Goal: Information Seeking & Learning: Learn about a topic

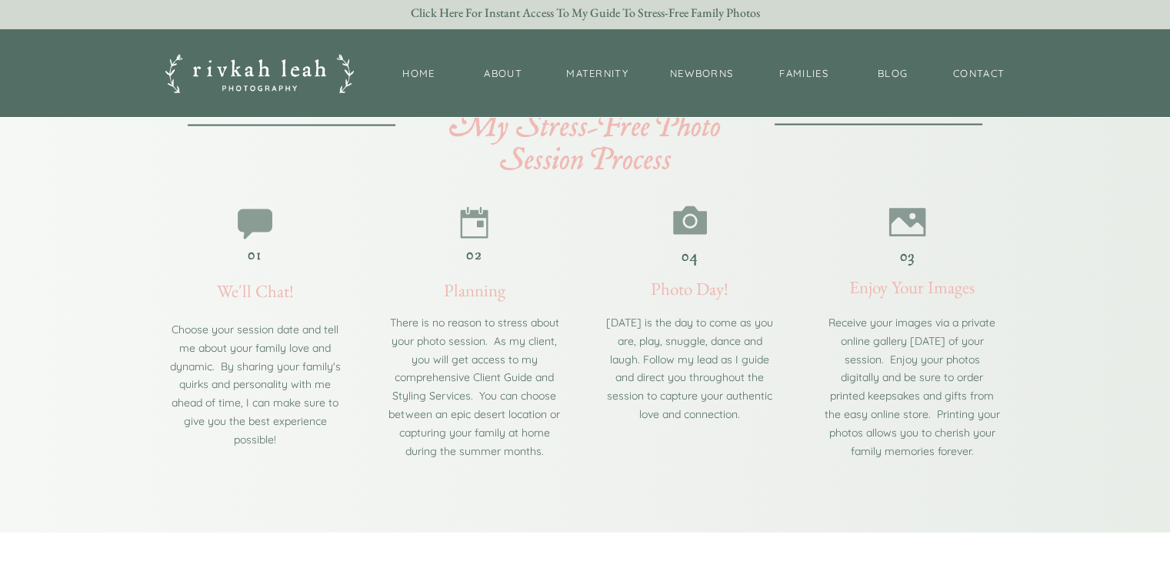
scroll to position [2634, 0]
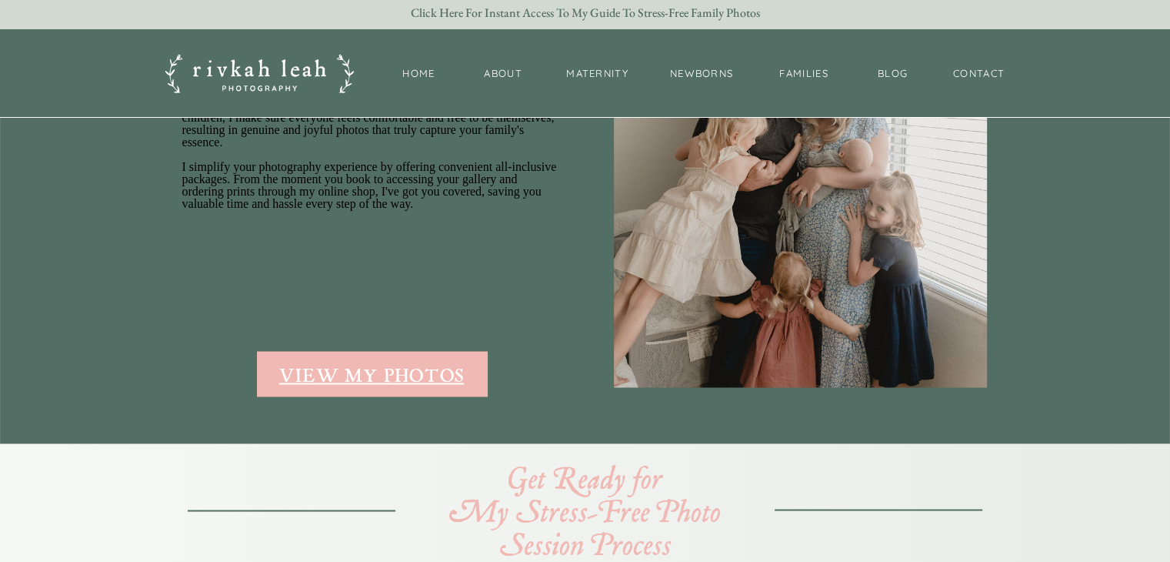
click at [412, 382] on div "view my photos" at bounding box center [372, 374] width 229 height 20
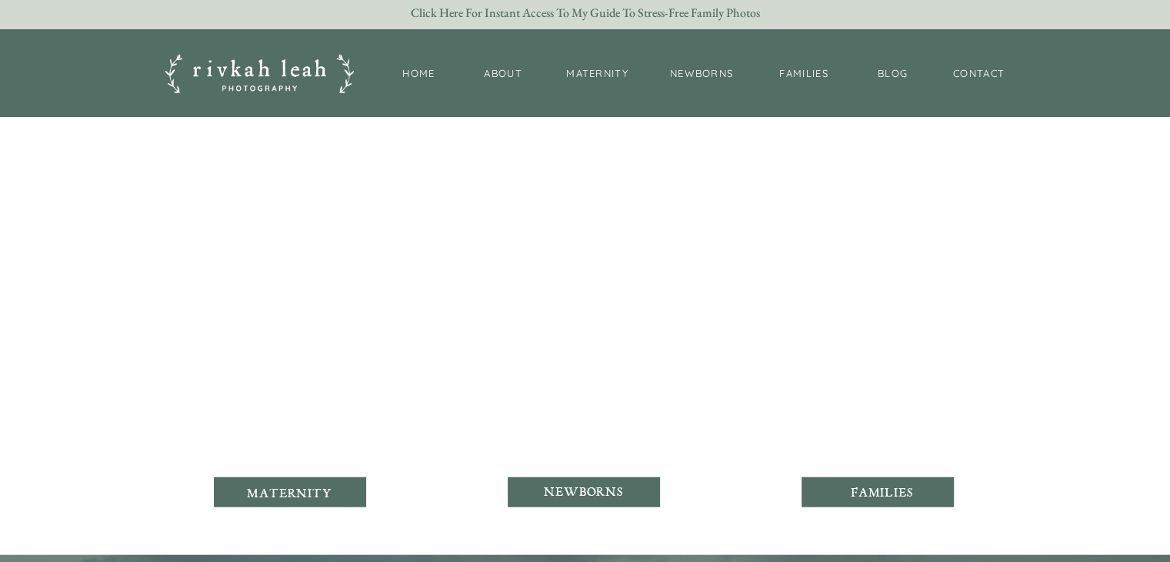
scroll to position [3760, 0]
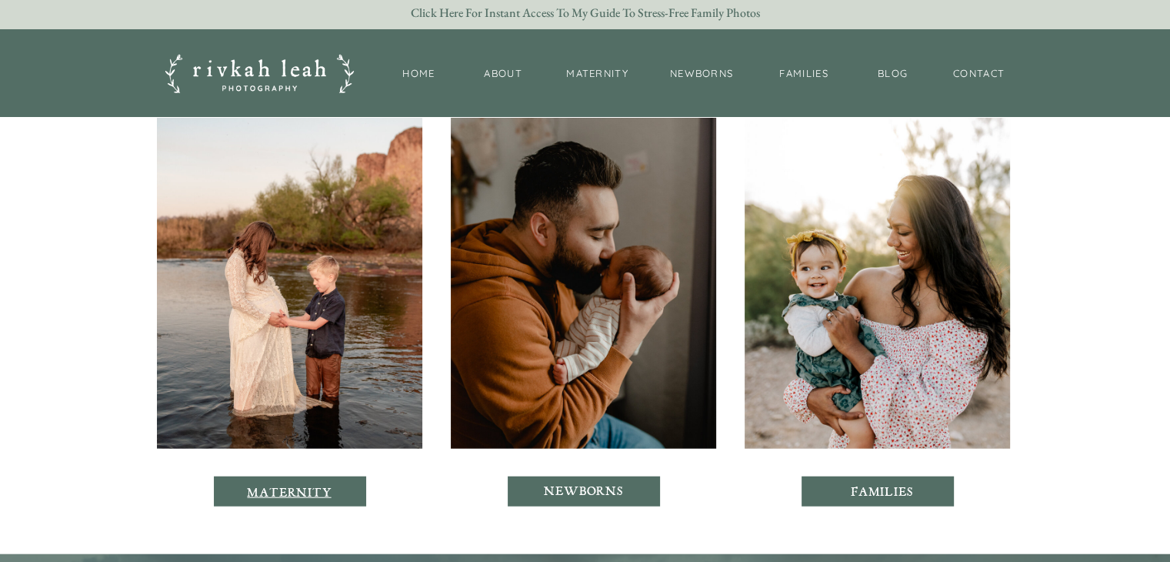
click at [302, 492] on p "maternity" at bounding box center [289, 491] width 87 height 13
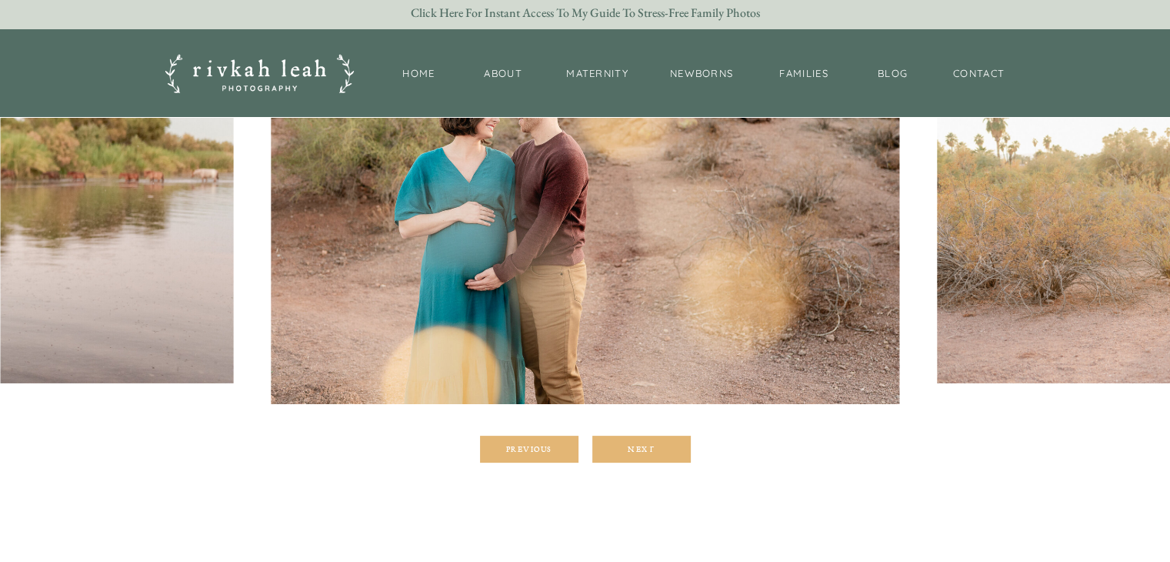
scroll to position [292, 0]
click at [652, 450] on div "Next" at bounding box center [641, 447] width 92 height 9
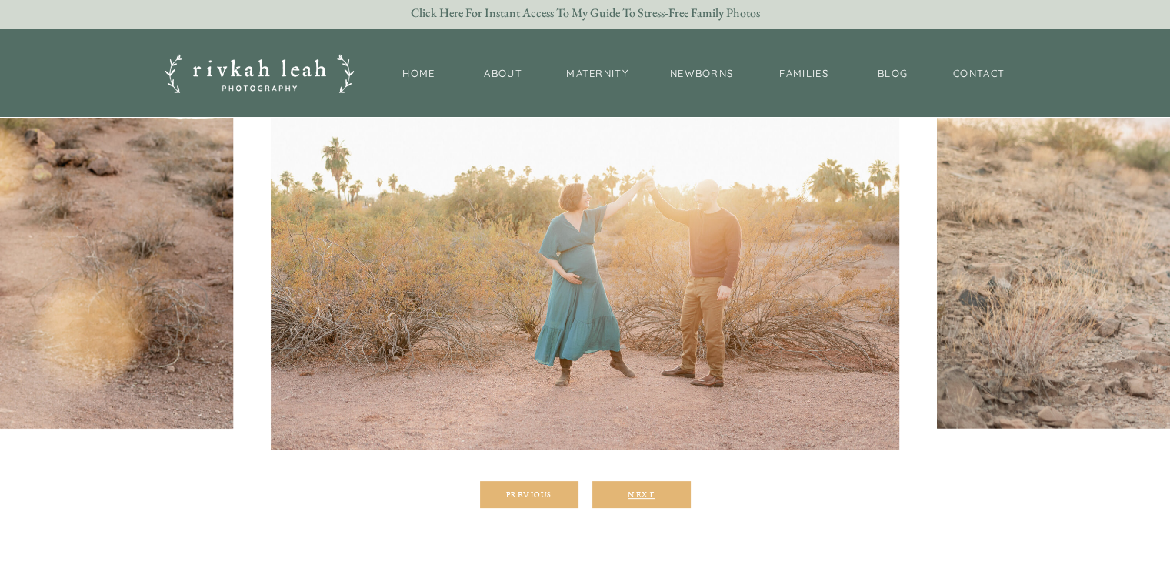
scroll to position [246, 0]
click at [667, 501] on div at bounding box center [641, 494] width 98 height 27
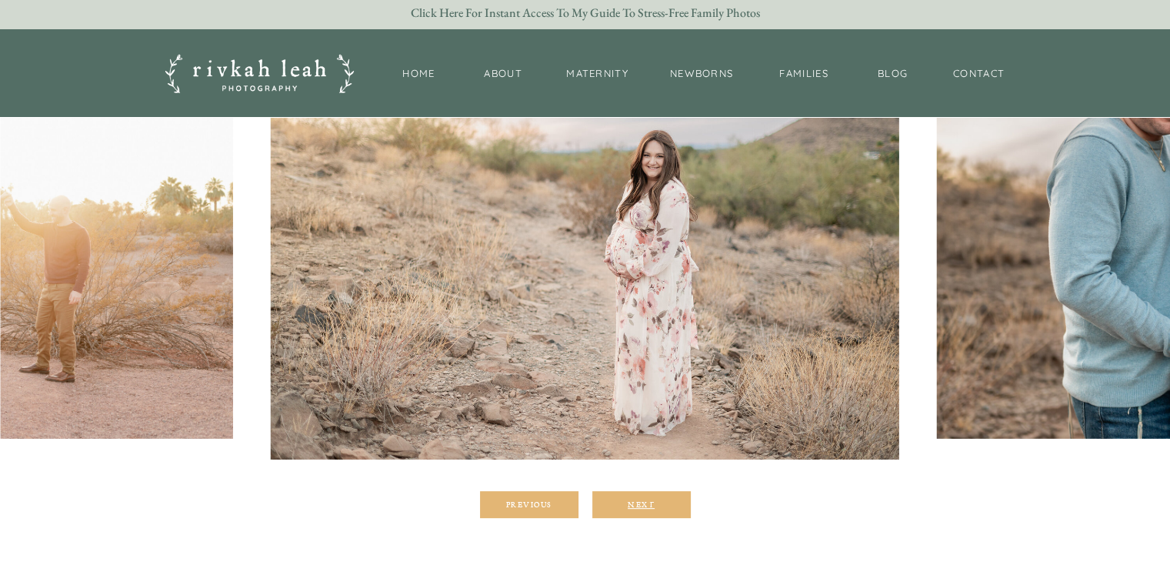
scroll to position [235, 0]
drag, startPoint x: 662, startPoint y: 492, endPoint x: 775, endPoint y: 531, distance: 118.7
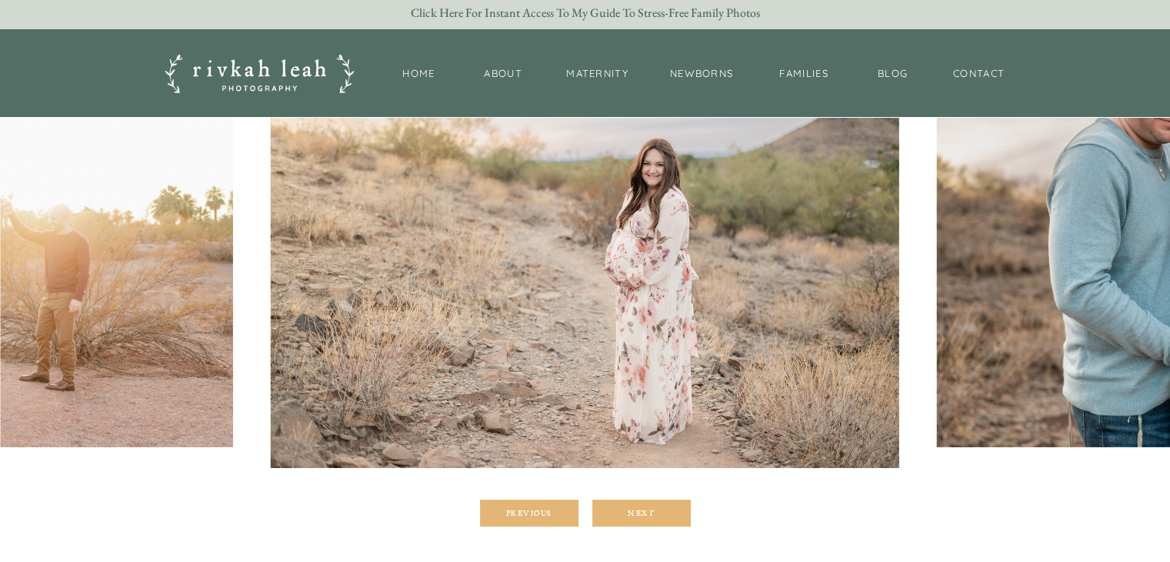
scroll to position [228, 0]
click at [637, 508] on div "Next" at bounding box center [641, 512] width 92 height 9
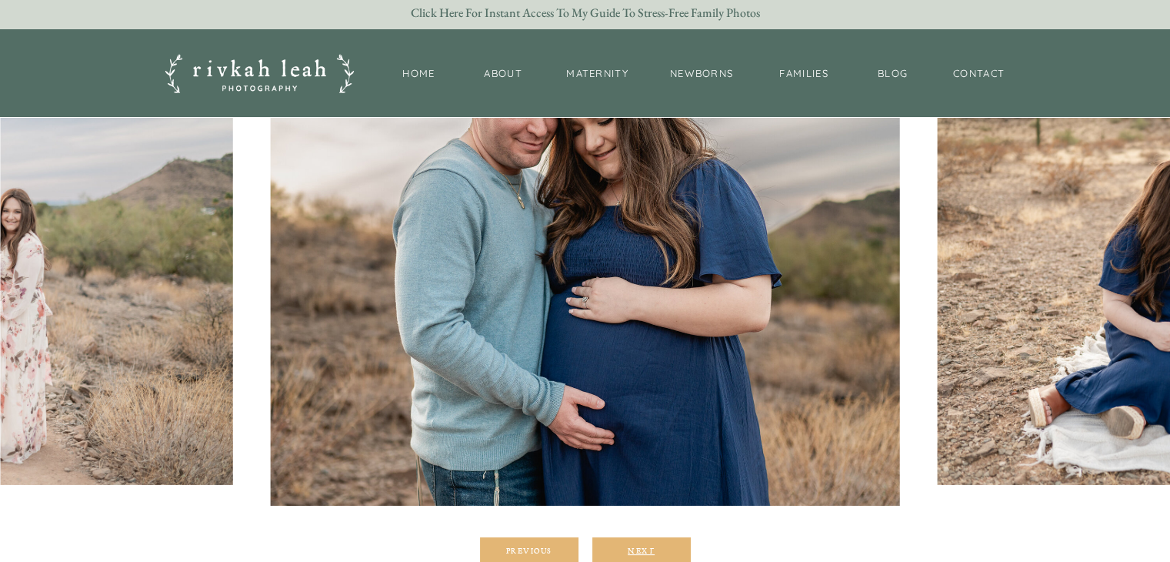
scroll to position [191, 0]
click at [640, 546] on div "Next" at bounding box center [641, 549] width 92 height 9
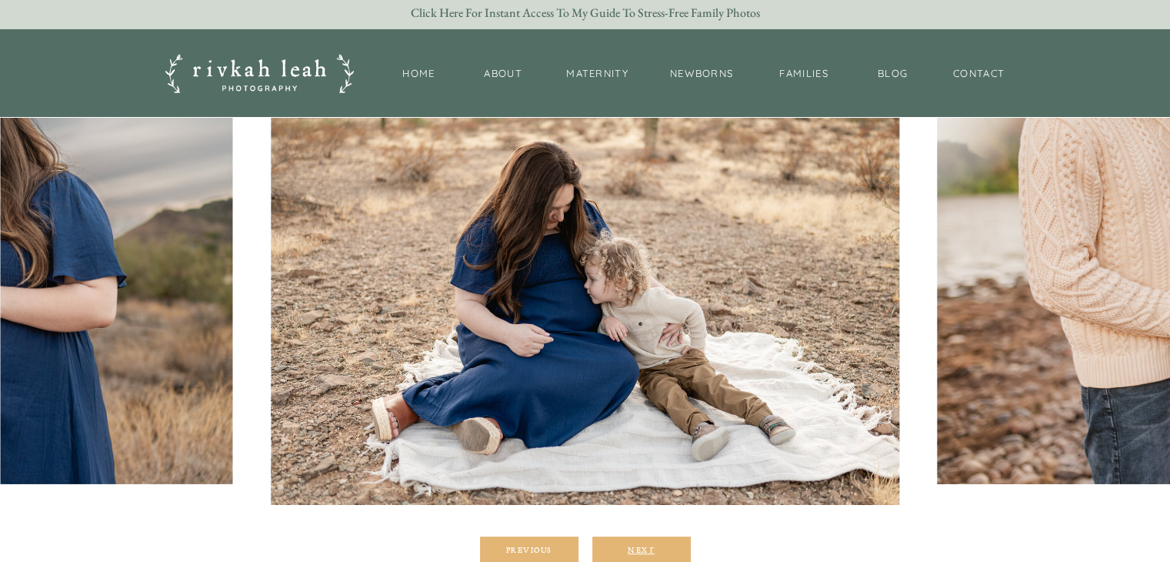
click at [640, 546] on div "Next" at bounding box center [641, 549] width 92 height 9
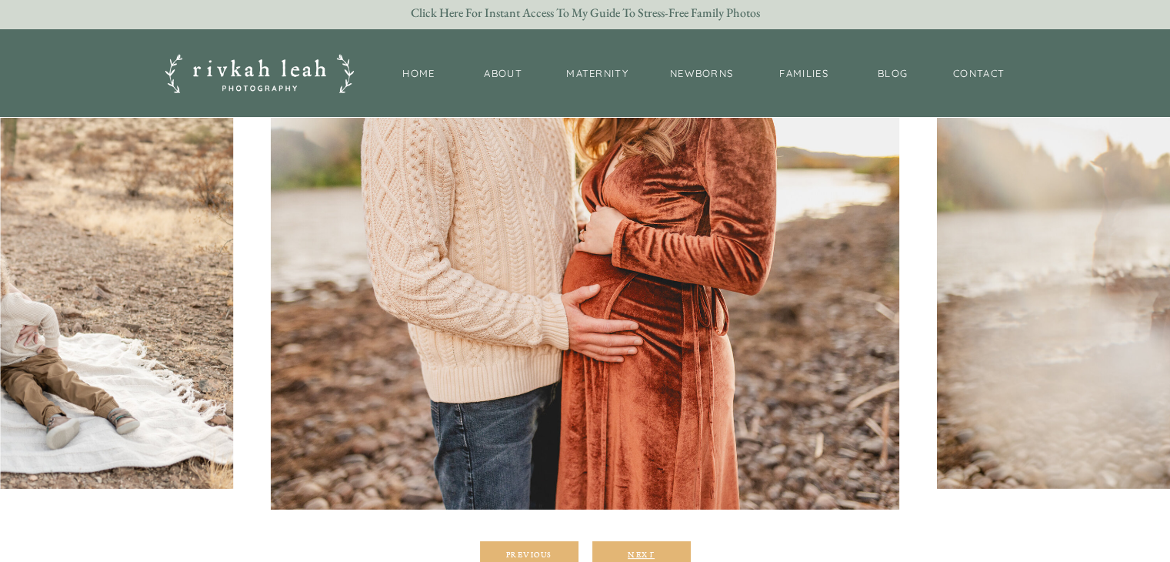
scroll to position [188, 0]
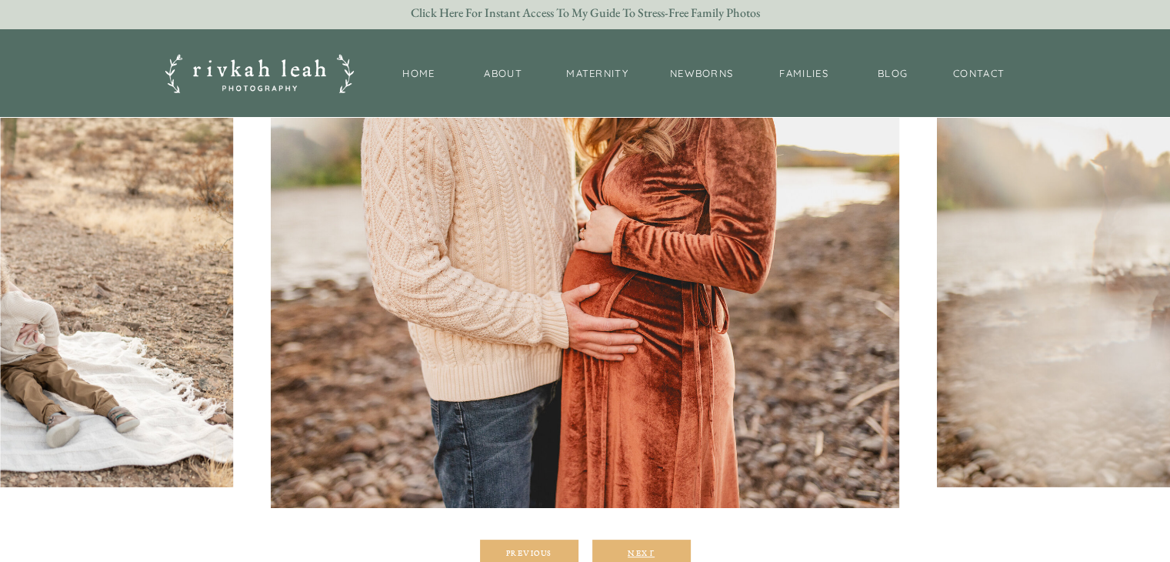
click at [640, 548] on div "Next" at bounding box center [641, 552] width 92 height 9
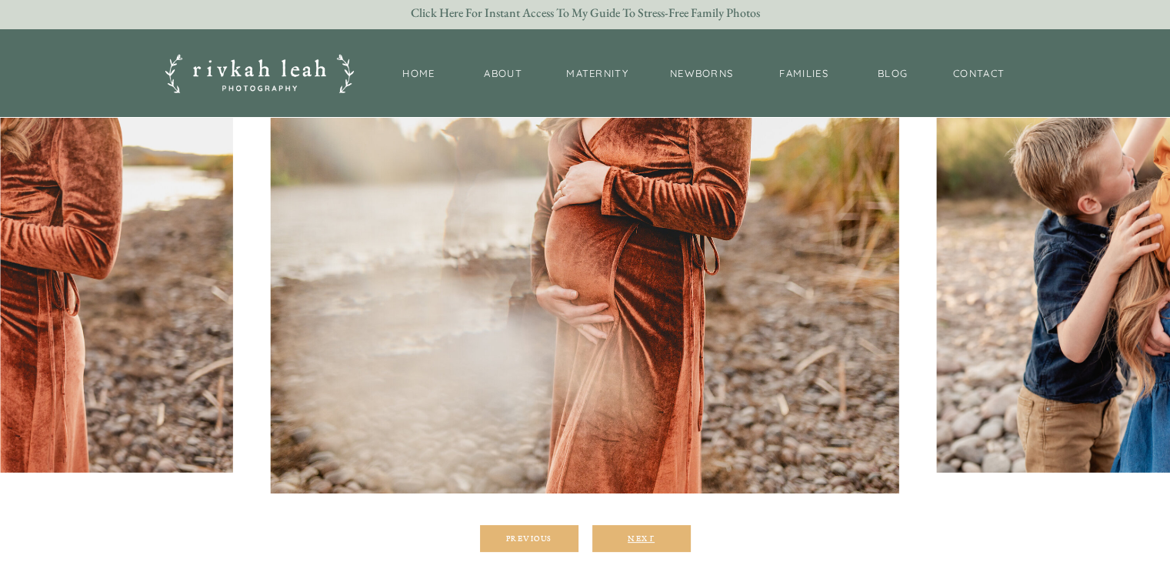
scroll to position [203, 0]
click at [638, 539] on div "Next" at bounding box center [641, 536] width 92 height 9
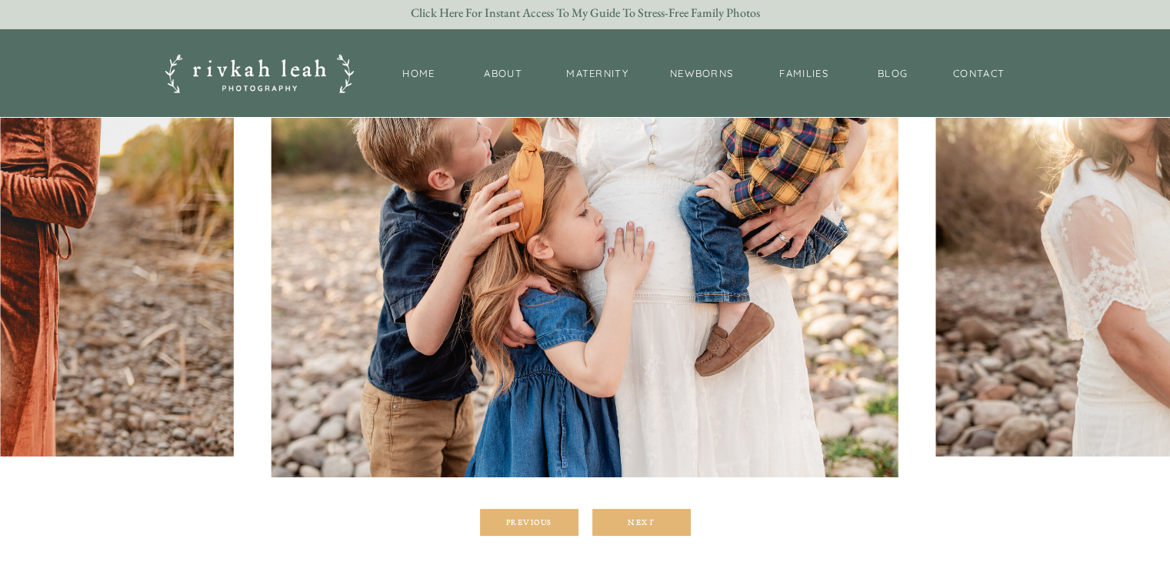
scroll to position [218, 0]
click at [633, 518] on div "Next" at bounding box center [641, 522] width 92 height 9
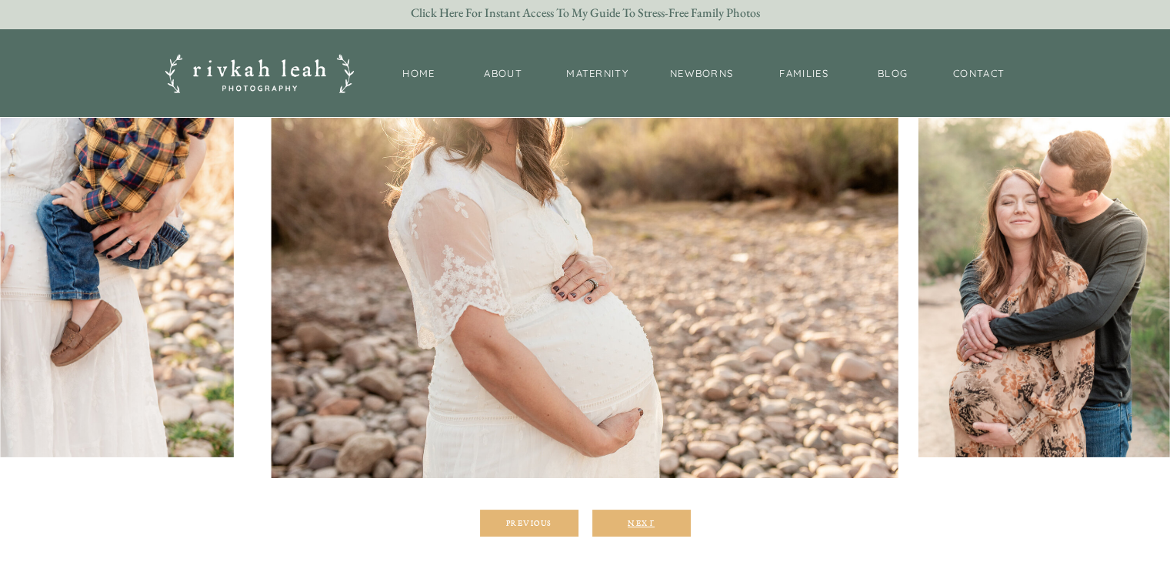
click at [634, 518] on div "Next" at bounding box center [641, 522] width 92 height 9
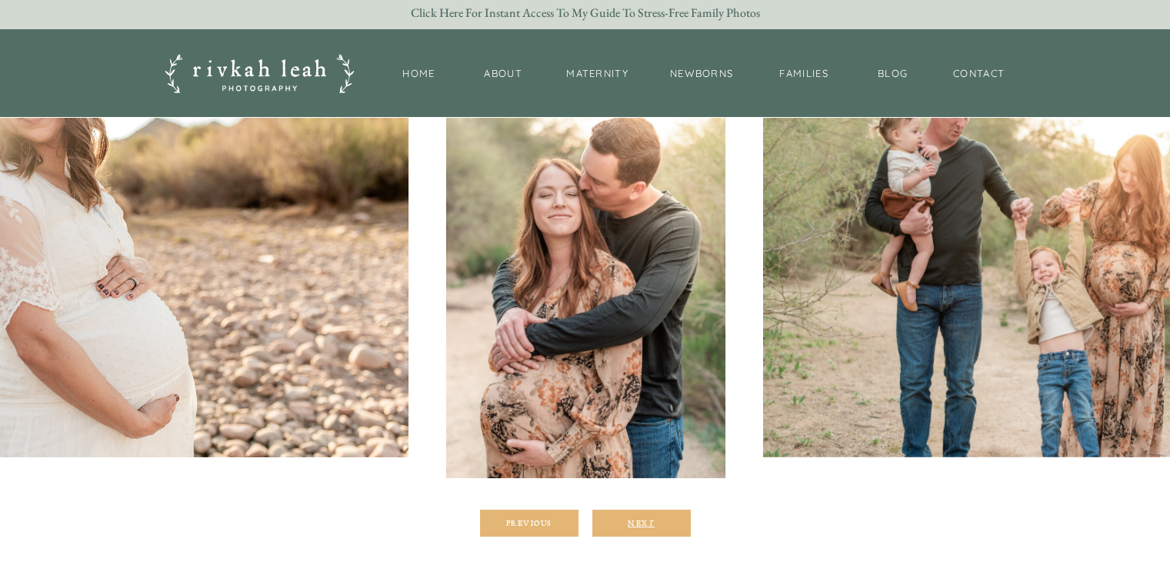
click at [637, 518] on div "Next" at bounding box center [641, 522] width 92 height 9
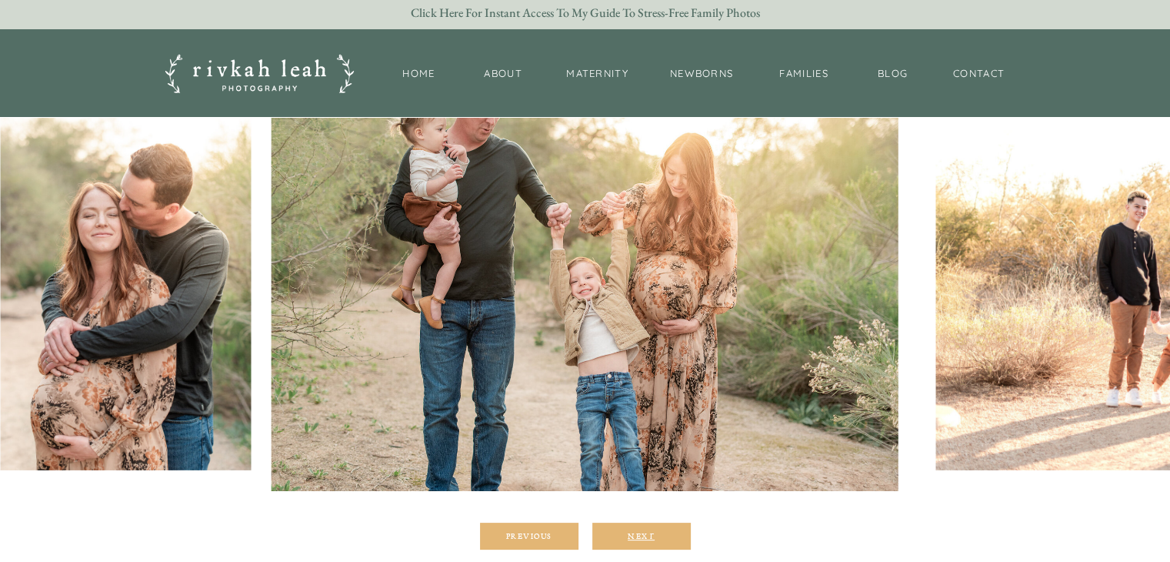
scroll to position [206, 0]
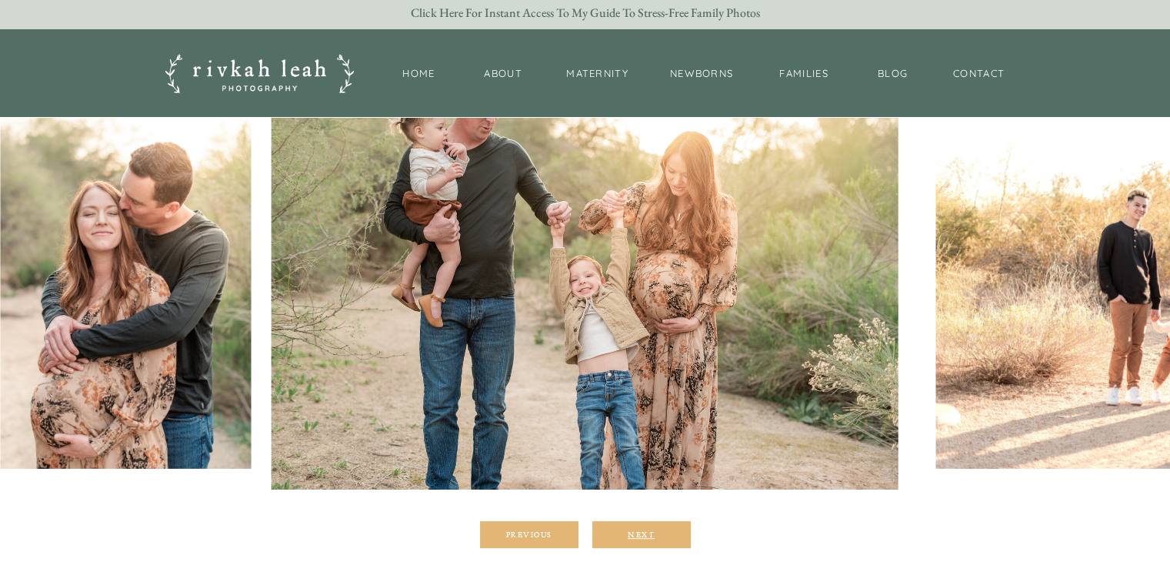
click at [643, 539] on div "Next" at bounding box center [641, 533] width 92 height 9
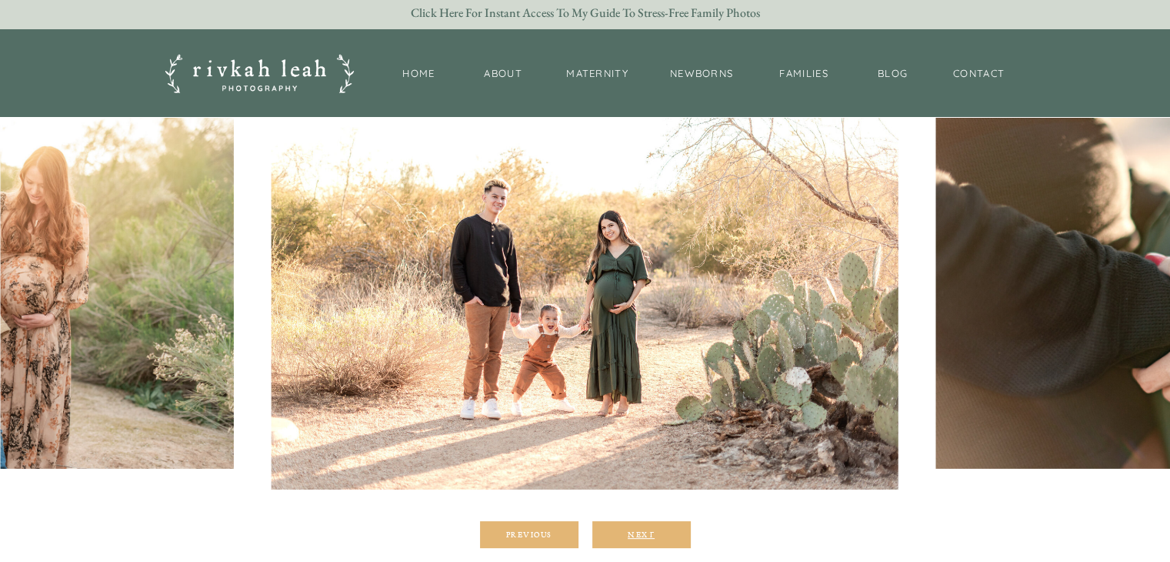
click at [643, 539] on div "Next" at bounding box center [641, 533] width 92 height 9
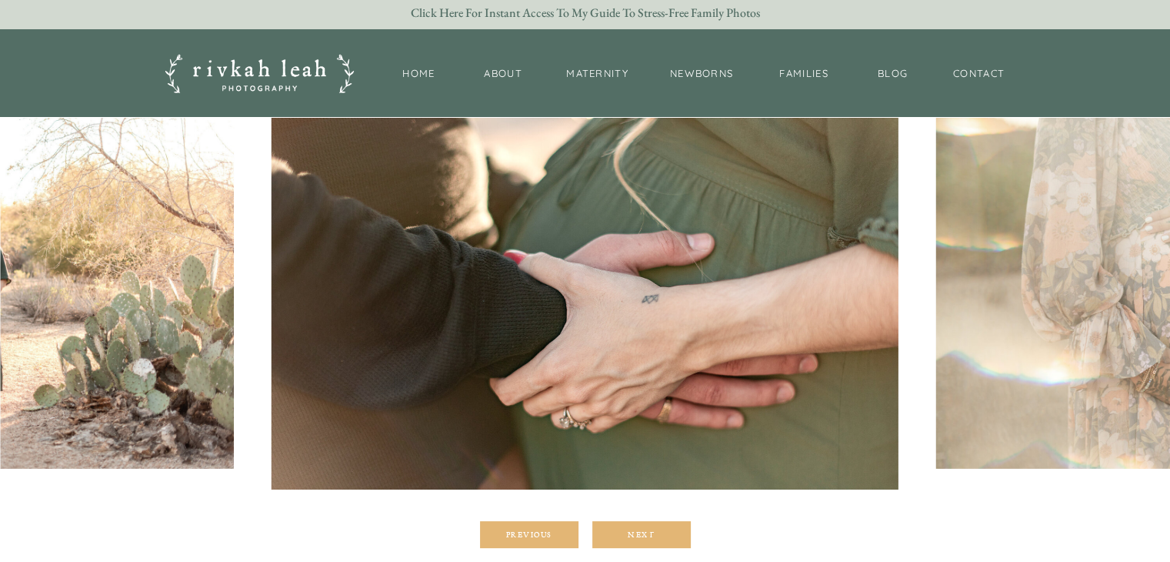
click at [643, 539] on div at bounding box center [641, 534] width 98 height 27
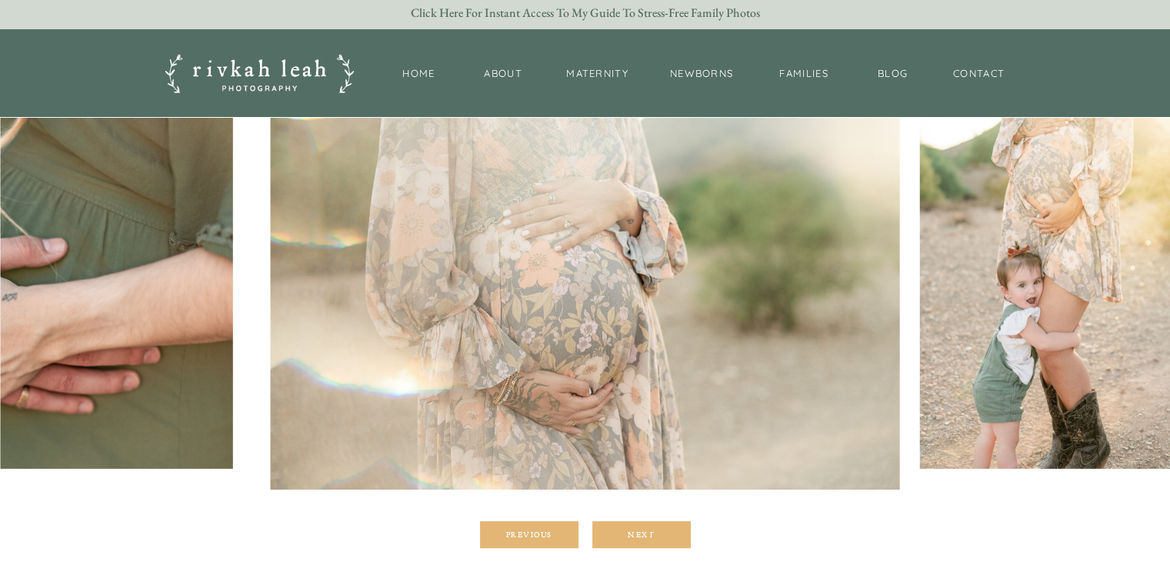
click at [644, 542] on div at bounding box center [641, 534] width 98 height 27
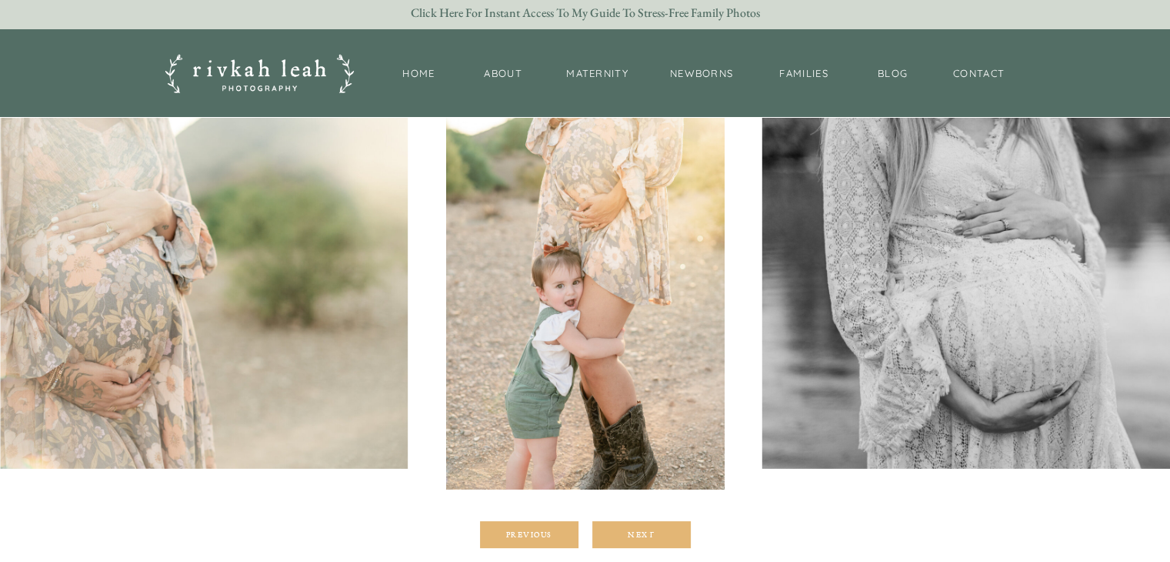
click at [644, 542] on div at bounding box center [641, 534] width 98 height 27
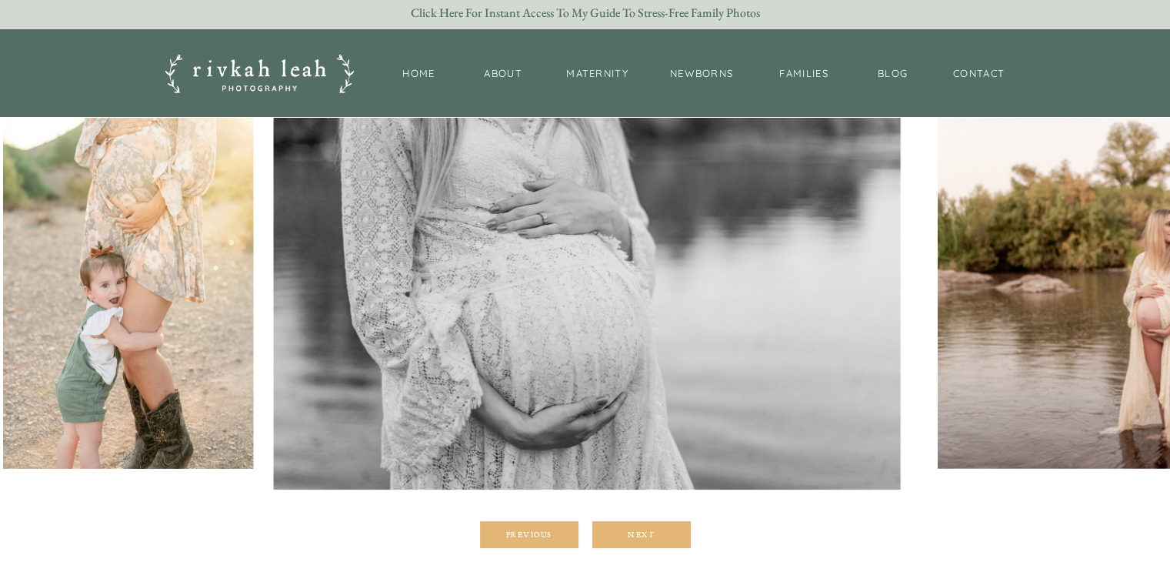
click at [644, 542] on div at bounding box center [641, 534] width 98 height 27
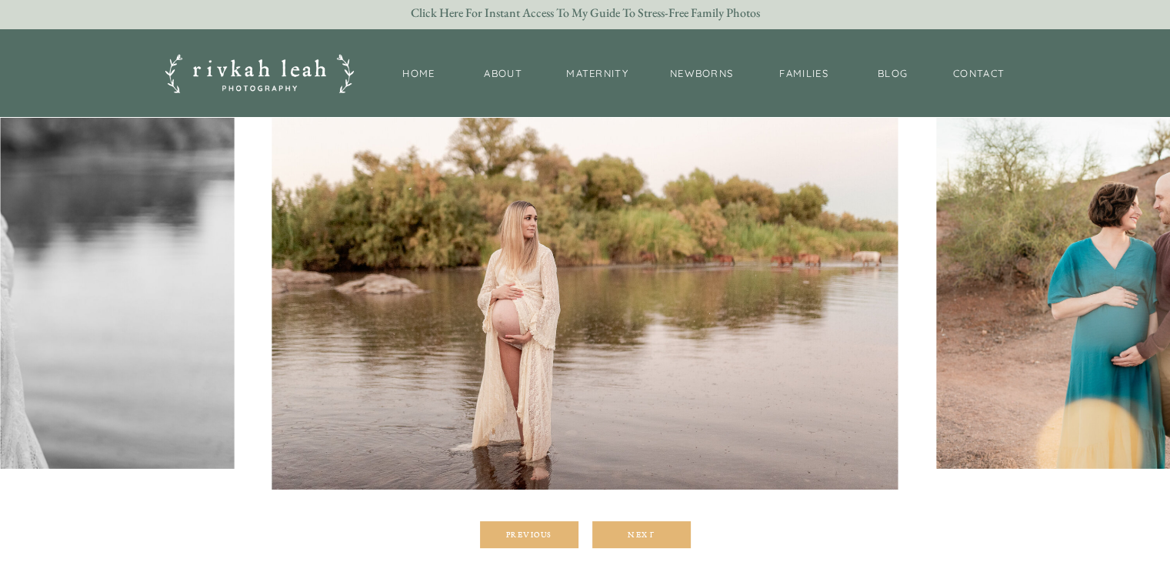
click at [642, 542] on div at bounding box center [641, 534] width 98 height 27
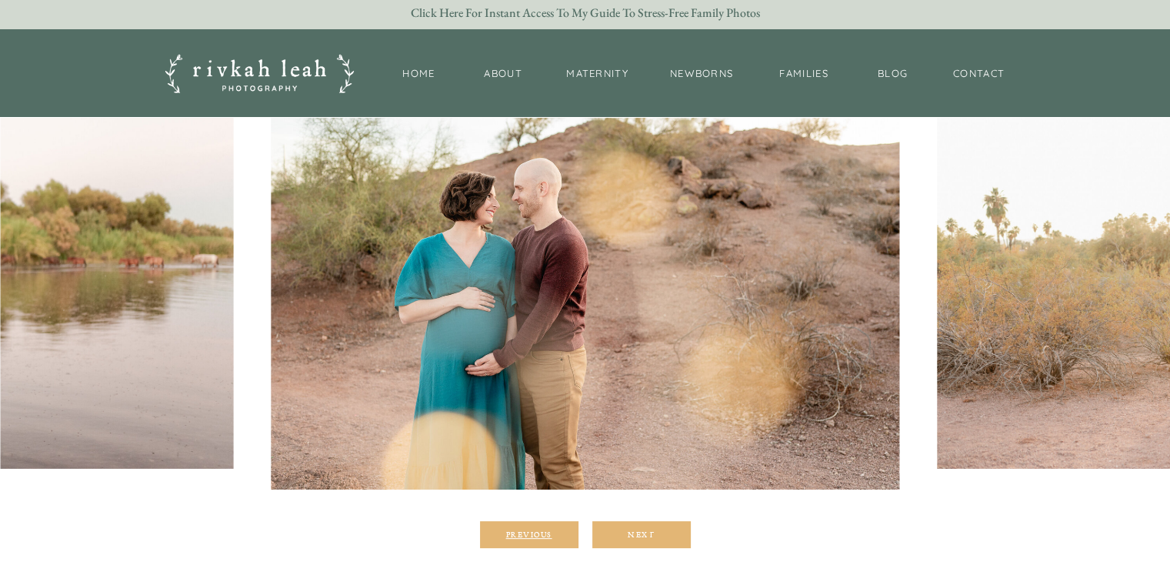
click at [515, 535] on div "Previous" at bounding box center [529, 533] width 92 height 9
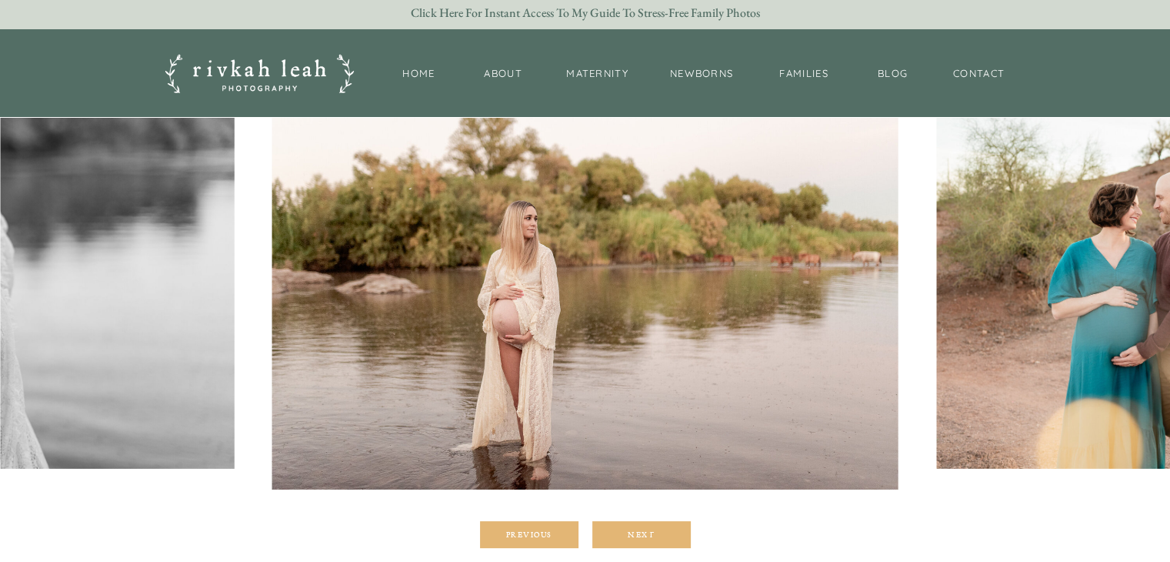
click at [637, 527] on div at bounding box center [641, 534] width 98 height 27
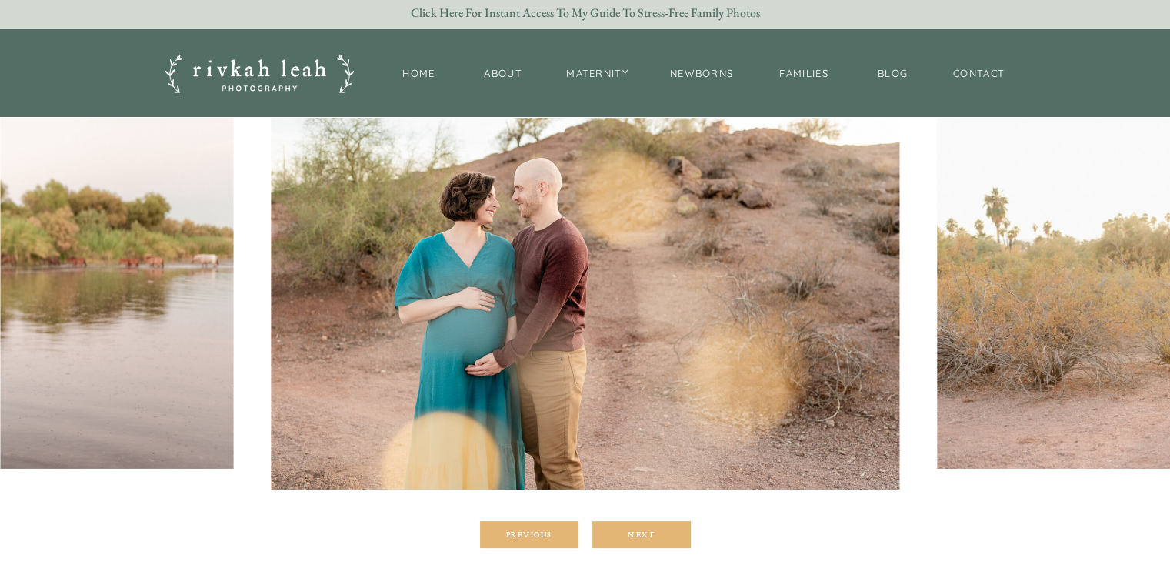
click at [634, 527] on div at bounding box center [641, 534] width 98 height 27
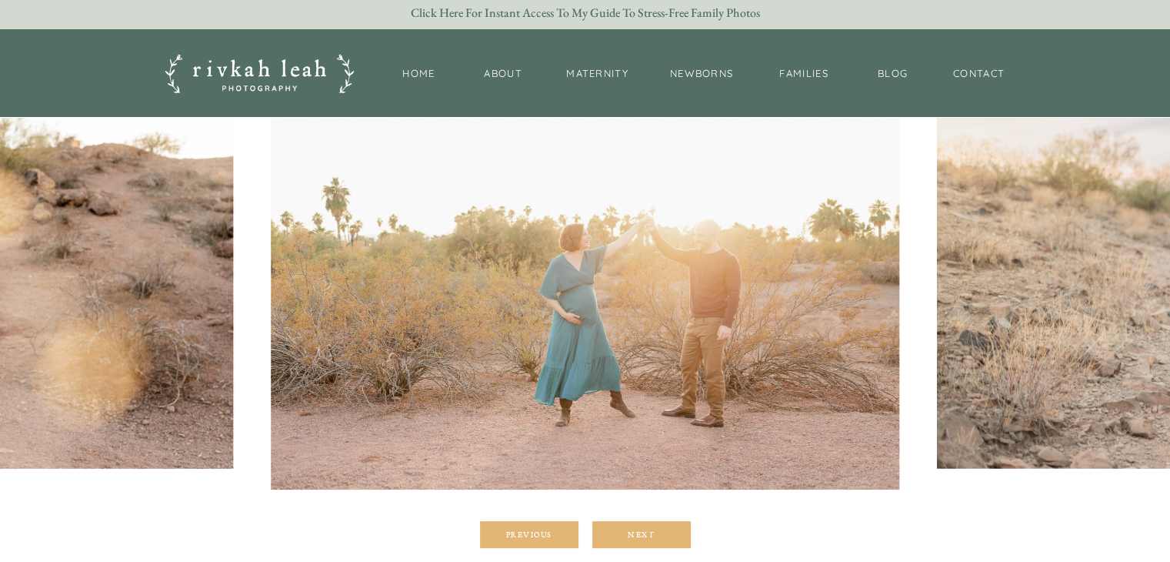
click at [634, 527] on div at bounding box center [641, 534] width 98 height 27
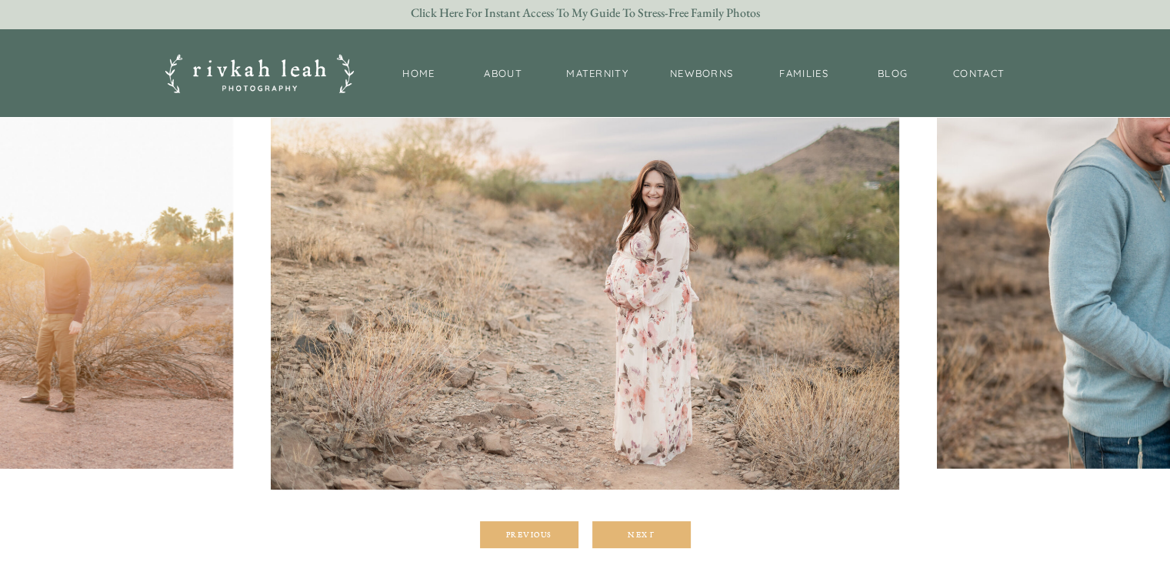
click at [634, 527] on div at bounding box center [641, 534] width 98 height 27
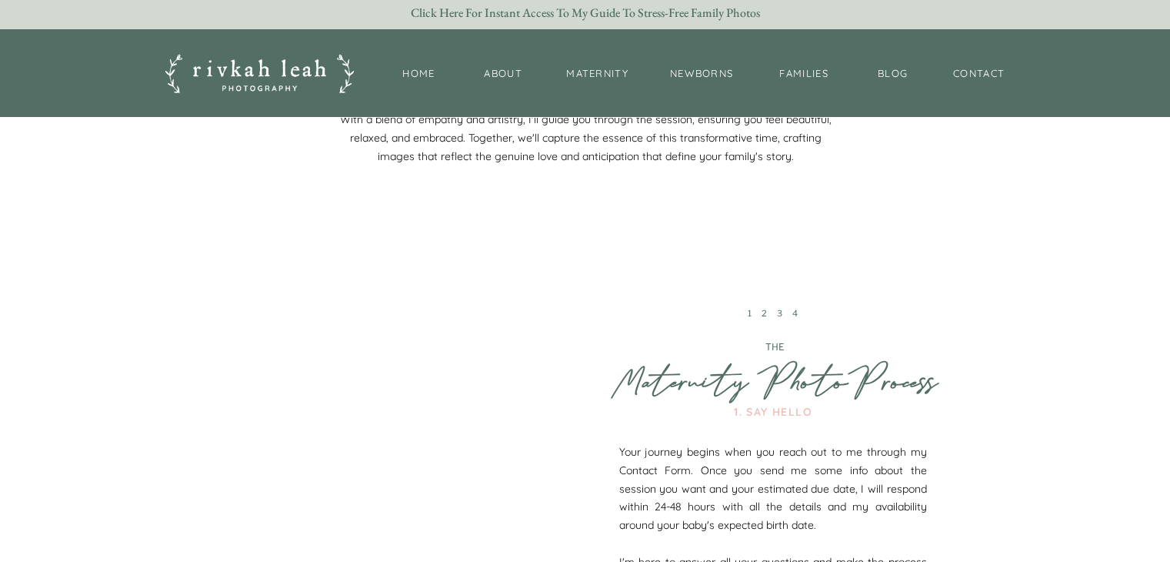
scroll to position [1814, 0]
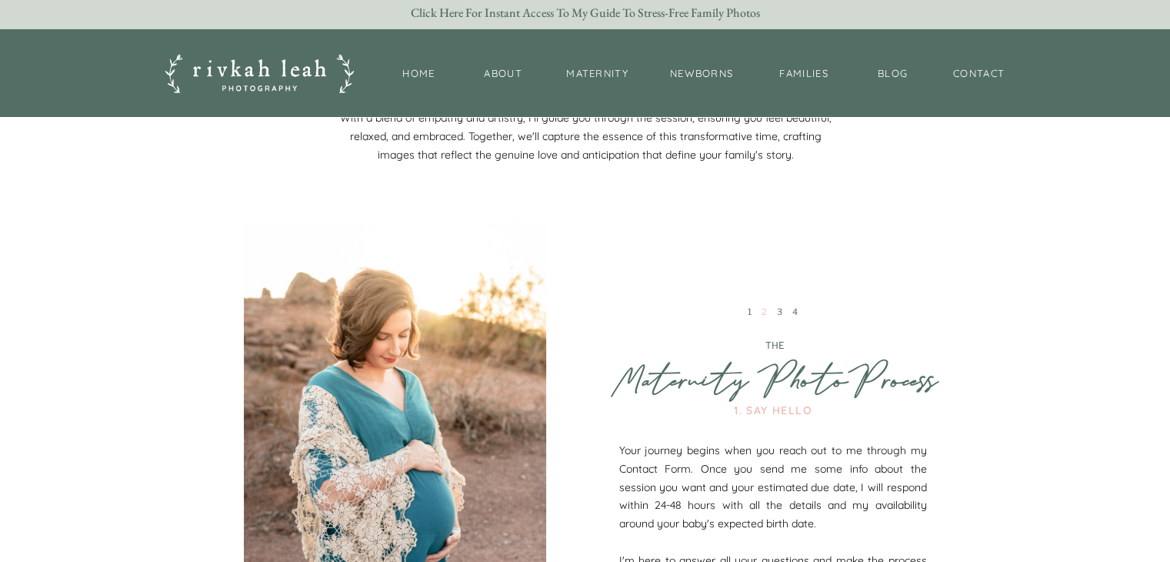
click at [764, 311] on link "2" at bounding box center [767, 311] width 10 height 11
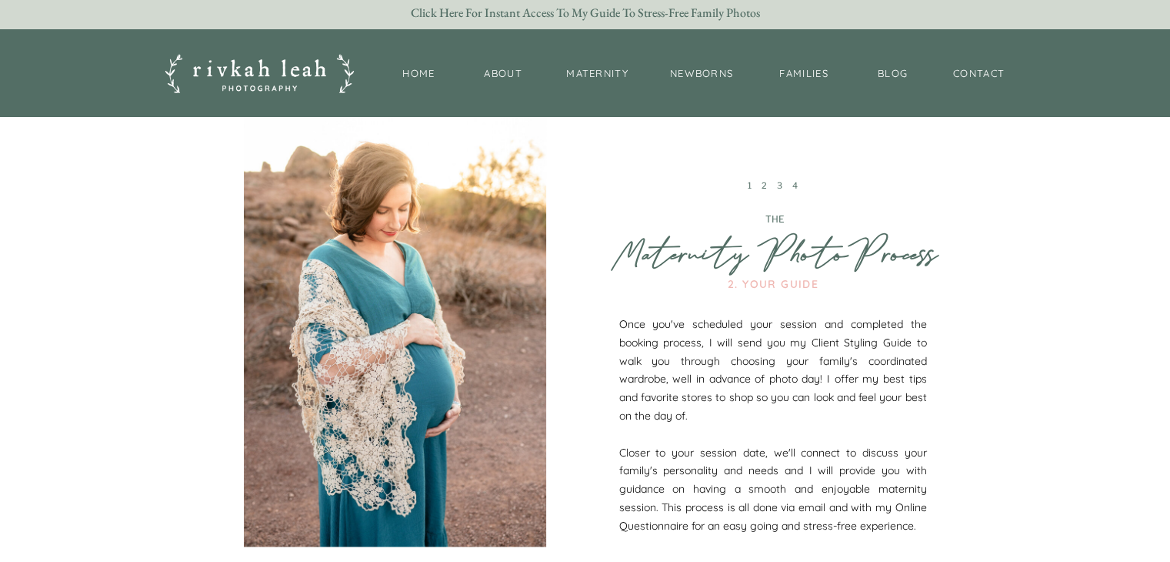
scroll to position [1942, 0]
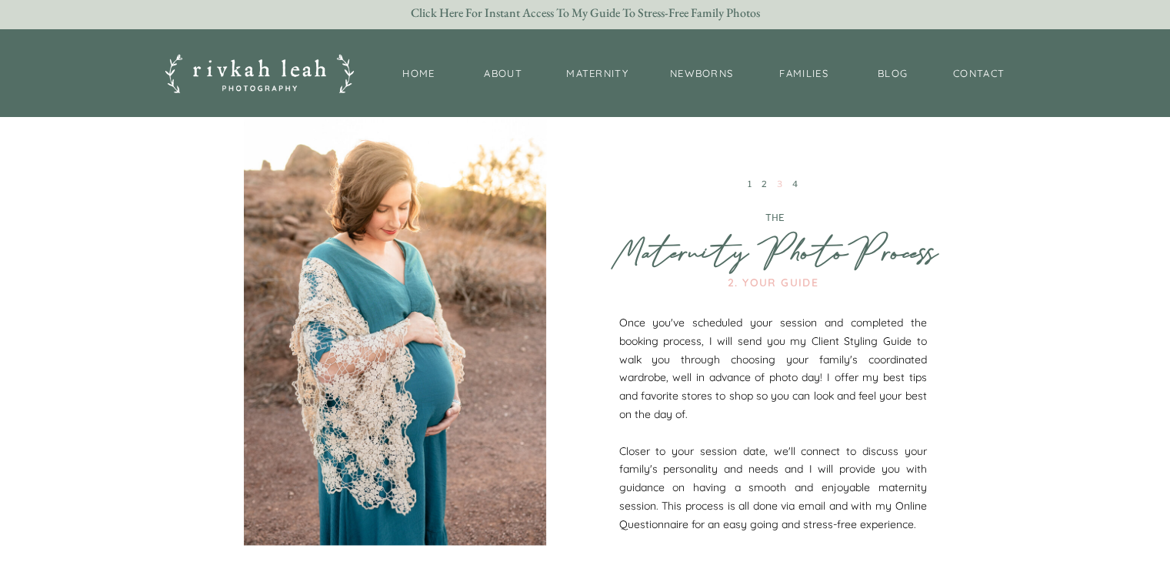
click at [779, 185] on link "3" at bounding box center [782, 183] width 10 height 11
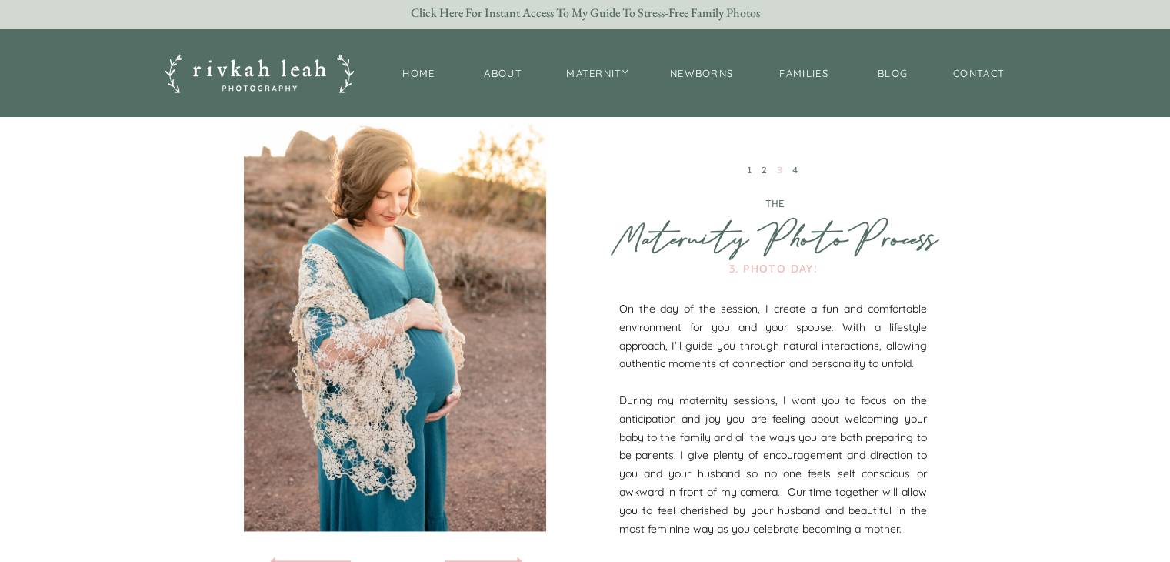
scroll to position [1957, 0]
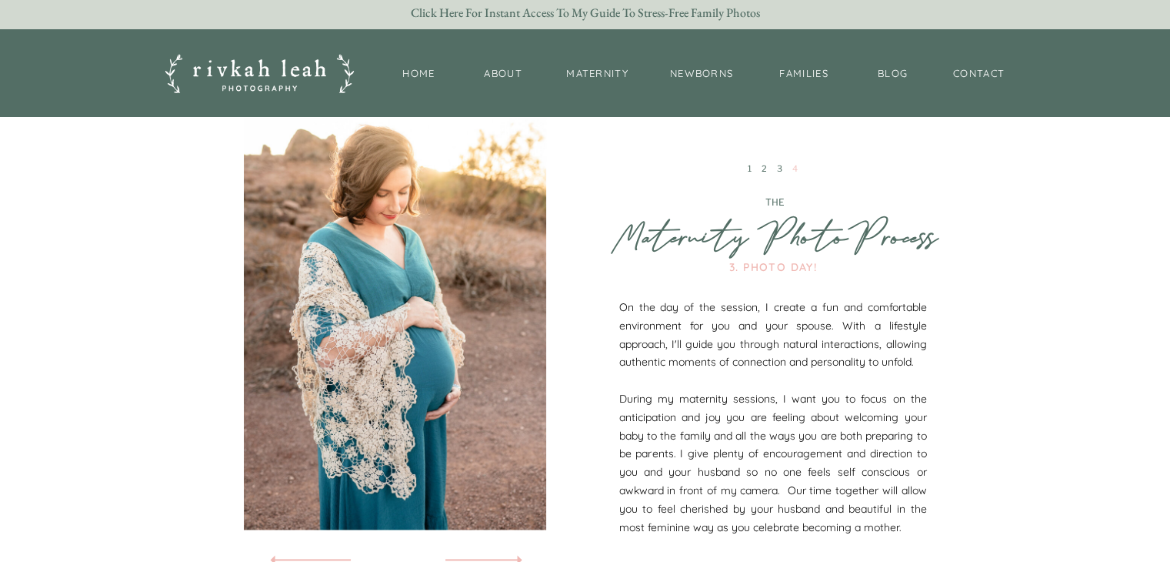
click at [794, 169] on link "4" at bounding box center [797, 168] width 10 height 11
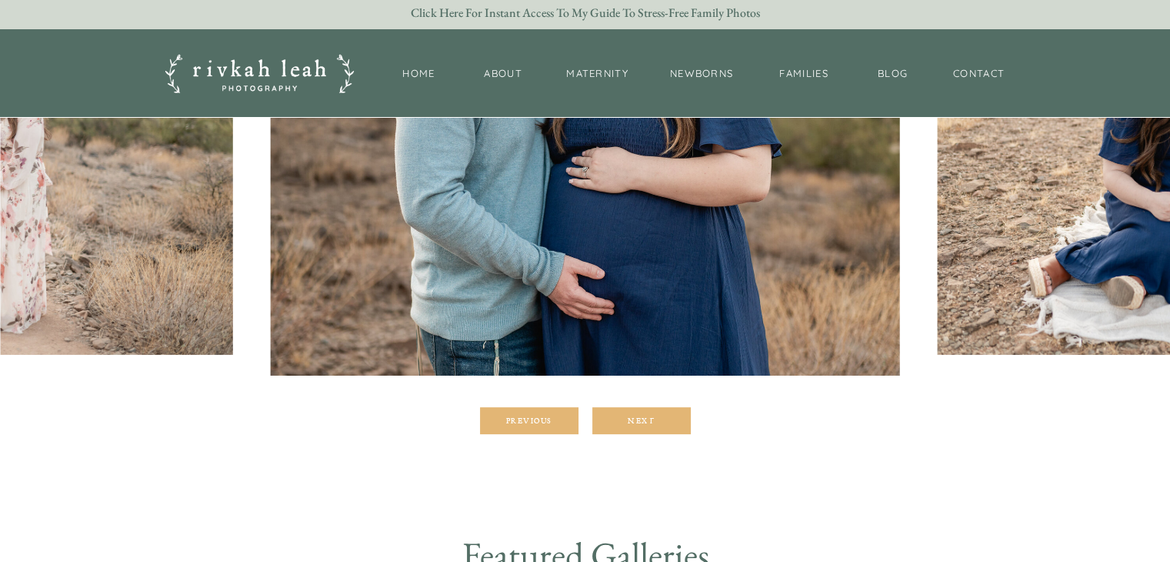
scroll to position [0, 0]
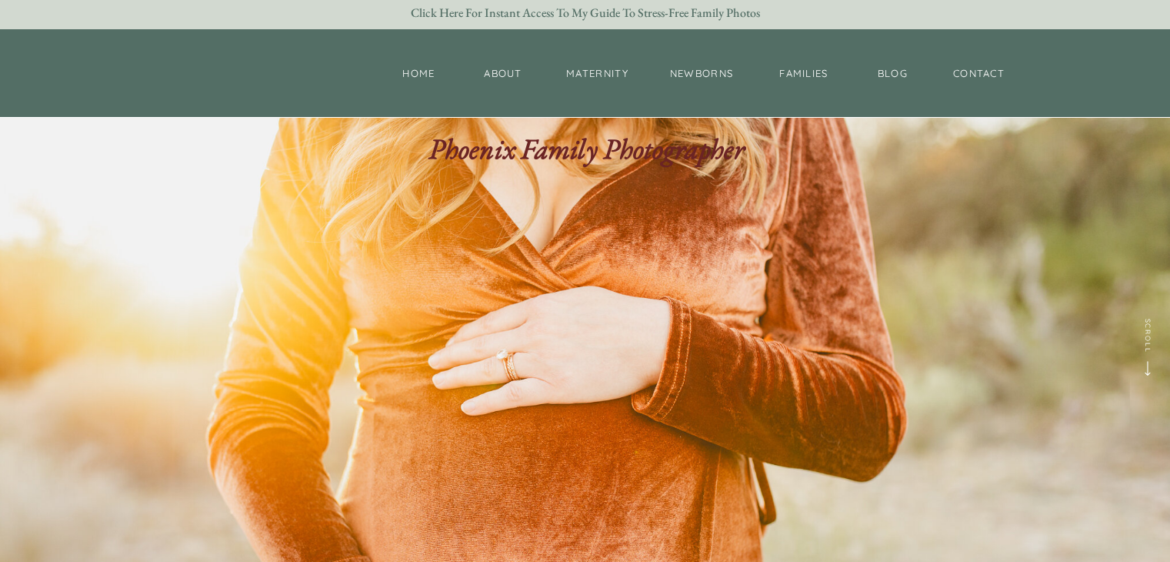
scroll to position [3760, 0]
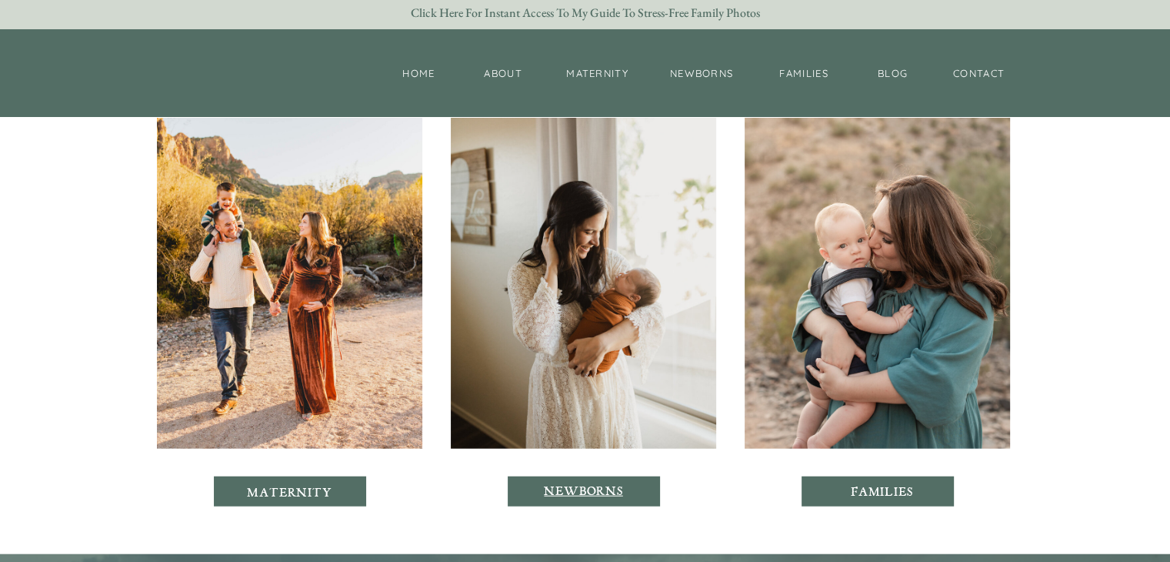
click at [611, 485] on p "newborns" at bounding box center [584, 491] width 85 height 15
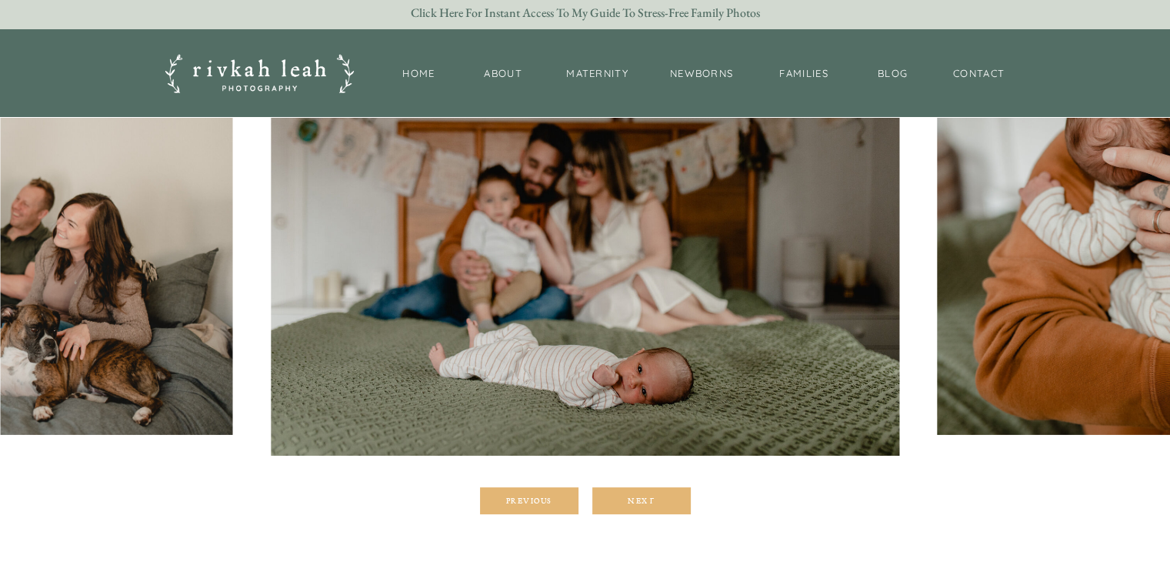
scroll to position [245, 0]
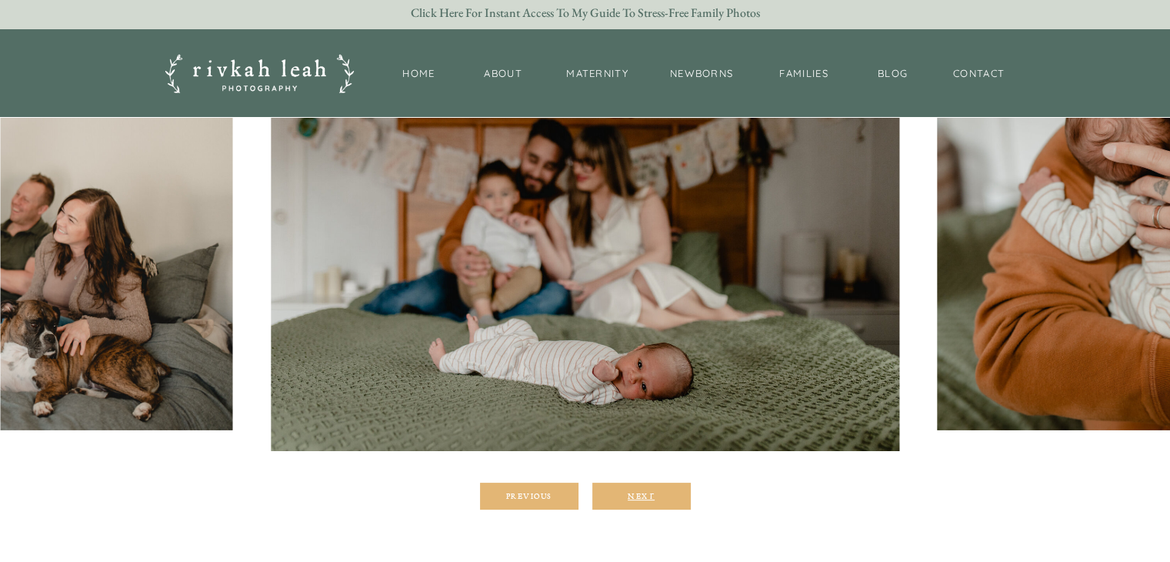
click at [636, 497] on div "Next" at bounding box center [641, 495] width 92 height 9
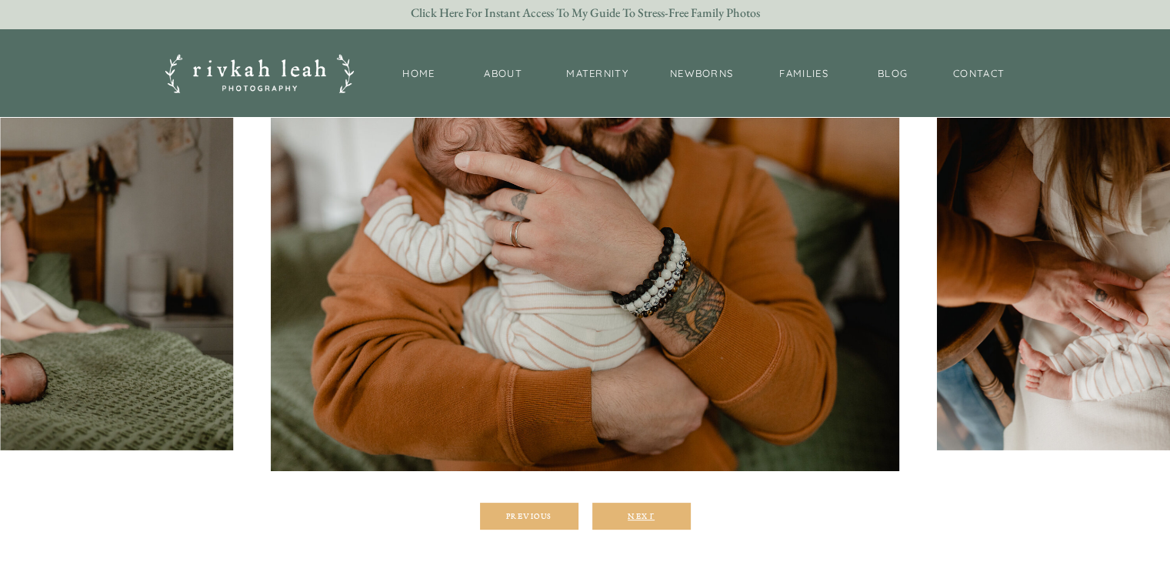
scroll to position [229, 0]
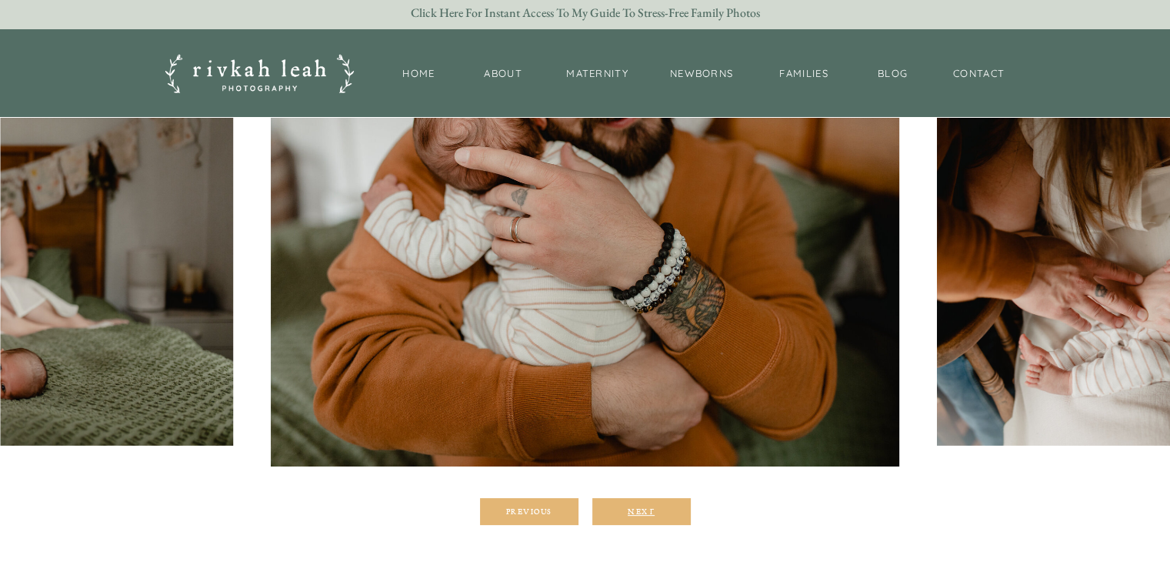
click at [636, 498] on div at bounding box center [641, 511] width 98 height 27
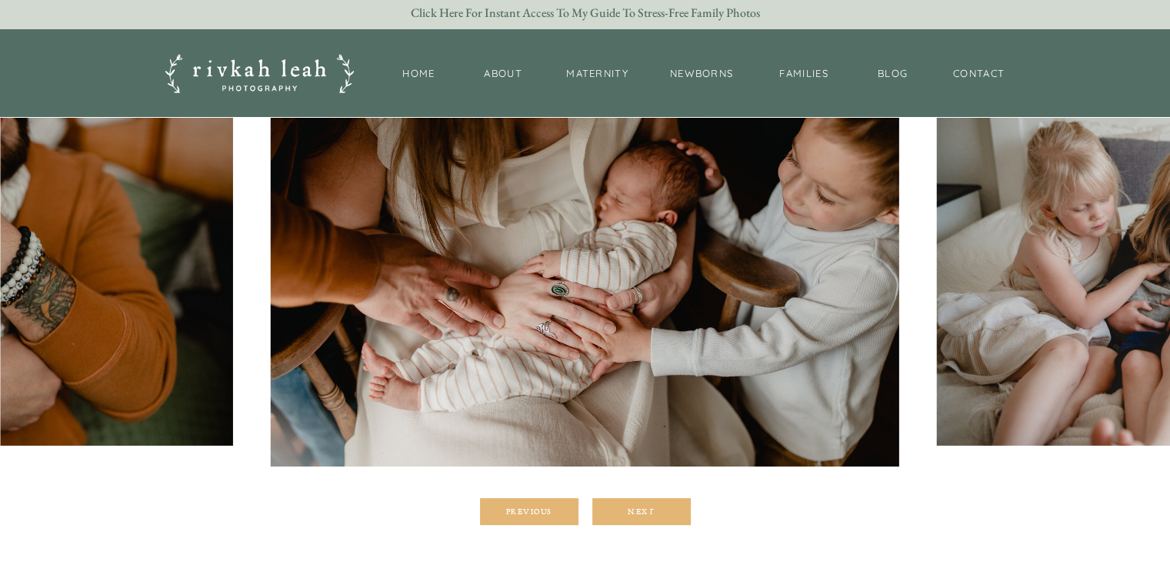
click at [644, 517] on div at bounding box center [641, 511] width 98 height 27
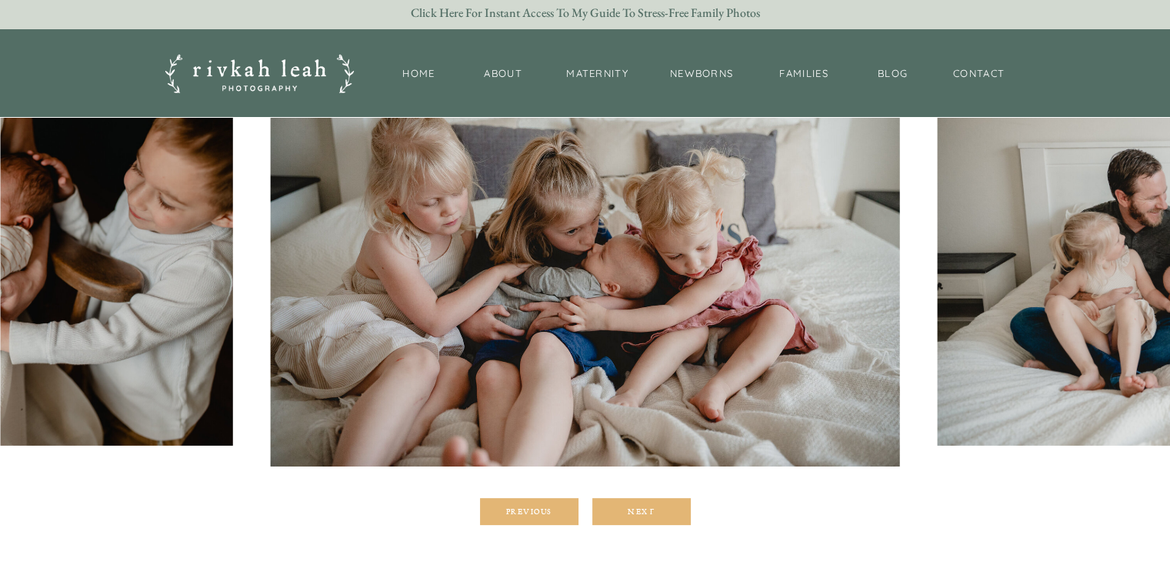
click at [644, 517] on div at bounding box center [641, 511] width 98 height 27
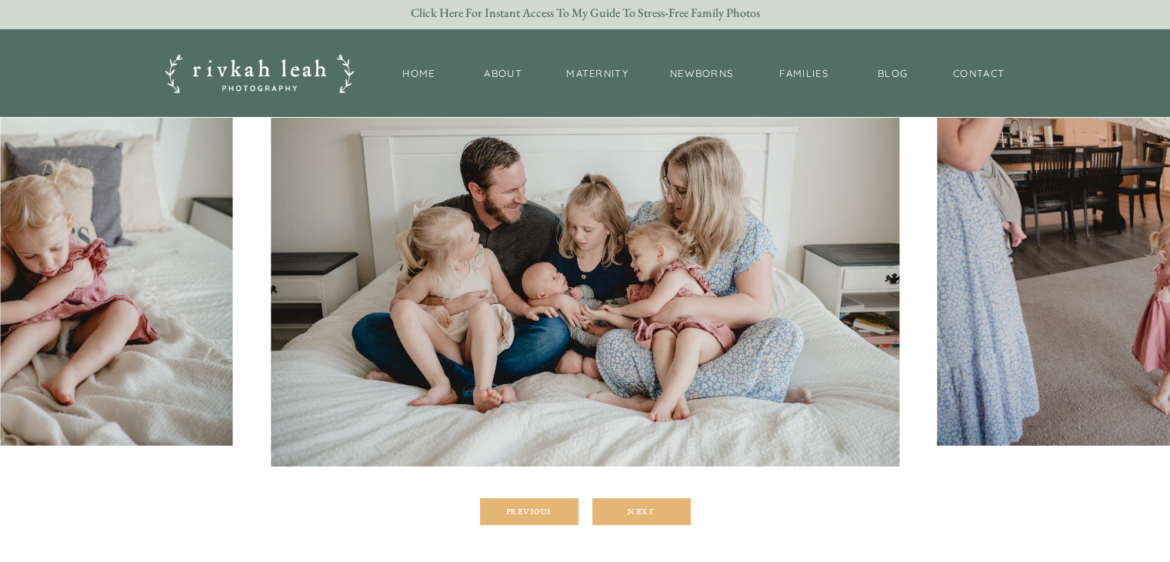
click at [644, 517] on div at bounding box center [641, 511] width 98 height 27
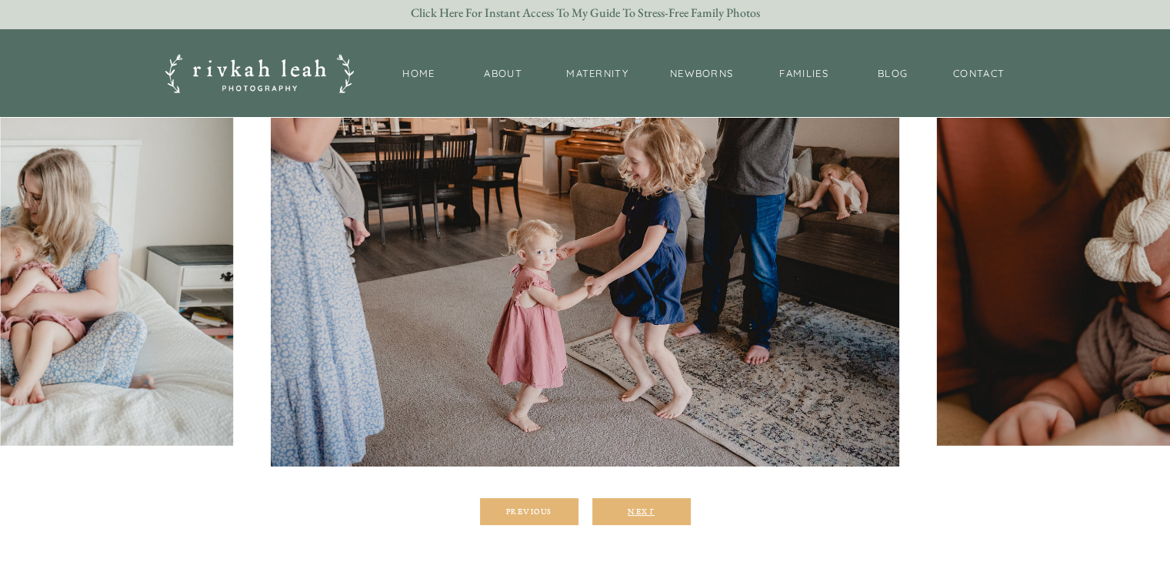
click at [643, 512] on div "Next" at bounding box center [641, 510] width 92 height 9
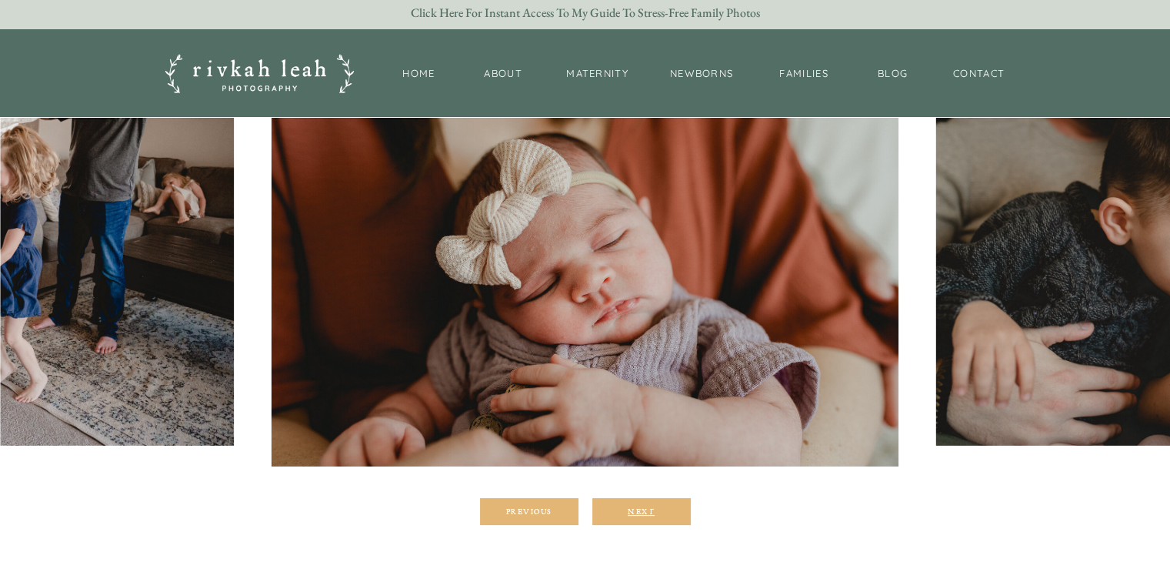
click at [643, 512] on div "Next" at bounding box center [641, 510] width 92 height 9
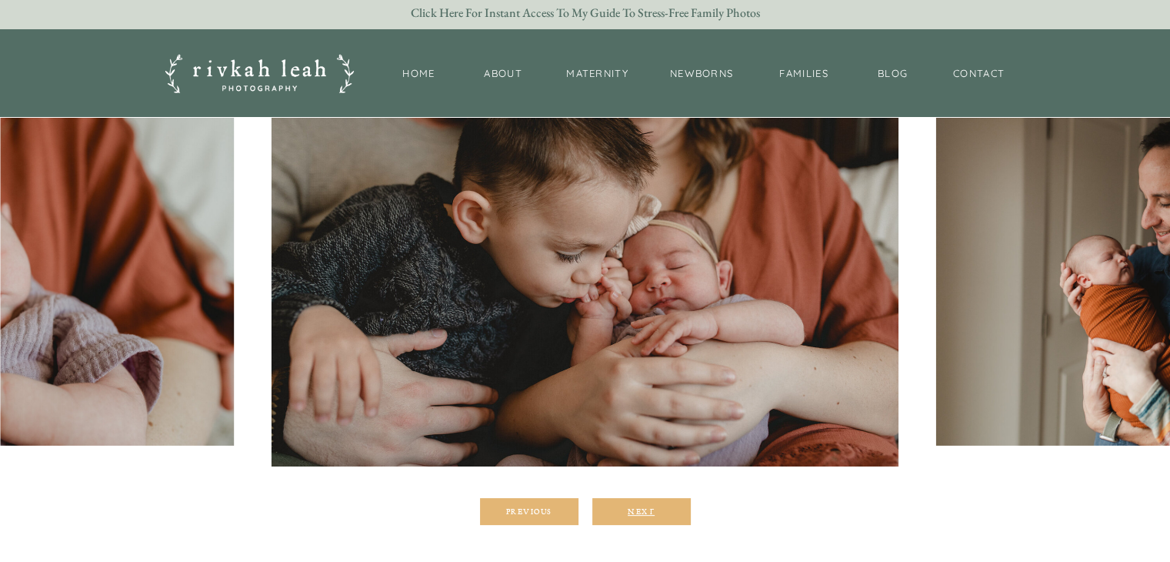
click at [643, 512] on div "Next" at bounding box center [641, 510] width 92 height 9
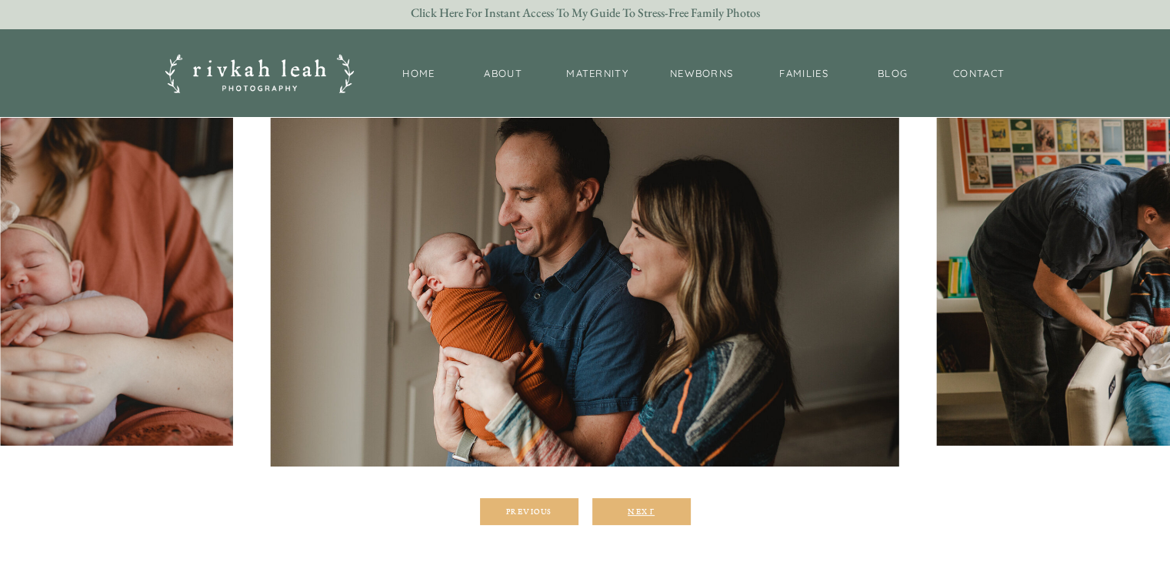
click at [643, 512] on div "Next" at bounding box center [641, 510] width 92 height 9
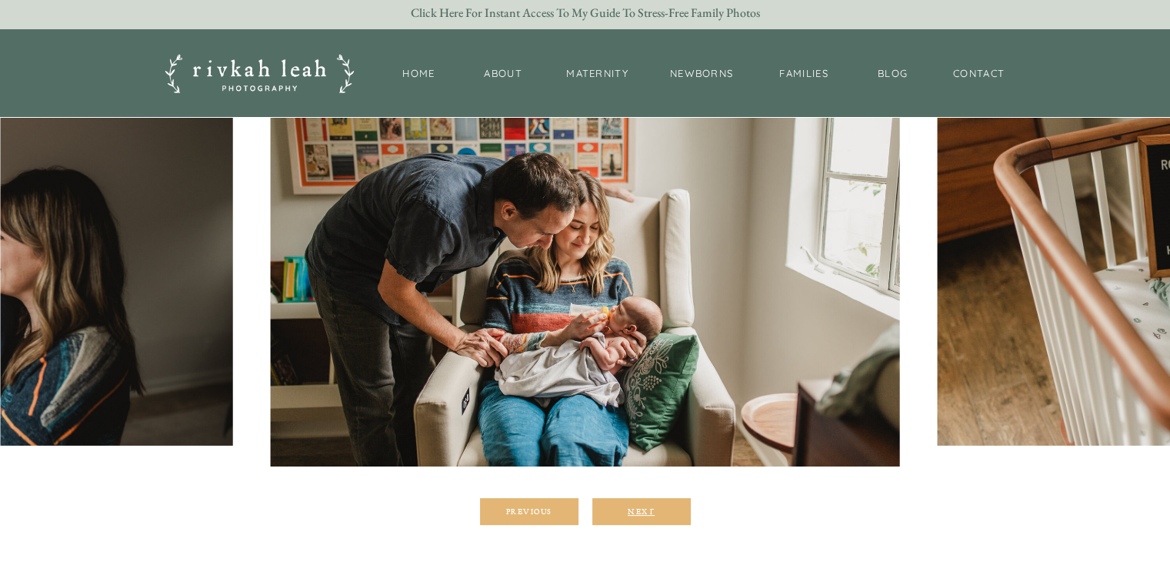
click at [643, 512] on div "Next" at bounding box center [641, 510] width 92 height 9
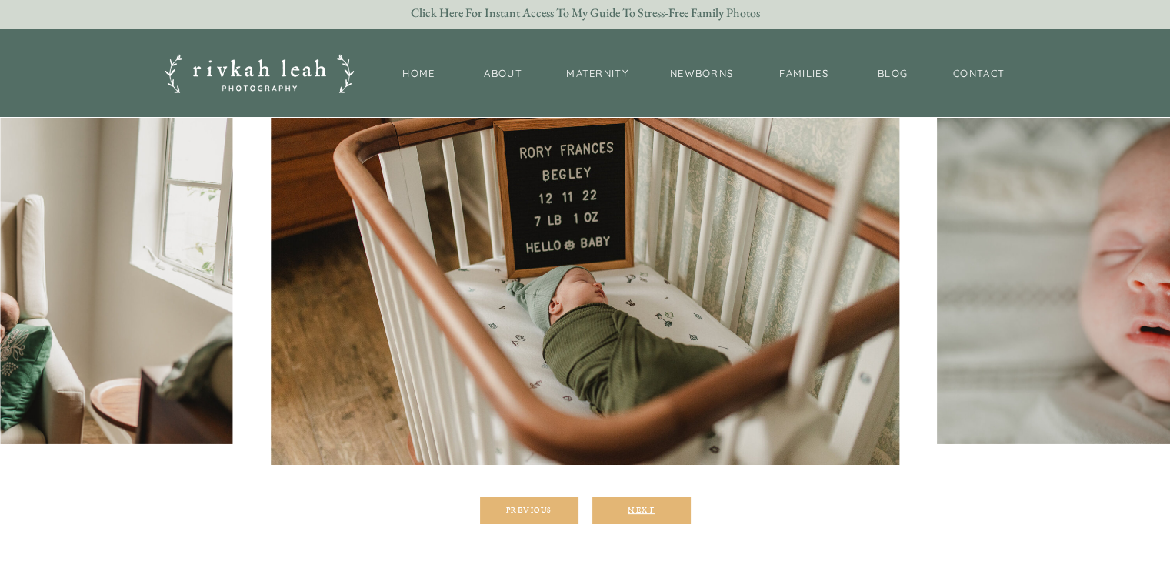
scroll to position [232, 0]
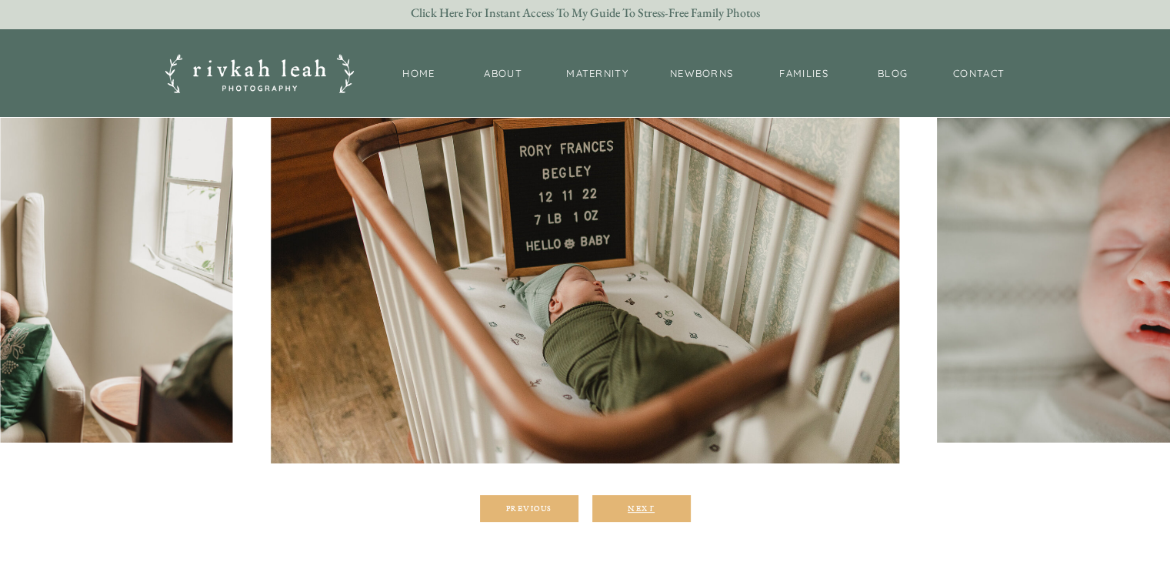
click at [640, 503] on div "Next" at bounding box center [641, 507] width 92 height 9
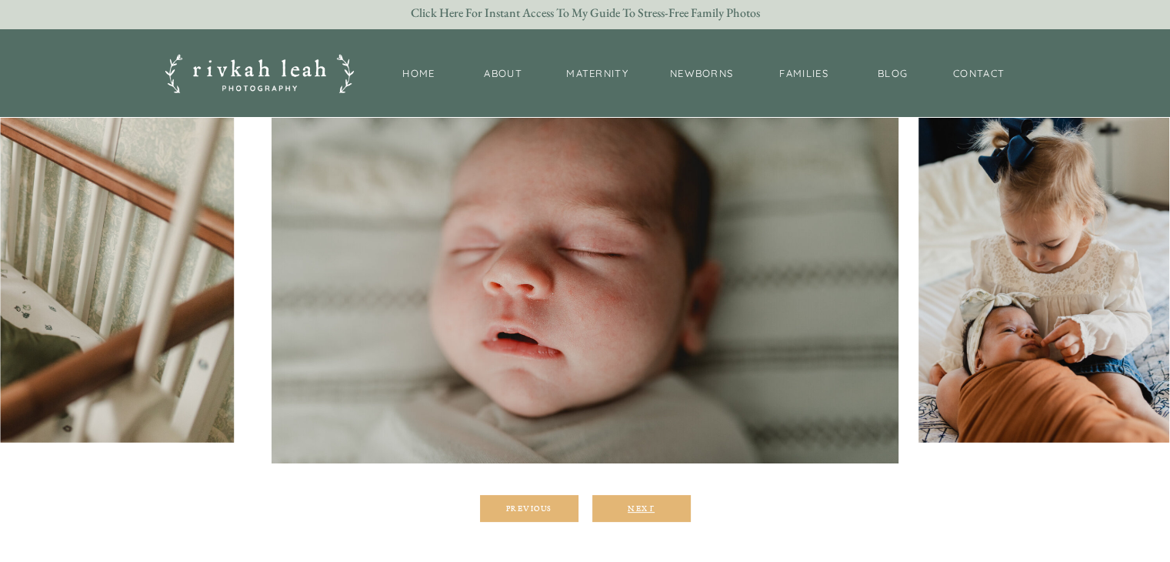
click at [640, 503] on div "Next" at bounding box center [641, 507] width 92 height 9
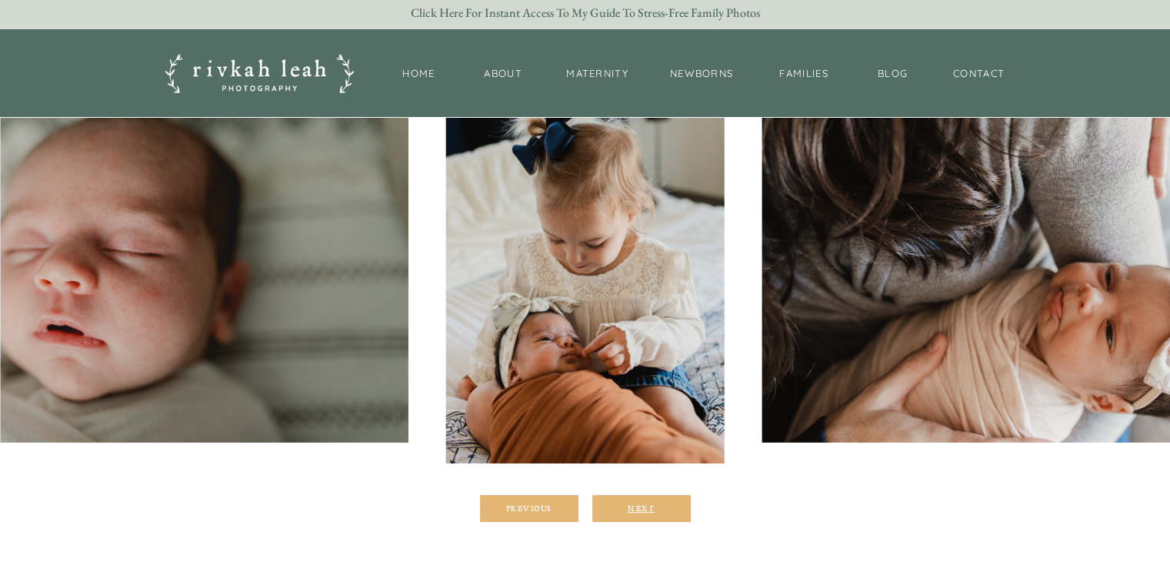
click at [640, 503] on div "Next" at bounding box center [641, 507] width 92 height 9
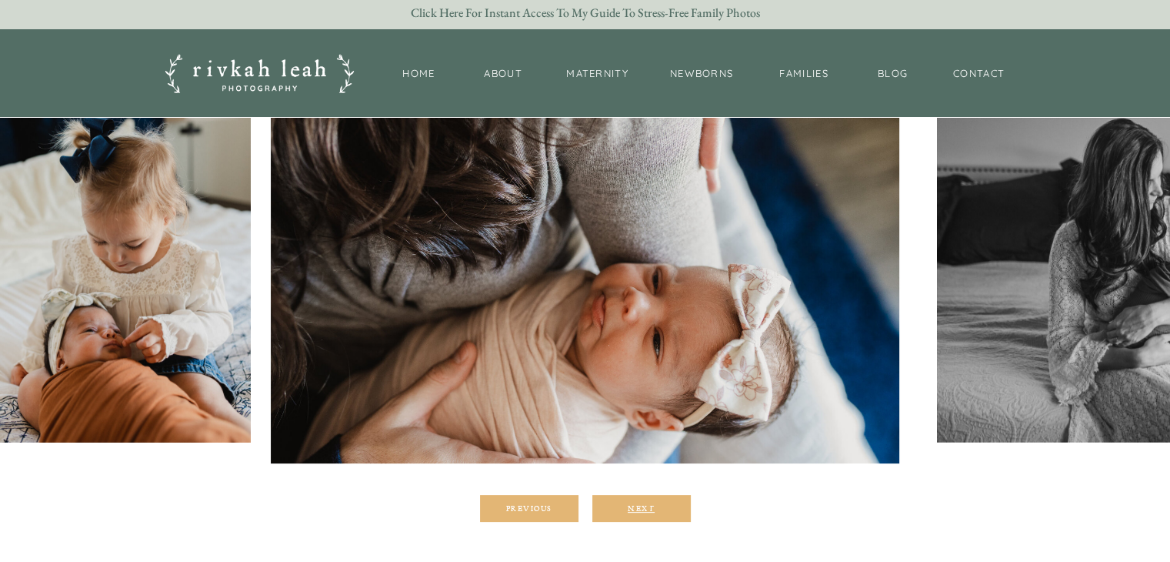
click at [640, 503] on div "Next" at bounding box center [641, 507] width 92 height 9
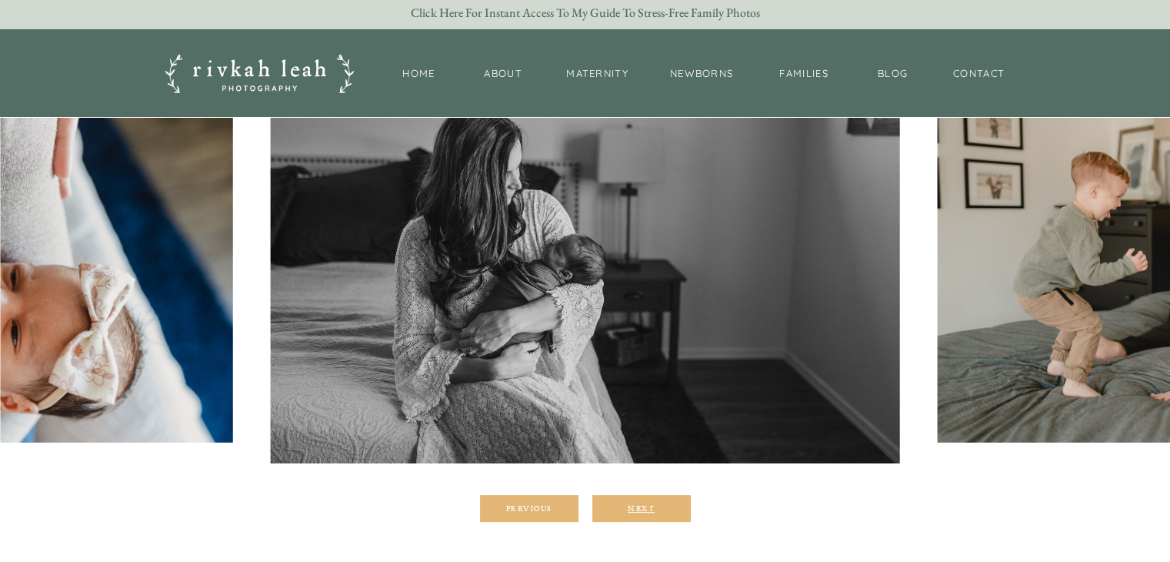
click at [640, 503] on div "Next" at bounding box center [641, 507] width 92 height 9
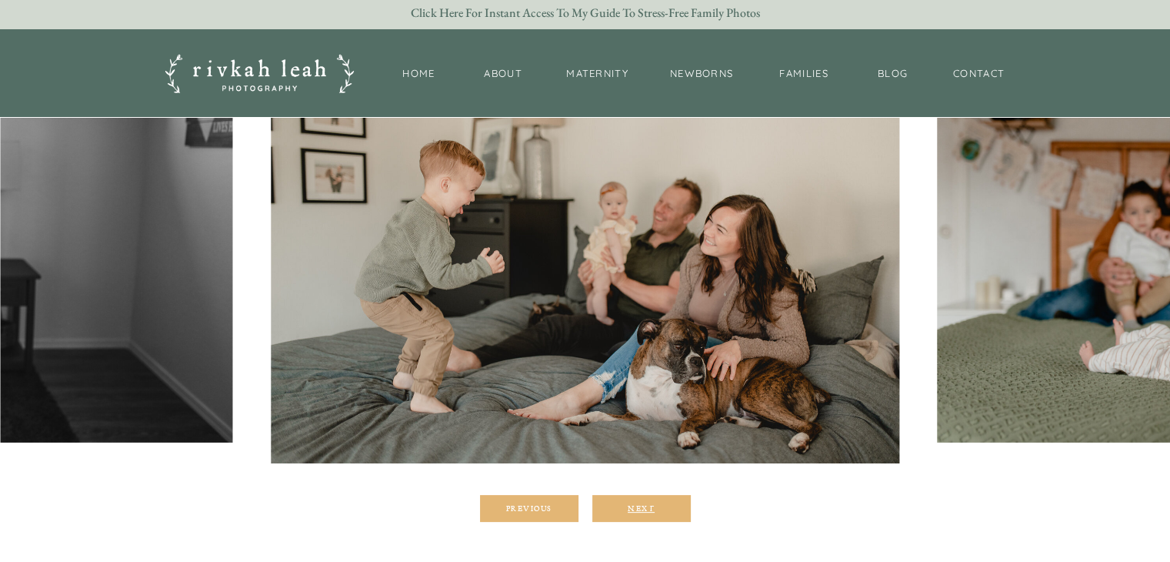
click at [640, 503] on div "Next" at bounding box center [641, 507] width 92 height 9
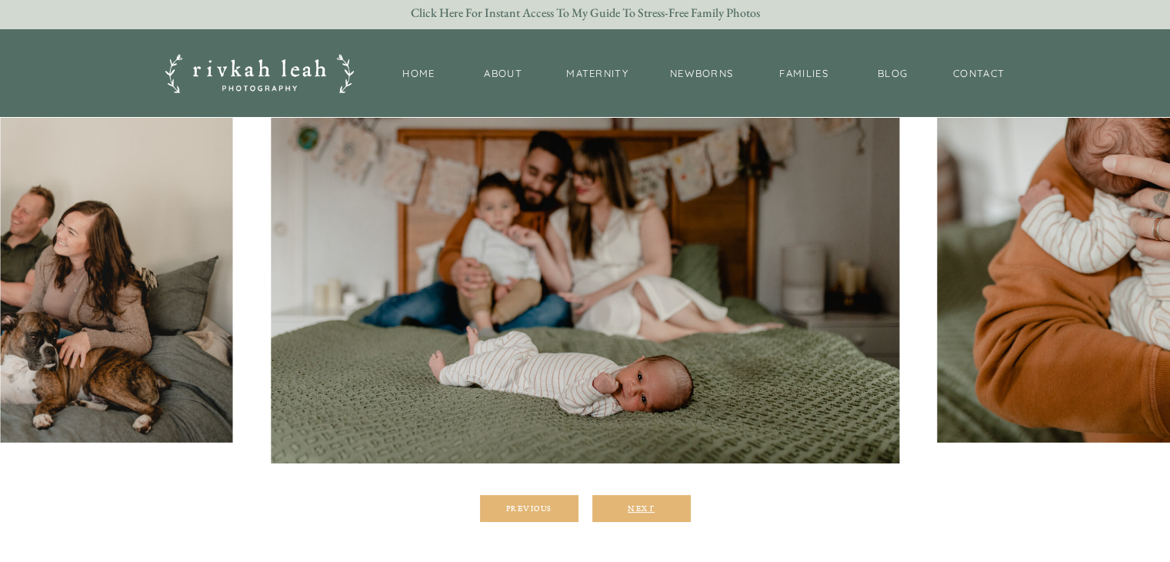
click at [640, 503] on div "Next" at bounding box center [641, 507] width 92 height 9
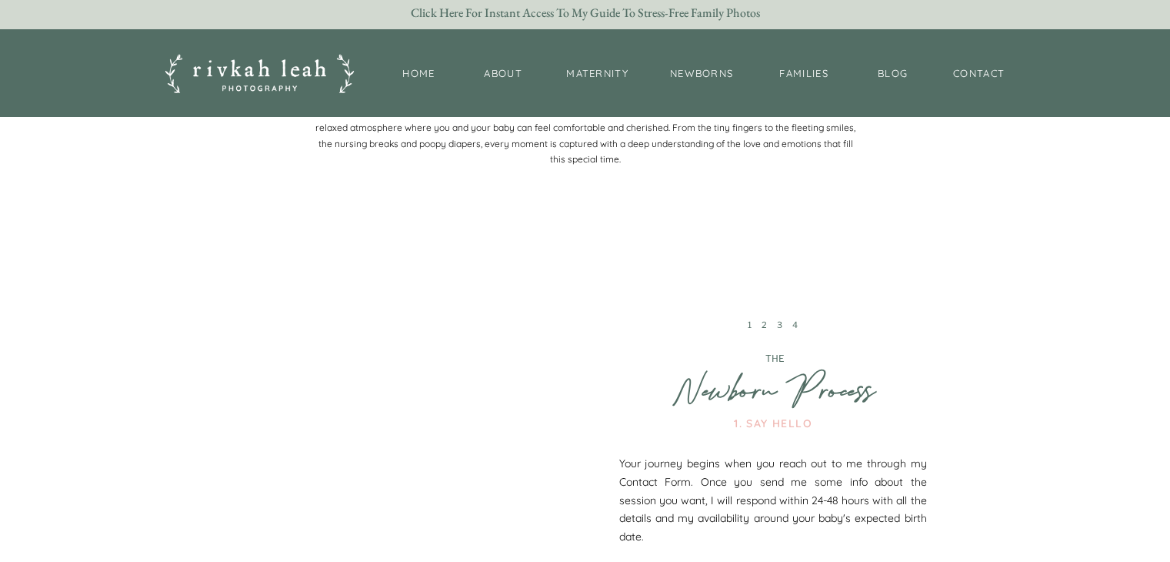
scroll to position [2342, 0]
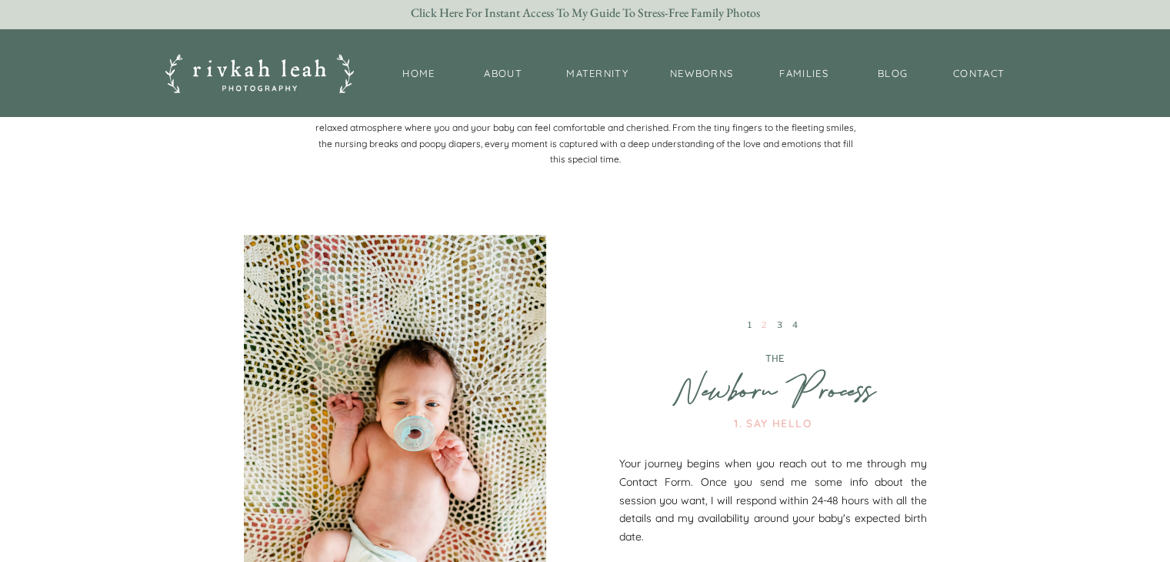
click at [762, 322] on link "2" at bounding box center [767, 324] width 10 height 11
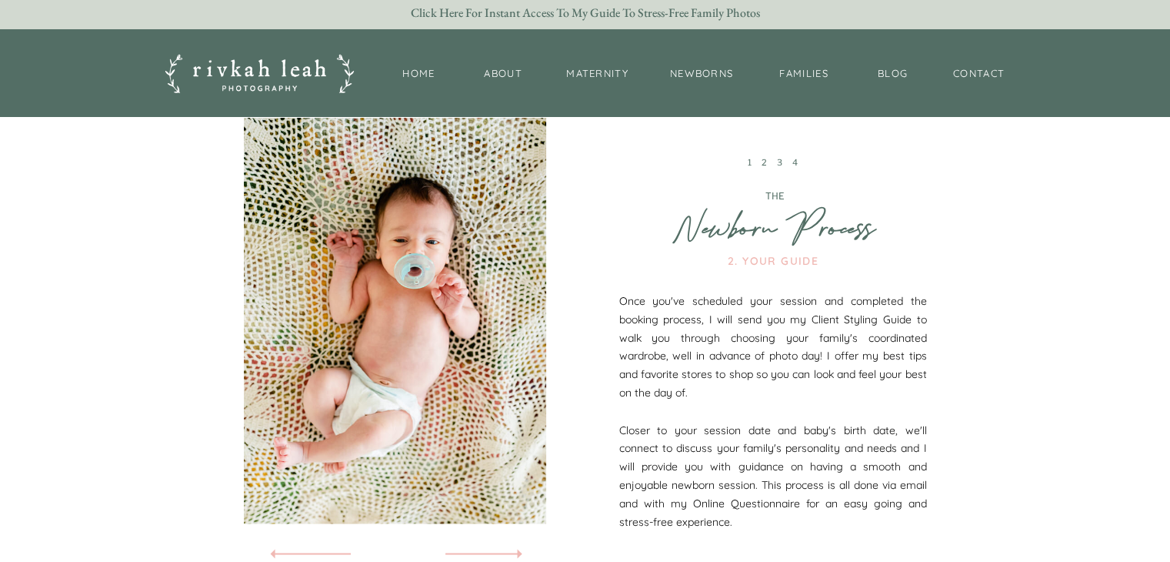
scroll to position [2505, 0]
click at [779, 162] on link "3" at bounding box center [782, 161] width 10 height 11
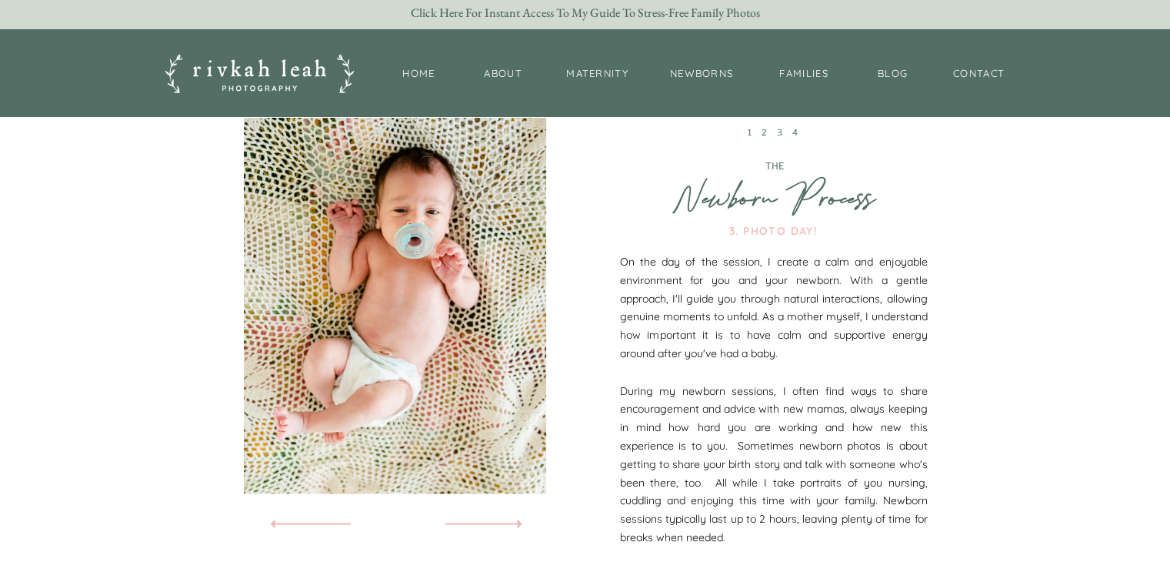
scroll to position [2534, 0]
click at [794, 133] on link "4" at bounding box center [797, 133] width 10 height 11
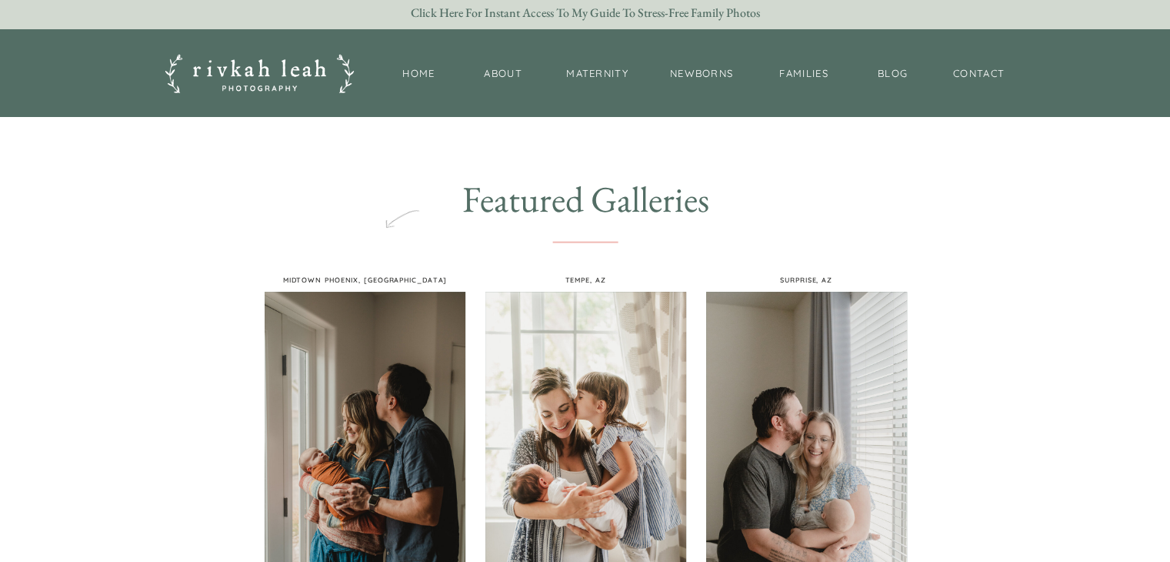
scroll to position [0, 0]
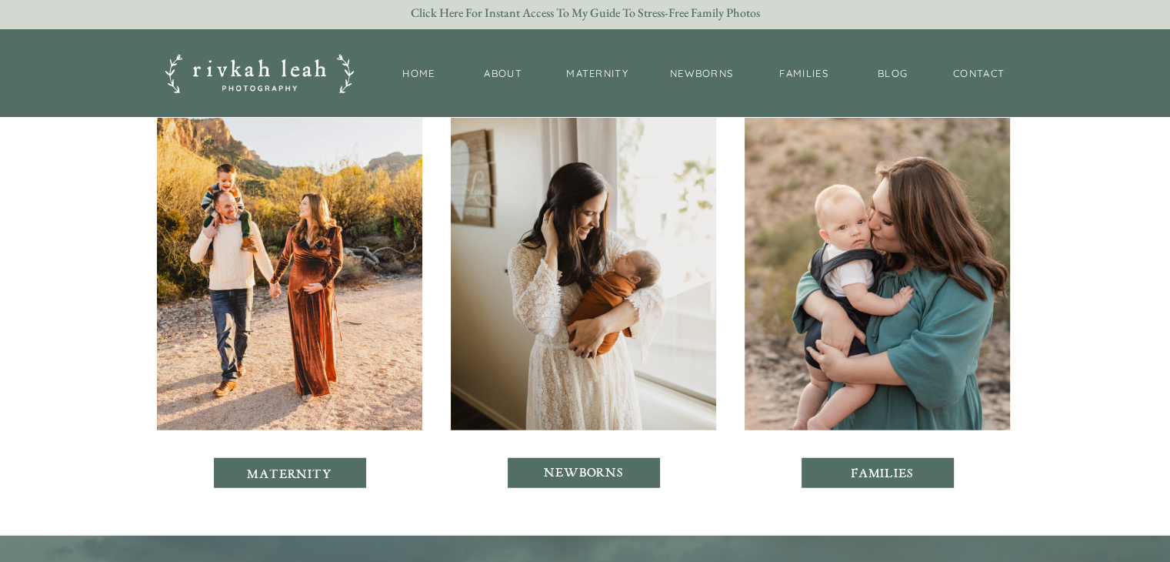
scroll to position [3846, 0]
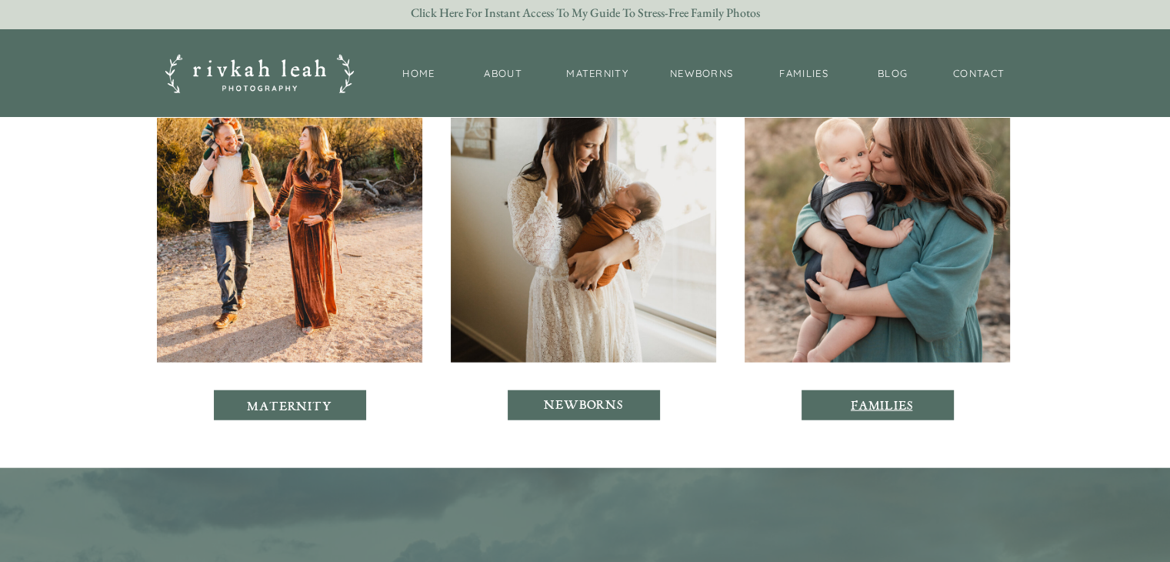
click at [873, 407] on p "families" at bounding box center [882, 405] width 72 height 13
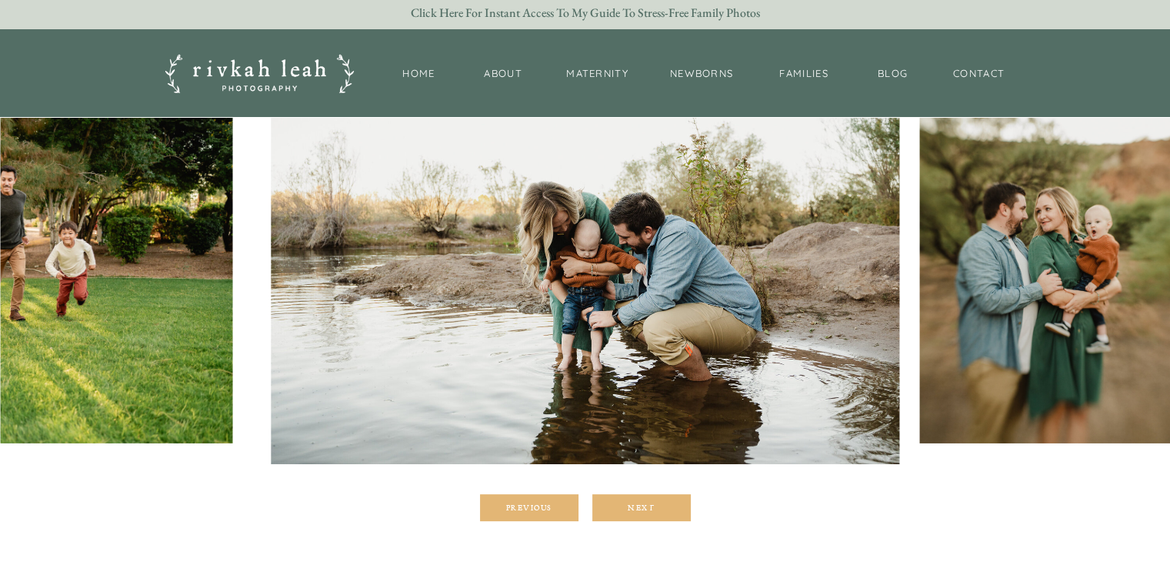
scroll to position [254, 0]
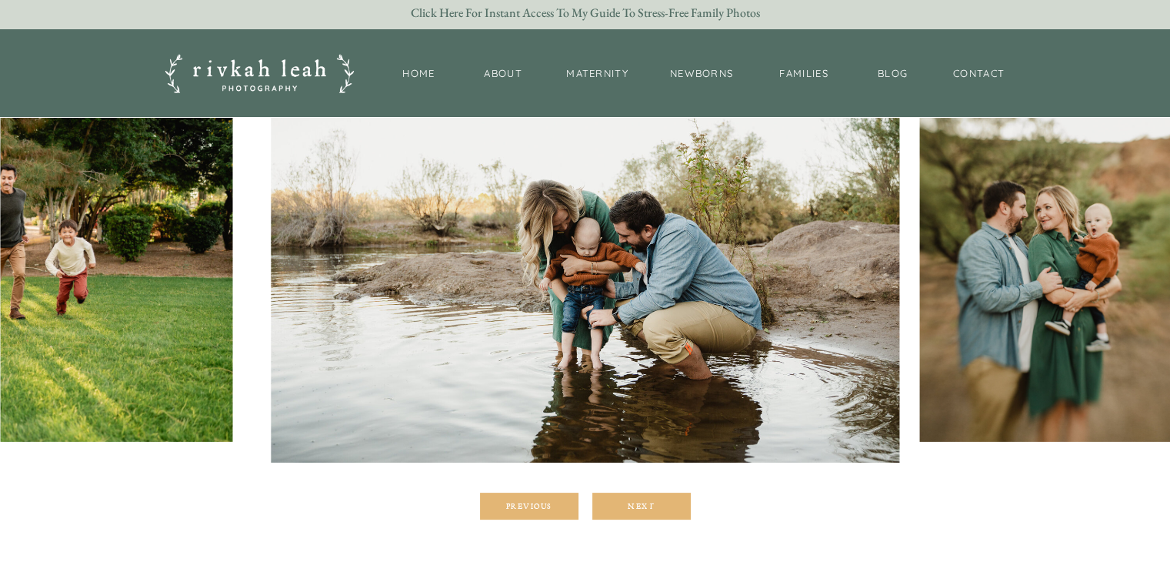
click at [649, 510] on div at bounding box center [641, 505] width 98 height 27
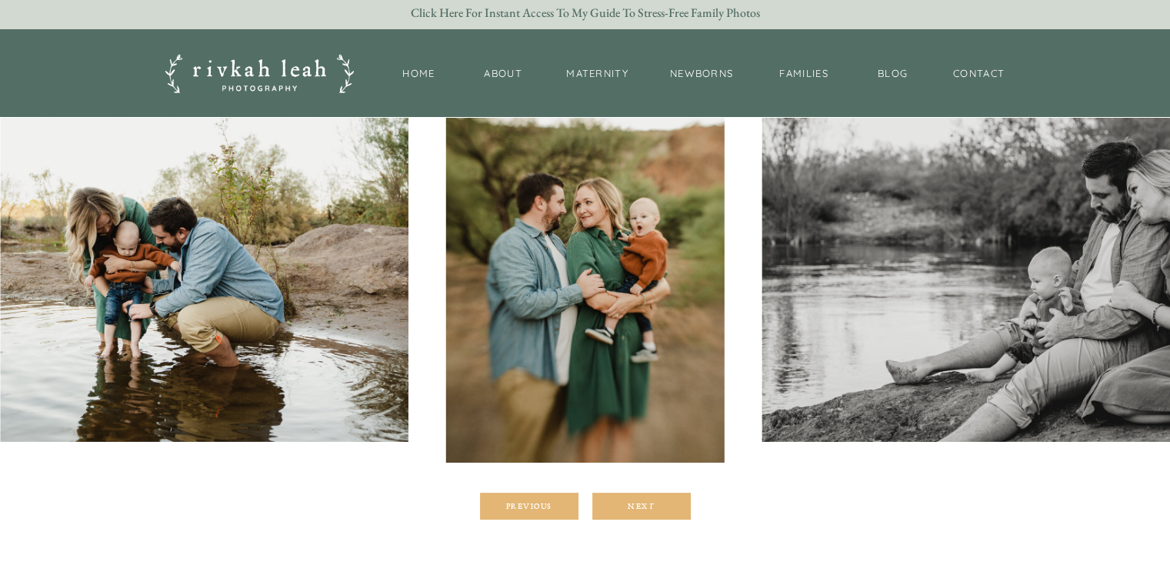
click at [649, 510] on div "Previous Next Scottsdale Family Photographer LAID BACK • MEANINGFUL • AUTHENTIC" at bounding box center [585, 207] width 923 height 689
click at [649, 510] on div at bounding box center [641, 505] width 98 height 27
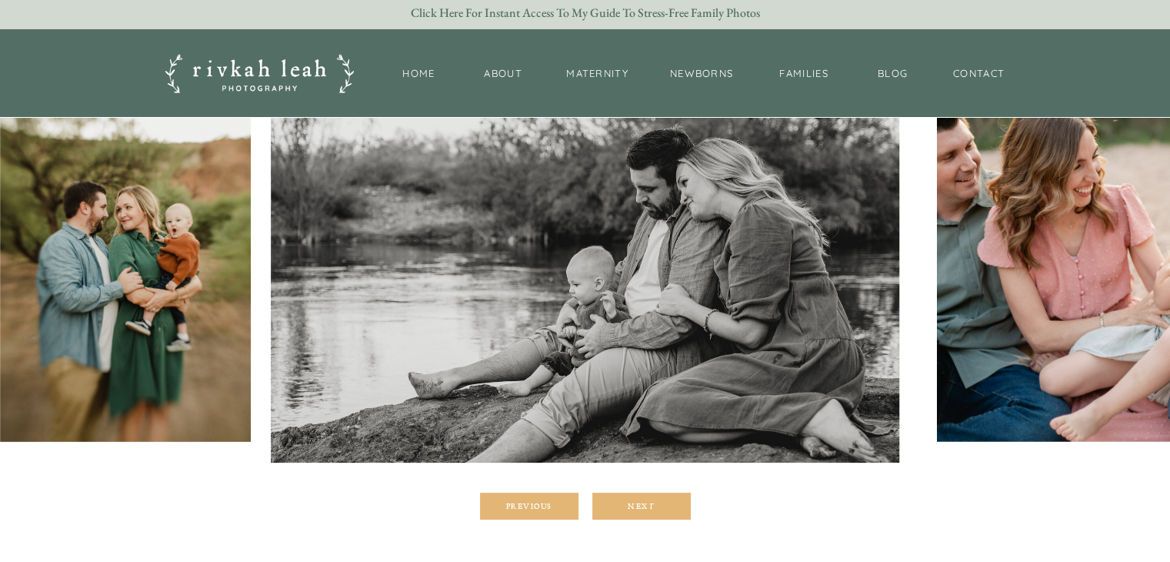
click at [649, 510] on div at bounding box center [641, 505] width 98 height 27
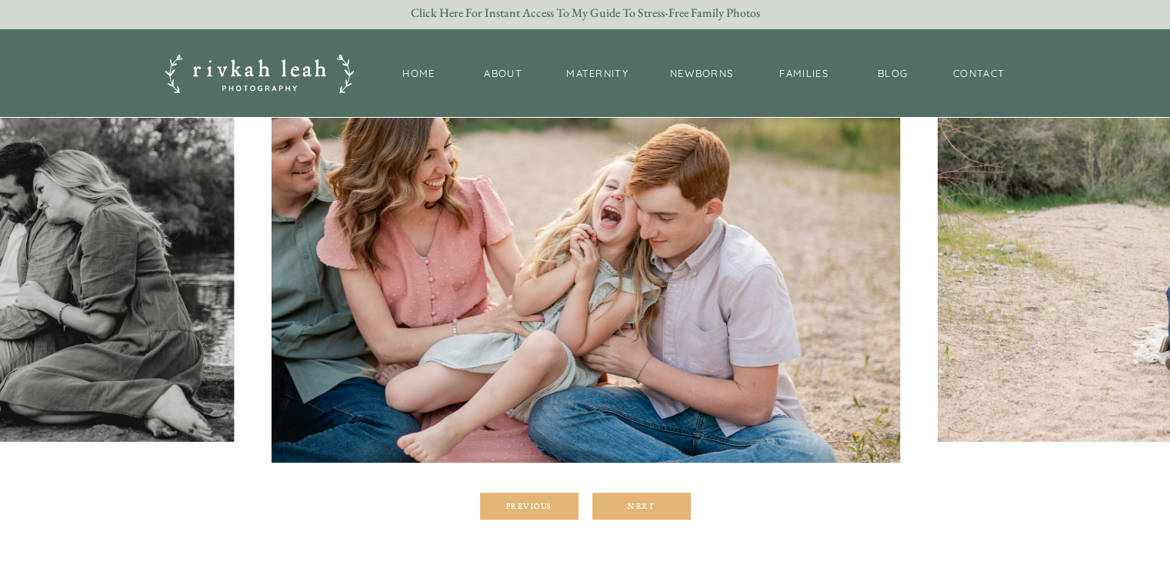
click at [649, 510] on div at bounding box center [641, 505] width 98 height 27
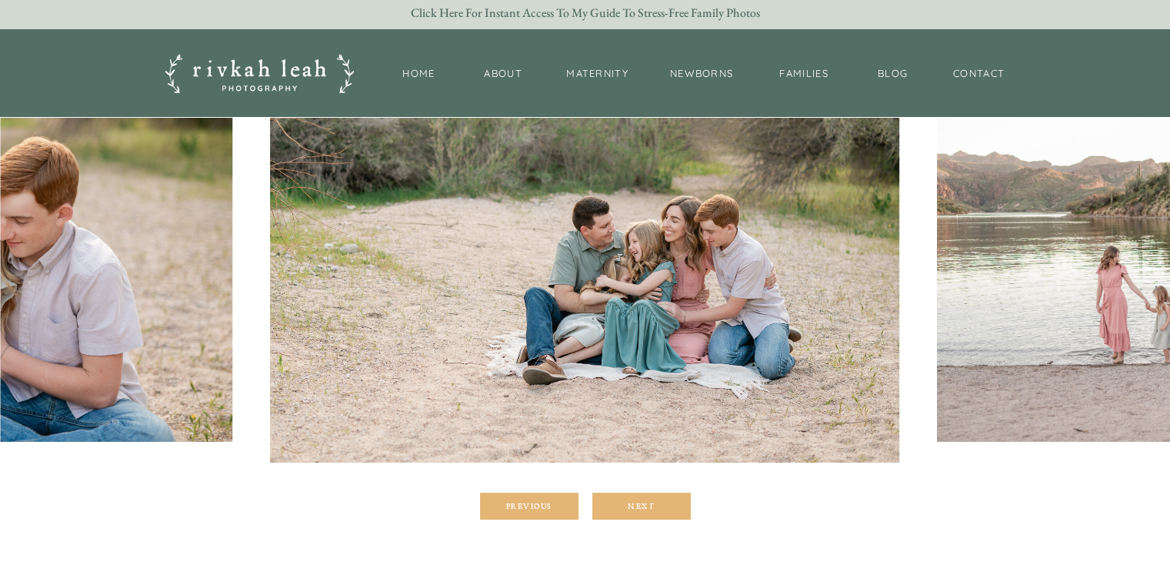
click at [649, 510] on div at bounding box center [641, 505] width 98 height 27
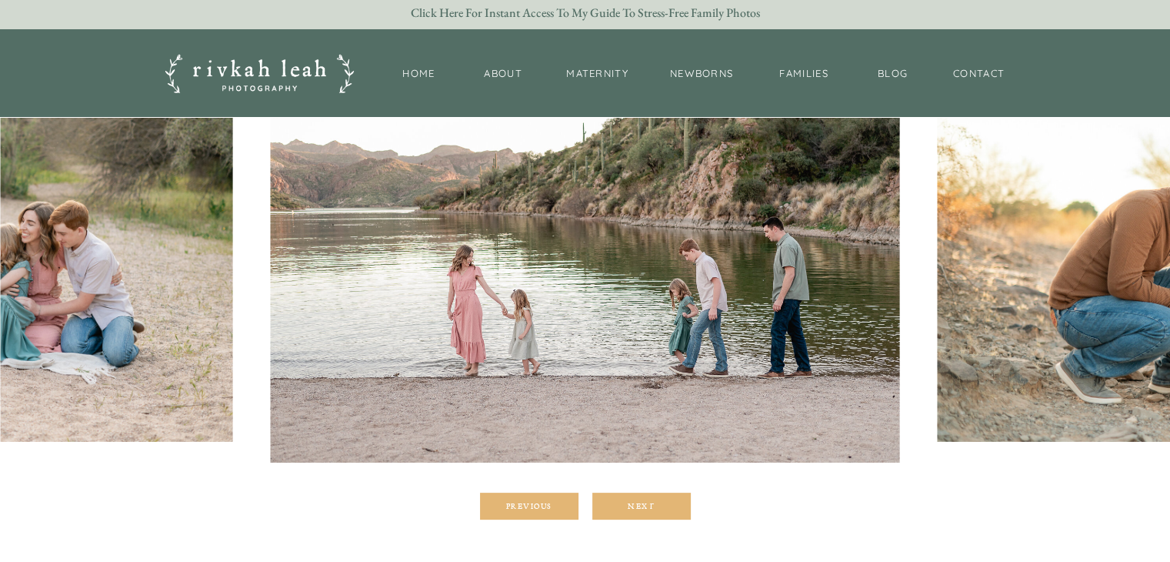
click at [649, 510] on div at bounding box center [641, 505] width 98 height 27
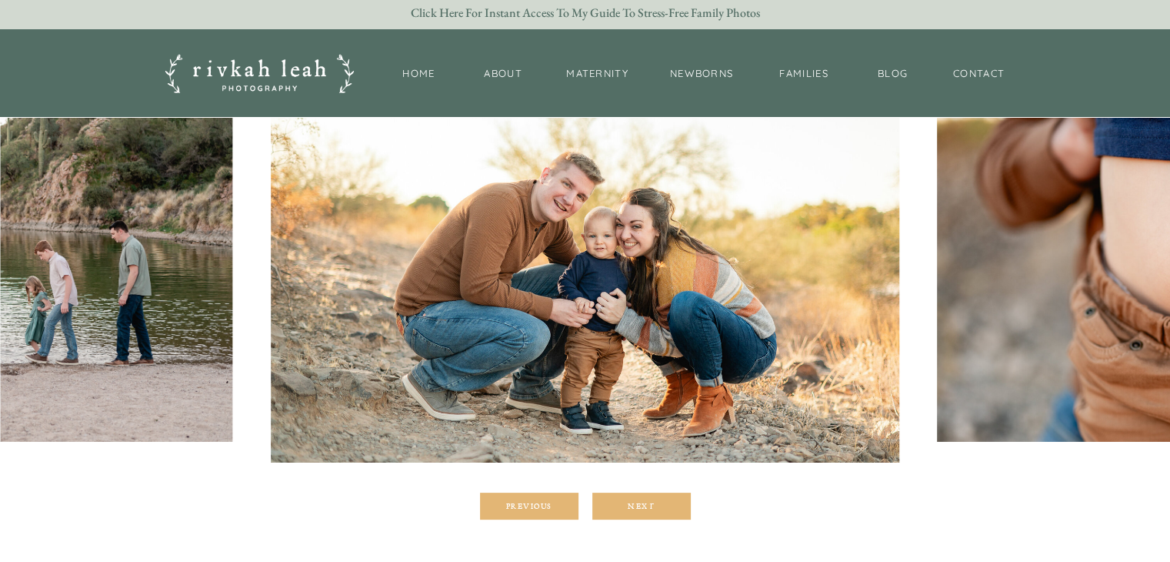
click at [649, 510] on div at bounding box center [641, 505] width 98 height 27
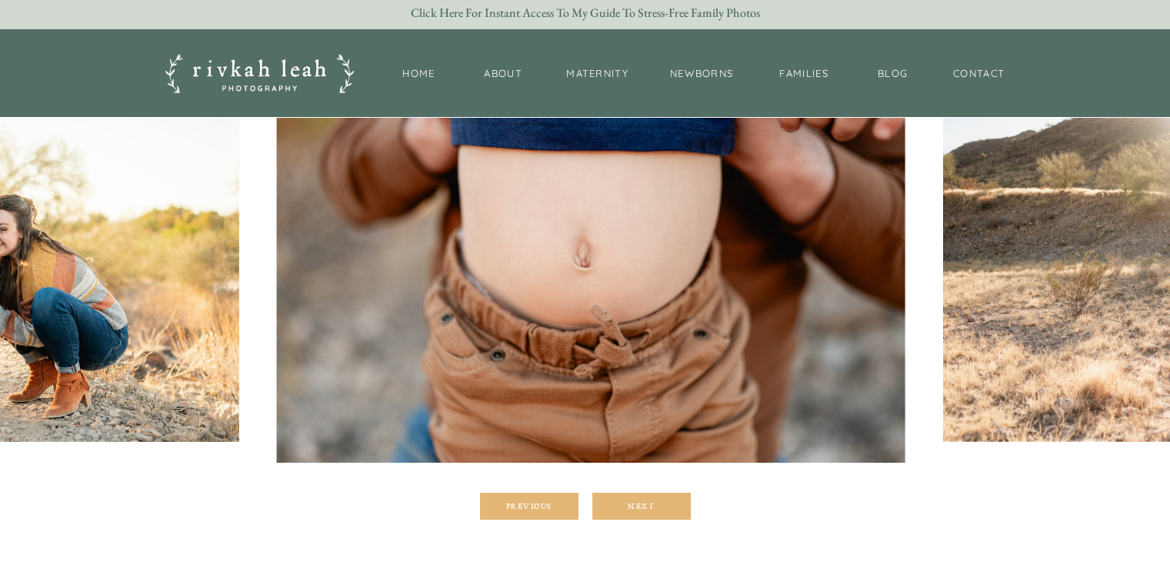
click at [649, 510] on div at bounding box center [641, 505] width 98 height 27
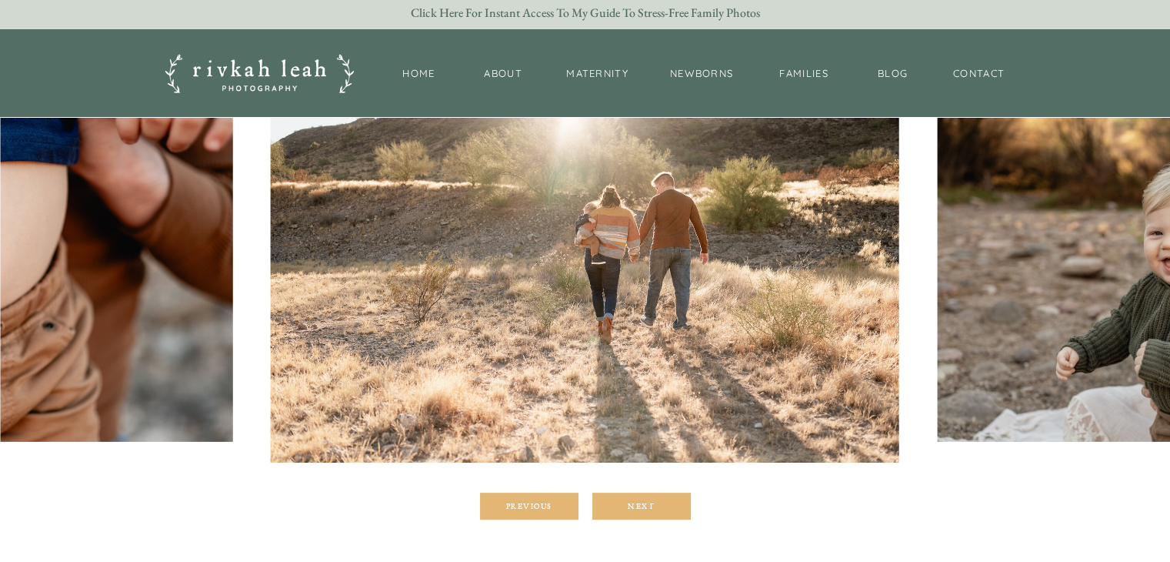
click at [517, 512] on div at bounding box center [529, 505] width 98 height 27
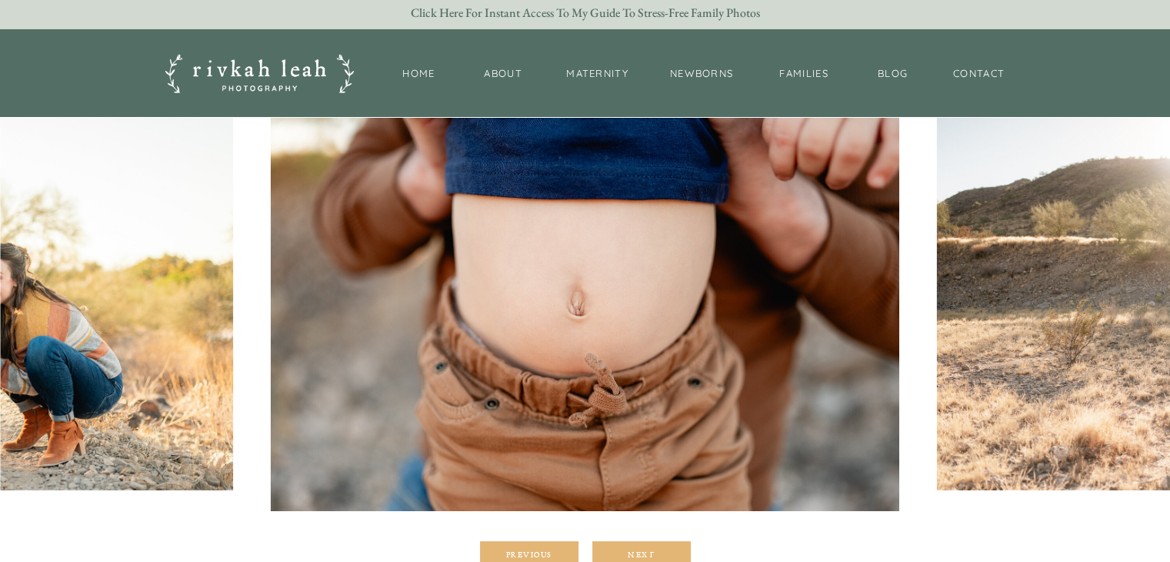
scroll to position [203, 0]
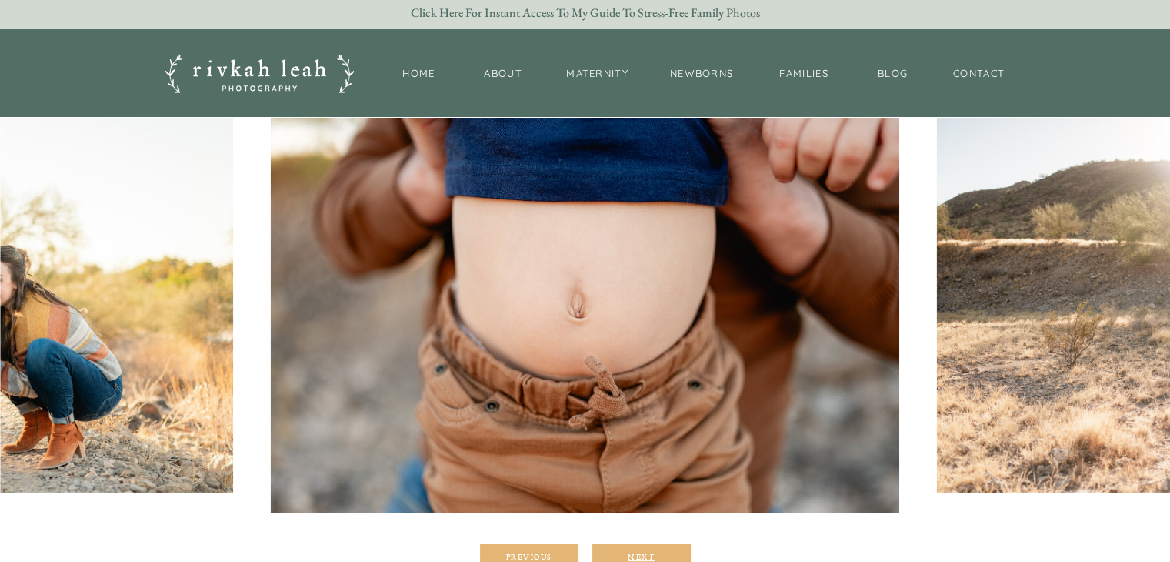
click at [635, 552] on div "Next" at bounding box center [641, 556] width 92 height 9
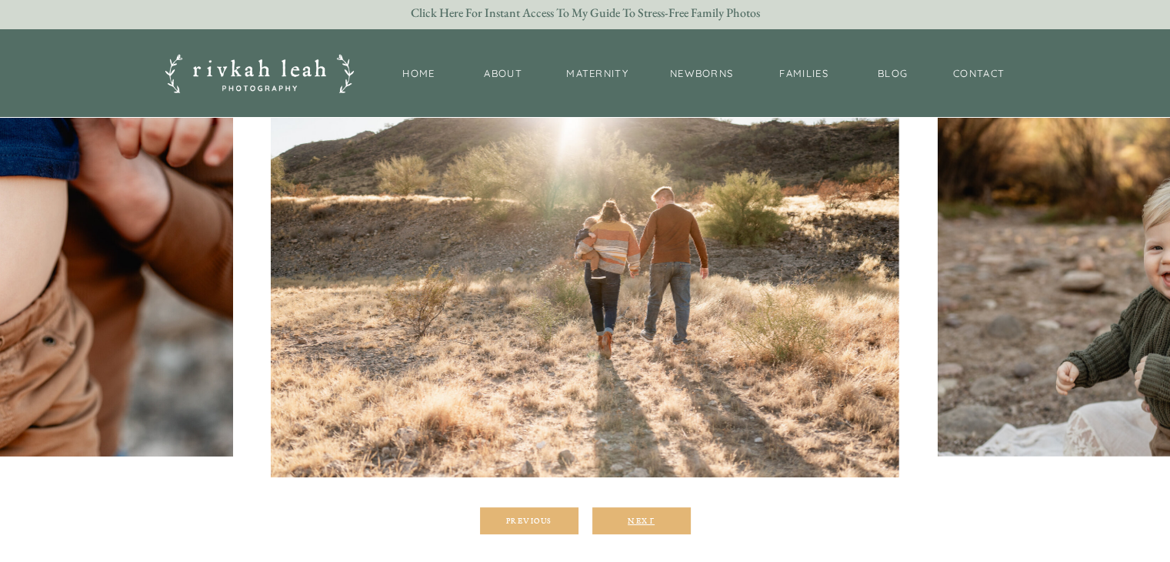
scroll to position [239, 0]
click at [645, 516] on div "Next" at bounding box center [641, 520] width 92 height 9
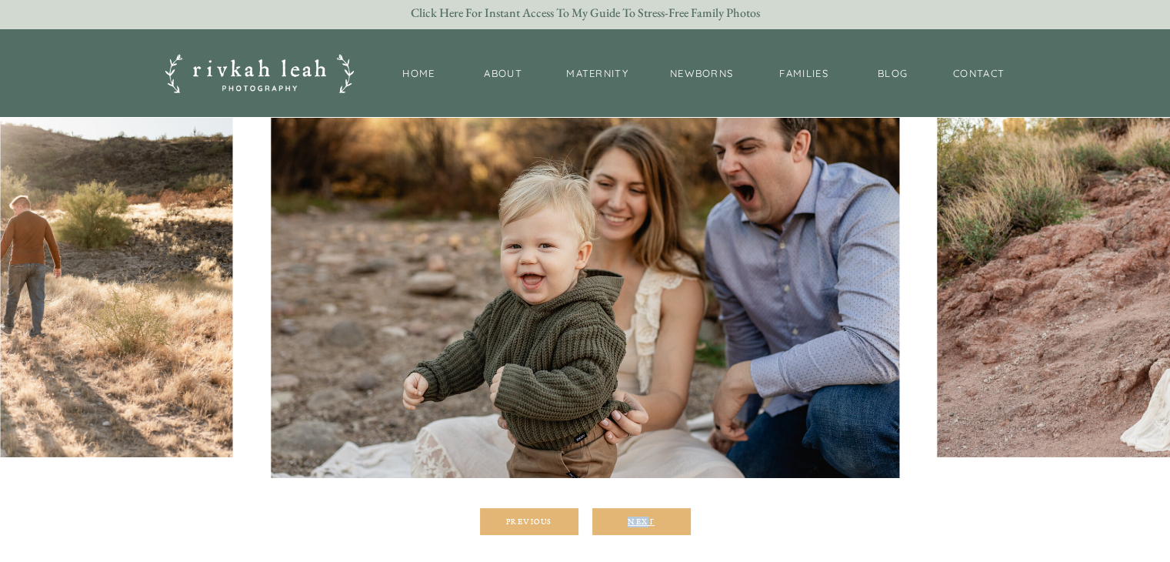
click at [645, 515] on div "Previous Next Scottsdale Family Photographer LAID BACK • MEANINGFUL • AUTHENTIC" at bounding box center [585, 222] width 923 height 689
click at [645, 516] on div "Next" at bounding box center [641, 520] width 92 height 9
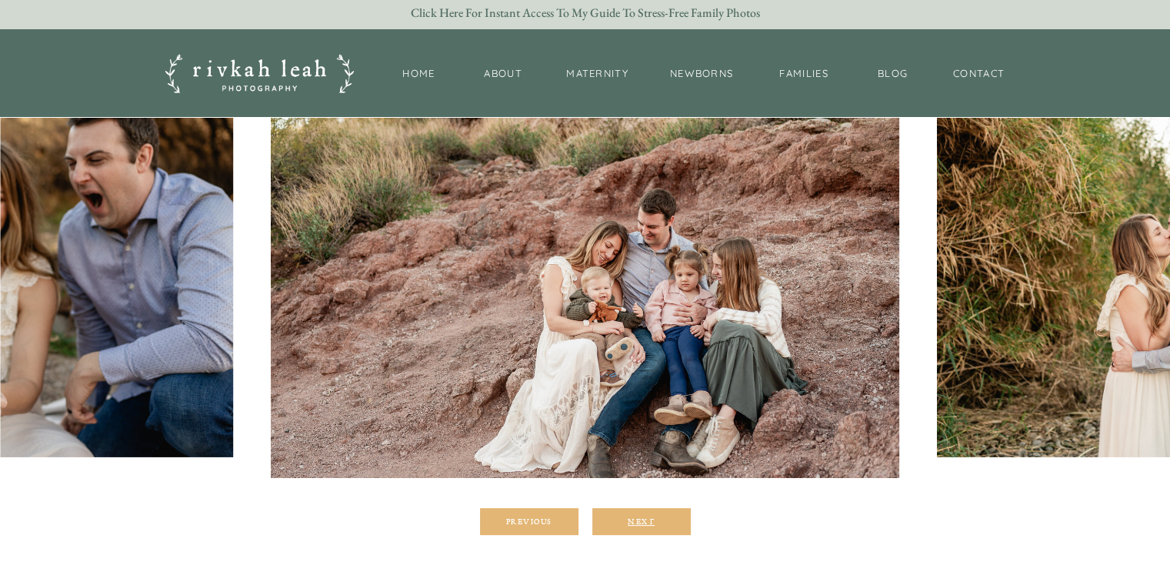
click at [637, 516] on div "Next" at bounding box center [641, 520] width 92 height 9
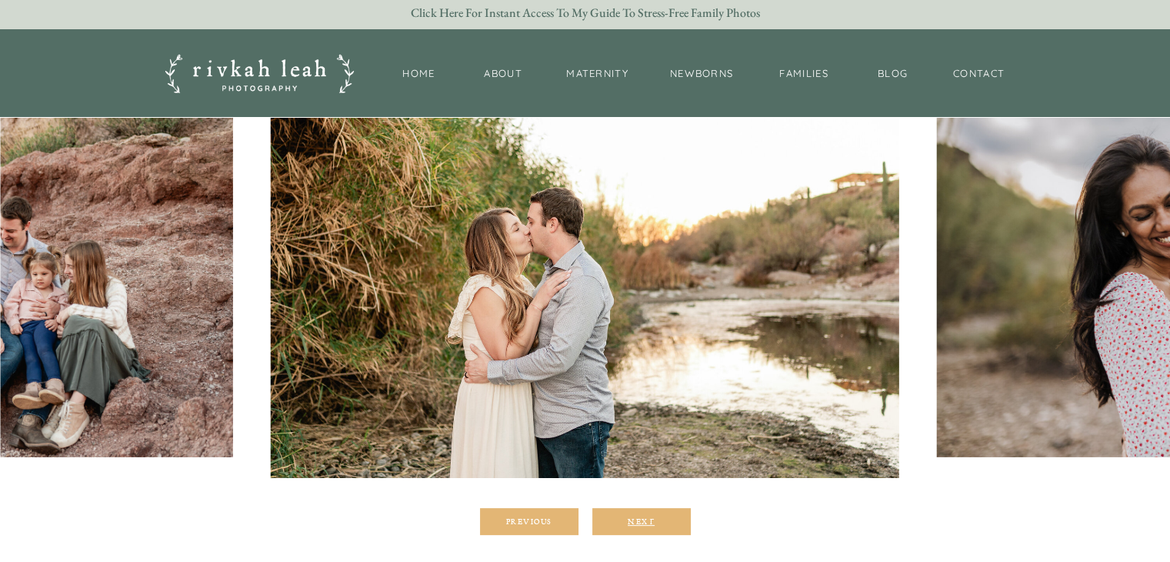
click at [637, 516] on div "Next" at bounding box center [641, 520] width 92 height 9
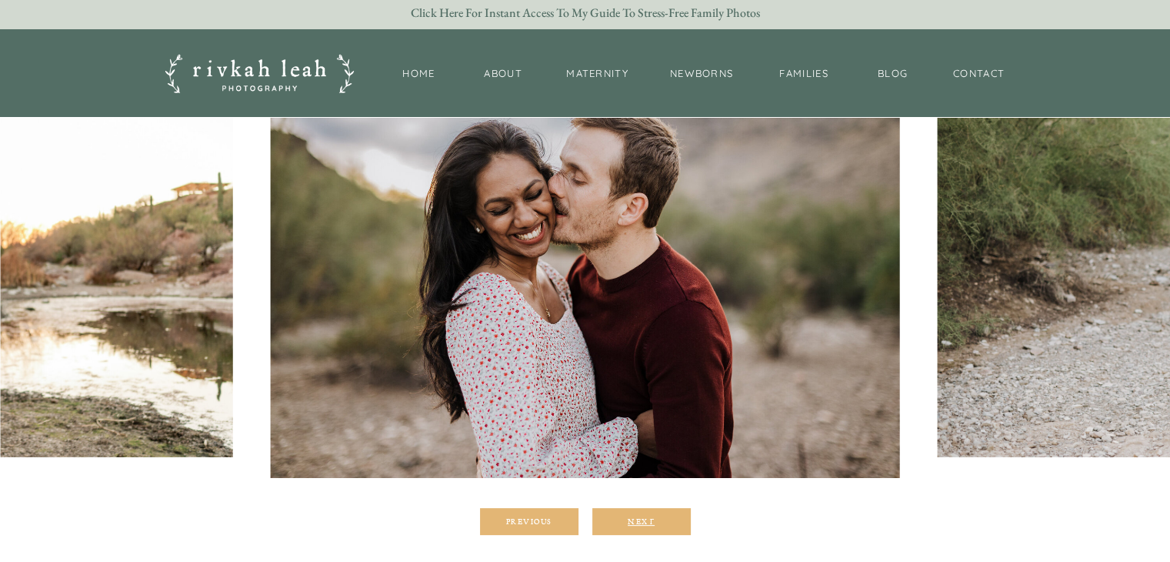
click at [637, 516] on div "Next" at bounding box center [641, 520] width 92 height 9
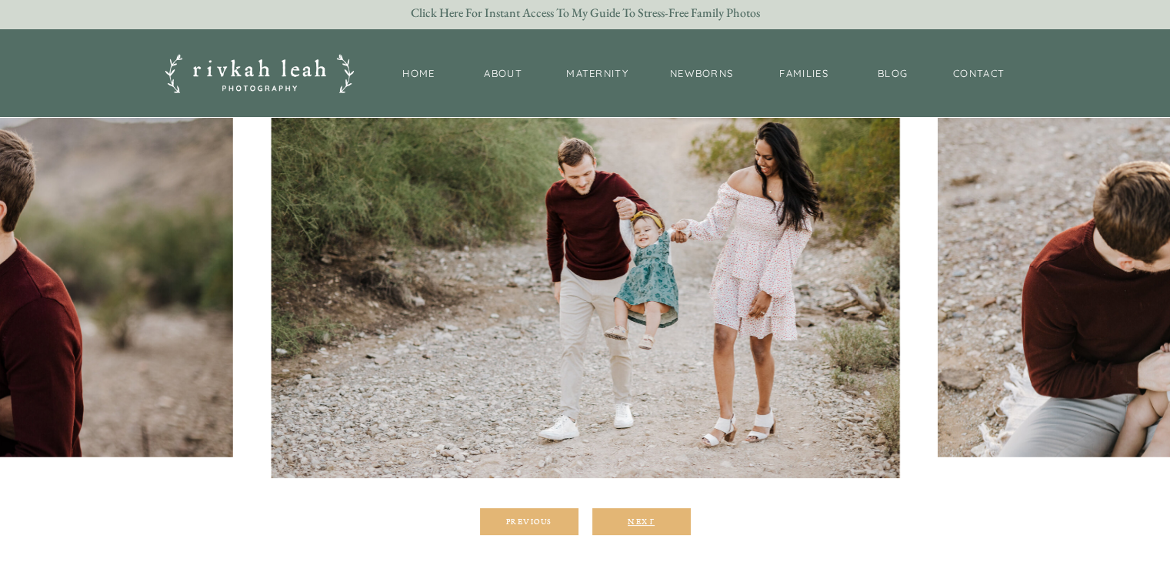
click at [637, 516] on div "Next" at bounding box center [641, 520] width 92 height 9
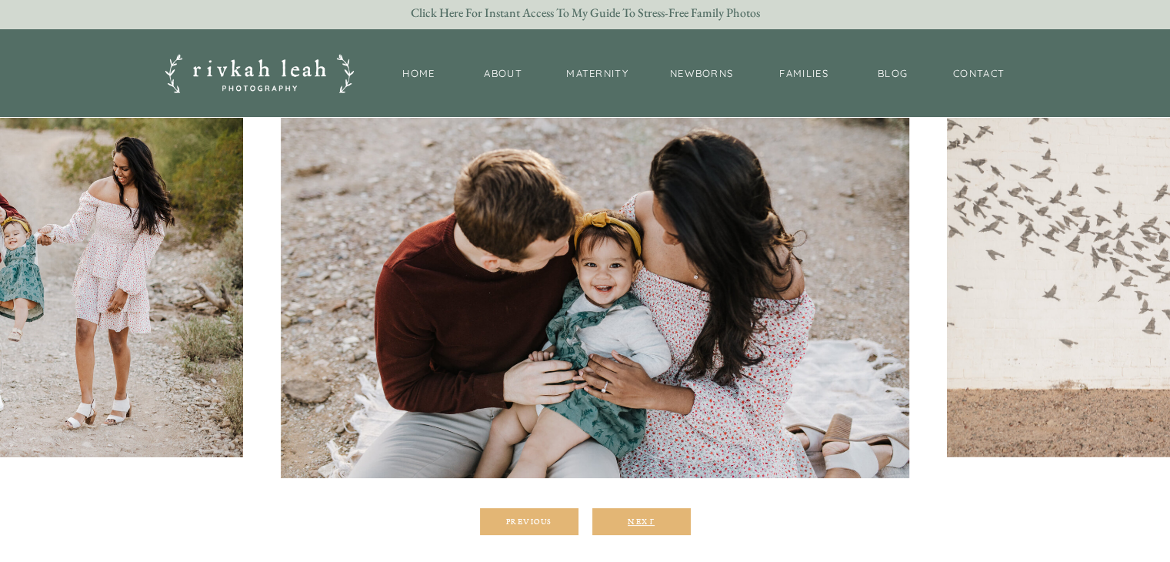
click at [637, 516] on div "Next" at bounding box center [641, 520] width 92 height 9
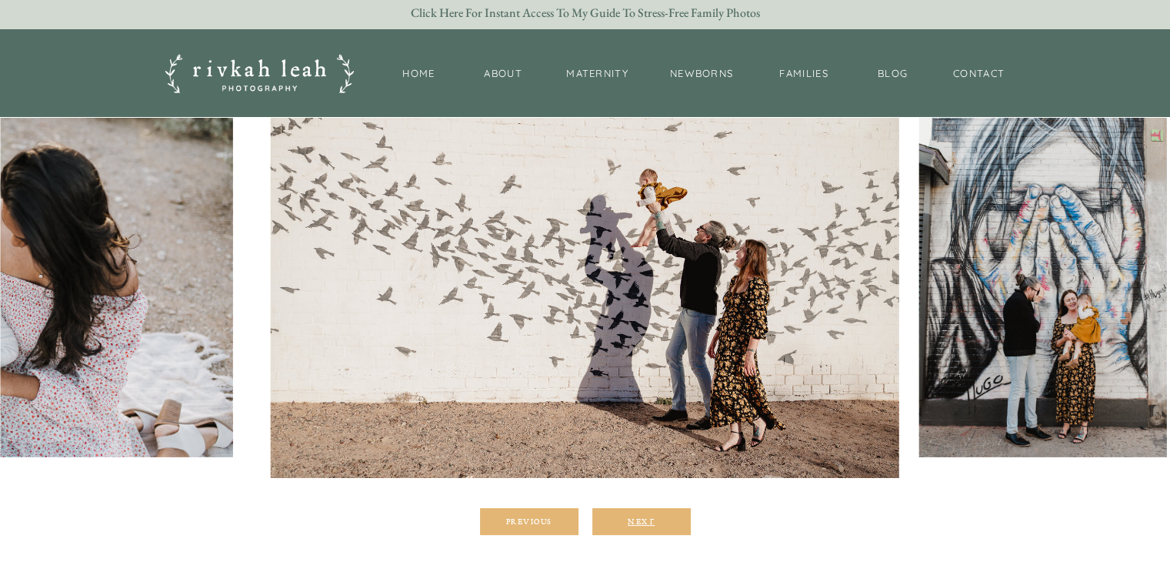
click at [637, 516] on div "Next" at bounding box center [641, 520] width 92 height 9
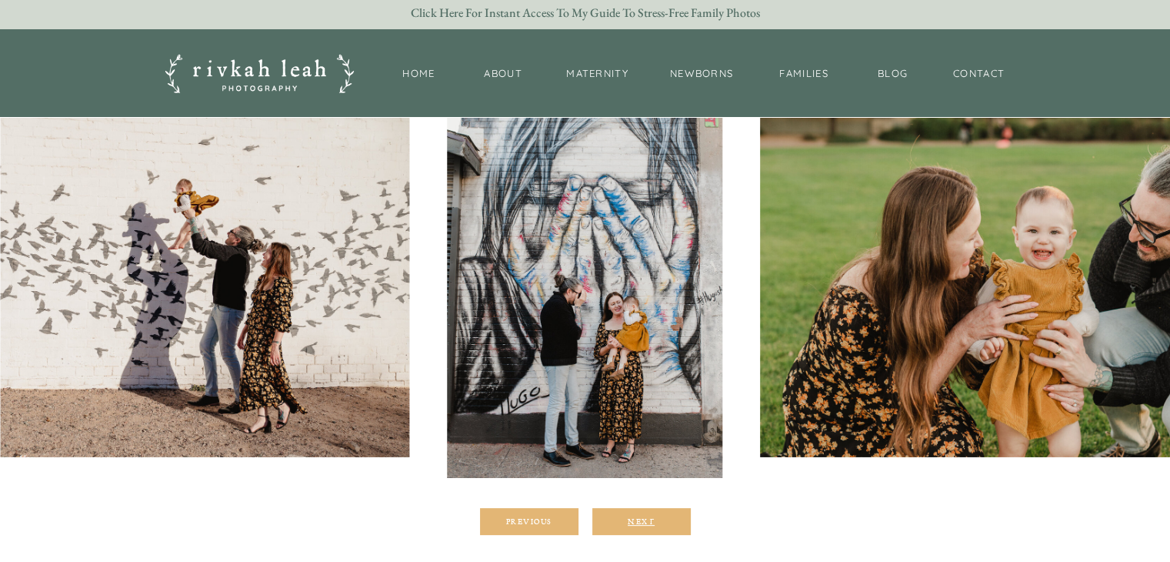
click at [637, 516] on div "Next" at bounding box center [641, 520] width 92 height 9
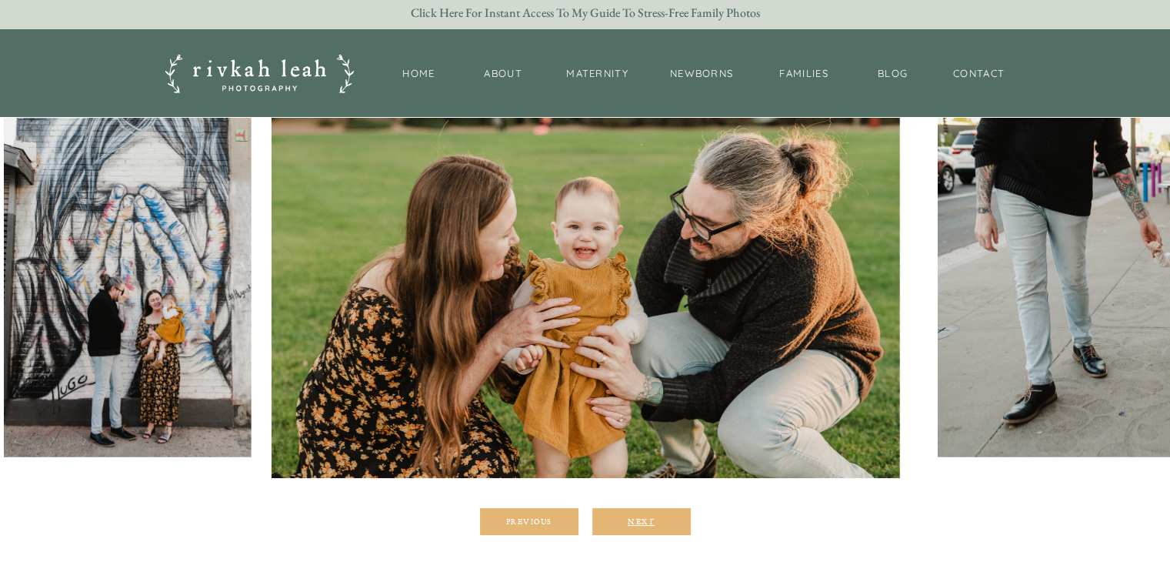
click at [637, 516] on div "Next" at bounding box center [641, 520] width 92 height 9
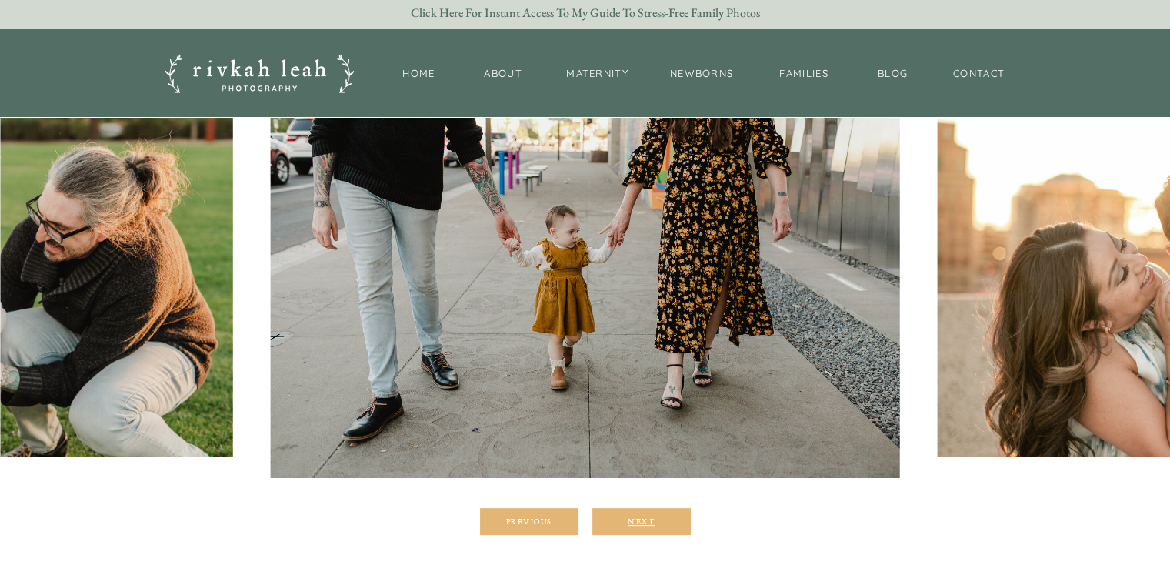
click at [637, 516] on div "Next" at bounding box center [641, 520] width 92 height 9
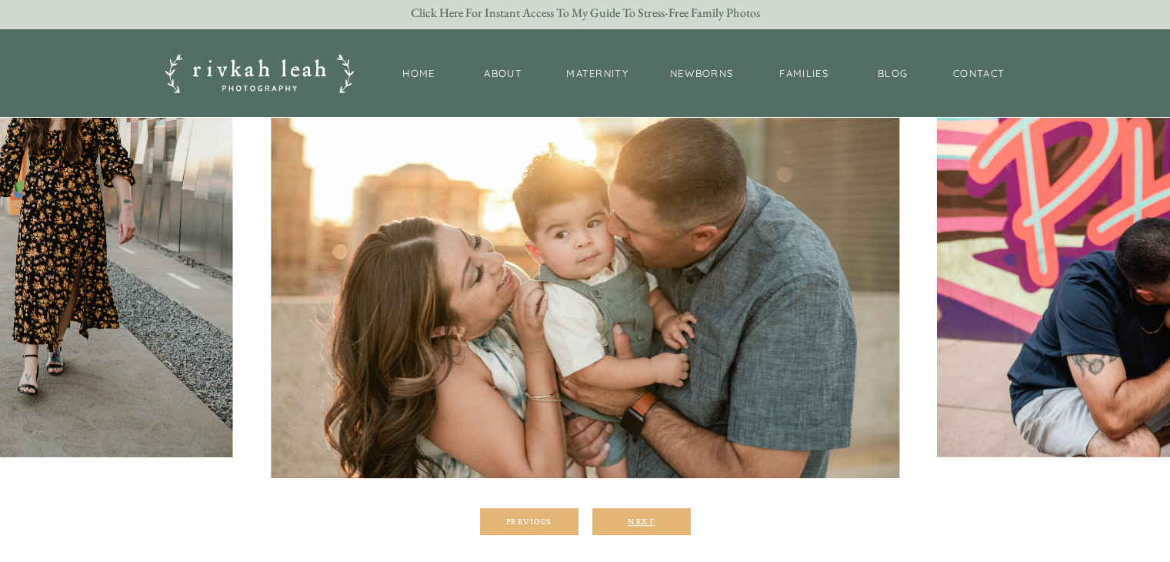
click at [637, 516] on div "Next" at bounding box center [641, 520] width 92 height 9
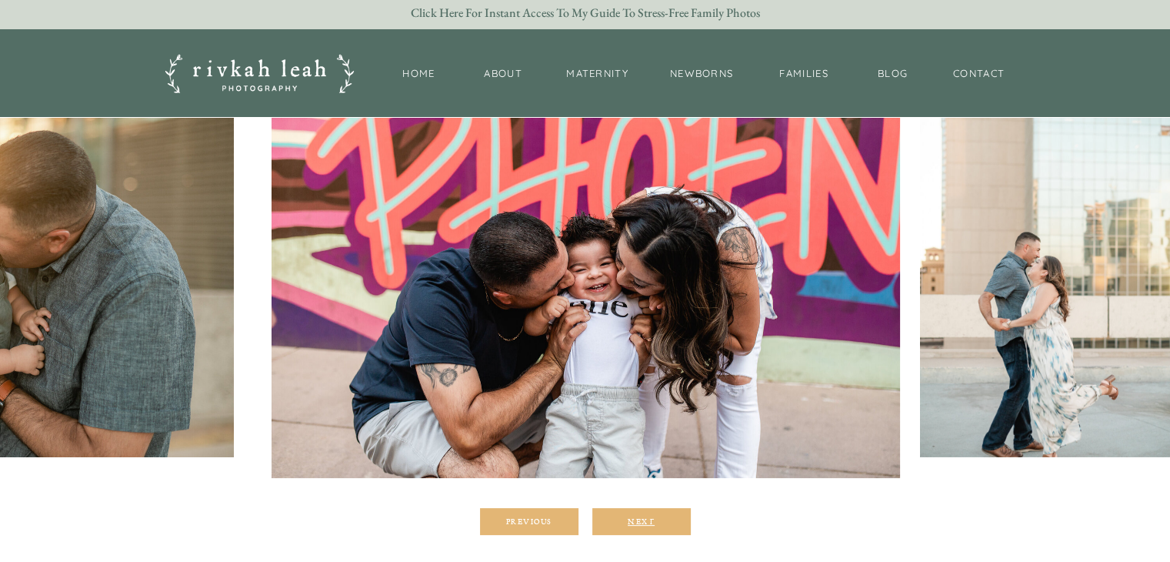
click at [637, 516] on div "Next" at bounding box center [641, 520] width 92 height 9
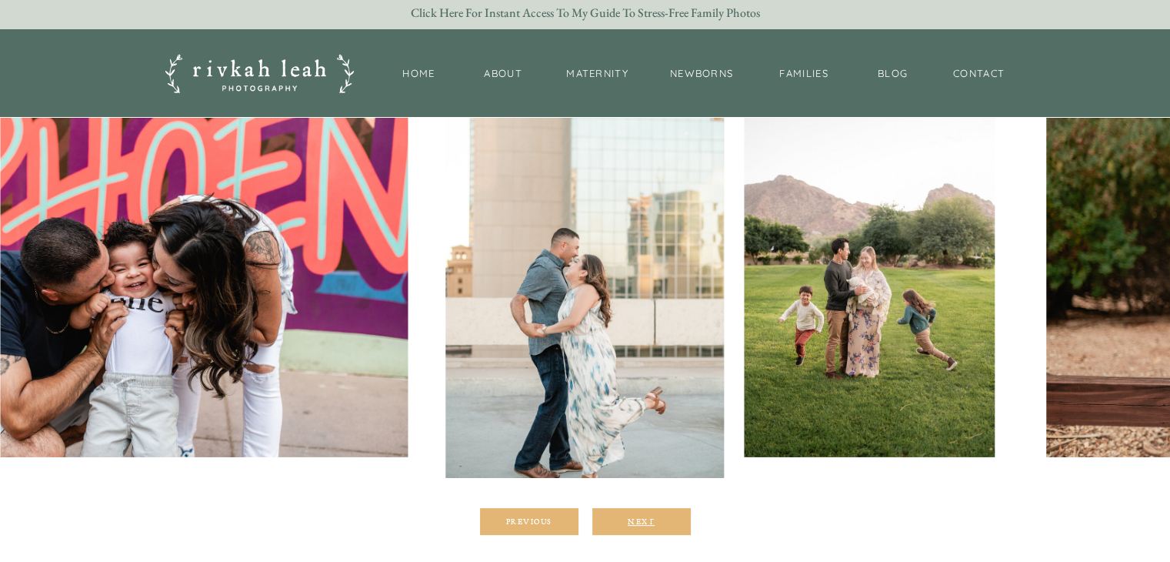
click at [637, 516] on div "Next" at bounding box center [641, 520] width 92 height 9
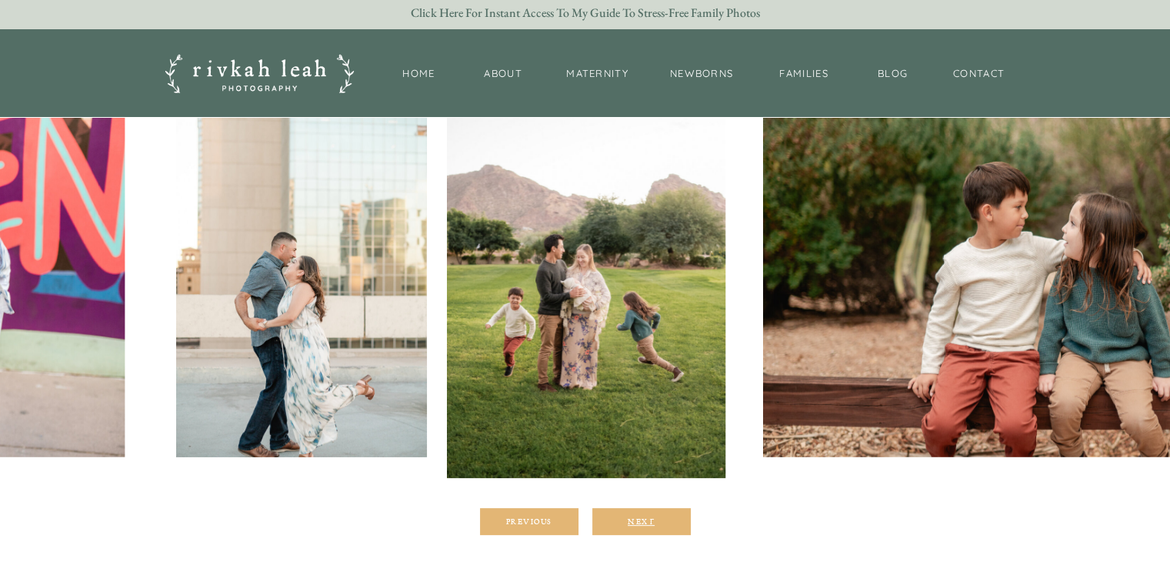
click at [637, 516] on div "Next" at bounding box center [641, 520] width 92 height 9
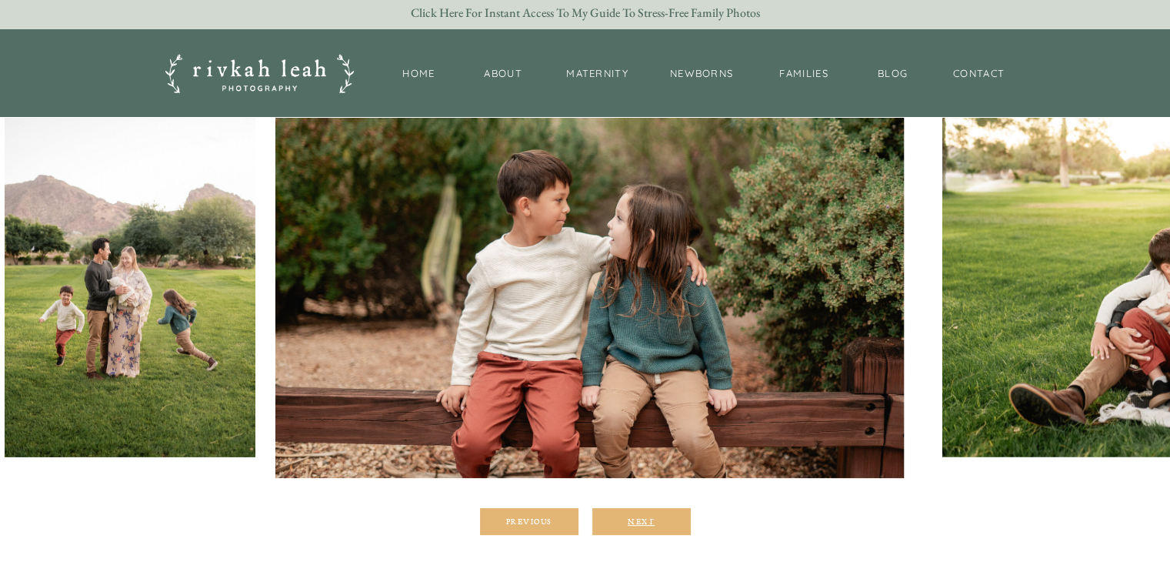
click at [637, 516] on div "Next" at bounding box center [641, 520] width 92 height 9
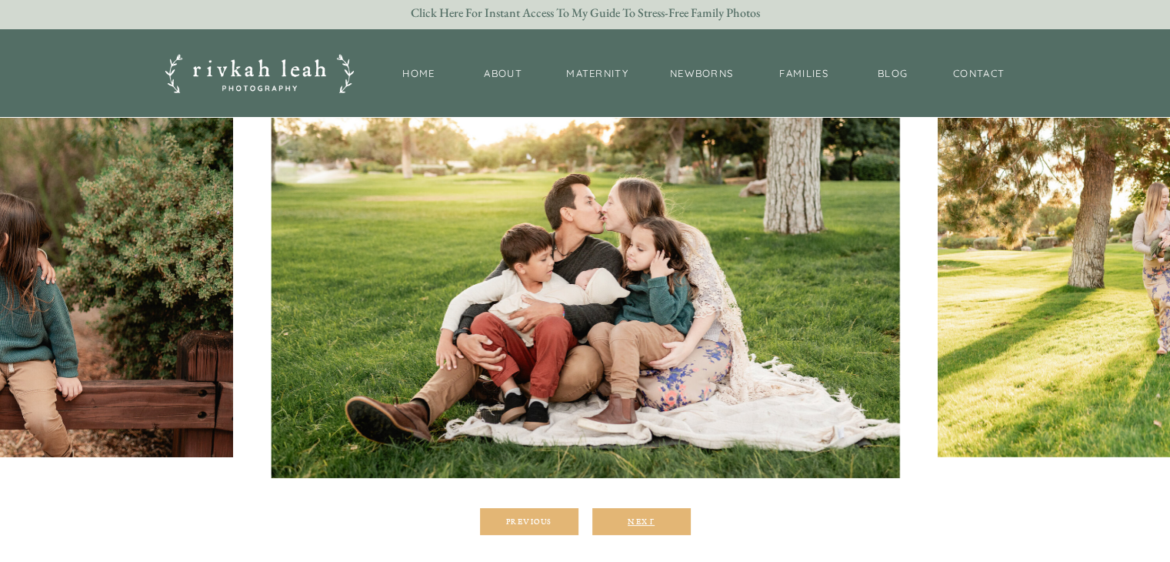
click at [637, 516] on div "Next" at bounding box center [641, 520] width 92 height 9
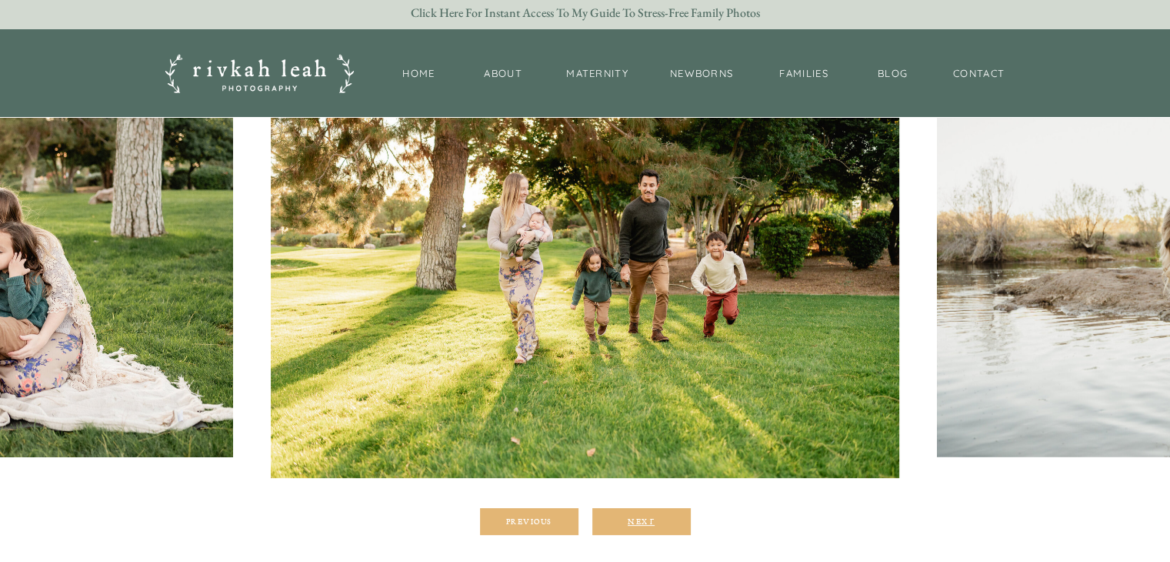
click at [637, 516] on div "Next" at bounding box center [641, 520] width 92 height 9
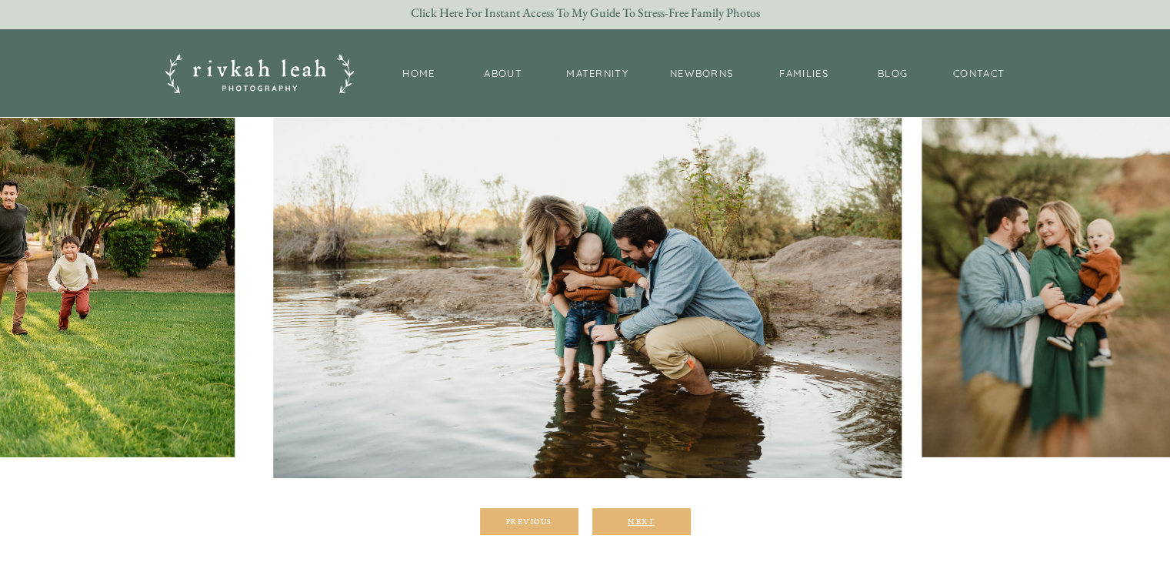
click at [637, 516] on div "Next" at bounding box center [641, 520] width 92 height 9
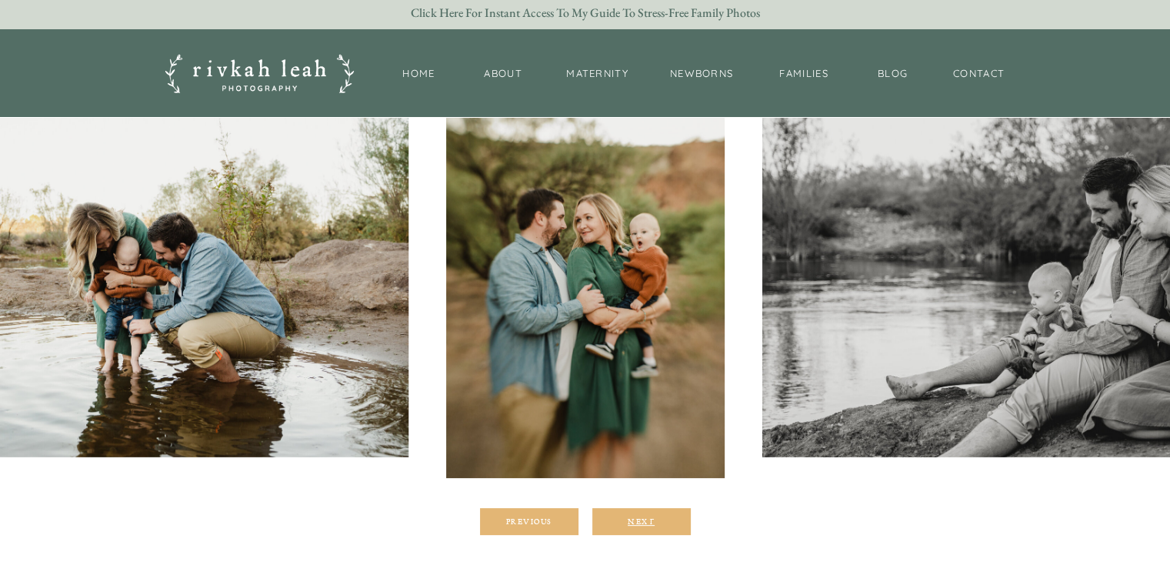
click at [637, 516] on div "Next" at bounding box center [641, 520] width 92 height 9
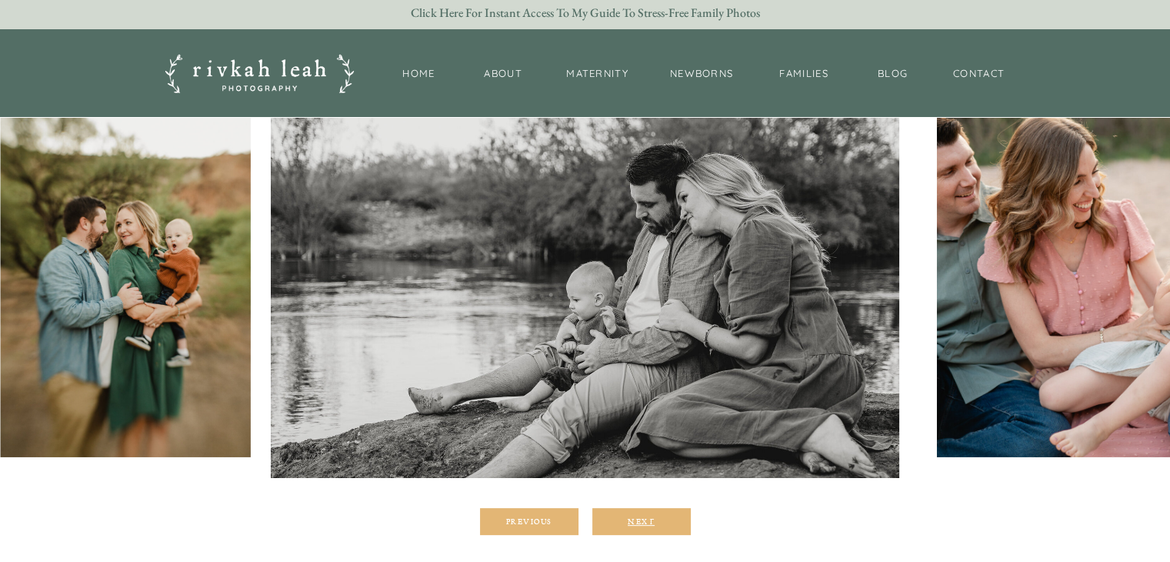
click at [637, 516] on div "Next" at bounding box center [641, 520] width 92 height 9
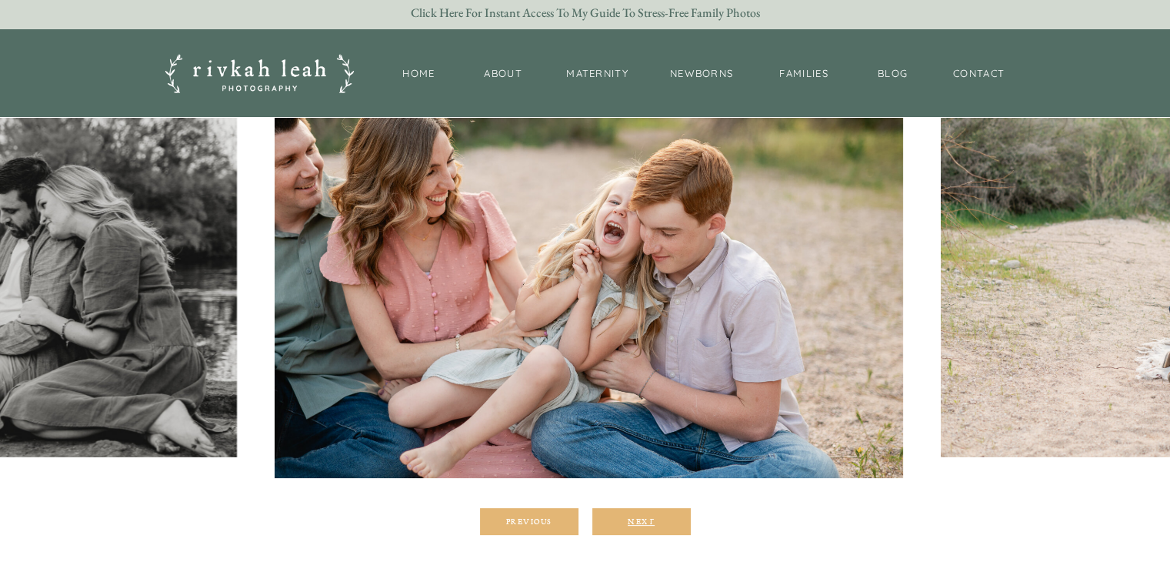
click at [637, 516] on div "Next" at bounding box center [641, 520] width 92 height 9
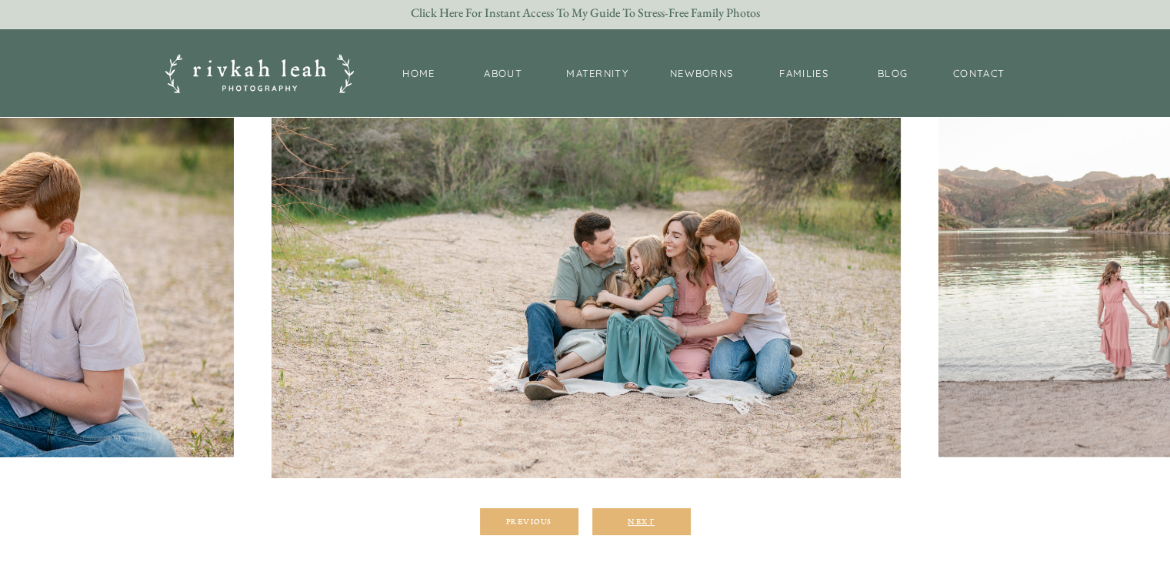
click at [637, 516] on div "Next" at bounding box center [641, 520] width 92 height 9
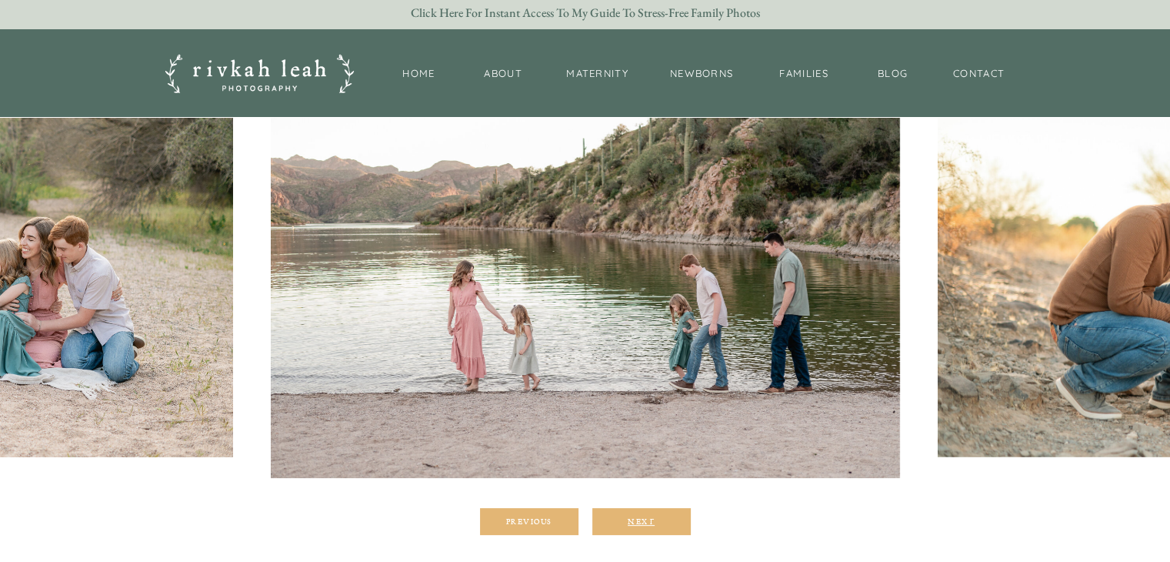
click at [637, 516] on div "Next" at bounding box center [641, 520] width 92 height 9
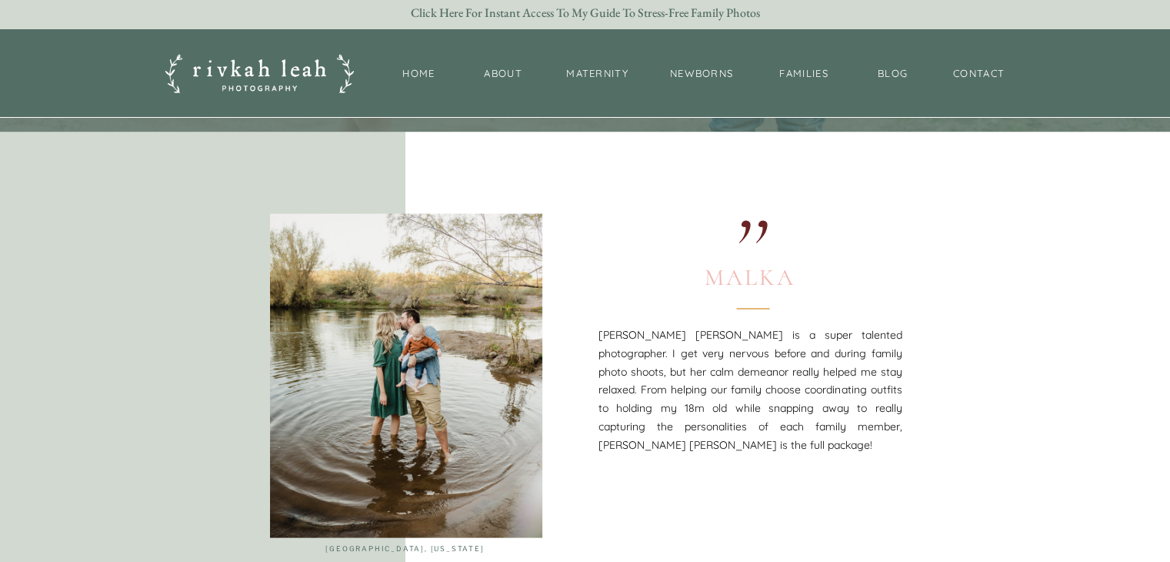
scroll to position [3131, 0]
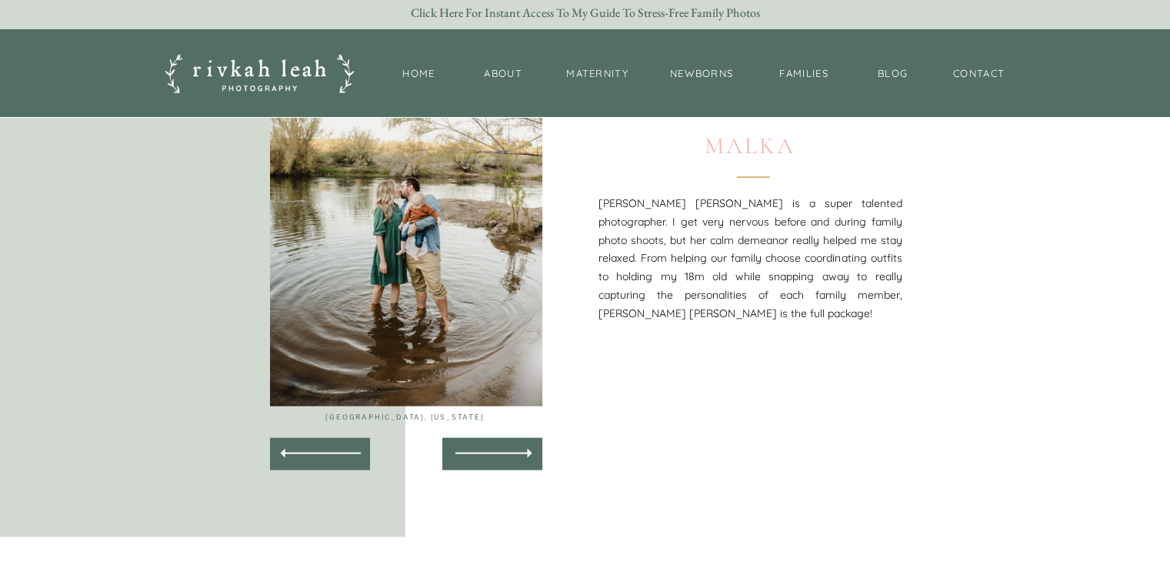
click at [512, 452] on div at bounding box center [493, 453] width 76 height 2
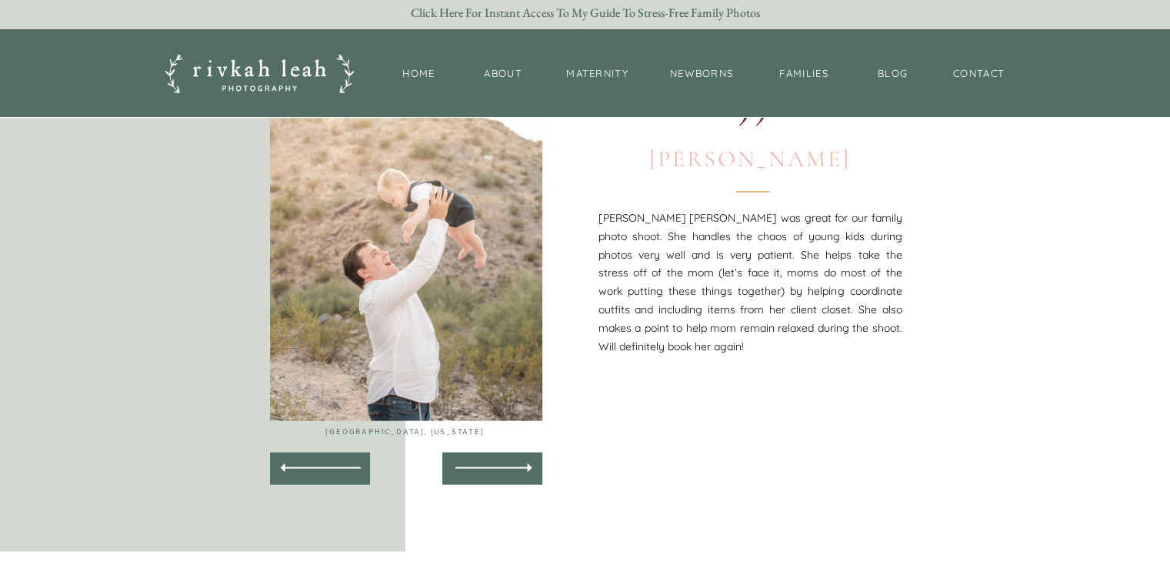
scroll to position [3116, 0]
click at [509, 468] on div at bounding box center [493, 469] width 76 height 2
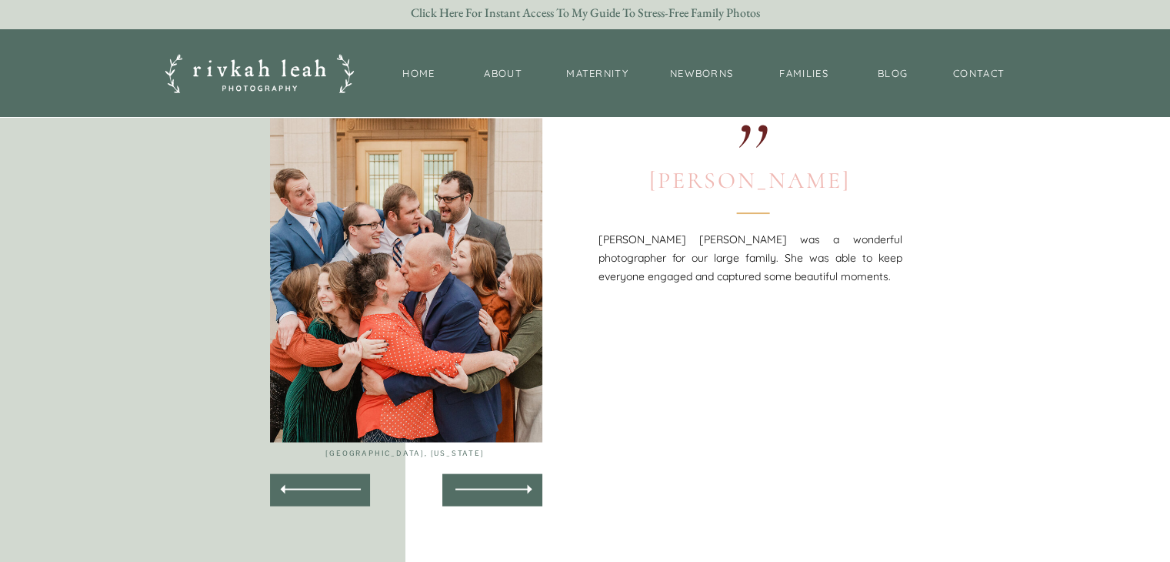
scroll to position [3094, 0]
click at [507, 493] on div at bounding box center [492, 491] width 93 height 30
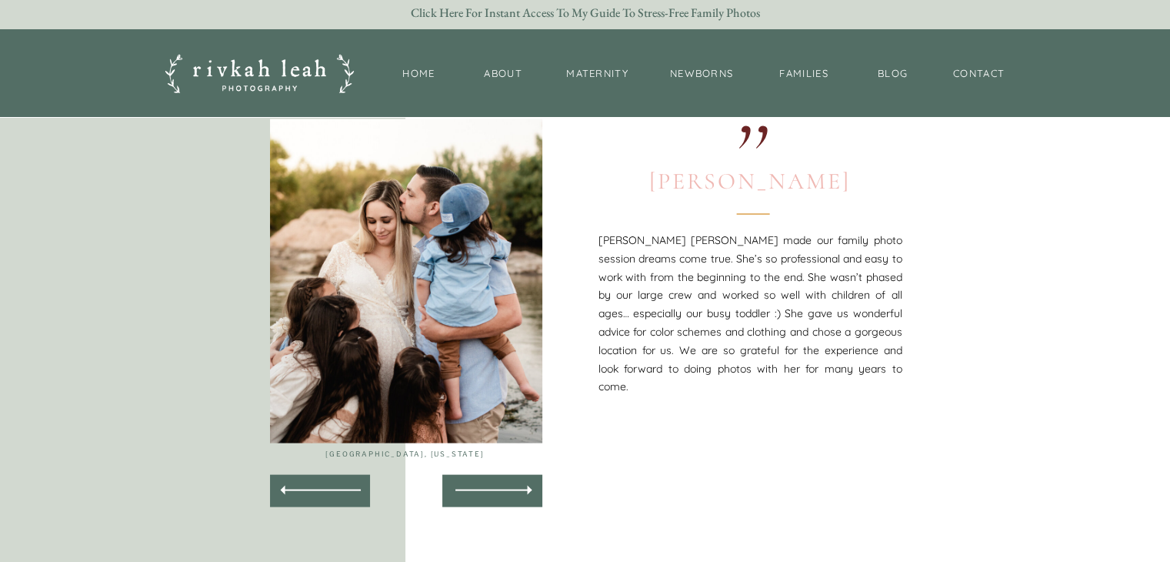
click at [505, 493] on div at bounding box center [492, 491] width 93 height 30
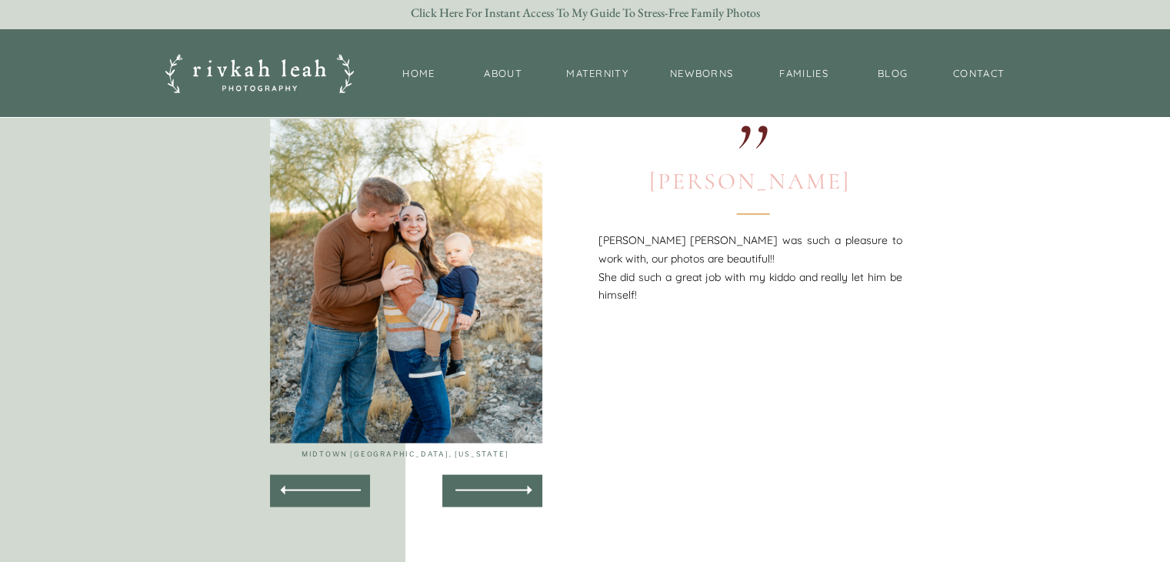
click at [505, 490] on div ",," at bounding box center [585, 306] width 923 height 536
click at [509, 486] on div at bounding box center [492, 491] width 93 height 30
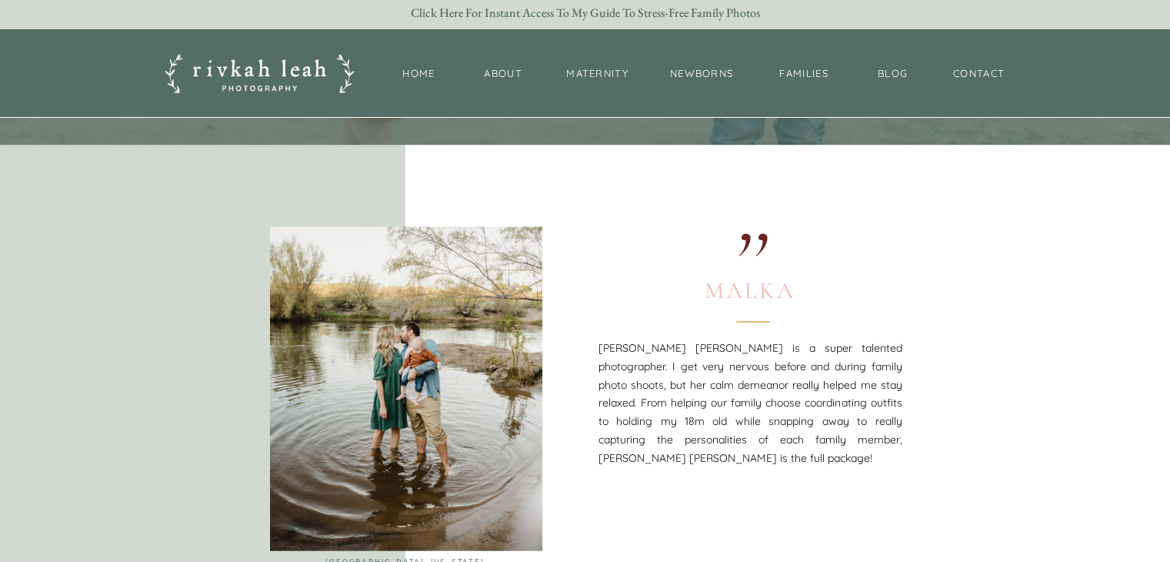
scroll to position [2963, 0]
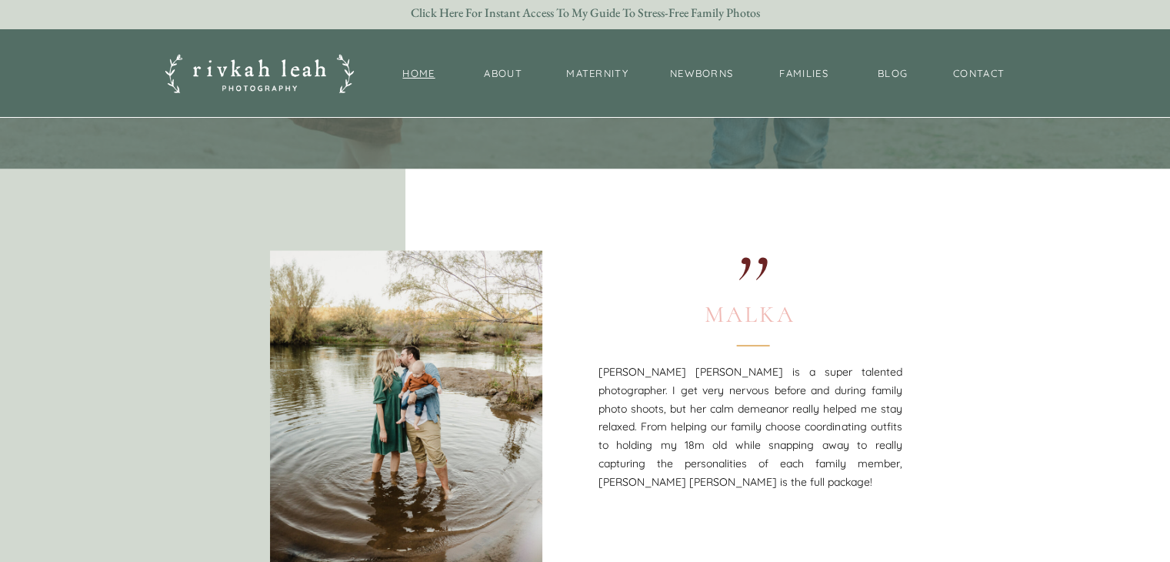
click at [418, 72] on nav "Home" at bounding box center [419, 74] width 49 height 16
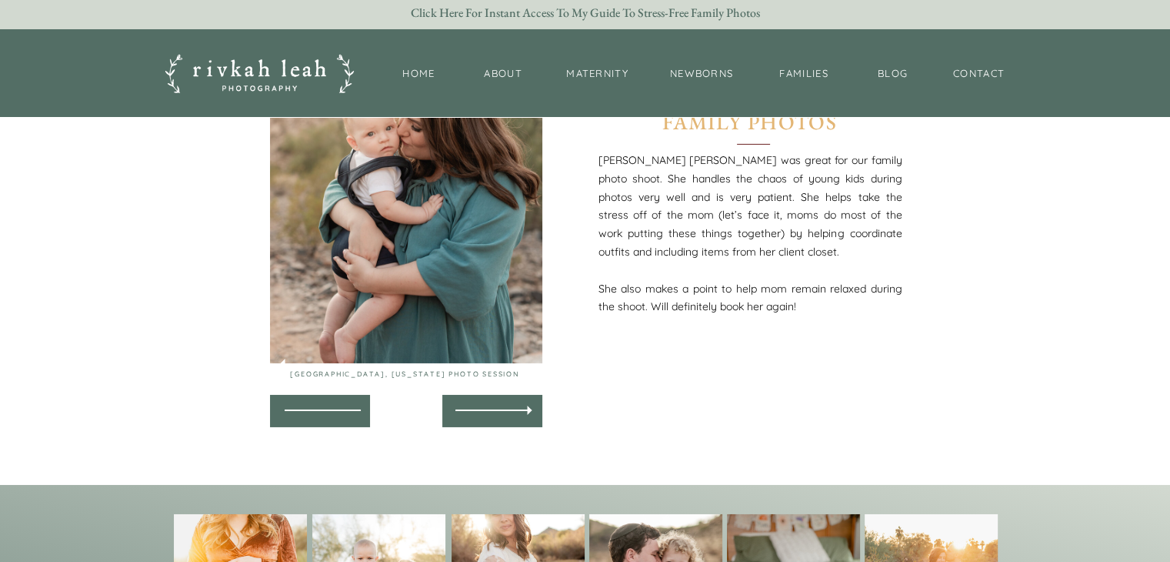
scroll to position [5092, 0]
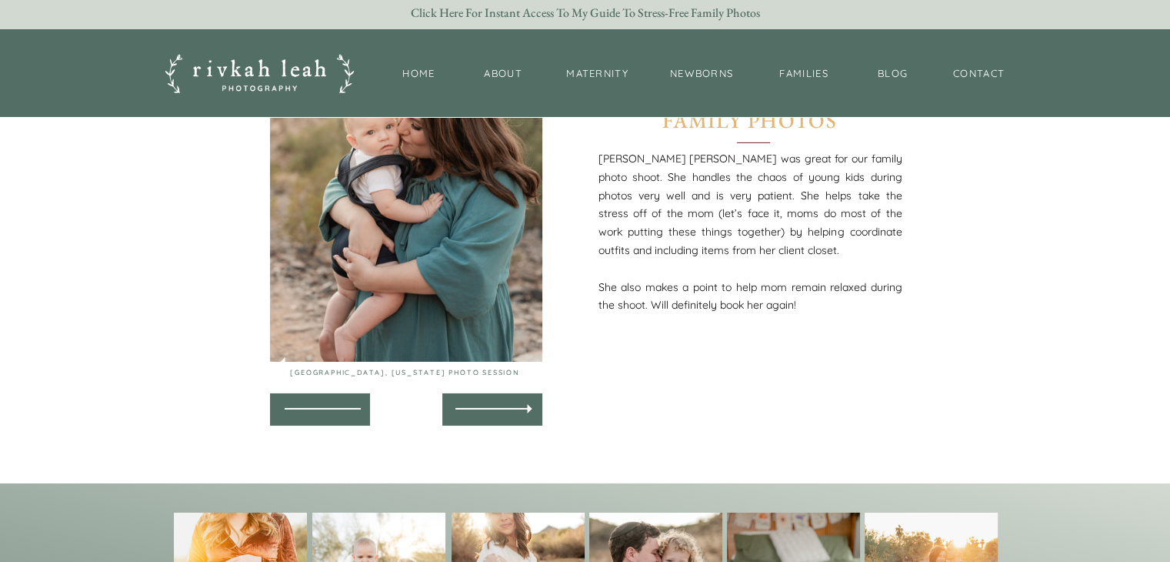
click at [473, 412] on div at bounding box center [492, 410] width 93 height 30
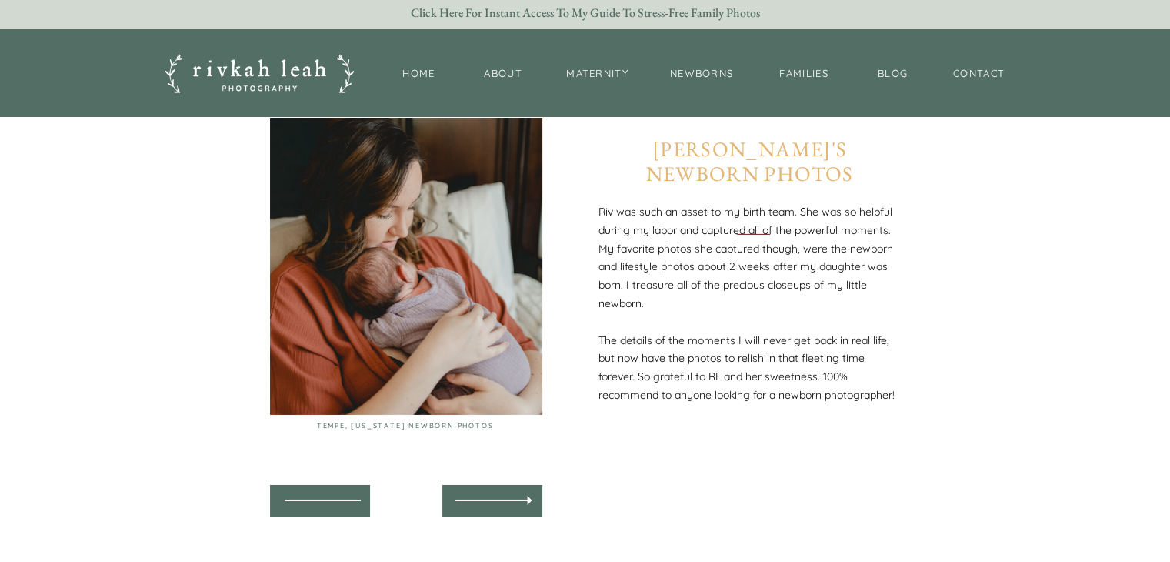
scroll to position [4999, 0]
click at [506, 504] on div at bounding box center [492, 502] width 93 height 30
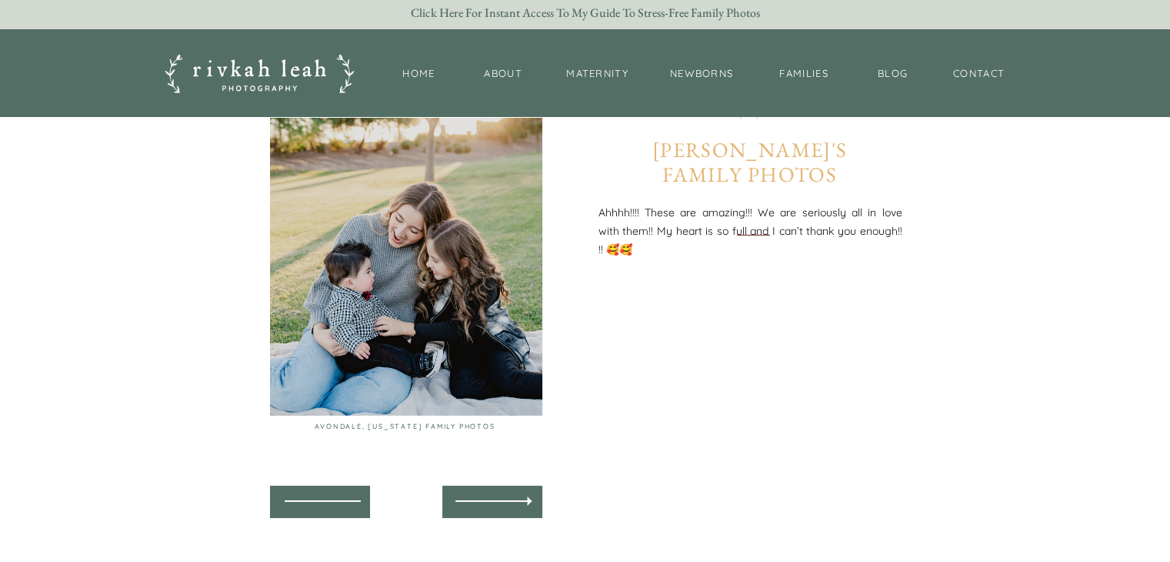
click at [311, 502] on div at bounding box center [321, 500] width 93 height 33
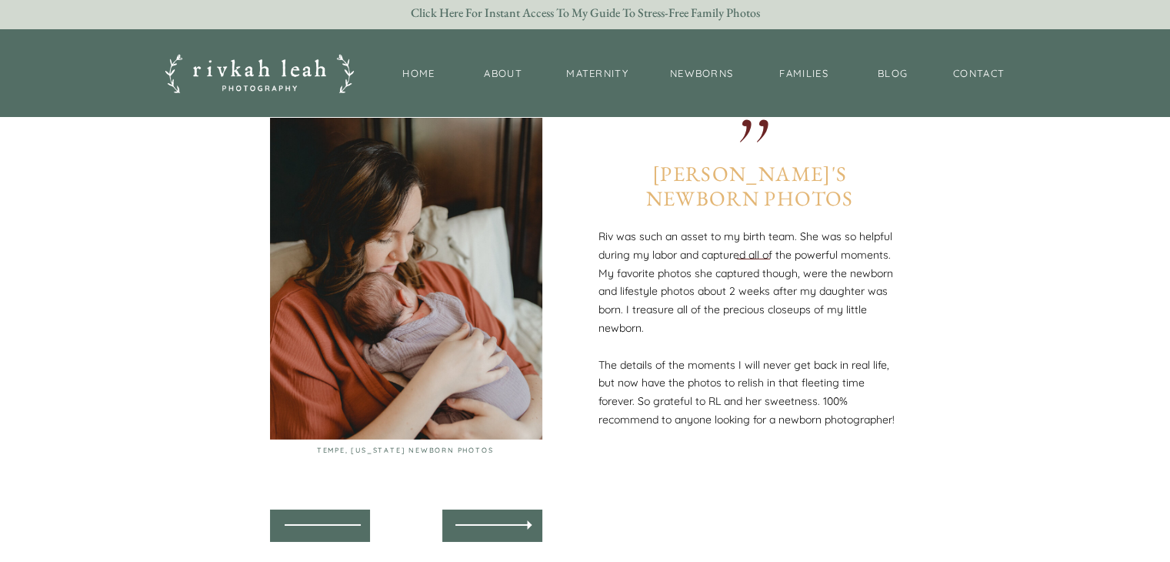
scroll to position [4980, 0]
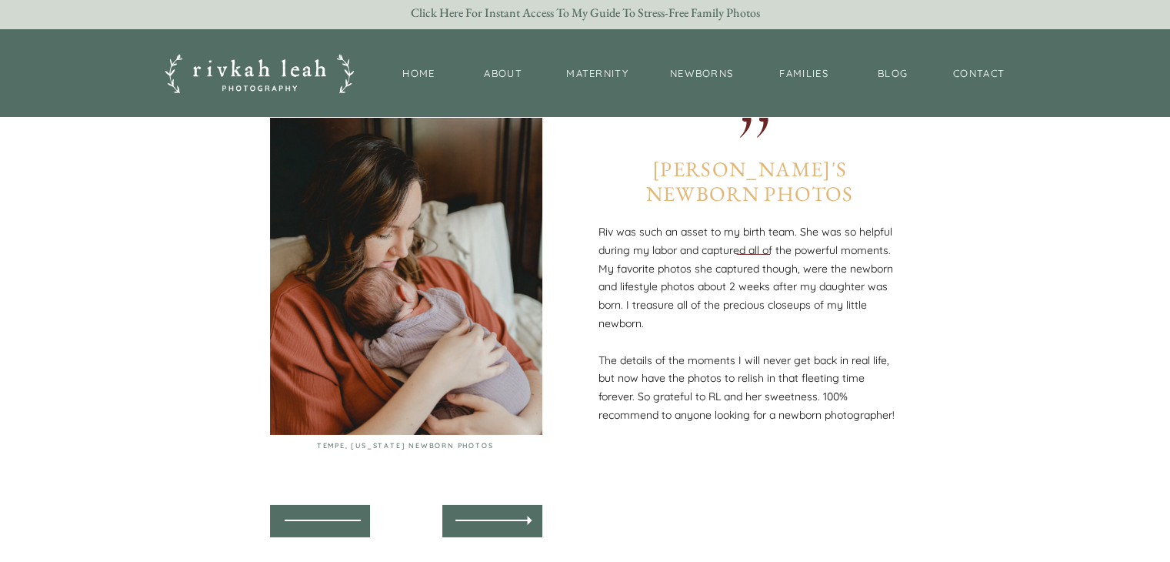
click at [509, 516] on div at bounding box center [492, 521] width 93 height 30
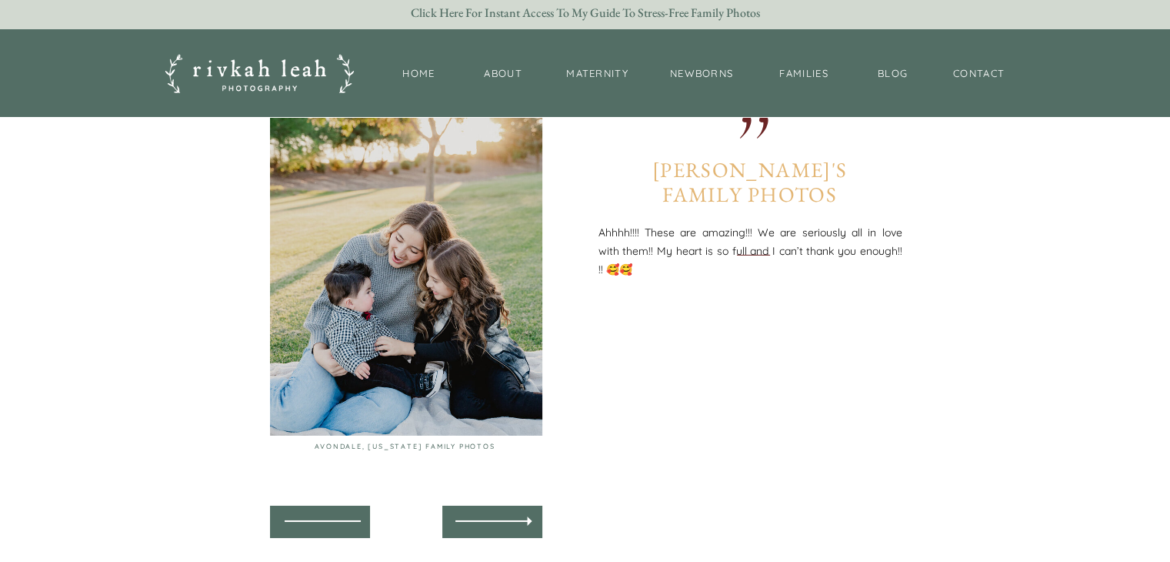
scroll to position [4979, 0]
click at [526, 515] on icon at bounding box center [529, 521] width 21 height 18
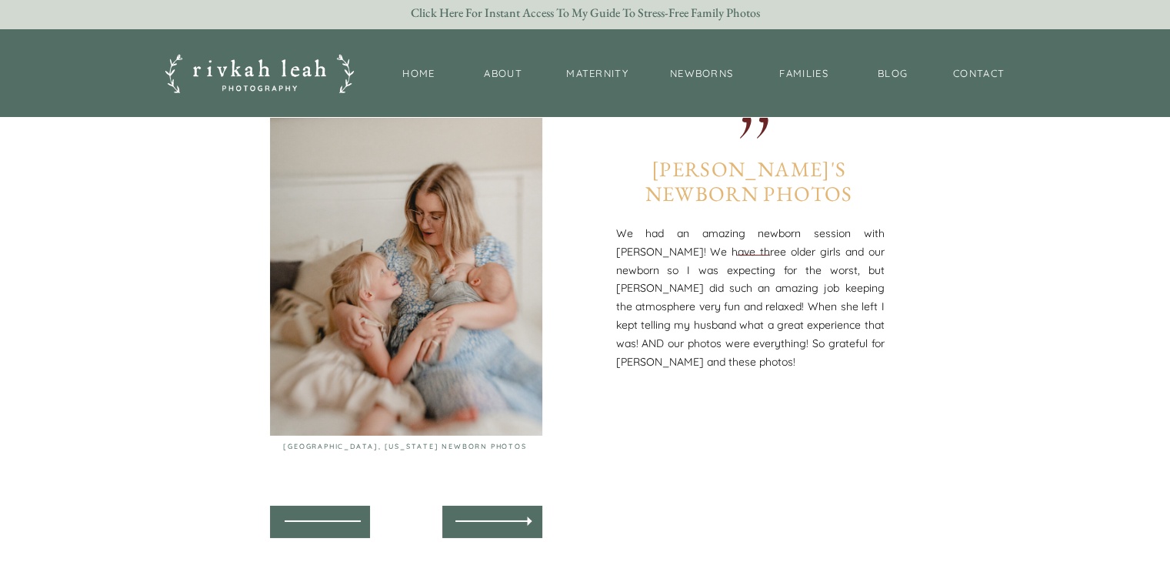
click at [526, 516] on icon at bounding box center [529, 521] width 21 height 18
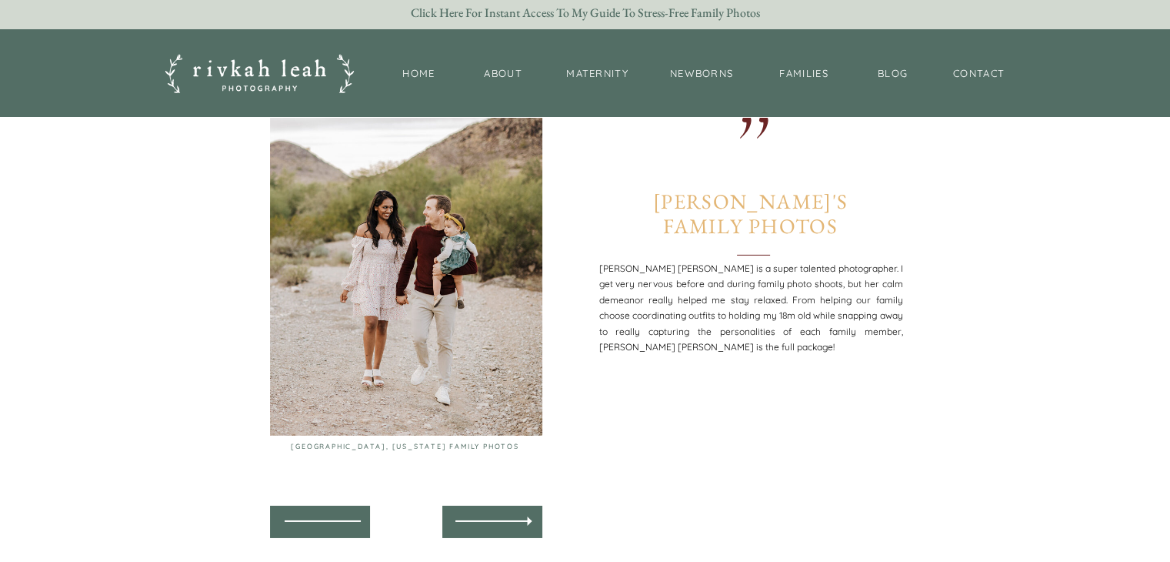
click at [526, 515] on icon at bounding box center [529, 521] width 21 height 18
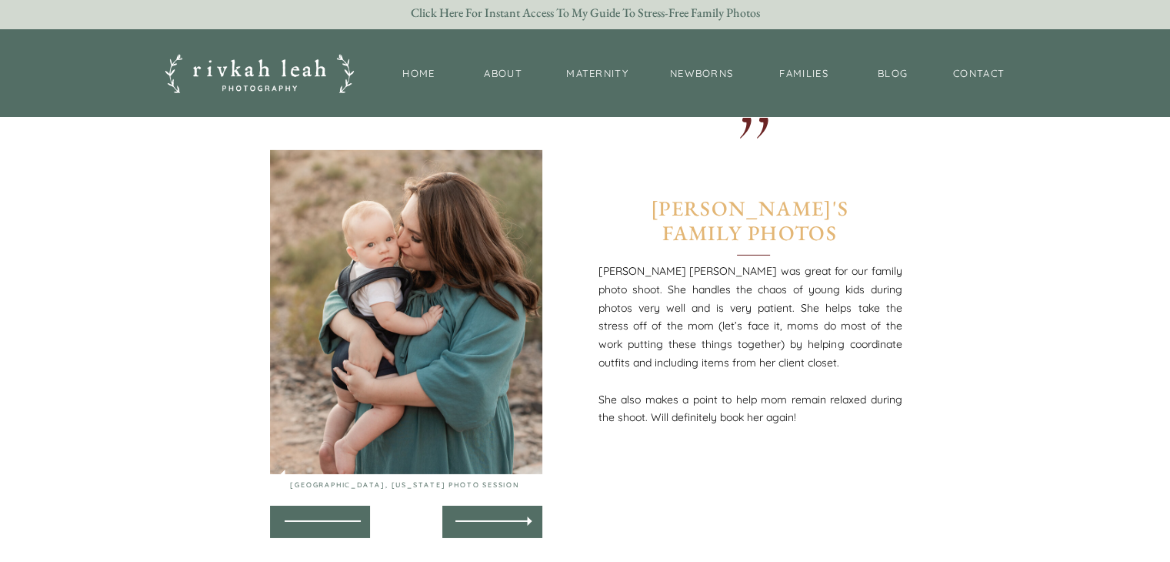
click at [527, 515] on icon at bounding box center [529, 521] width 21 height 18
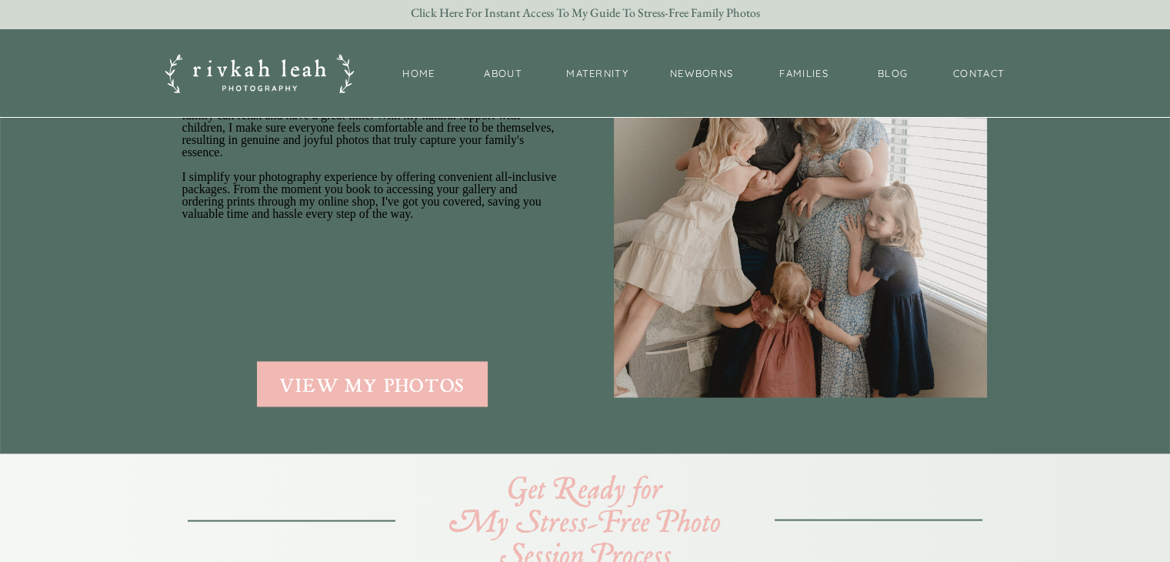
scroll to position [2625, 0]
click at [422, 385] on div "view my photos" at bounding box center [372, 383] width 229 height 20
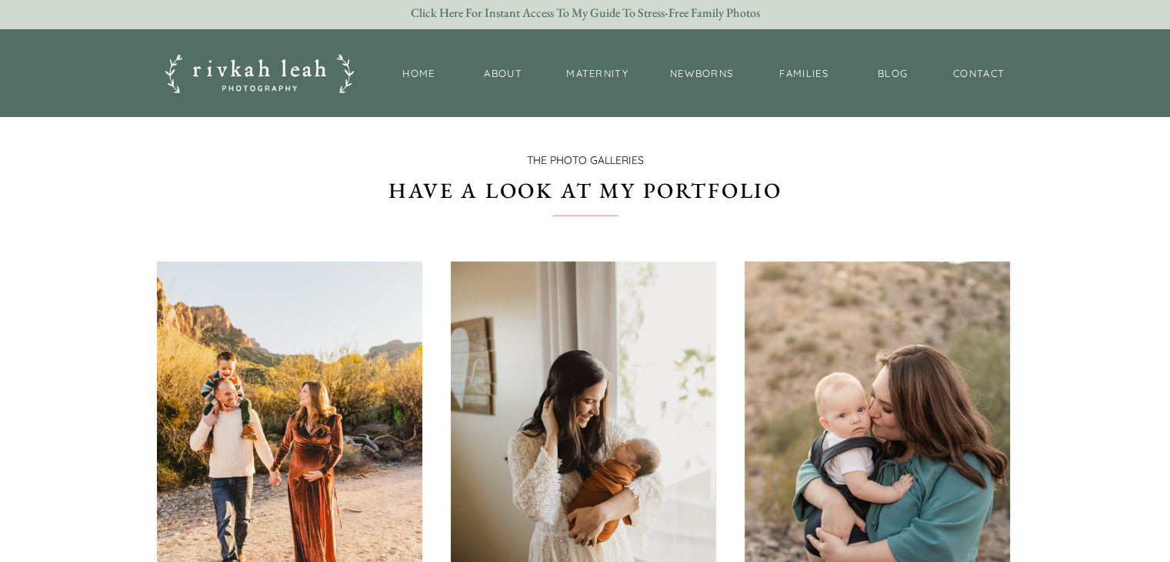
scroll to position [3597, 0]
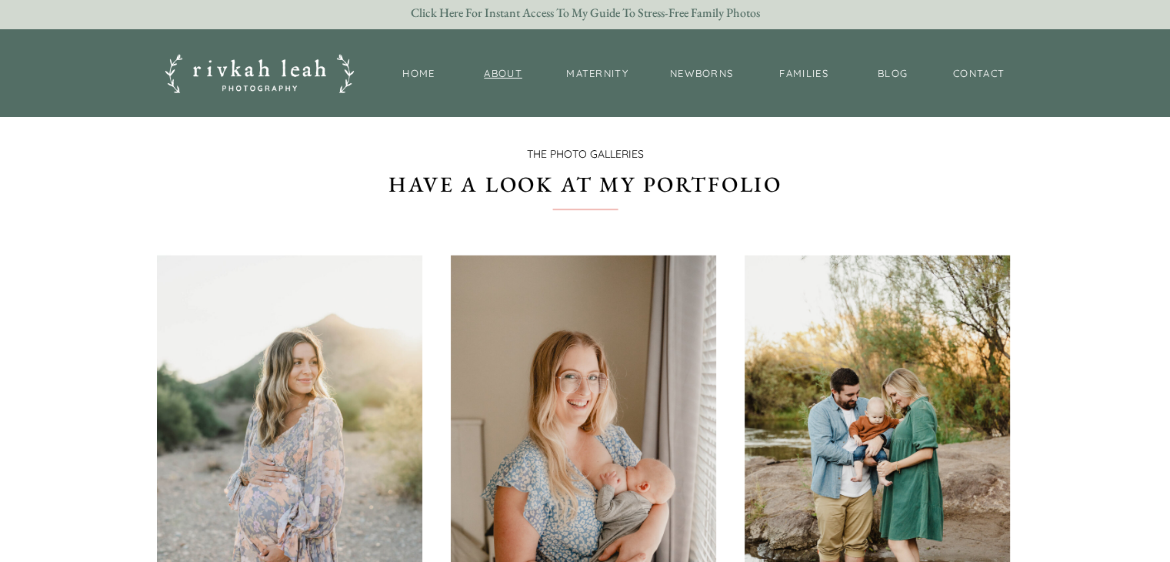
click at [496, 75] on nav "About" at bounding box center [503, 74] width 47 height 16
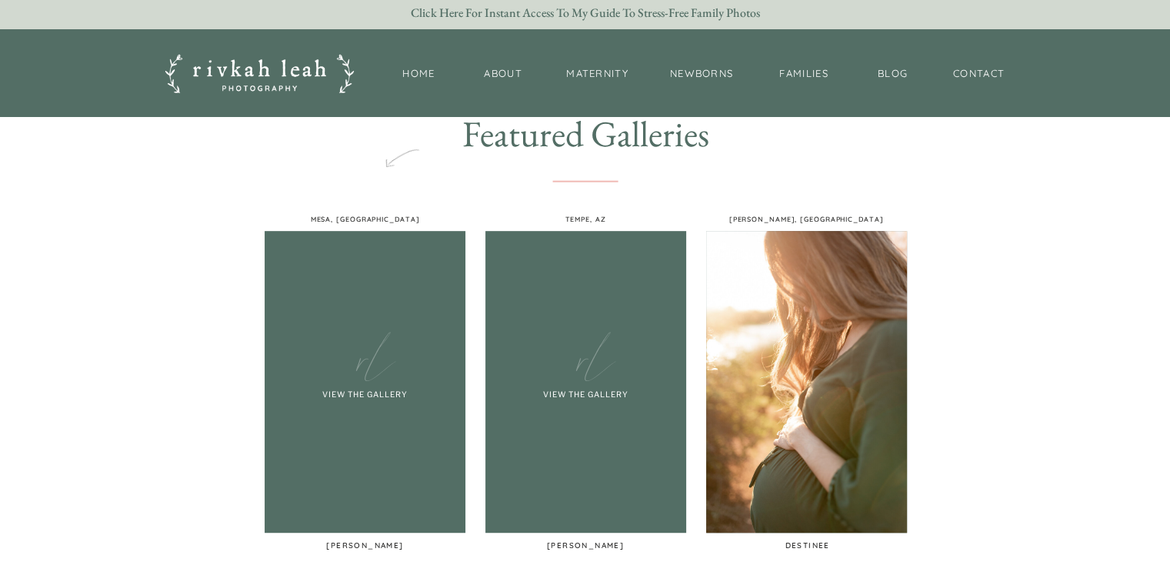
scroll to position [901, 0]
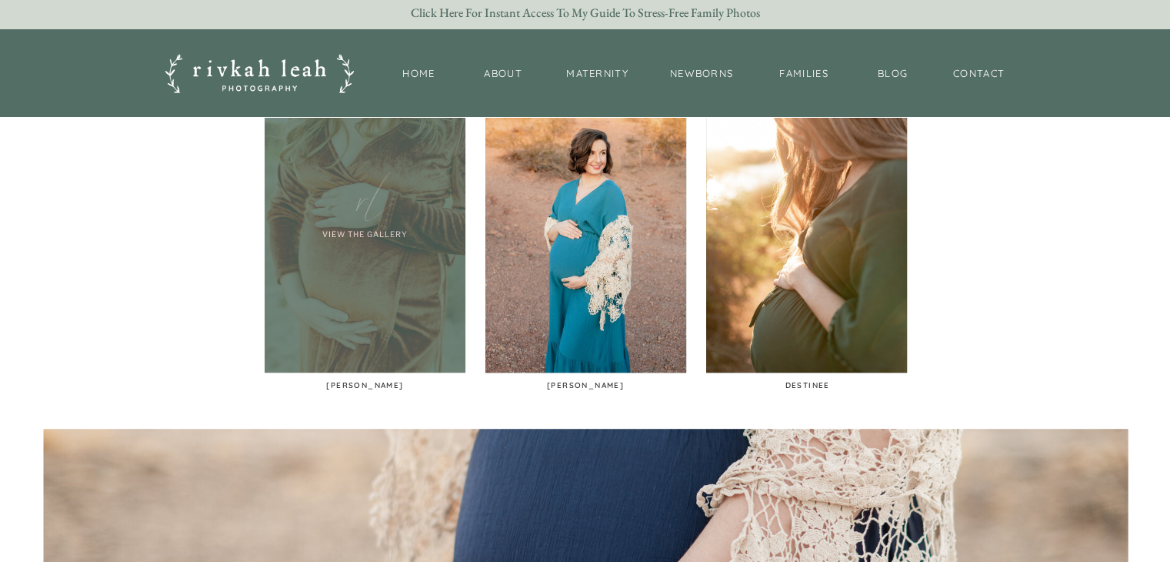
click at [337, 315] on div at bounding box center [365, 222] width 201 height 302
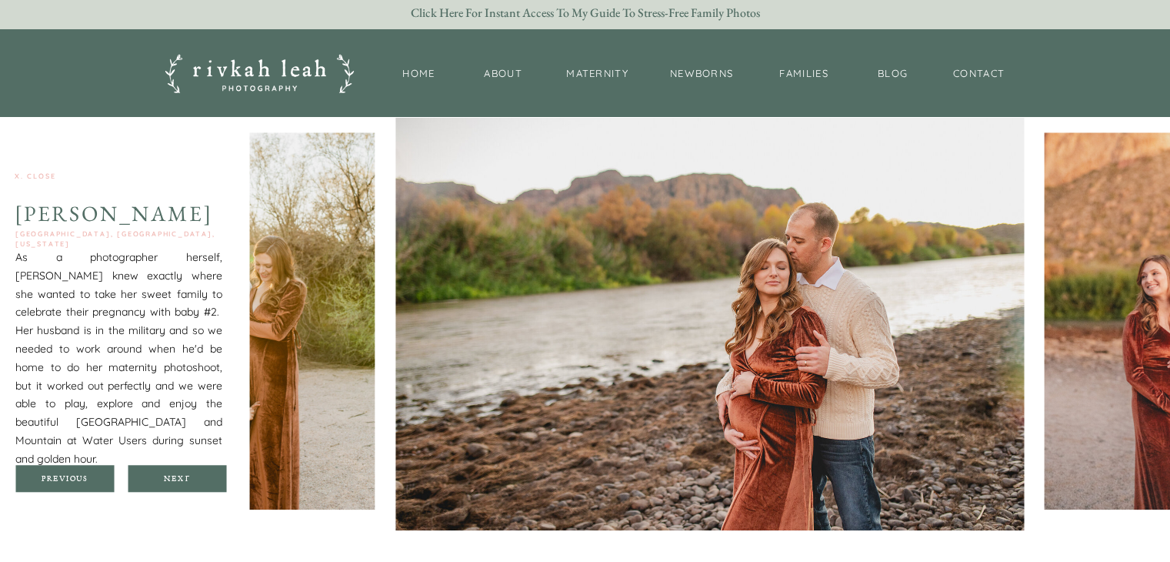
scroll to position [1322, 0]
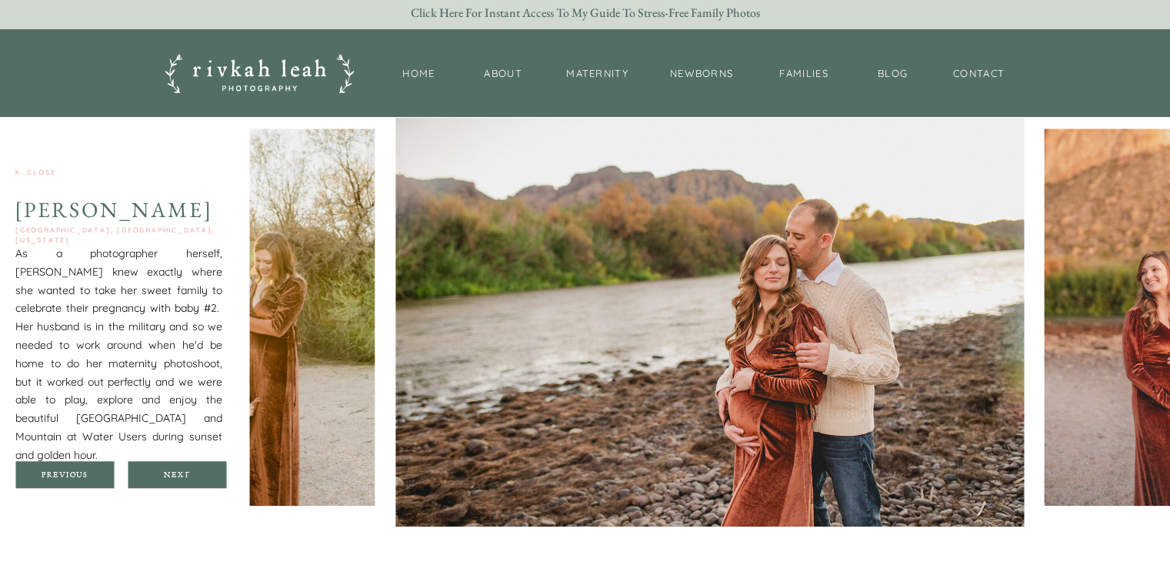
click at [213, 465] on div at bounding box center [177, 474] width 98 height 27
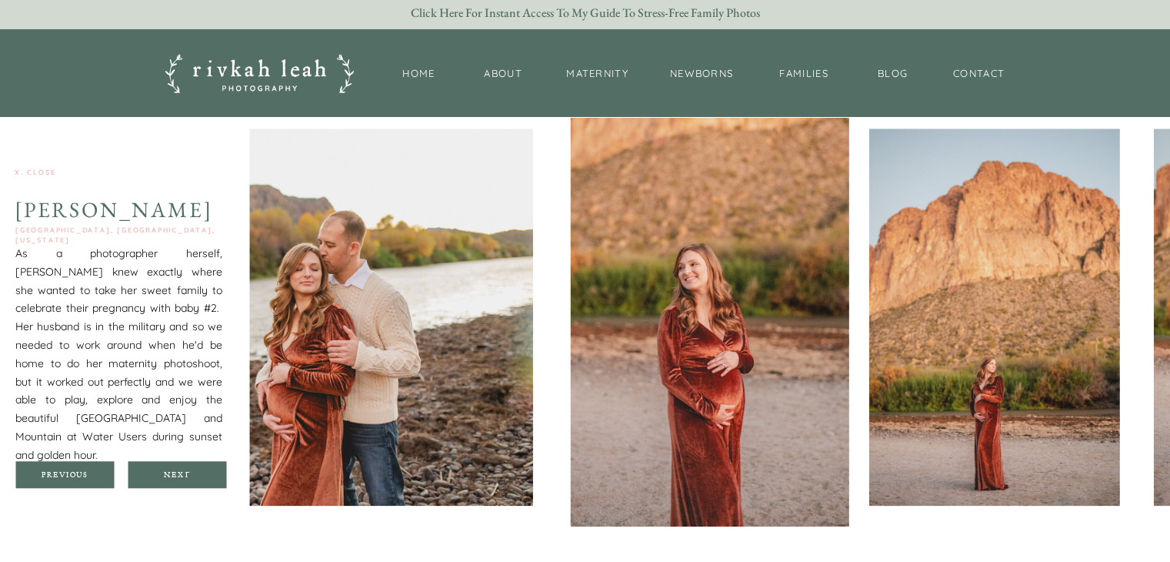
click at [204, 478] on div "Next" at bounding box center [177, 473] width 92 height 9
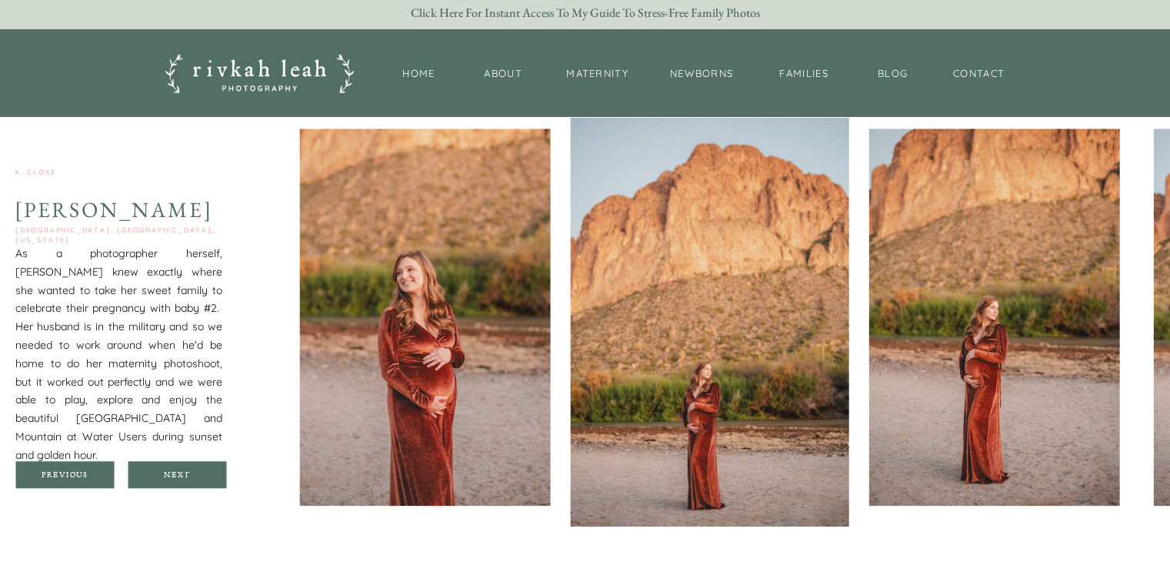
click at [204, 478] on div "Next" at bounding box center [177, 473] width 92 height 9
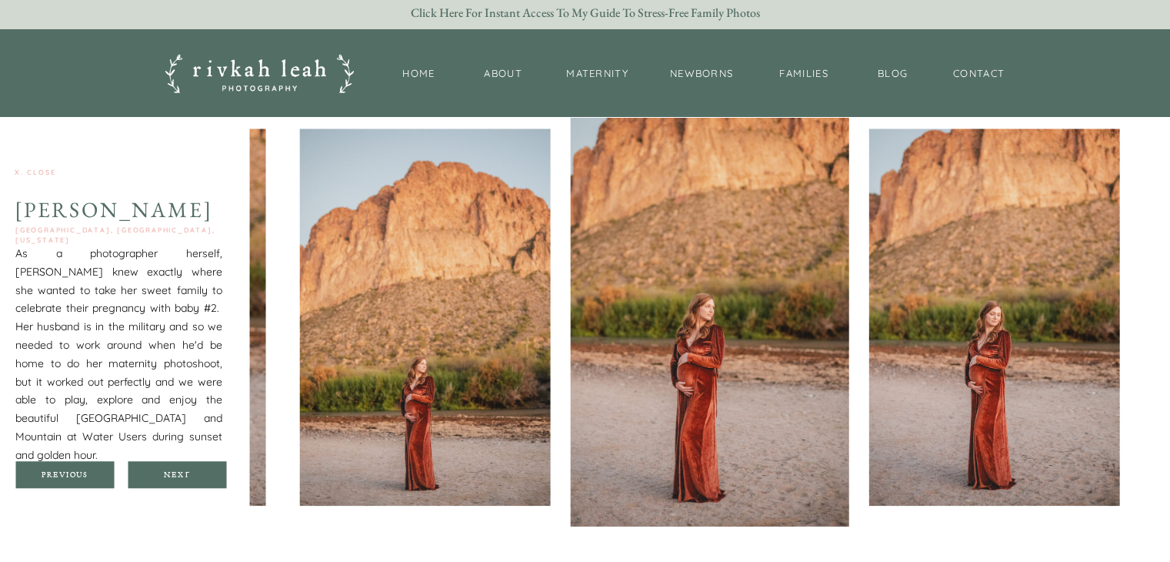
click at [204, 478] on div at bounding box center [177, 474] width 98 height 27
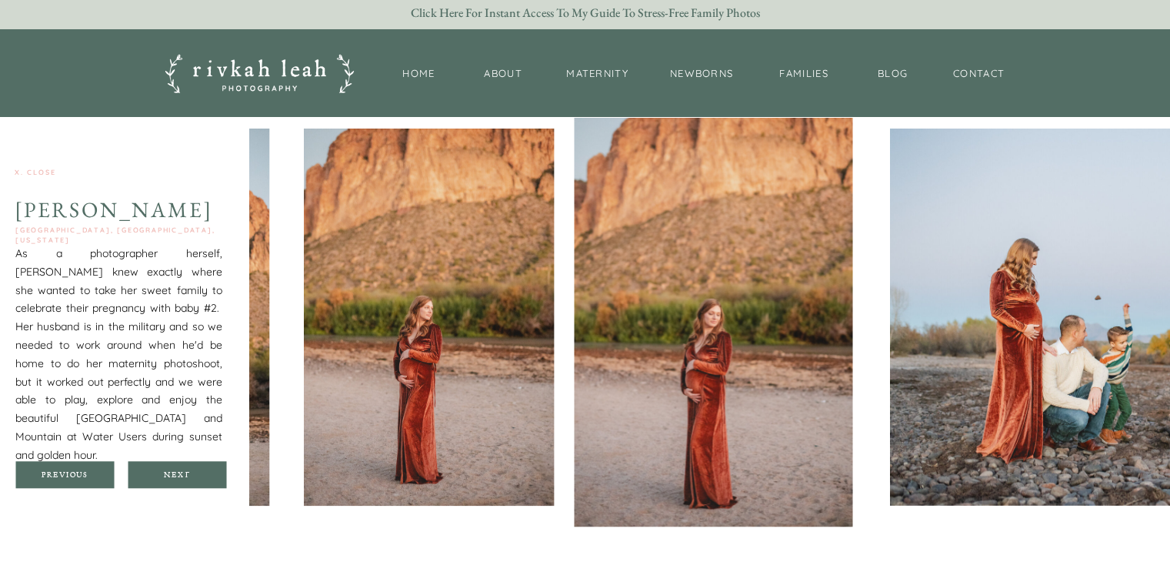
click at [204, 478] on div at bounding box center [177, 474] width 98 height 27
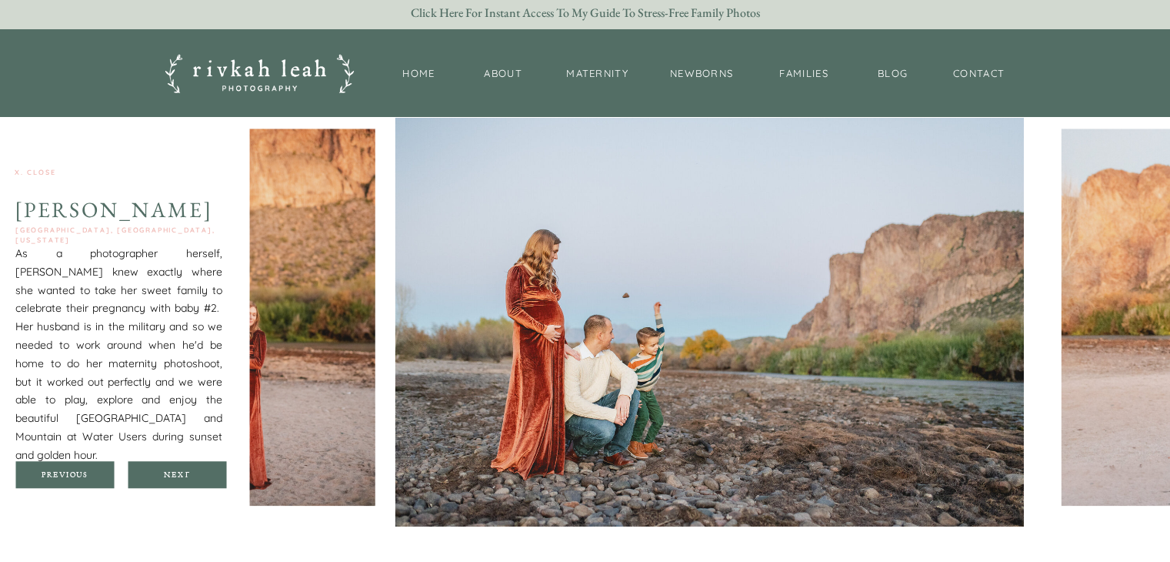
click at [204, 478] on div at bounding box center [177, 474] width 98 height 27
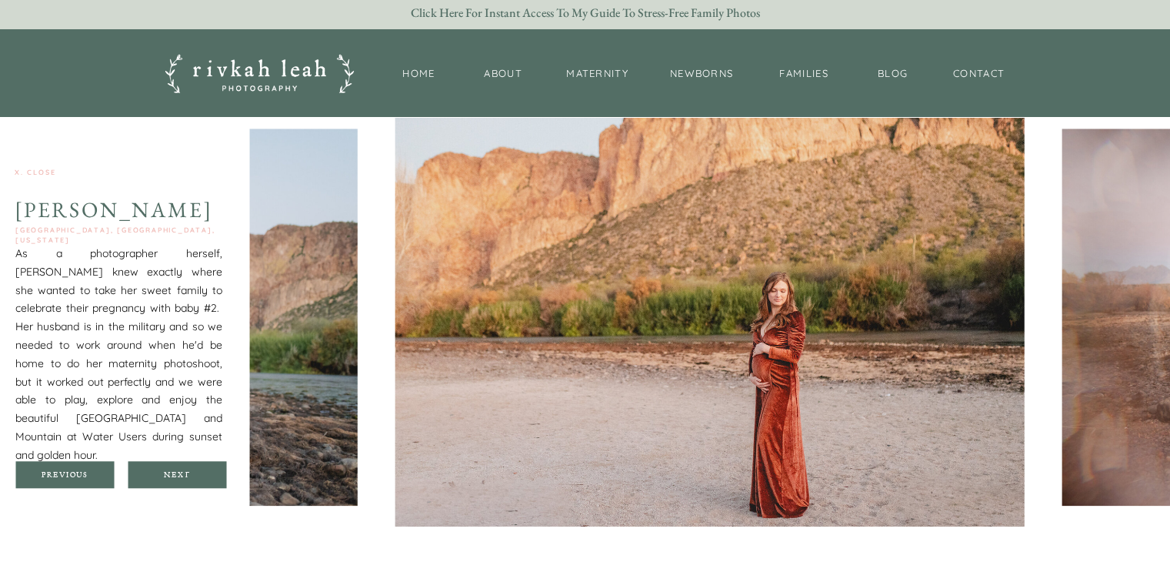
click at [204, 478] on div at bounding box center [177, 474] width 98 height 27
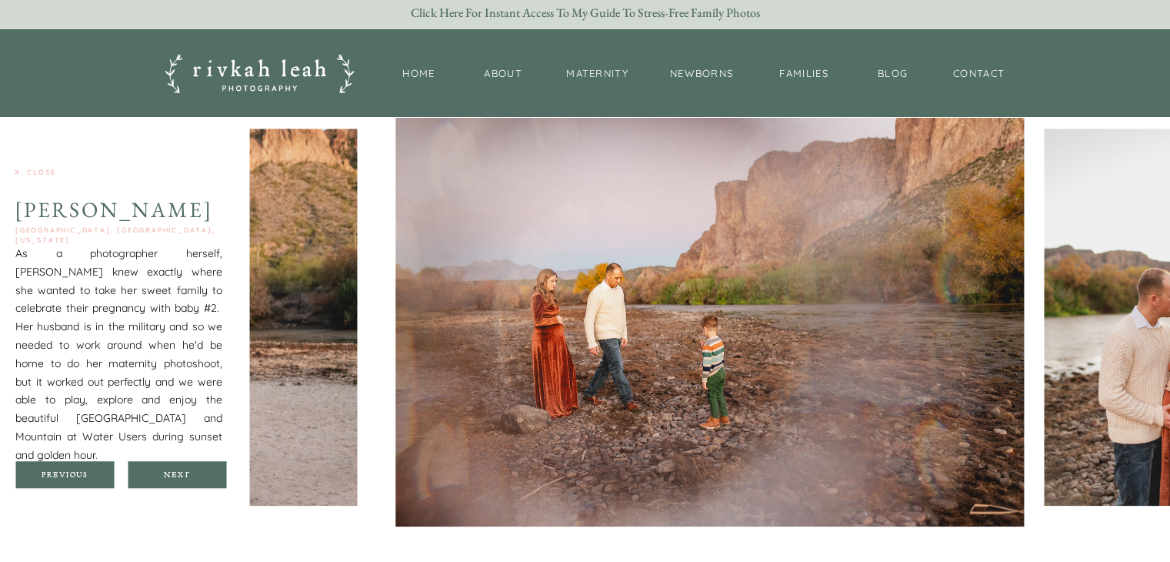
click at [204, 478] on div at bounding box center [177, 474] width 98 height 27
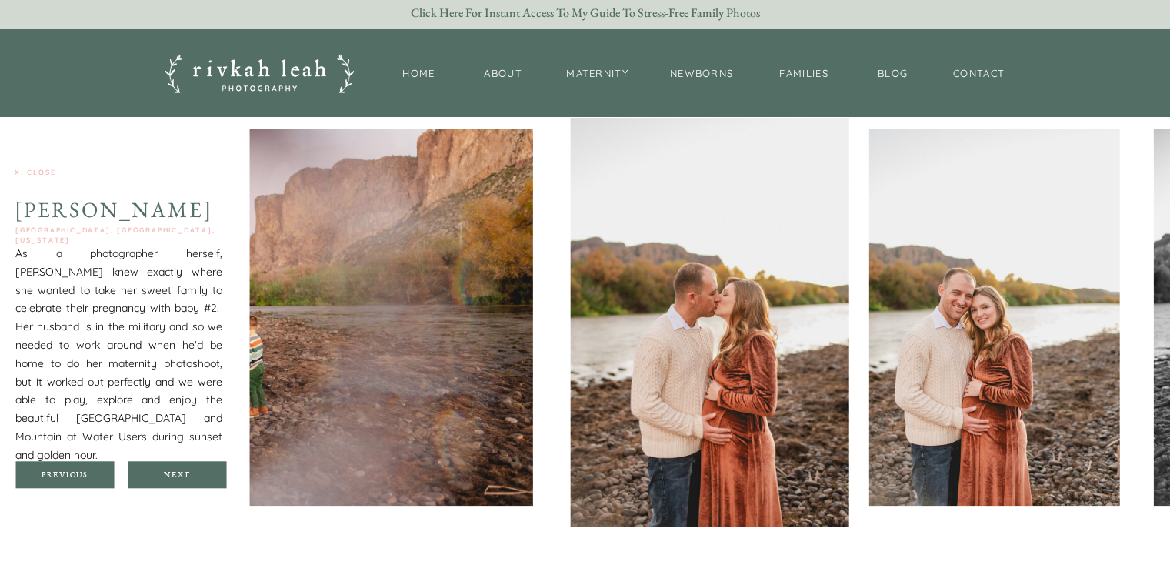
click at [204, 478] on div at bounding box center [177, 474] width 98 height 27
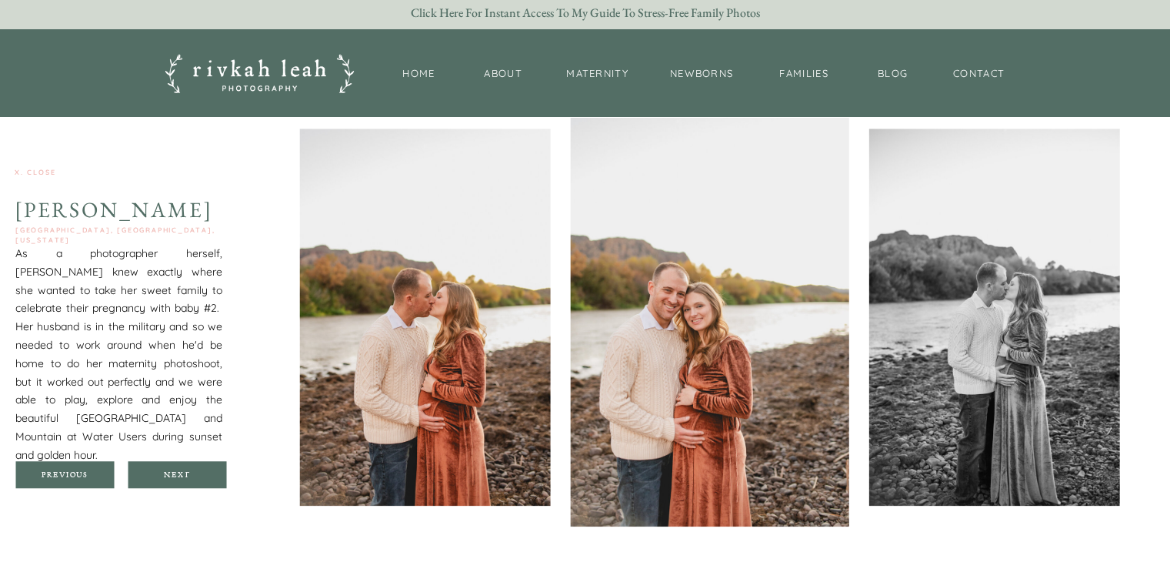
click at [204, 478] on div at bounding box center [177, 474] width 98 height 27
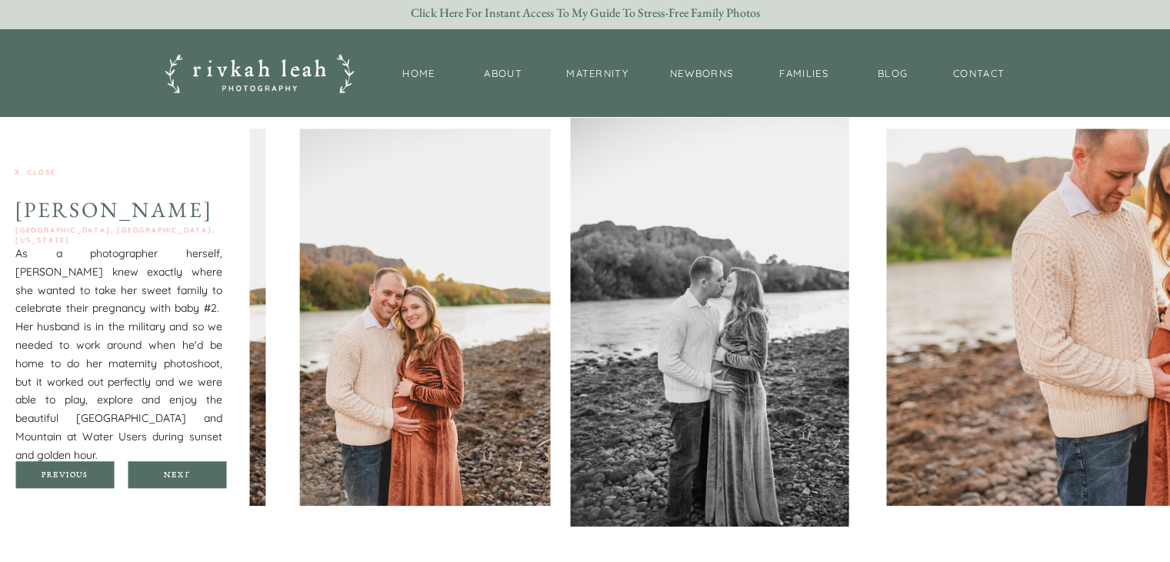
click at [204, 480] on div at bounding box center [177, 474] width 98 height 27
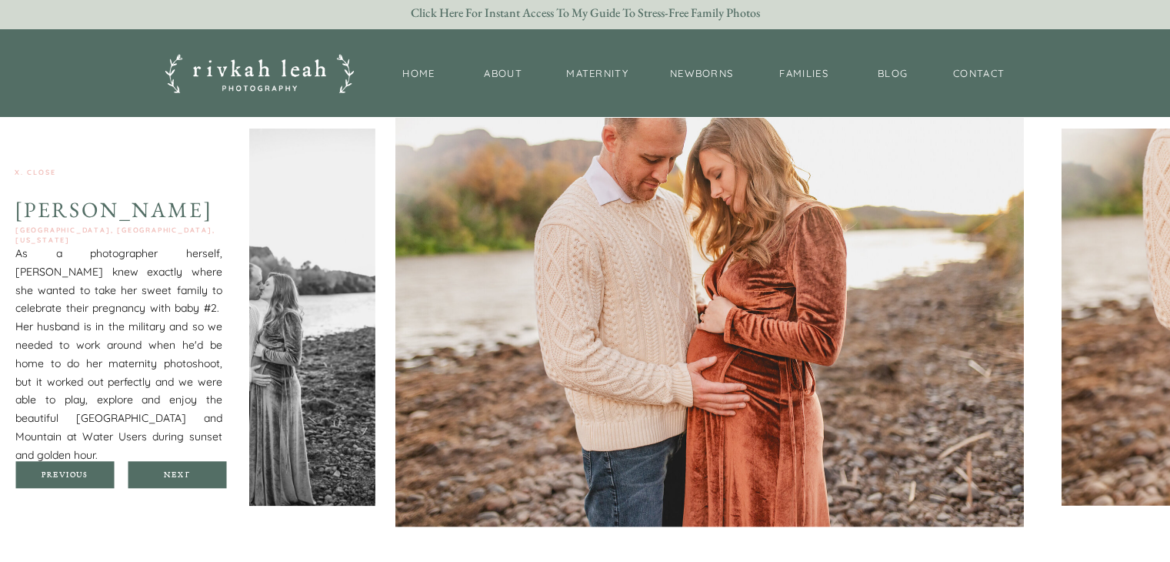
click at [204, 480] on div at bounding box center [177, 474] width 98 height 27
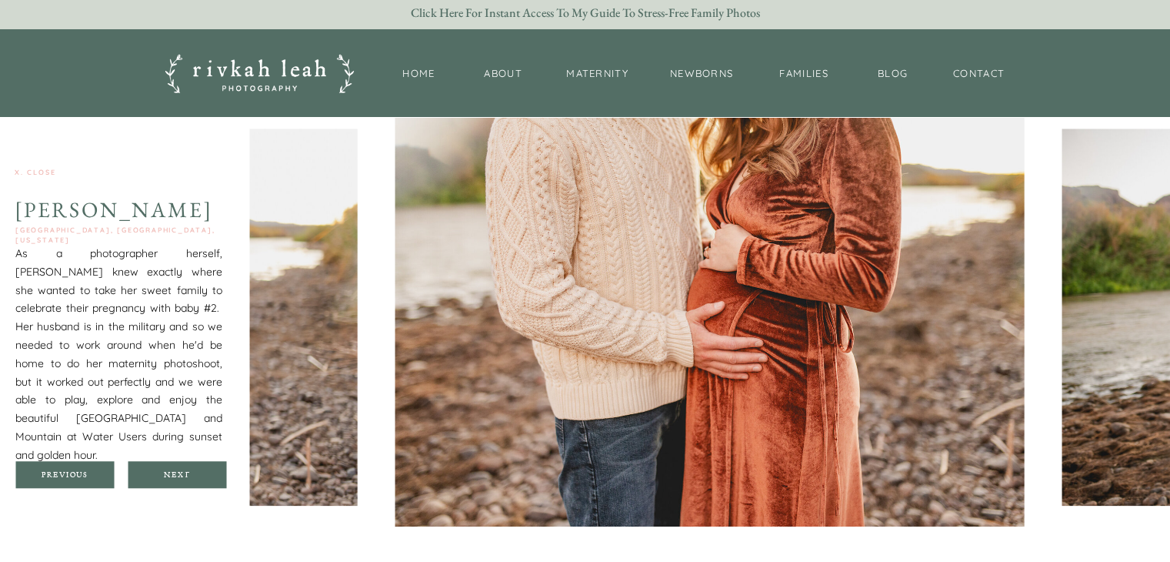
click at [204, 480] on div at bounding box center [177, 474] width 98 height 27
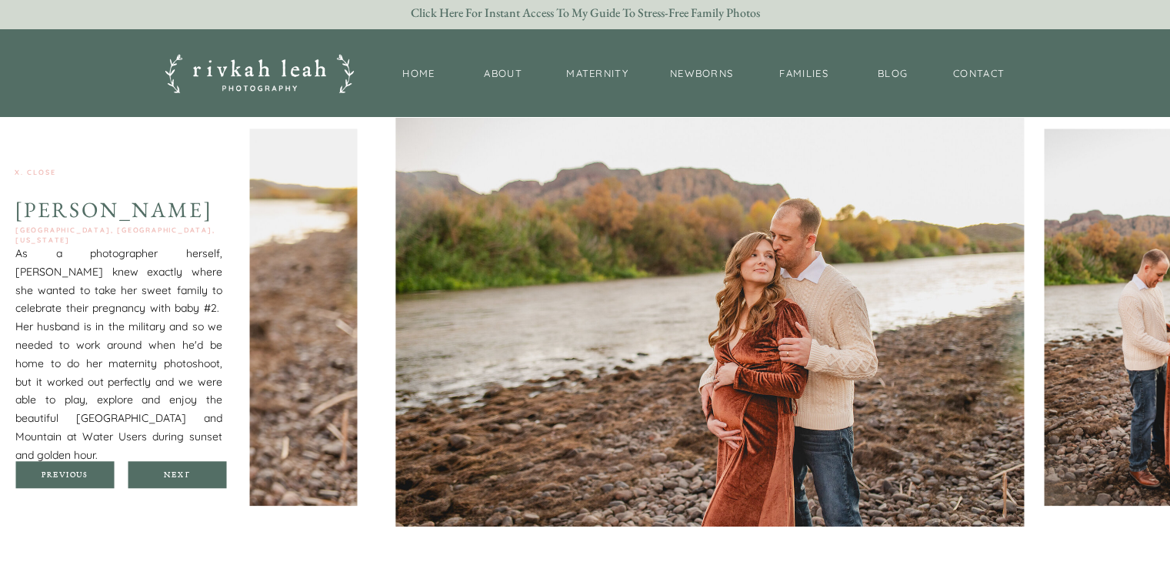
click at [204, 480] on div at bounding box center [177, 474] width 98 height 27
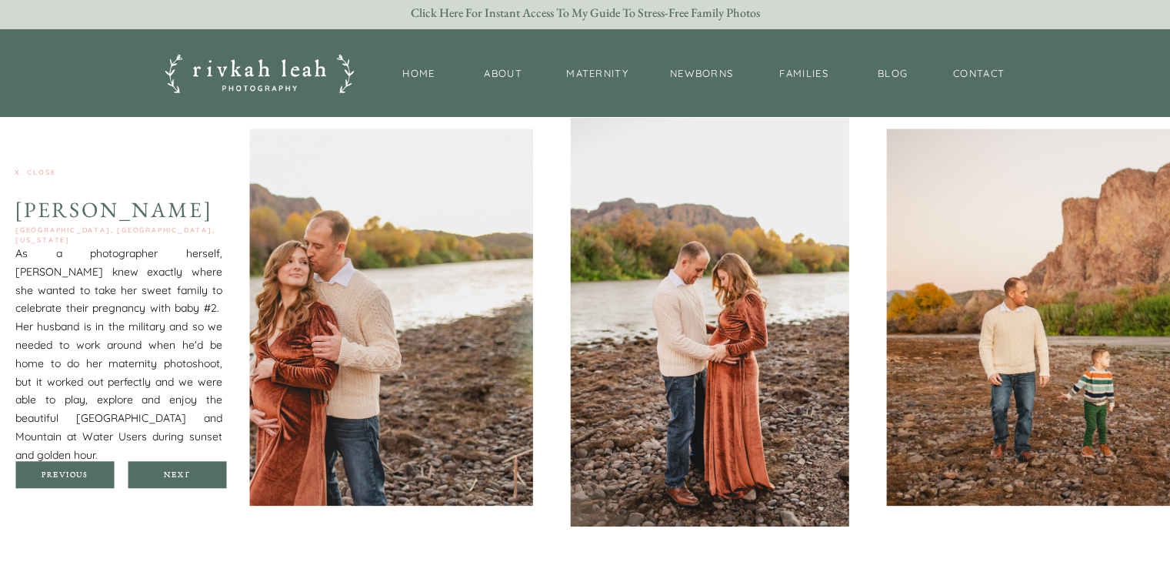
click at [204, 480] on div at bounding box center [177, 474] width 98 height 27
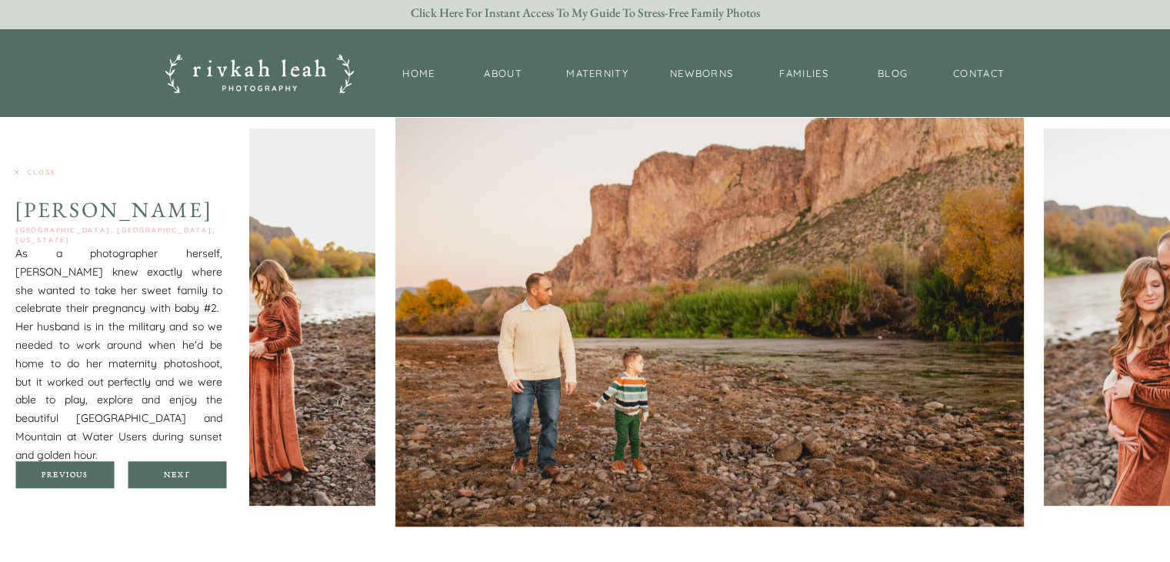
click at [204, 480] on div at bounding box center [177, 474] width 98 height 27
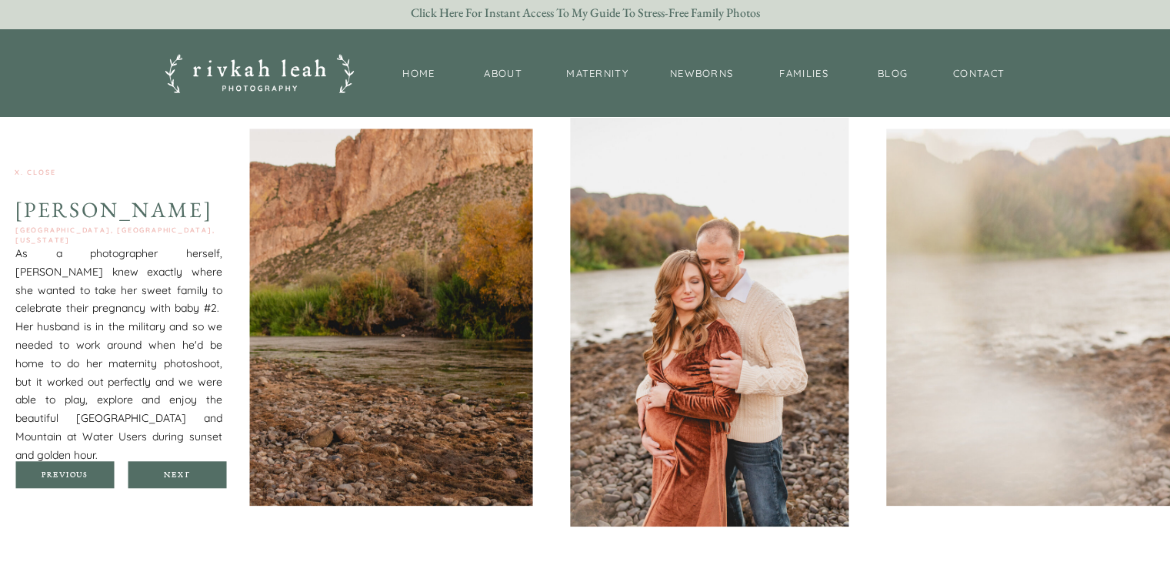
click at [204, 480] on div at bounding box center [177, 474] width 98 height 27
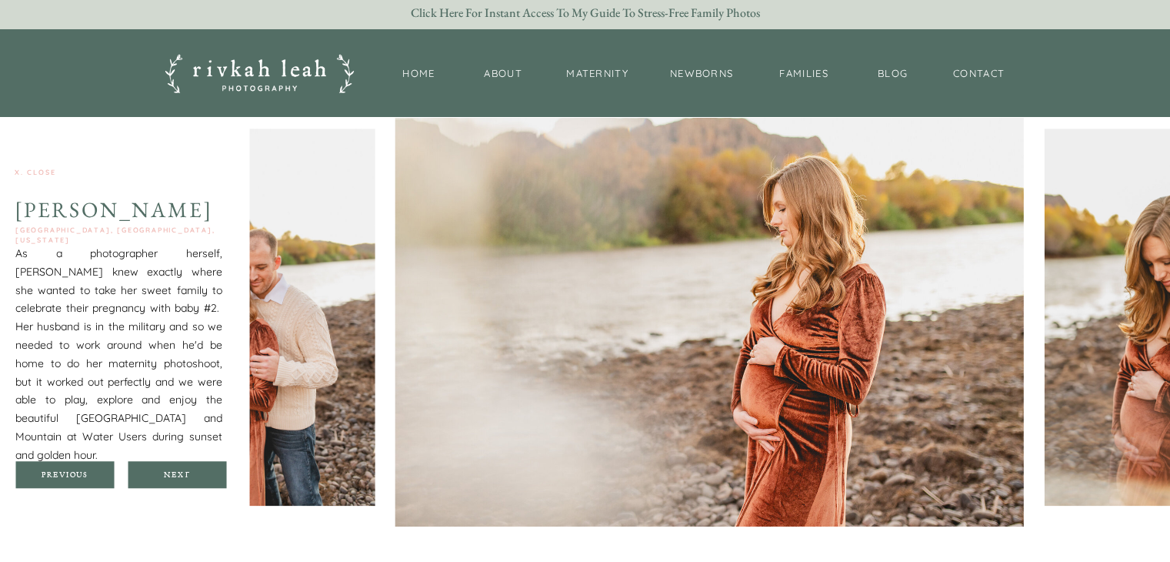
click at [204, 480] on div at bounding box center [177, 474] width 98 height 27
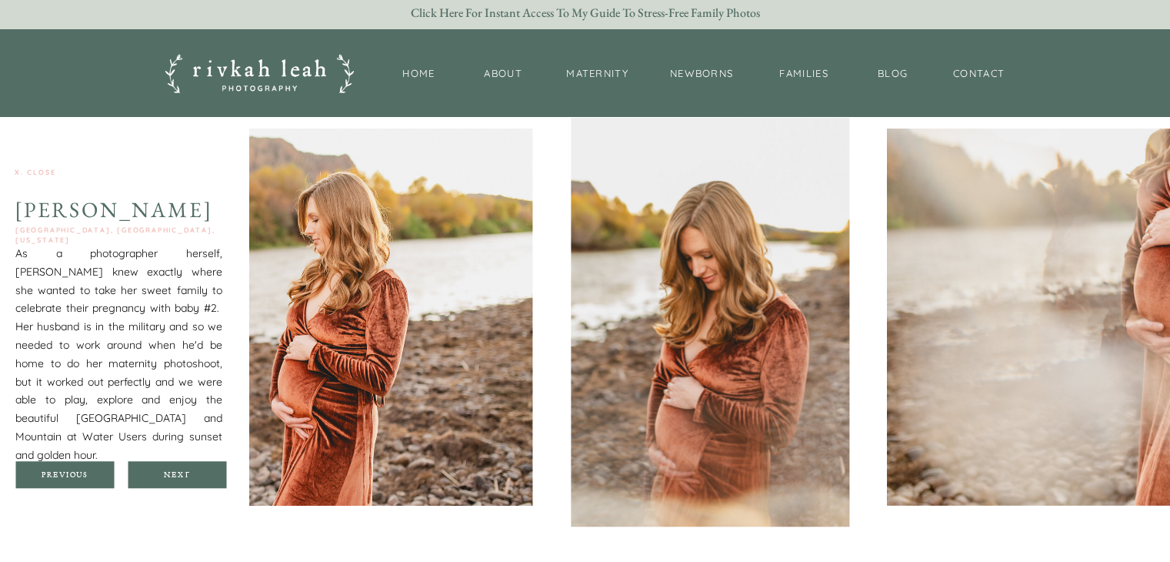
click at [204, 480] on div at bounding box center [177, 474] width 98 height 27
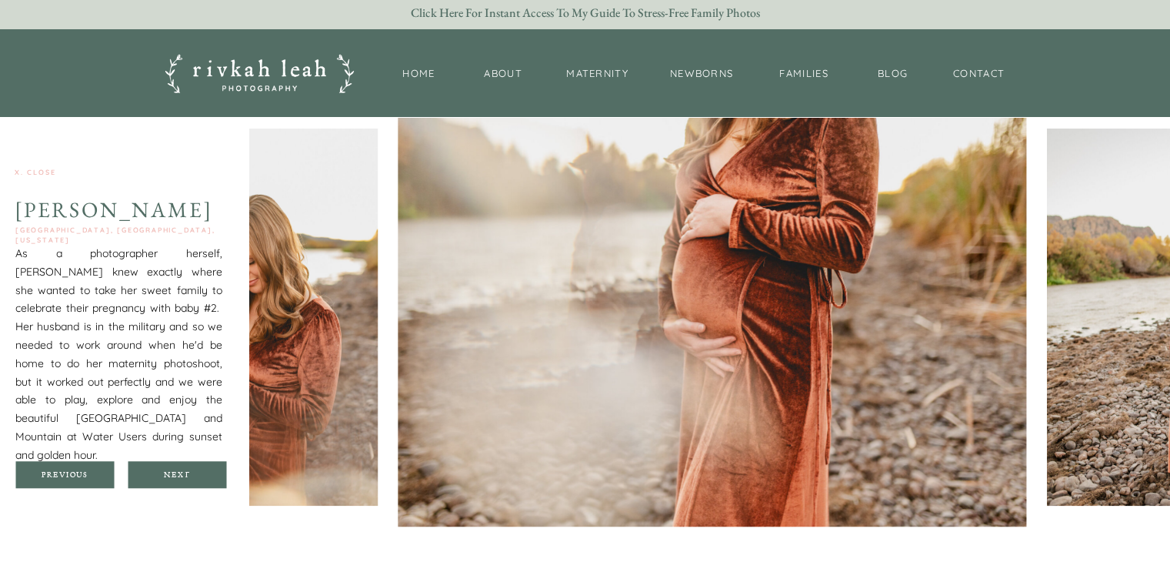
click at [204, 480] on div at bounding box center [177, 474] width 98 height 27
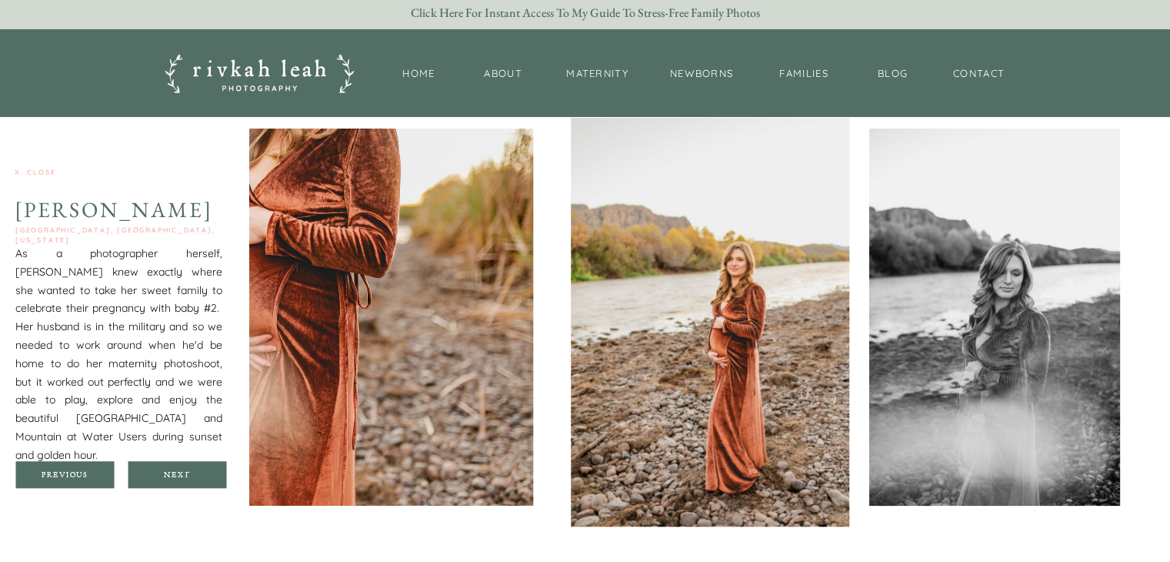
click at [204, 480] on div at bounding box center [177, 474] width 98 height 27
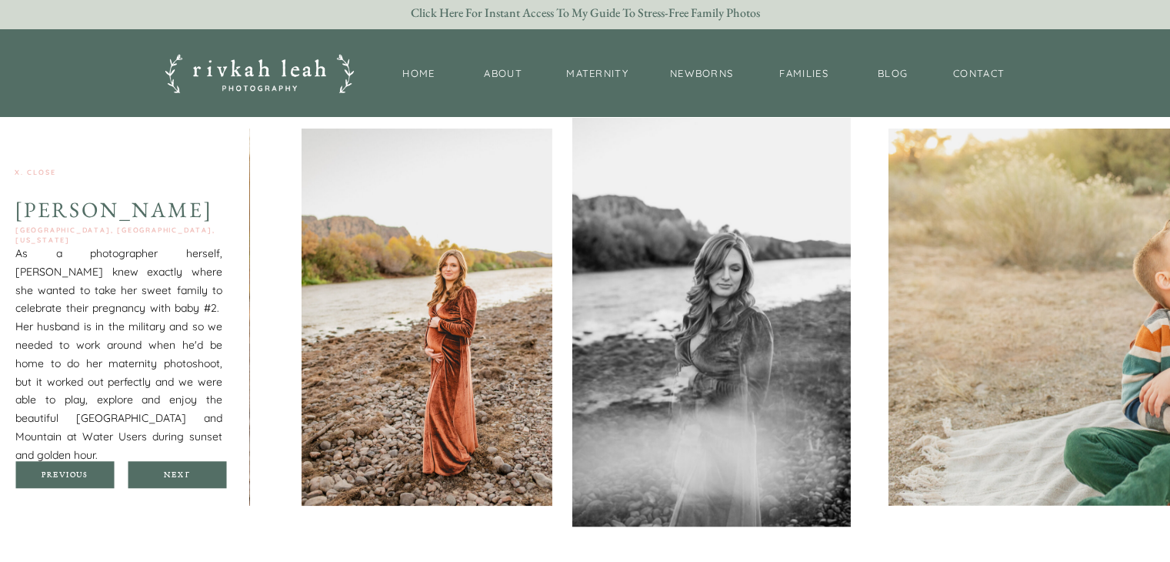
click at [204, 480] on div at bounding box center [177, 474] width 98 height 27
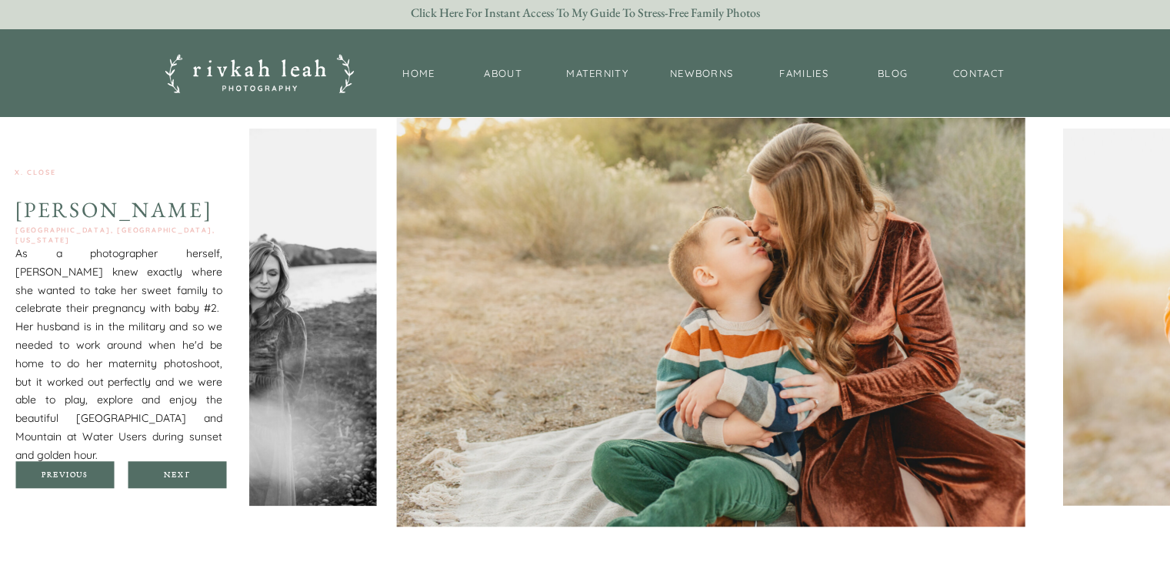
click at [204, 480] on div at bounding box center [177, 474] width 98 height 27
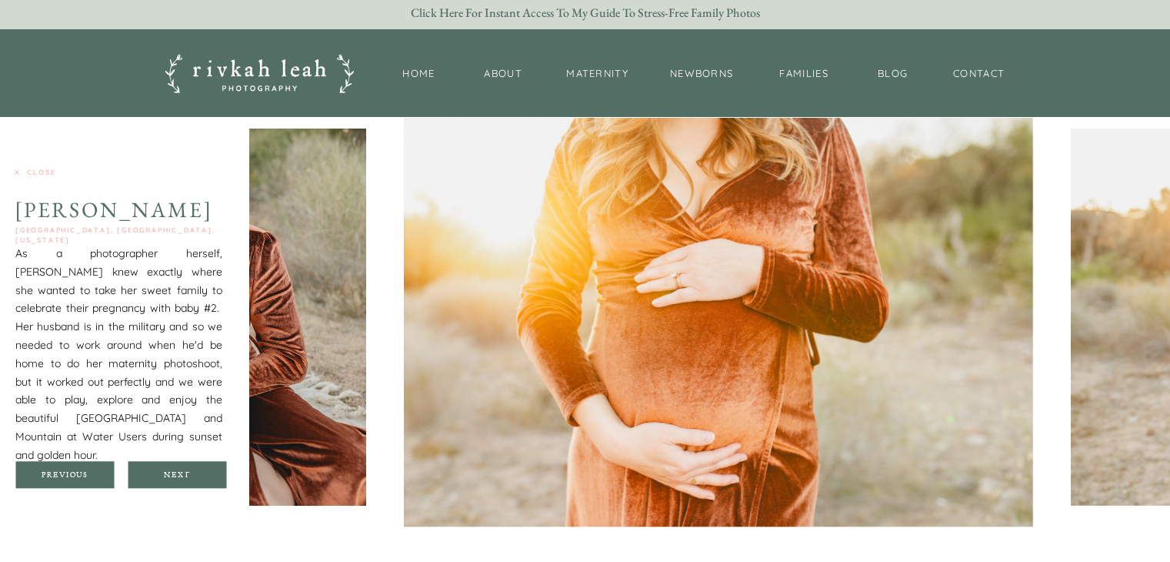
click at [204, 480] on div at bounding box center [177, 474] width 98 height 27
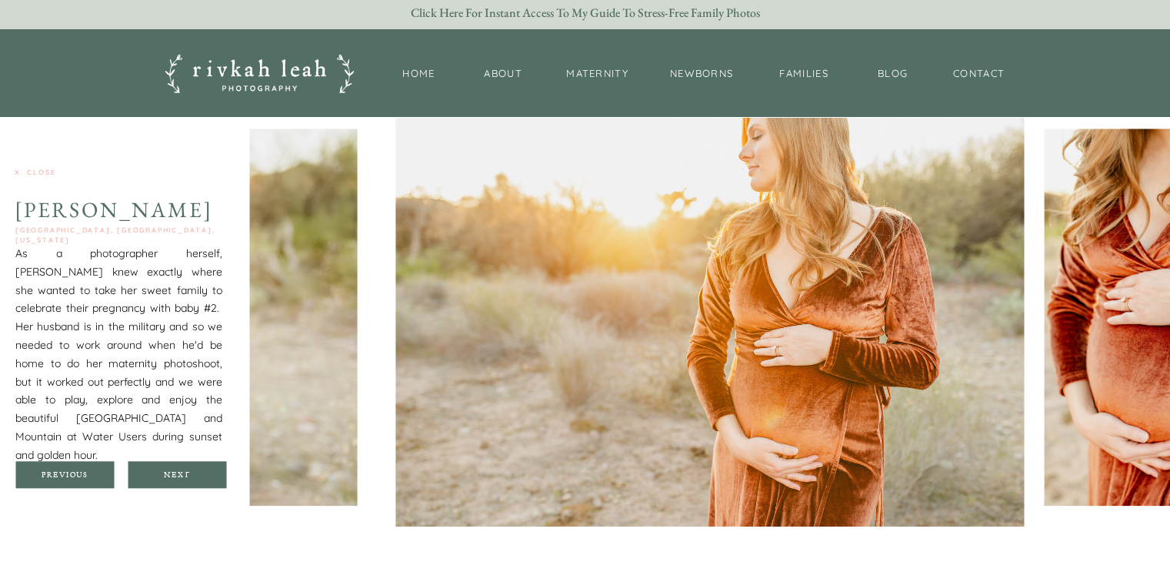
click at [204, 480] on div at bounding box center [177, 474] width 98 height 27
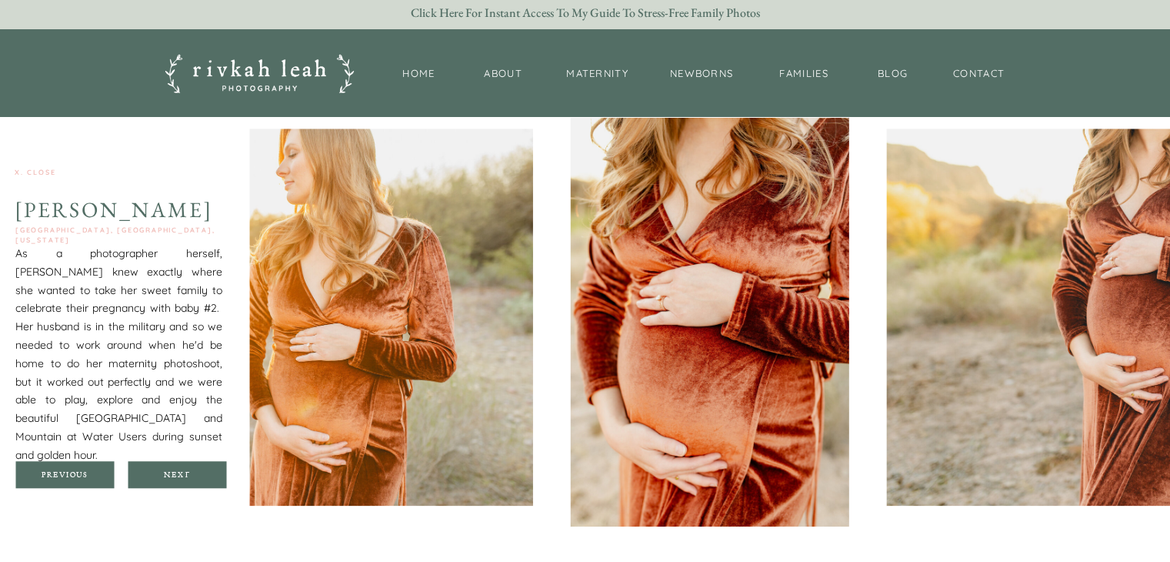
click at [204, 480] on div at bounding box center [177, 474] width 98 height 27
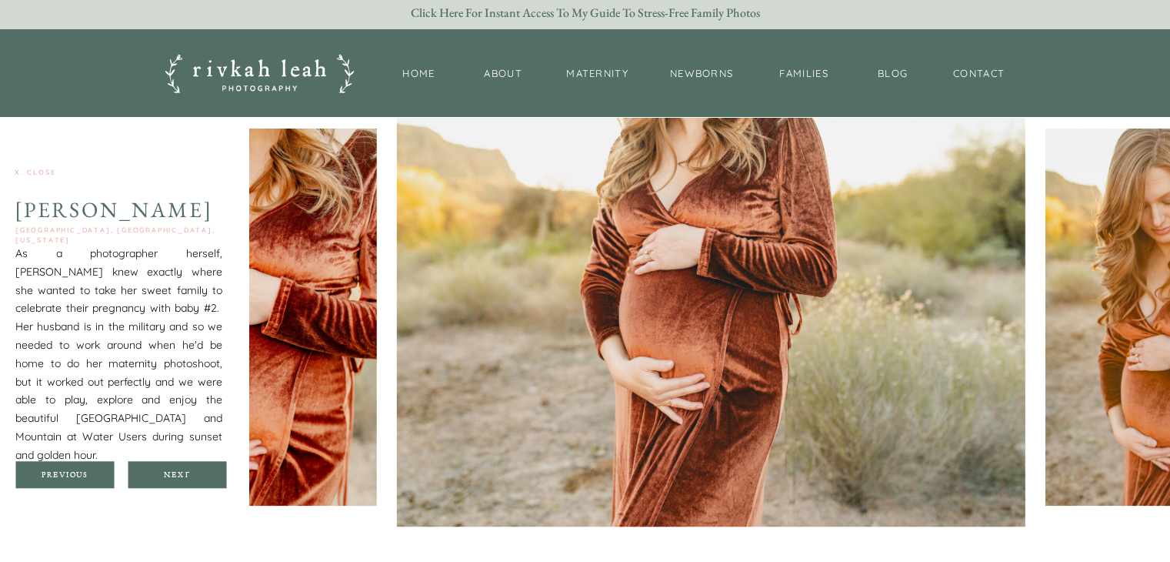
click at [204, 480] on div at bounding box center [177, 474] width 98 height 27
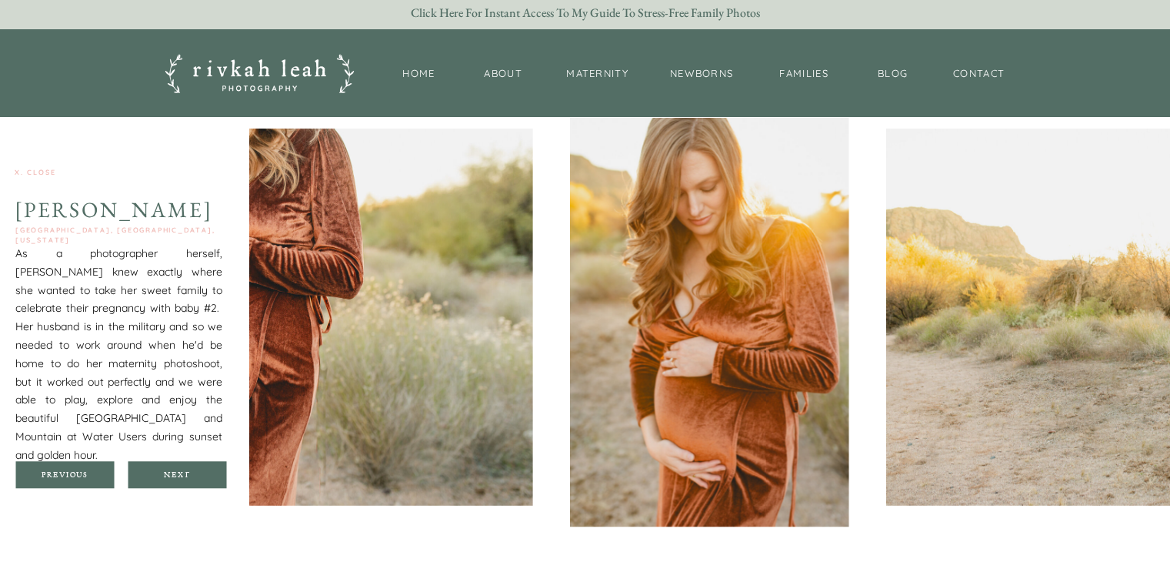
click at [204, 480] on div at bounding box center [177, 474] width 98 height 27
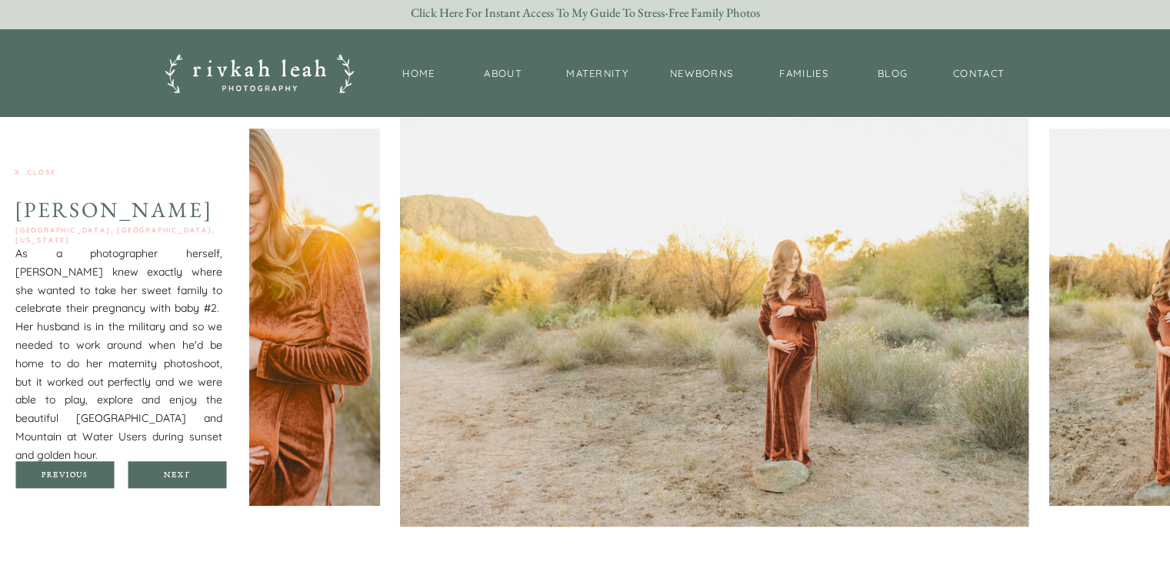
click at [204, 480] on div at bounding box center [177, 474] width 98 height 27
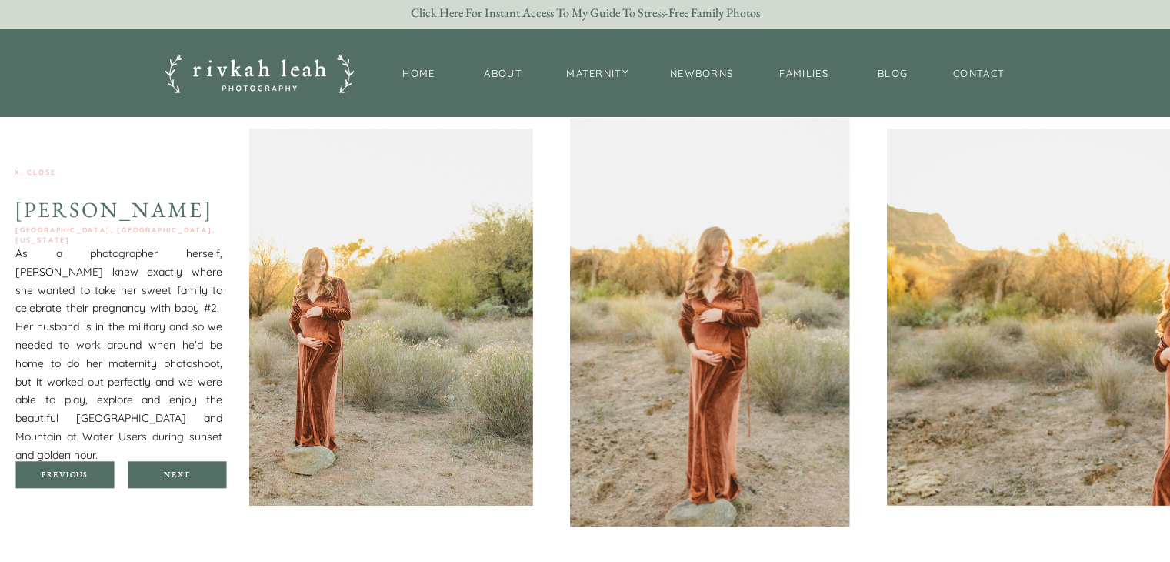
click at [204, 480] on div at bounding box center [177, 474] width 98 height 27
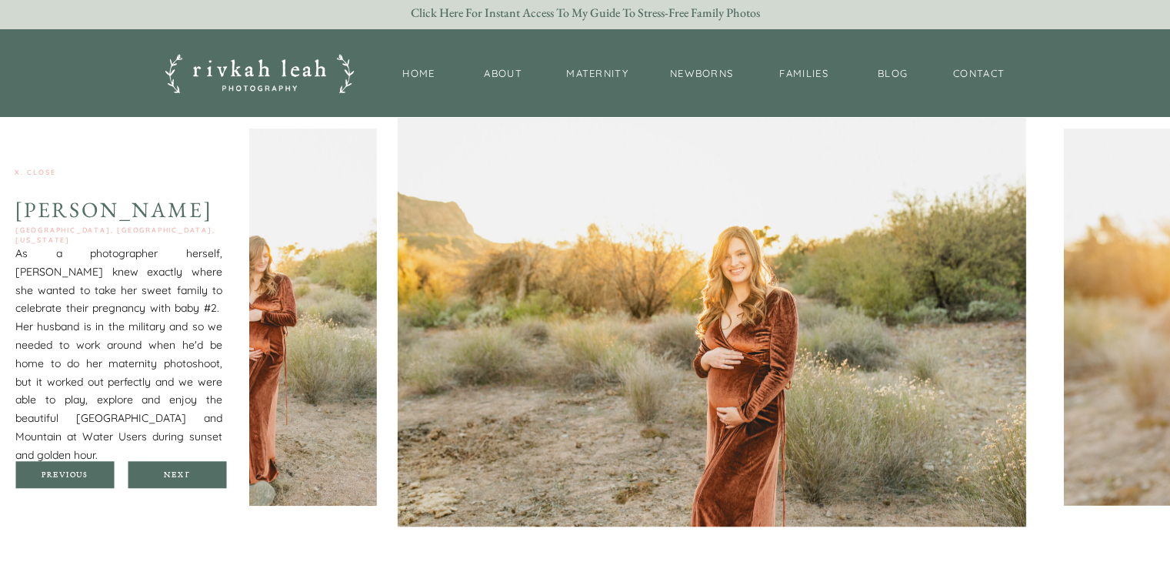
click at [204, 480] on div at bounding box center [177, 474] width 98 height 27
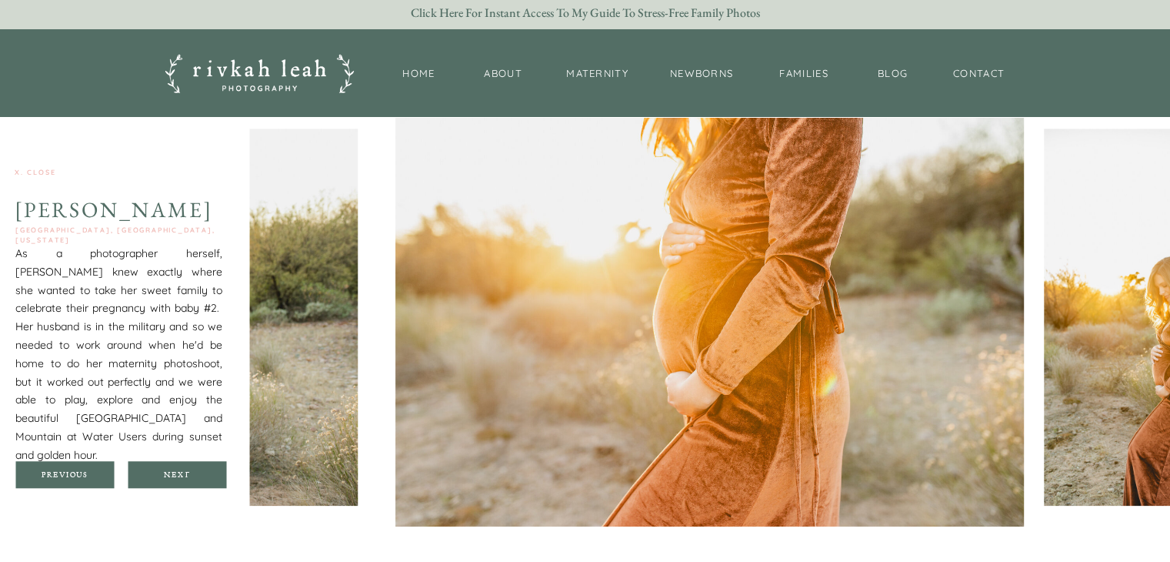
click at [204, 480] on div at bounding box center [177, 474] width 98 height 27
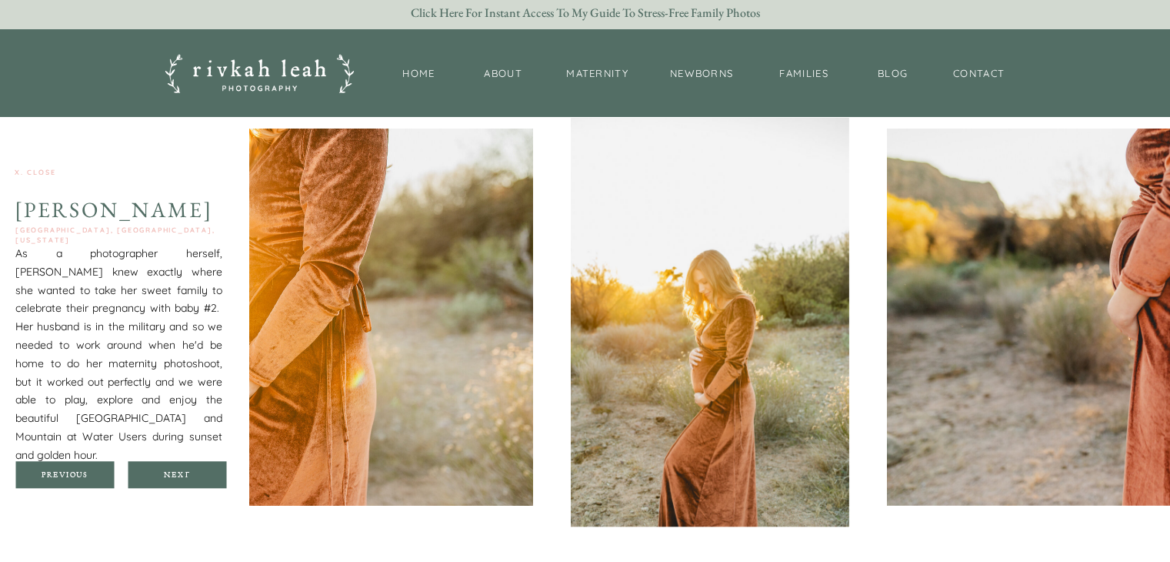
click at [204, 480] on div at bounding box center [177, 474] width 98 height 27
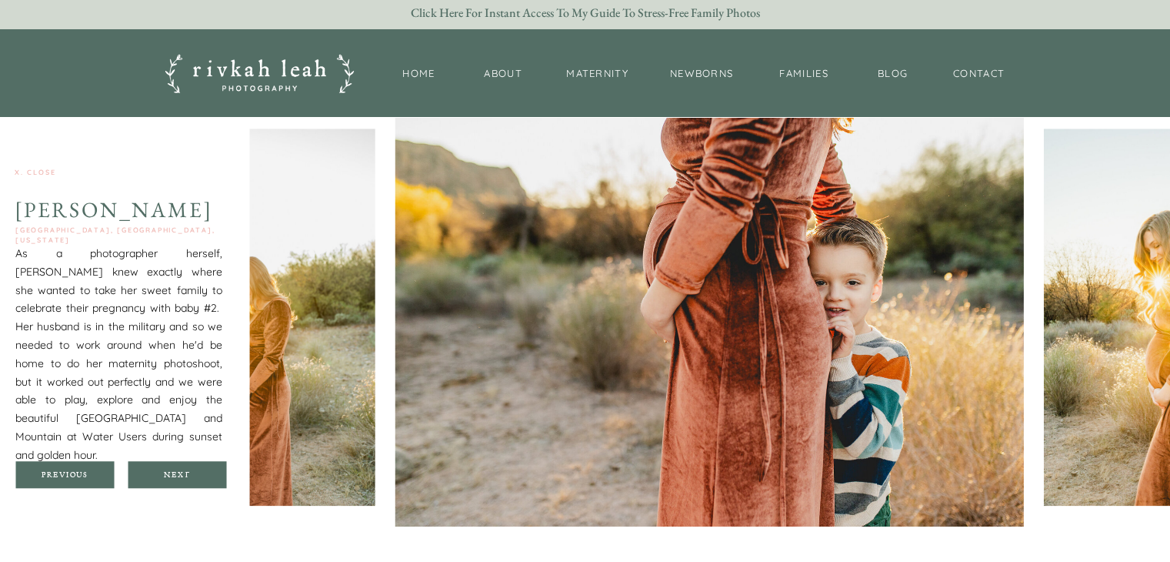
click at [204, 480] on div at bounding box center [177, 474] width 98 height 27
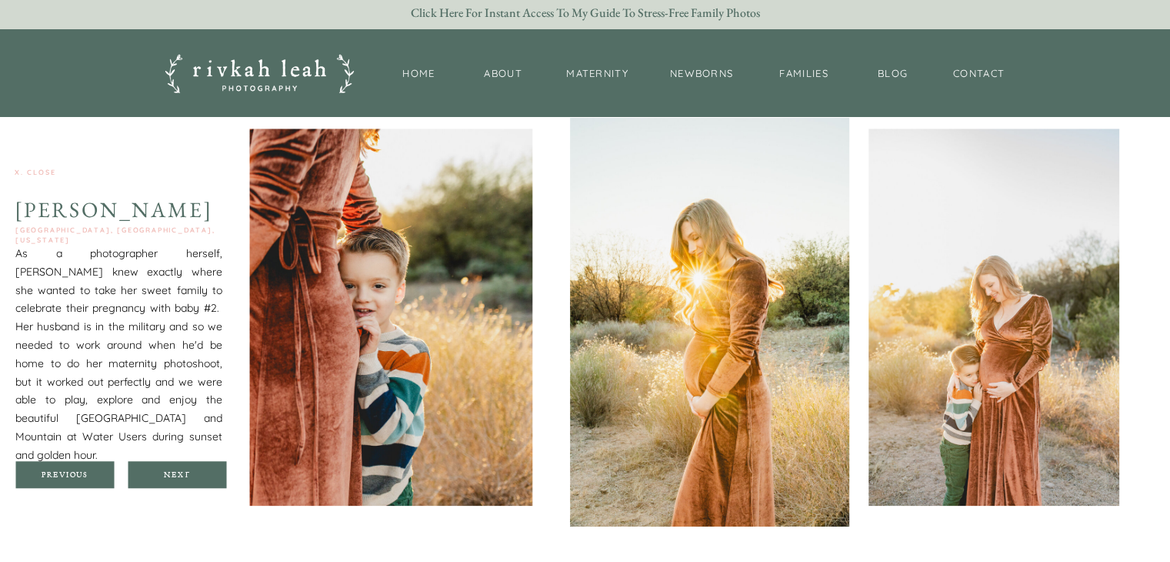
click at [204, 480] on div at bounding box center [177, 474] width 98 height 27
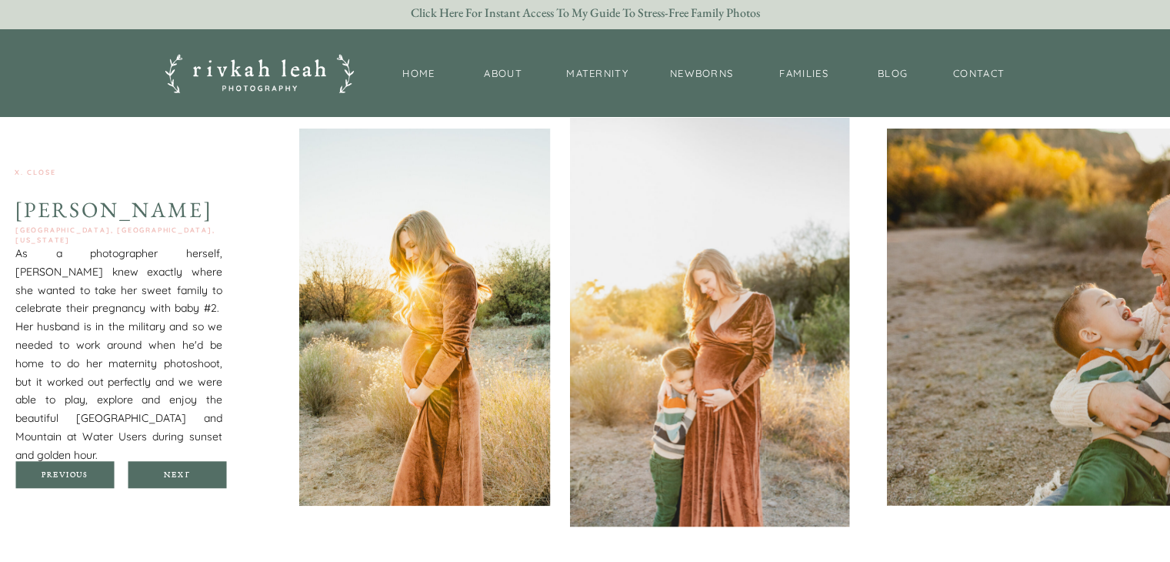
click at [204, 480] on div at bounding box center [177, 474] width 98 height 27
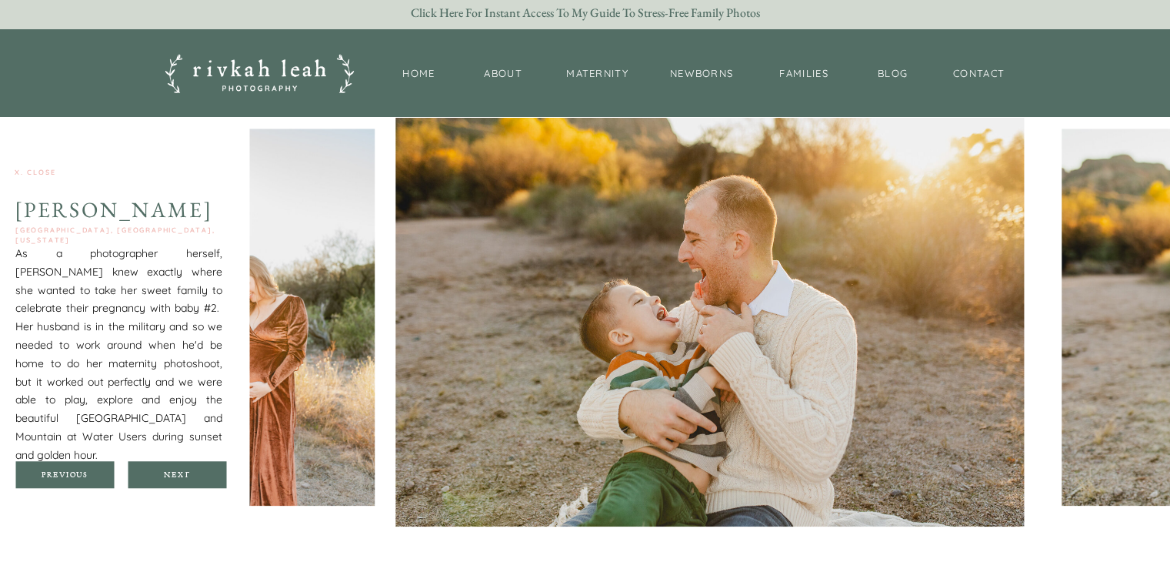
click at [204, 480] on div at bounding box center [177, 474] width 98 height 27
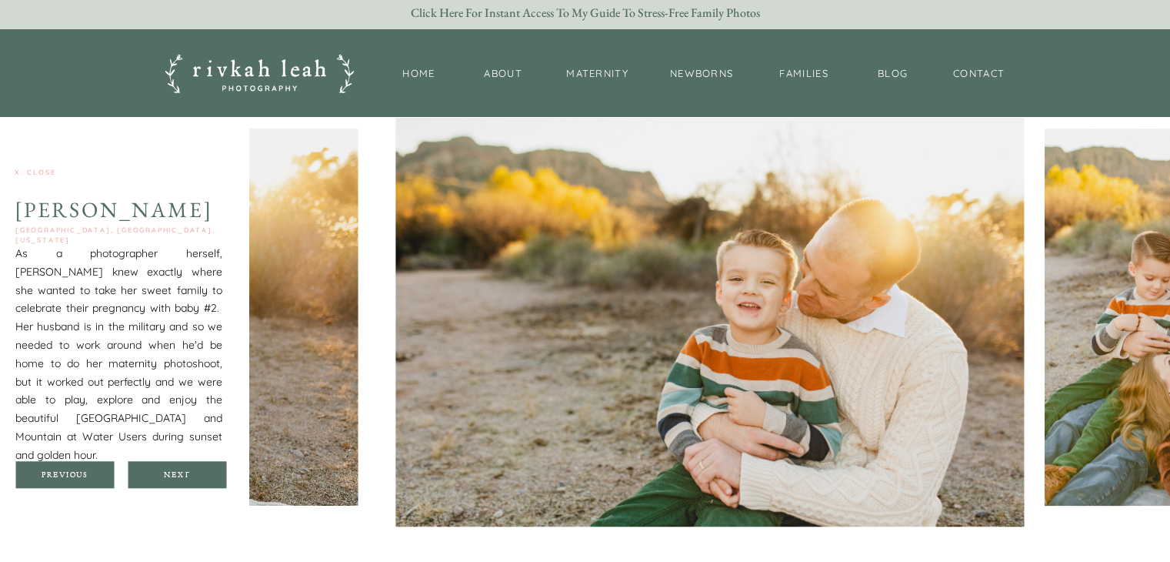
click at [204, 480] on div at bounding box center [177, 474] width 98 height 27
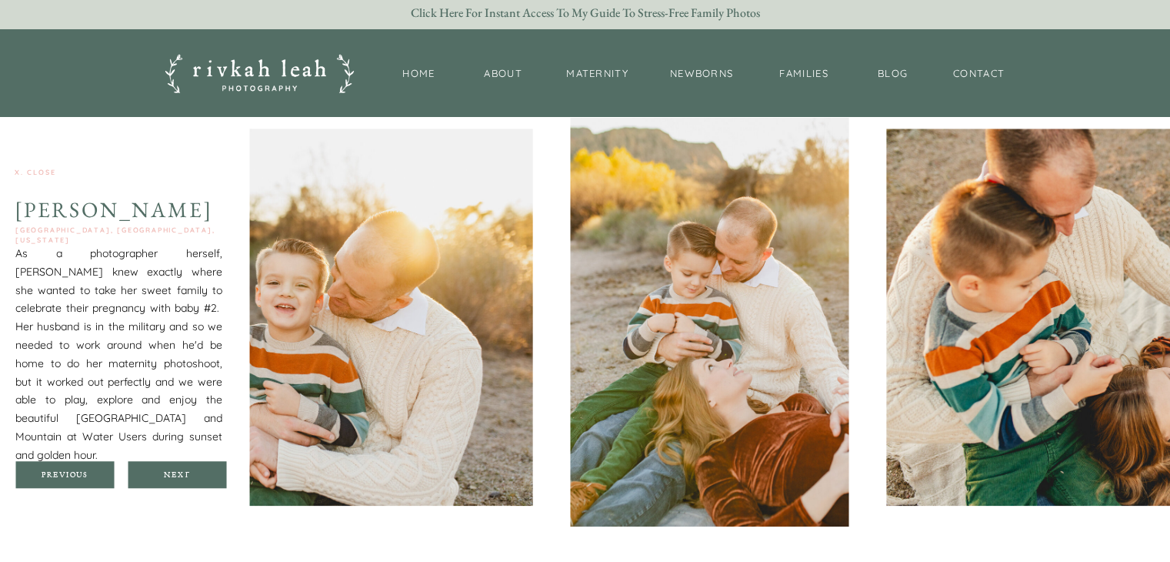
click at [204, 480] on div at bounding box center [177, 474] width 98 height 27
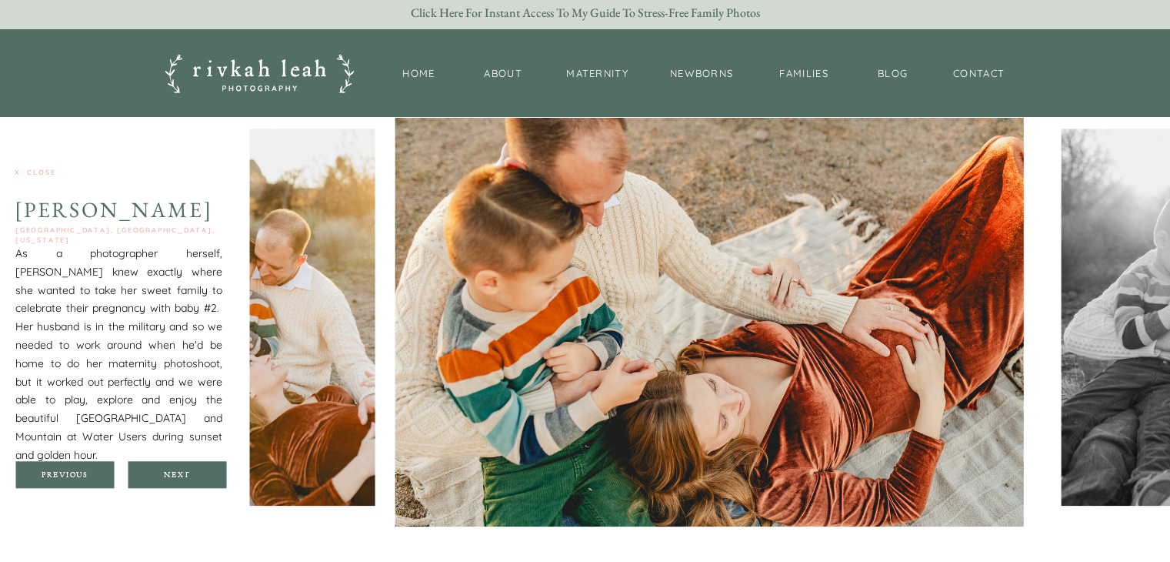
click at [204, 480] on div at bounding box center [177, 474] width 98 height 27
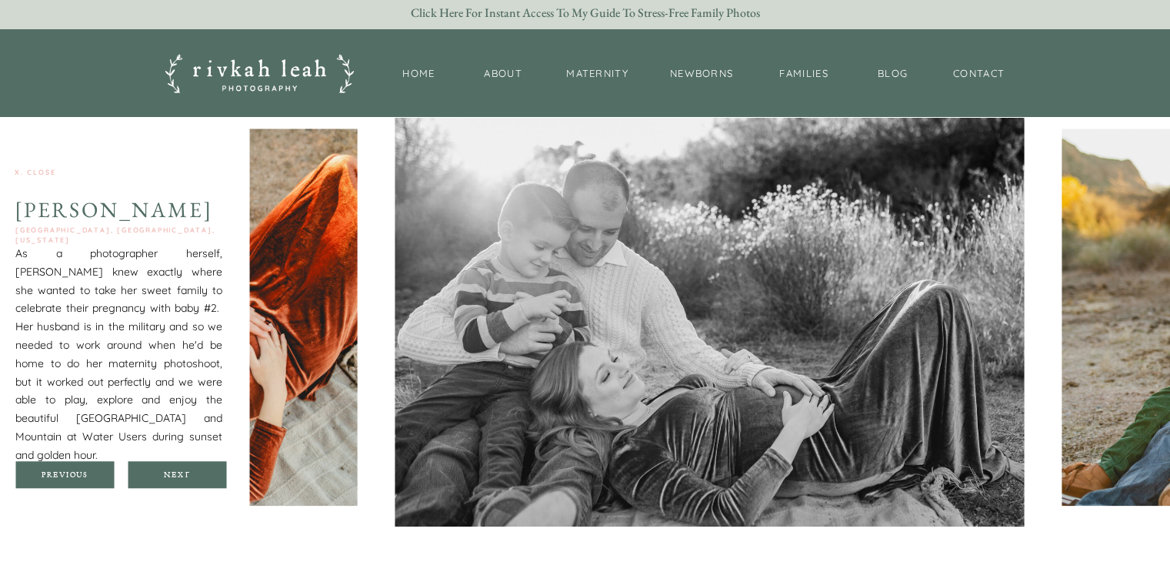
click at [204, 480] on div at bounding box center [177, 474] width 98 height 27
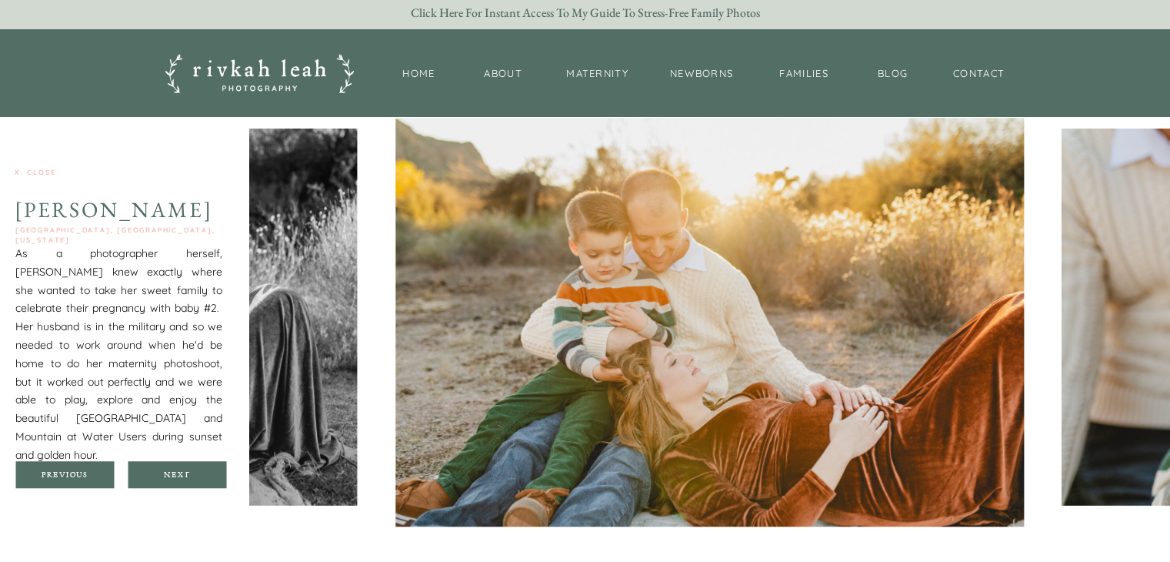
click at [204, 480] on div at bounding box center [177, 474] width 98 height 27
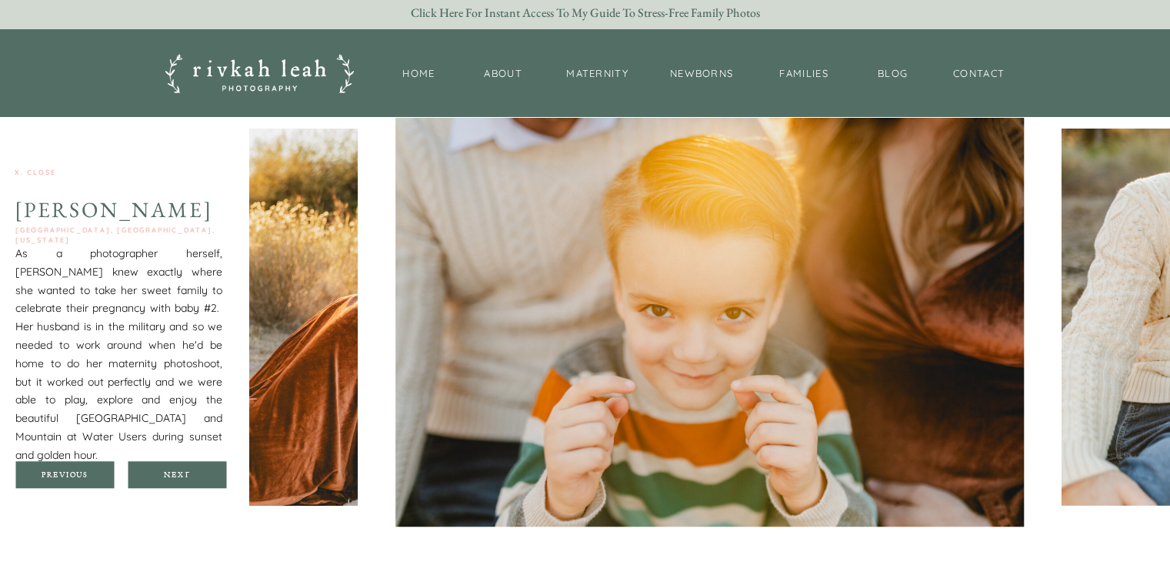
click at [204, 480] on div at bounding box center [177, 474] width 98 height 27
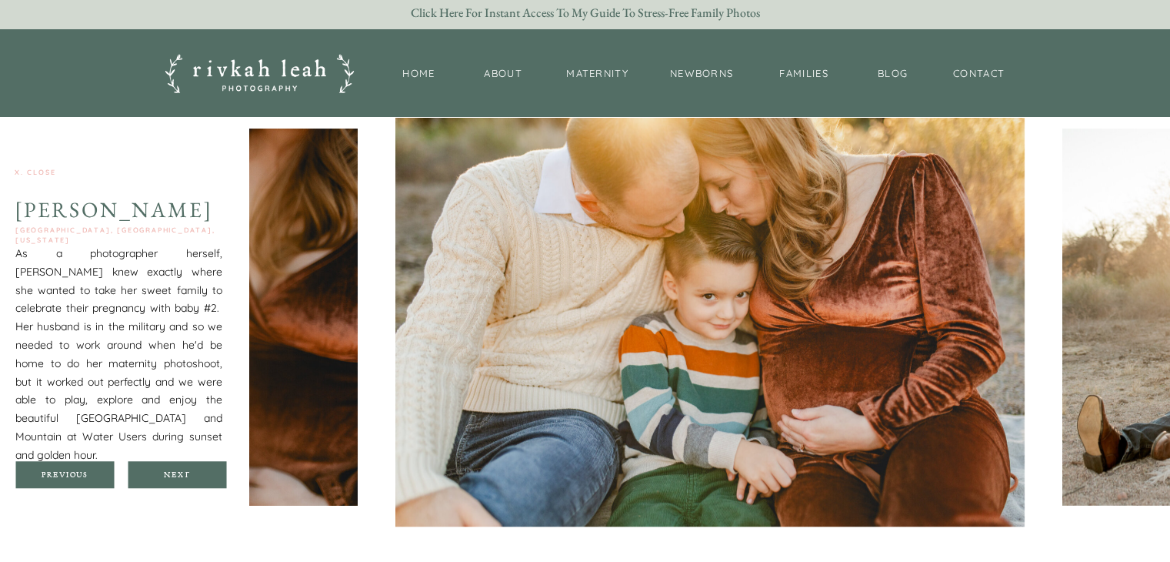
click at [204, 480] on div at bounding box center [177, 474] width 98 height 27
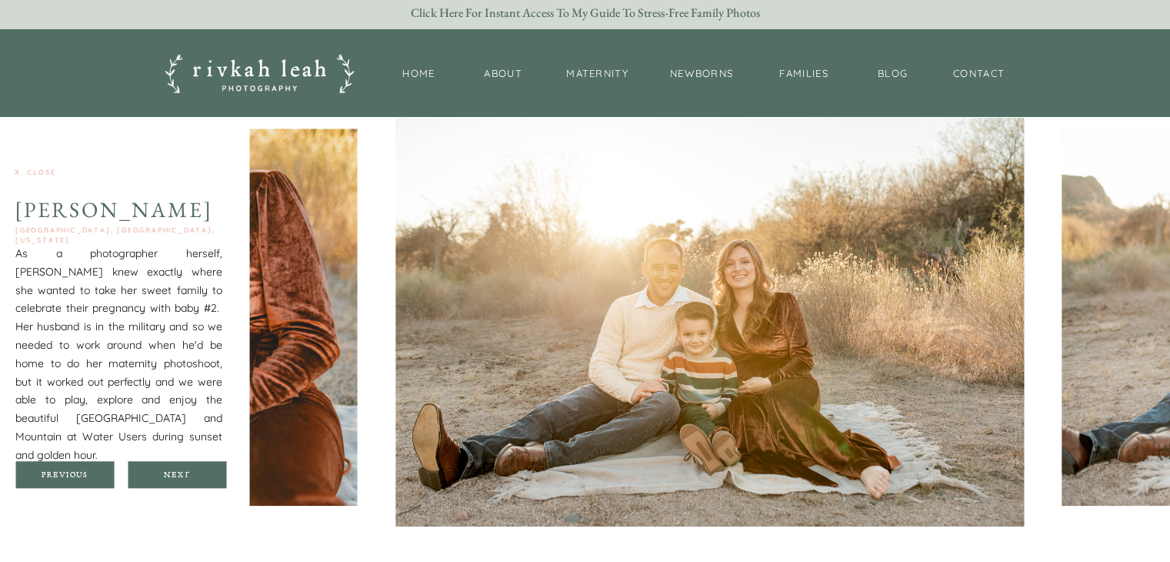
click at [204, 480] on div at bounding box center [177, 474] width 98 height 27
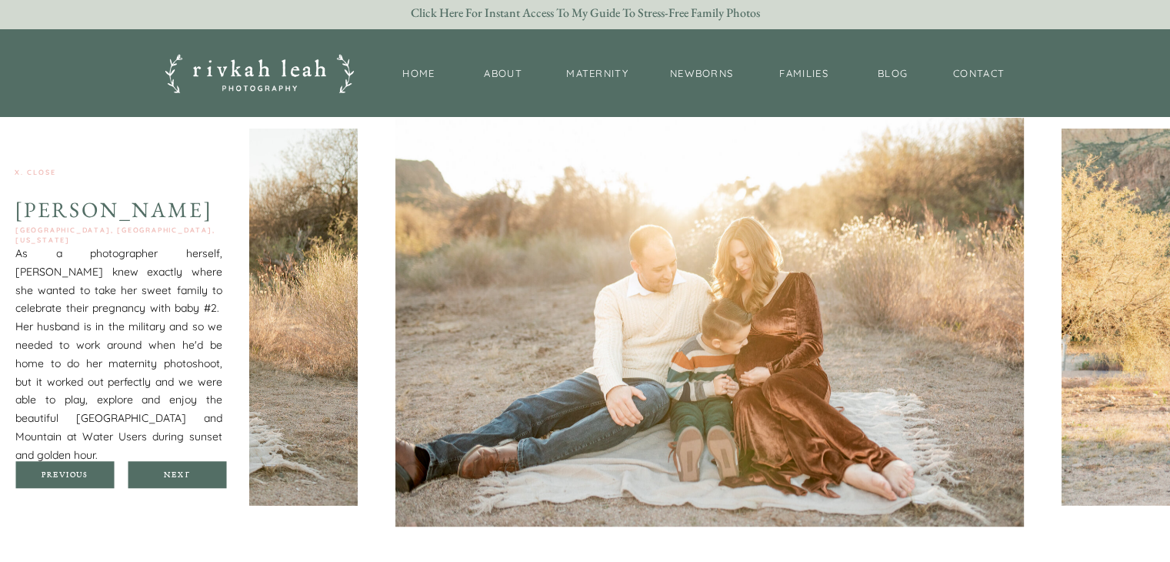
click at [204, 480] on div at bounding box center [177, 474] width 98 height 27
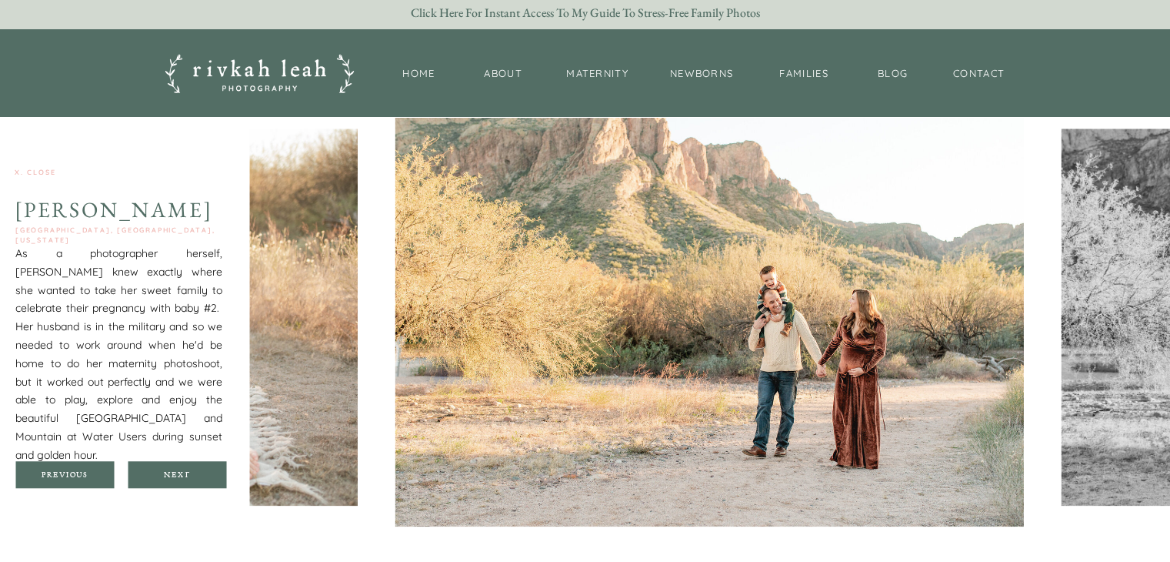
click at [80, 479] on div at bounding box center [64, 474] width 98 height 27
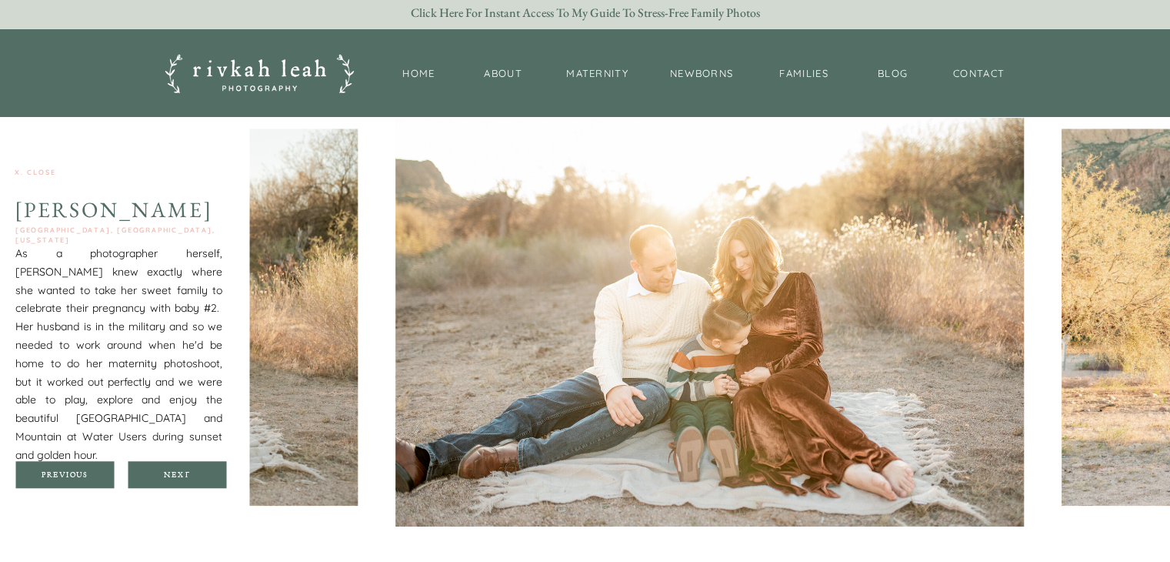
click at [188, 467] on div at bounding box center [177, 474] width 98 height 27
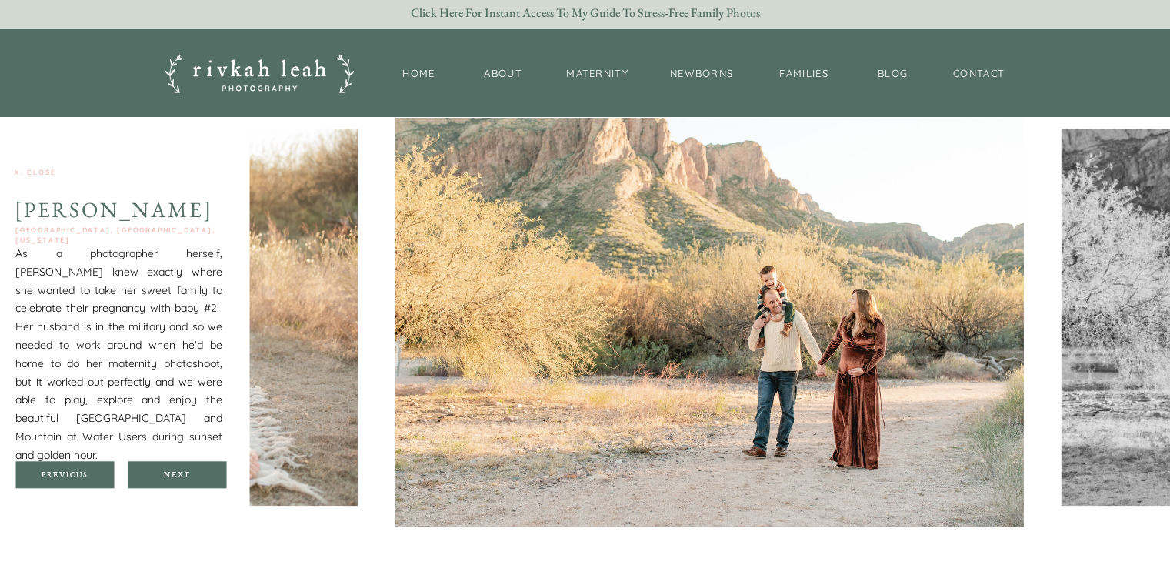
click at [188, 467] on div at bounding box center [177, 474] width 98 height 27
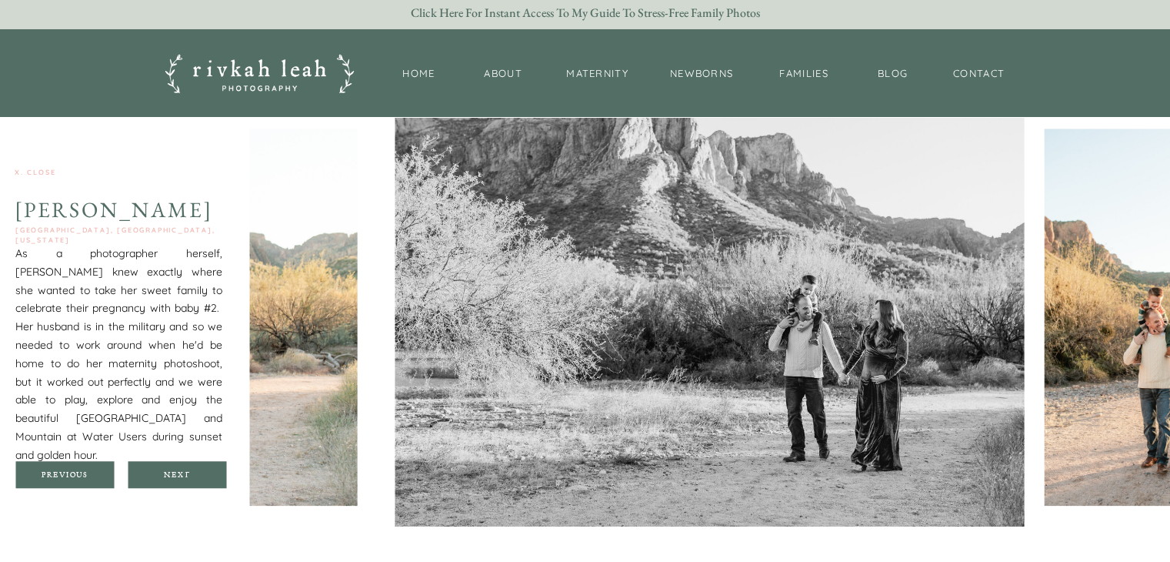
click at [188, 467] on div at bounding box center [177, 474] width 98 height 27
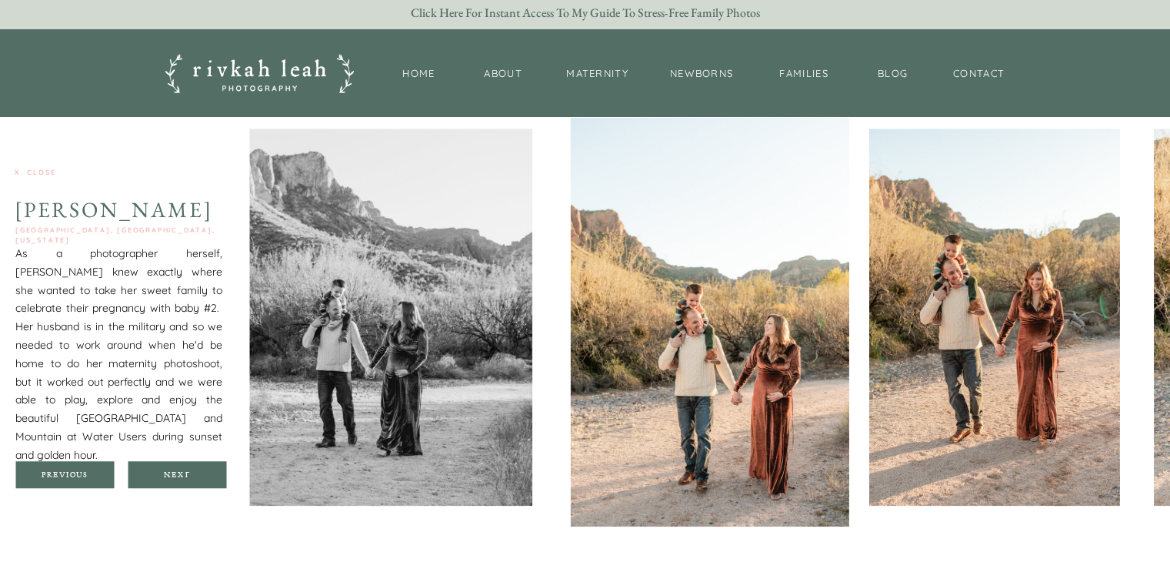
click at [188, 467] on div at bounding box center [177, 474] width 98 height 27
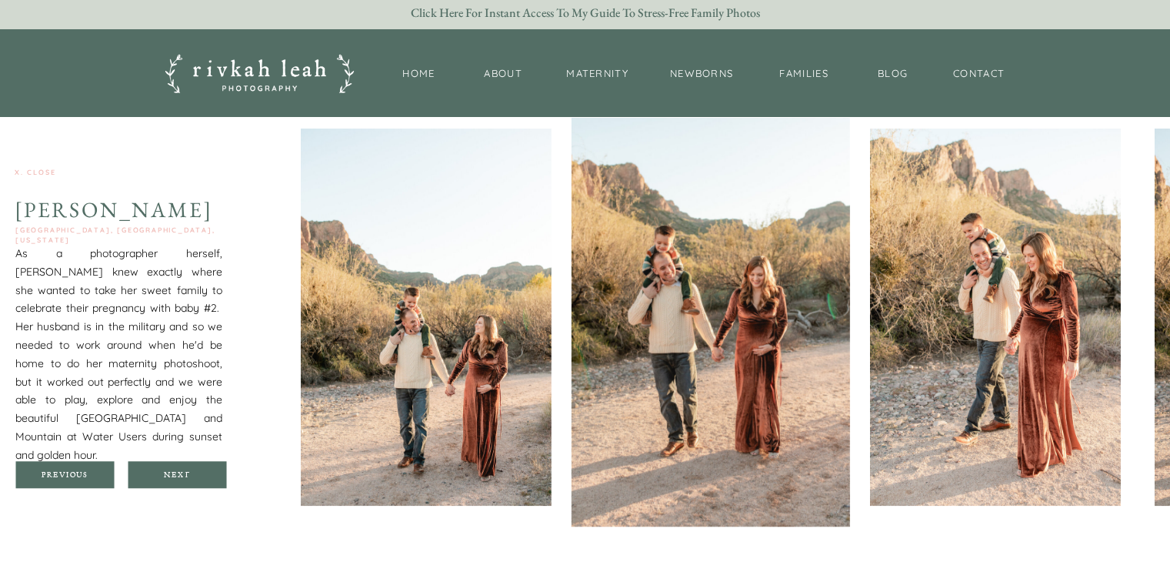
click at [188, 467] on div at bounding box center [177, 474] width 98 height 27
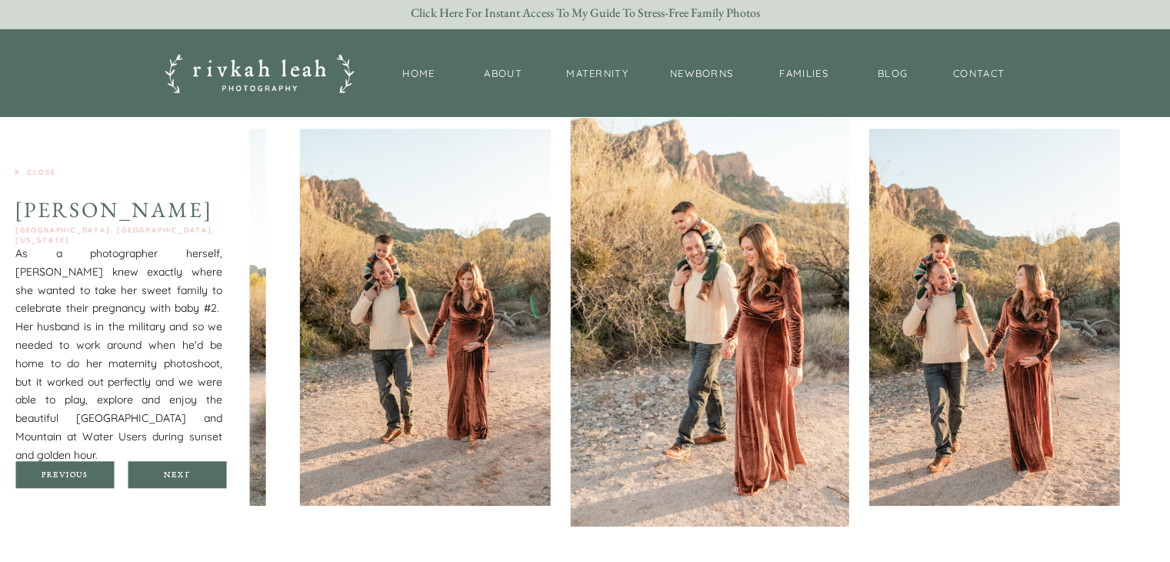
click at [188, 467] on div at bounding box center [177, 474] width 98 height 27
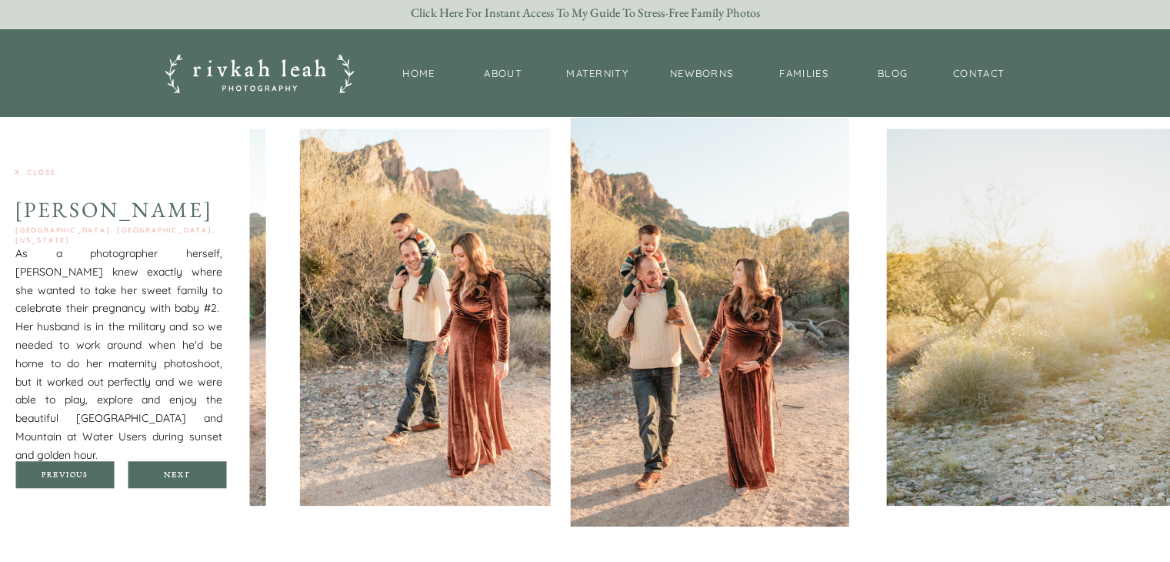
click at [188, 467] on div at bounding box center [177, 474] width 98 height 27
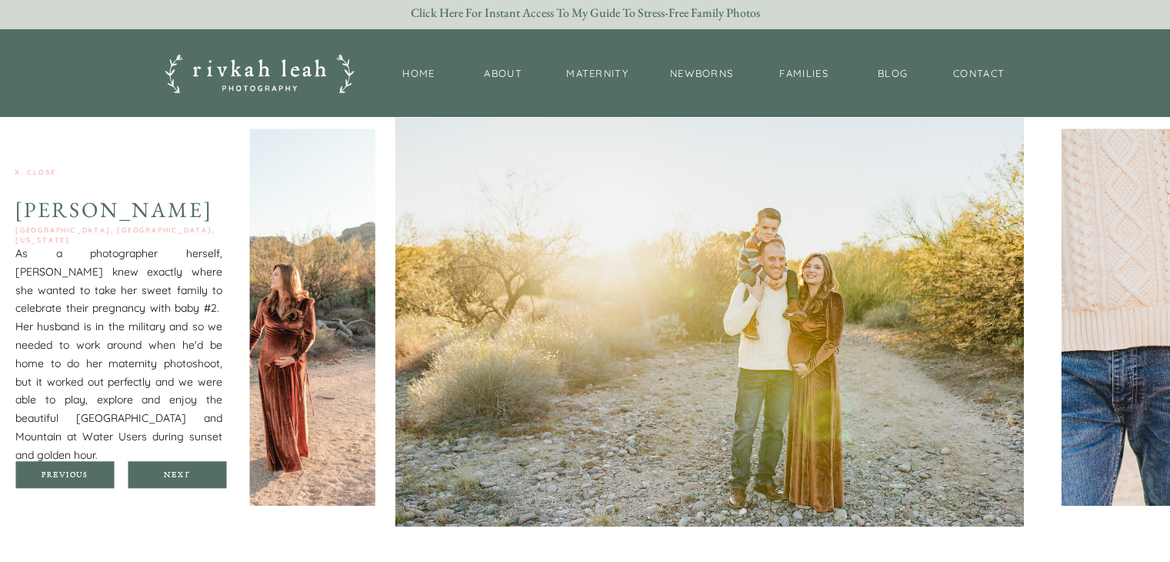
click at [188, 467] on div at bounding box center [177, 474] width 98 height 27
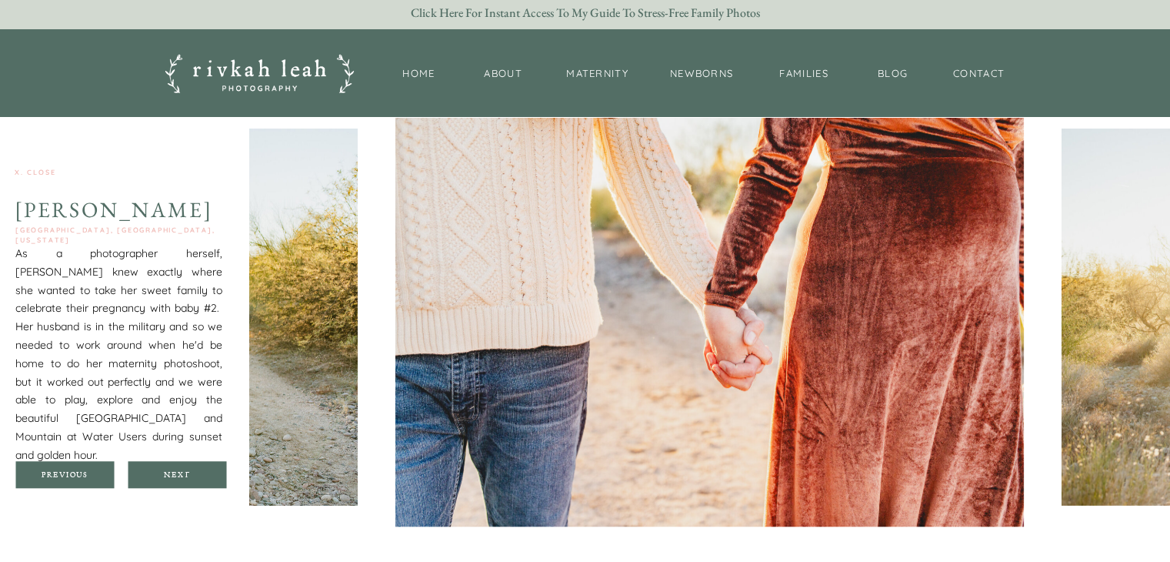
click at [188, 467] on div at bounding box center [177, 474] width 98 height 27
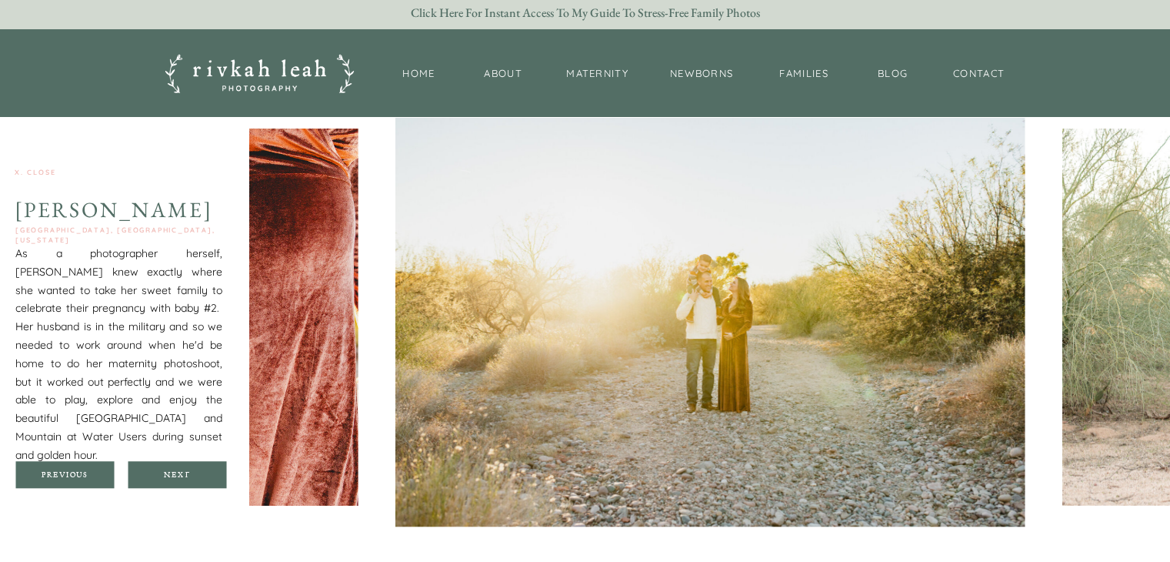
click at [188, 467] on div at bounding box center [177, 474] width 98 height 27
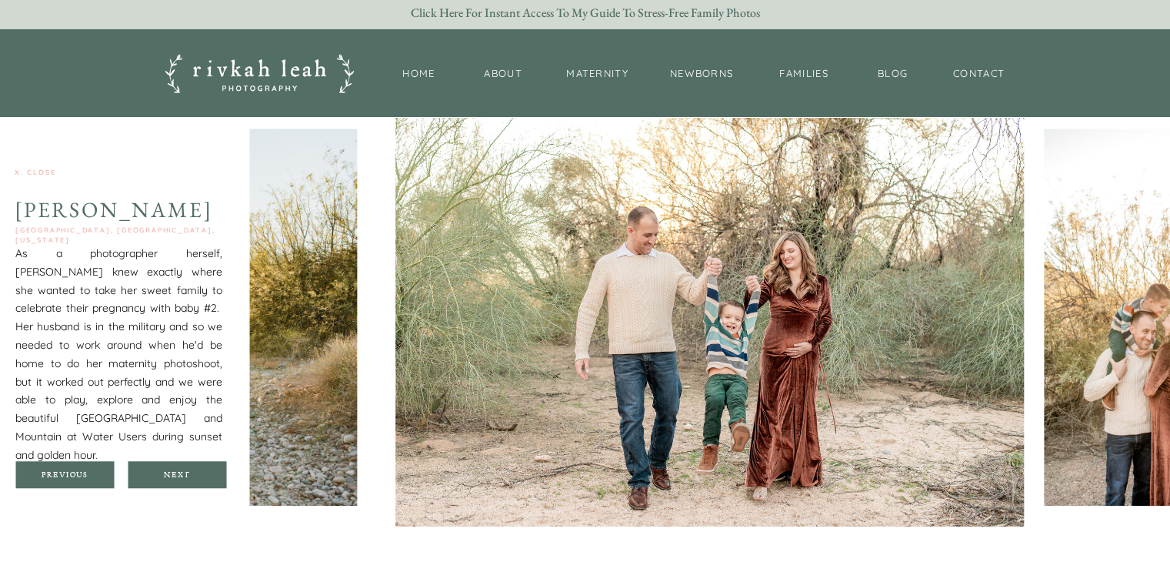
click at [188, 467] on div at bounding box center [177, 474] width 98 height 27
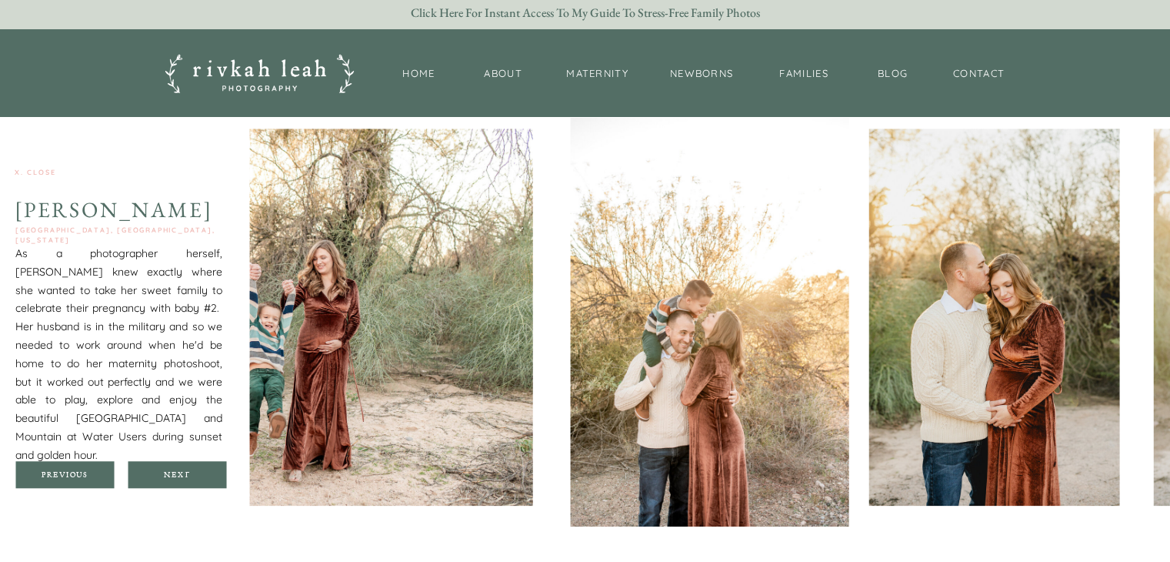
click at [188, 467] on div at bounding box center [177, 474] width 98 height 27
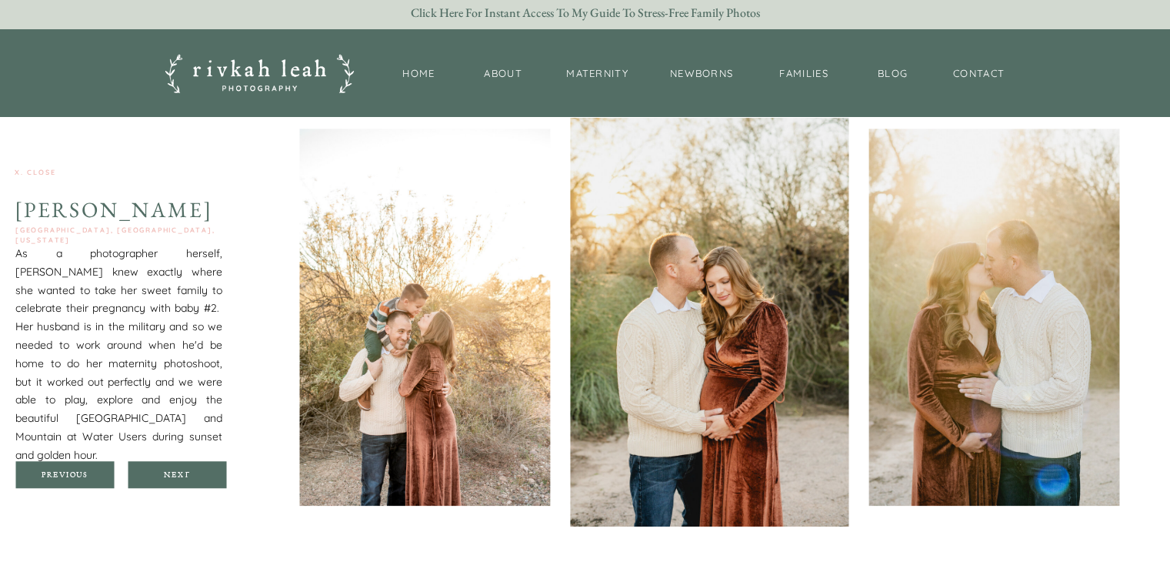
click at [188, 467] on div at bounding box center [177, 474] width 98 height 27
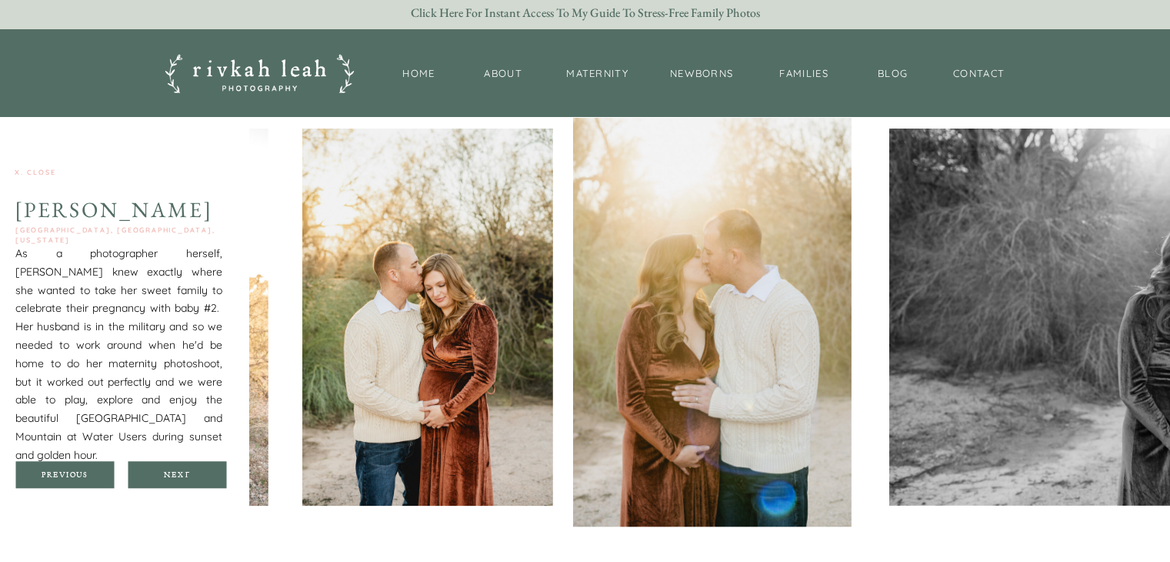
click at [188, 467] on div at bounding box center [177, 474] width 98 height 27
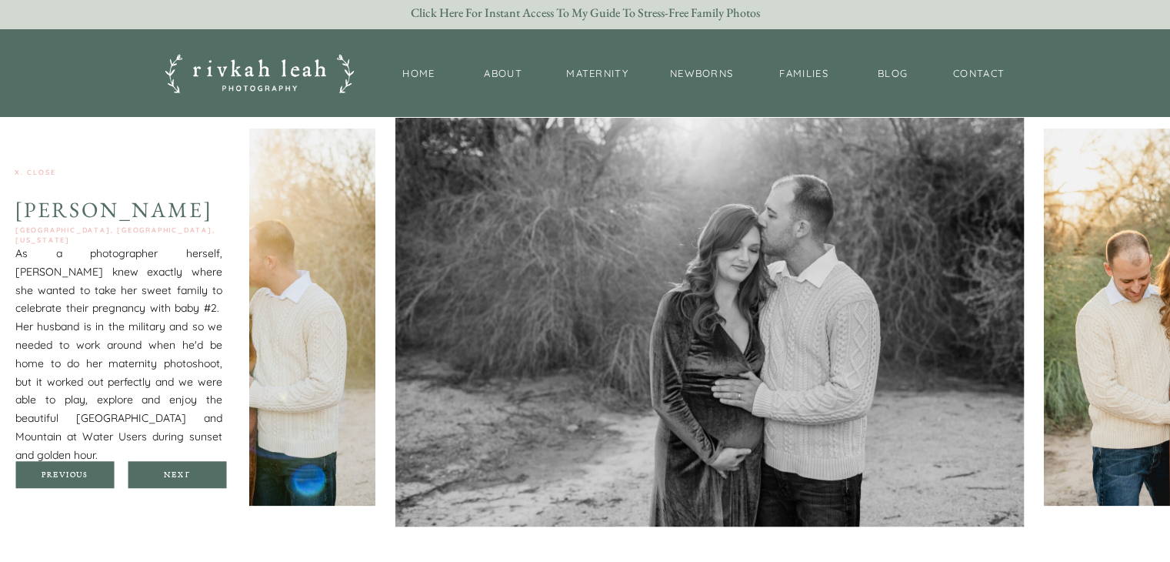
click at [188, 467] on div at bounding box center [177, 474] width 98 height 27
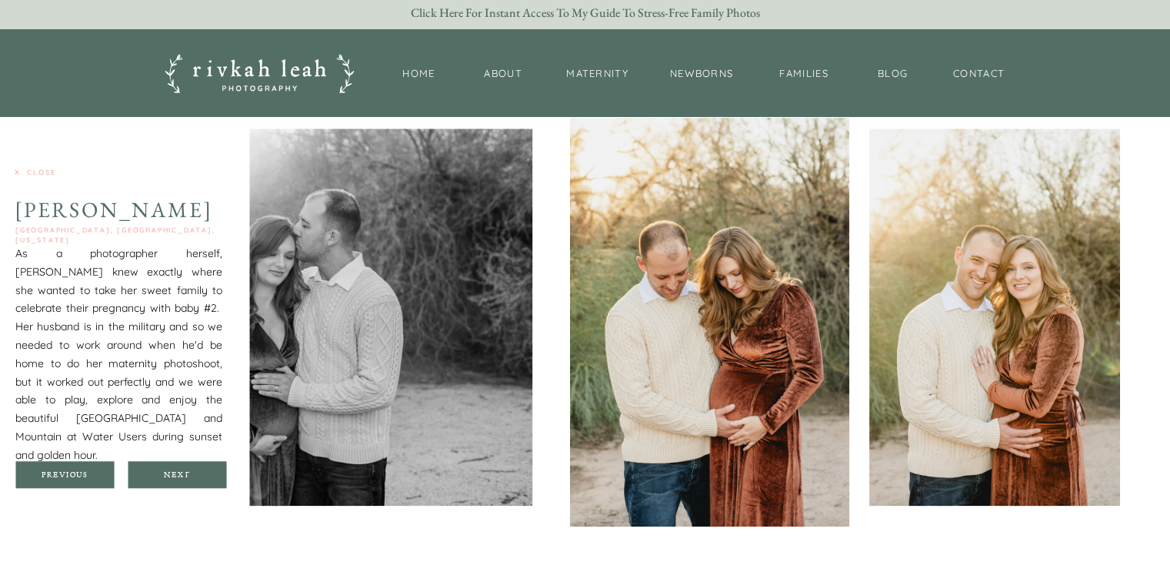
click at [188, 467] on div at bounding box center [177, 474] width 98 height 27
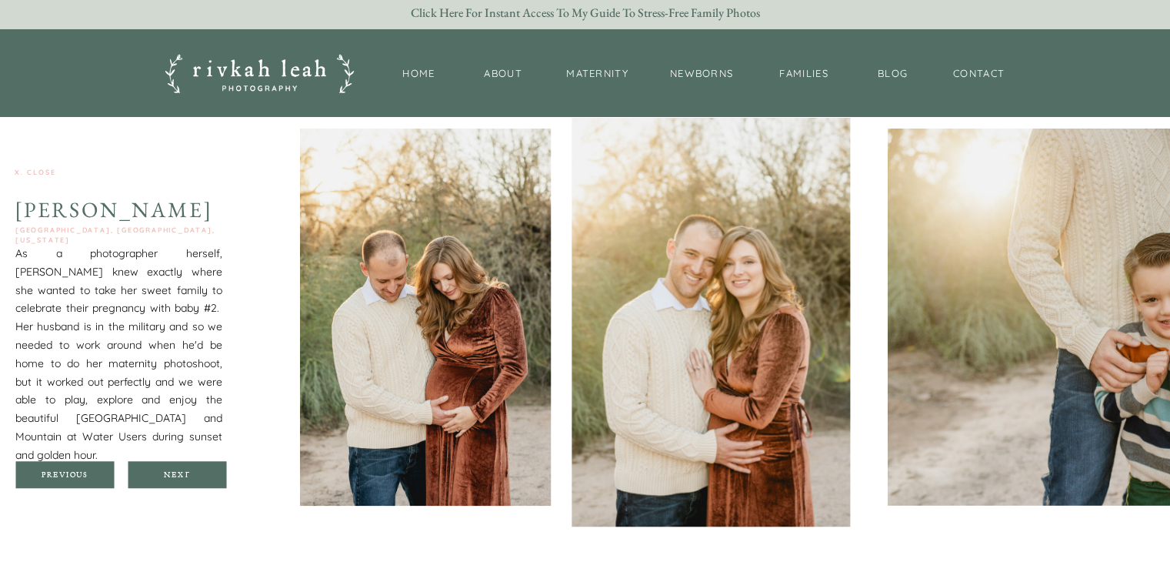
click at [188, 467] on div at bounding box center [177, 474] width 98 height 27
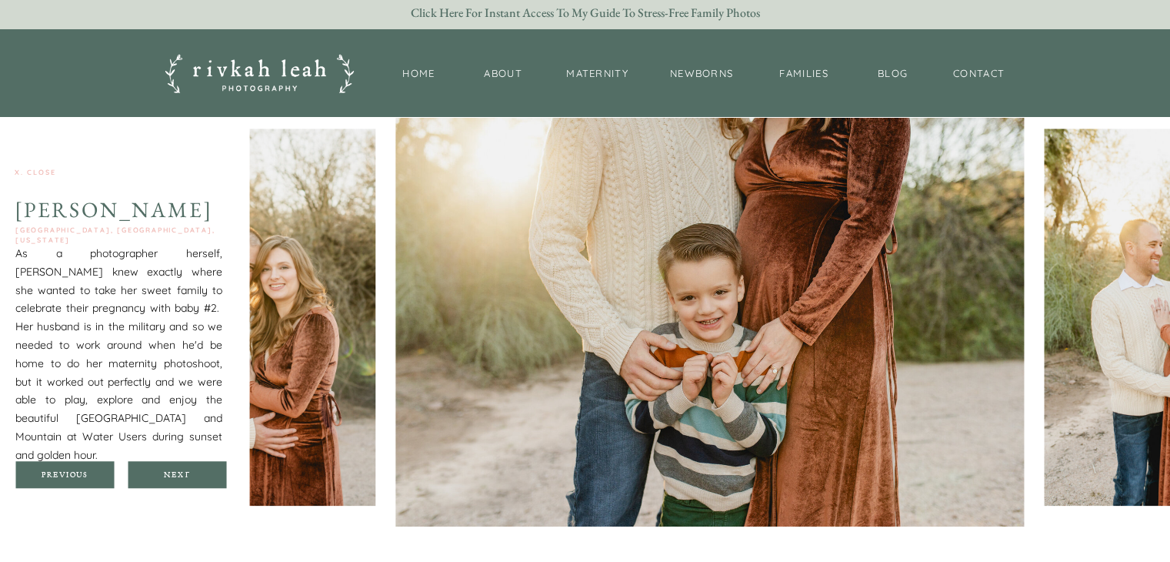
click at [188, 467] on div at bounding box center [177, 474] width 98 height 27
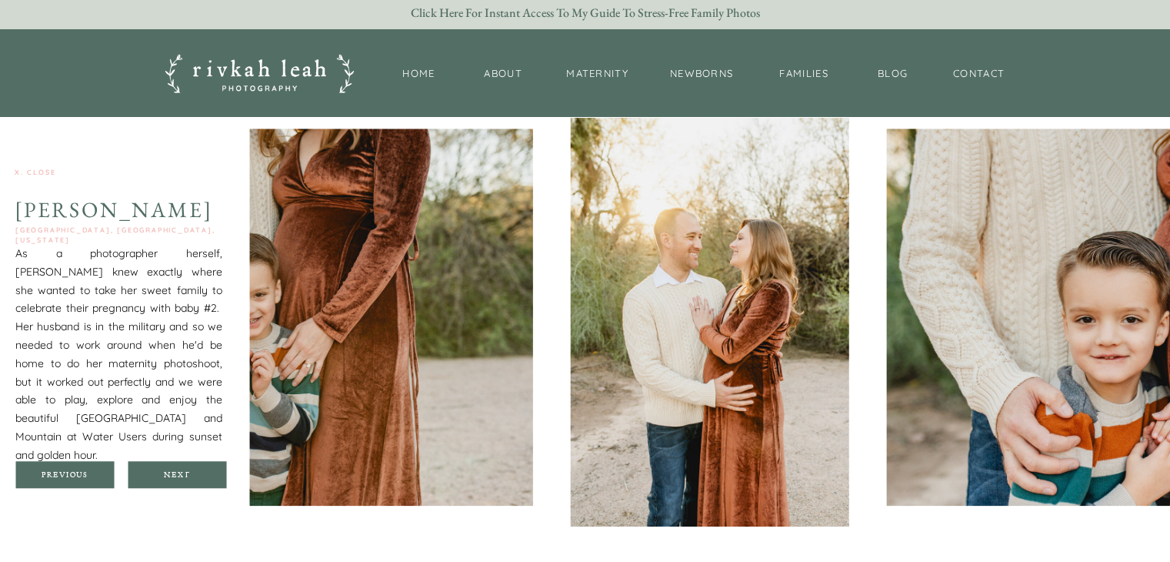
click at [188, 467] on div at bounding box center [177, 474] width 98 height 27
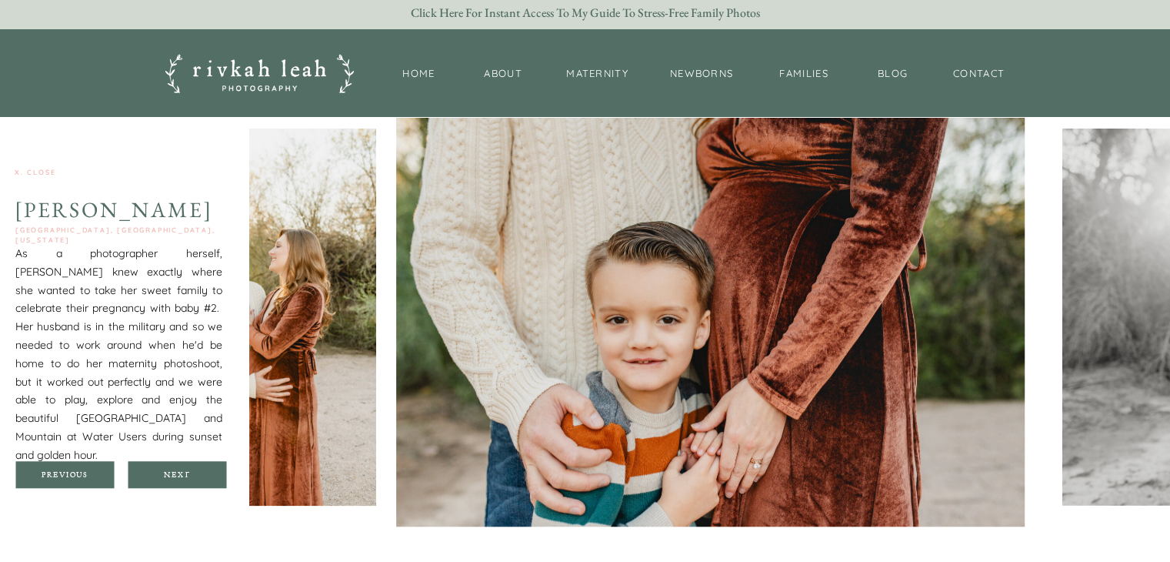
click at [188, 467] on div at bounding box center [177, 474] width 98 height 27
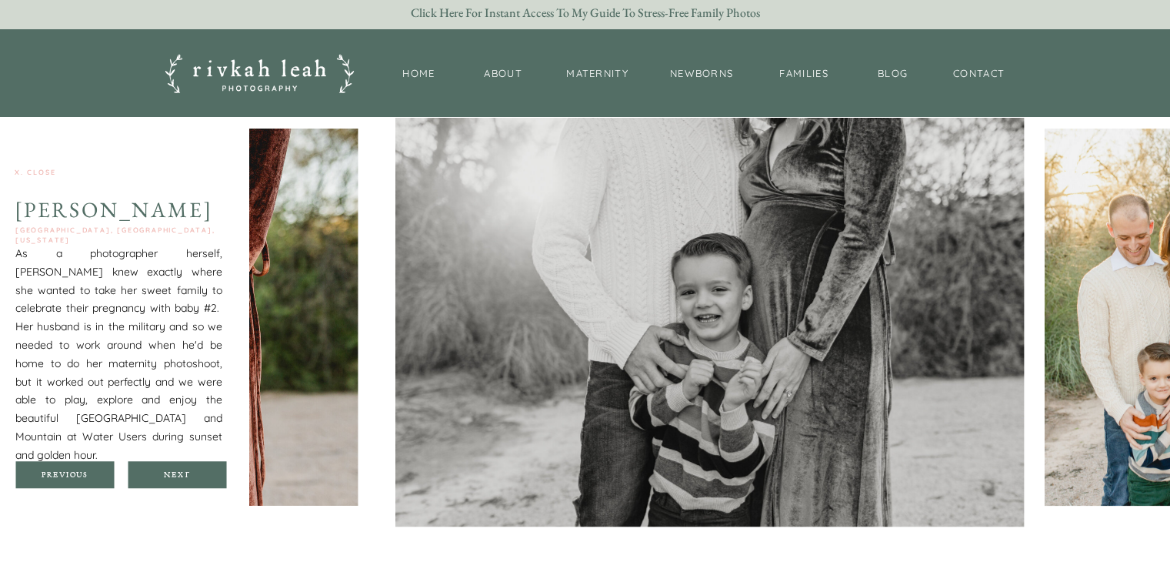
click at [188, 467] on div at bounding box center [177, 474] width 98 height 27
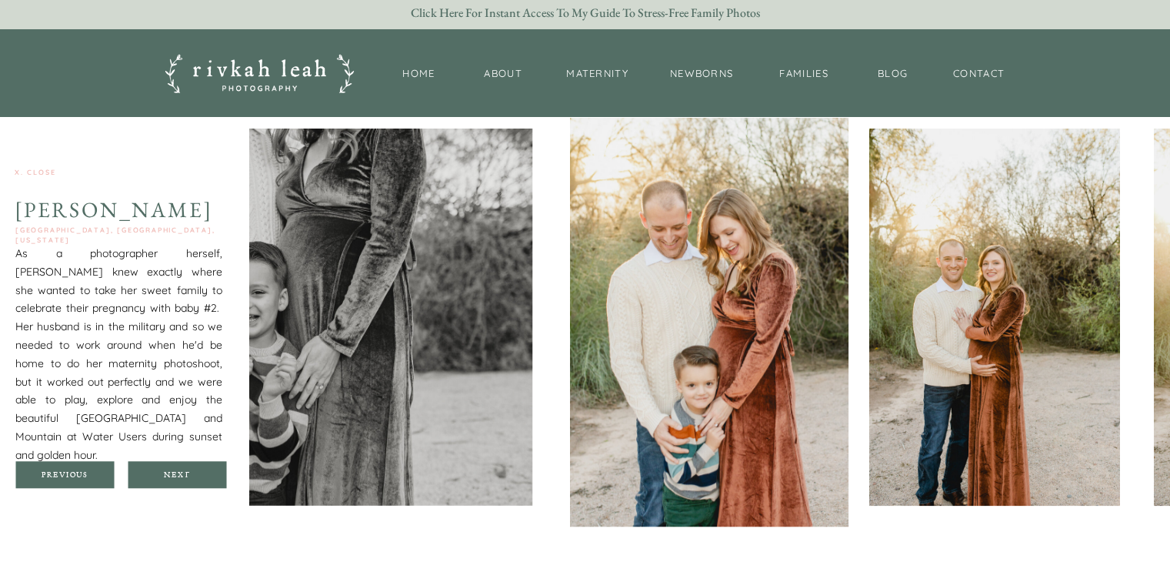
click at [188, 467] on div at bounding box center [177, 474] width 98 height 27
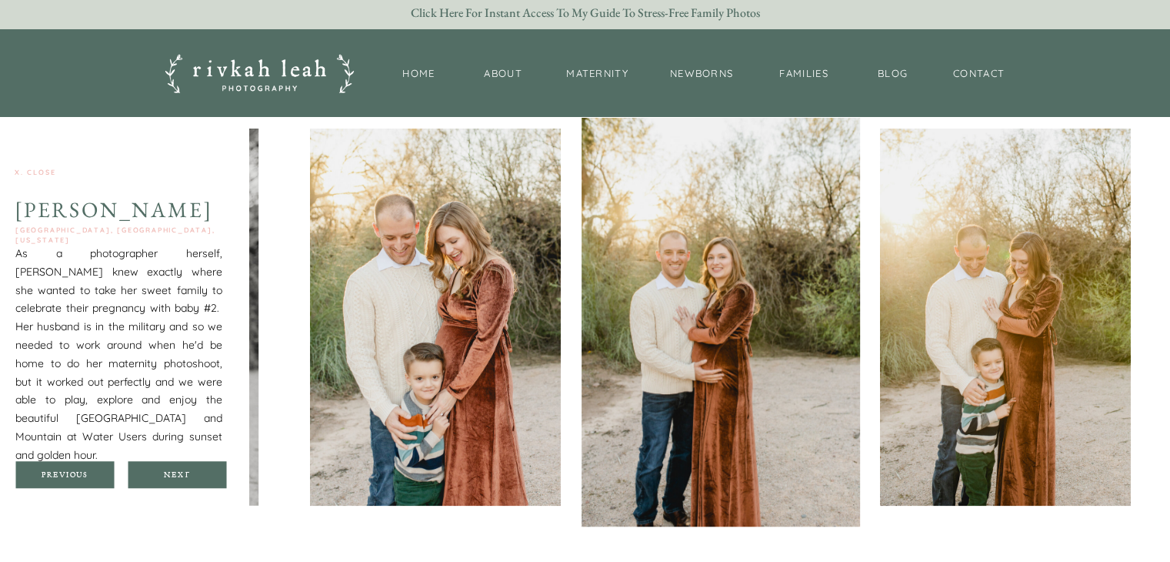
click at [188, 467] on div at bounding box center [177, 474] width 98 height 27
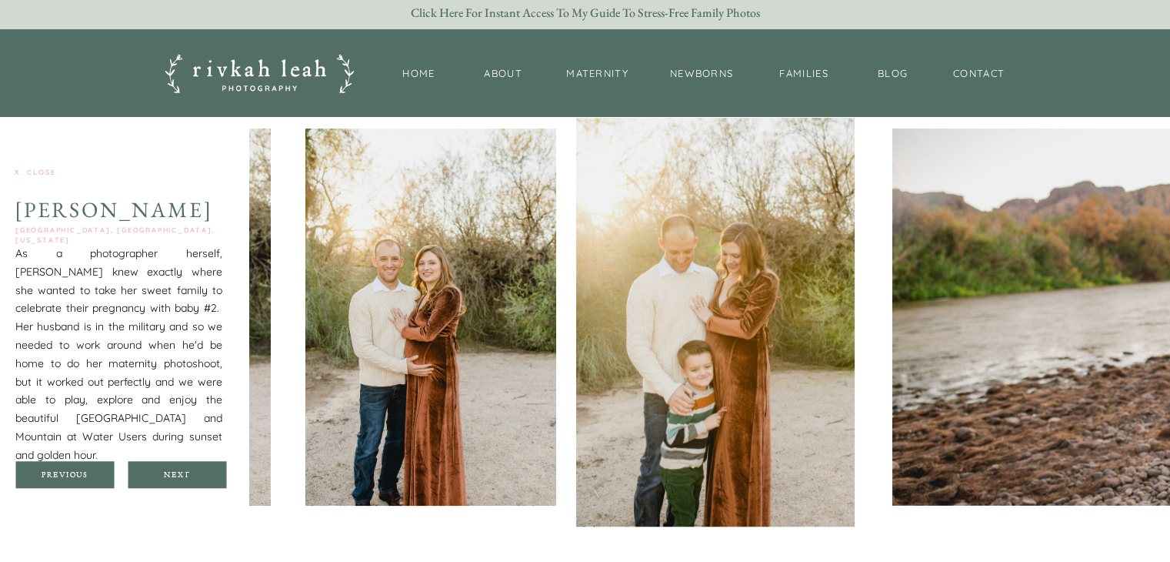
click at [188, 467] on div at bounding box center [177, 474] width 98 height 27
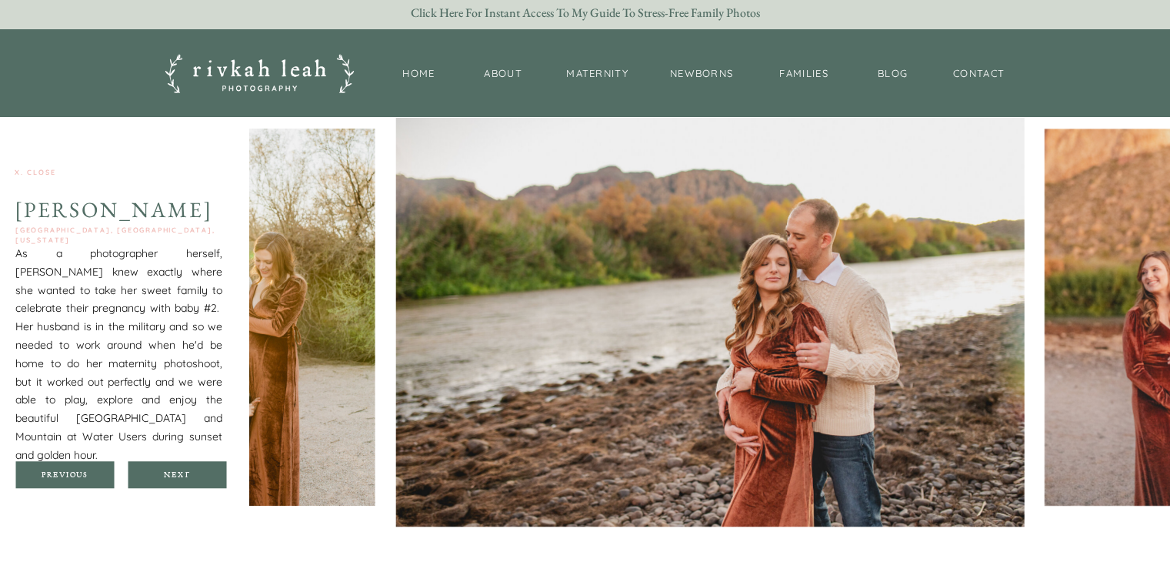
click at [188, 467] on div at bounding box center [177, 474] width 98 height 27
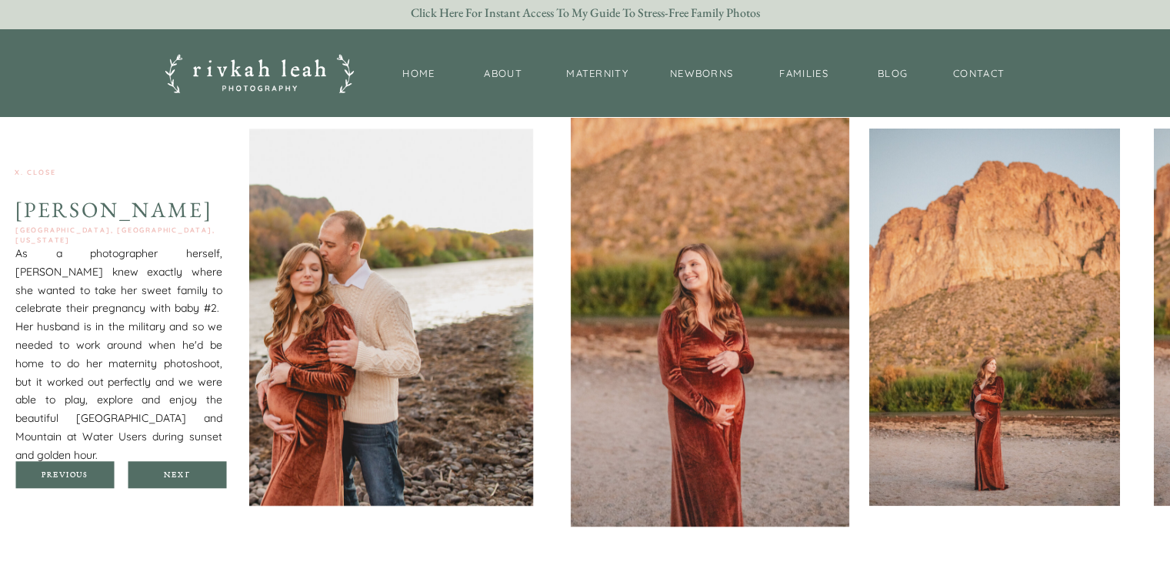
click at [188, 467] on div at bounding box center [177, 474] width 98 height 27
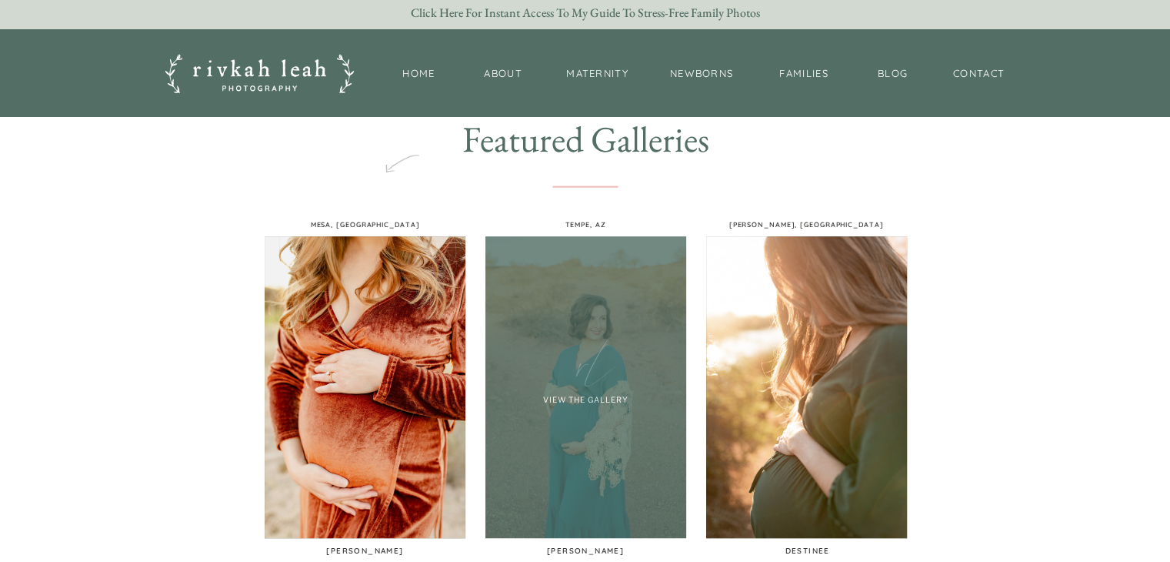
scroll to position [850, 0]
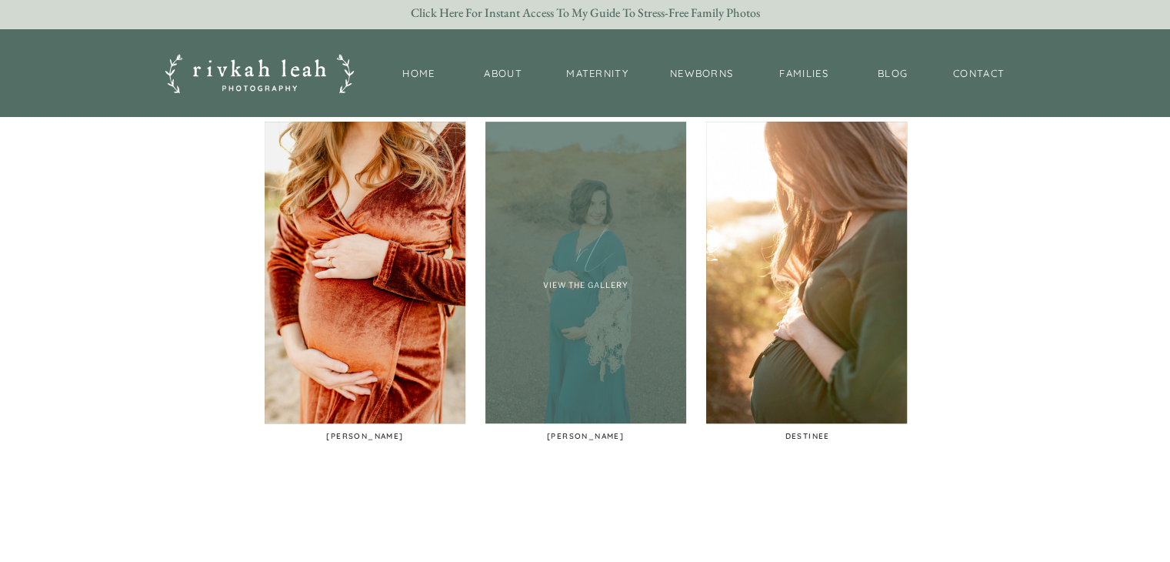
click at [590, 362] on div at bounding box center [585, 273] width 201 height 302
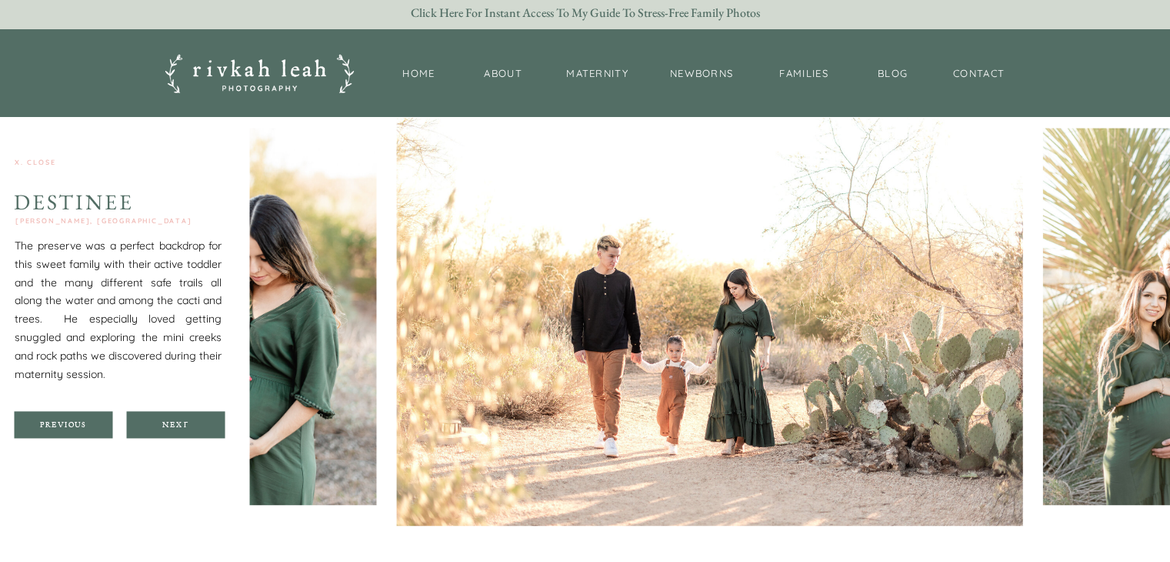
scroll to position [1950, 0]
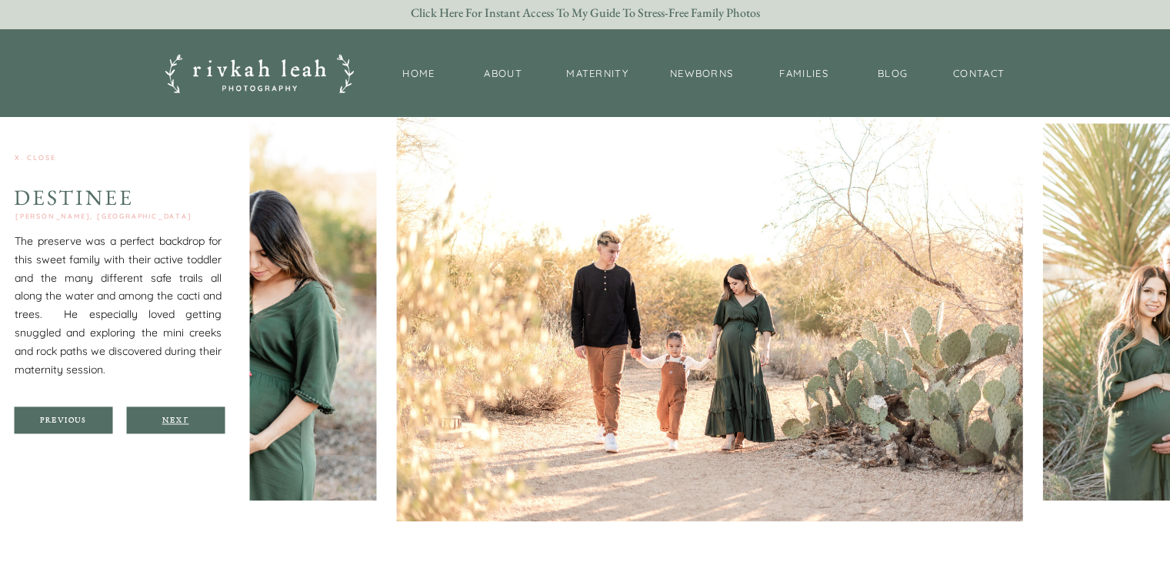
click at [191, 415] on div "Next" at bounding box center [175, 419] width 92 height 9
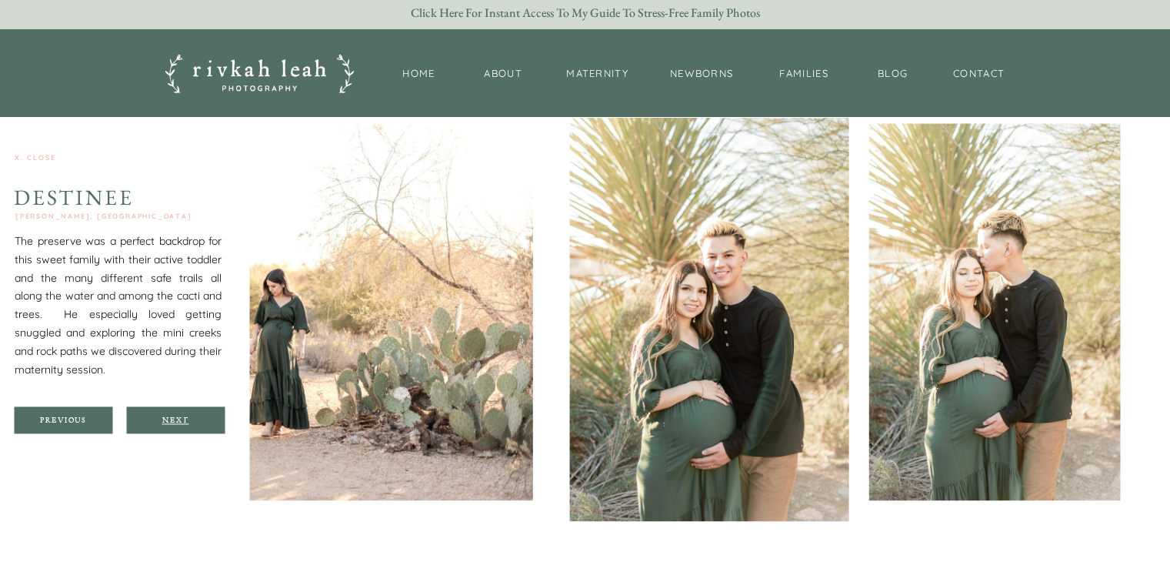
click at [190, 415] on div "Next" at bounding box center [175, 419] width 92 height 9
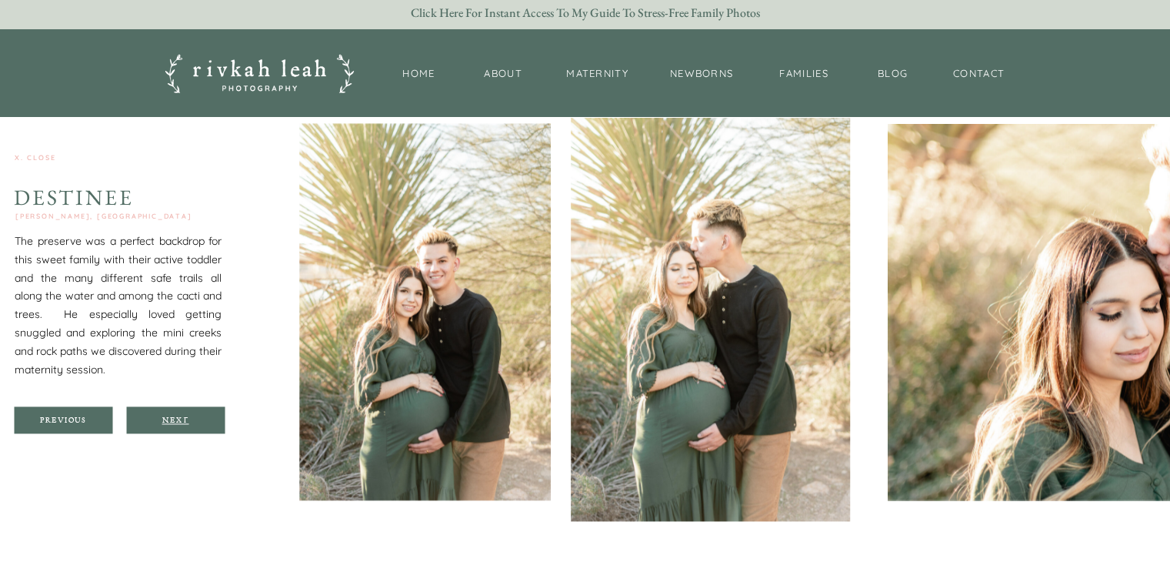
click at [190, 415] on div "Next" at bounding box center [175, 419] width 92 height 9
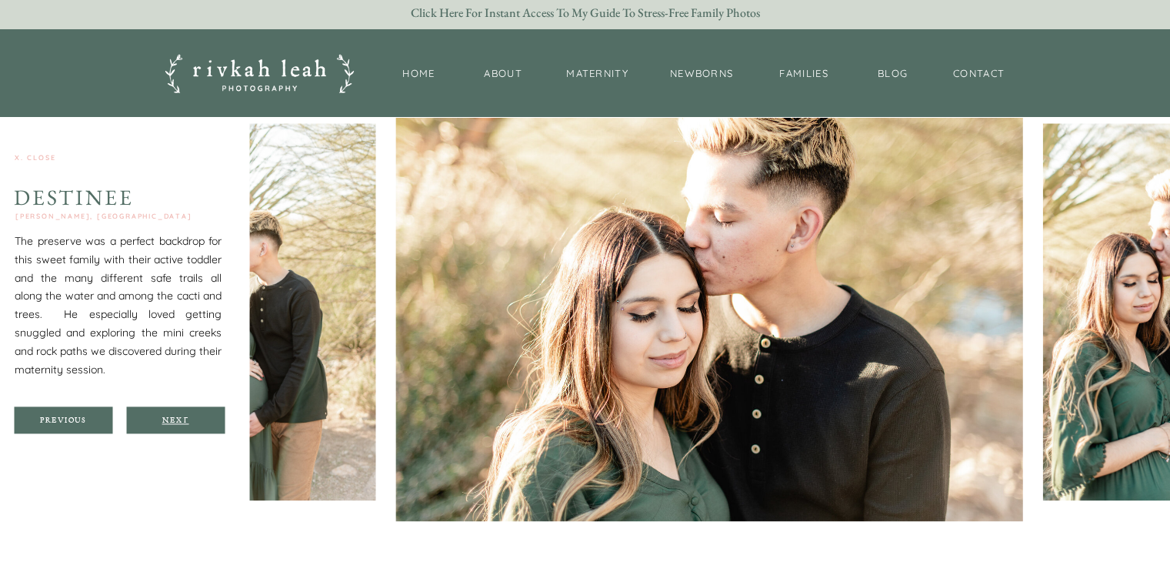
click at [190, 415] on div "Next" at bounding box center [175, 419] width 92 height 9
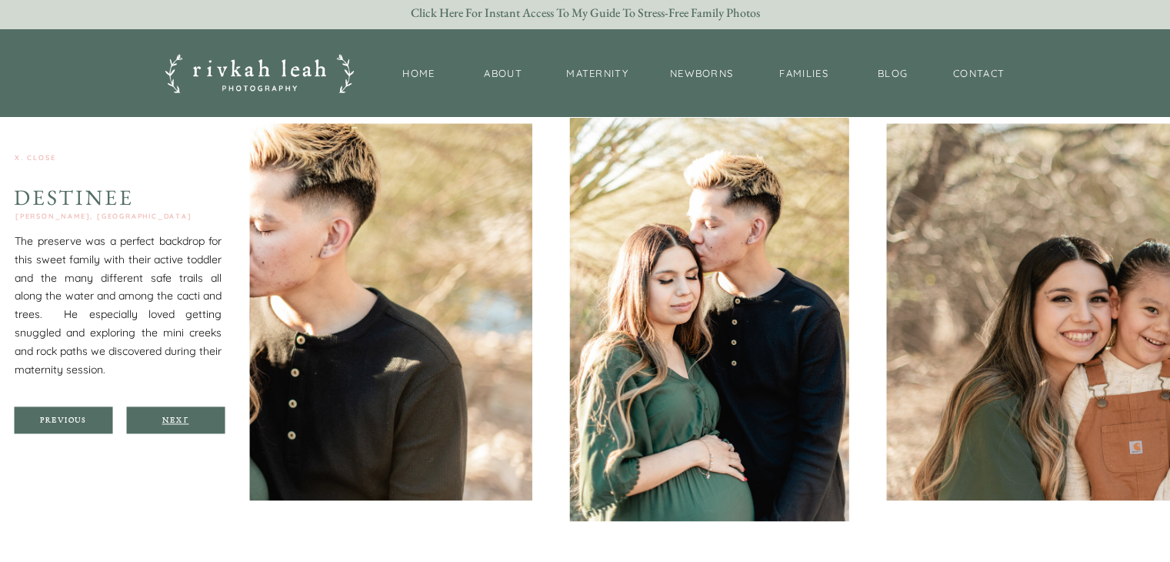
click at [190, 415] on div "Next" at bounding box center [175, 419] width 92 height 9
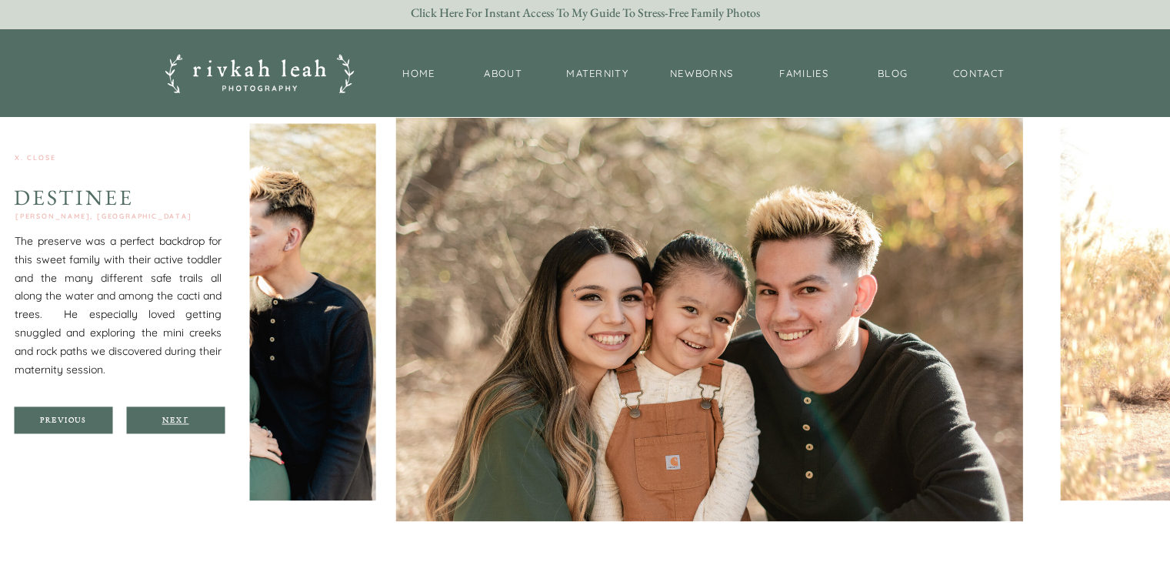
click at [188, 416] on div "Next" at bounding box center [175, 419] width 92 height 9
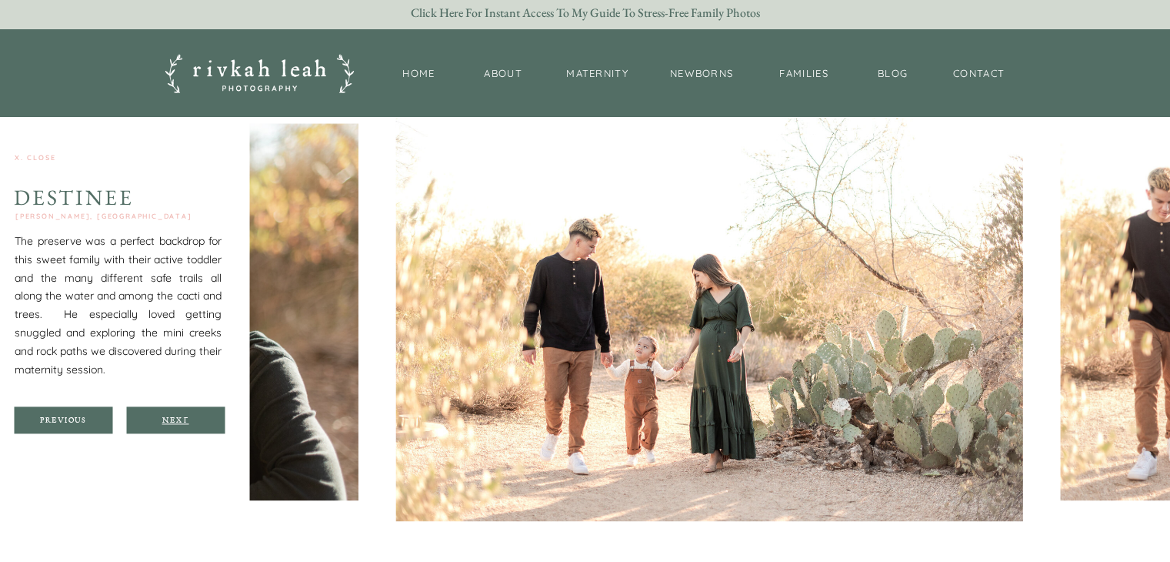
click at [188, 416] on div "Next" at bounding box center [175, 419] width 92 height 9
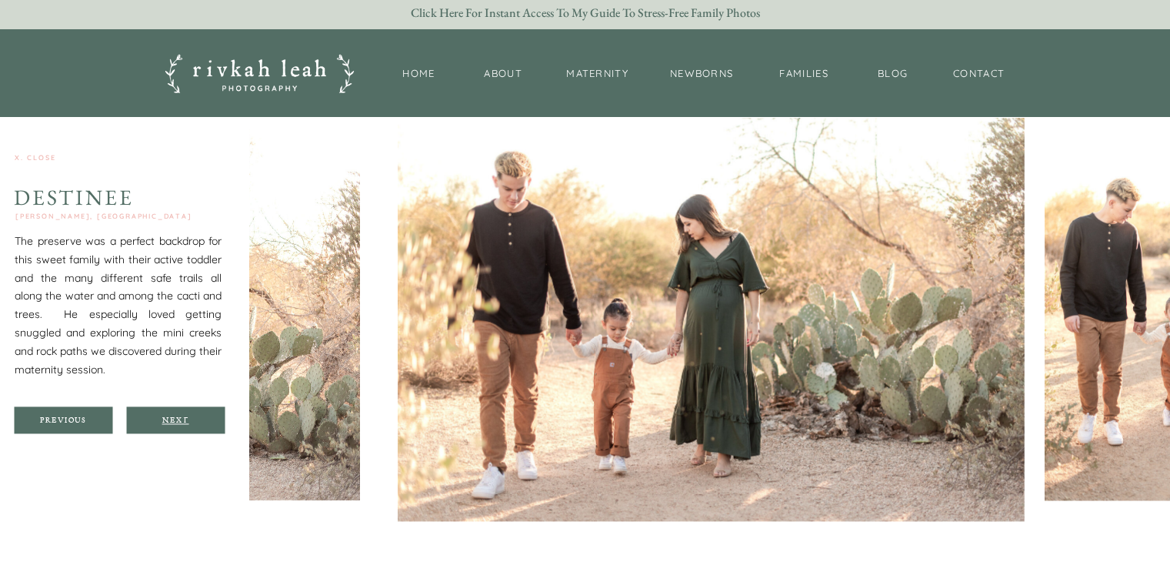
click at [188, 416] on div "Next" at bounding box center [175, 419] width 92 height 9
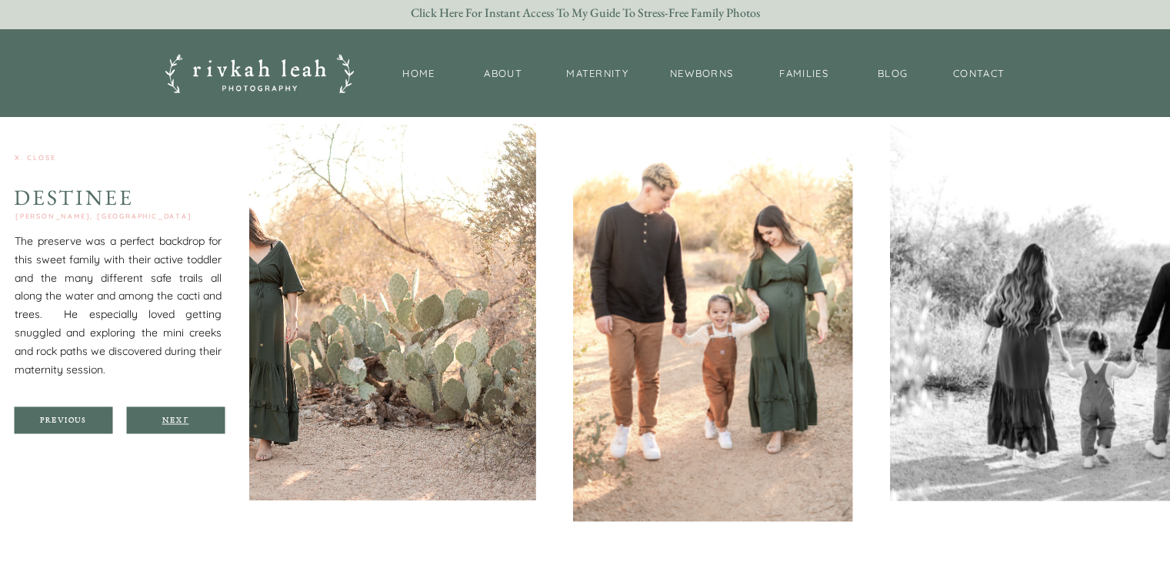
click at [188, 416] on div "Next" at bounding box center [175, 419] width 92 height 9
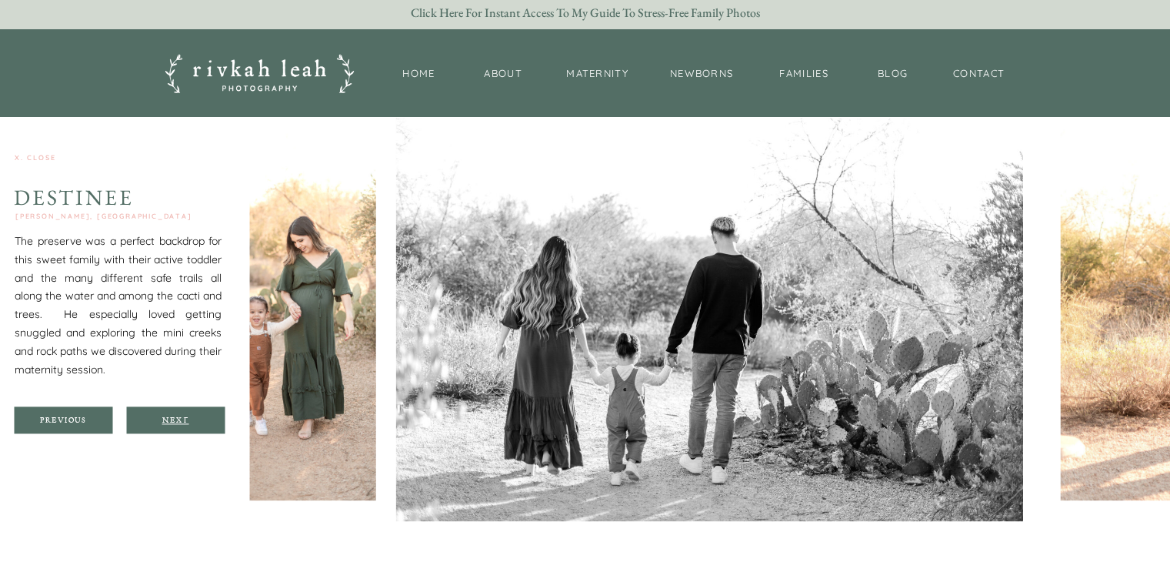
click at [187, 415] on div "Next" at bounding box center [175, 419] width 92 height 9
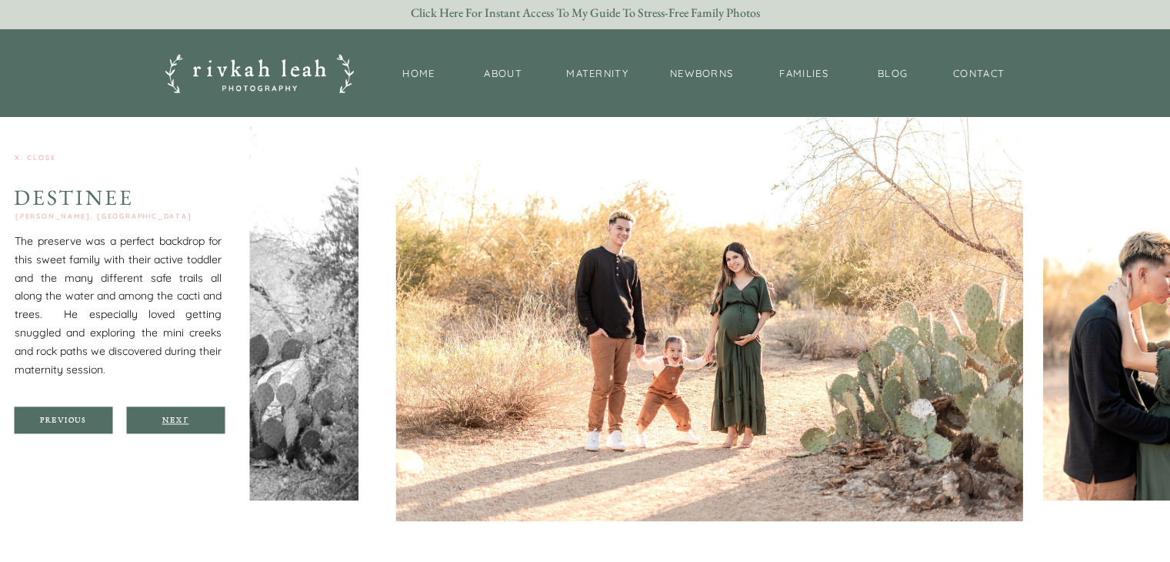
click at [187, 415] on div "Next" at bounding box center [175, 419] width 92 height 9
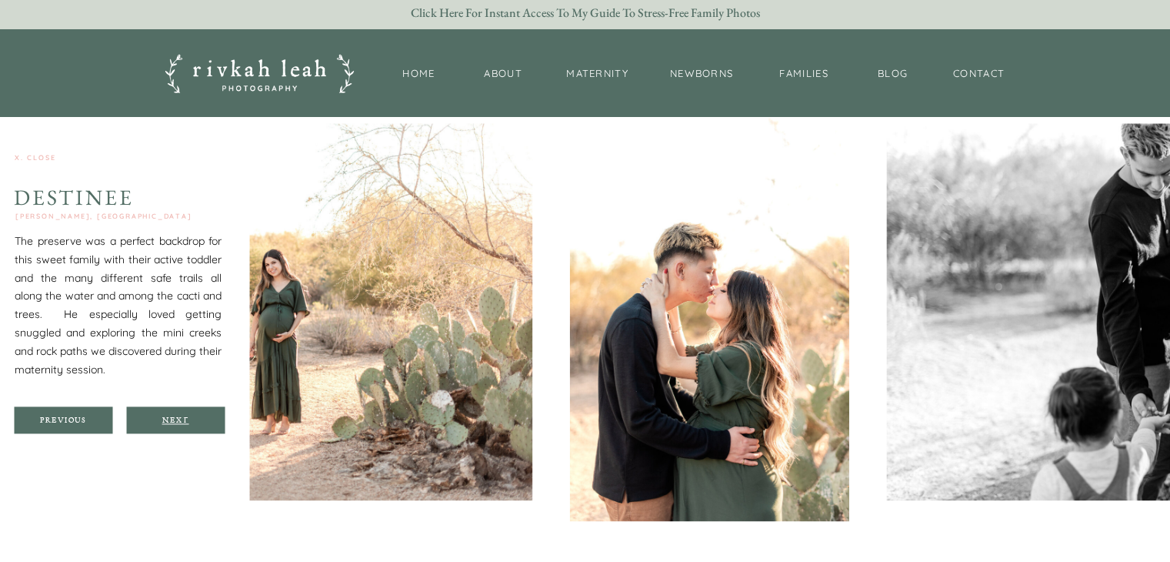
click at [187, 415] on div "Next" at bounding box center [175, 419] width 92 height 9
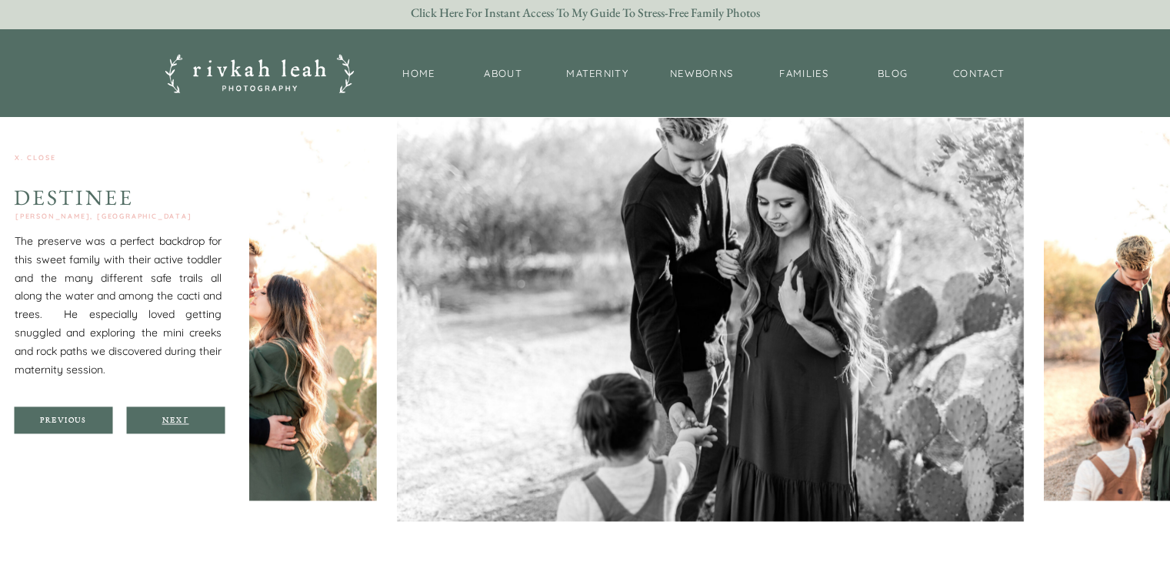
click at [187, 415] on div "Next" at bounding box center [175, 419] width 92 height 9
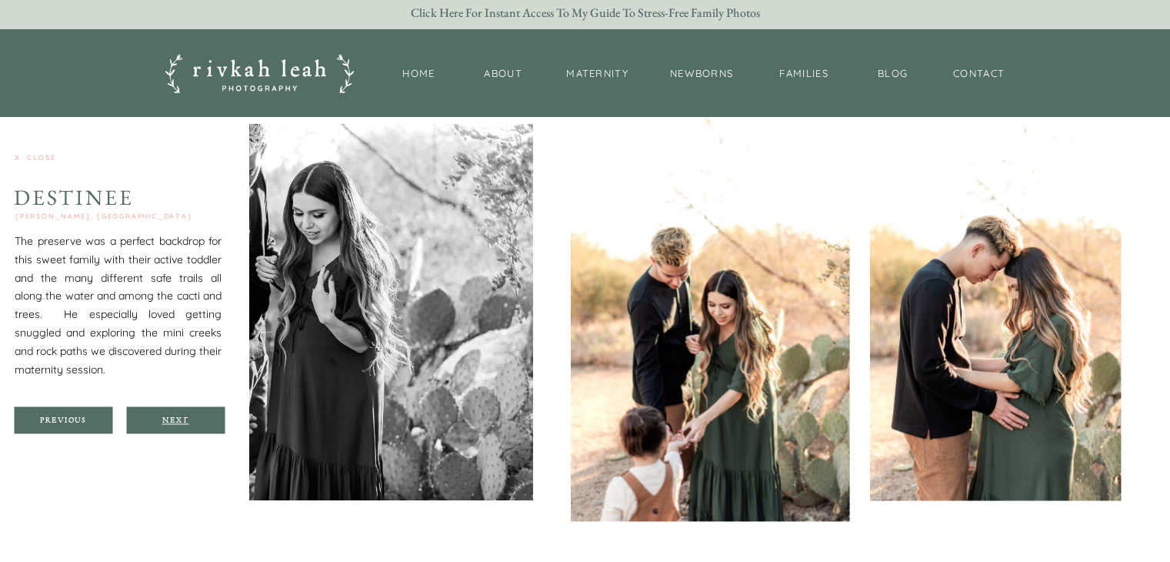
click at [187, 415] on div "Next" at bounding box center [175, 419] width 92 height 9
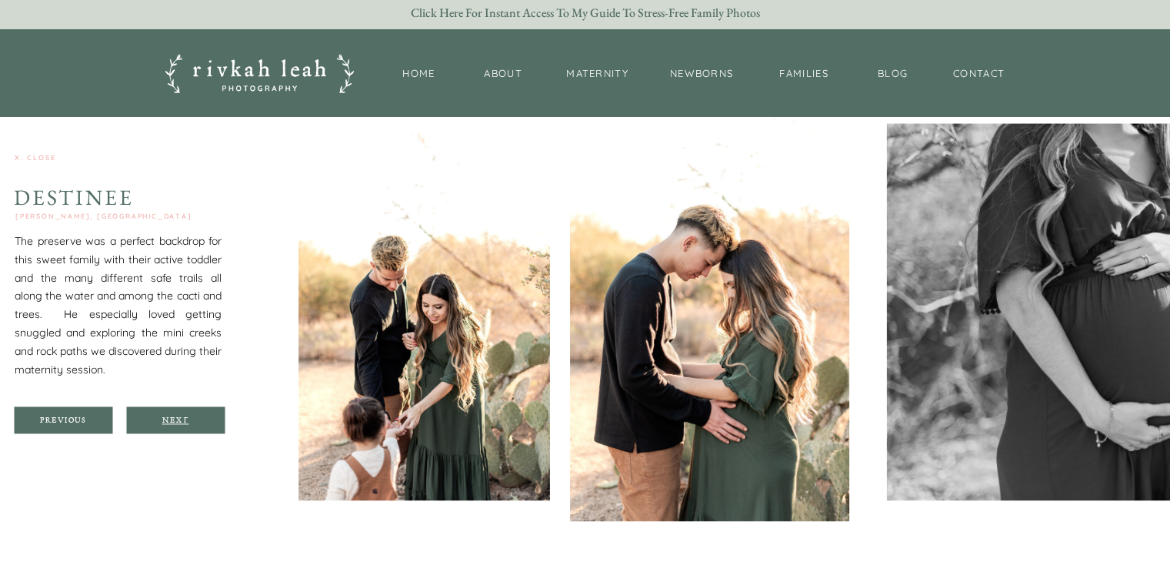
click at [187, 422] on div "Next" at bounding box center [175, 419] width 92 height 9
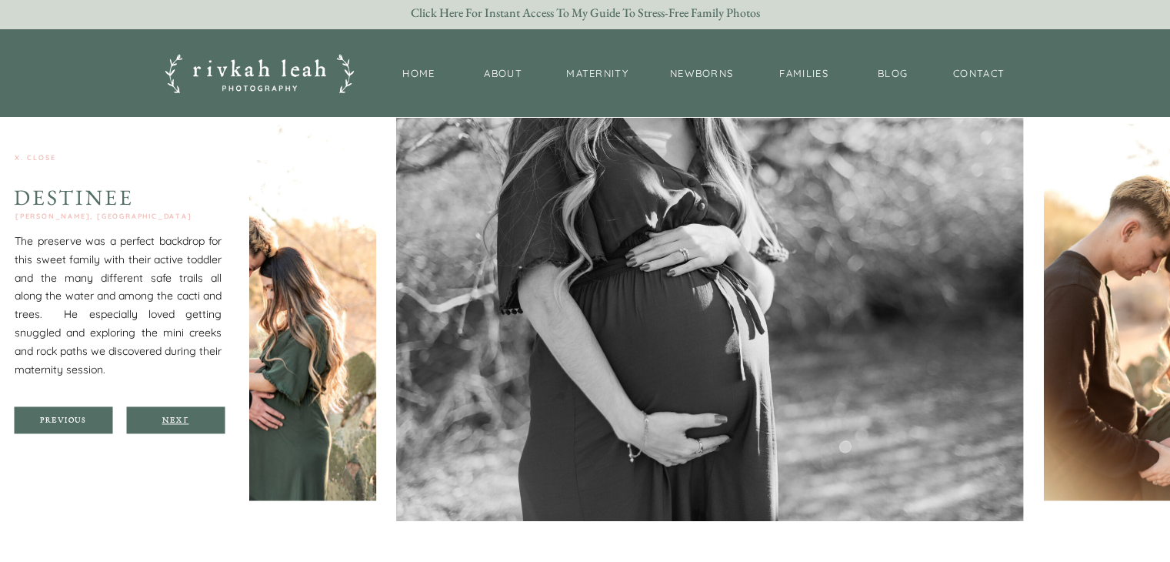
click at [187, 422] on div "Next" at bounding box center [175, 419] width 92 height 9
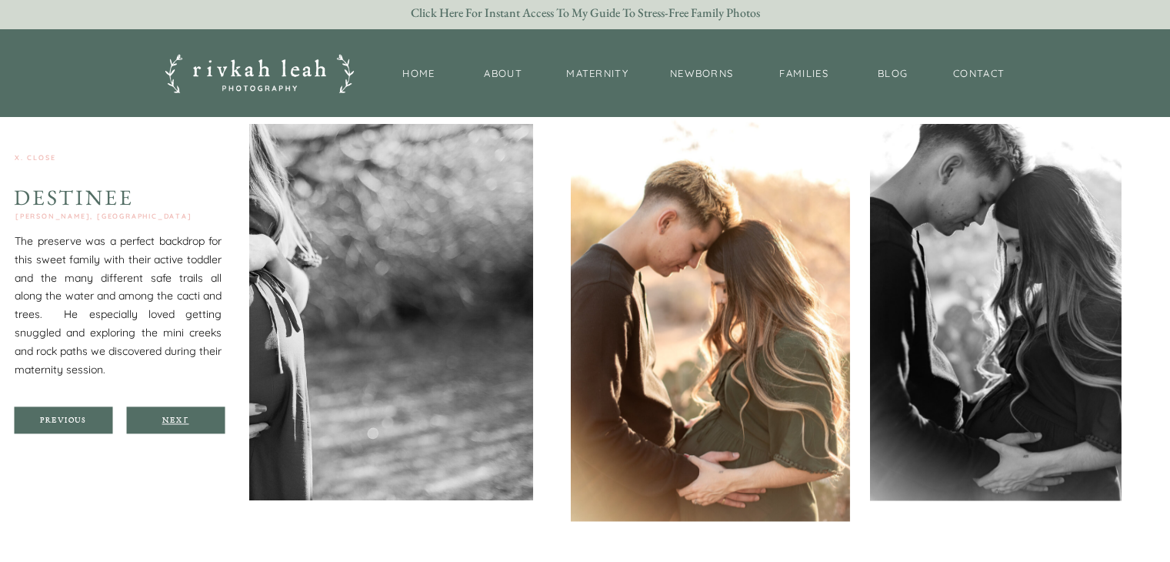
click at [187, 422] on div "Next" at bounding box center [175, 419] width 92 height 9
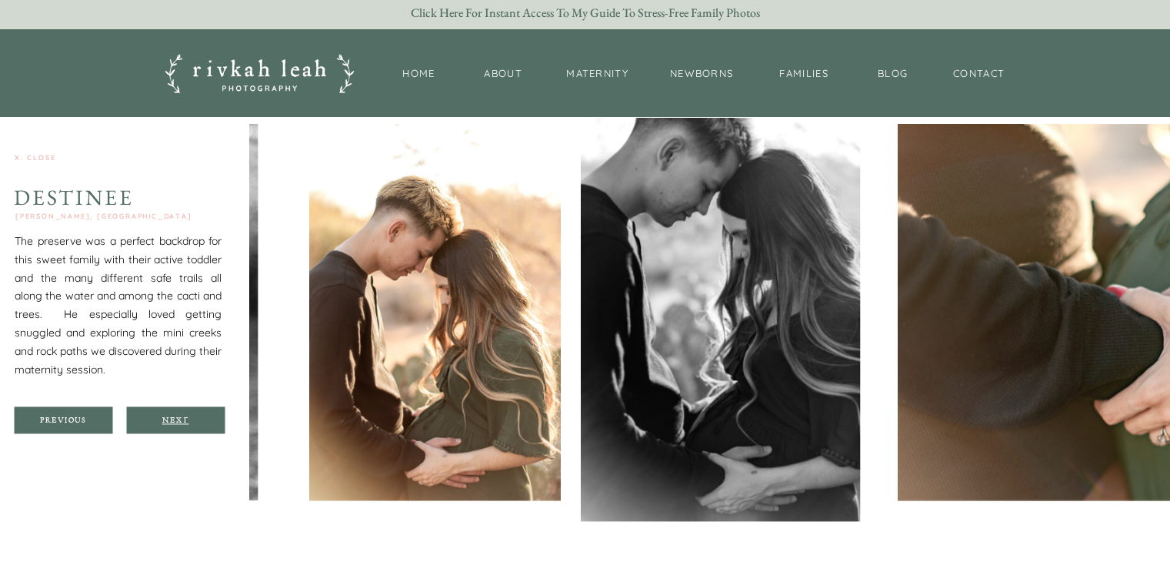
click at [187, 422] on div "Next" at bounding box center [175, 419] width 92 height 9
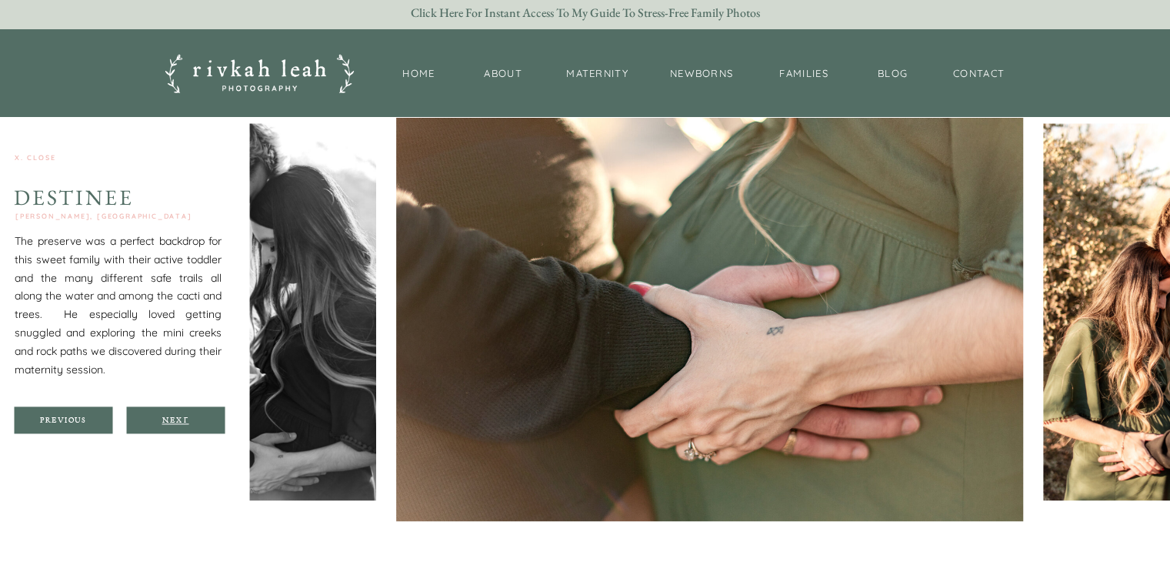
click at [187, 422] on div "Next" at bounding box center [175, 419] width 92 height 9
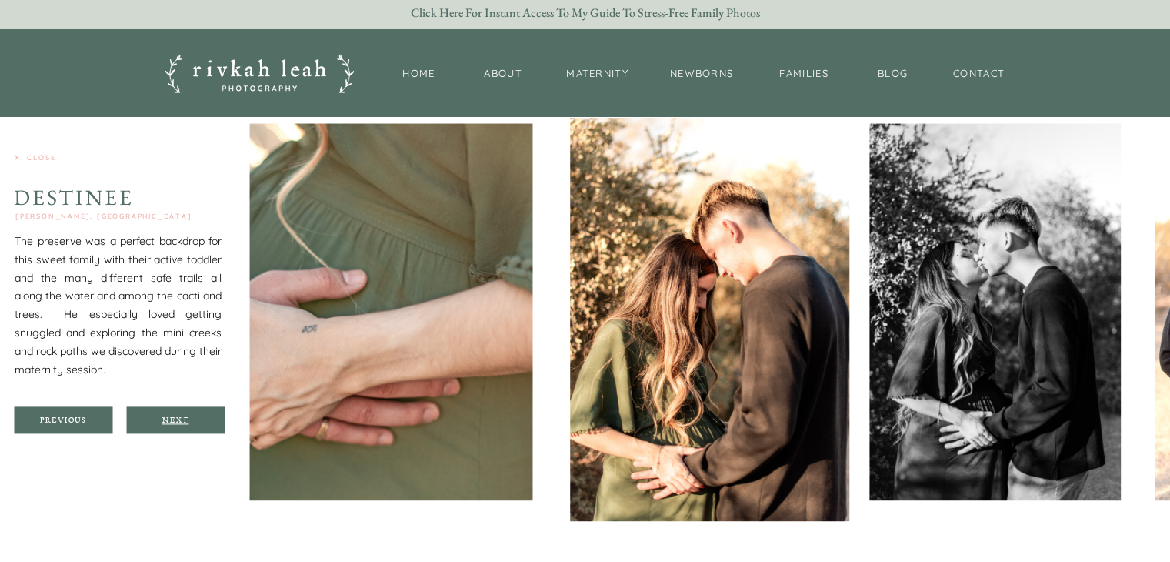
click at [187, 422] on div "Next" at bounding box center [175, 419] width 92 height 9
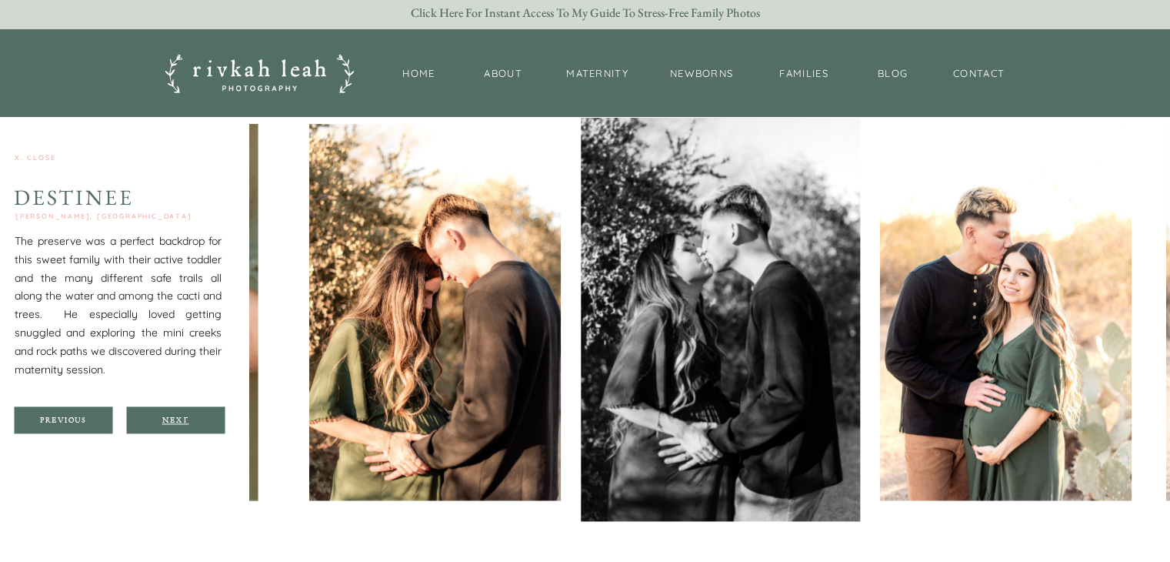
click at [187, 422] on div "Next" at bounding box center [175, 419] width 92 height 9
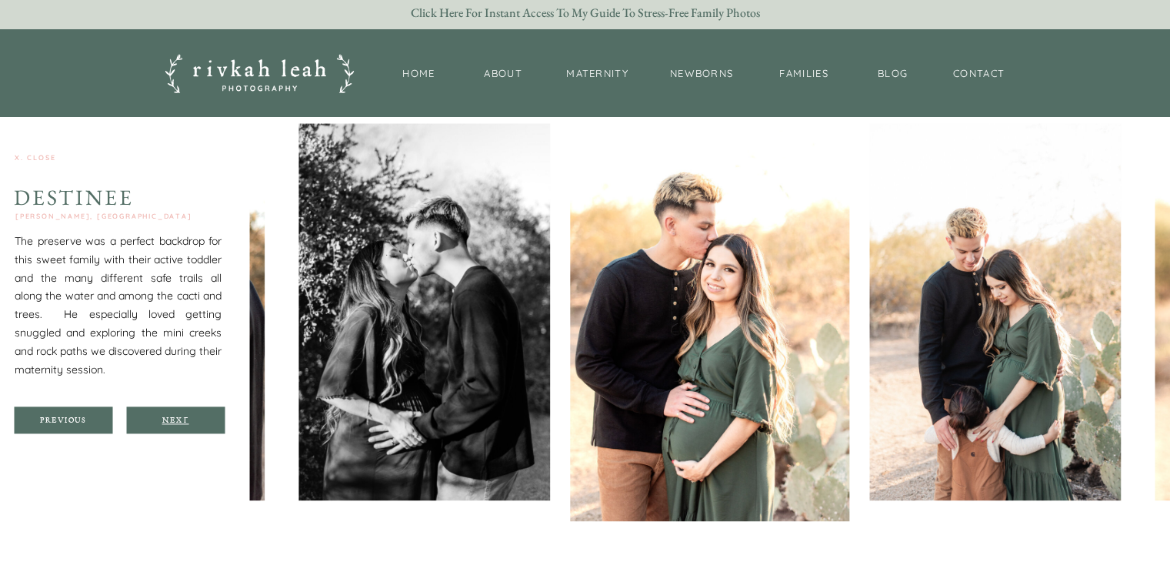
click at [188, 422] on div "Next" at bounding box center [175, 419] width 92 height 9
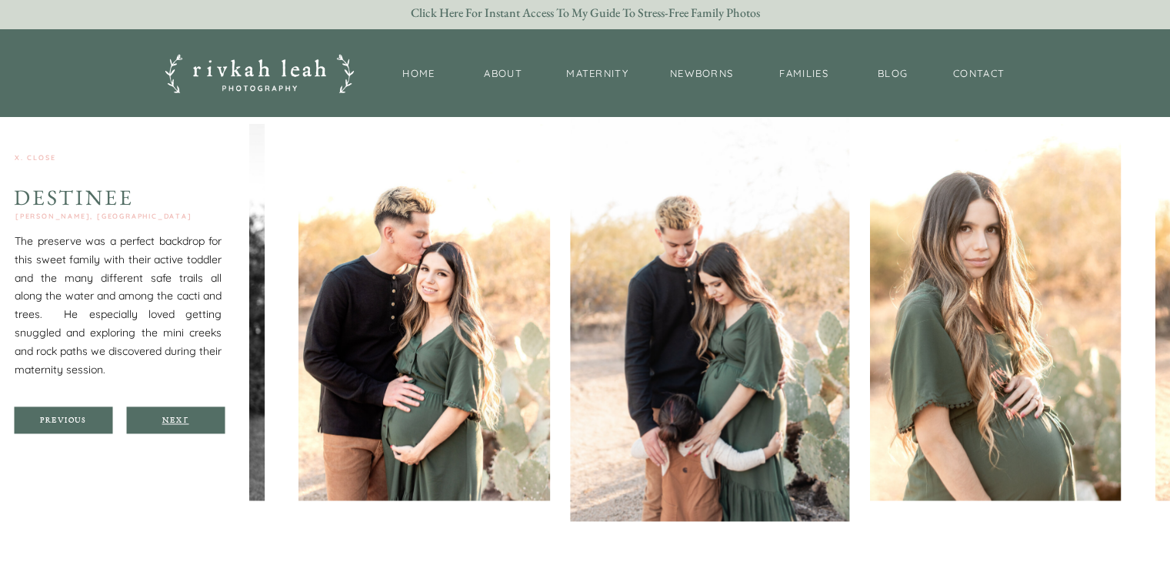
click at [188, 422] on div "Next" at bounding box center [175, 419] width 92 height 9
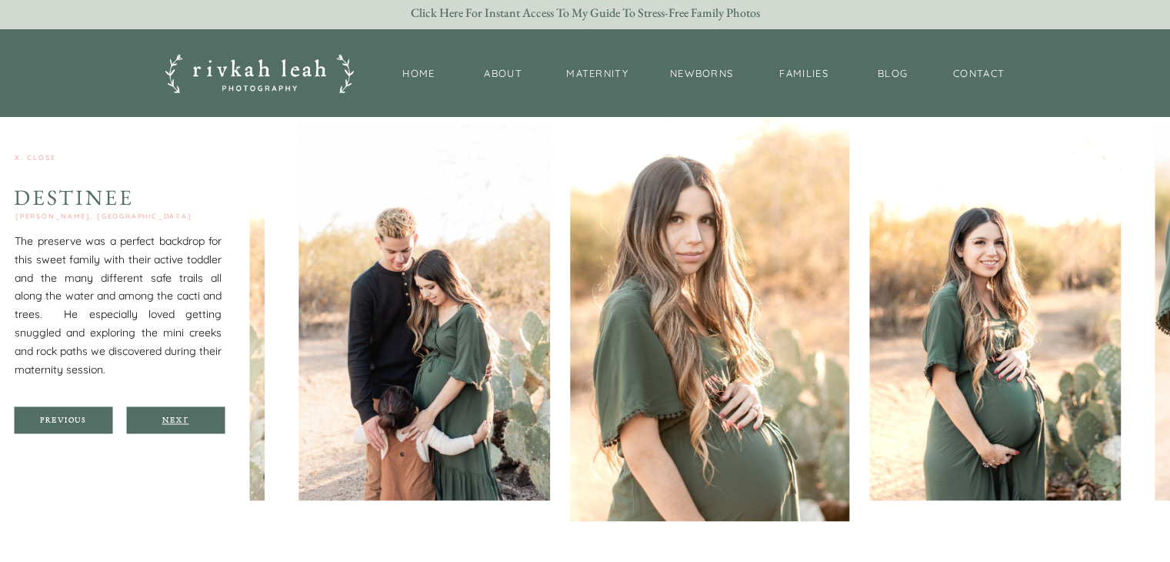
click at [188, 422] on div "Next" at bounding box center [175, 419] width 92 height 9
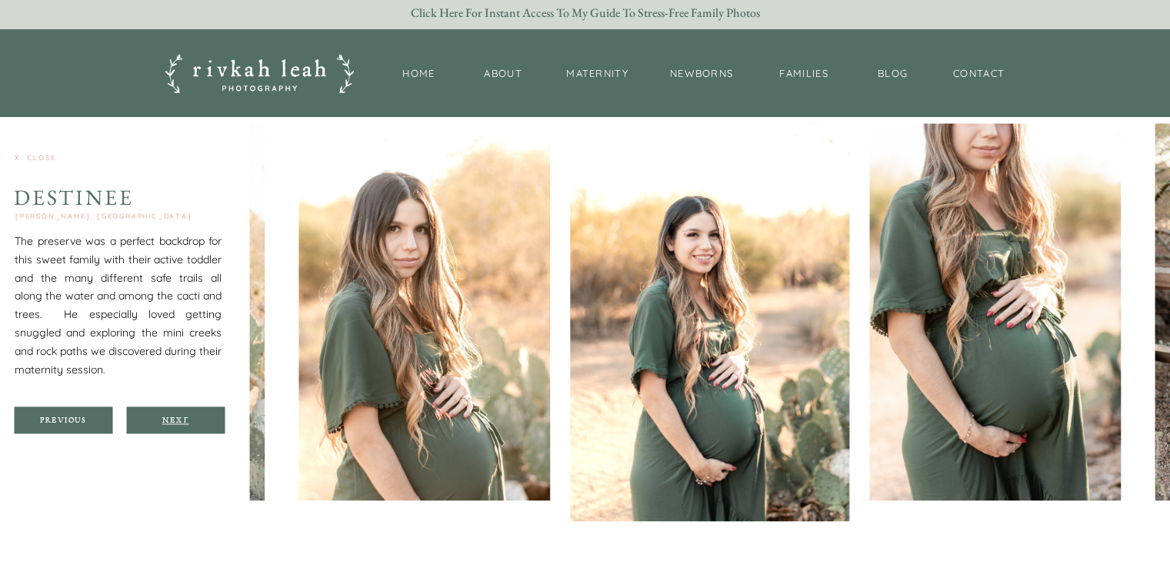
click at [187, 422] on div "Next" at bounding box center [175, 419] width 92 height 9
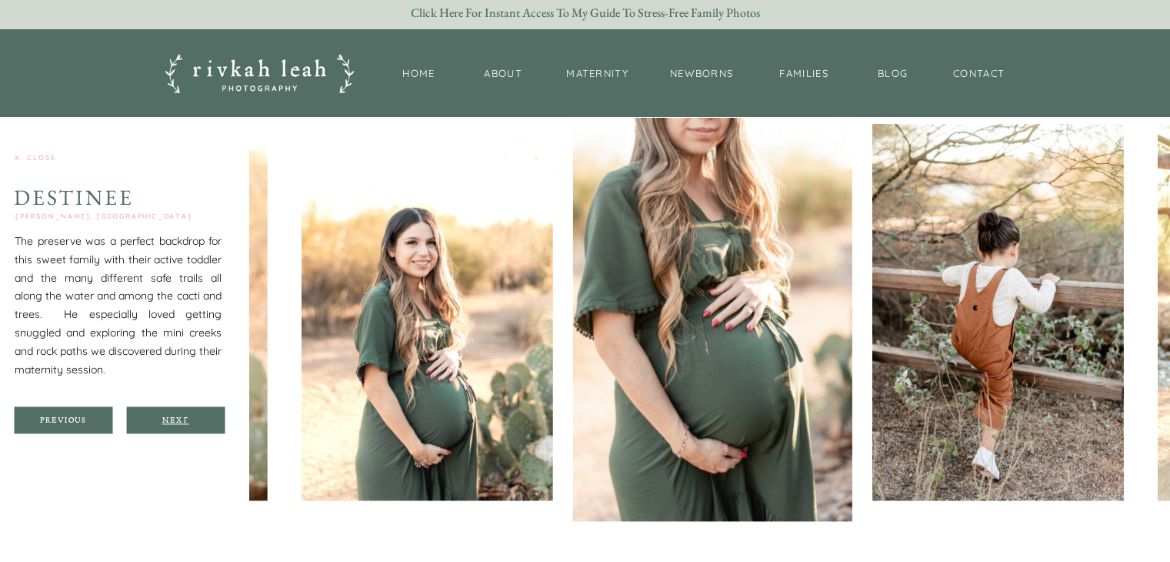
click at [187, 422] on div "Next" at bounding box center [175, 419] width 92 height 9
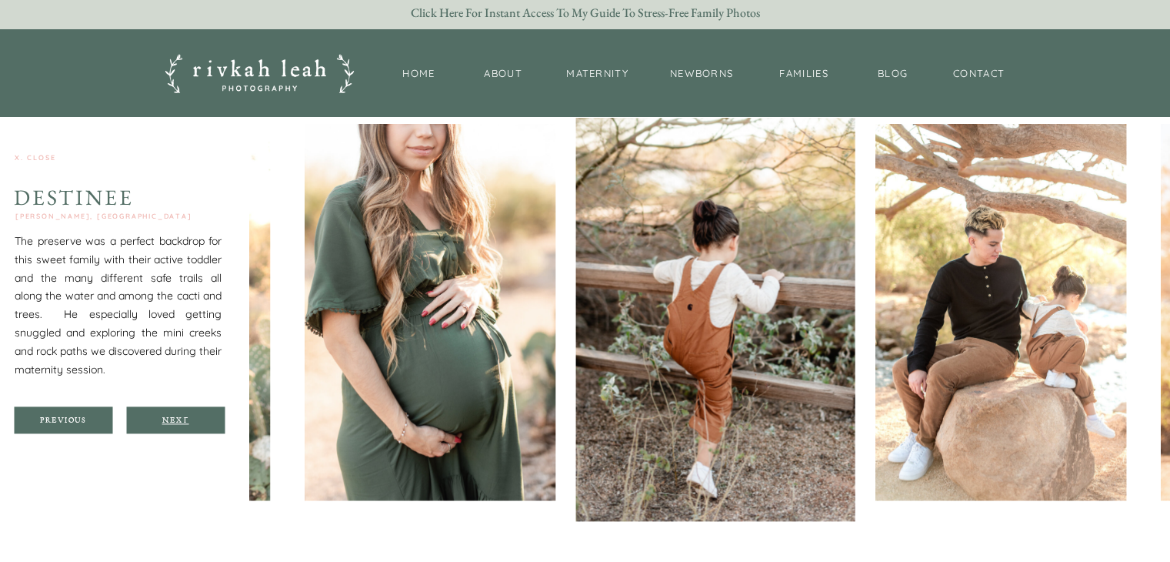
click at [187, 422] on div "Next" at bounding box center [175, 419] width 92 height 9
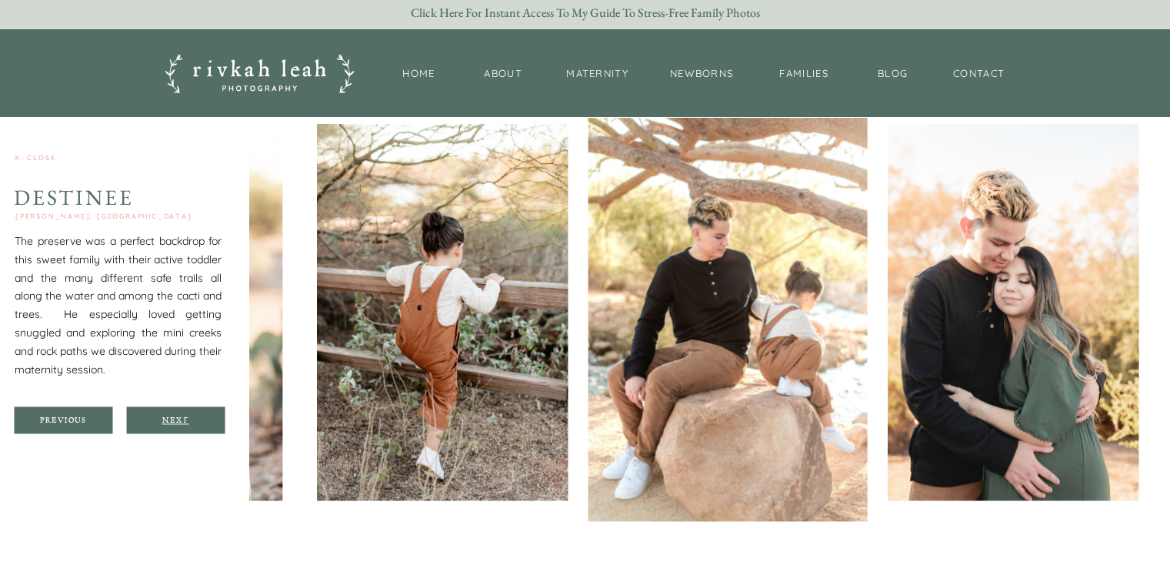
click at [187, 422] on div "Next" at bounding box center [175, 419] width 92 height 9
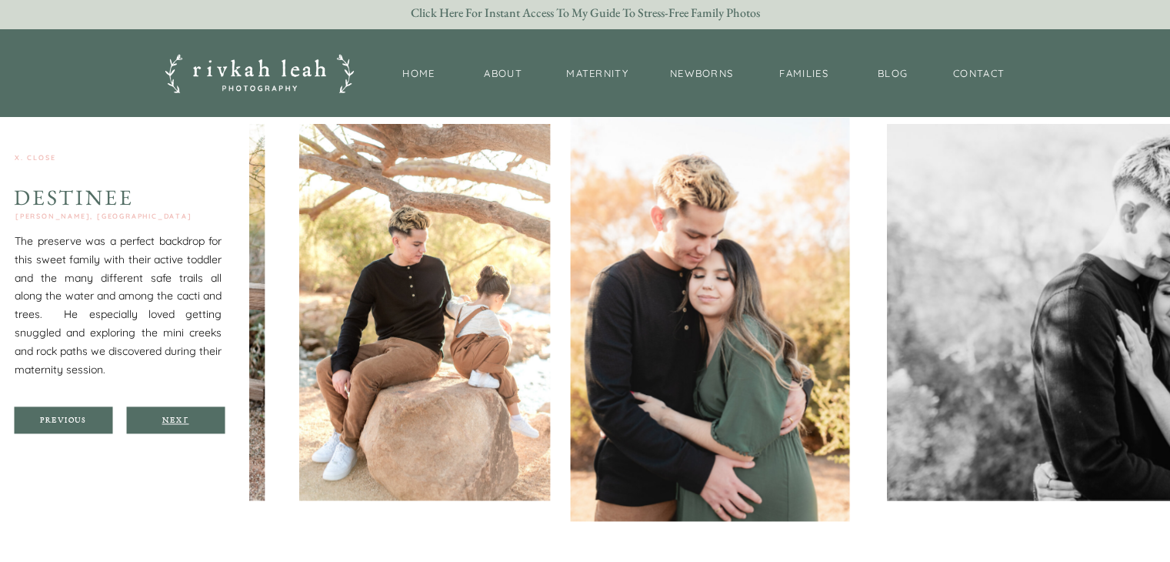
click at [187, 422] on div "Next" at bounding box center [175, 419] width 92 height 9
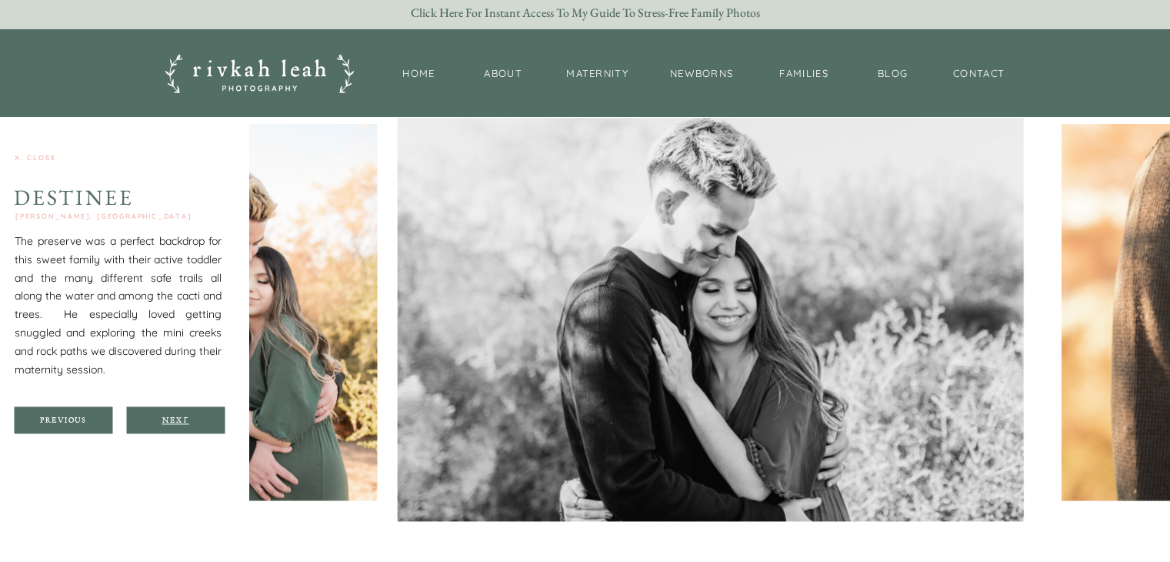
click at [187, 422] on div "Next" at bounding box center [175, 419] width 92 height 9
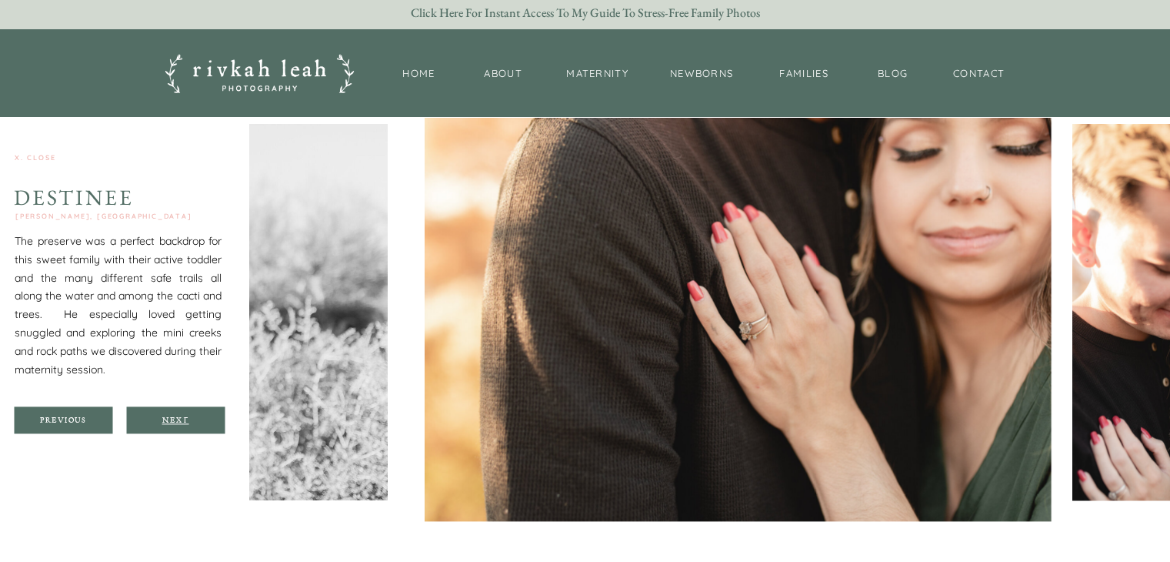
click at [187, 422] on div "Next" at bounding box center [175, 419] width 92 height 9
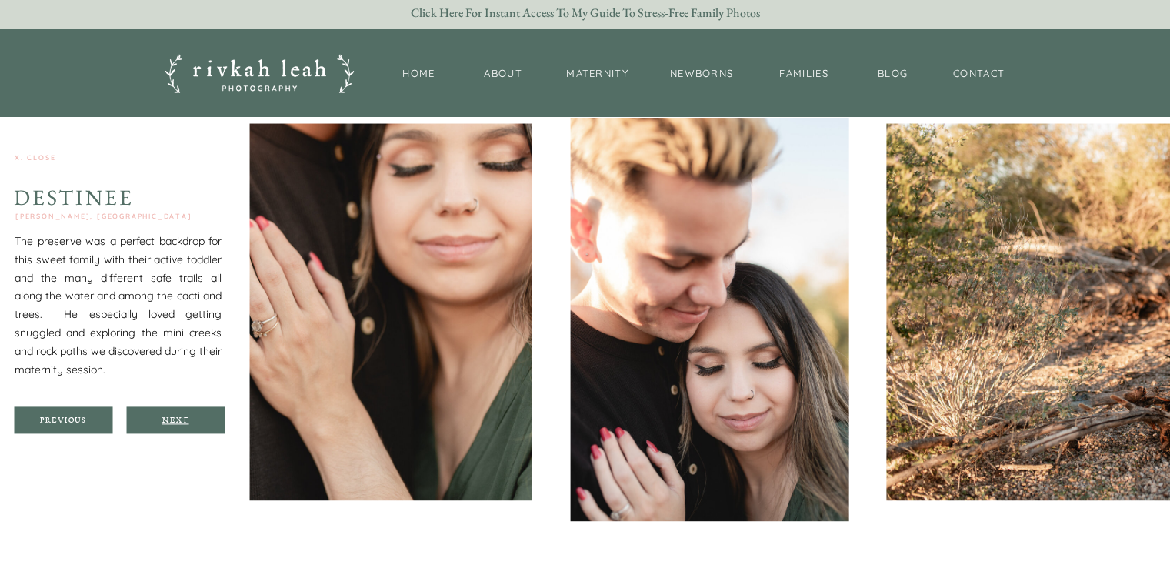
click at [187, 422] on div "Next" at bounding box center [175, 419] width 92 height 9
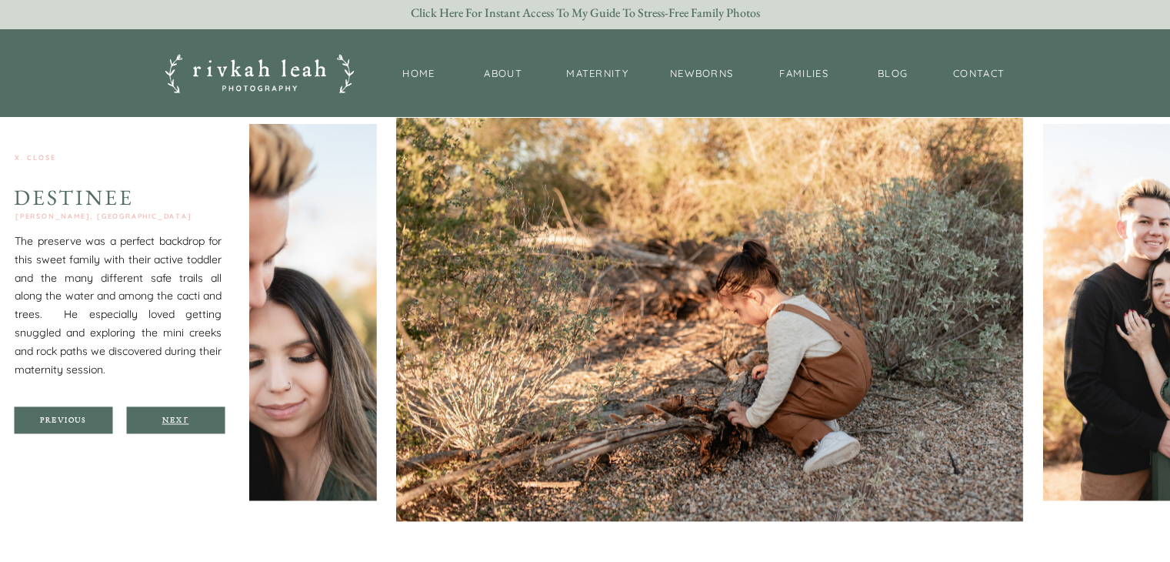
click at [187, 422] on div "Next" at bounding box center [175, 419] width 92 height 9
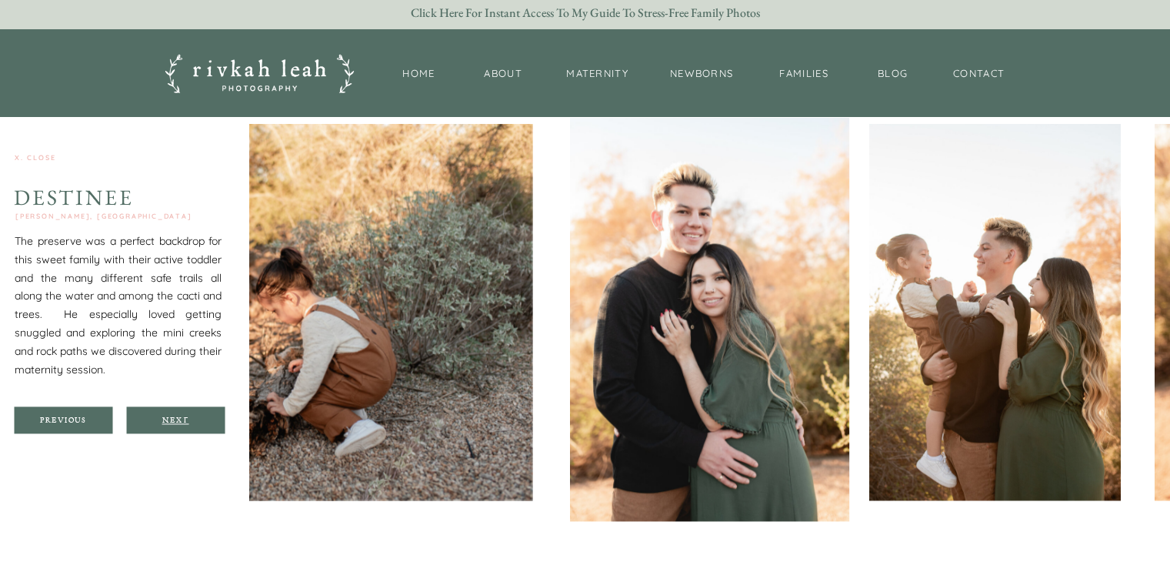
click at [187, 422] on div "Next" at bounding box center [175, 419] width 92 height 9
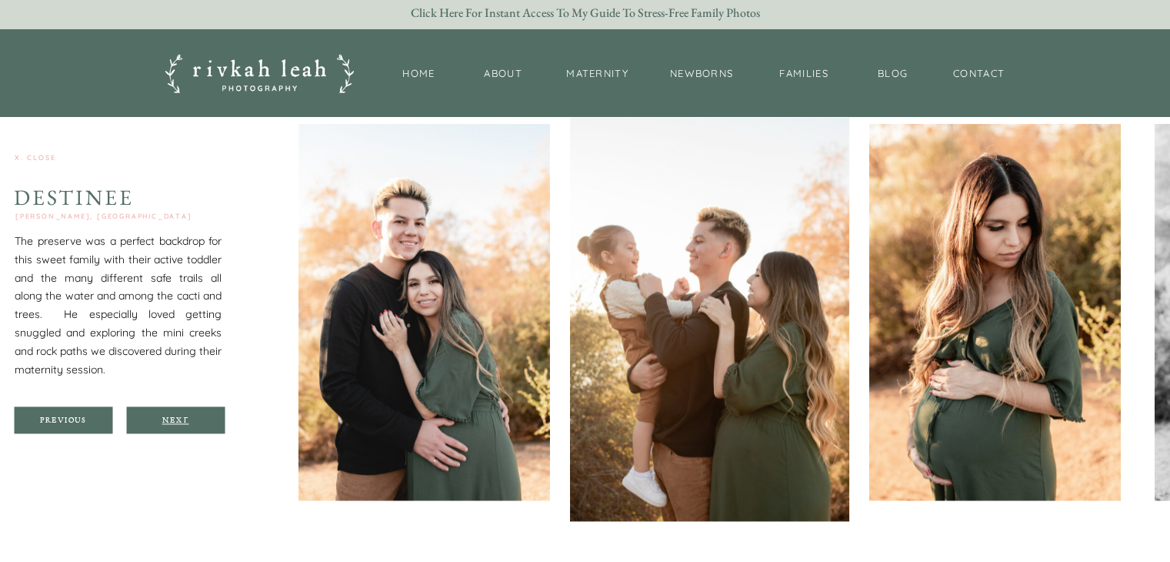
click at [187, 422] on div "Next" at bounding box center [175, 419] width 92 height 9
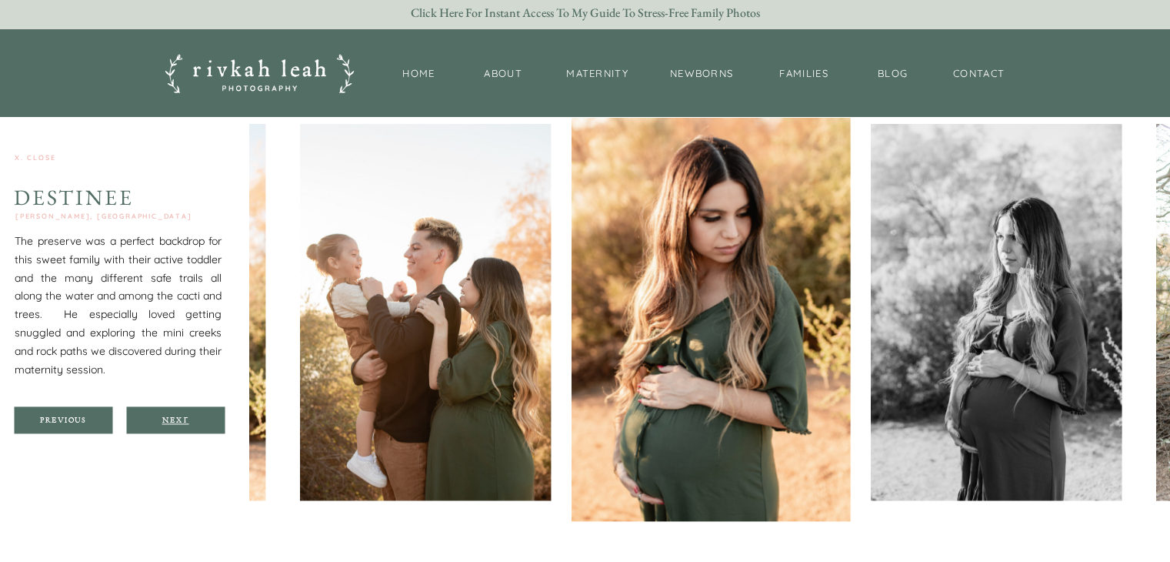
click at [187, 422] on div "Next" at bounding box center [175, 419] width 92 height 9
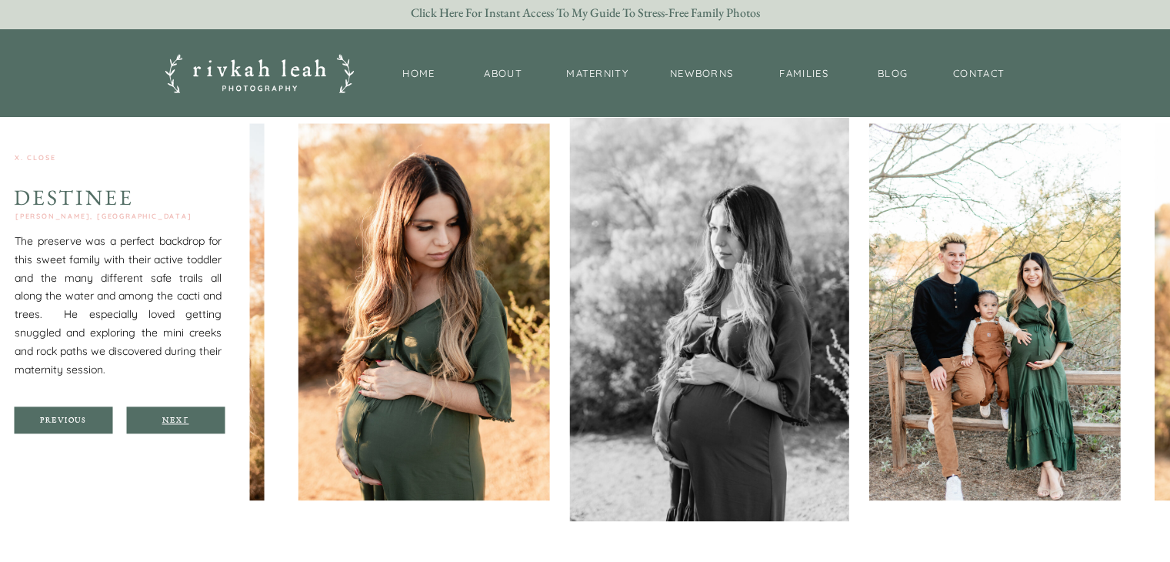
click at [187, 422] on div "Next" at bounding box center [175, 419] width 92 height 9
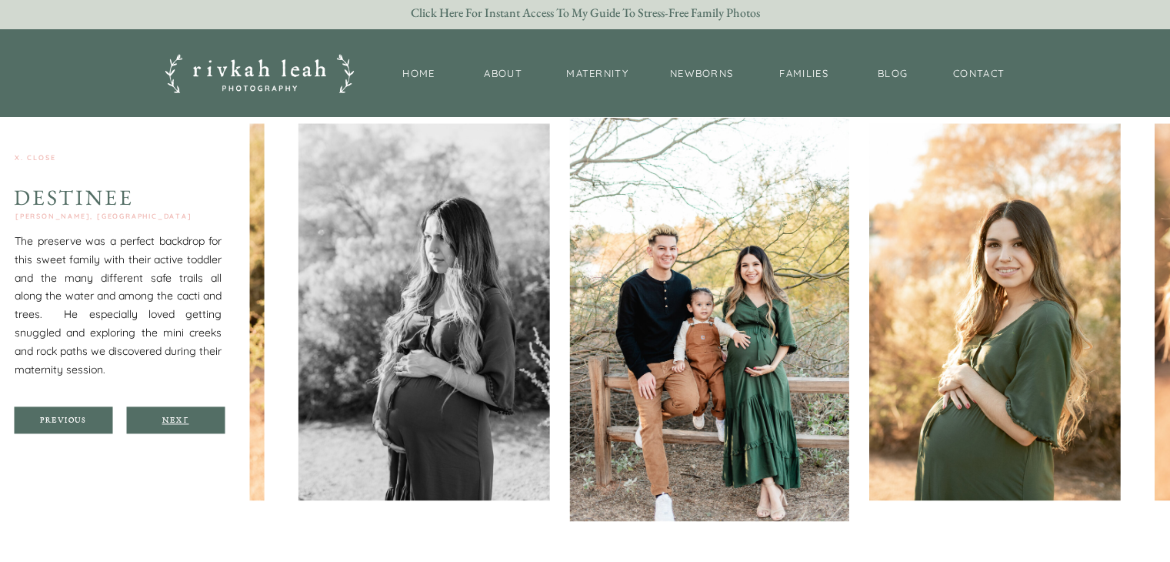
click at [187, 422] on div "Next" at bounding box center [175, 419] width 92 height 9
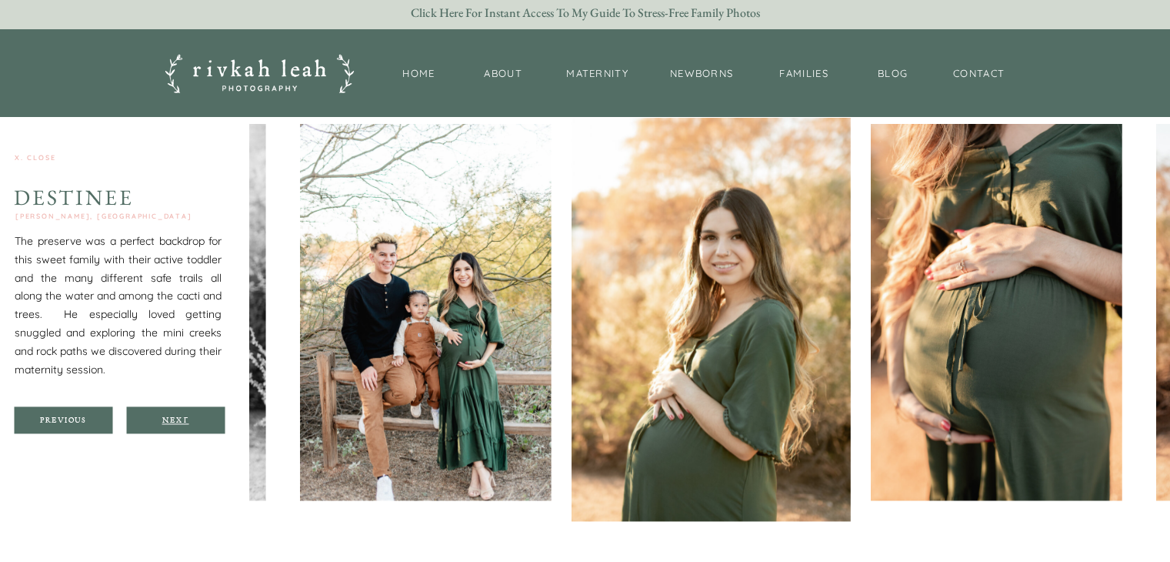
click at [187, 422] on div "Next" at bounding box center [175, 419] width 92 height 9
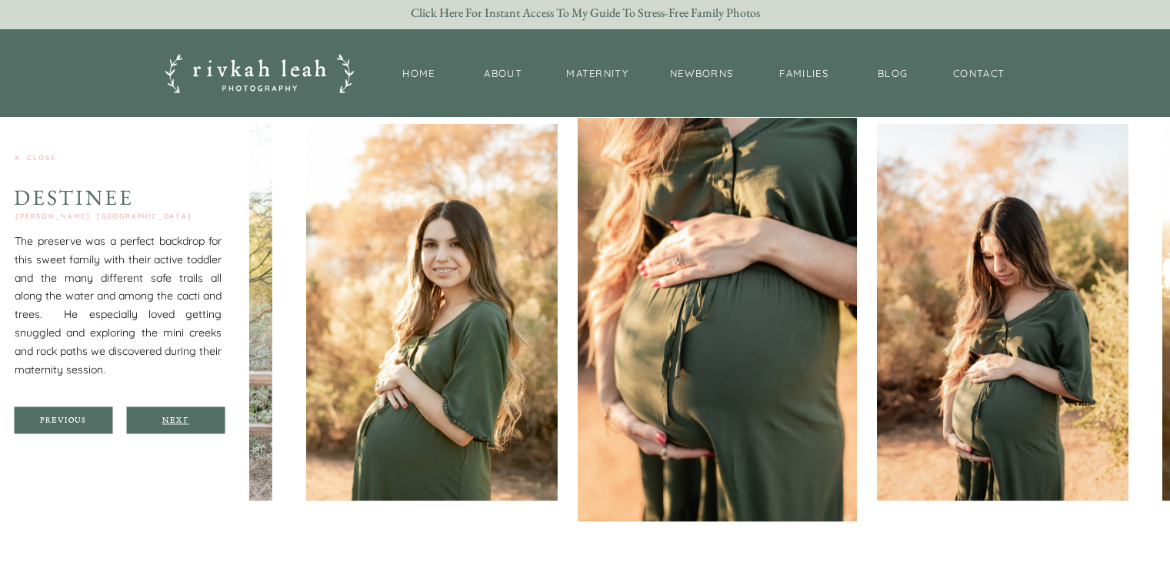
click at [187, 422] on div "Next" at bounding box center [175, 419] width 92 height 9
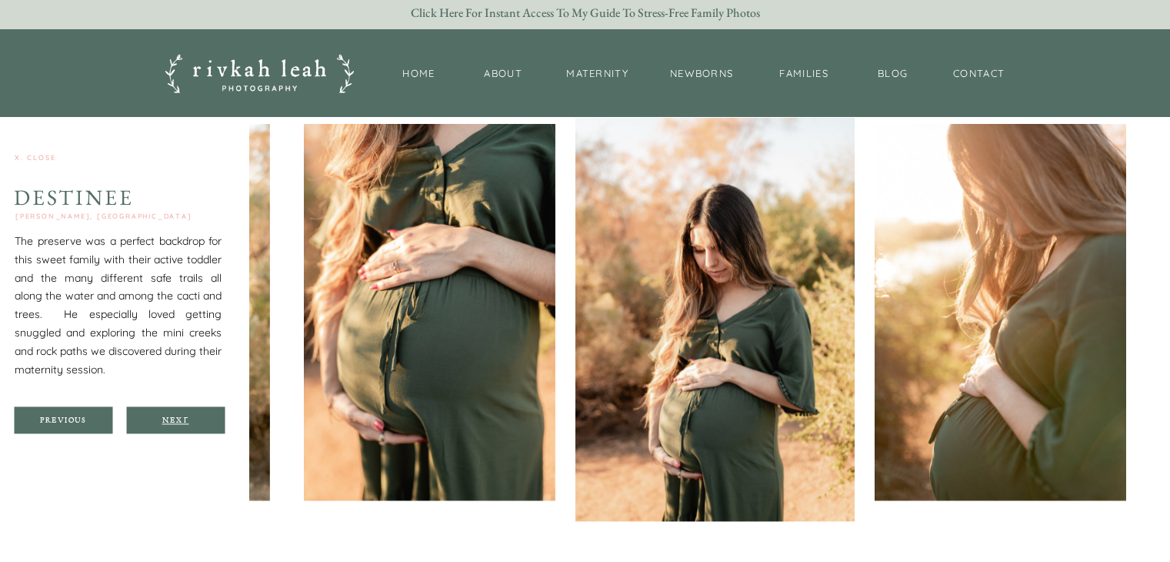
click at [187, 422] on div "Next" at bounding box center [175, 419] width 92 height 9
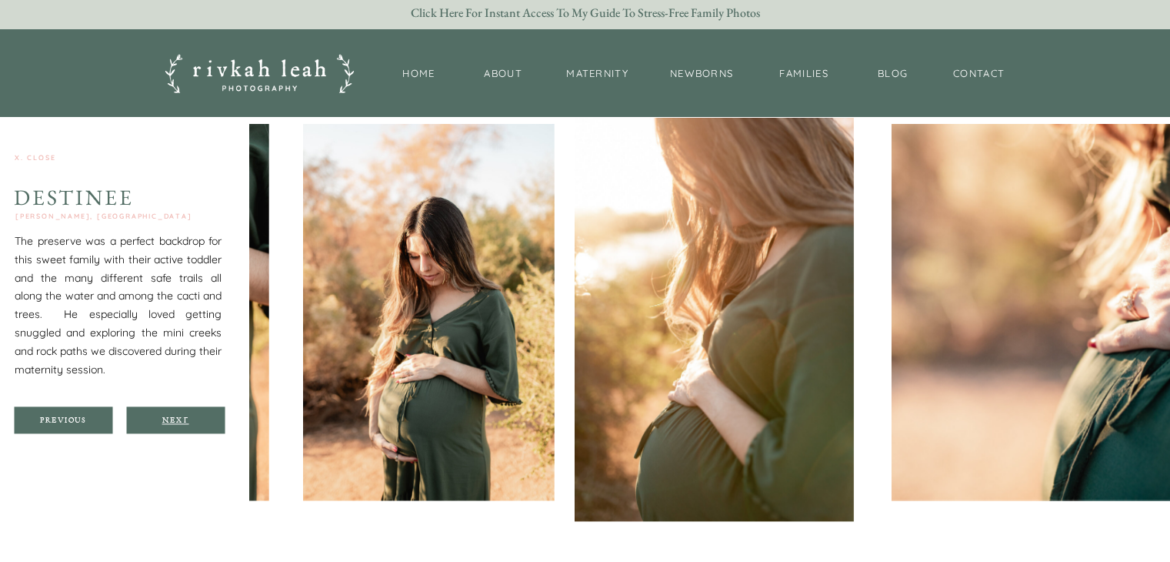
click at [187, 422] on div "Next" at bounding box center [175, 419] width 92 height 9
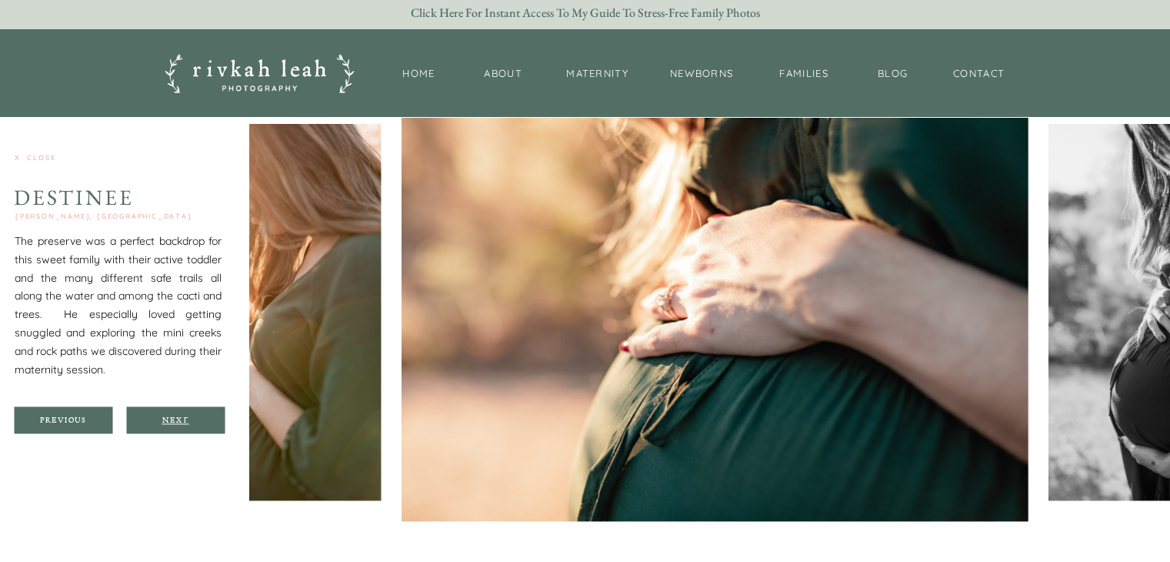
click at [187, 422] on div "Next" at bounding box center [175, 419] width 92 height 9
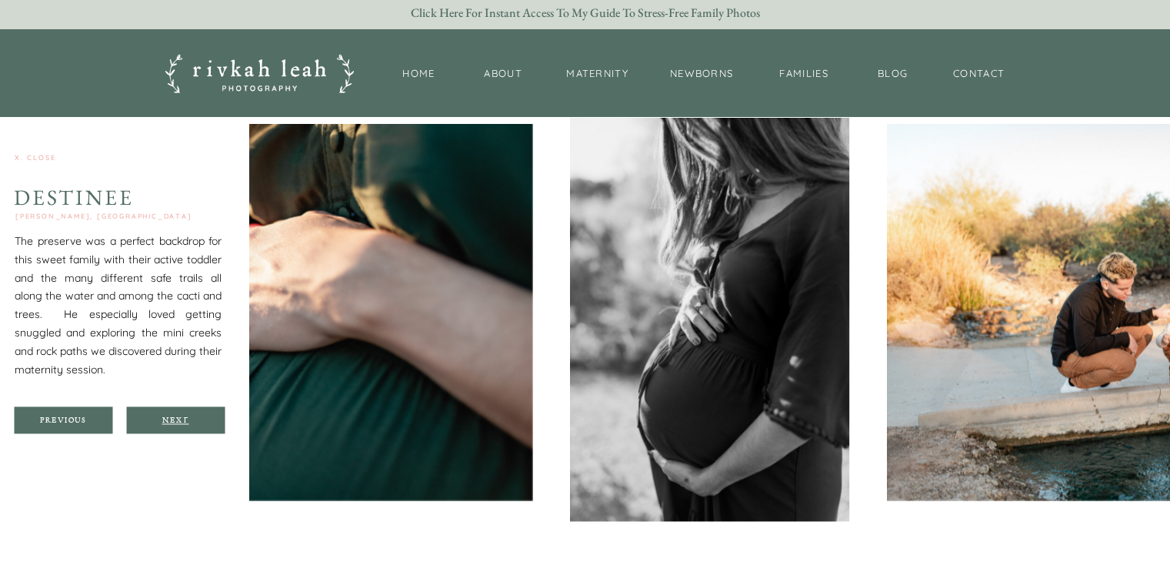
click at [187, 422] on div "Next" at bounding box center [175, 419] width 92 height 9
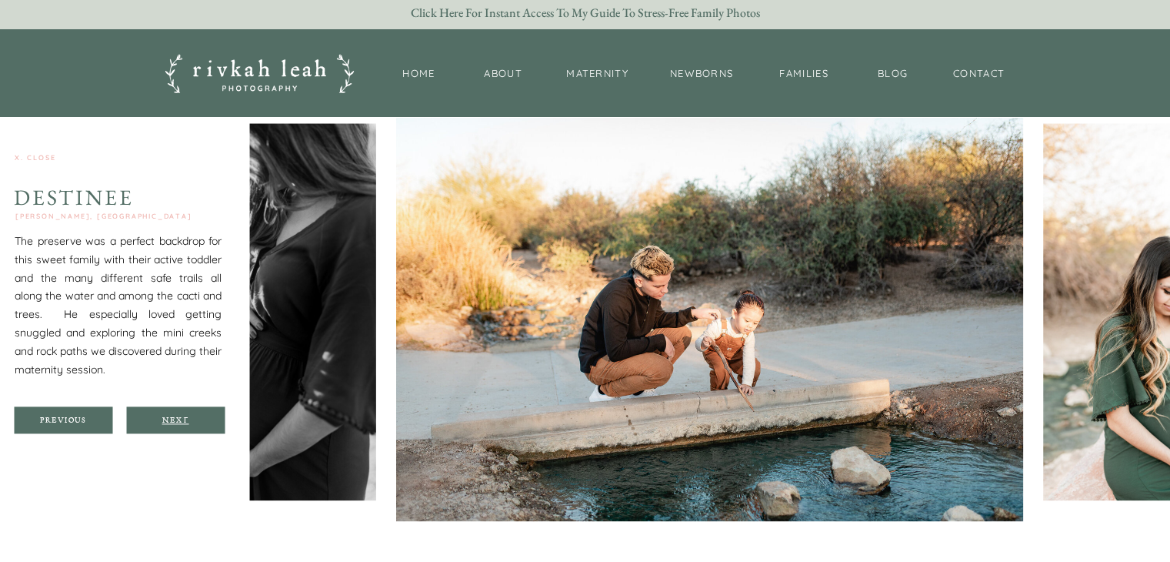
click at [187, 422] on div "Next" at bounding box center [175, 419] width 92 height 9
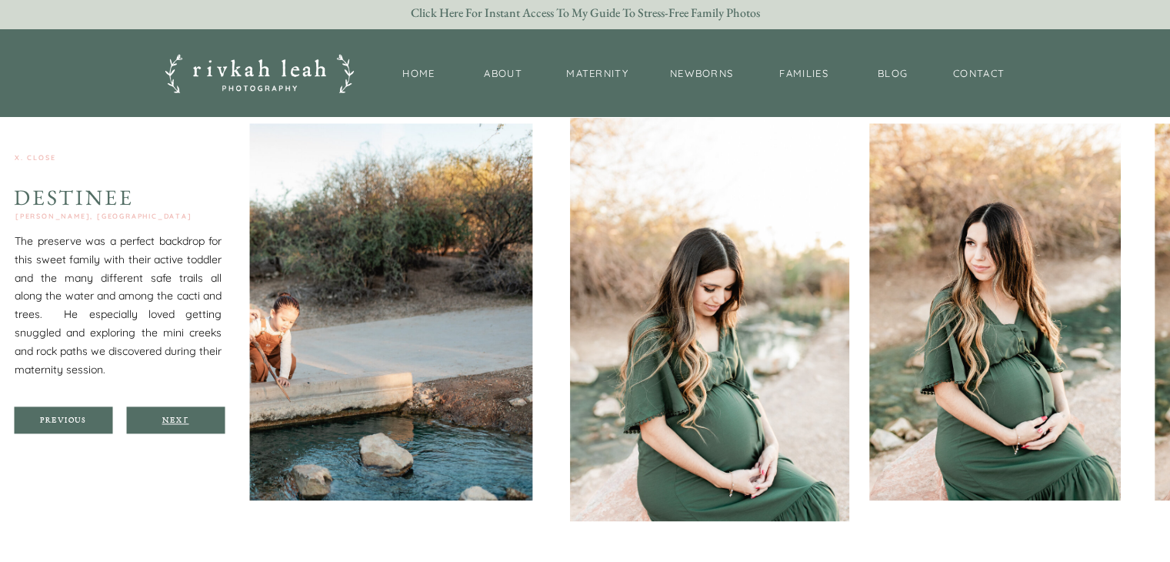
click at [187, 422] on div "Next" at bounding box center [175, 419] width 92 height 9
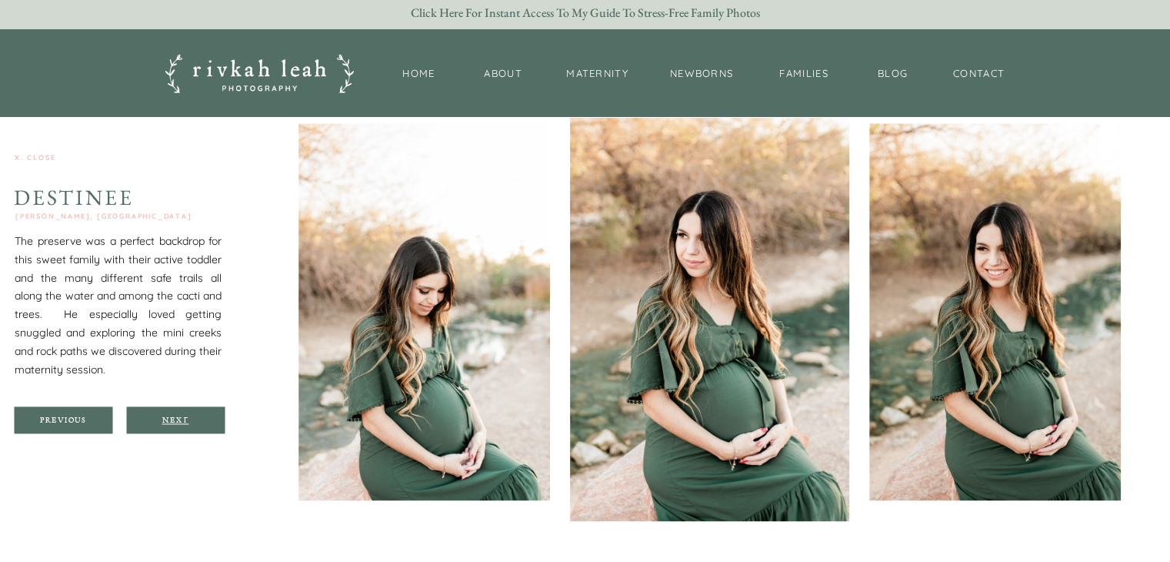
click at [187, 422] on div "Next" at bounding box center [175, 419] width 92 height 9
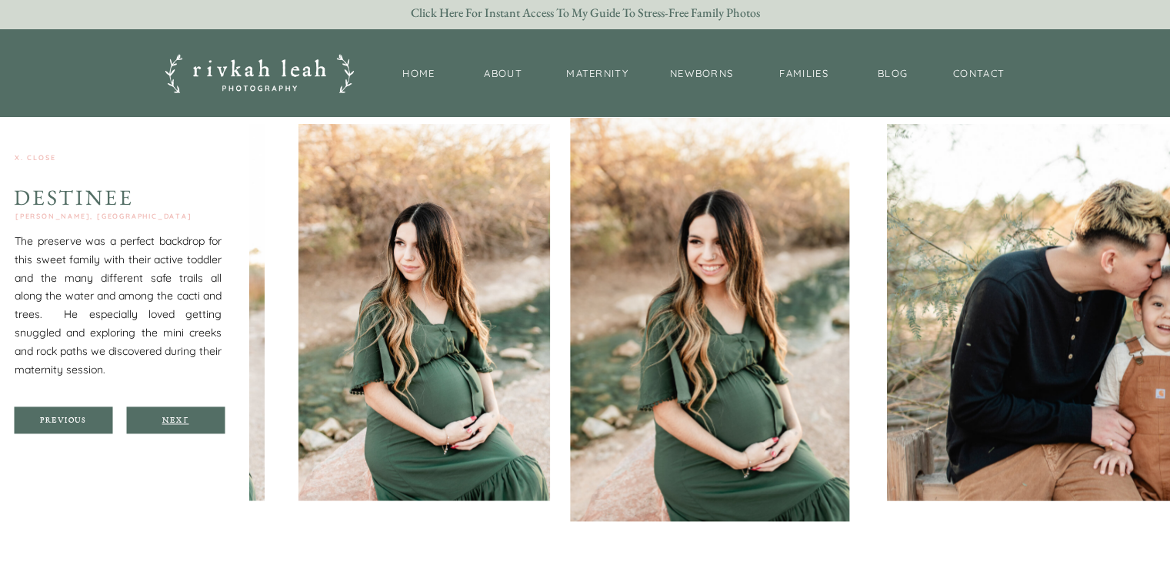
click at [187, 422] on div "Next" at bounding box center [175, 419] width 92 height 9
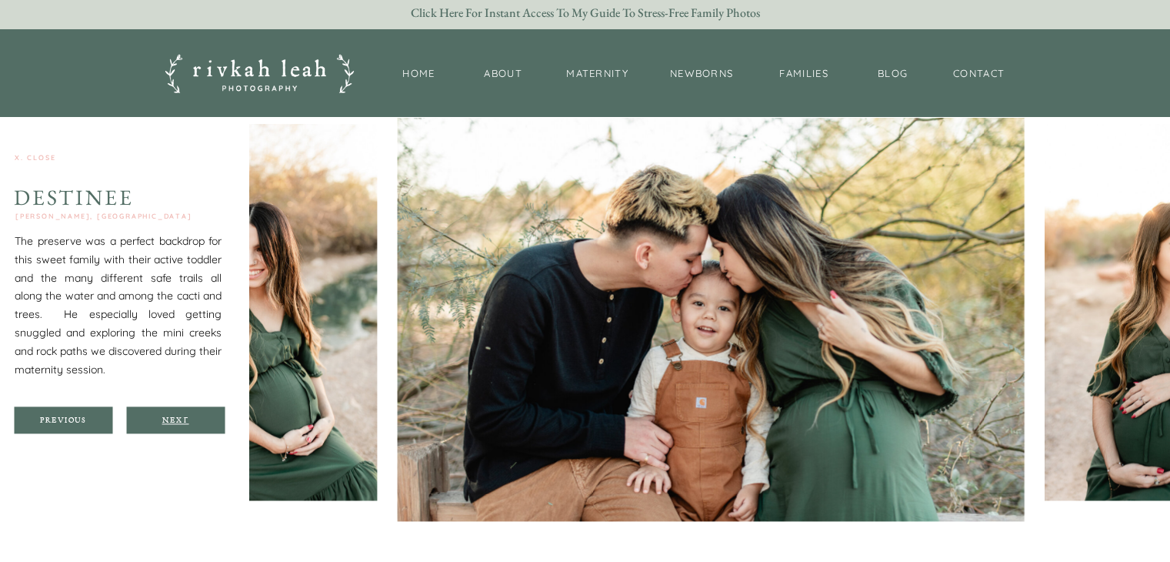
click at [187, 422] on div "Next" at bounding box center [175, 419] width 92 height 9
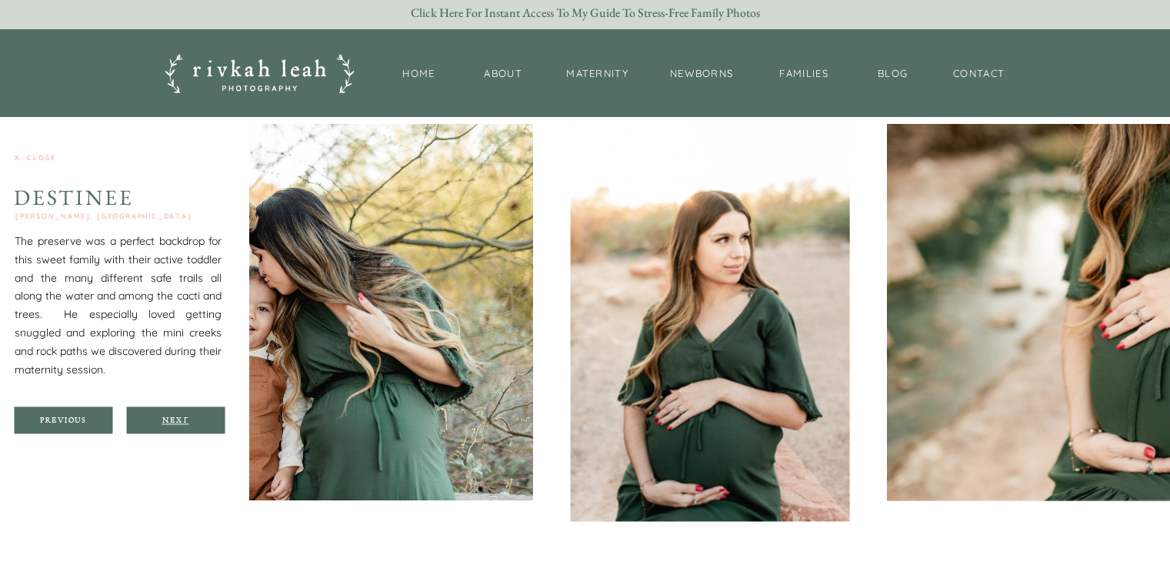
click at [187, 422] on div "Next" at bounding box center [175, 419] width 92 height 9
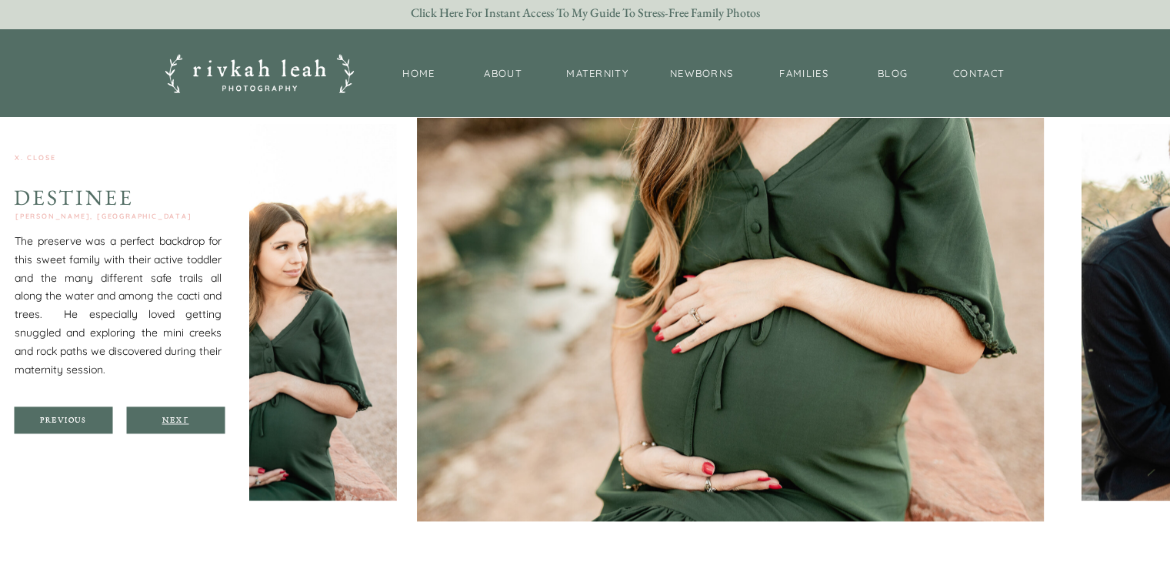
click at [187, 422] on div "Next" at bounding box center [175, 419] width 92 height 9
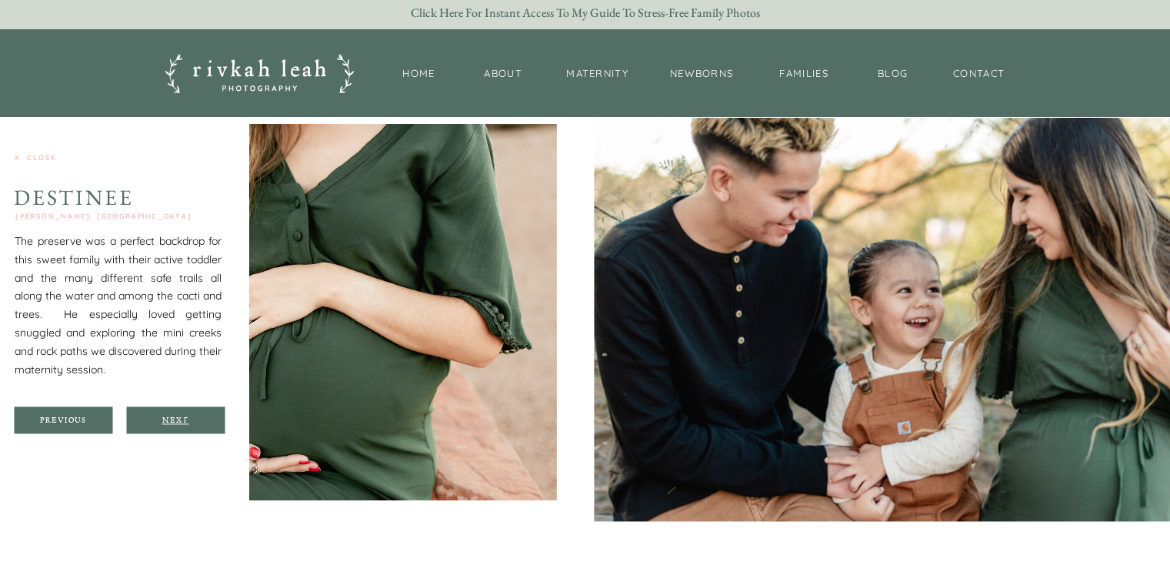
click at [187, 422] on div "Next" at bounding box center [175, 419] width 92 height 9
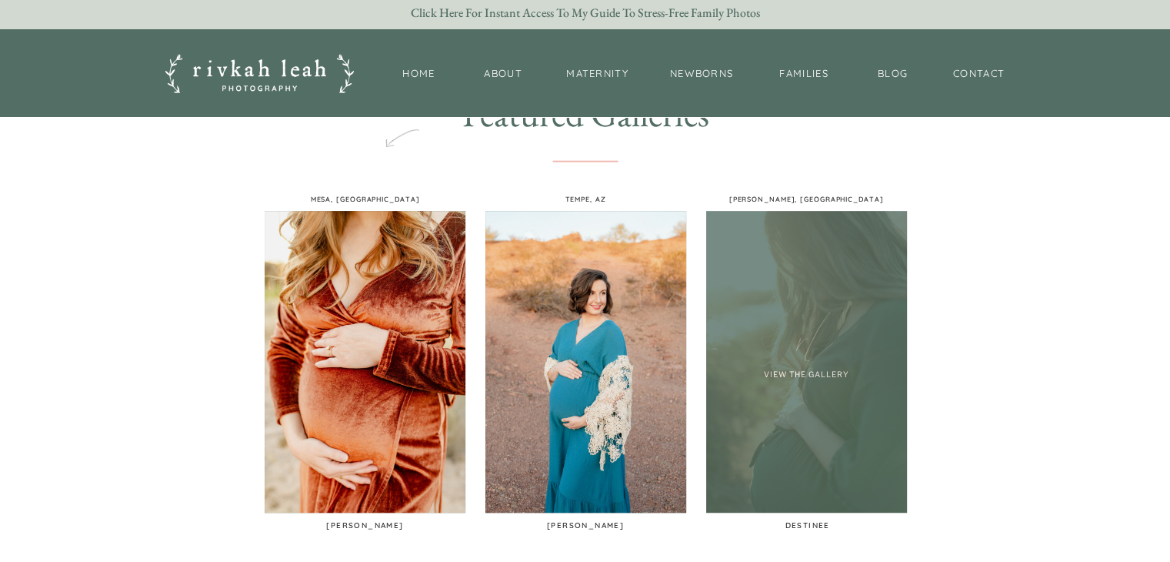
scroll to position [776, 0]
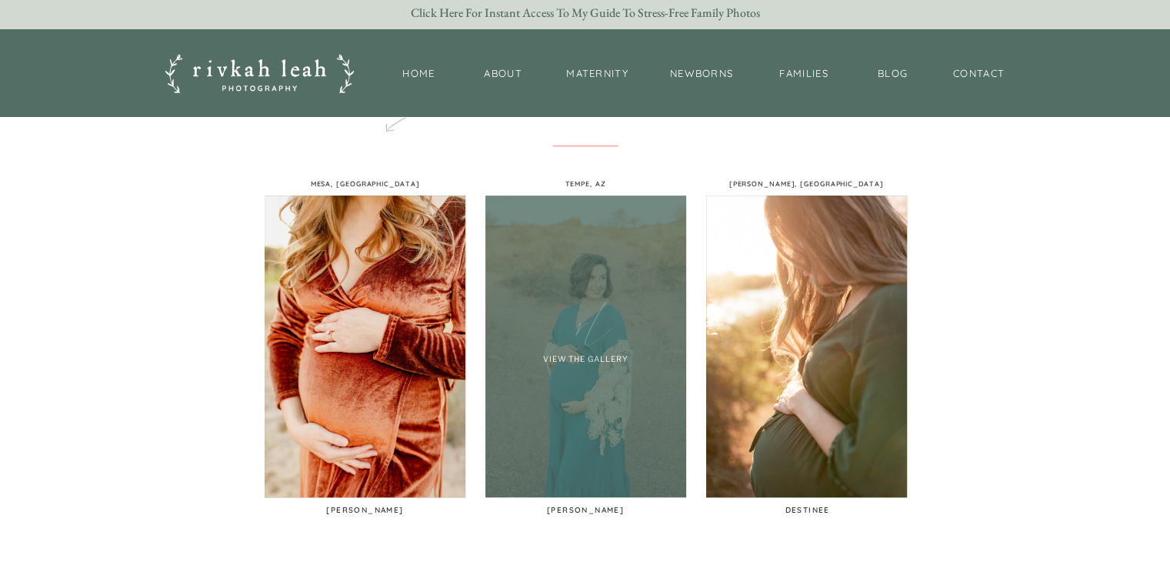
click at [572, 422] on div at bounding box center [585, 346] width 201 height 302
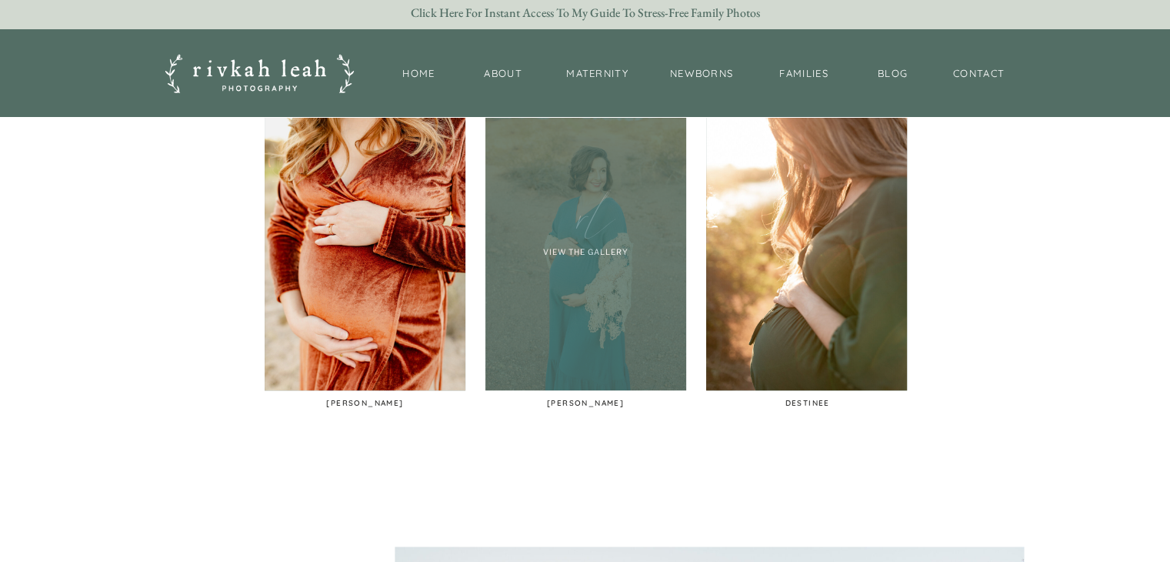
scroll to position [882, 0]
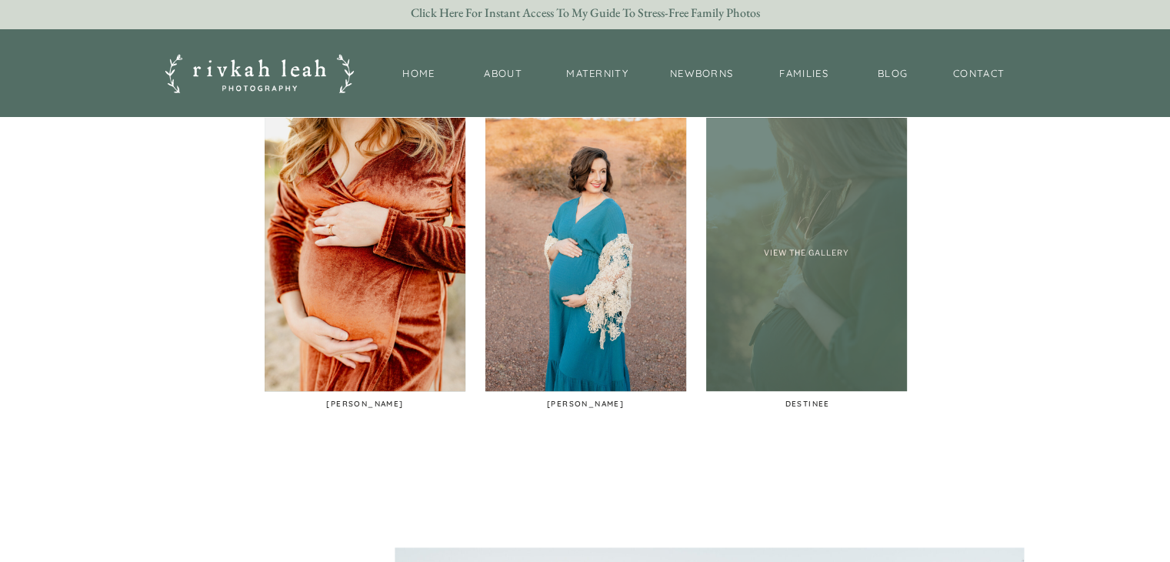
click at [826, 259] on div at bounding box center [806, 240] width 201 height 302
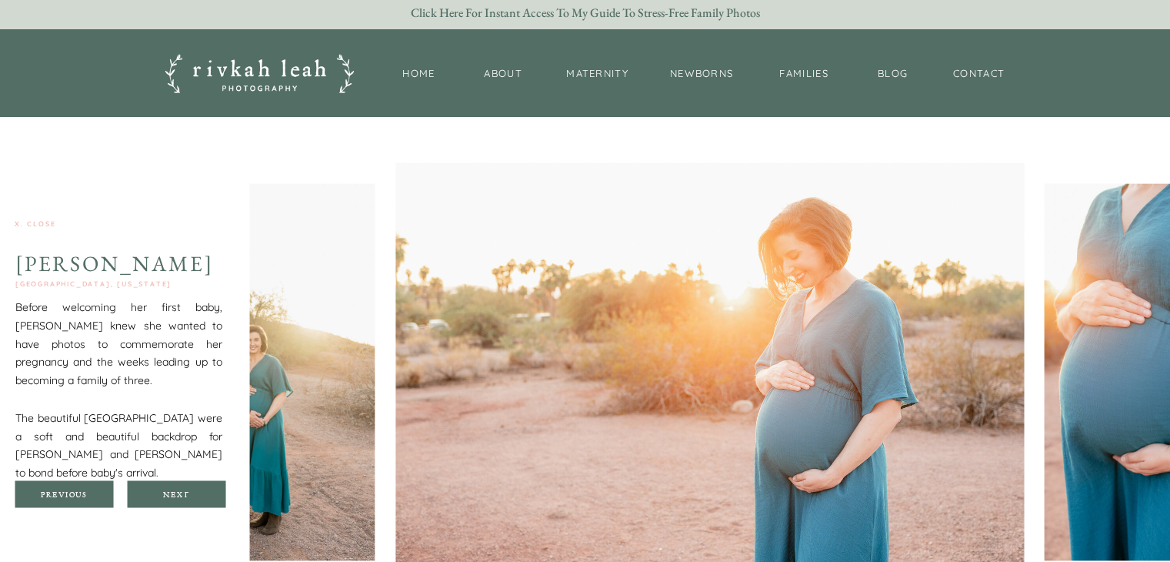
scroll to position [2519, 0]
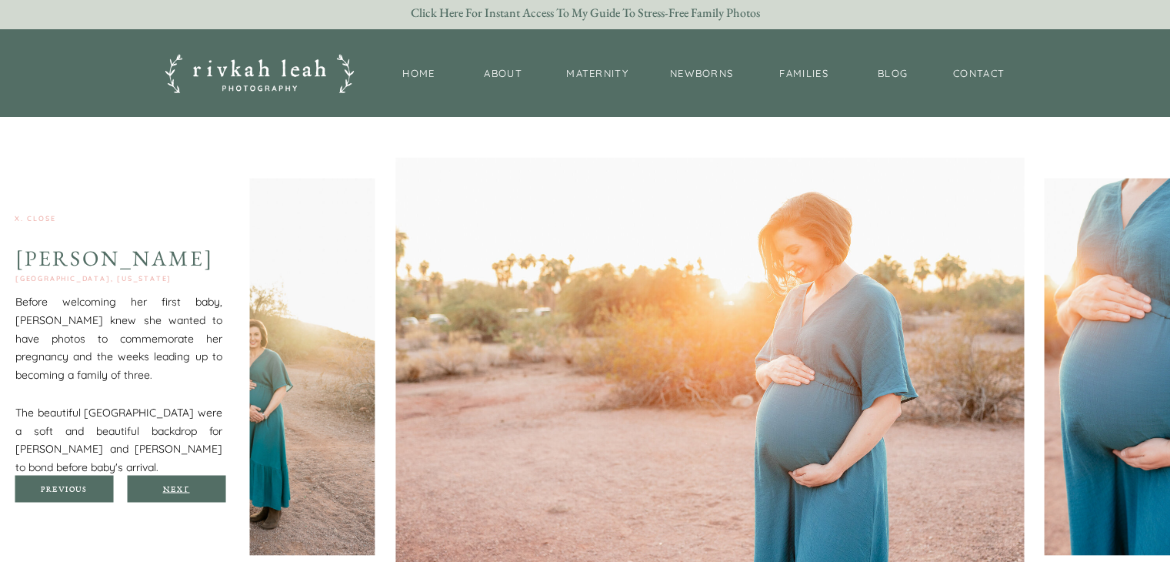
click at [184, 485] on div "Next" at bounding box center [176, 487] width 92 height 9
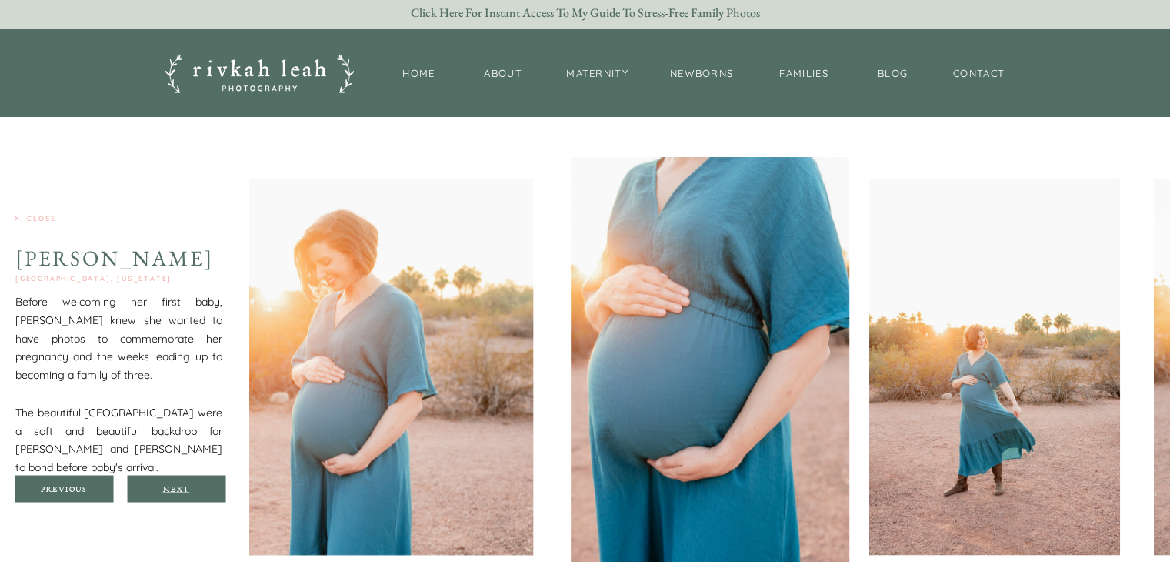
click at [185, 488] on div "Next" at bounding box center [176, 487] width 92 height 9
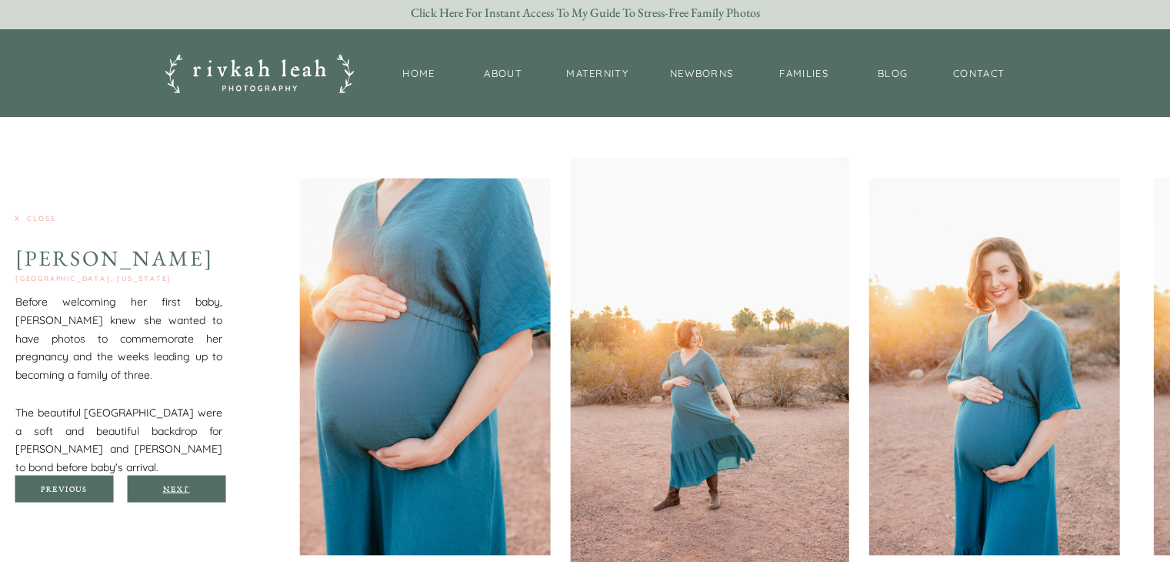
click at [185, 490] on div "Next" at bounding box center [176, 487] width 92 height 9
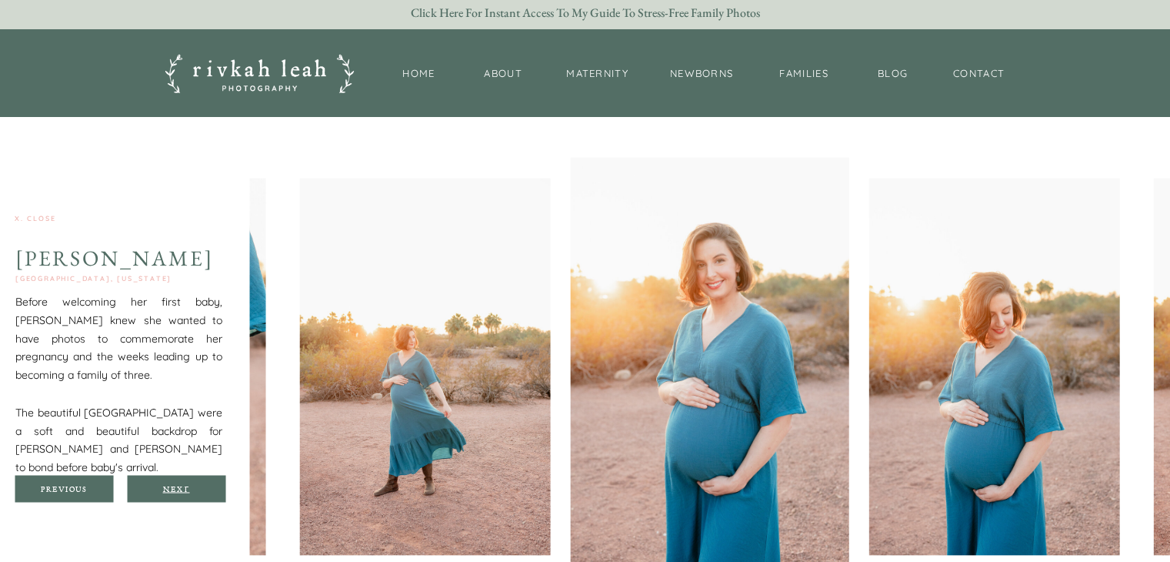
click at [185, 490] on div "Next" at bounding box center [176, 487] width 92 height 9
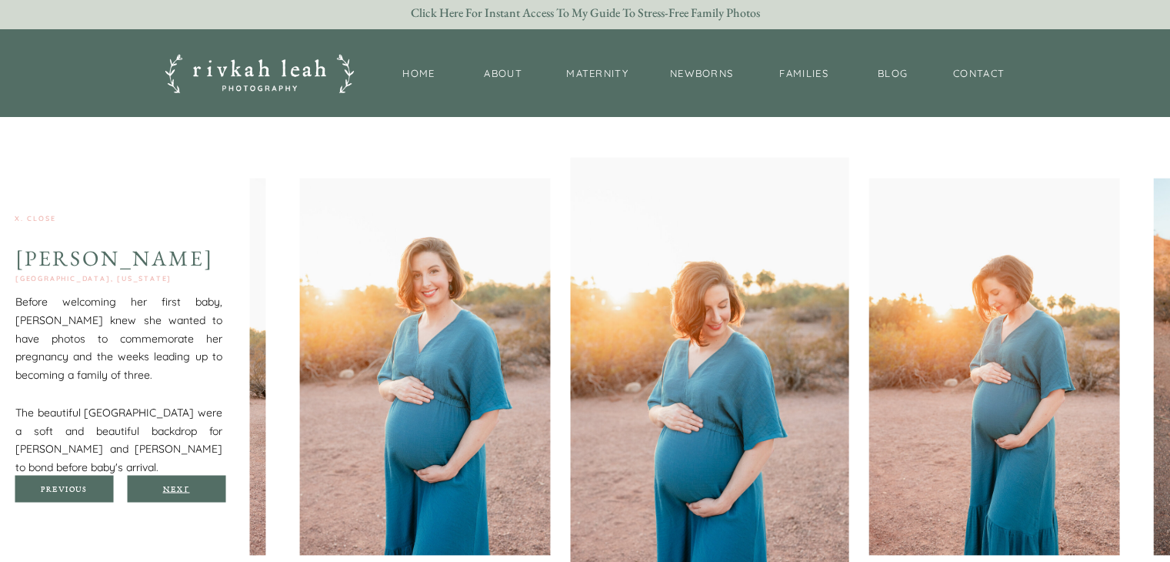
click at [188, 485] on div "Next" at bounding box center [176, 487] width 92 height 9
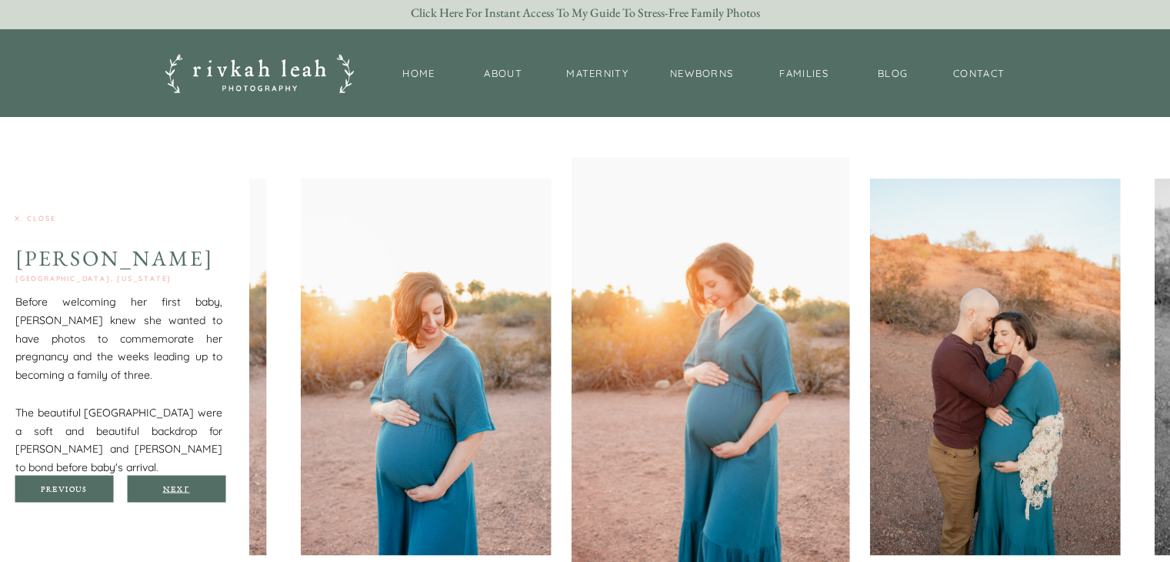
click at [188, 485] on div "Next" at bounding box center [176, 487] width 92 height 9
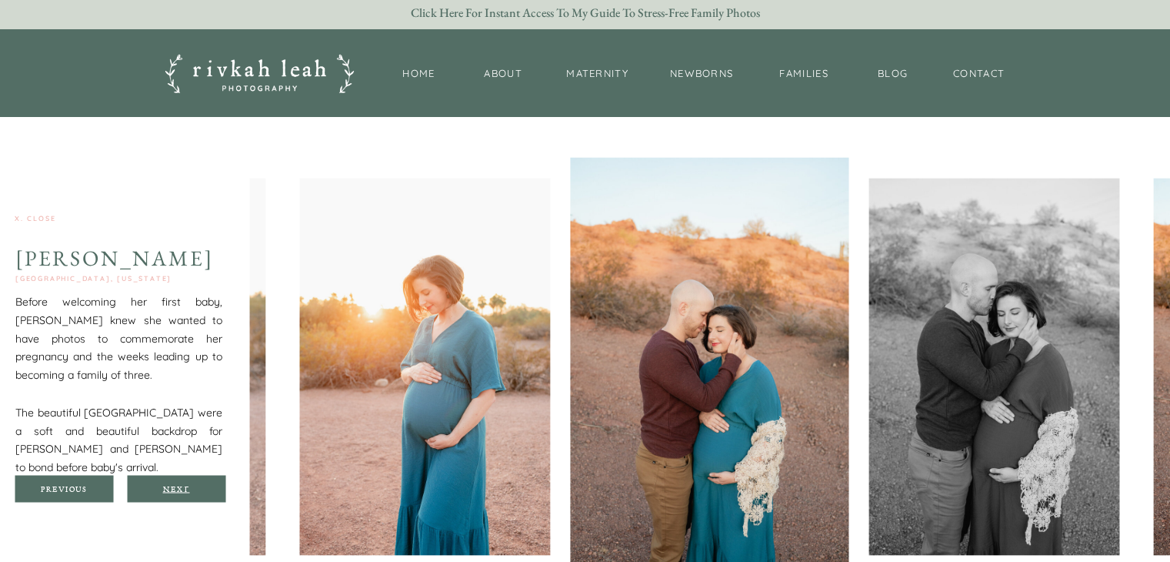
click at [189, 489] on div "Next" at bounding box center [176, 487] width 92 height 9
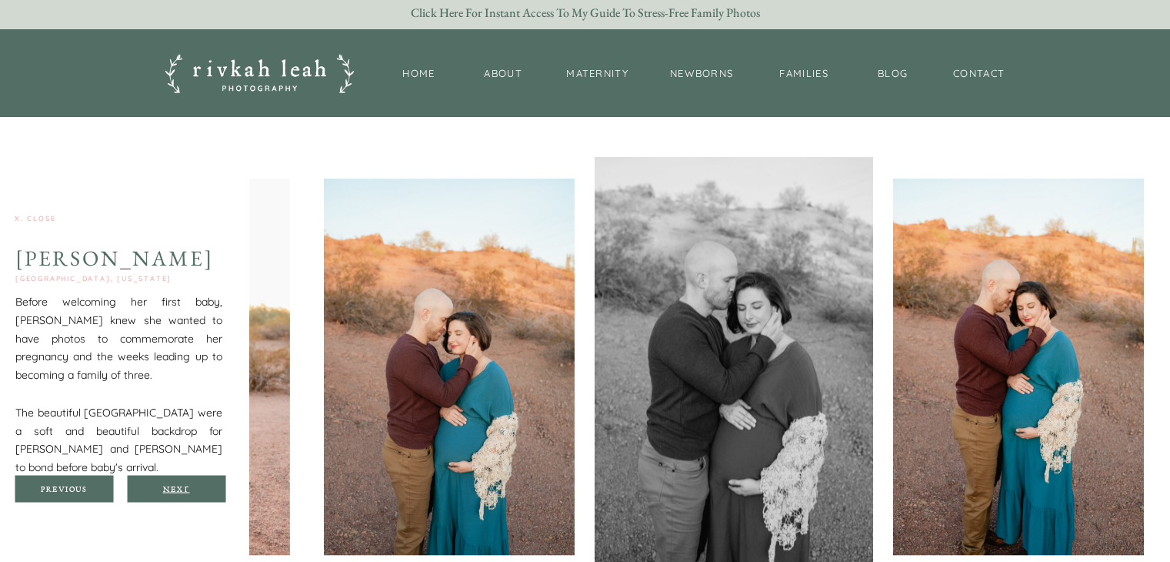
click at [190, 490] on div "Next" at bounding box center [176, 487] width 92 height 9
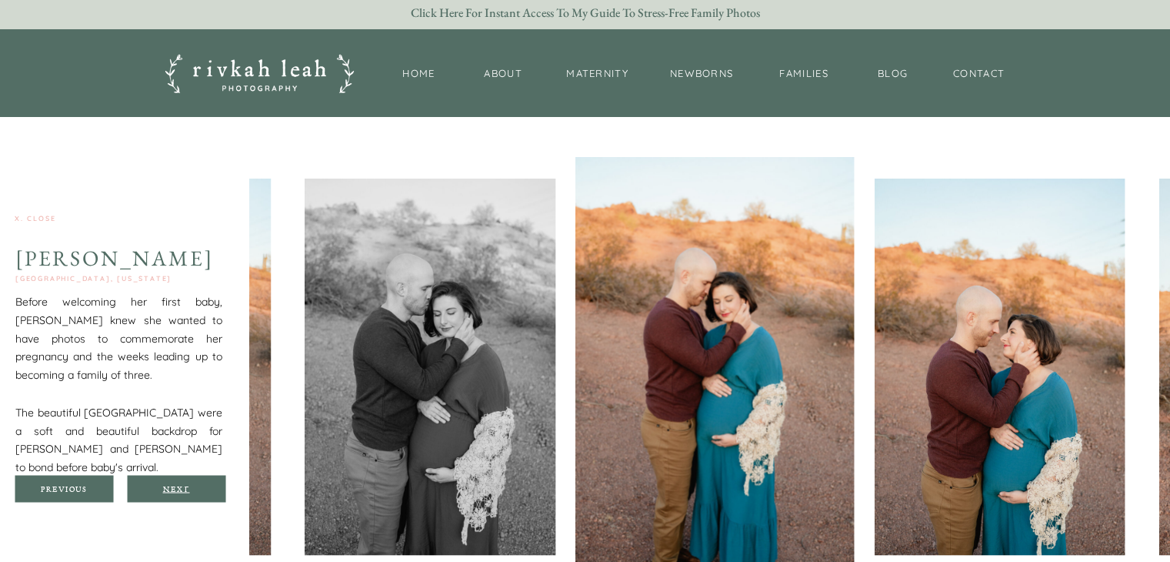
click at [190, 490] on div "Next" at bounding box center [176, 487] width 92 height 9
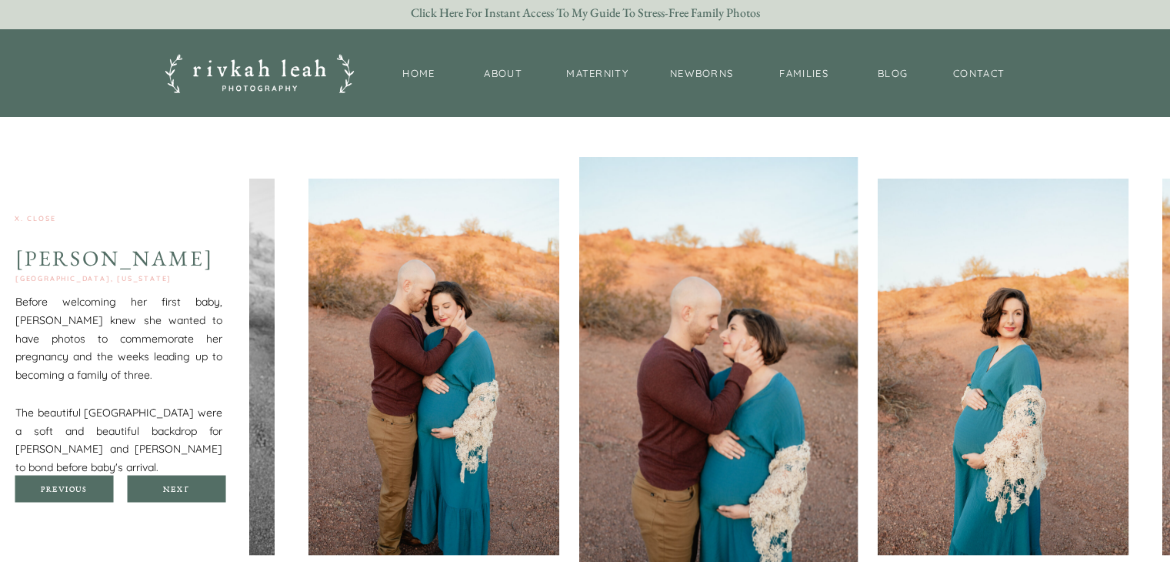
click at [191, 494] on div at bounding box center [176, 488] width 98 height 27
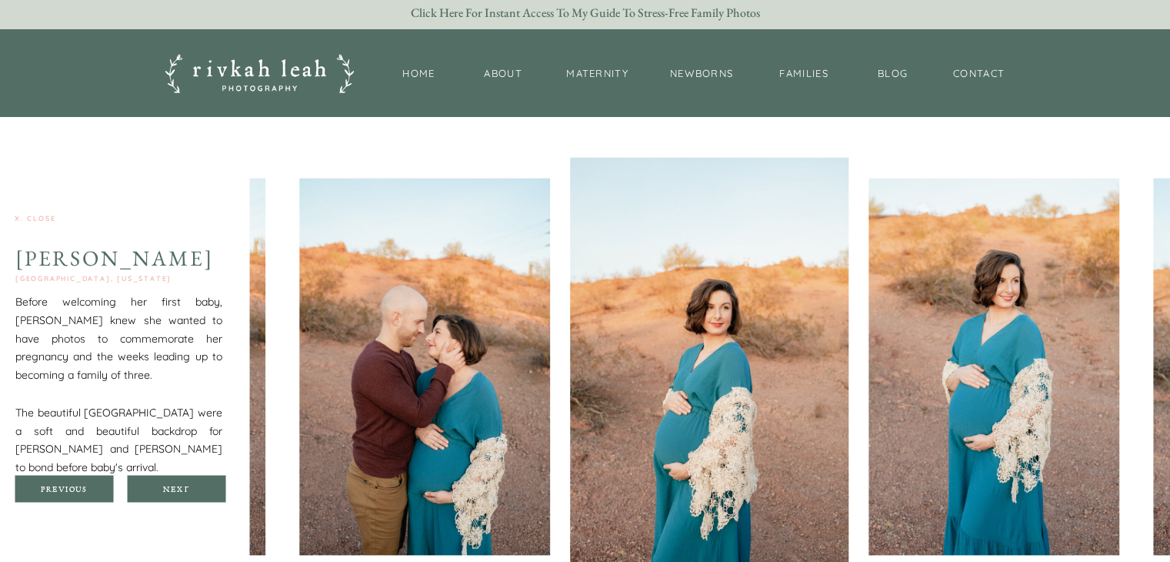
click at [191, 494] on div at bounding box center [176, 488] width 98 height 27
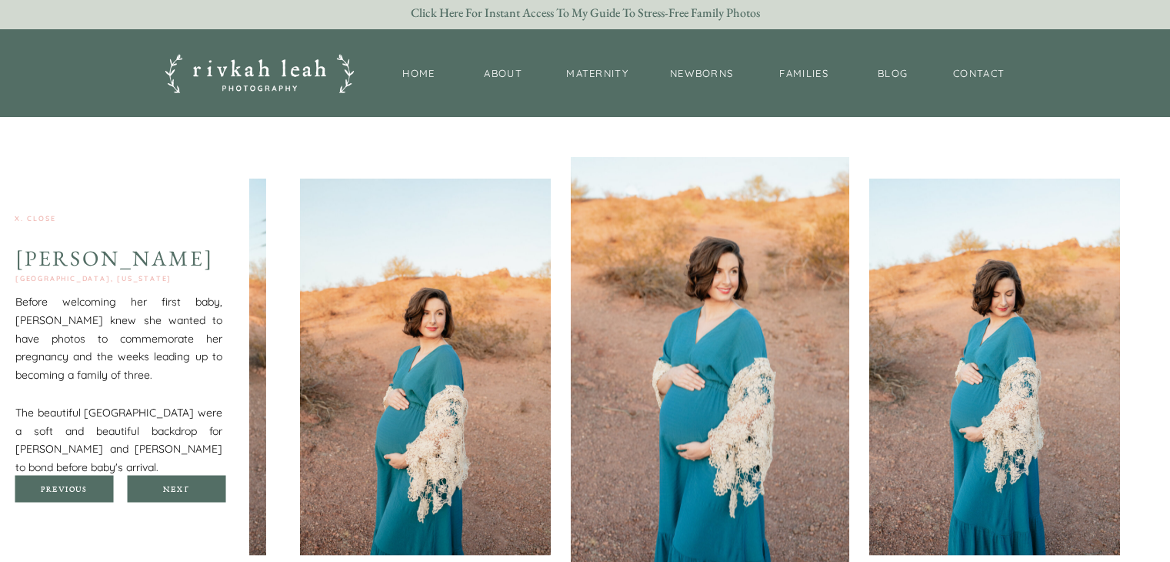
click at [192, 496] on div at bounding box center [176, 488] width 98 height 27
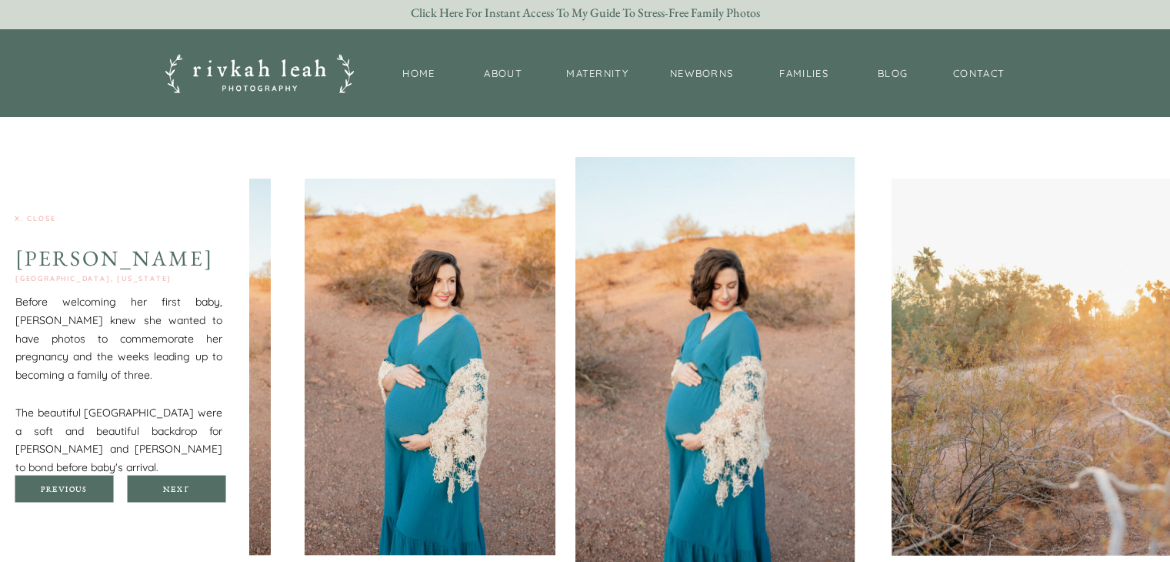
click at [192, 497] on div at bounding box center [176, 488] width 98 height 27
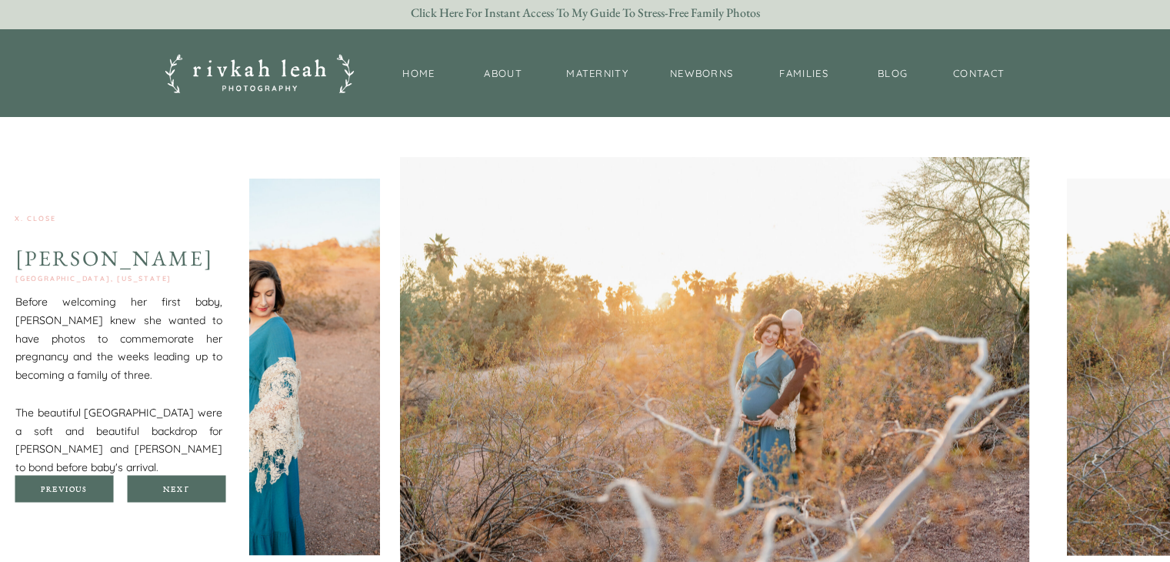
click at [194, 499] on div at bounding box center [176, 488] width 98 height 27
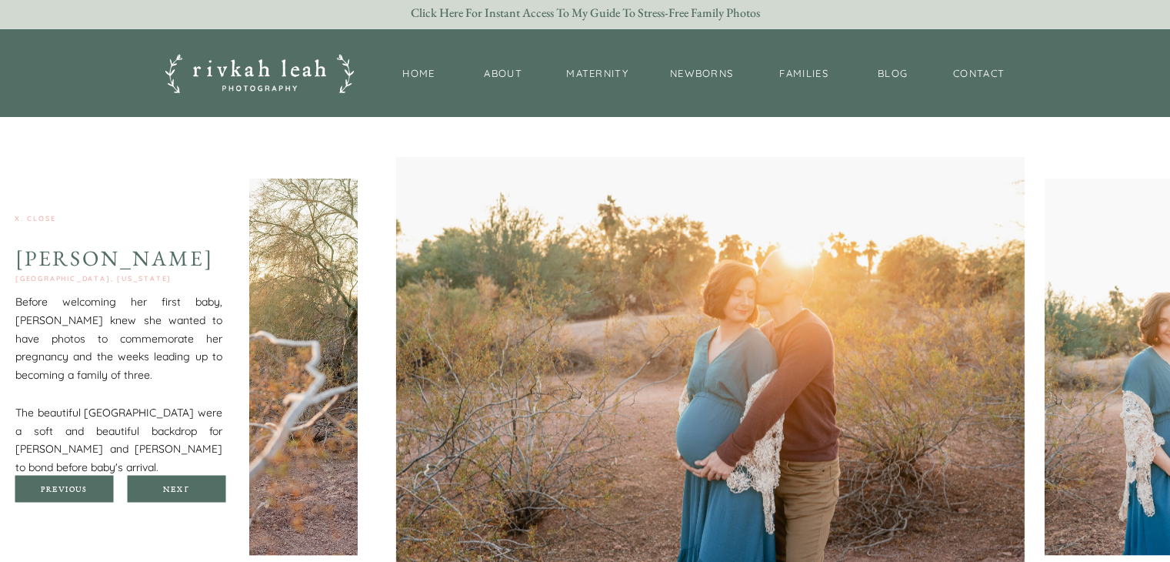
click at [197, 487] on div "Next" at bounding box center [176, 487] width 92 height 9
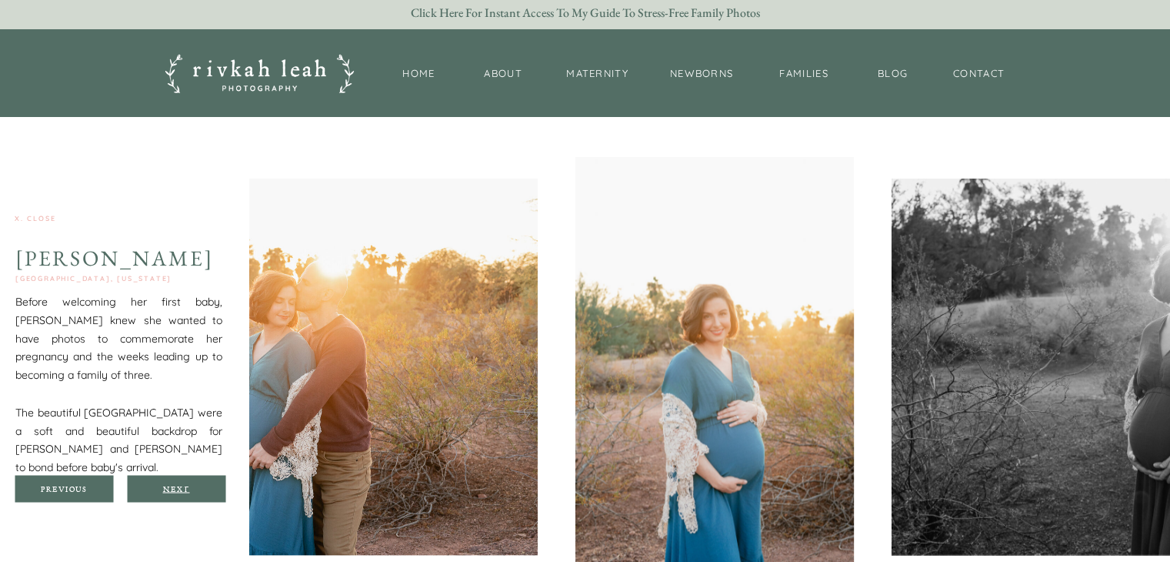
click at [197, 487] on div "Next" at bounding box center [176, 487] width 92 height 9
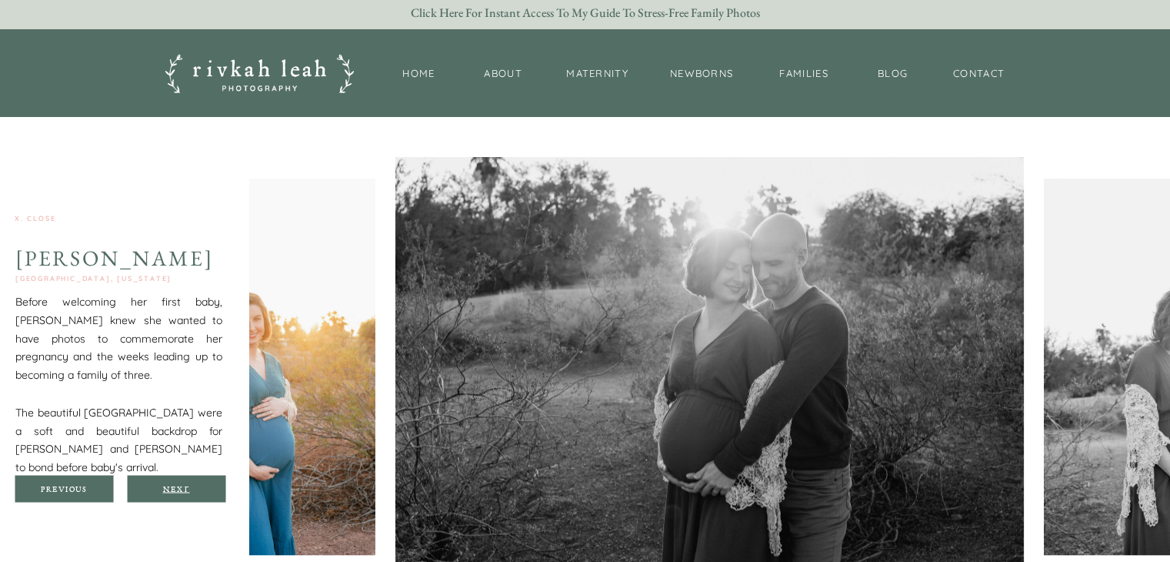
click at [197, 487] on div "Next" at bounding box center [176, 487] width 92 height 9
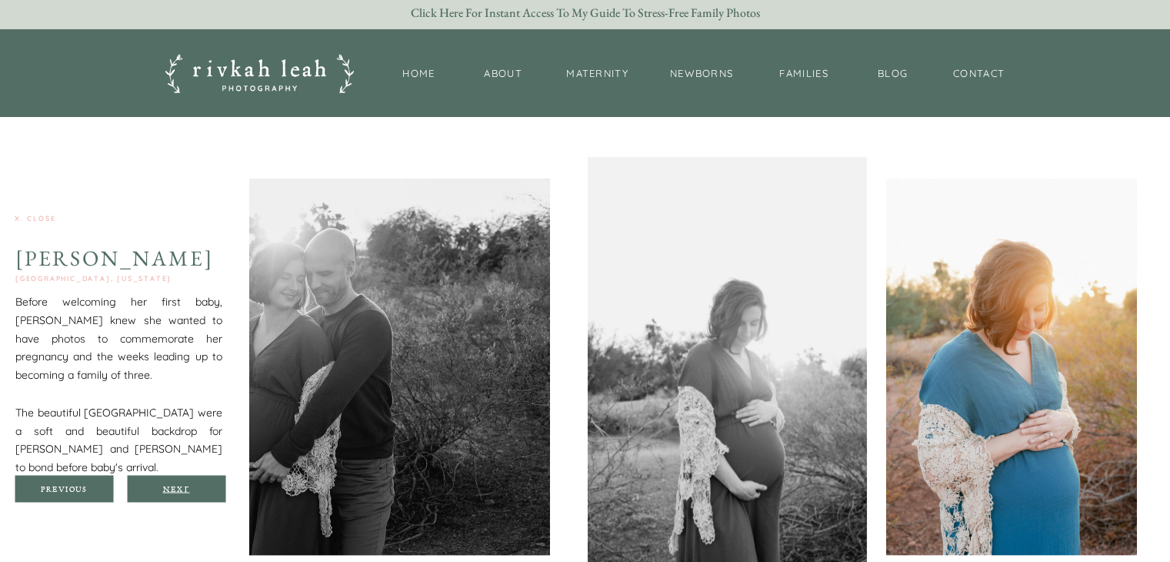
click at [197, 487] on div "Next" at bounding box center [176, 487] width 92 height 9
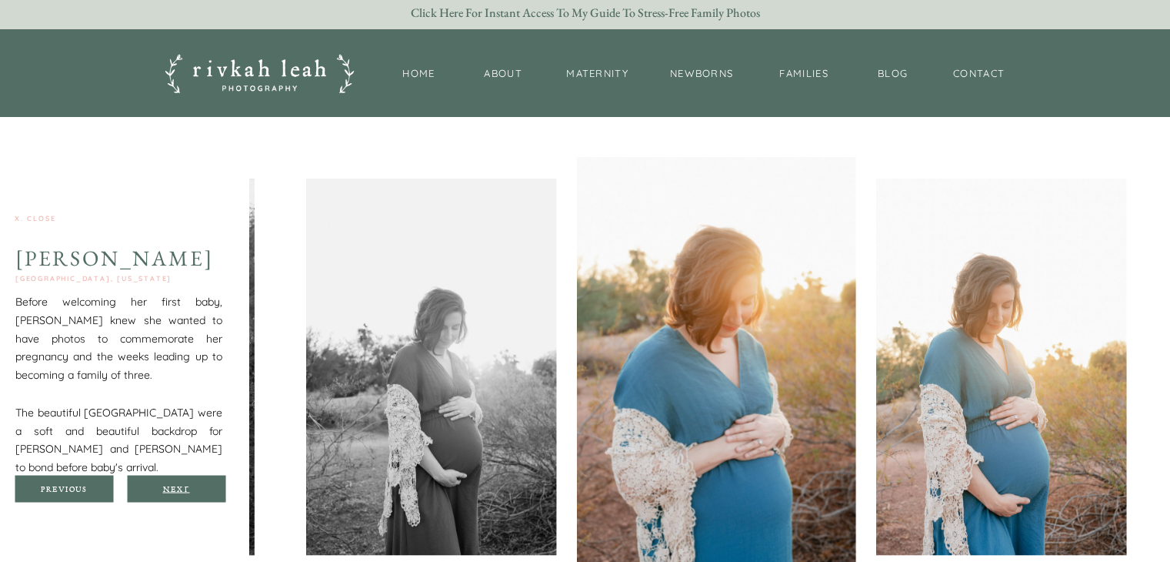
click at [197, 487] on div "Next" at bounding box center [176, 487] width 92 height 9
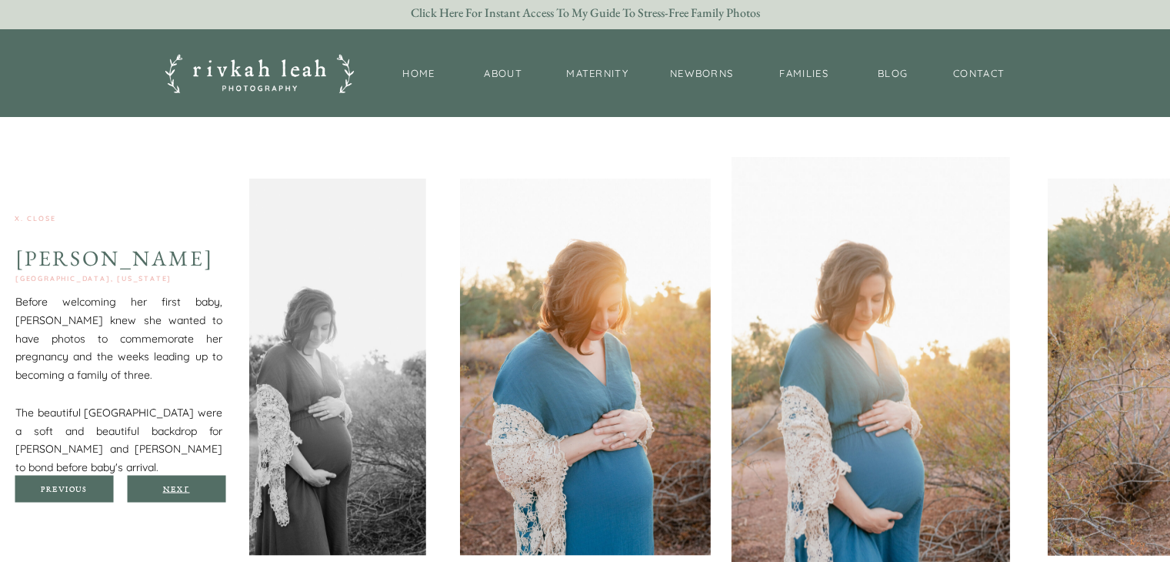
click at [197, 487] on div "Next" at bounding box center [176, 487] width 92 height 9
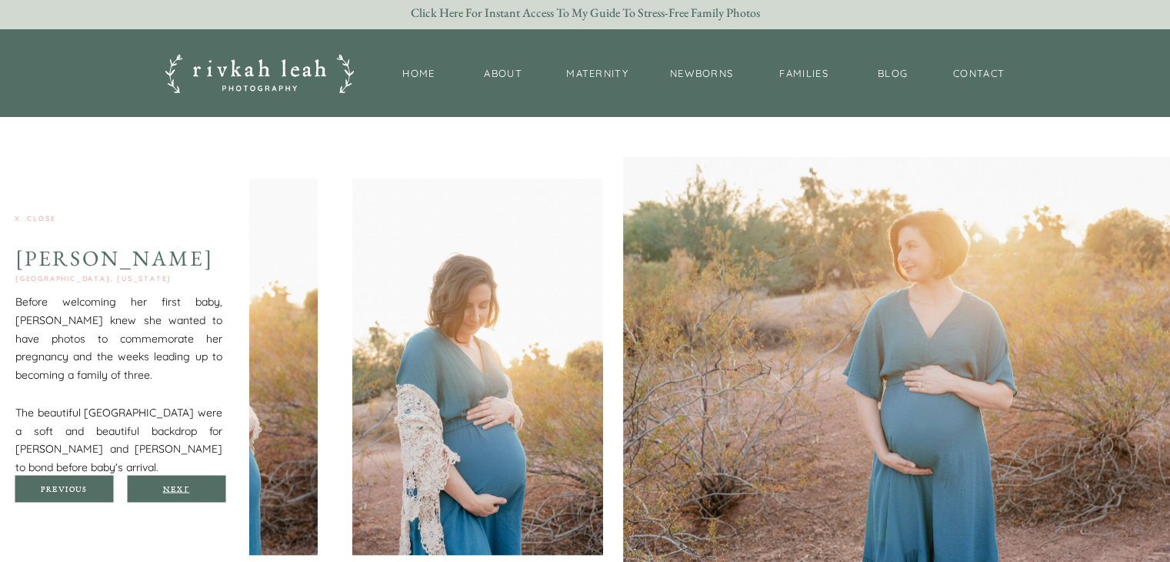
click at [197, 487] on div "Next" at bounding box center [176, 487] width 92 height 9
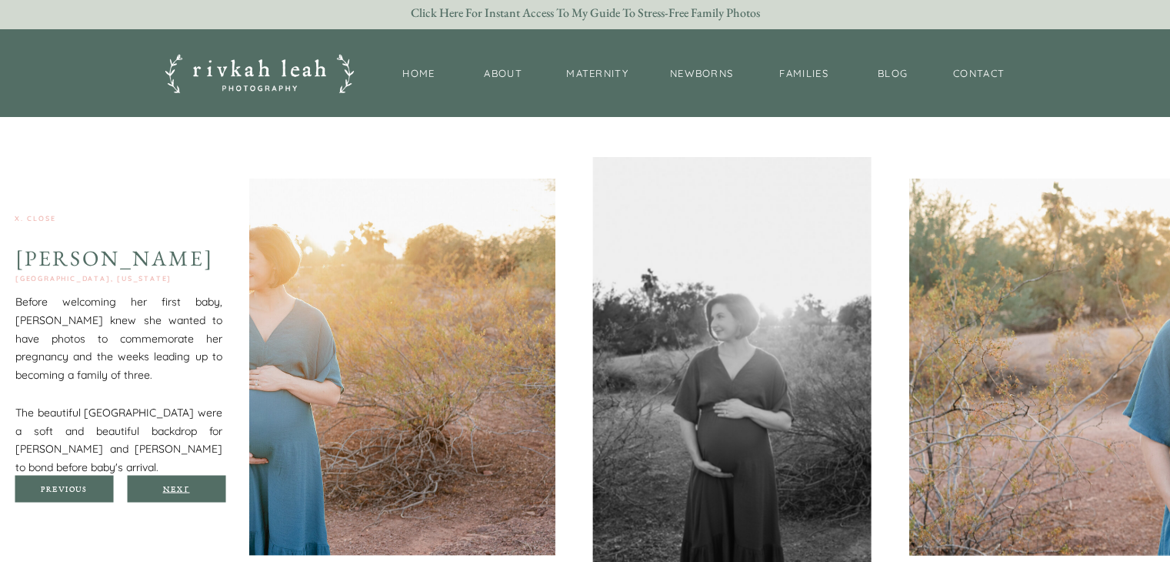
click at [197, 487] on div "Next" at bounding box center [176, 487] width 92 height 9
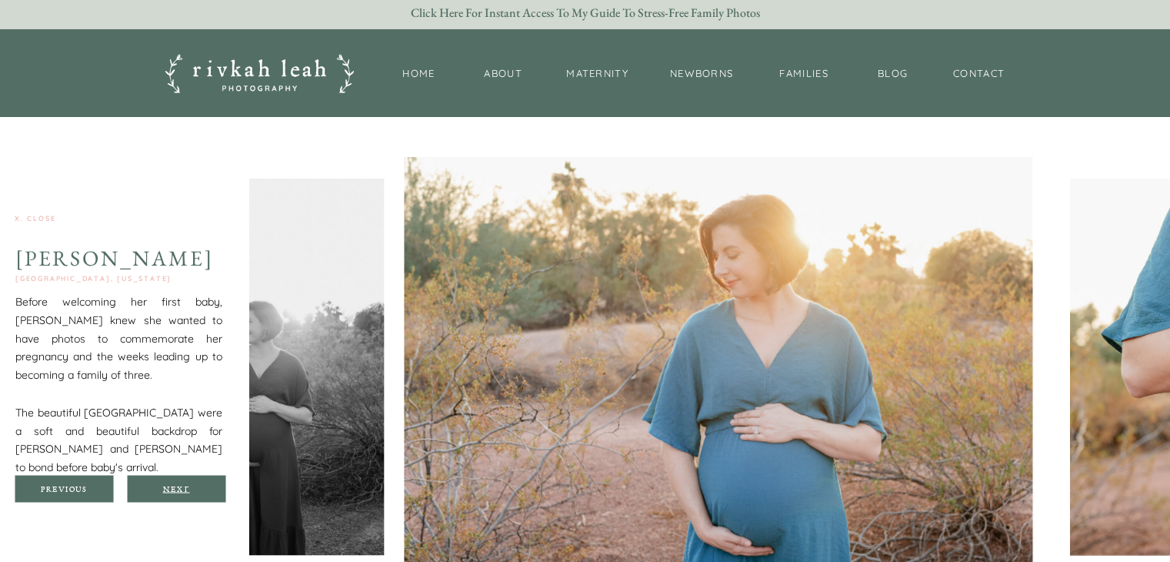
click at [197, 487] on div "Next" at bounding box center [176, 487] width 92 height 9
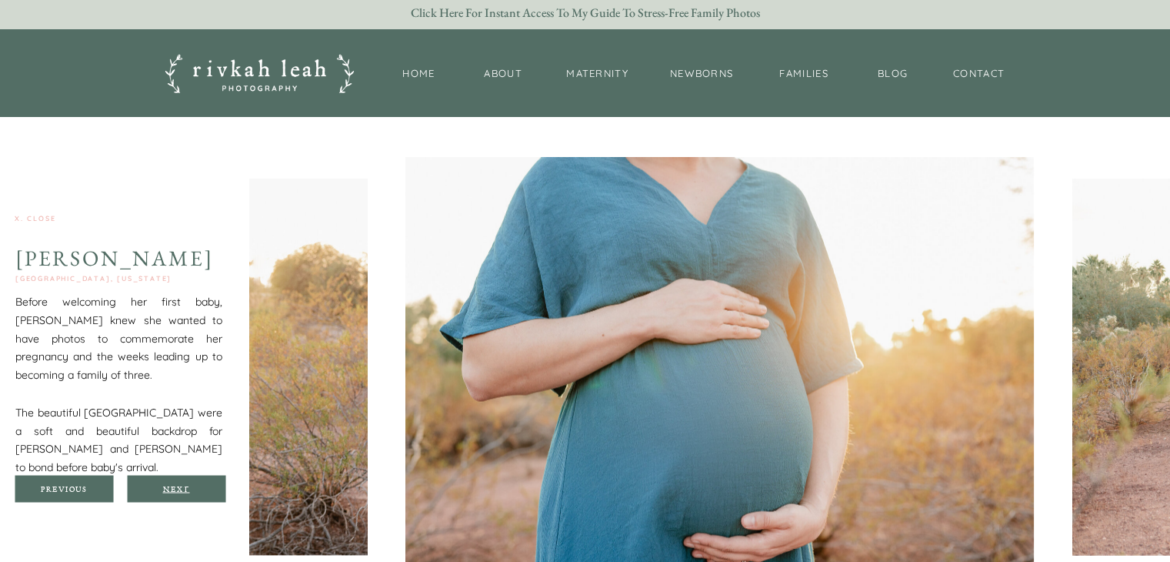
click at [197, 487] on div "Next" at bounding box center [176, 487] width 92 height 9
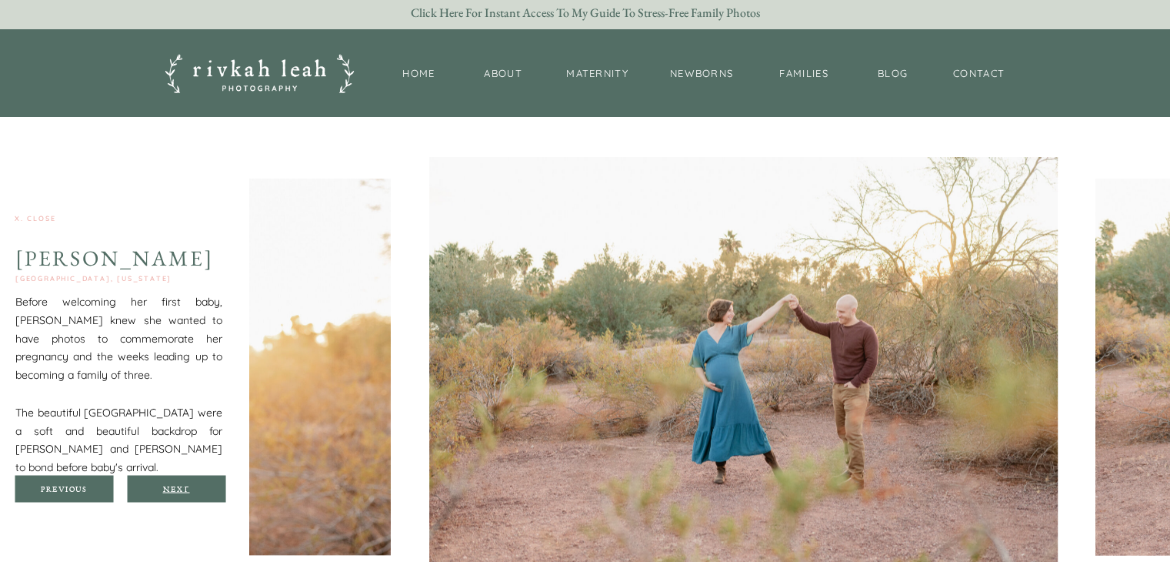
click at [197, 487] on div "Next" at bounding box center [176, 487] width 92 height 9
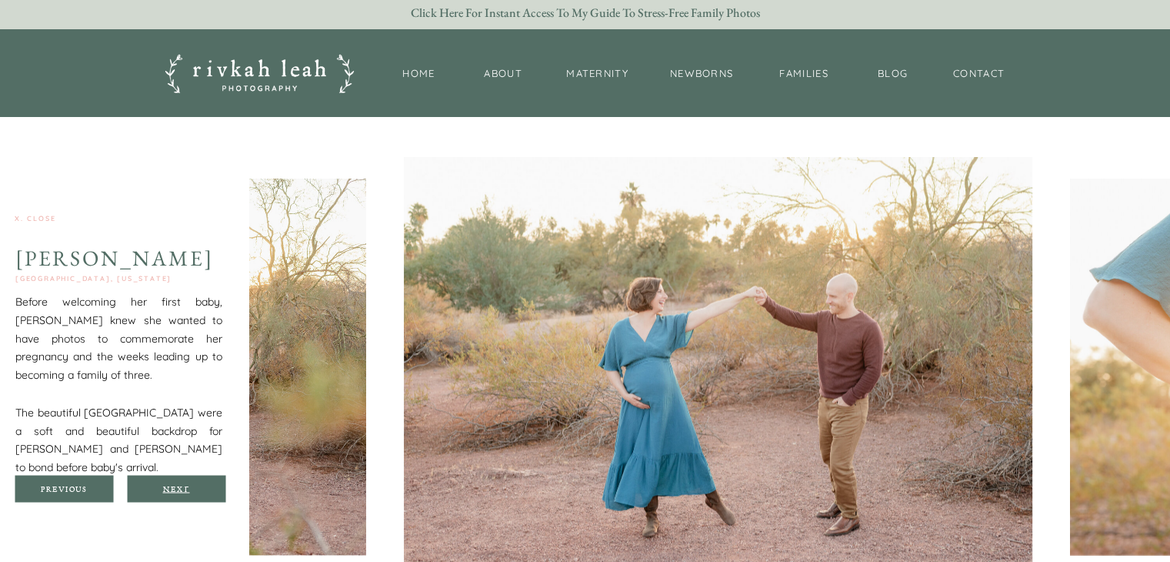
click at [197, 487] on div "Next" at bounding box center [176, 487] width 92 height 9
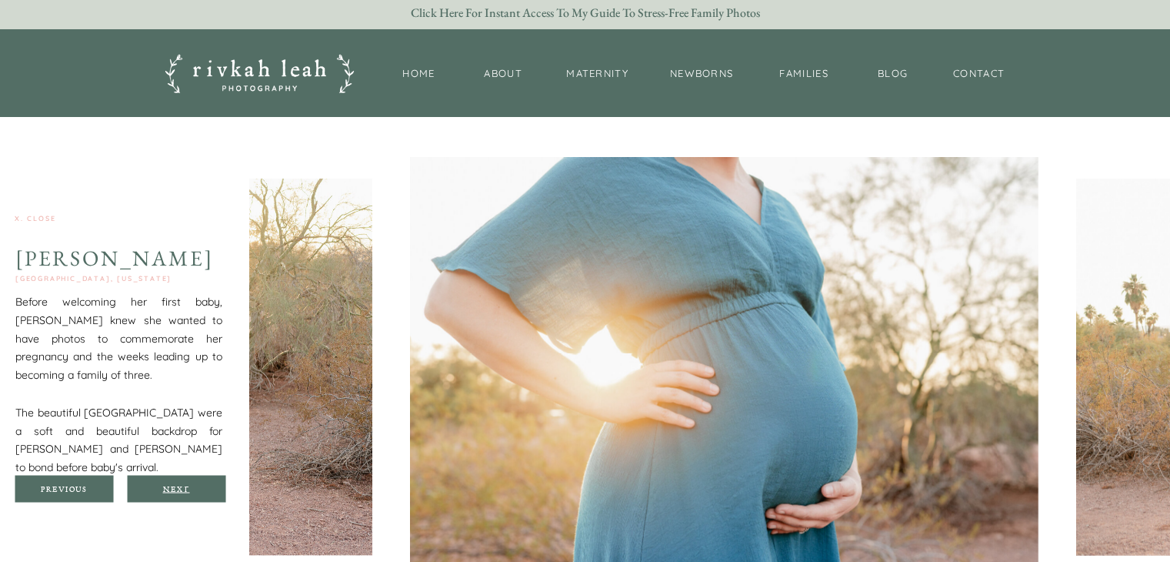
click at [197, 487] on div "Next" at bounding box center [176, 487] width 92 height 9
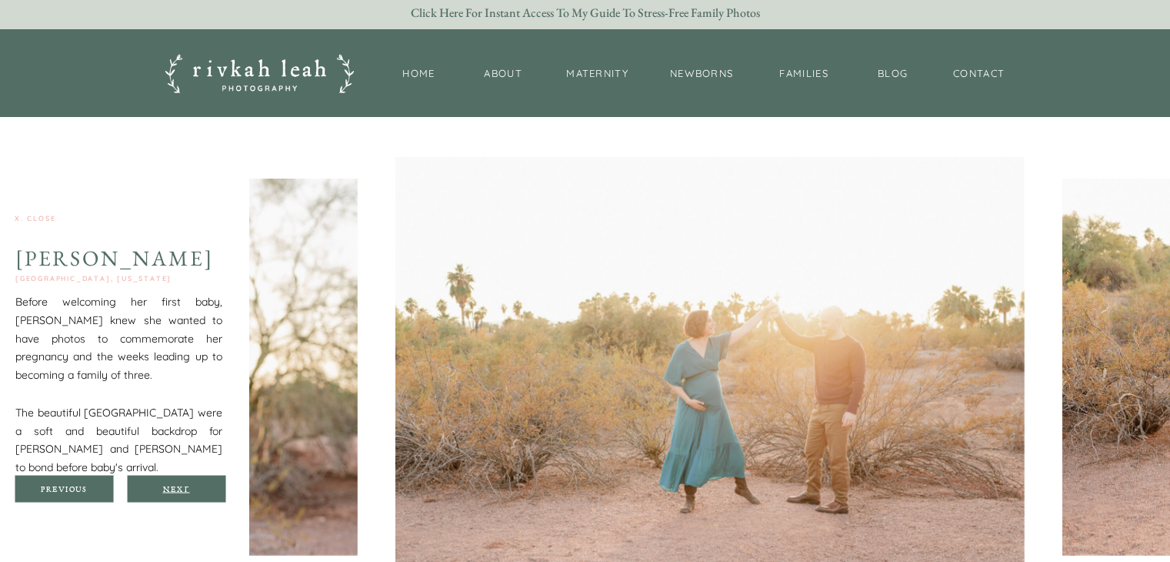
click at [197, 487] on div "Next" at bounding box center [176, 487] width 92 height 9
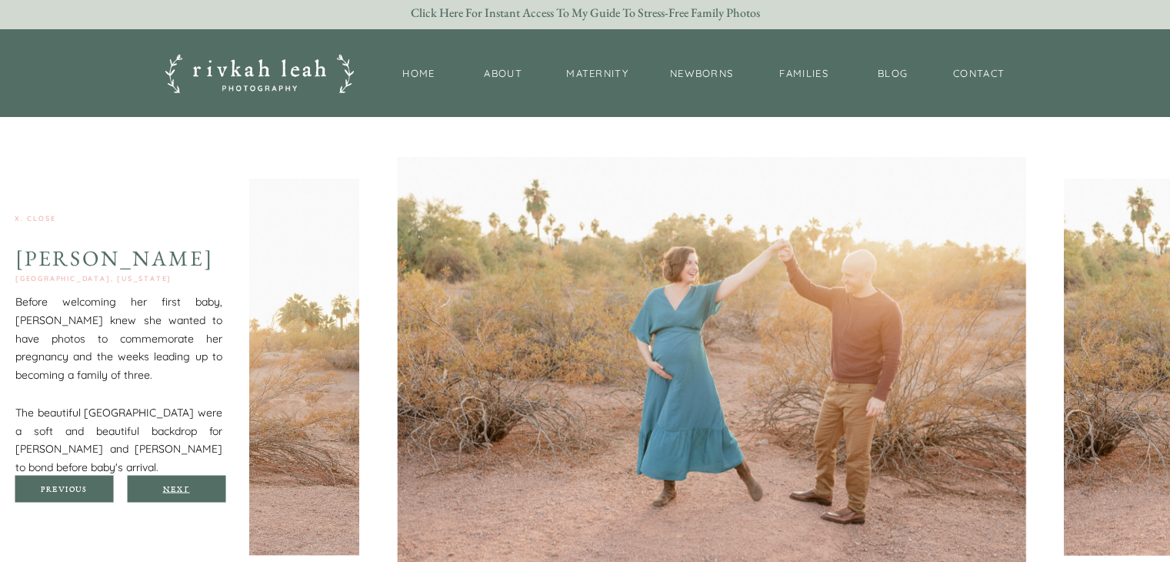
click at [197, 487] on div "Next" at bounding box center [176, 487] width 92 height 9
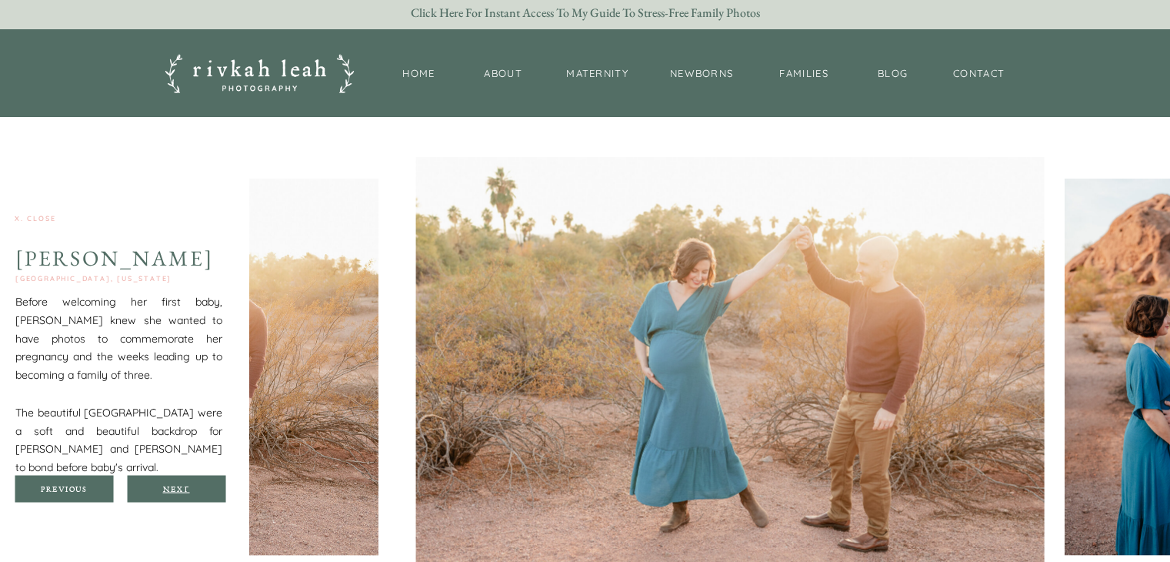
click at [197, 487] on div "Next" at bounding box center [176, 487] width 92 height 9
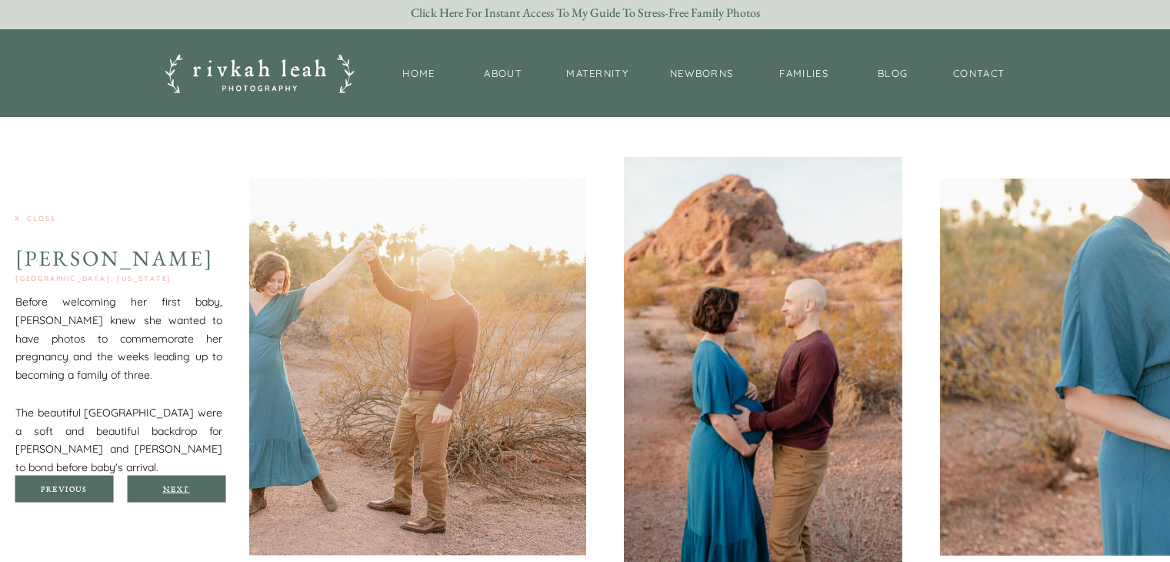
click at [197, 487] on div "Next" at bounding box center [176, 487] width 92 height 9
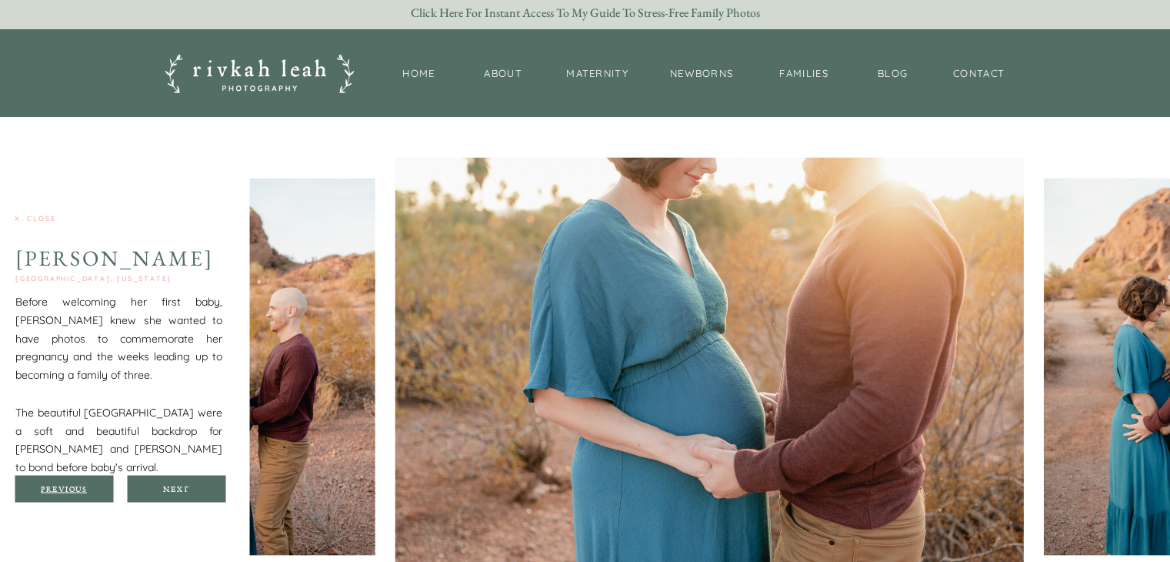
click at [81, 489] on div "Previous" at bounding box center [64, 487] width 92 height 9
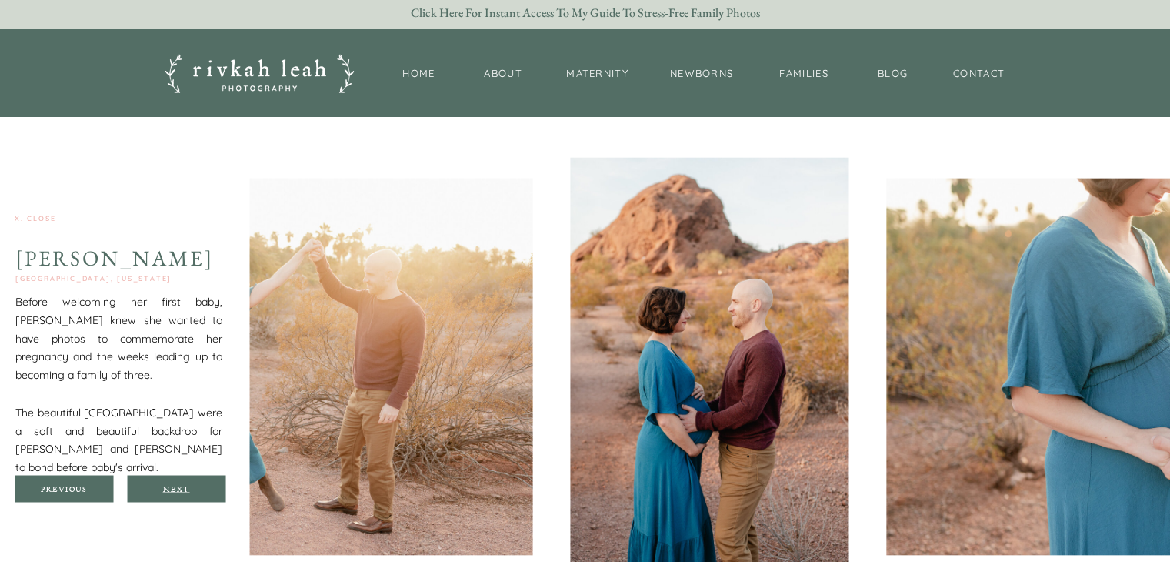
click at [165, 485] on div "Next" at bounding box center [176, 487] width 92 height 9
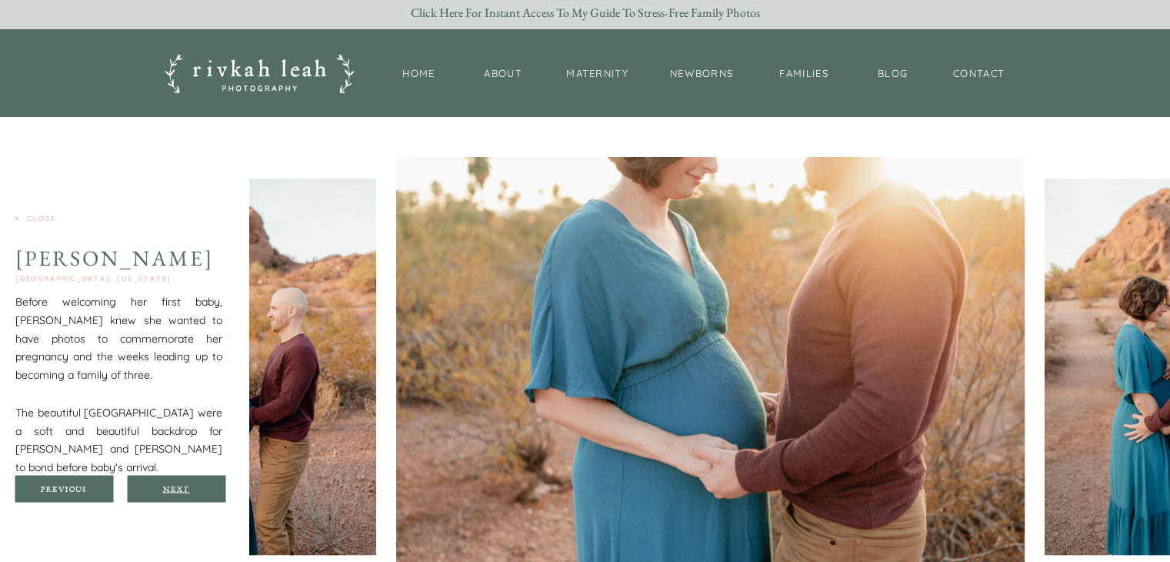
click at [165, 485] on div "Next" at bounding box center [176, 487] width 92 height 9
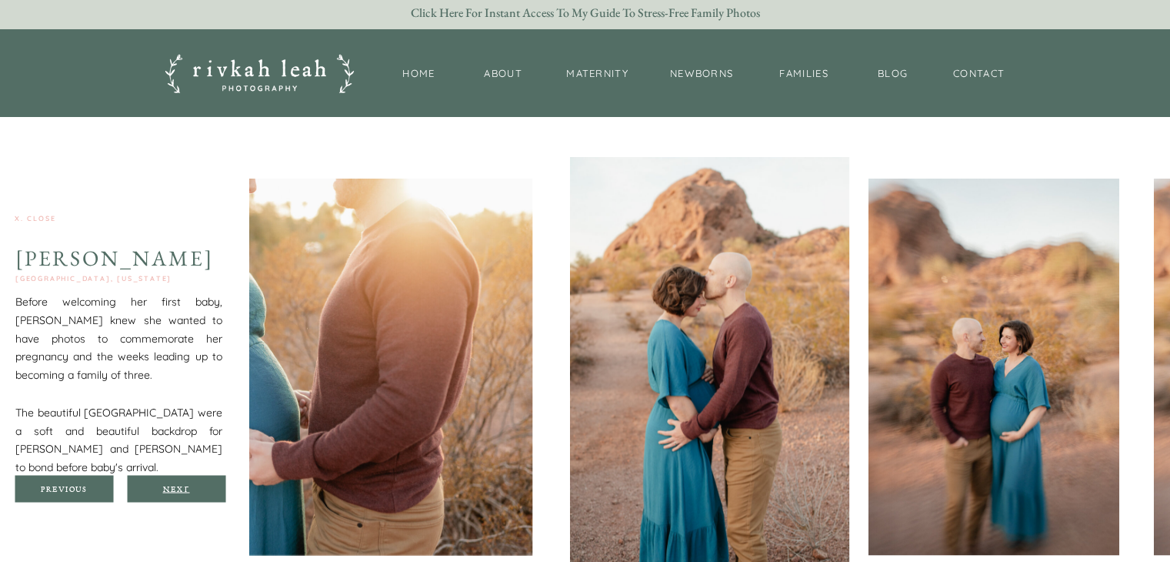
click at [165, 485] on div "Next" at bounding box center [176, 487] width 92 height 9
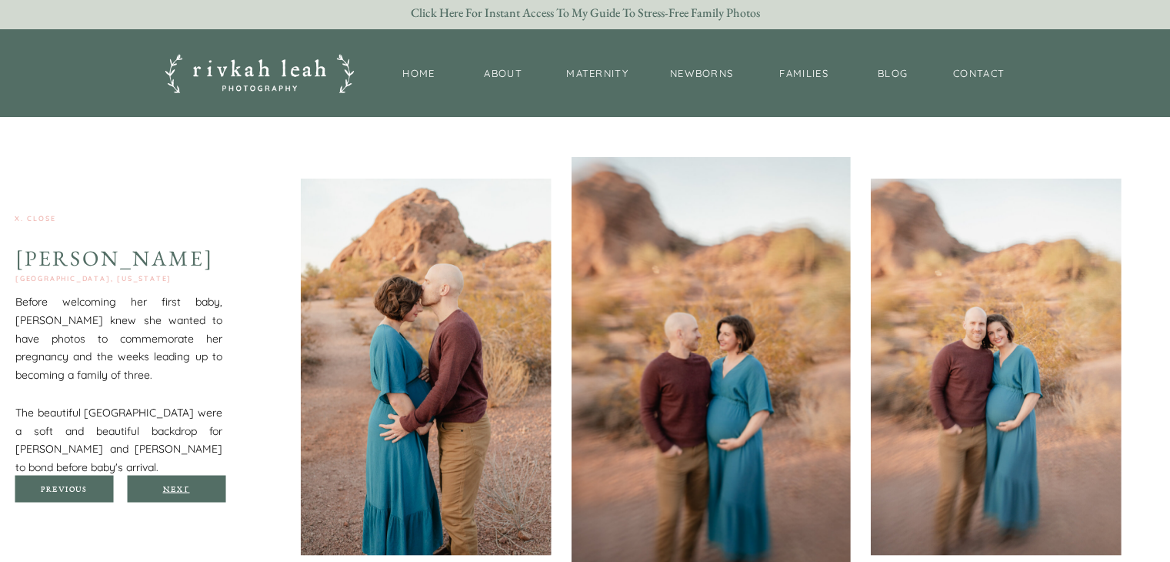
click at [165, 485] on div "Next" at bounding box center [176, 487] width 92 height 9
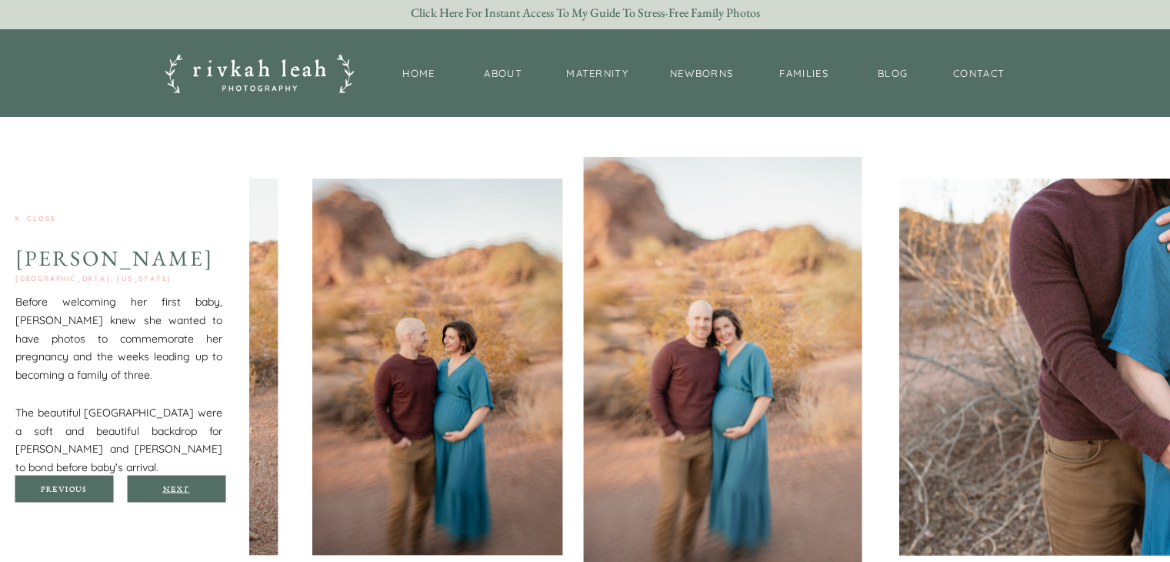
click at [165, 485] on div "Next" at bounding box center [176, 487] width 92 height 9
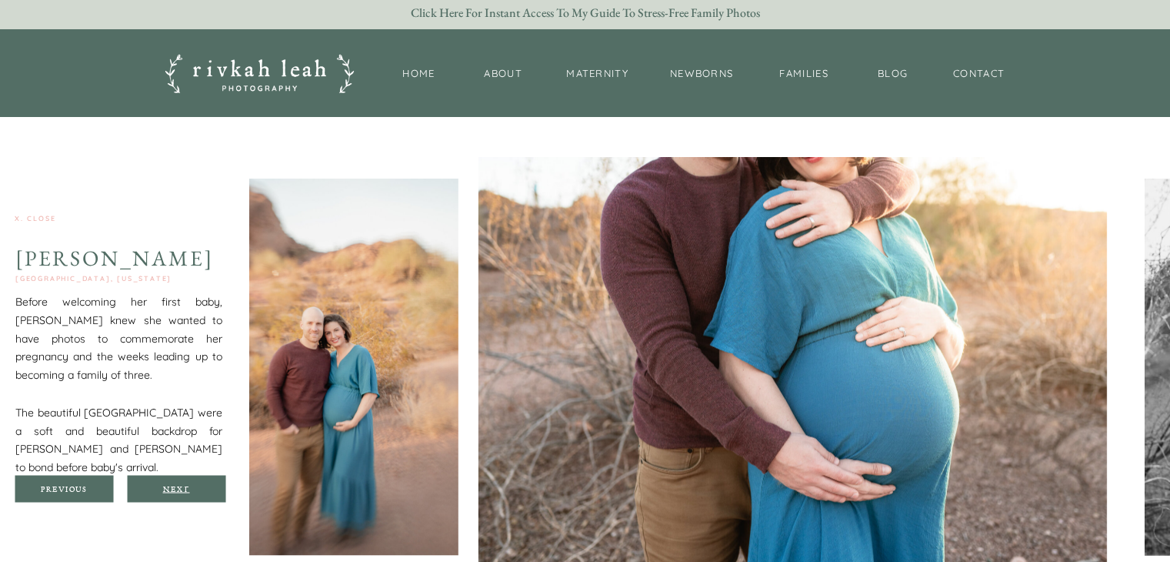
click at [165, 485] on div "Next" at bounding box center [176, 487] width 92 height 9
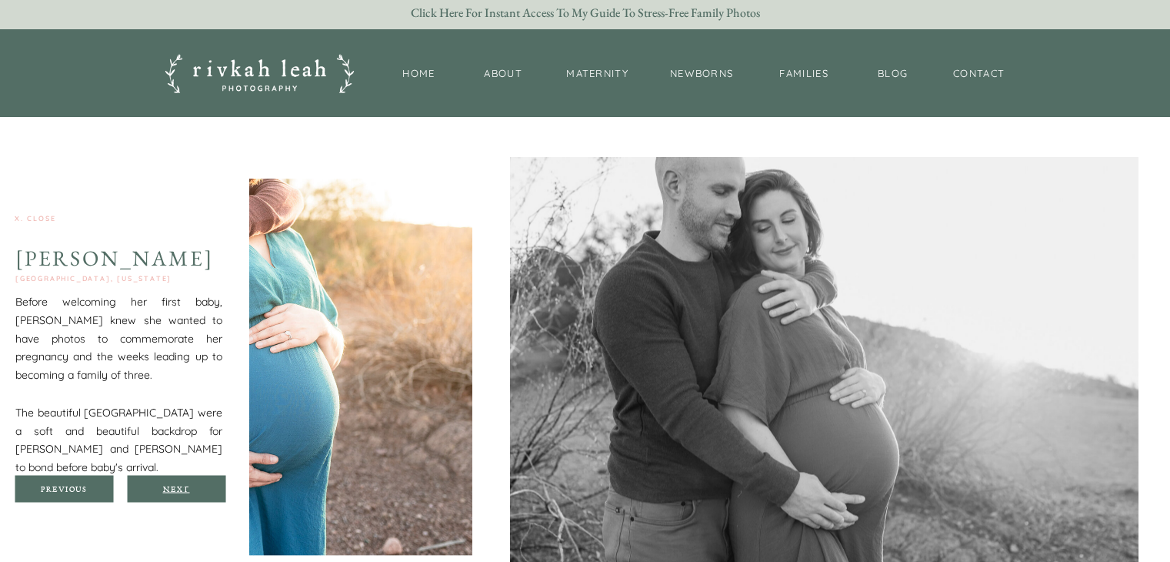
click at [165, 485] on div "Next" at bounding box center [176, 487] width 92 height 9
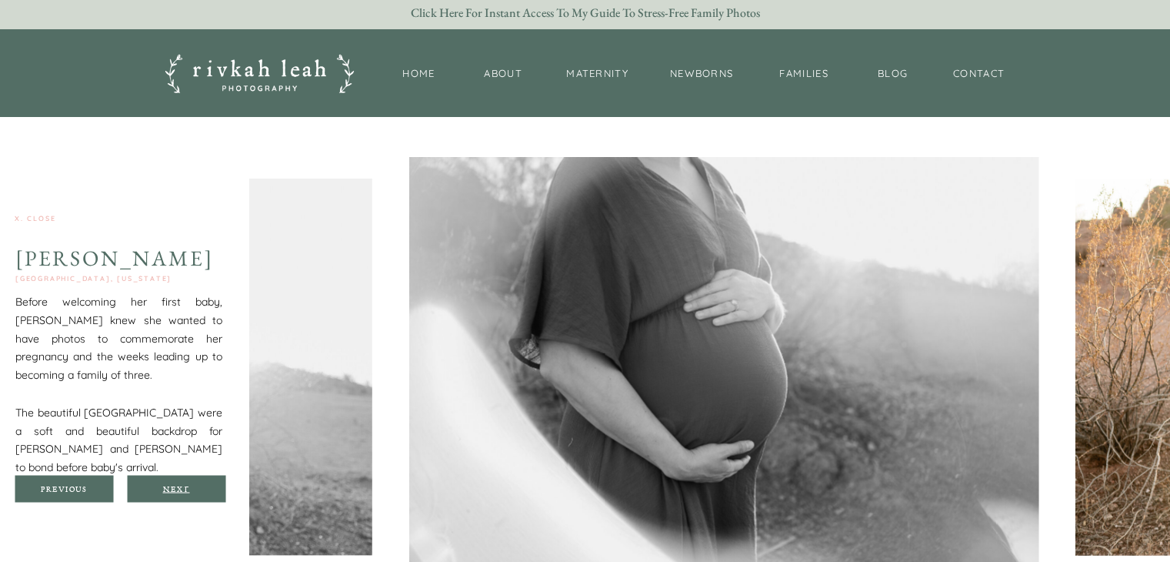
click at [165, 485] on div "Next" at bounding box center [176, 487] width 92 height 9
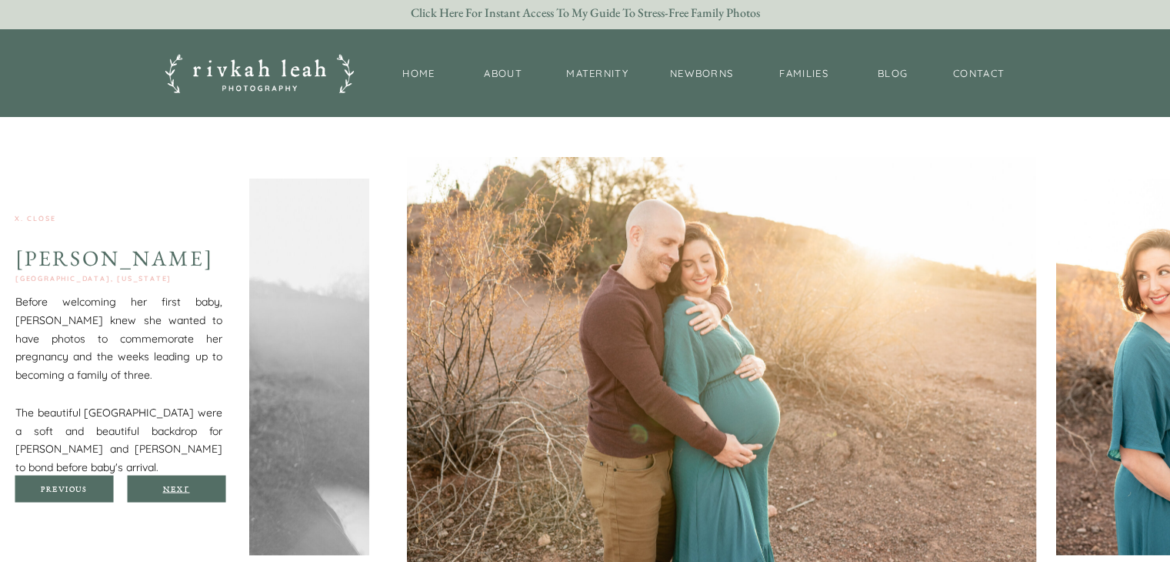
click at [165, 485] on div "Next" at bounding box center [176, 487] width 92 height 9
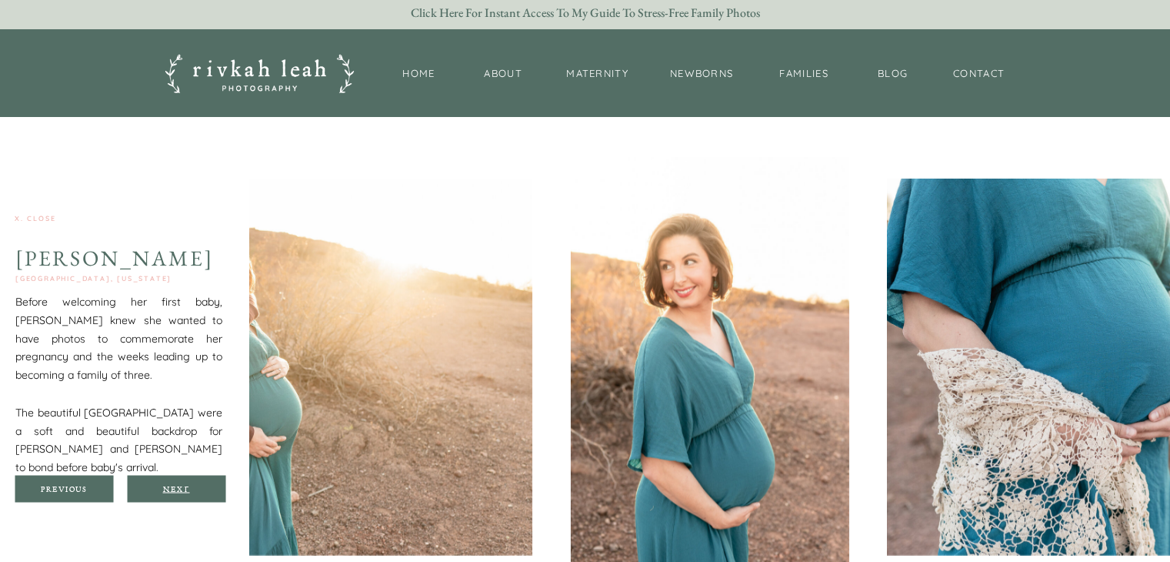
click at [165, 485] on div "Next" at bounding box center [176, 487] width 92 height 9
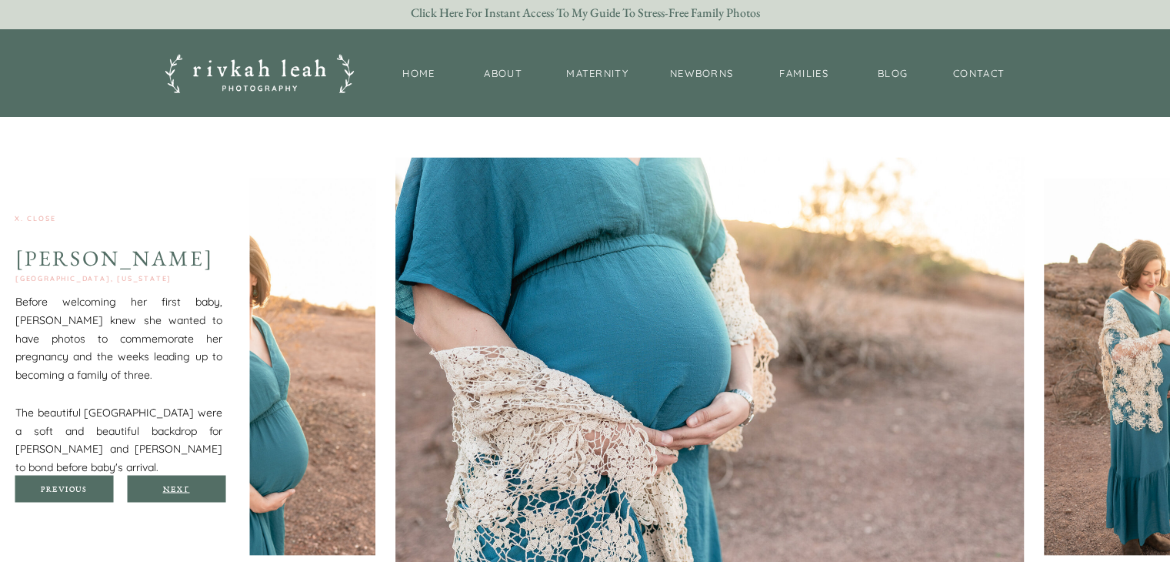
click at [165, 485] on div "Next" at bounding box center [176, 487] width 92 height 9
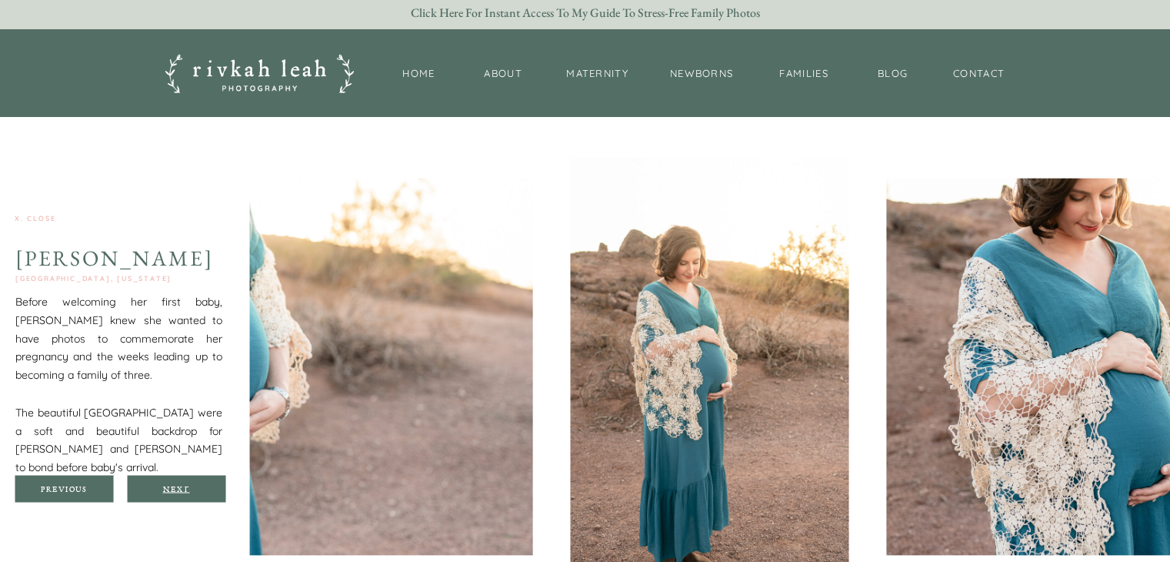
click at [165, 485] on div "Next" at bounding box center [176, 487] width 92 height 9
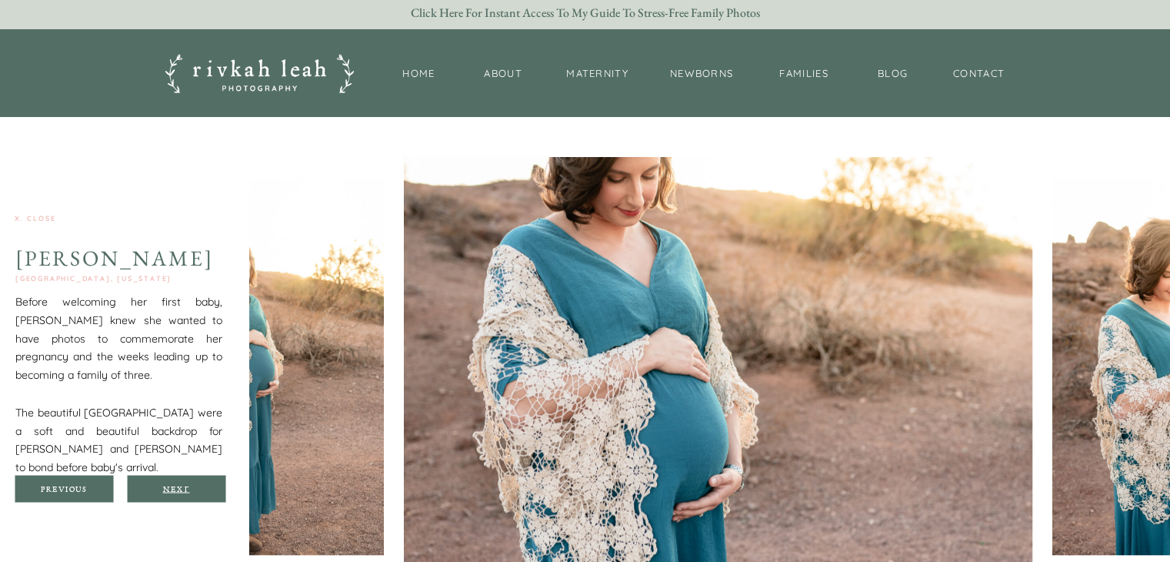
click at [165, 485] on div "Next" at bounding box center [176, 487] width 92 height 9
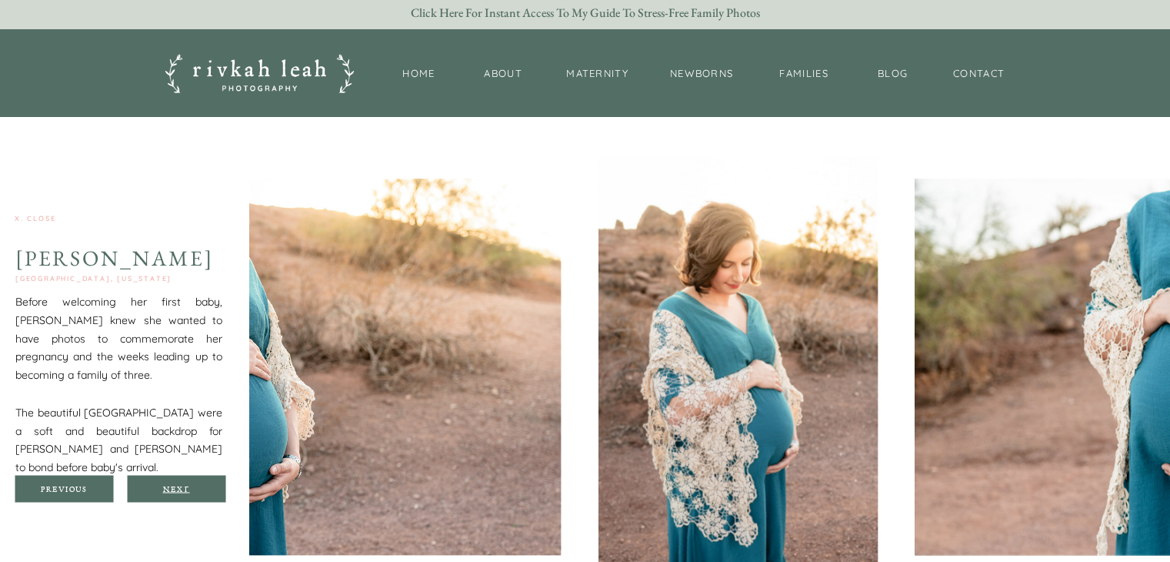
click at [165, 485] on div "Next" at bounding box center [176, 487] width 92 height 9
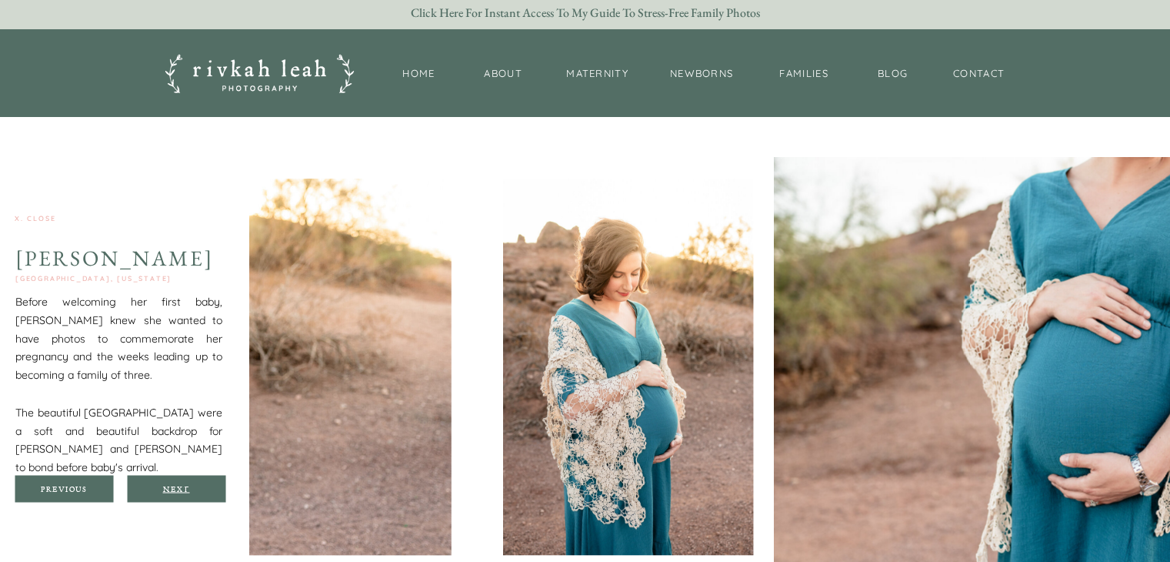
click at [165, 485] on div "Next" at bounding box center [176, 487] width 92 height 9
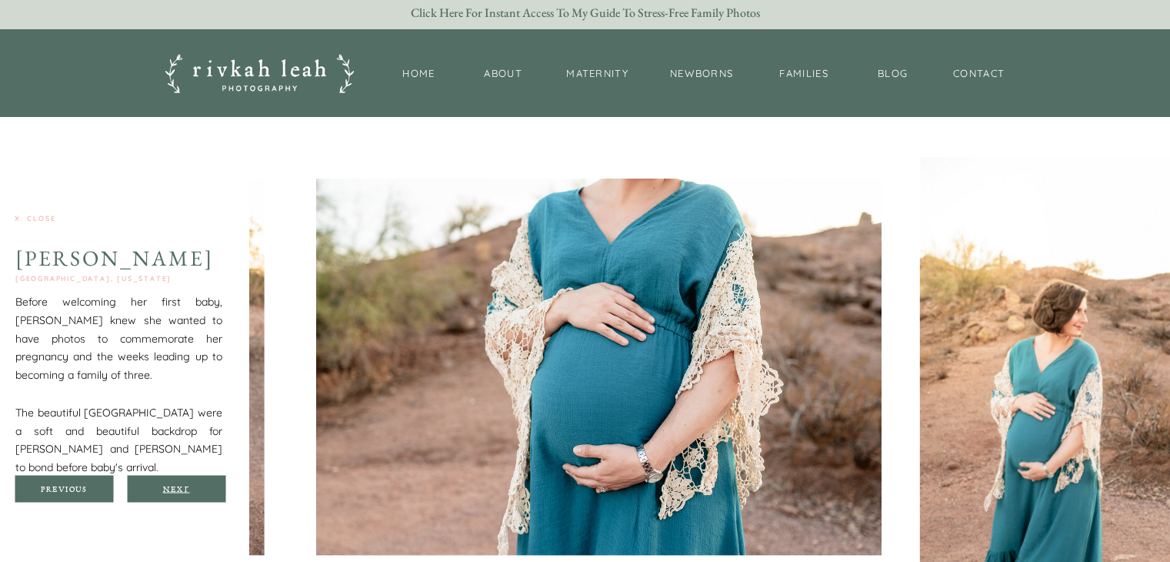
click at [165, 485] on div "Next" at bounding box center [176, 487] width 92 height 9
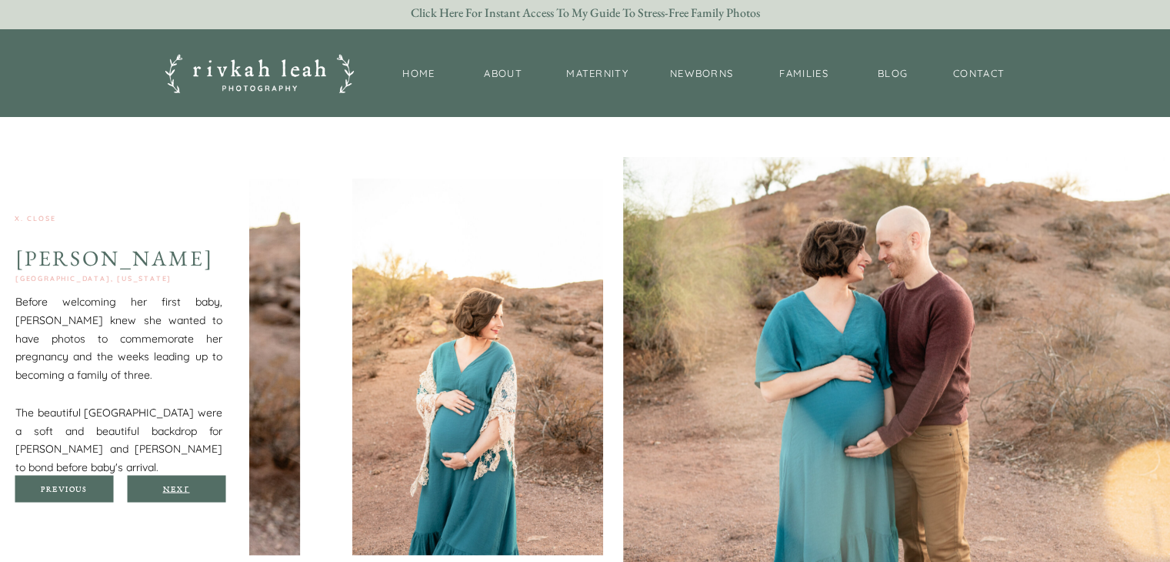
click at [165, 485] on div "Next" at bounding box center [176, 487] width 92 height 9
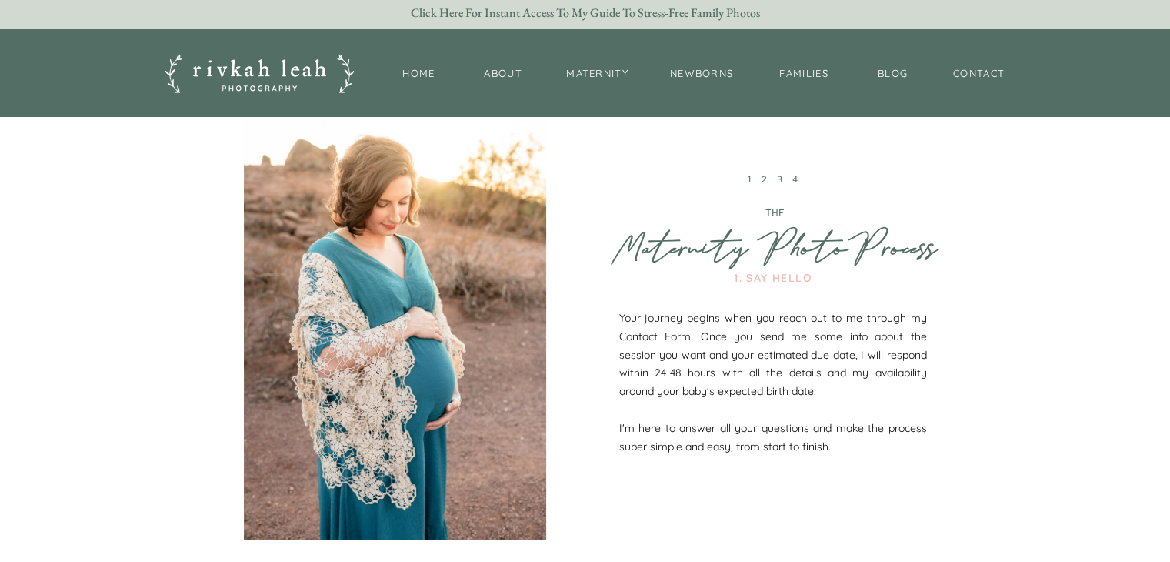
scroll to position [3805, 0]
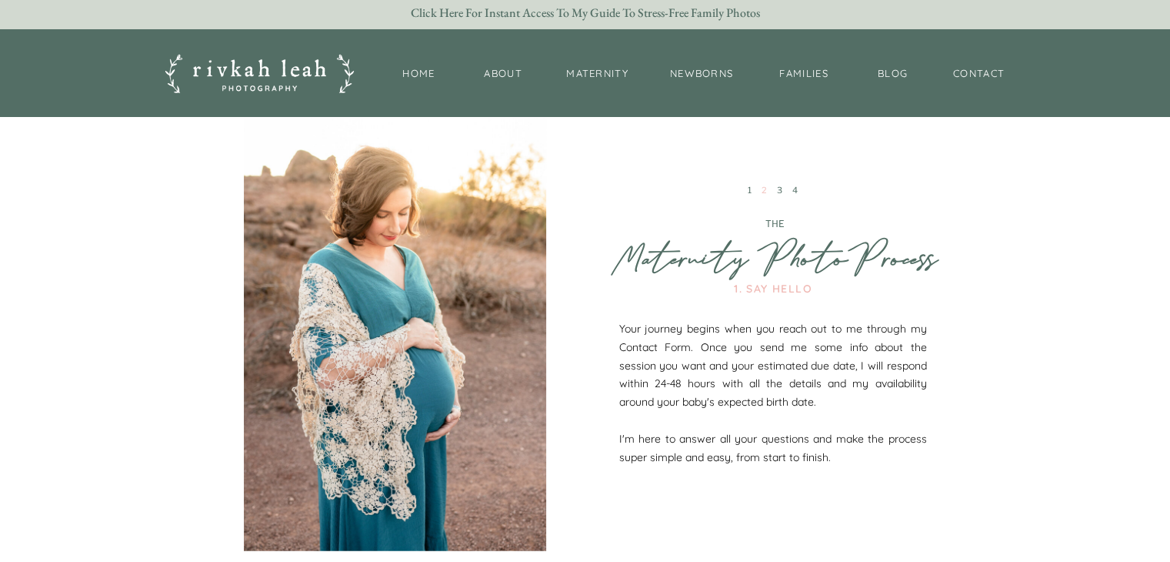
click at [765, 192] on link "2" at bounding box center [767, 190] width 10 height 11
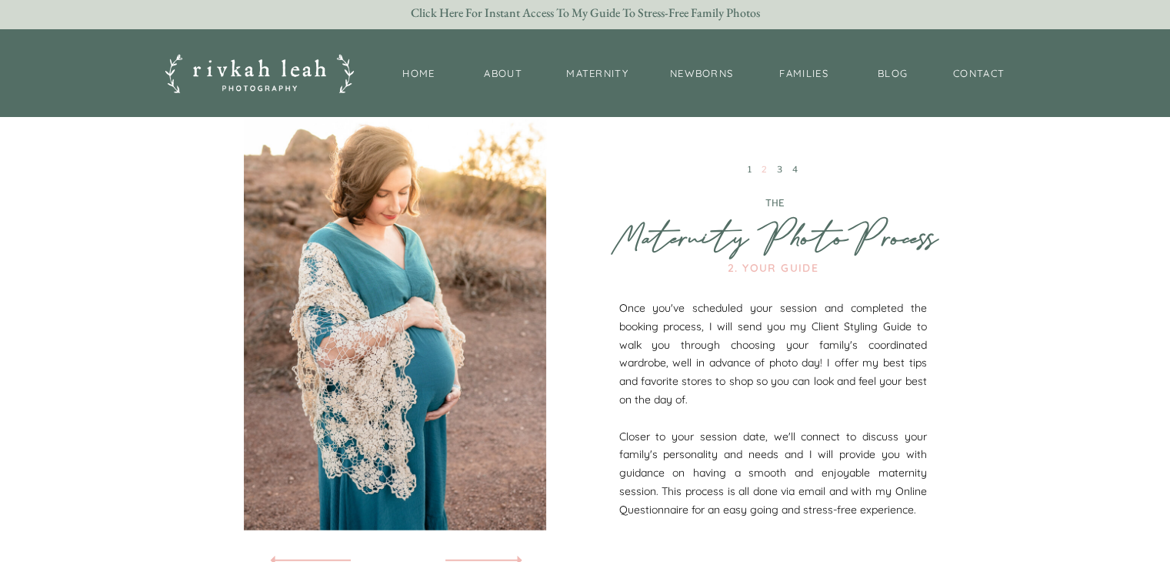
scroll to position [3827, 0]
click at [779, 169] on link "3" at bounding box center [782, 168] width 10 height 11
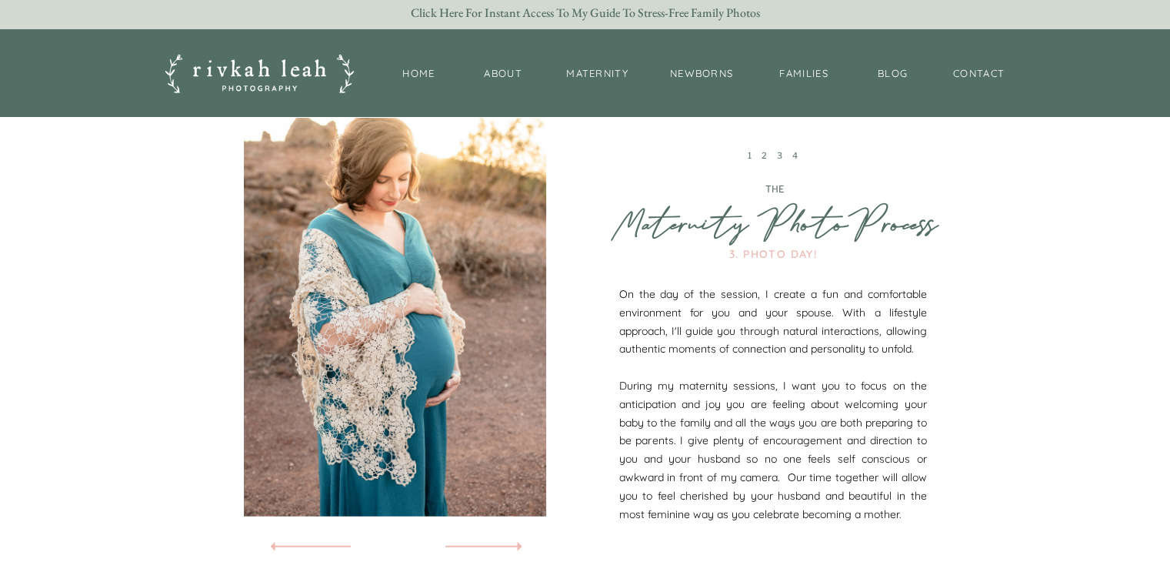
scroll to position [3841, 0]
drag, startPoint x: 791, startPoint y: 153, endPoint x: 756, endPoint y: 186, distance: 47.9
click at [756, 186] on div "The" at bounding box center [775, 188] width 301 height 10
click at [796, 155] on link "4" at bounding box center [797, 154] width 10 height 11
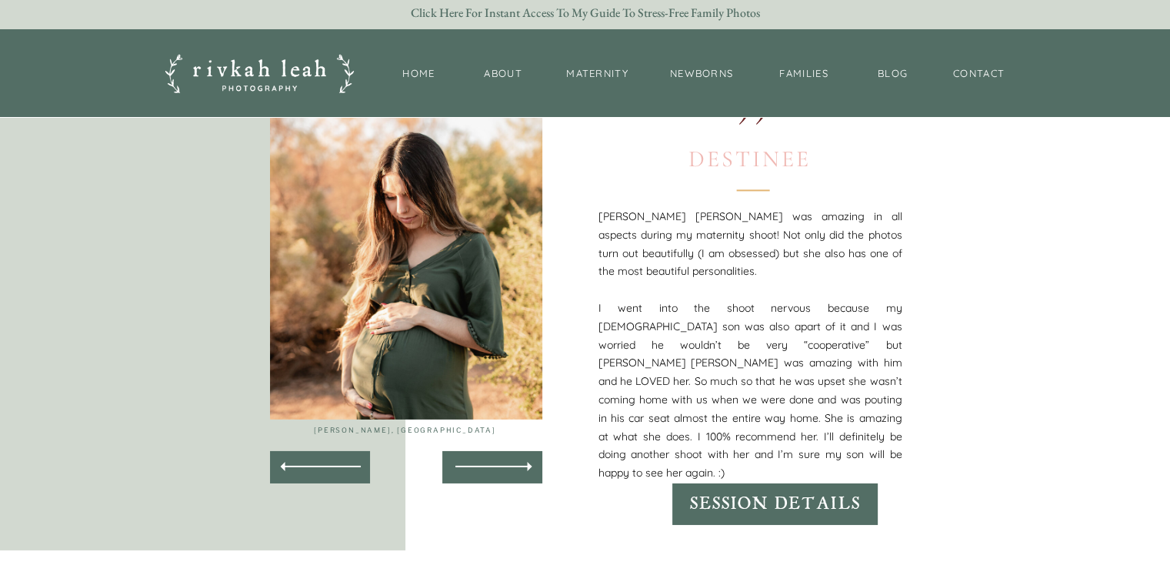
scroll to position [4970, 0]
click at [524, 464] on icon at bounding box center [529, 465] width 21 height 18
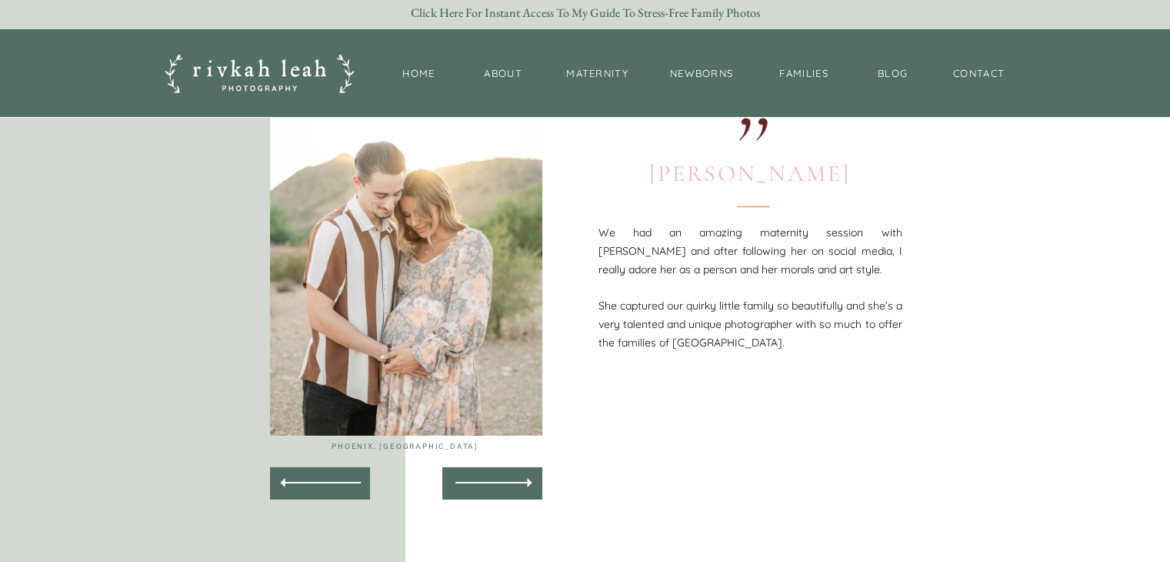
scroll to position [4949, 0]
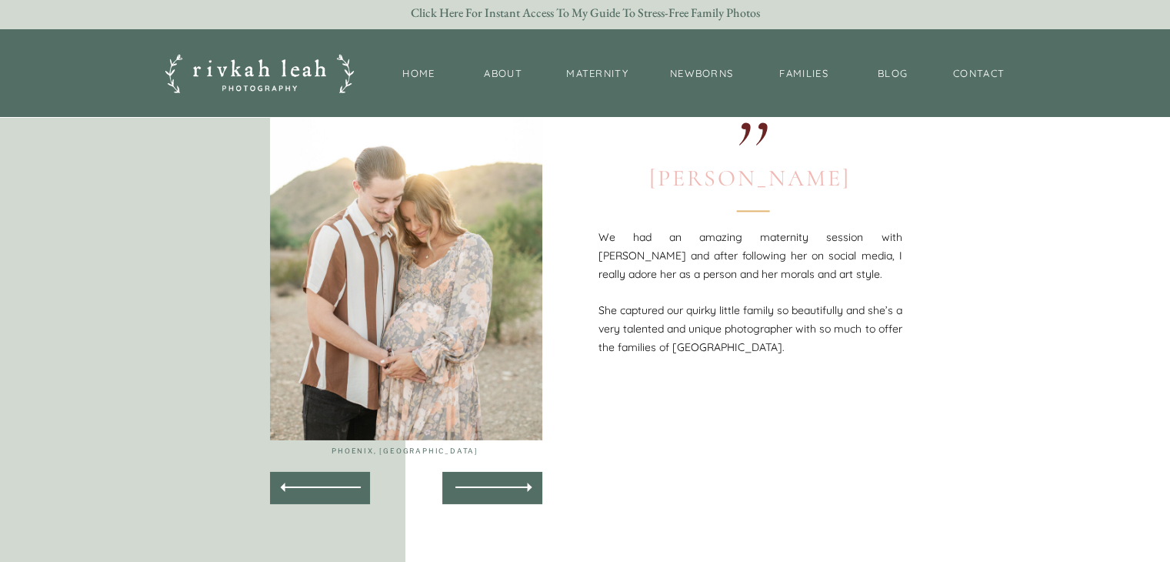
click at [506, 481] on div at bounding box center [492, 488] width 93 height 30
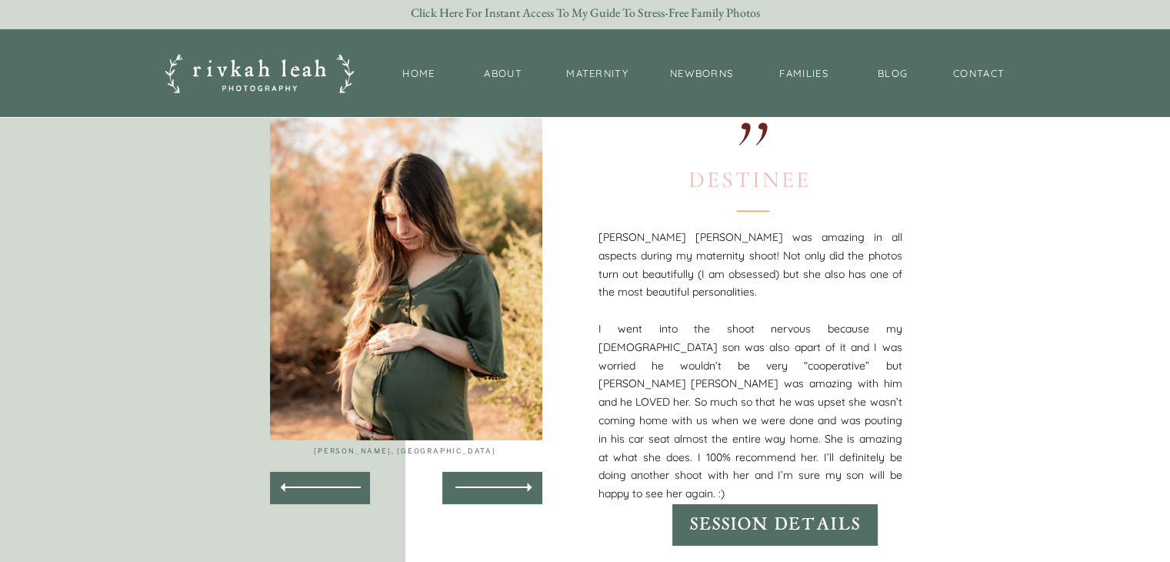
click at [506, 481] on div at bounding box center [492, 488] width 93 height 30
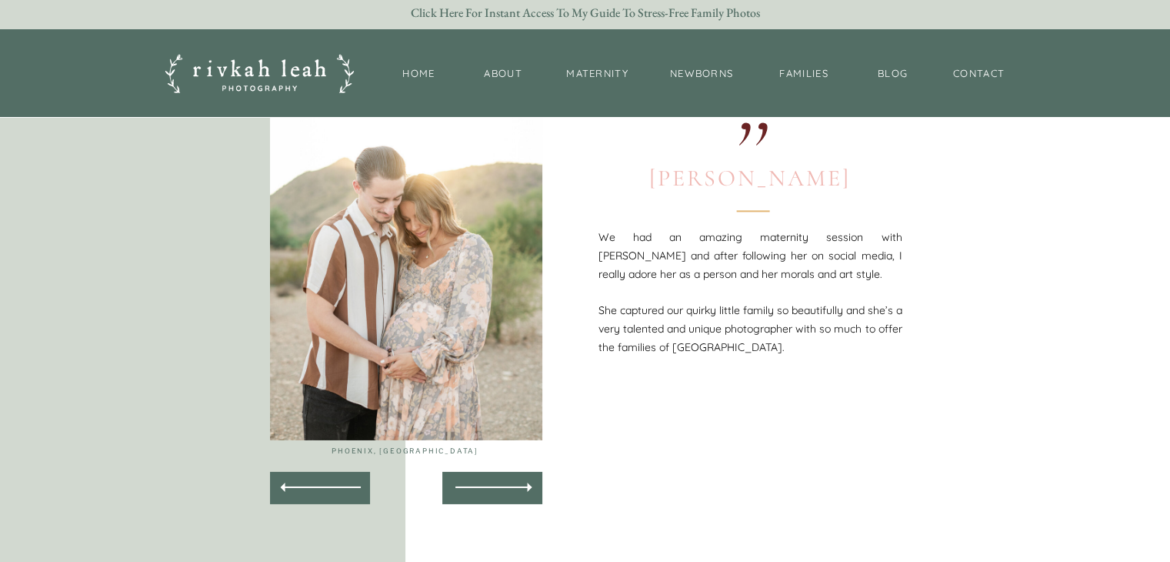
click at [506, 481] on div at bounding box center [492, 488] width 93 height 30
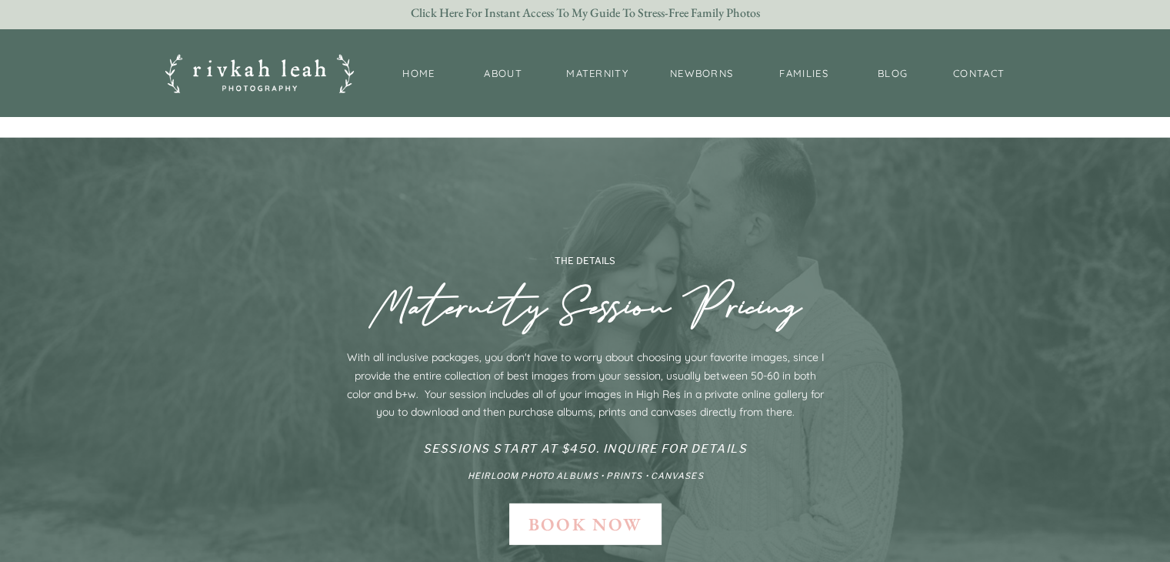
scroll to position [4164, 0]
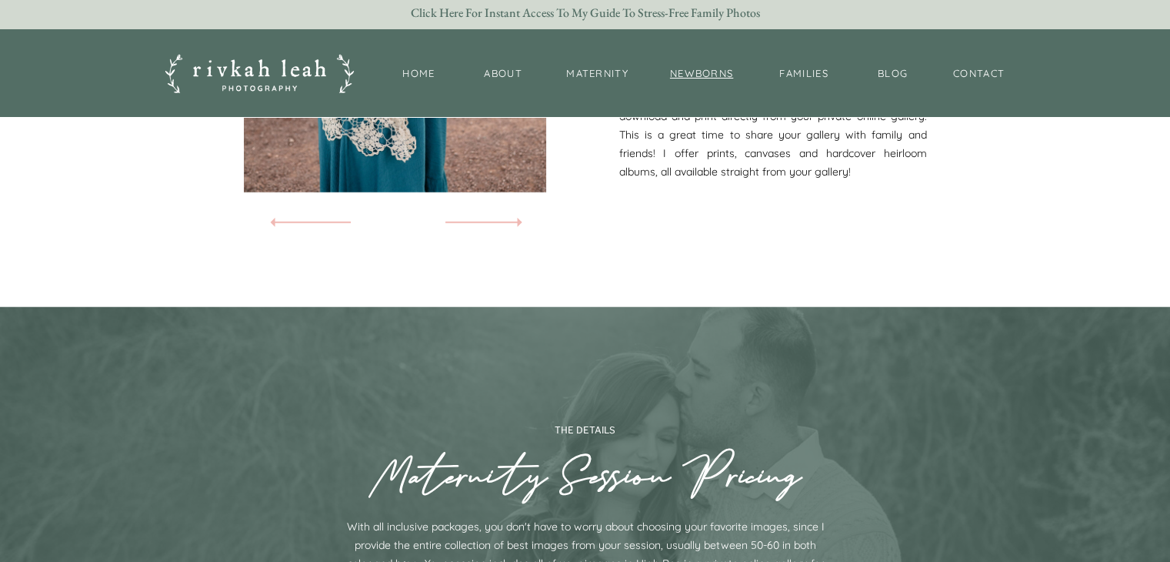
click at [696, 78] on nav "newborns" at bounding box center [702, 73] width 67 height 15
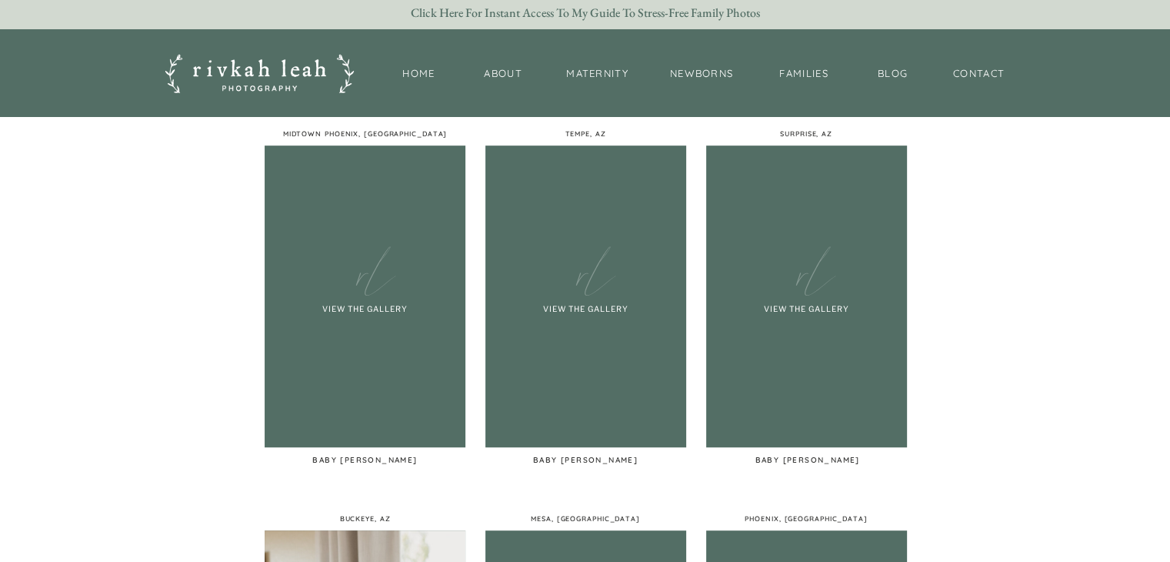
scroll to position [829, 0]
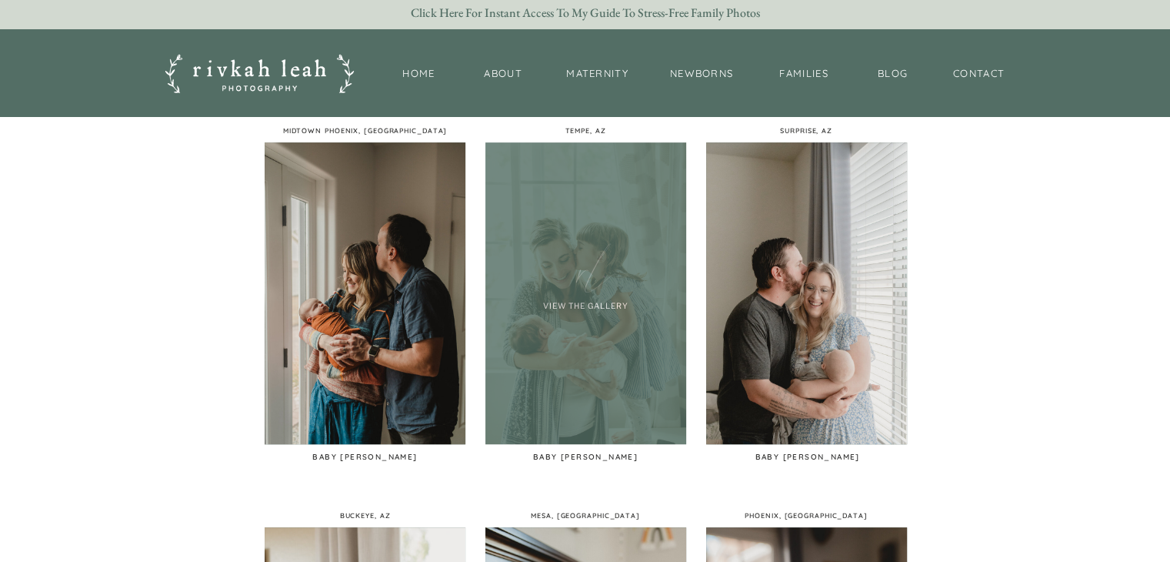
click at [588, 377] on div at bounding box center [585, 293] width 201 height 302
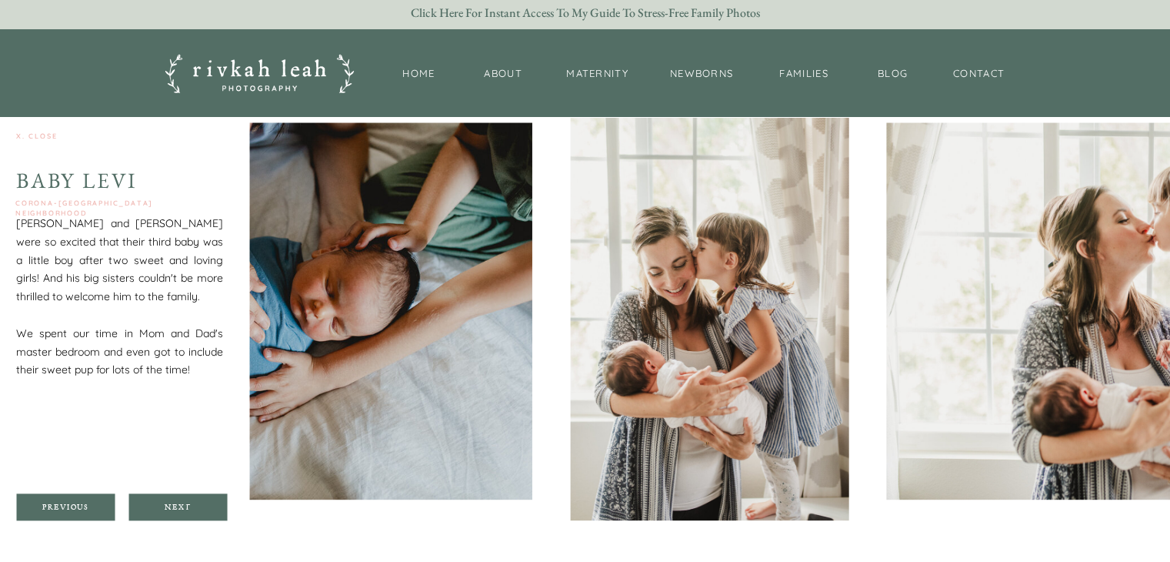
scroll to position [1793, 0]
click at [185, 509] on div "Next" at bounding box center [178, 506] width 92 height 9
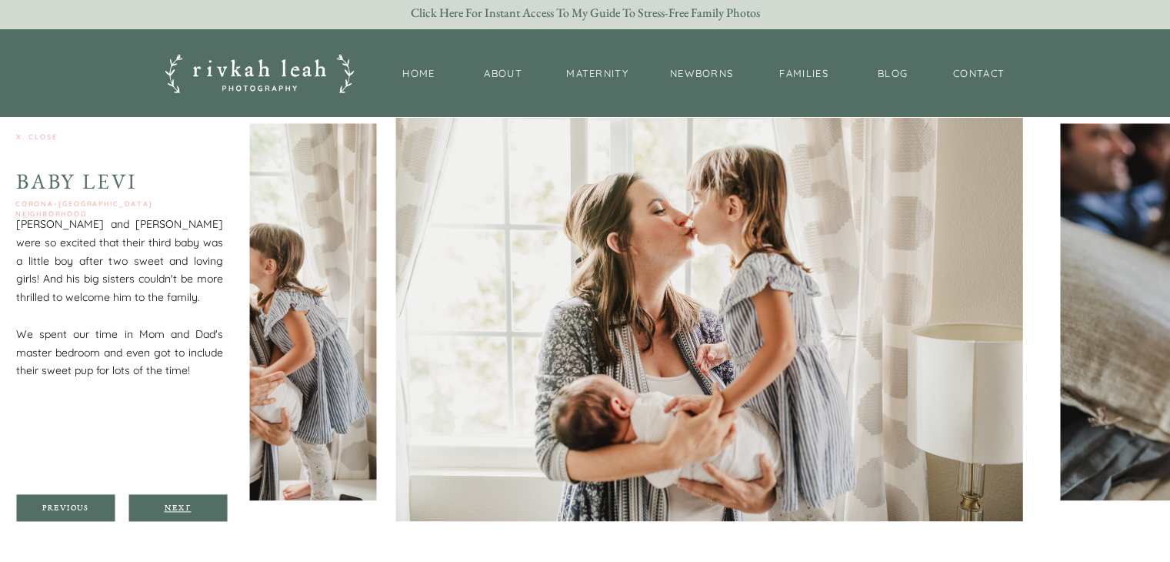
click at [185, 509] on div "Next" at bounding box center [178, 506] width 92 height 9
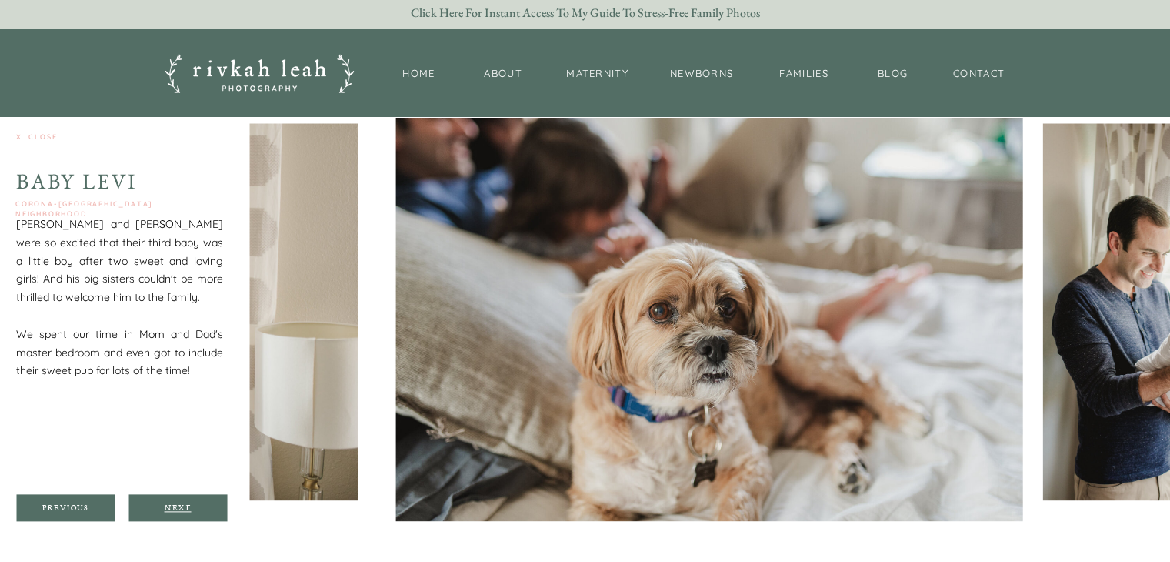
click at [185, 509] on div "Next" at bounding box center [178, 506] width 92 height 9
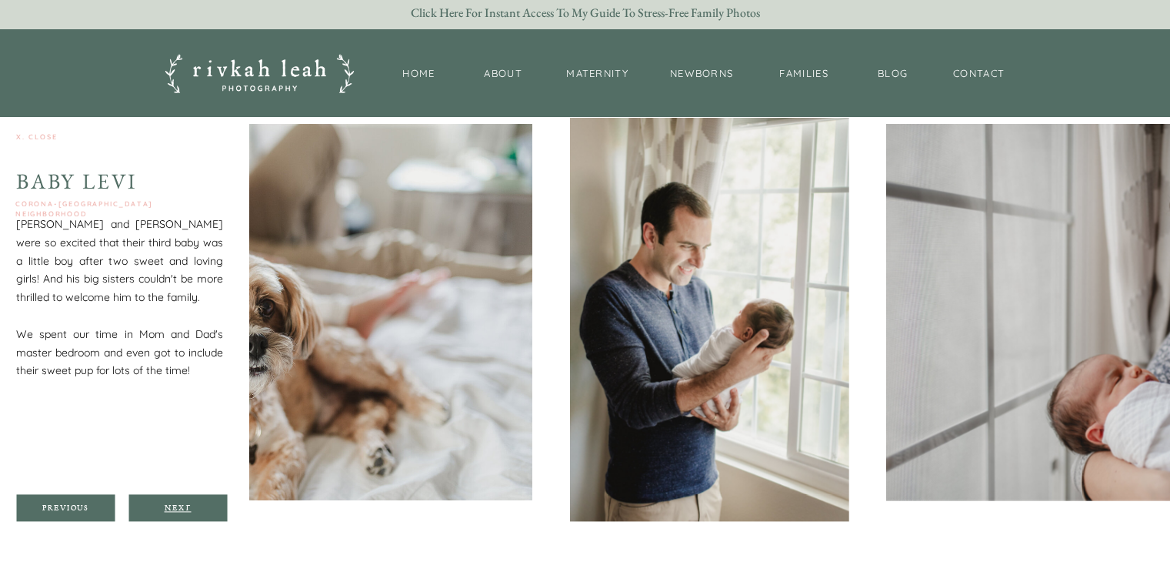
click at [185, 509] on div "Next" at bounding box center [178, 506] width 92 height 9
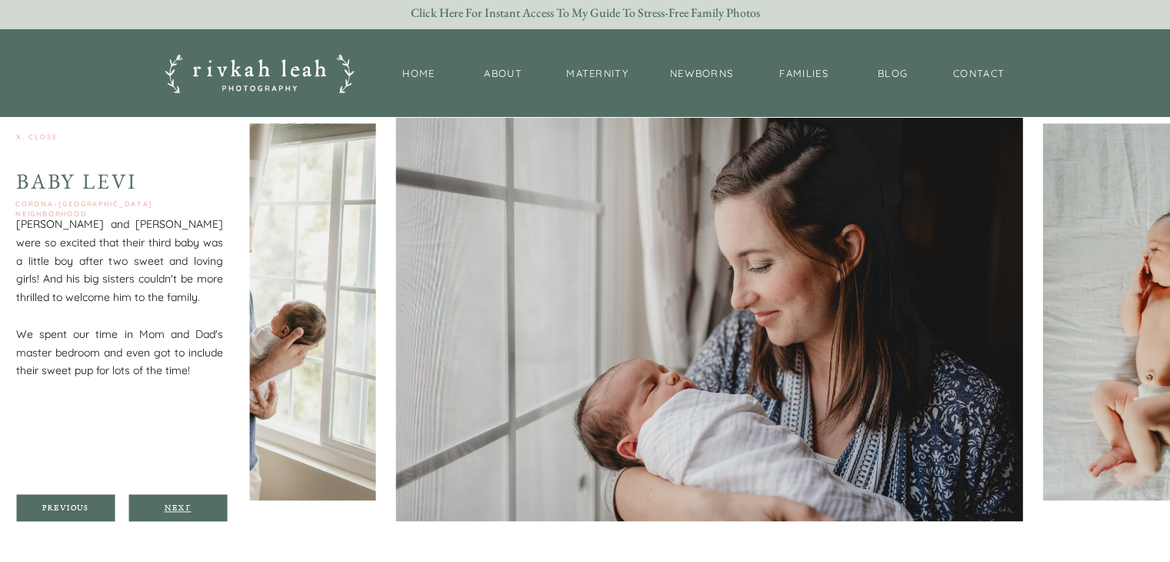
click at [185, 509] on div "Next" at bounding box center [178, 506] width 92 height 9
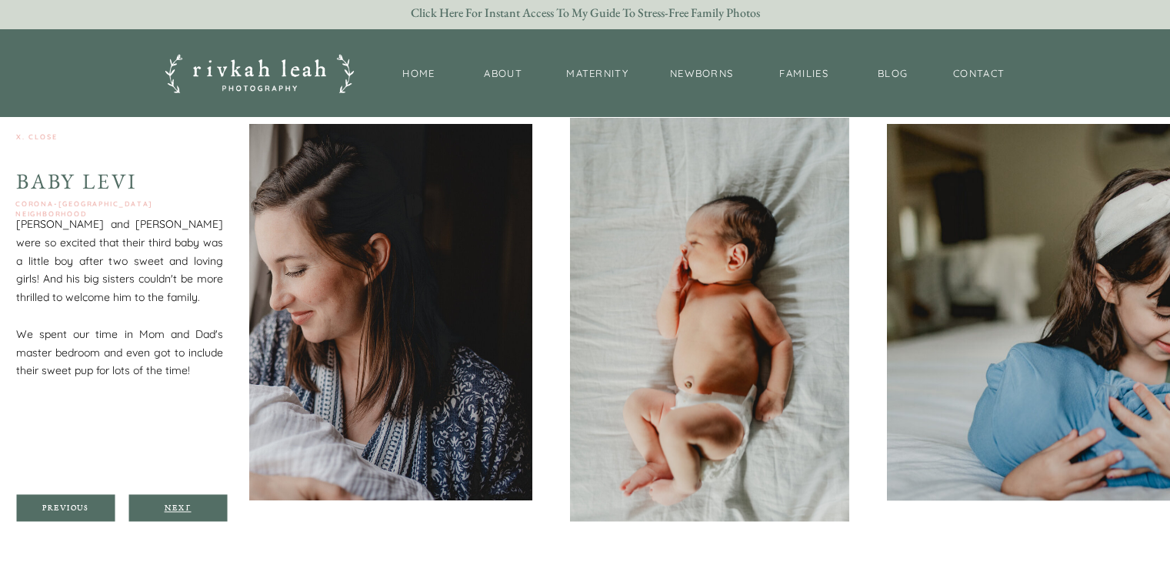
click at [185, 509] on div "Next" at bounding box center [178, 506] width 92 height 9
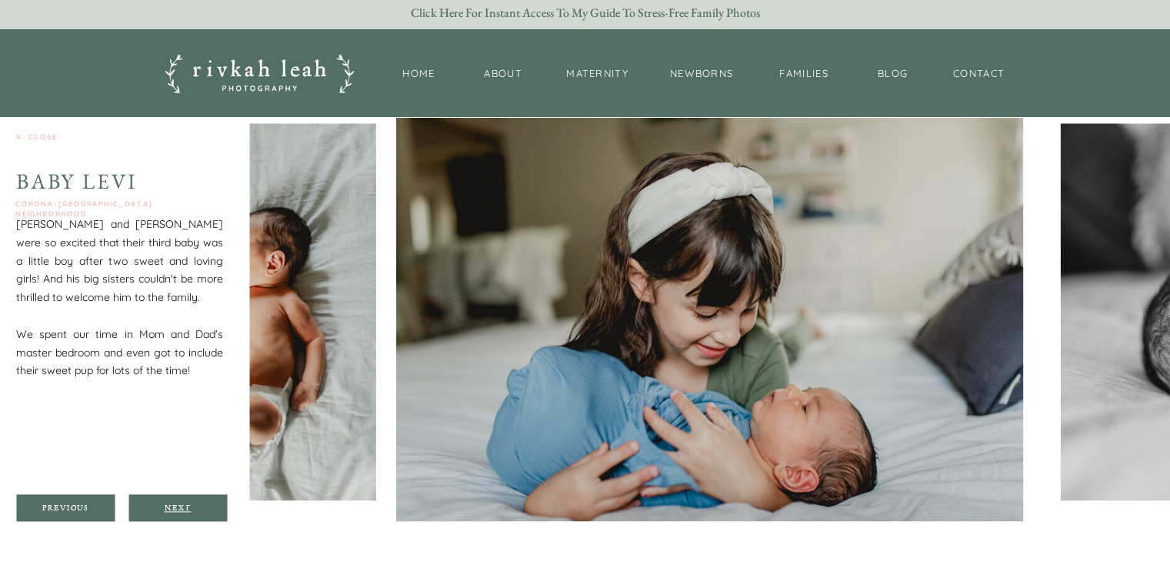
click at [185, 509] on div "Next" at bounding box center [178, 506] width 92 height 9
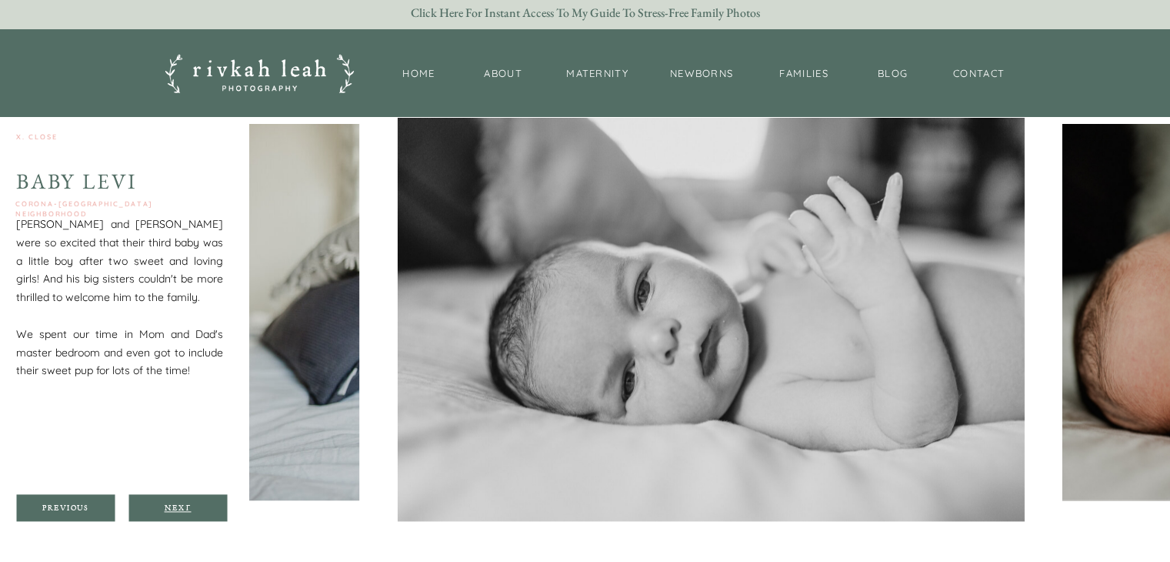
click at [185, 509] on div "Next" at bounding box center [178, 506] width 92 height 9
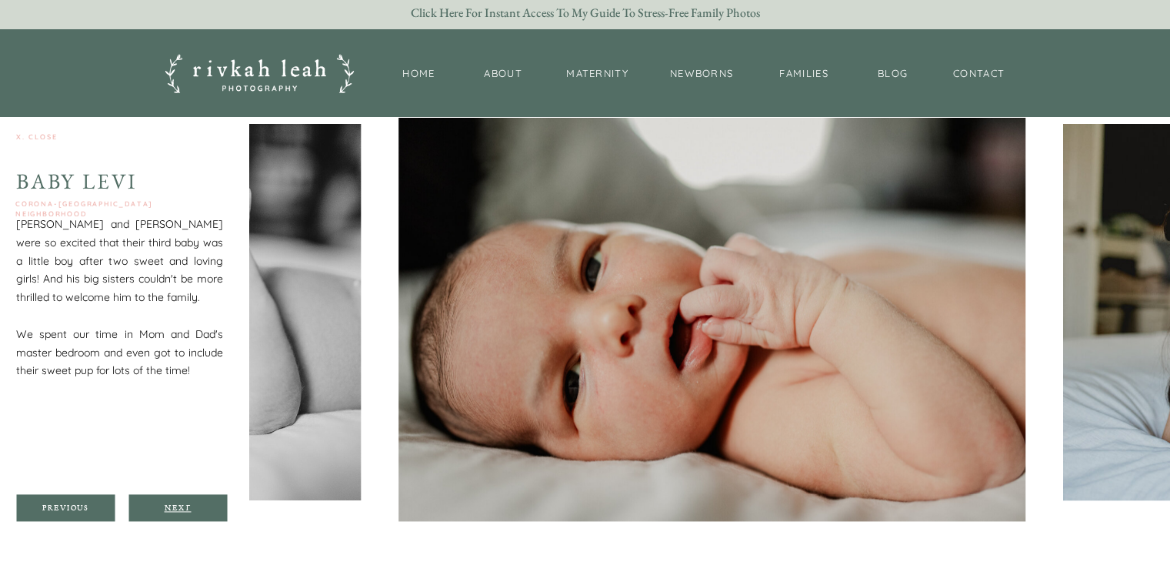
click at [185, 509] on div "Next" at bounding box center [178, 506] width 92 height 9
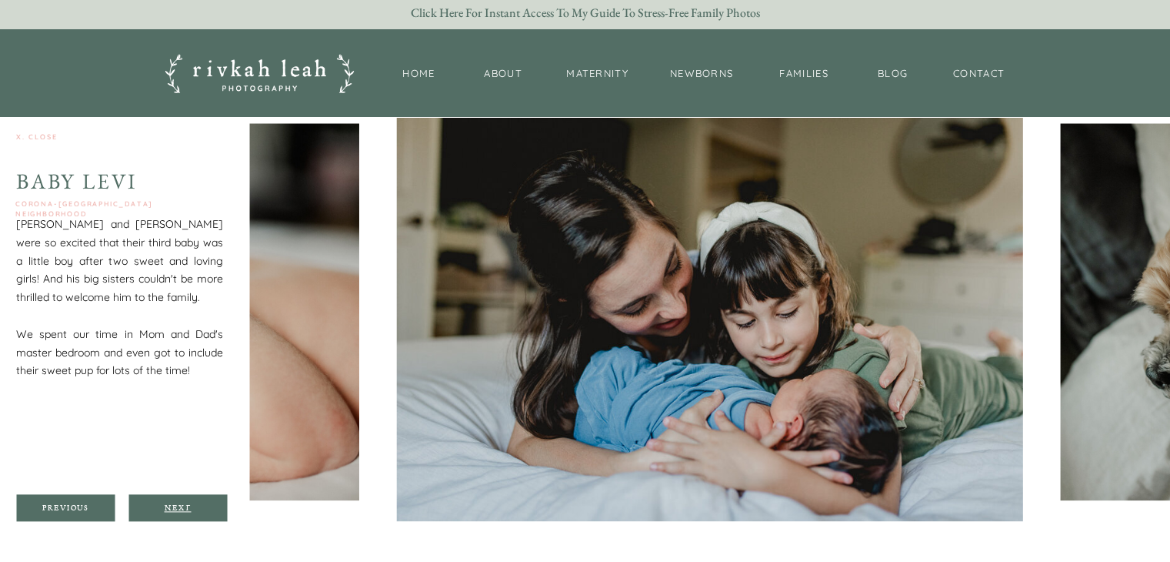
click at [185, 509] on div "Next" at bounding box center [178, 506] width 92 height 9
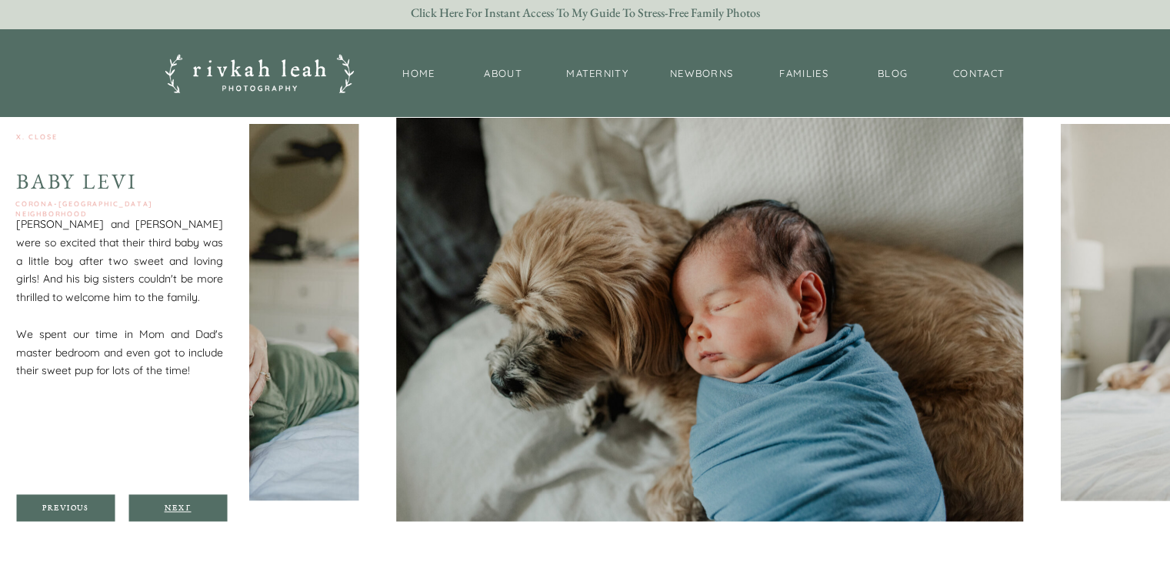
click at [185, 509] on div "Next" at bounding box center [178, 506] width 92 height 9
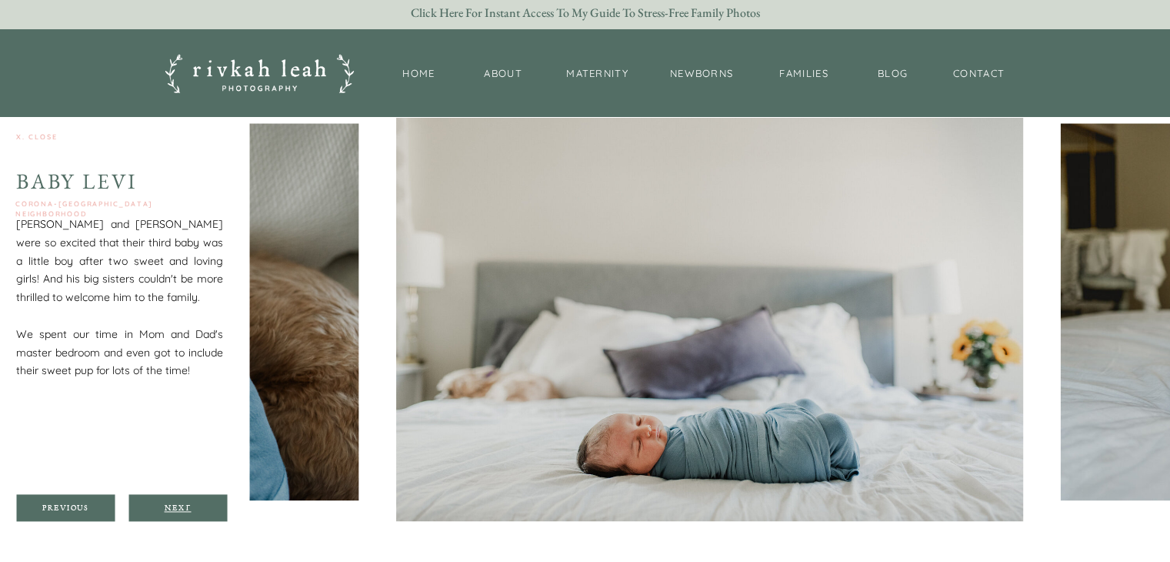
click at [185, 509] on div "Next" at bounding box center [178, 506] width 92 height 9
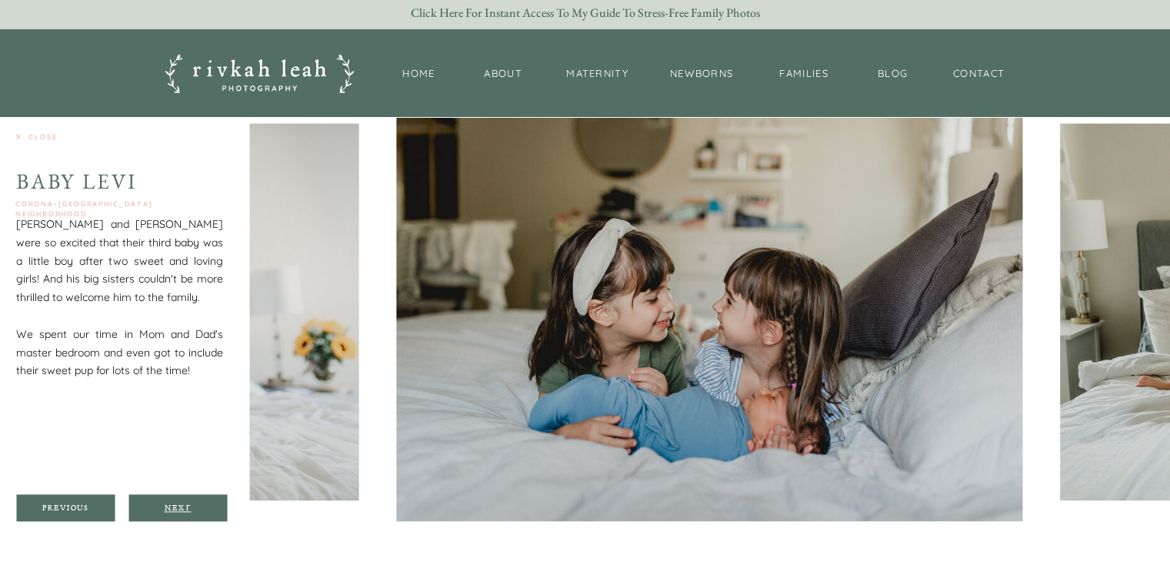
click at [185, 509] on div "Next" at bounding box center [178, 506] width 92 height 9
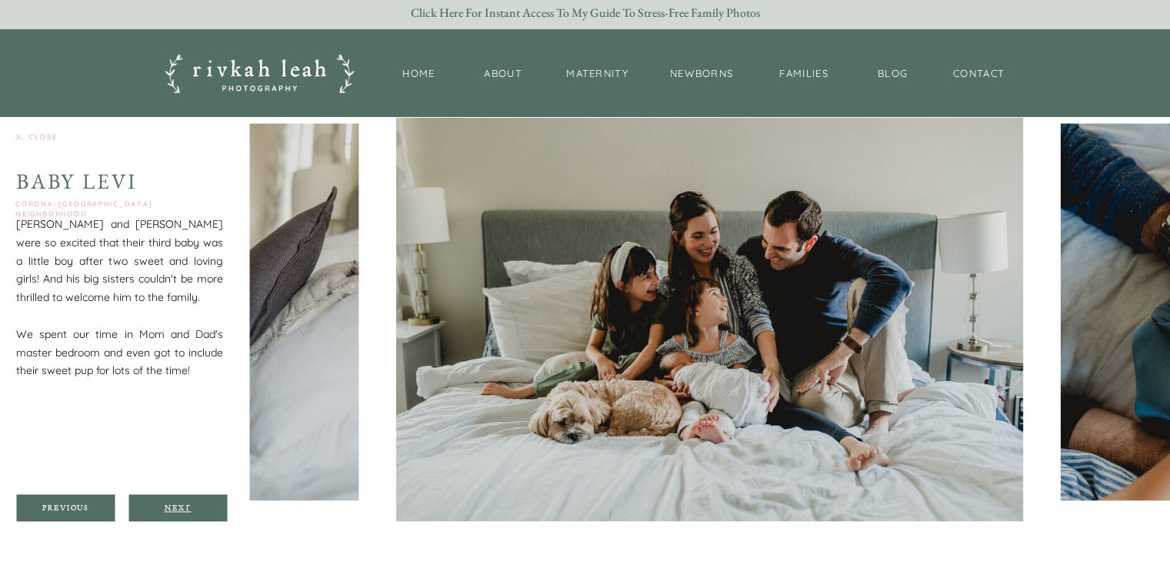
click at [185, 509] on div "Next" at bounding box center [178, 506] width 92 height 9
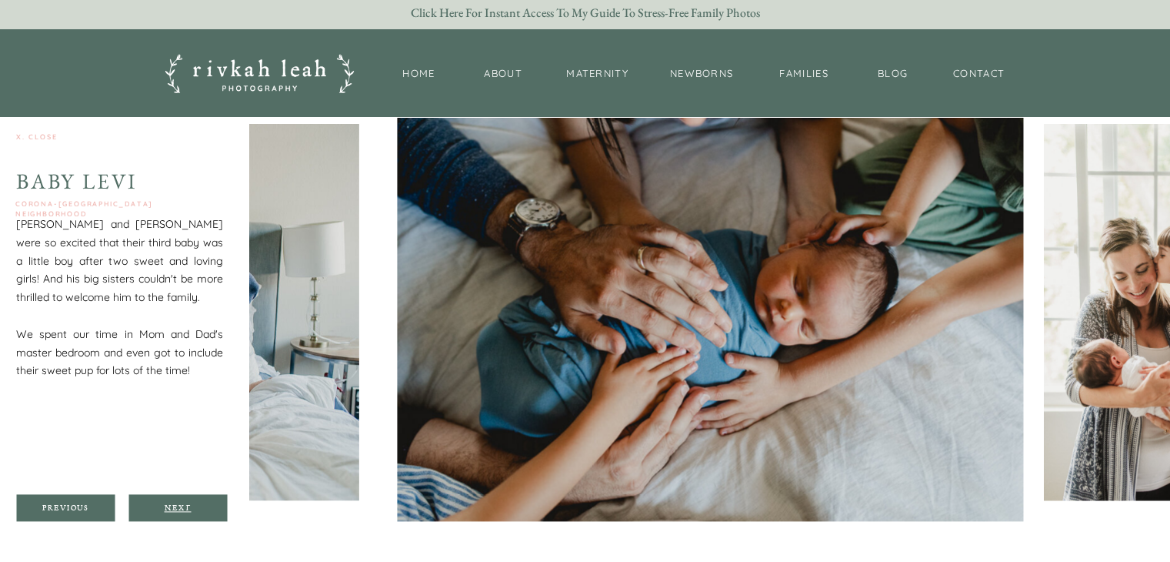
click at [185, 509] on div "Next" at bounding box center [178, 506] width 92 height 9
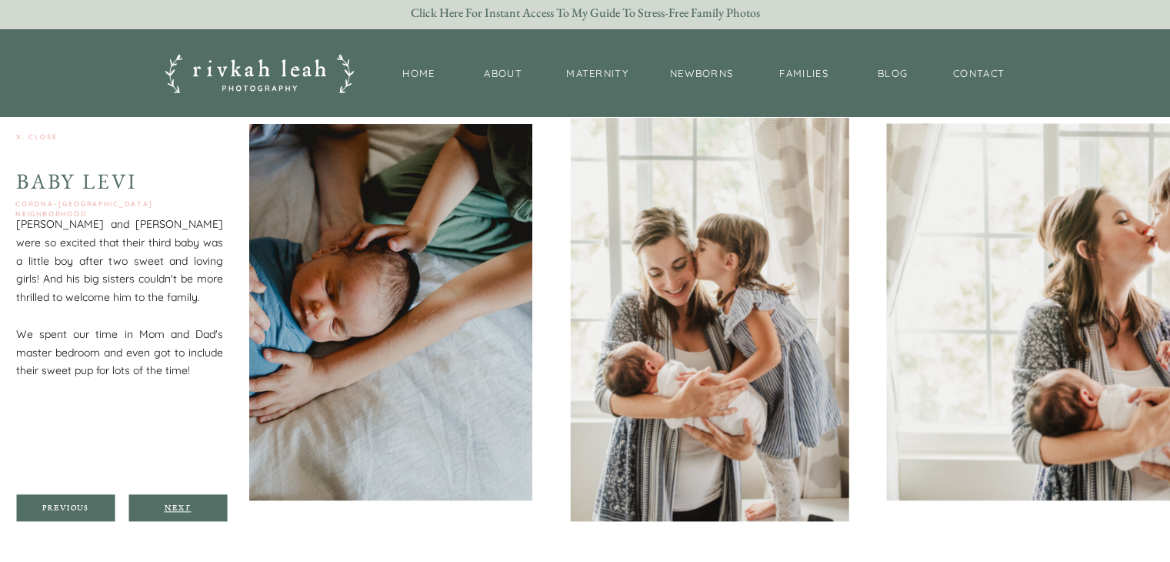
click at [185, 509] on div "Next" at bounding box center [178, 506] width 92 height 9
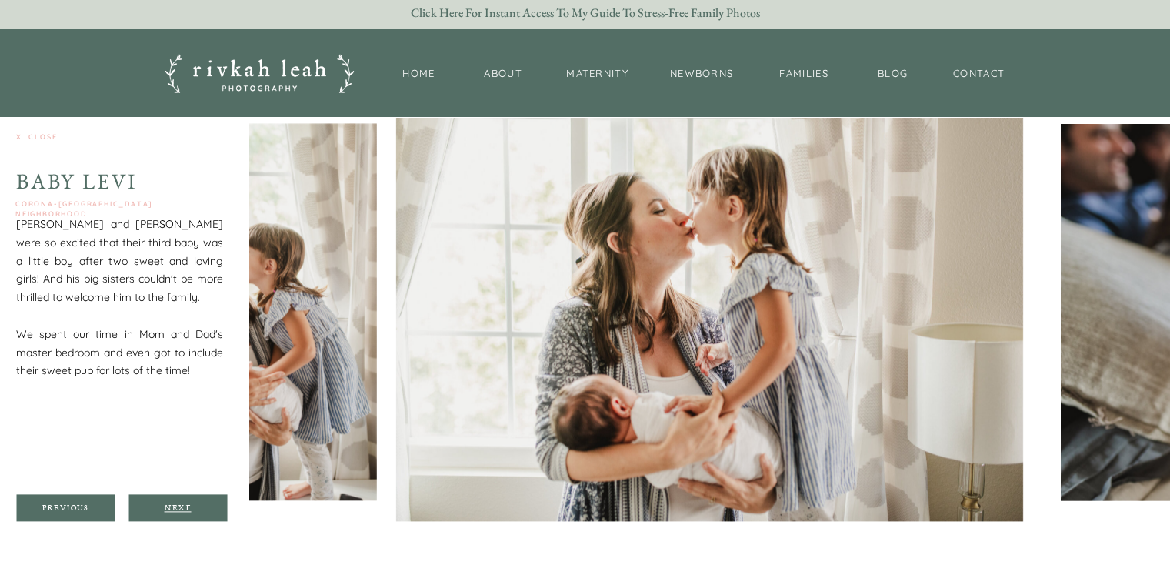
click at [185, 509] on div "Next" at bounding box center [178, 506] width 92 height 9
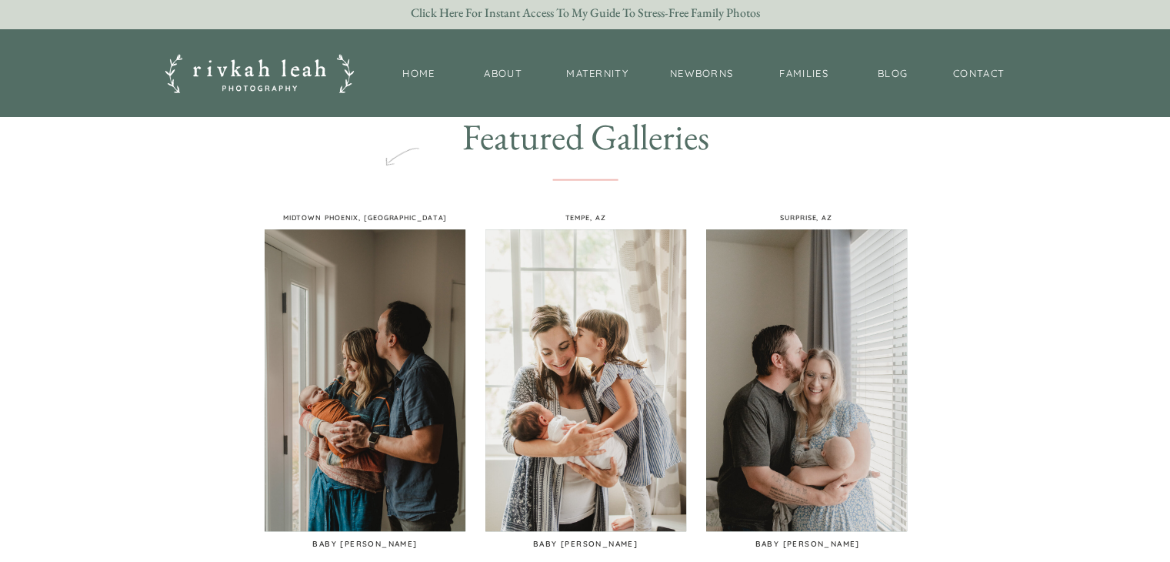
scroll to position [764, 0]
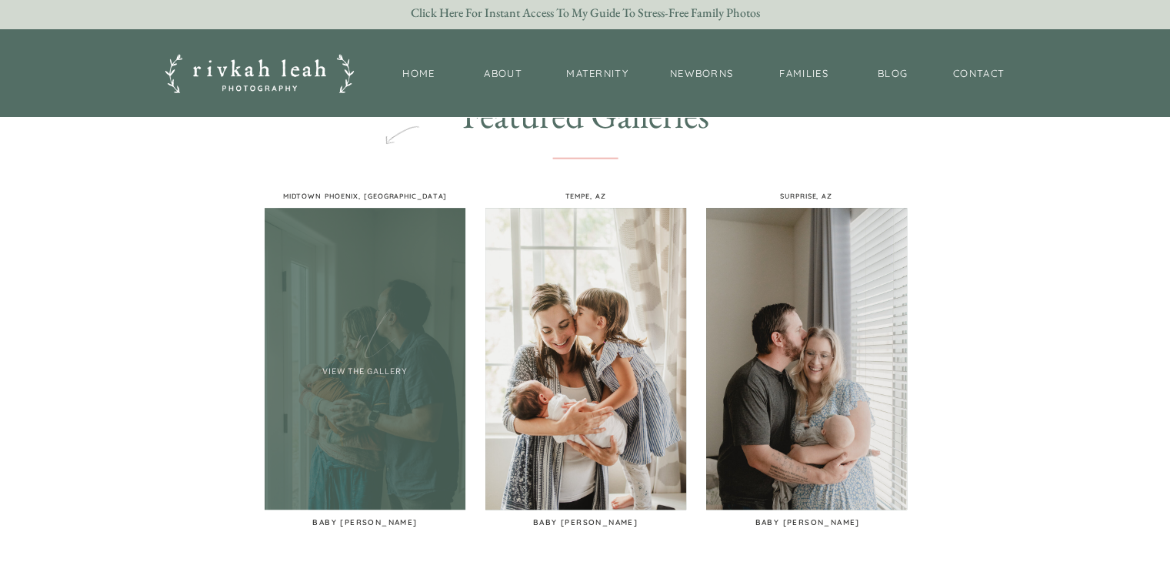
click at [392, 460] on div at bounding box center [365, 359] width 201 height 302
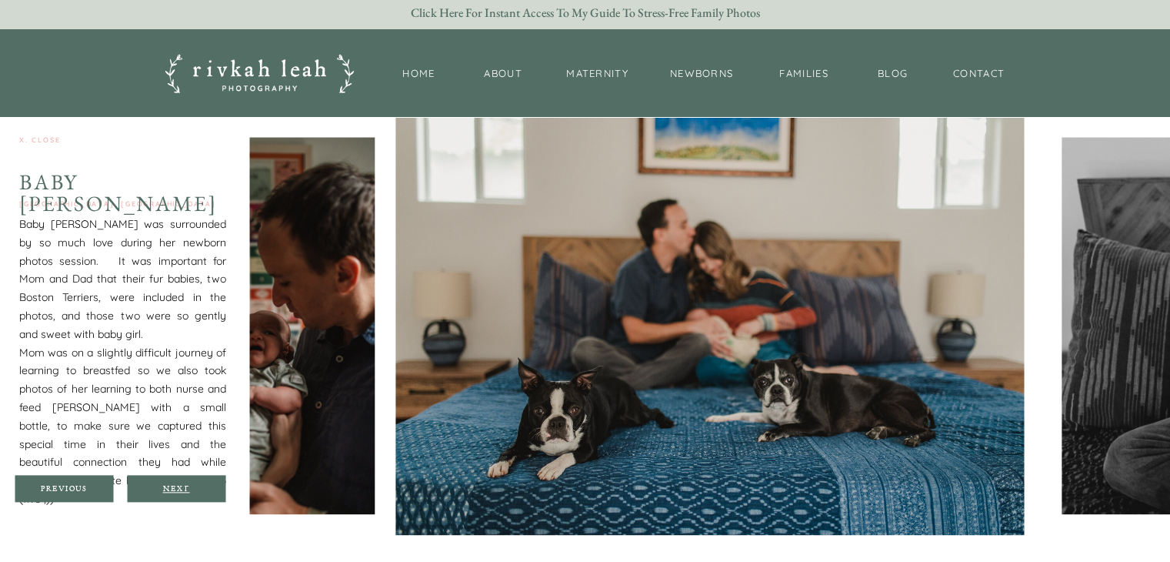
scroll to position [1780, 0]
click at [180, 486] on div "Next" at bounding box center [176, 486] width 92 height 9
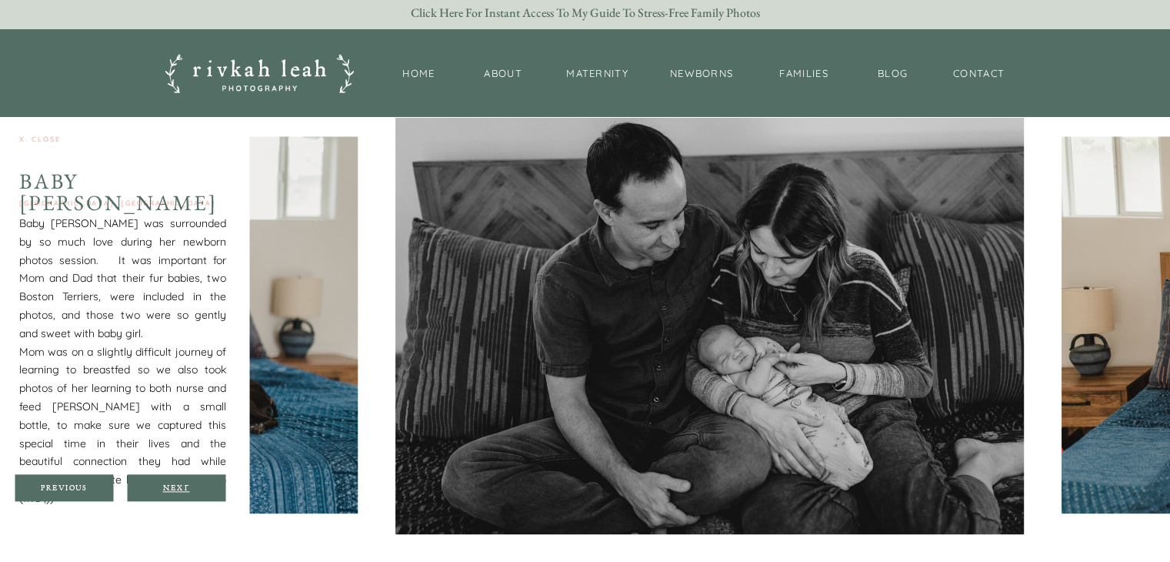
click at [180, 486] on div "Next" at bounding box center [176, 486] width 92 height 9
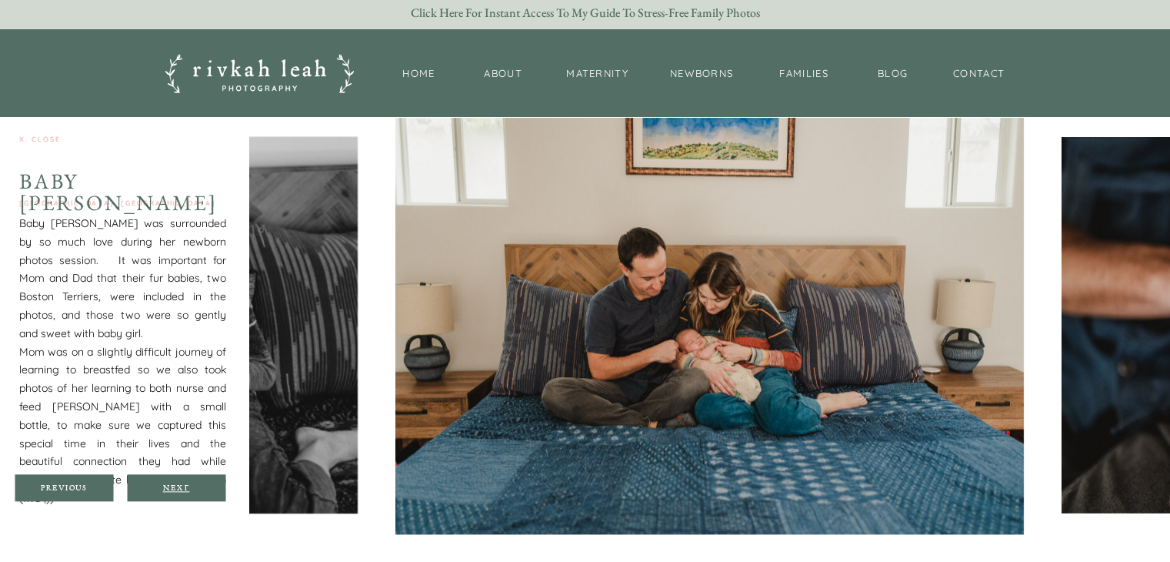
click at [180, 486] on div "Next" at bounding box center [176, 486] width 92 height 9
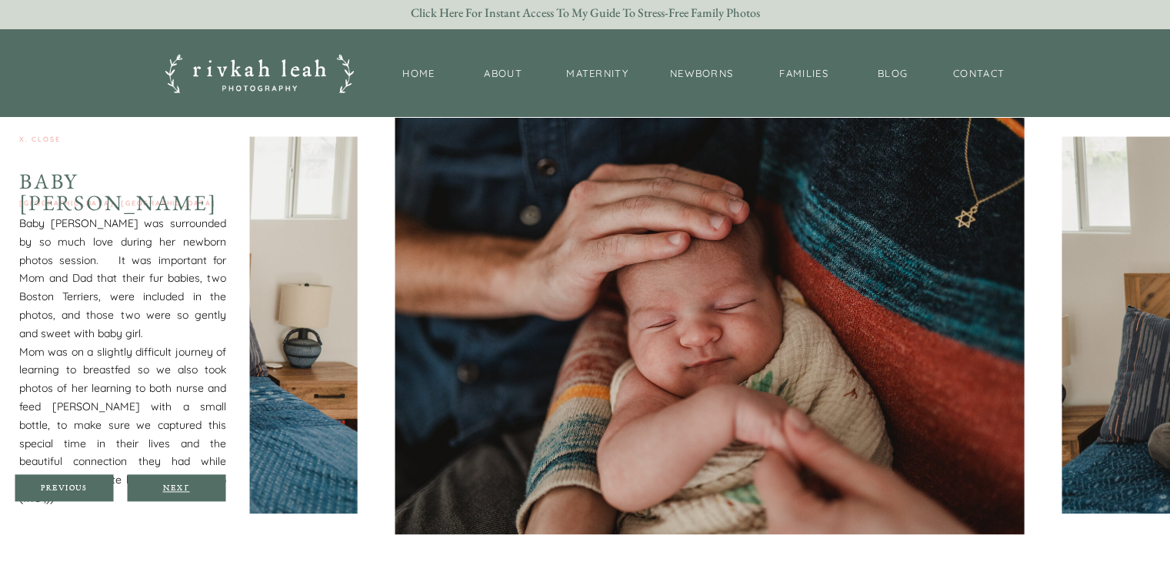
click at [180, 486] on div "Next" at bounding box center [176, 486] width 92 height 9
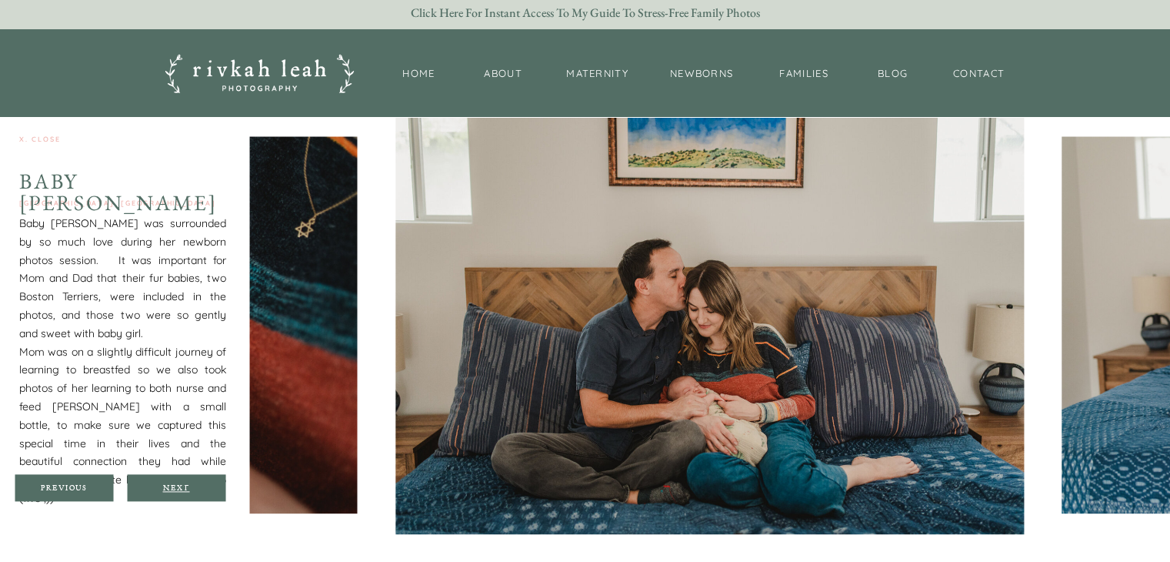
click at [180, 486] on div "Next" at bounding box center [176, 486] width 92 height 9
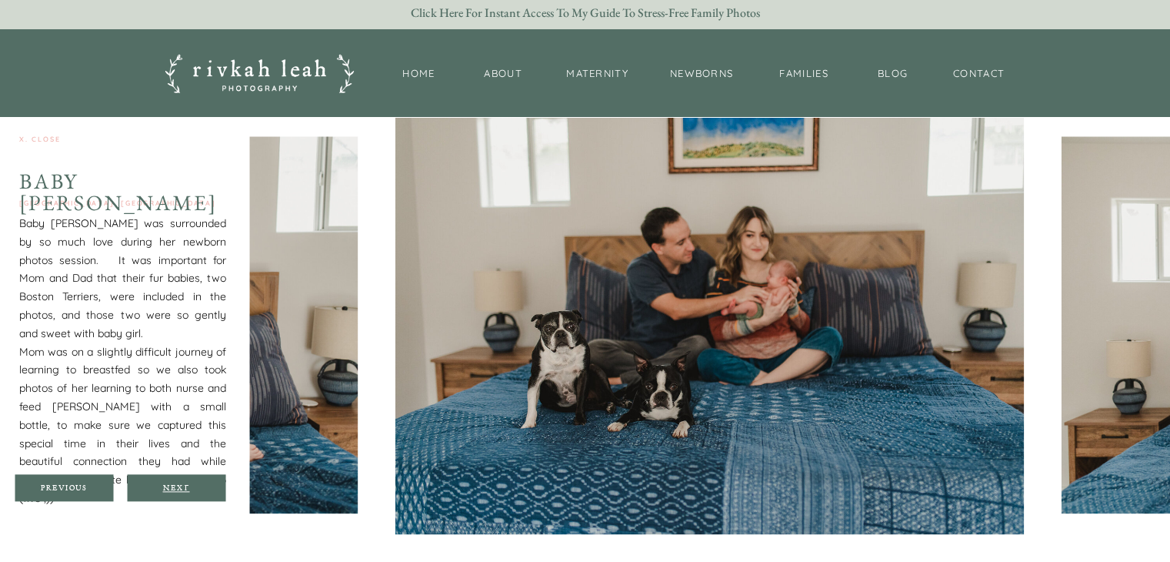
click at [180, 486] on div "Next" at bounding box center [176, 486] width 92 height 9
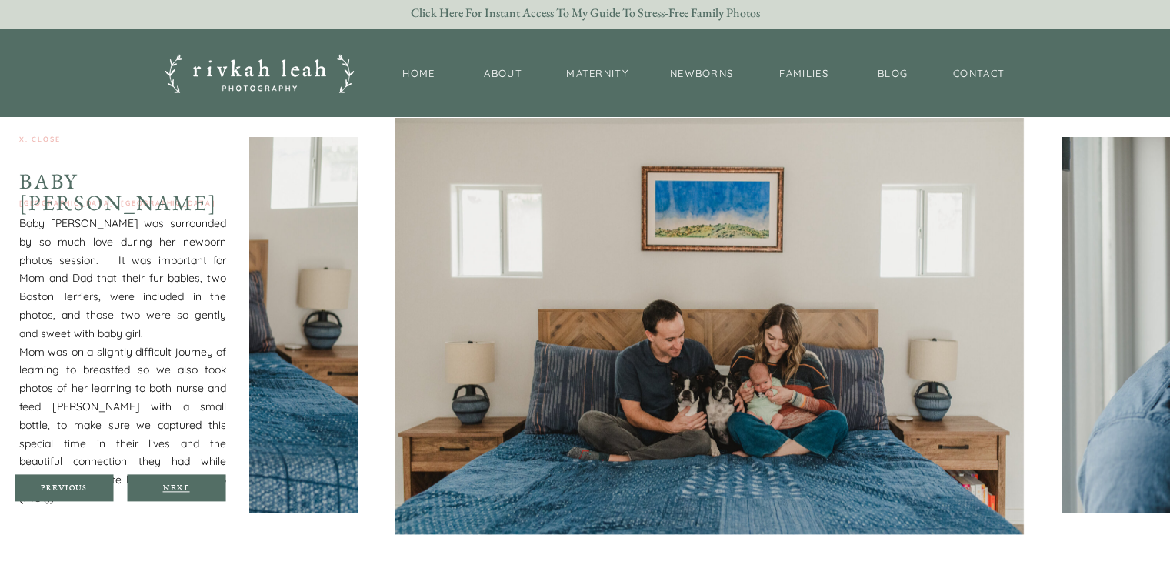
click at [180, 486] on div "Next" at bounding box center [176, 486] width 92 height 9
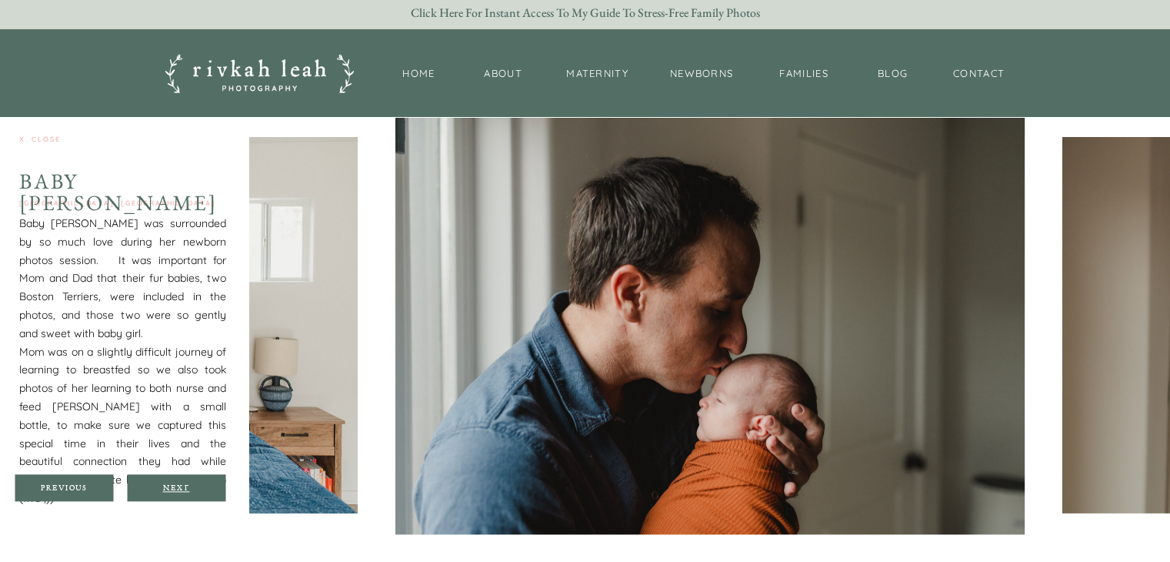
click at [180, 486] on div "Next" at bounding box center [176, 486] width 92 height 9
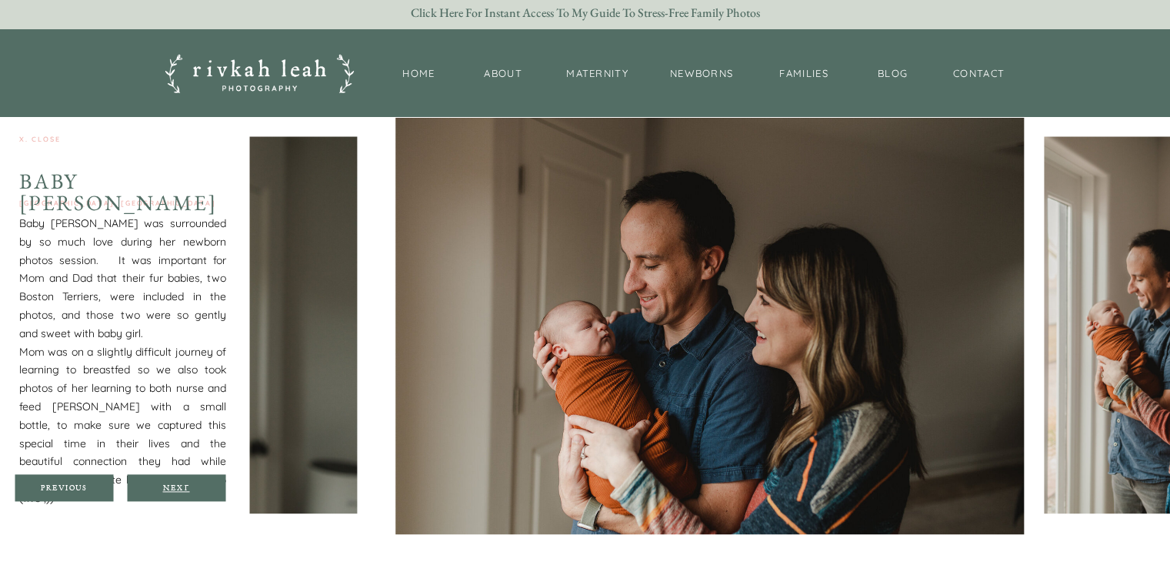
click at [180, 486] on div "Next" at bounding box center [176, 486] width 92 height 9
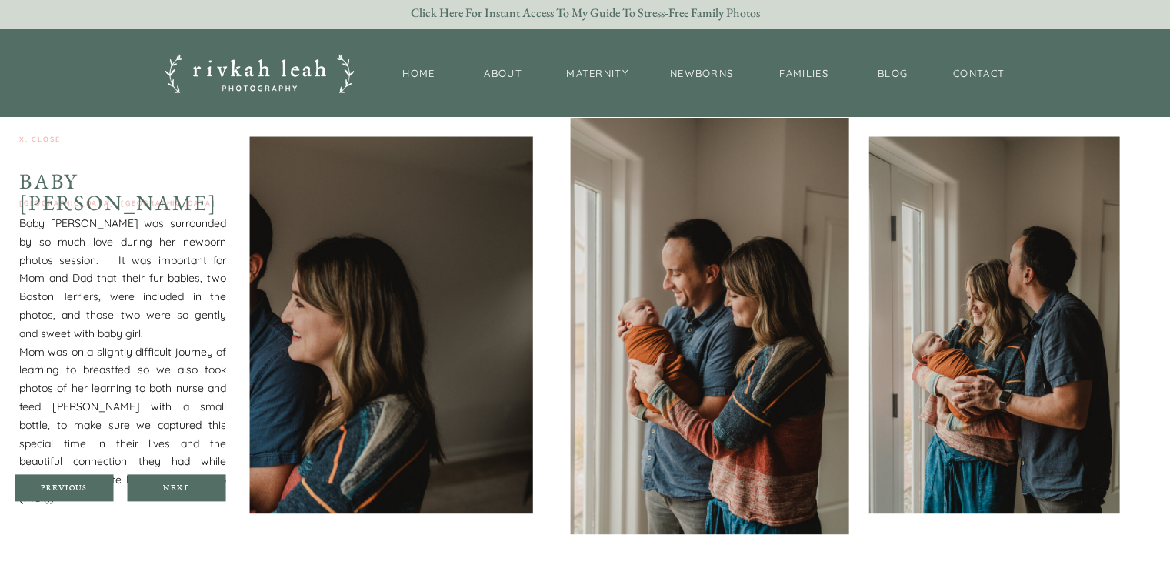
click at [178, 481] on div at bounding box center [176, 487] width 98 height 27
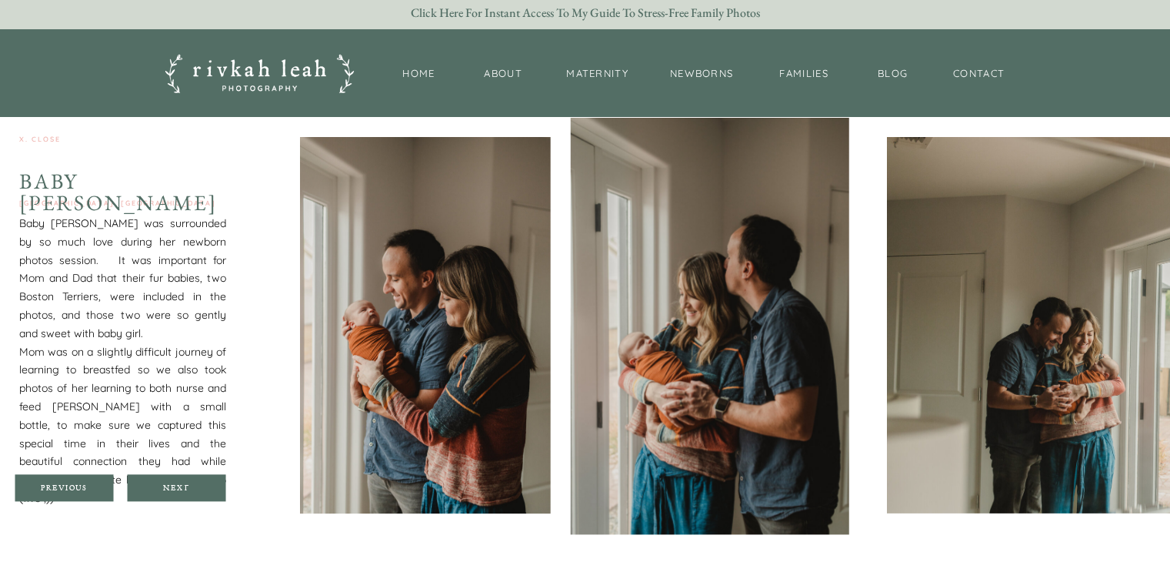
click at [178, 481] on div at bounding box center [176, 487] width 98 height 27
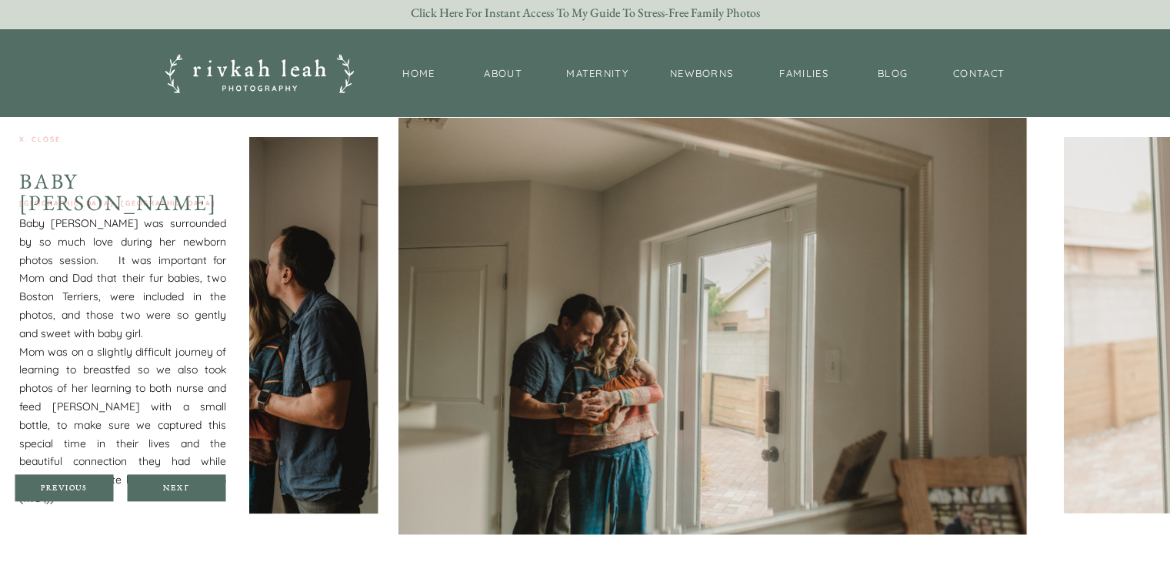
click at [178, 481] on div at bounding box center [176, 487] width 98 height 27
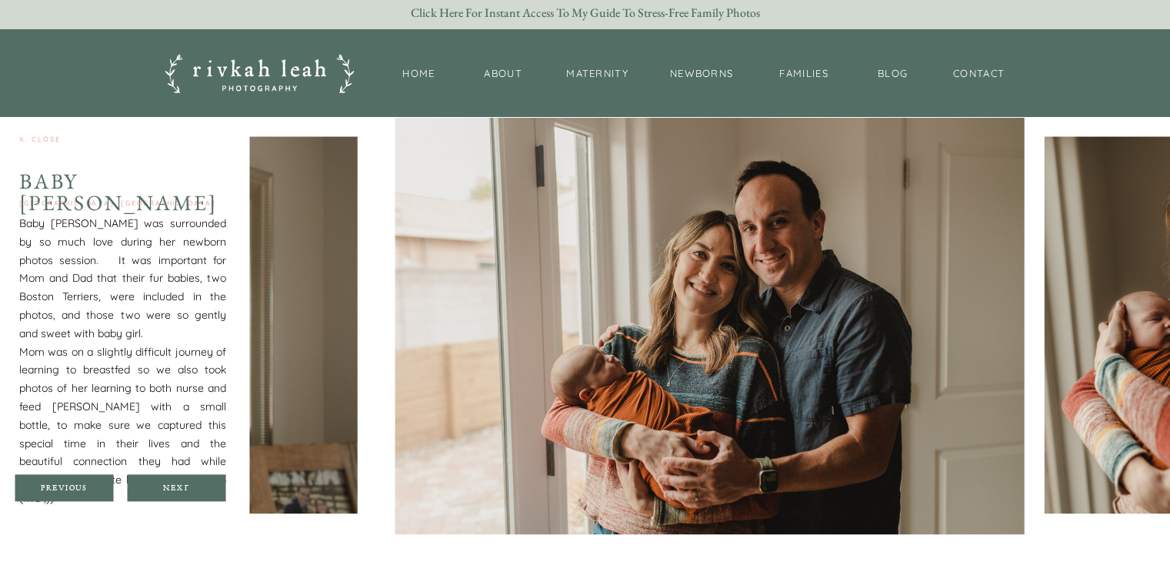
click at [178, 481] on div at bounding box center [176, 487] width 98 height 27
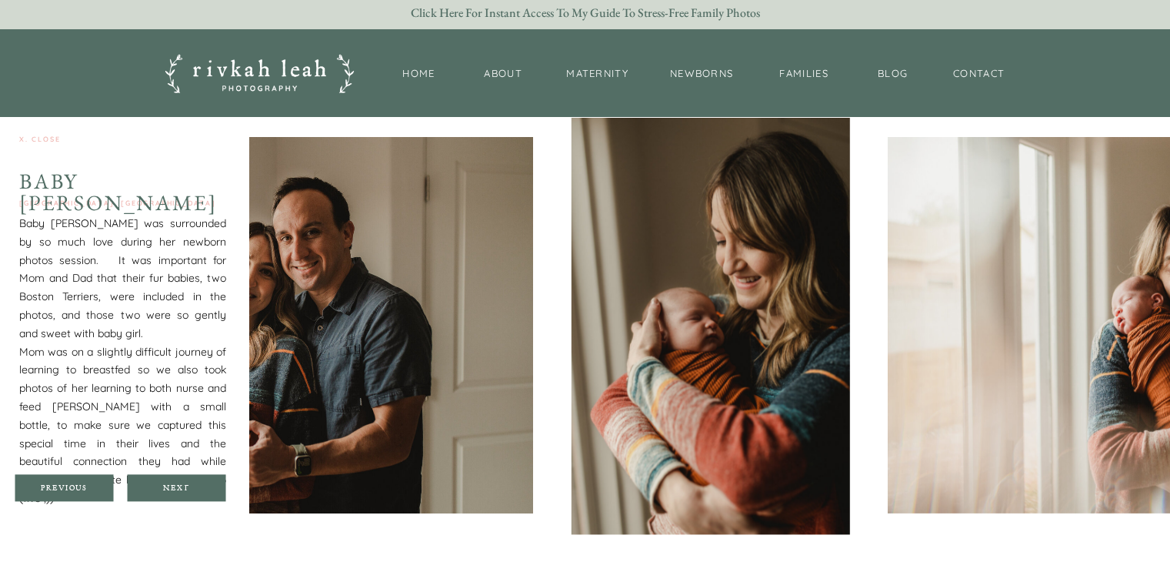
click at [178, 481] on div at bounding box center [176, 487] width 98 height 27
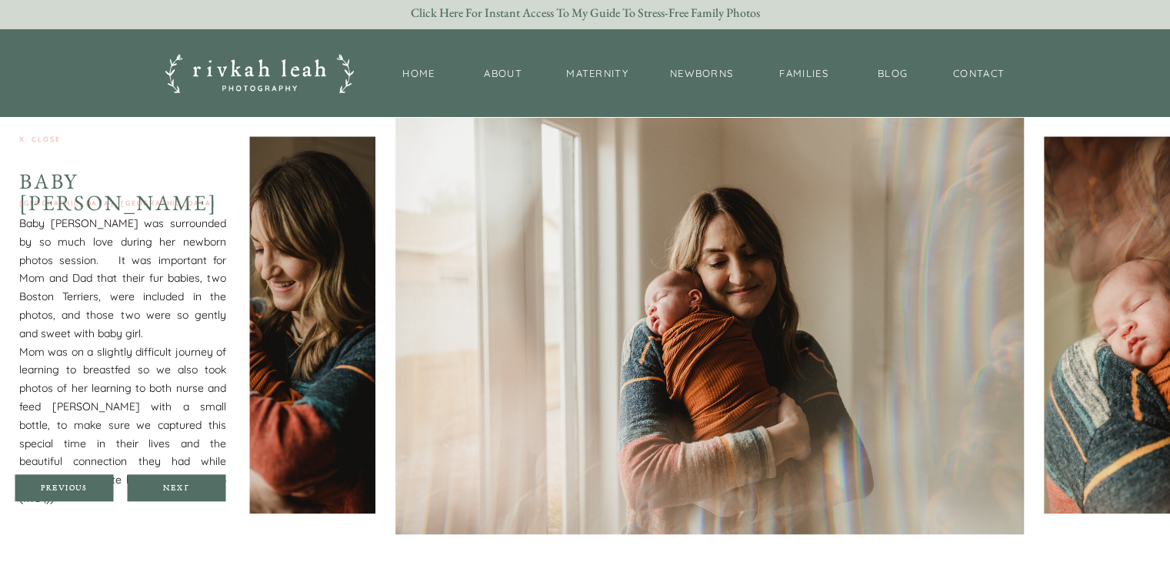
click at [178, 481] on div at bounding box center [176, 487] width 98 height 27
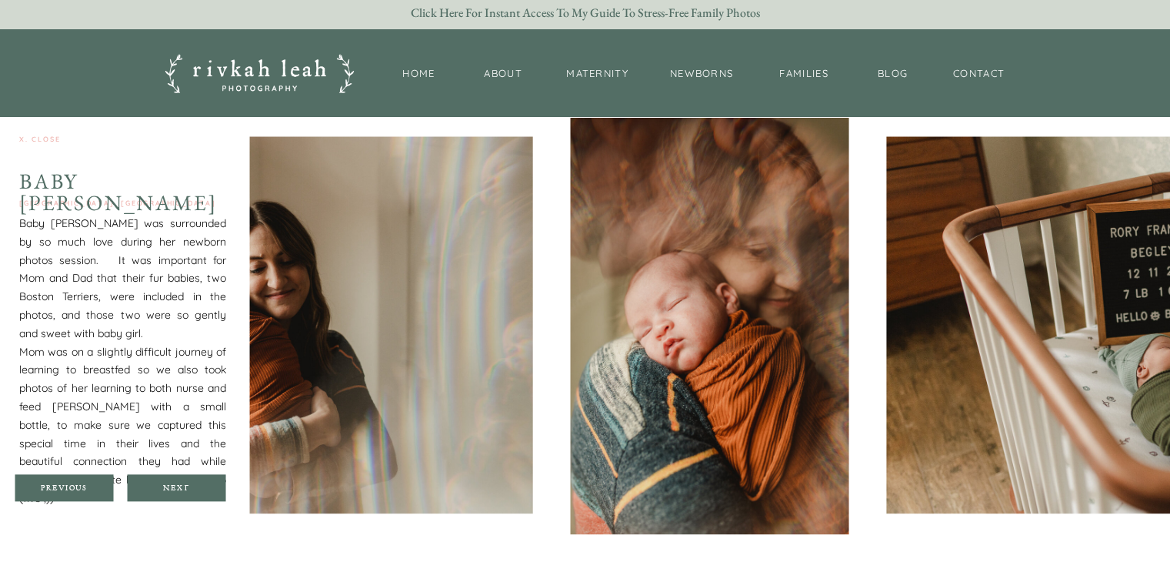
click at [178, 481] on div at bounding box center [176, 487] width 98 height 27
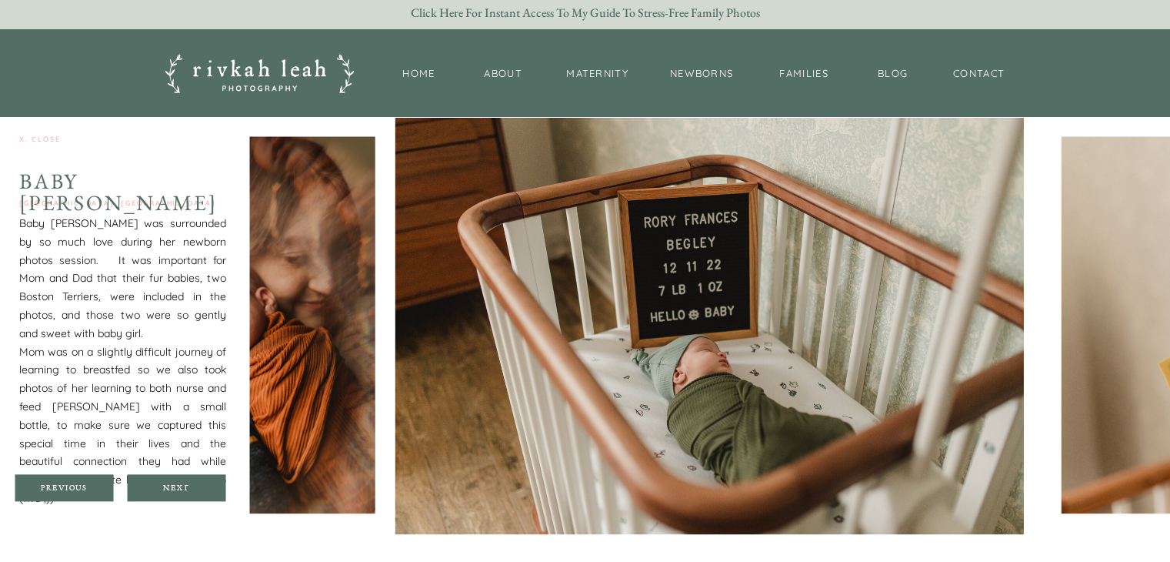
click at [178, 481] on div at bounding box center [176, 487] width 98 height 27
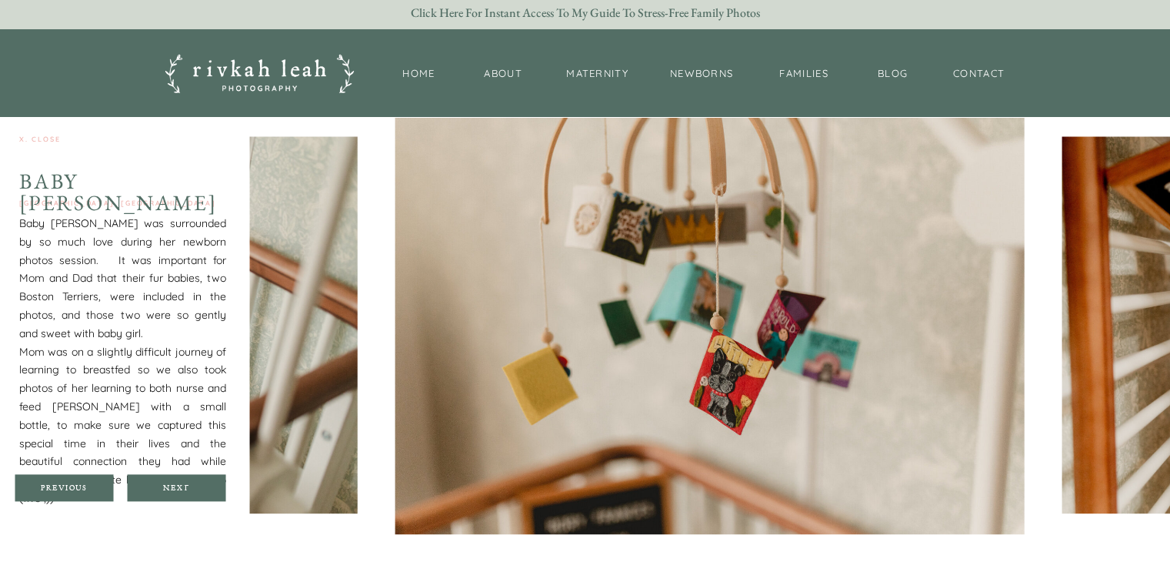
click at [178, 481] on div at bounding box center [176, 487] width 98 height 27
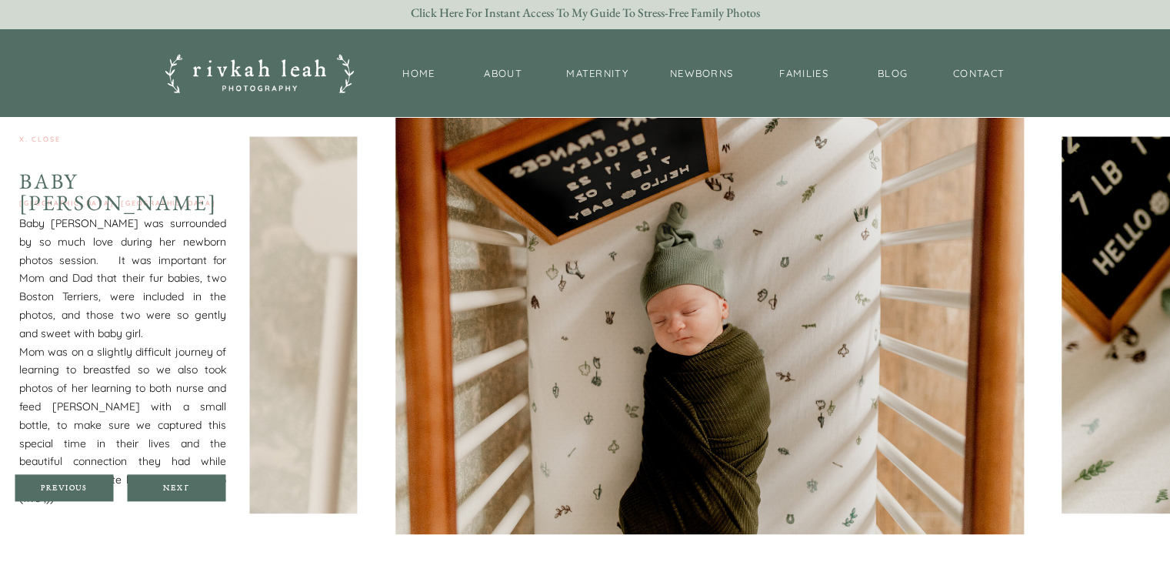
click at [178, 481] on div at bounding box center [176, 487] width 98 height 27
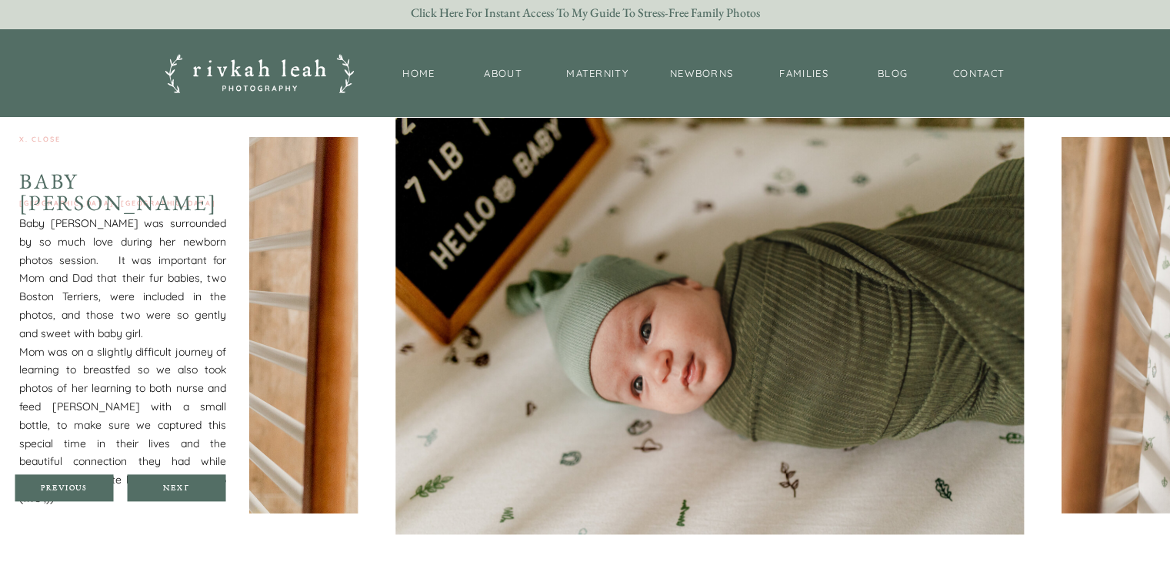
click at [178, 481] on div at bounding box center [176, 487] width 98 height 27
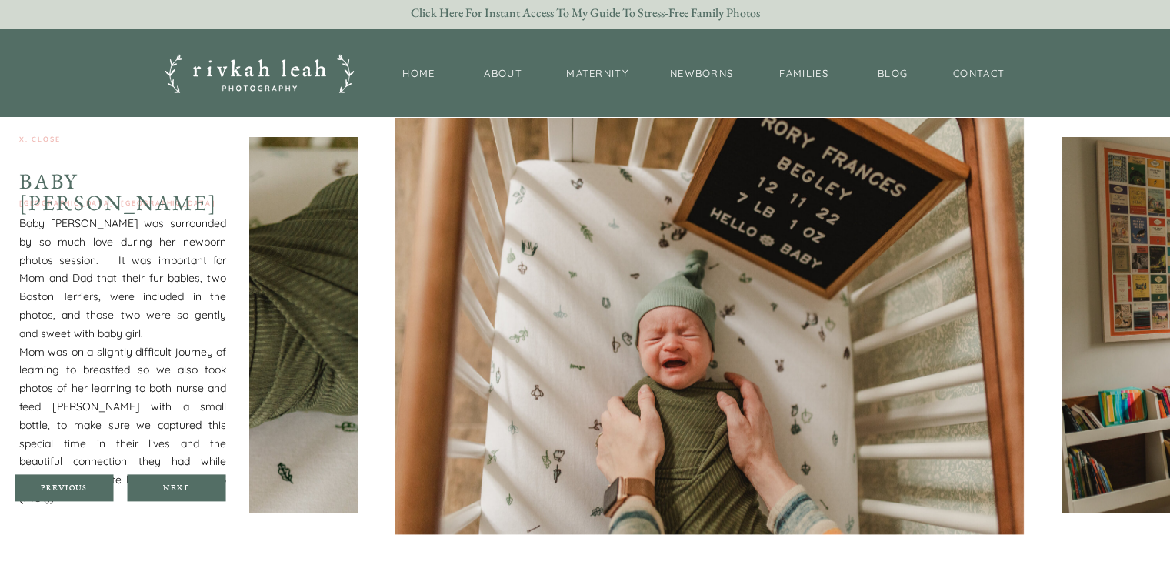
click at [178, 481] on div at bounding box center [176, 487] width 98 height 27
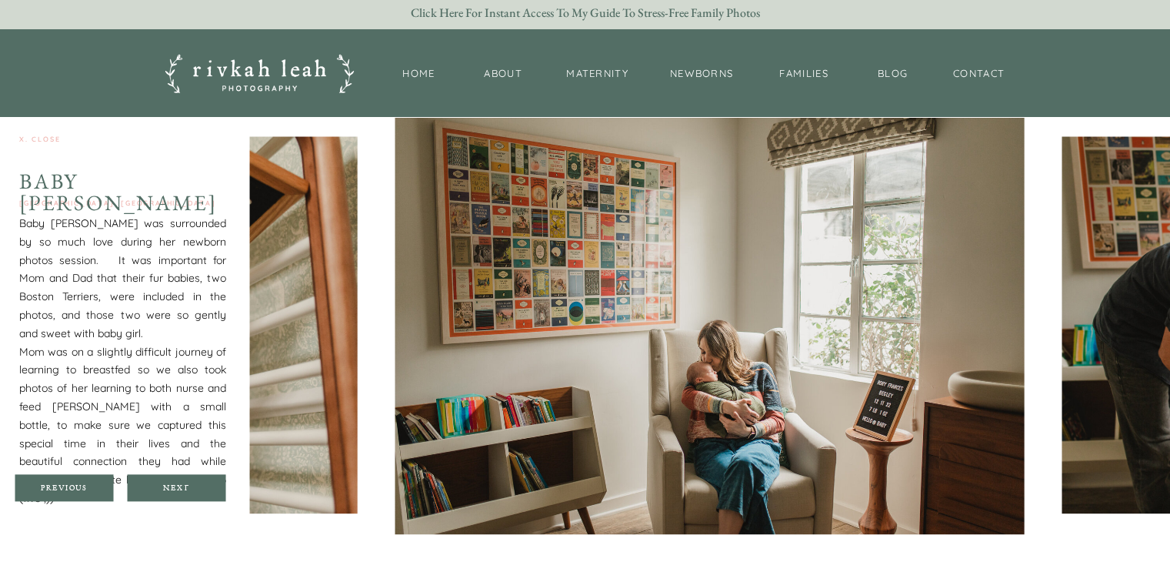
click at [178, 481] on div at bounding box center [176, 487] width 98 height 27
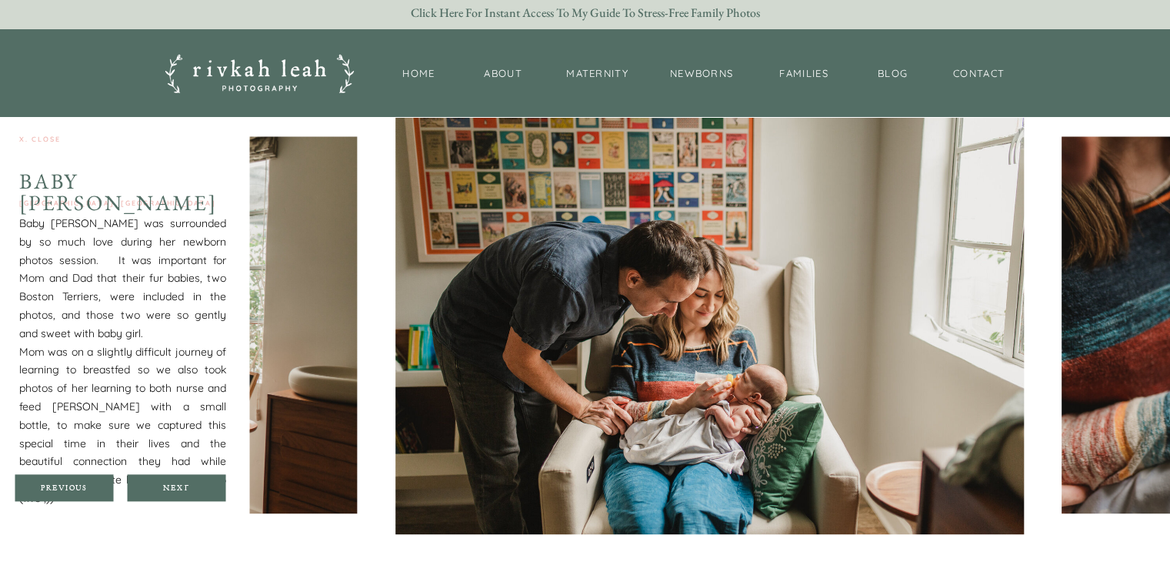
click at [178, 481] on div at bounding box center [176, 487] width 98 height 27
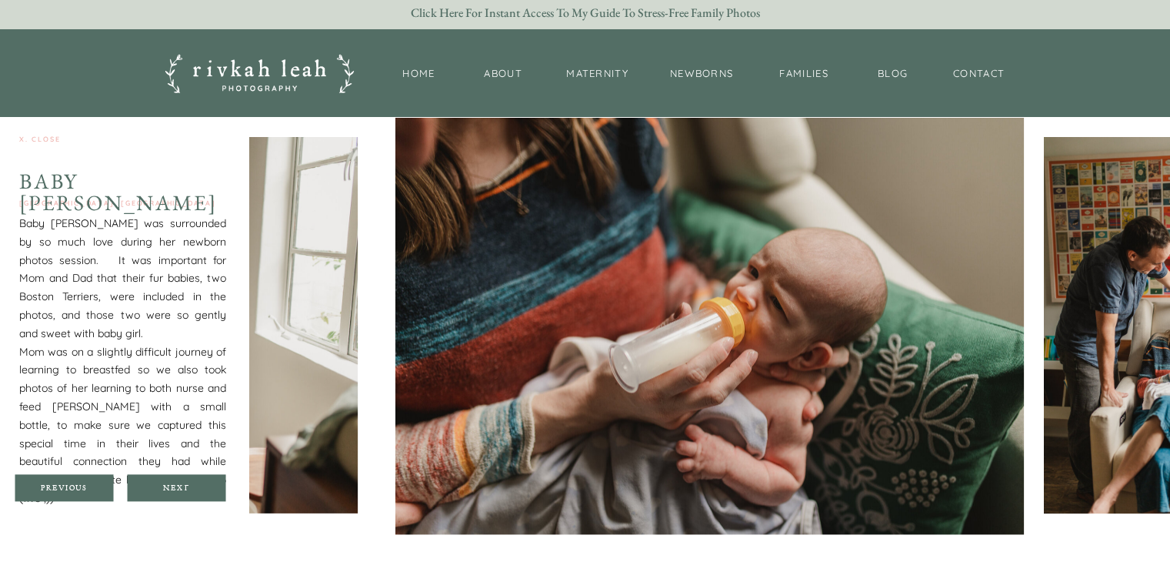
click at [178, 481] on div at bounding box center [176, 487] width 98 height 27
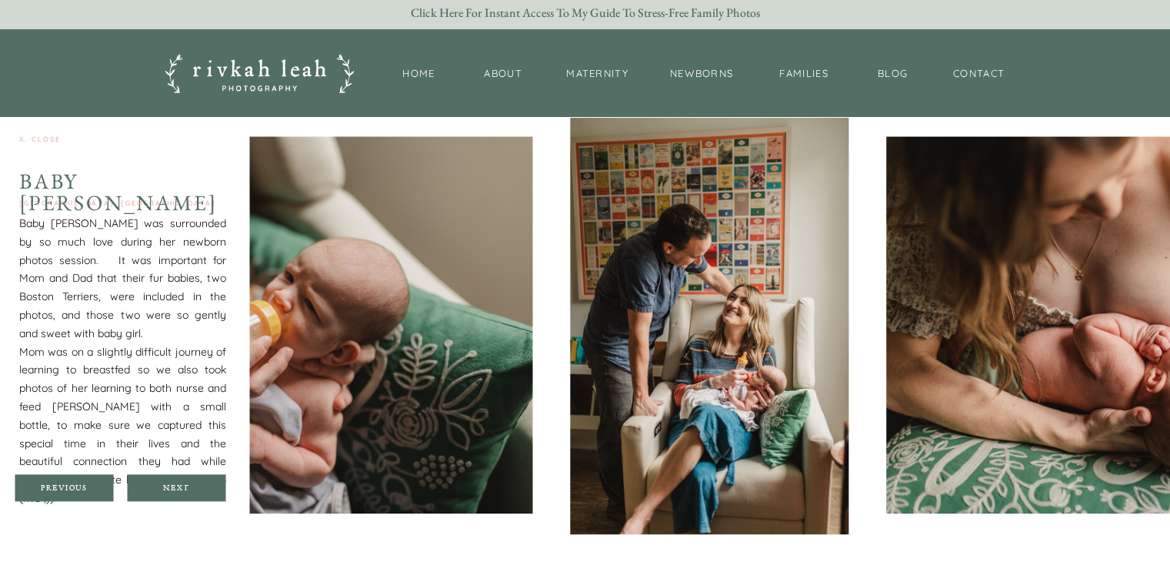
click at [178, 481] on div at bounding box center [176, 487] width 98 height 27
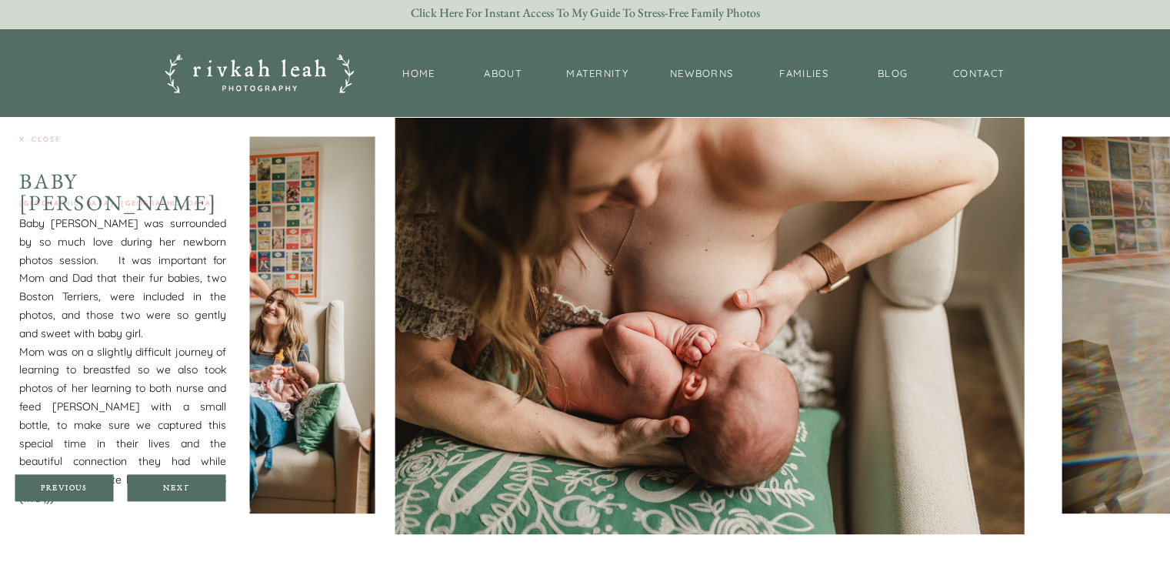
click at [178, 481] on div at bounding box center [176, 487] width 98 height 27
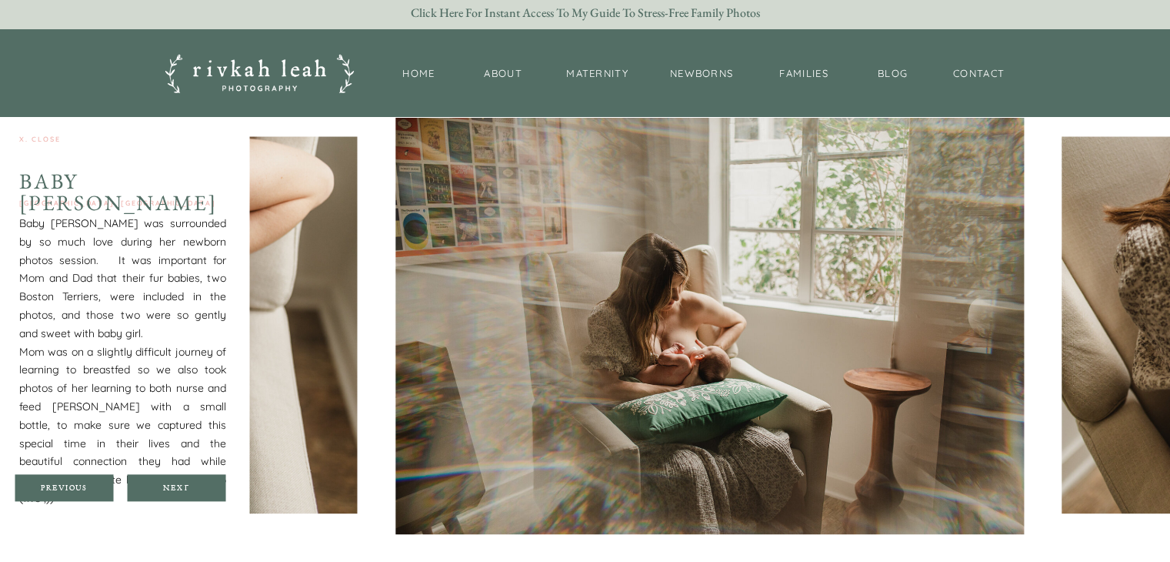
click at [178, 481] on div at bounding box center [176, 487] width 98 height 27
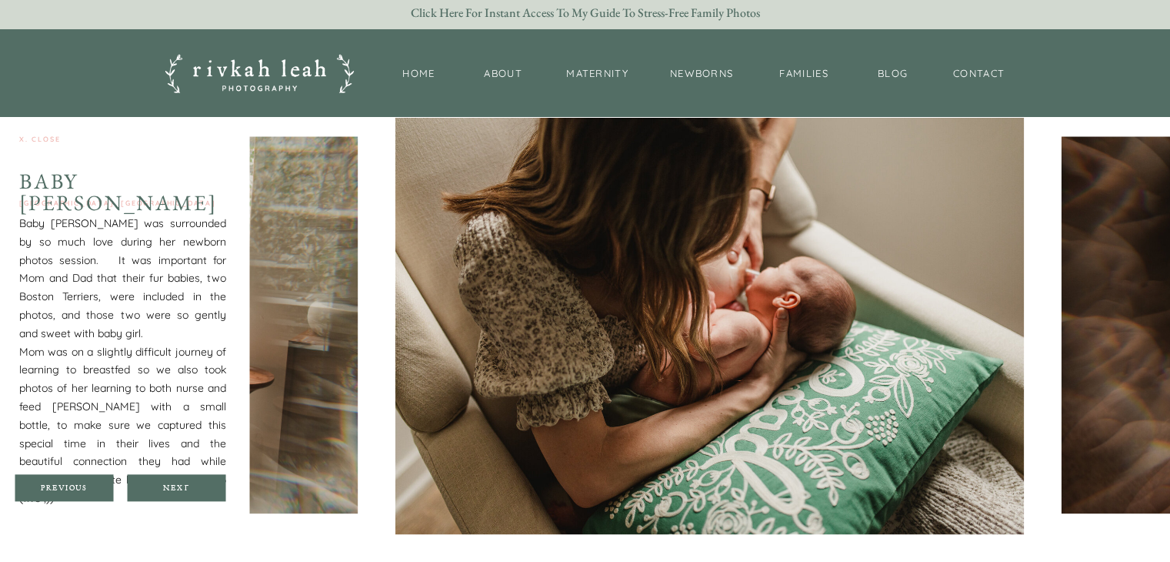
click at [178, 481] on div at bounding box center [176, 487] width 98 height 27
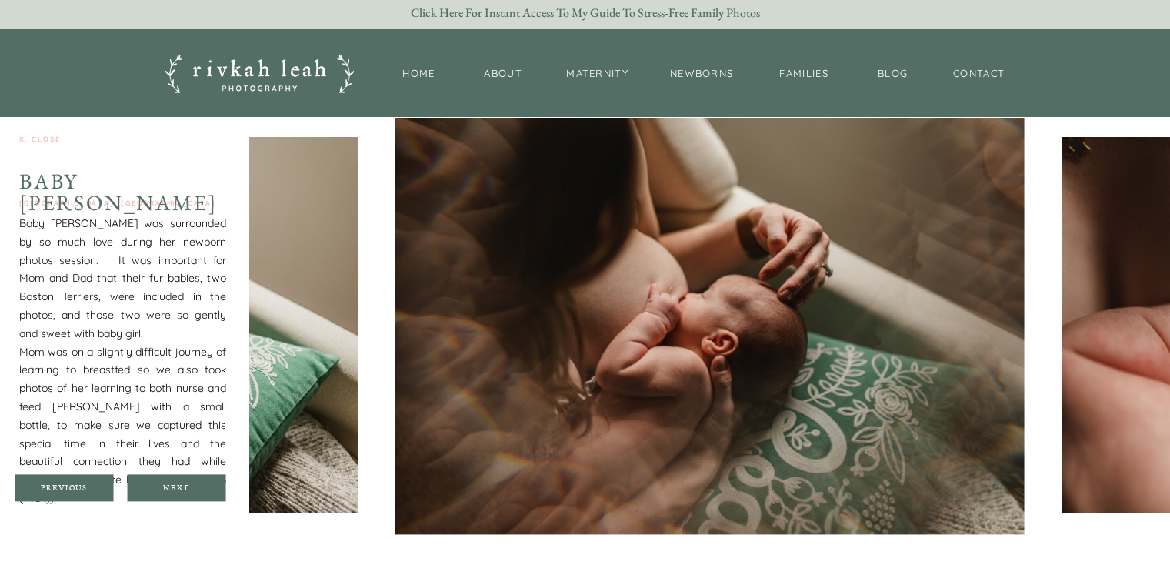
click at [178, 481] on div at bounding box center [176, 487] width 98 height 27
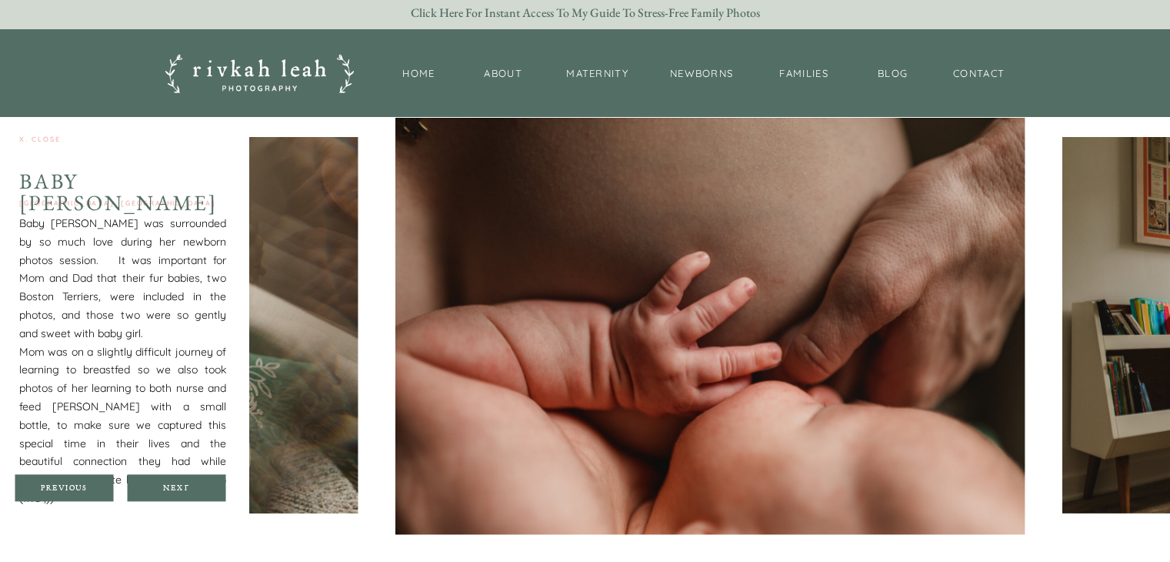
click at [178, 481] on div at bounding box center [176, 487] width 98 height 27
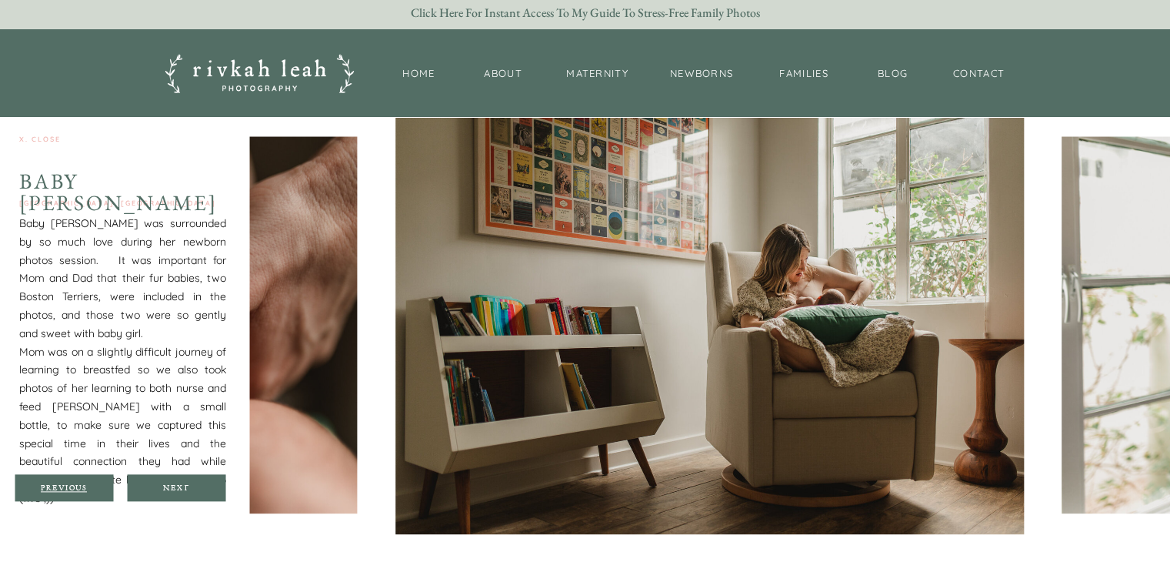
click at [48, 488] on div "Previous" at bounding box center [64, 486] width 92 height 9
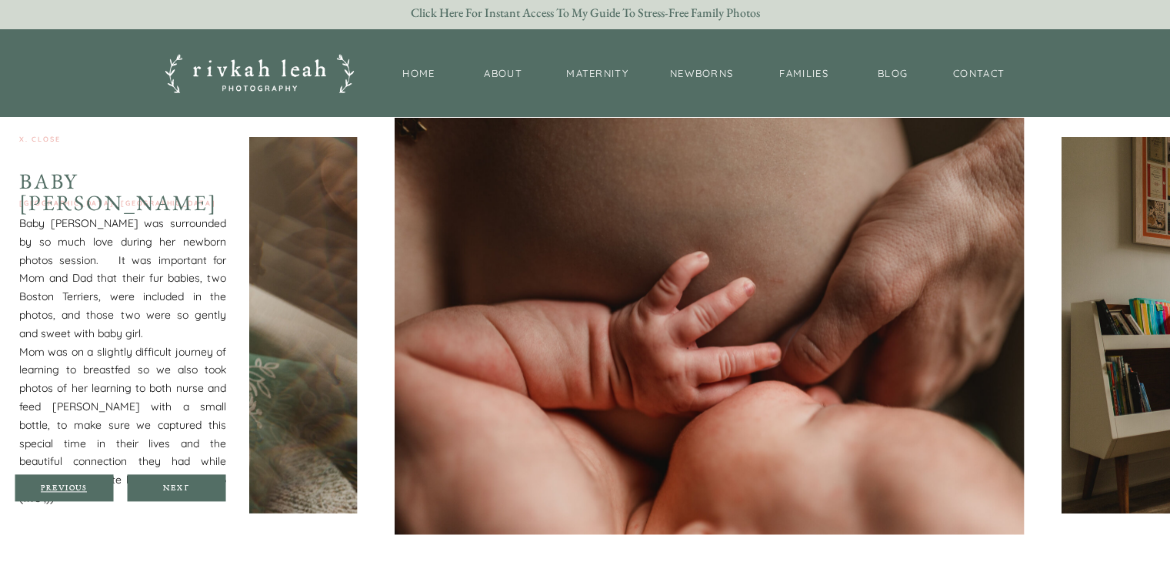
click at [48, 488] on div "Previous" at bounding box center [64, 486] width 92 height 9
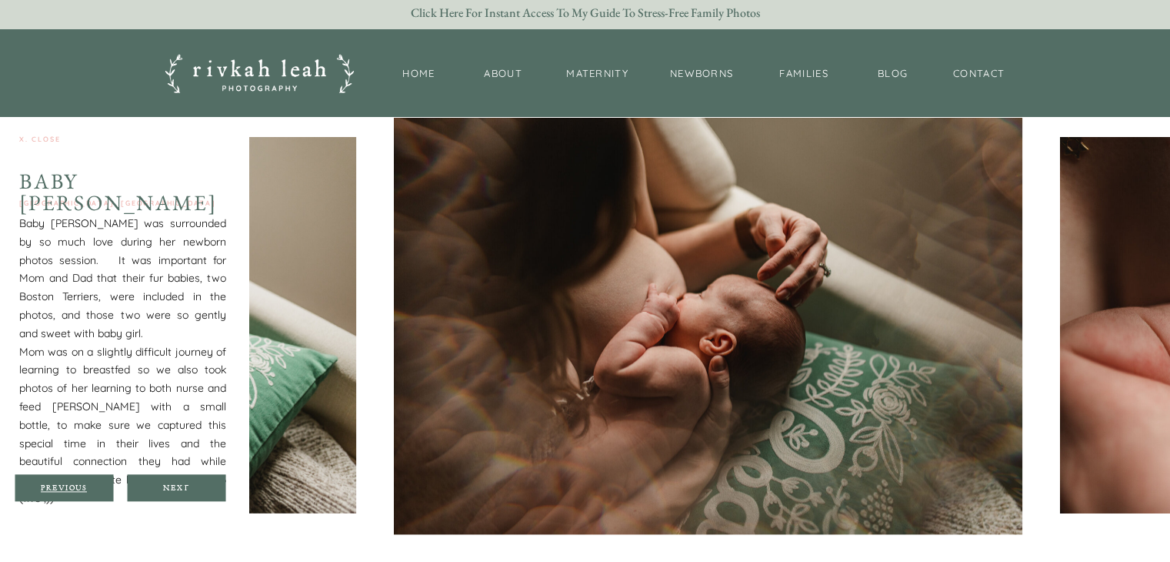
click at [48, 488] on div "Previous" at bounding box center [64, 486] width 92 height 9
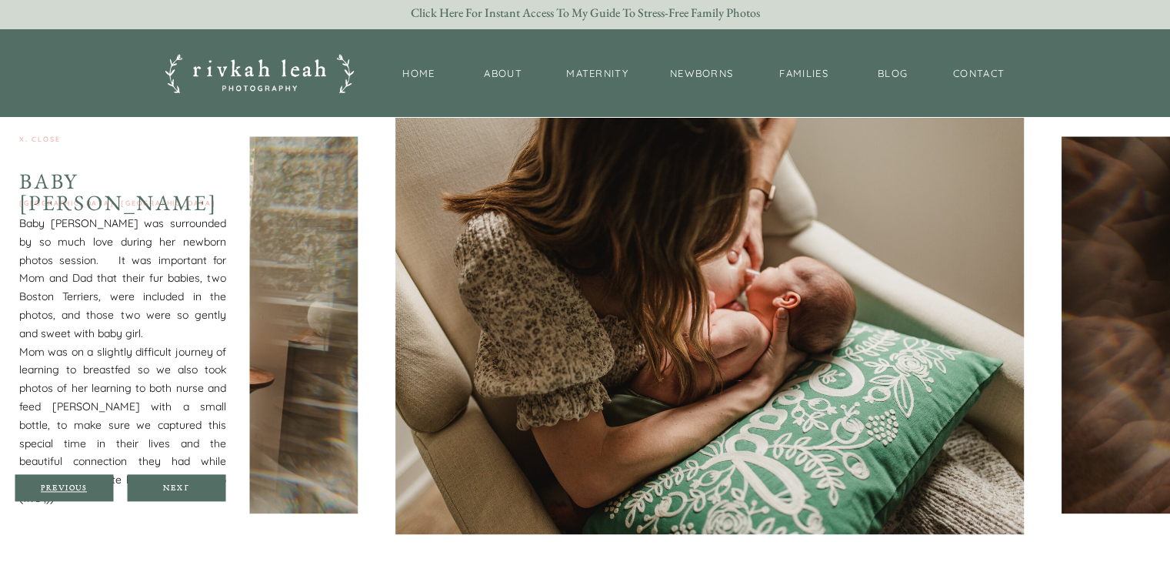
click at [48, 488] on div "Previous" at bounding box center [64, 486] width 92 height 9
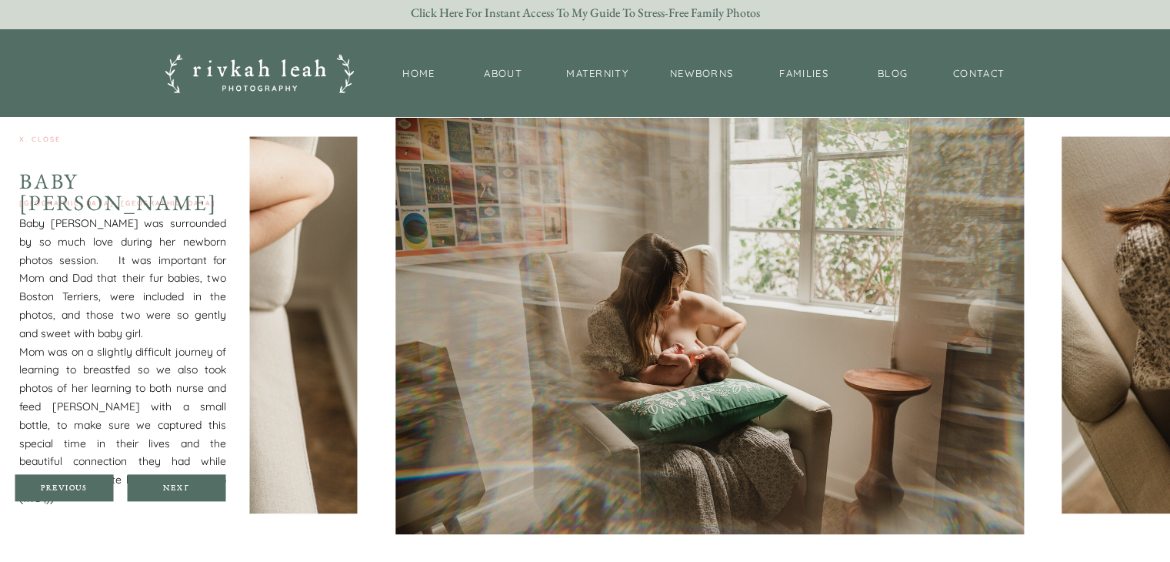
click at [60, 492] on div at bounding box center [64, 487] width 98 height 27
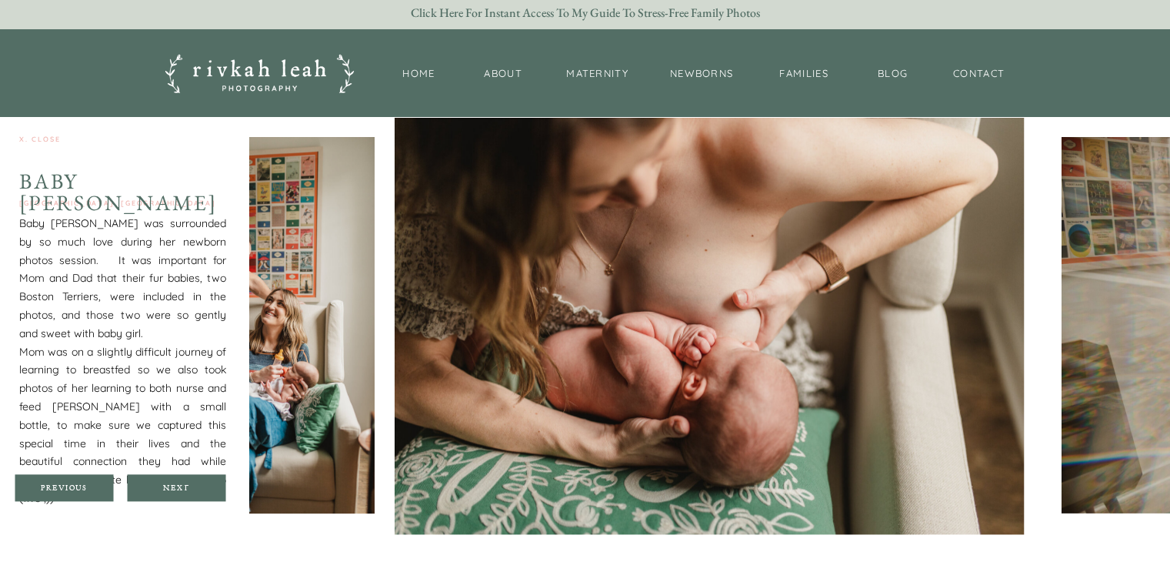
click at [60, 492] on div at bounding box center [64, 487] width 98 height 27
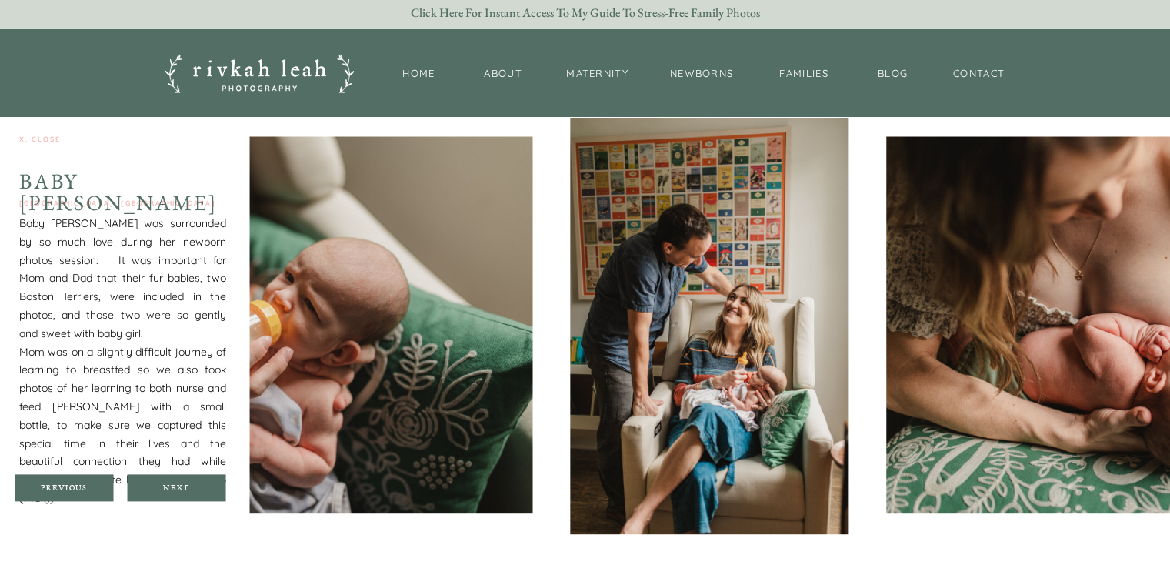
click at [149, 492] on div at bounding box center [176, 487] width 98 height 27
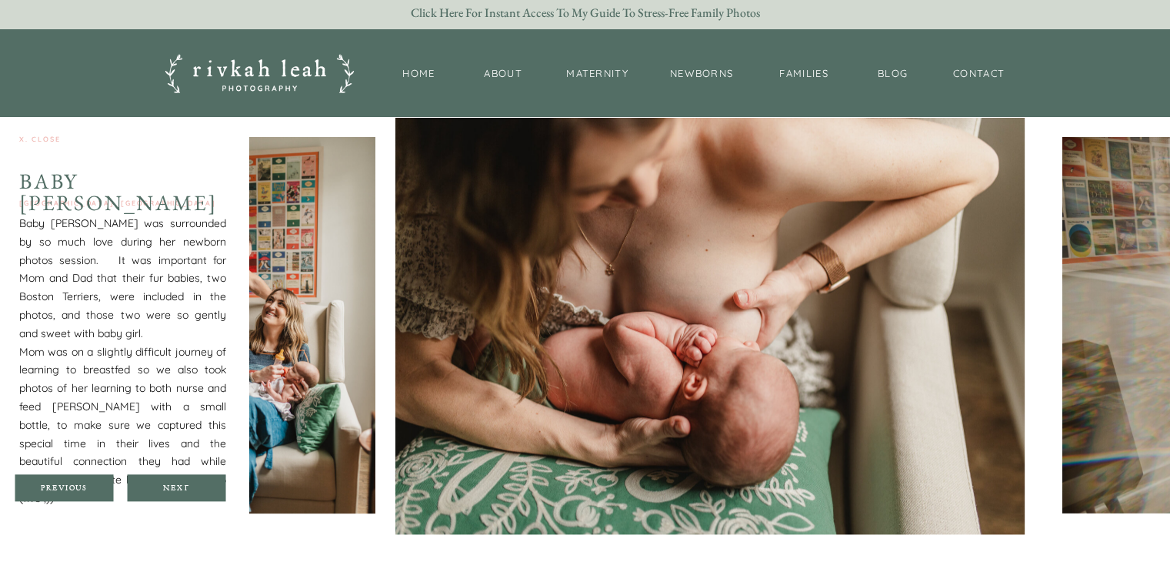
click at [149, 492] on div at bounding box center [176, 487] width 98 height 27
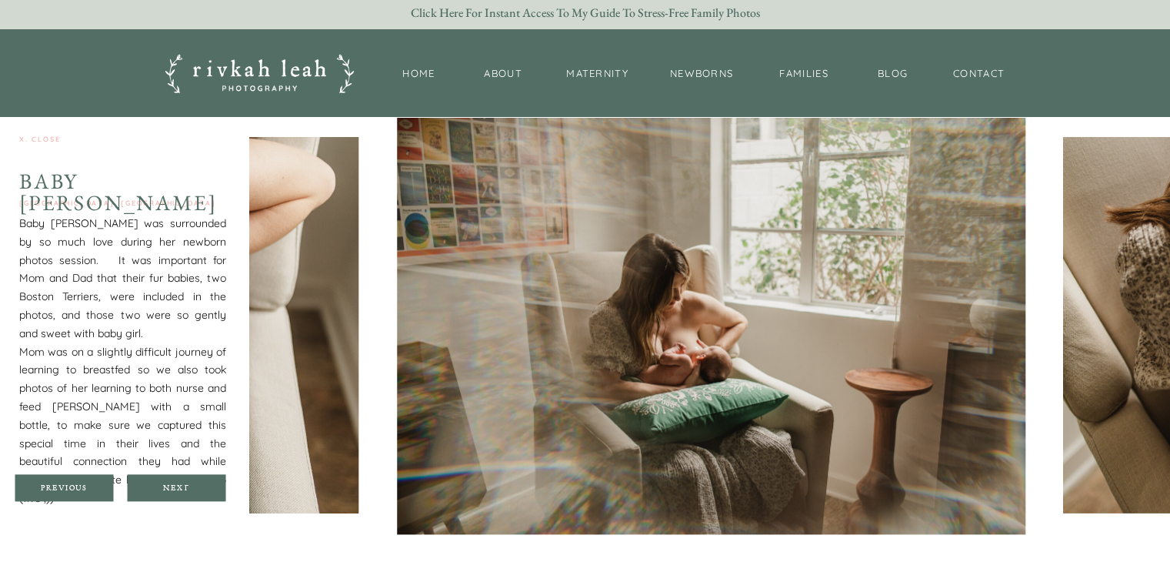
click at [149, 492] on div at bounding box center [176, 487] width 98 height 27
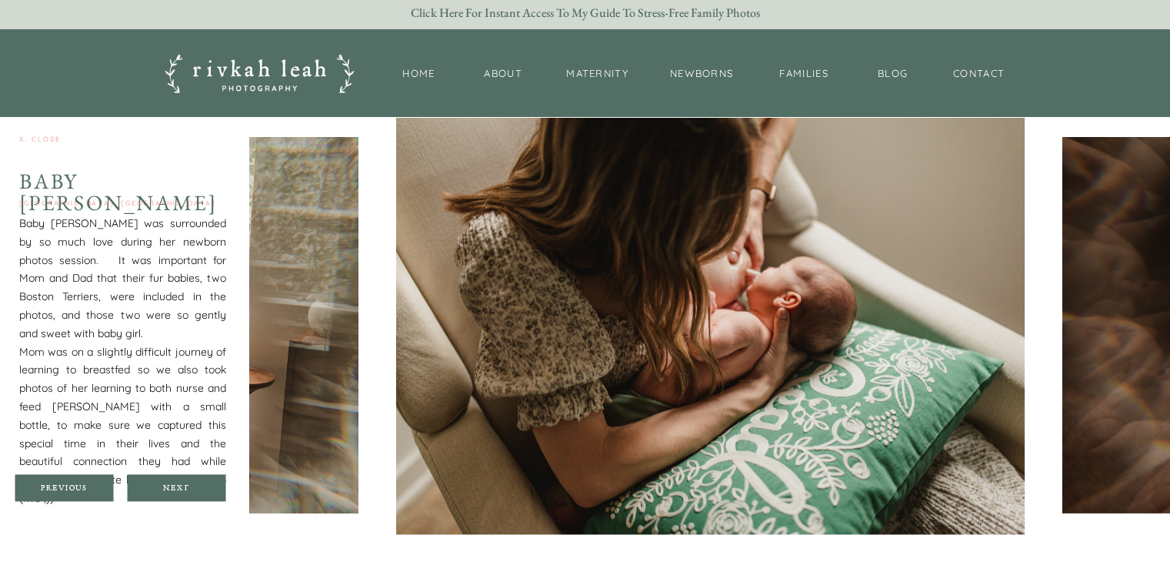
click at [149, 492] on div at bounding box center [176, 487] width 98 height 27
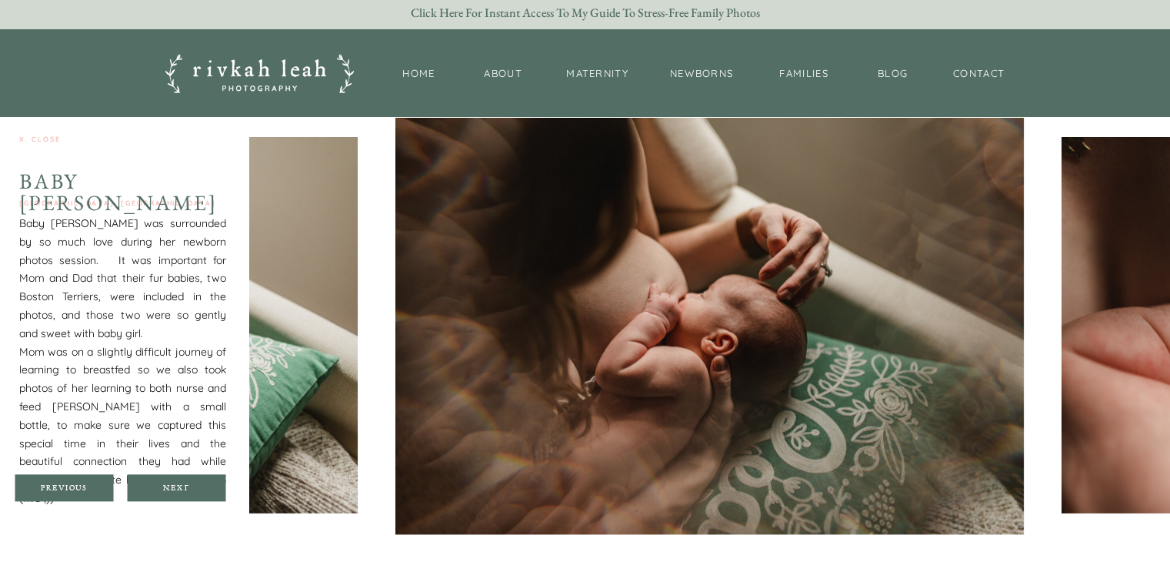
click at [149, 492] on div at bounding box center [176, 487] width 98 height 27
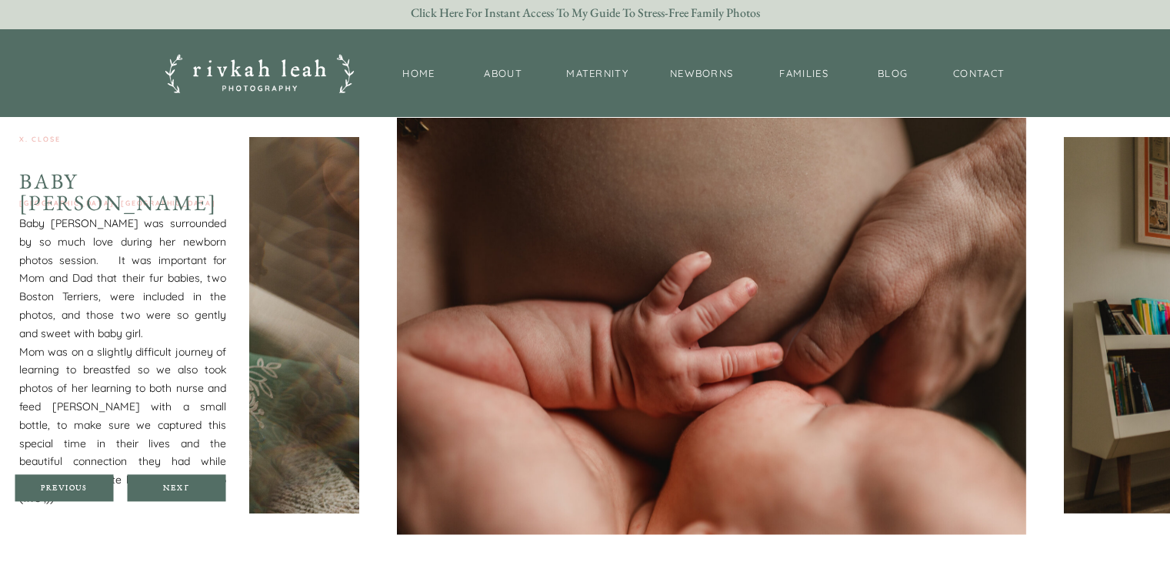
click at [149, 492] on div at bounding box center [176, 487] width 98 height 27
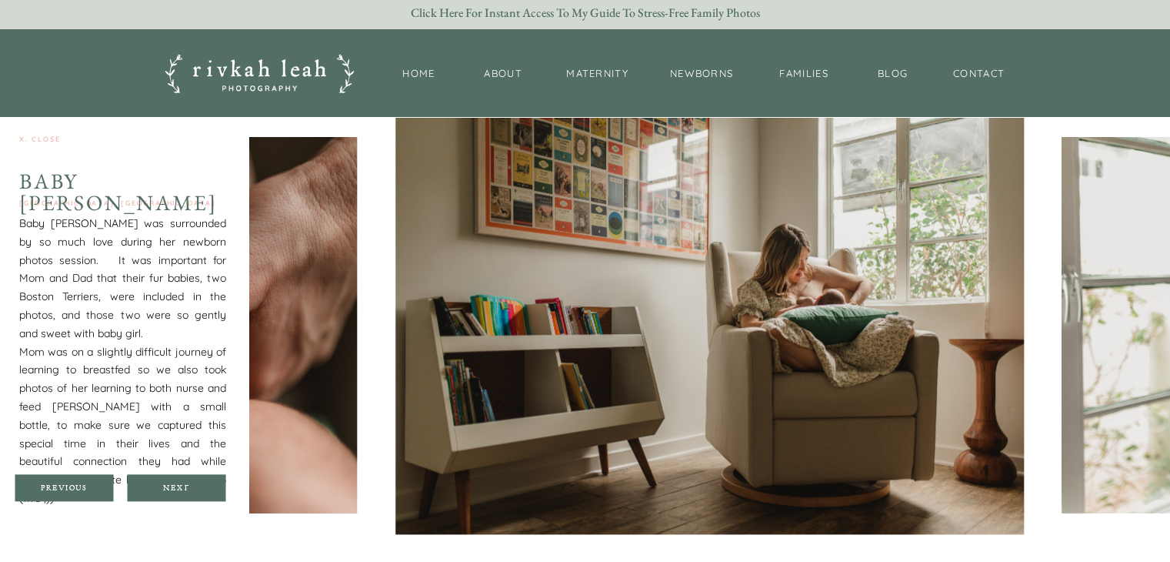
click at [149, 492] on div at bounding box center [176, 487] width 98 height 27
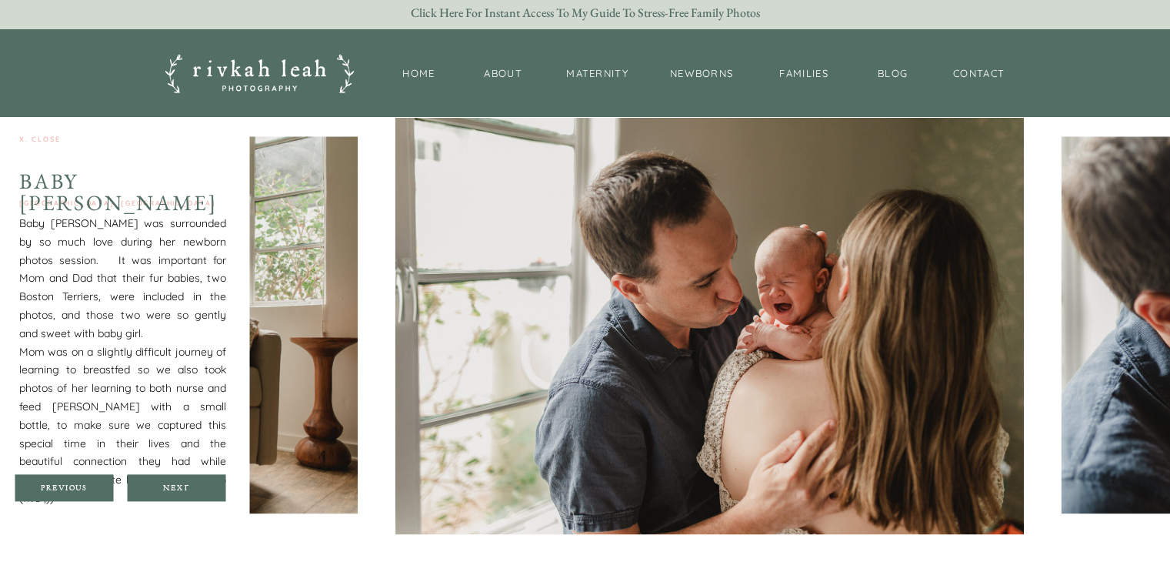
click at [149, 492] on div at bounding box center [176, 487] width 98 height 27
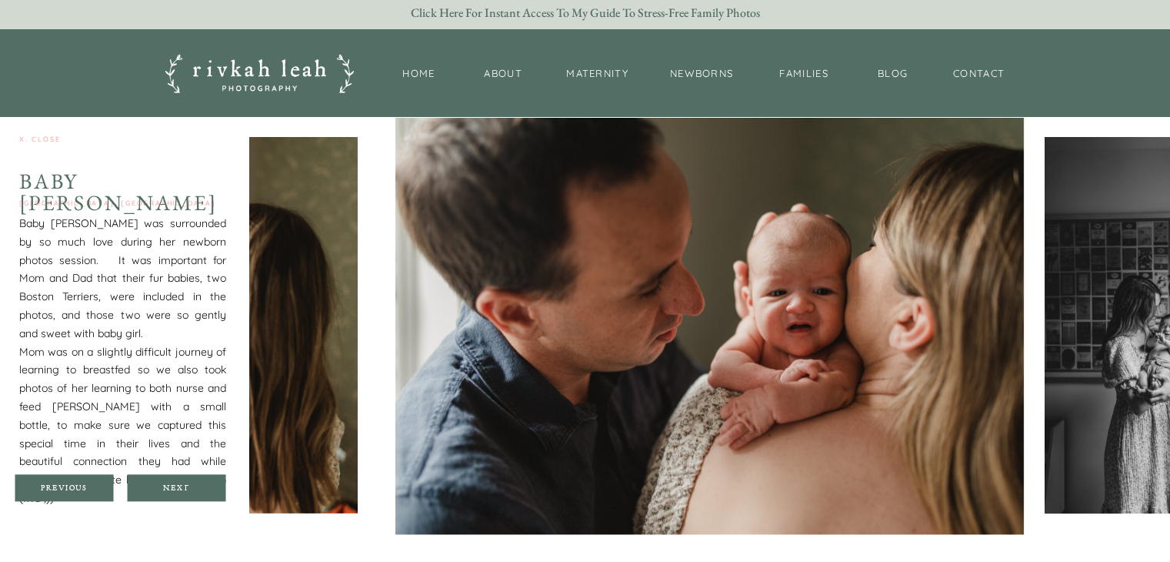
click at [149, 492] on div at bounding box center [176, 487] width 98 height 27
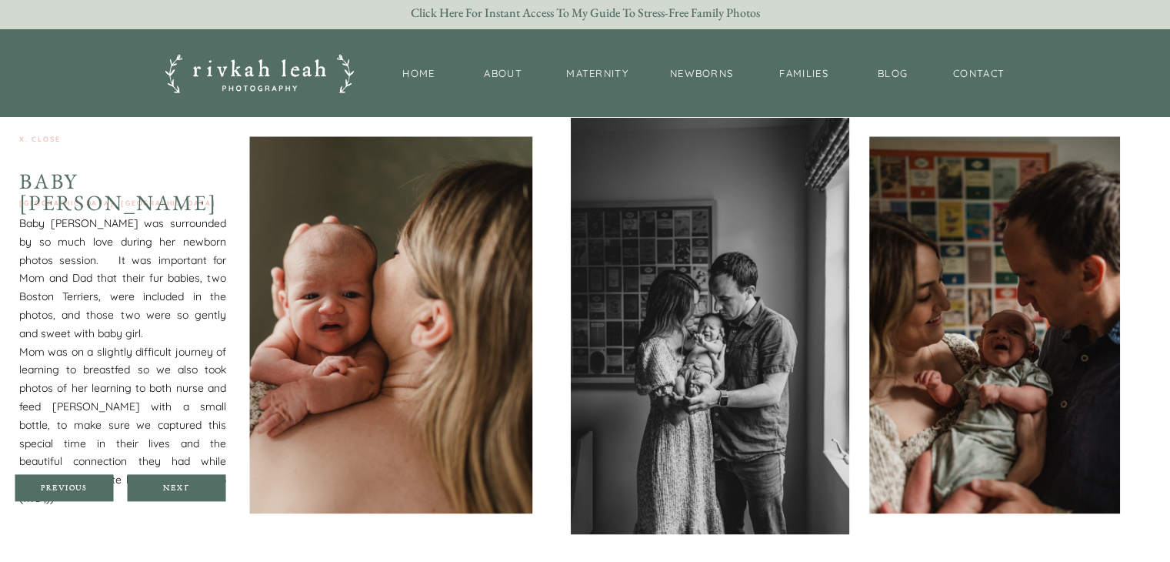
click at [149, 492] on div at bounding box center [176, 487] width 98 height 27
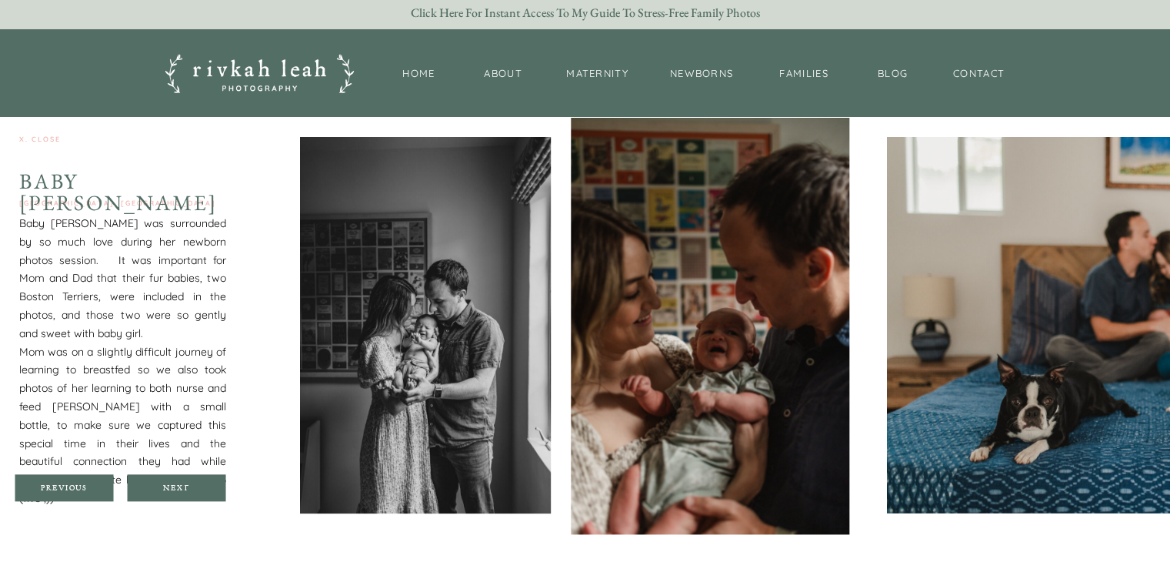
click at [149, 492] on div at bounding box center [176, 487] width 98 height 27
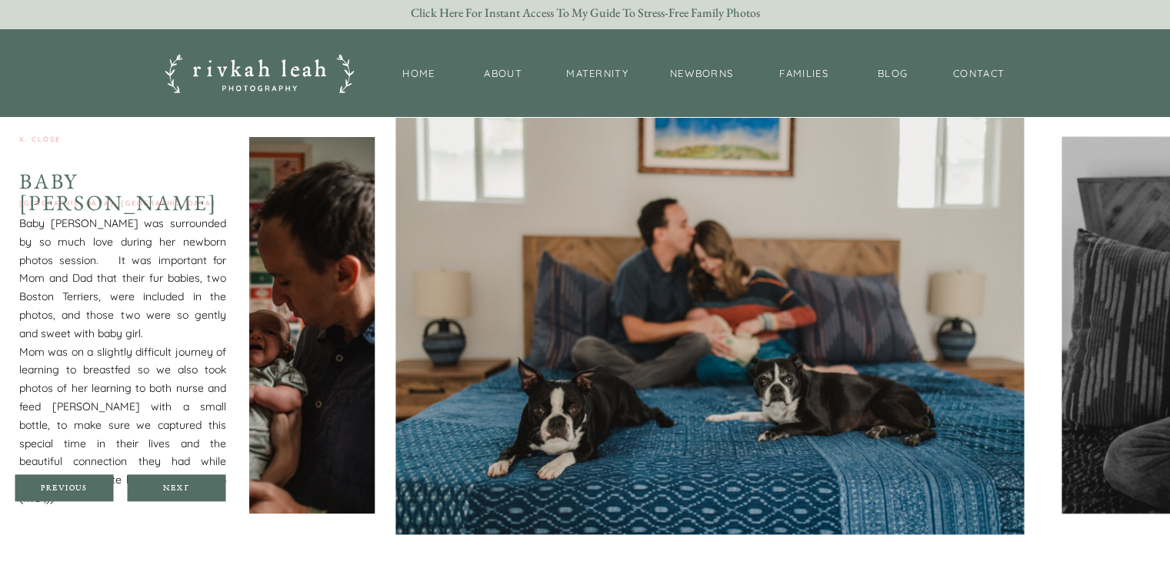
click at [149, 492] on div at bounding box center [176, 487] width 98 height 27
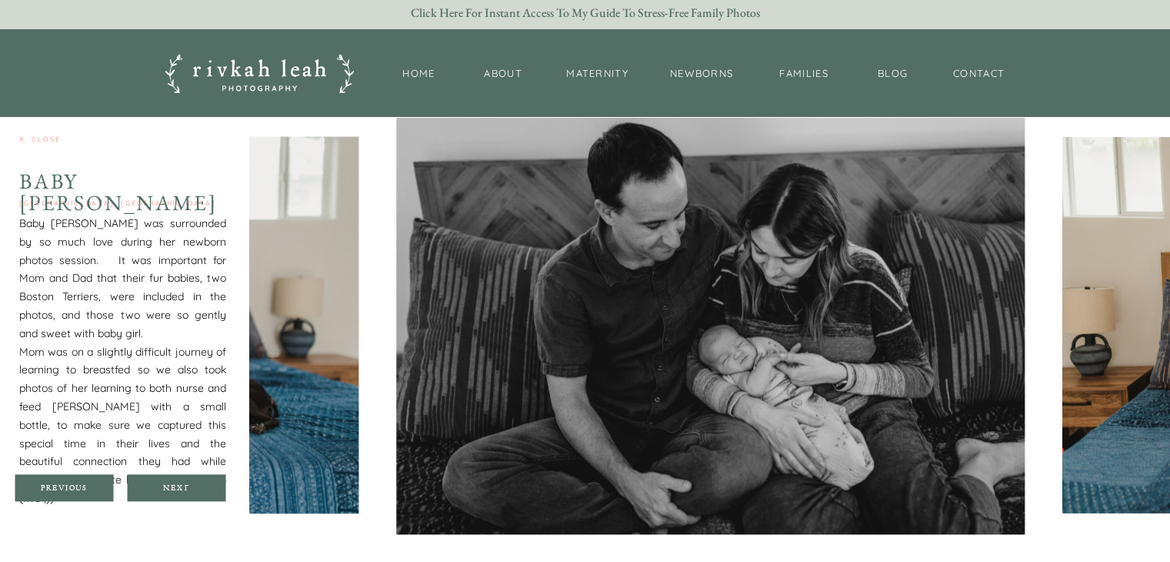
click at [149, 492] on div at bounding box center [176, 487] width 98 height 27
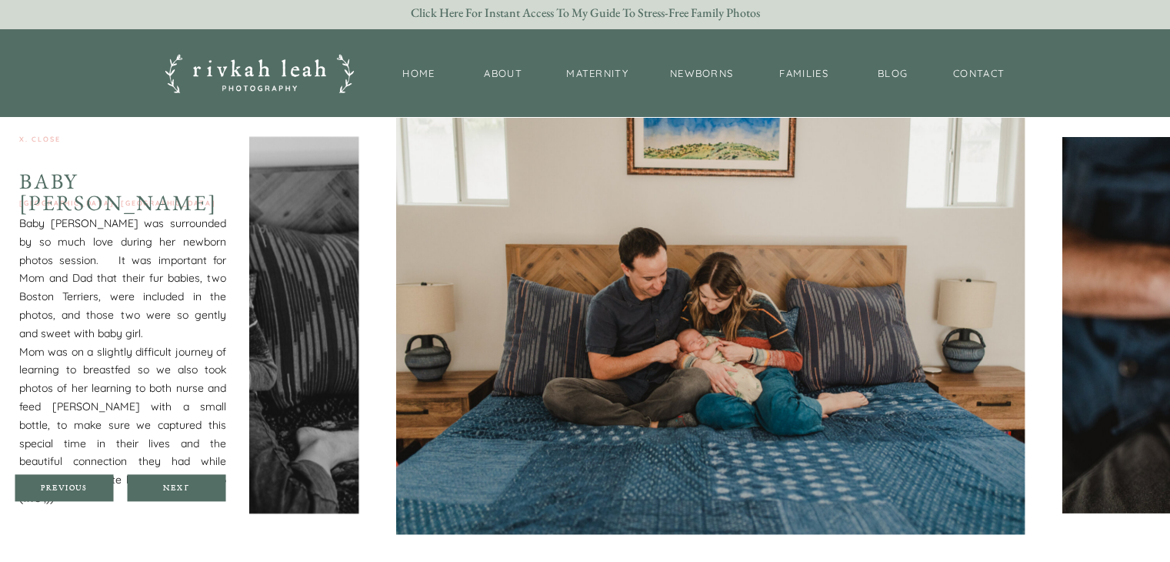
click at [149, 492] on div at bounding box center [176, 487] width 98 height 27
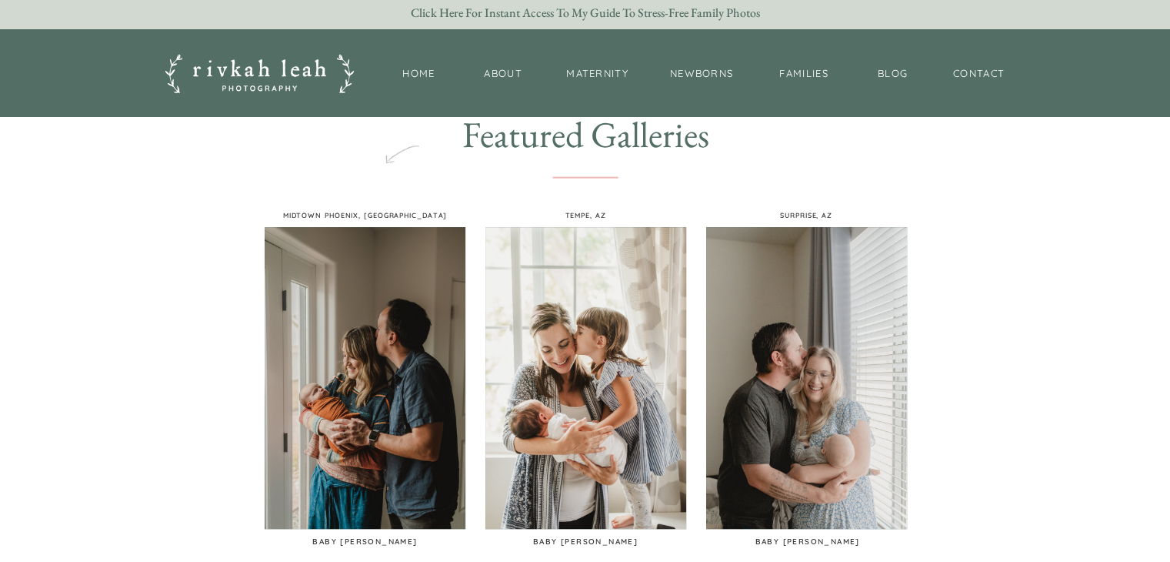
scroll to position [752, 0]
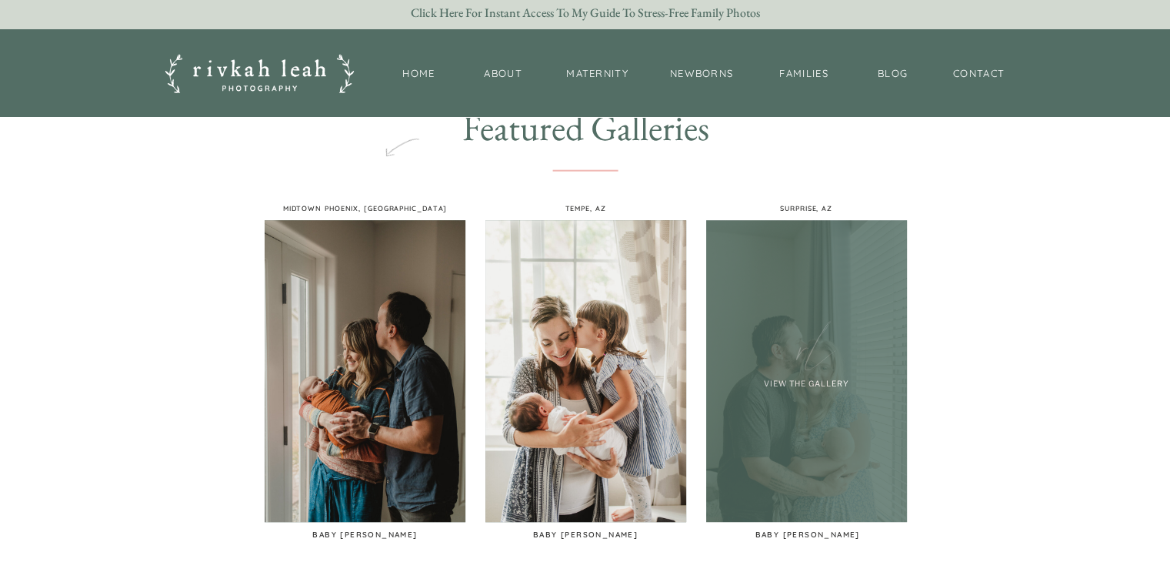
click at [815, 429] on div at bounding box center [806, 371] width 201 height 302
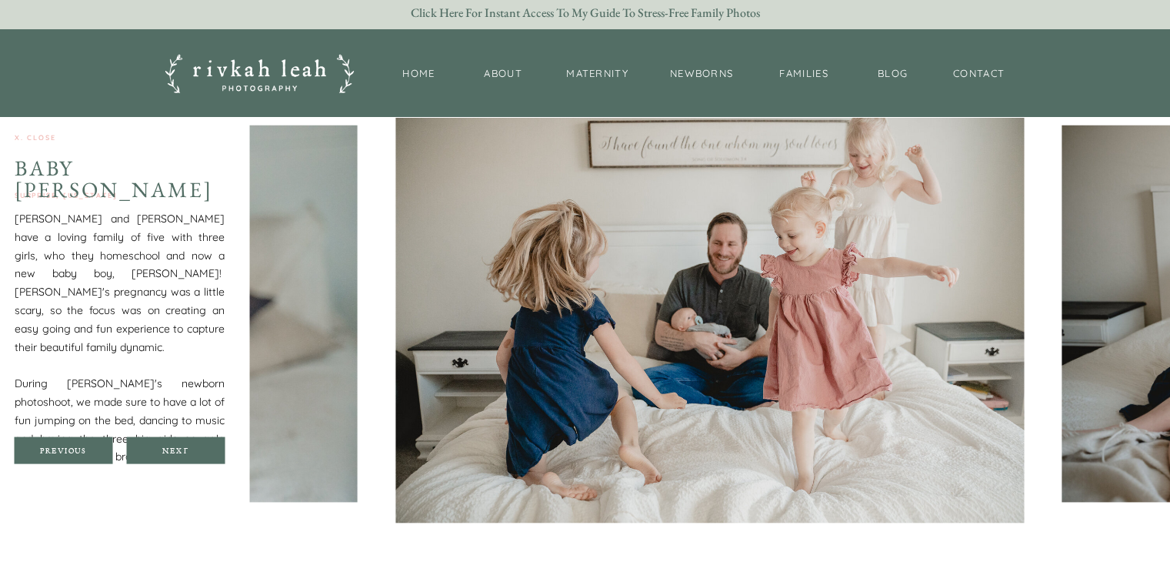
scroll to position [3040, 0]
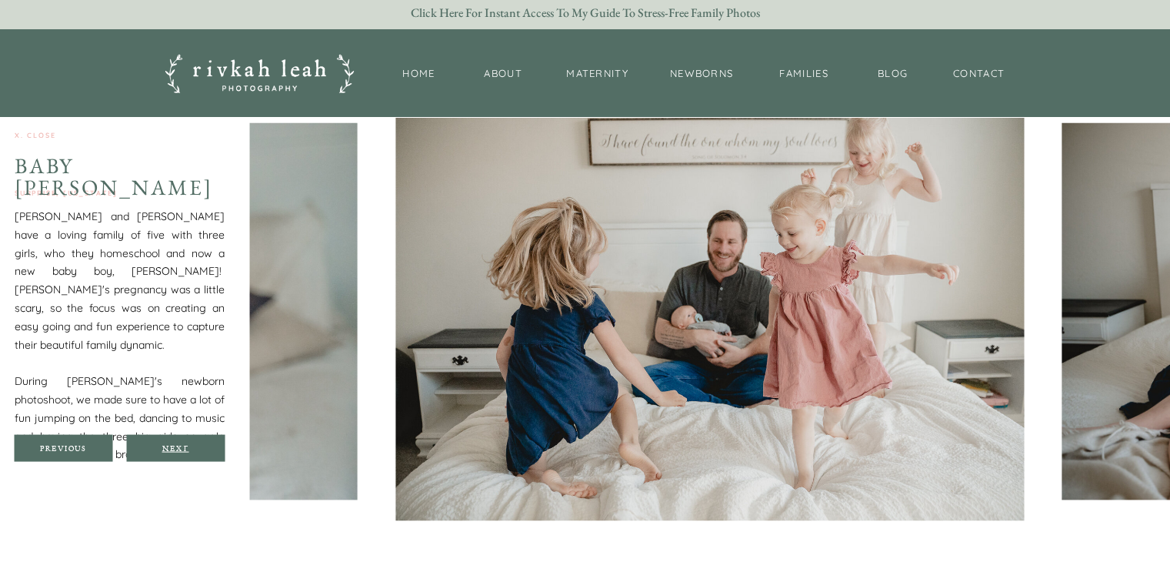
click at [174, 444] on div "Next" at bounding box center [175, 447] width 92 height 9
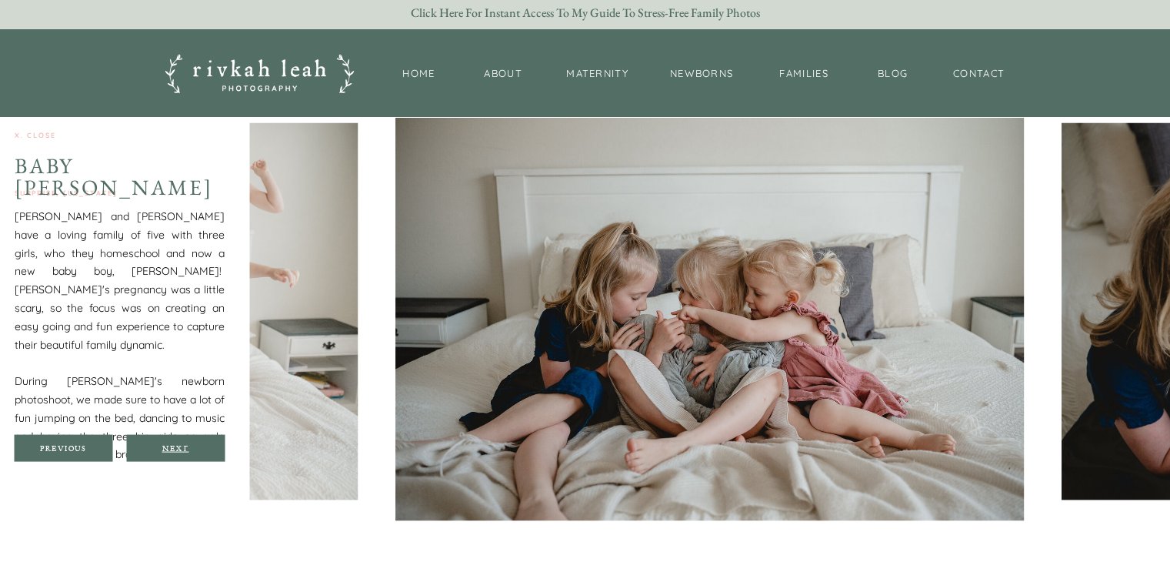
click at [174, 444] on div "Next" at bounding box center [175, 447] width 92 height 9
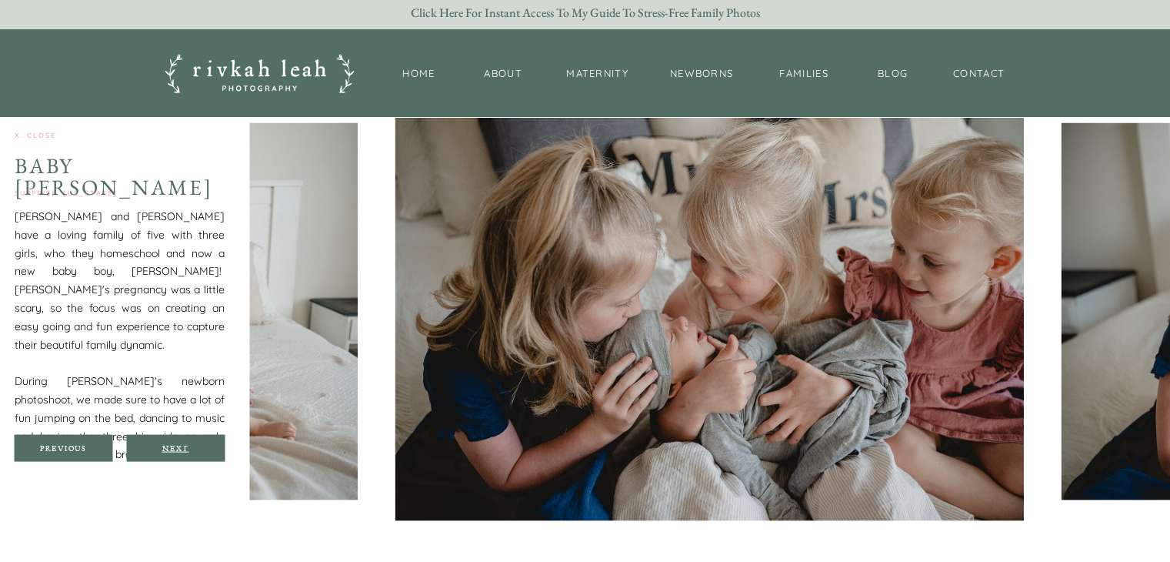
click at [174, 444] on div "Next" at bounding box center [175, 447] width 92 height 9
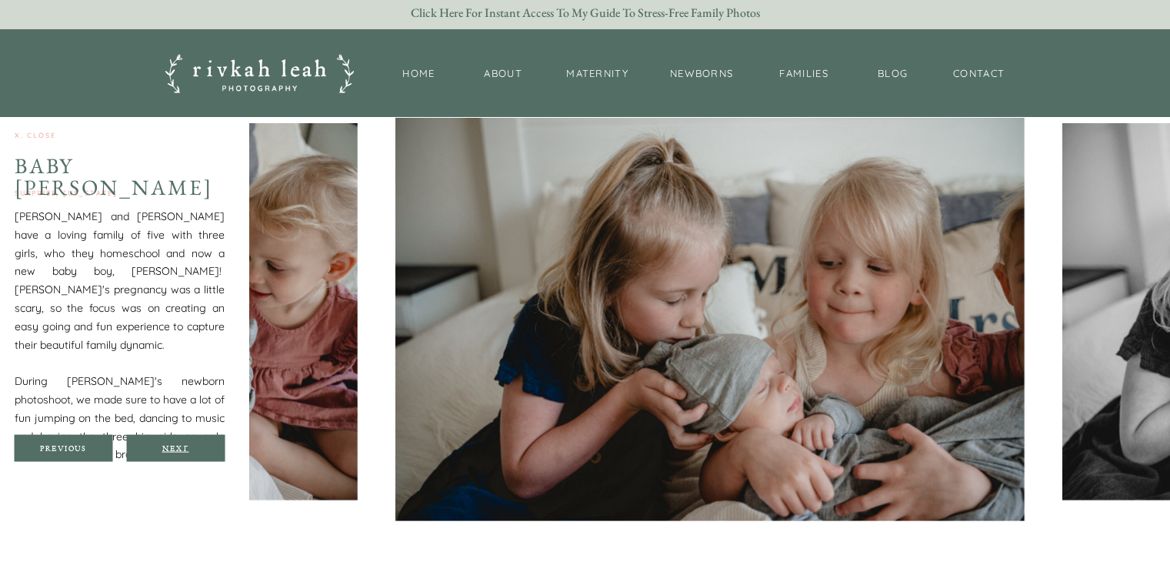
click at [174, 444] on div "Next" at bounding box center [175, 447] width 92 height 9
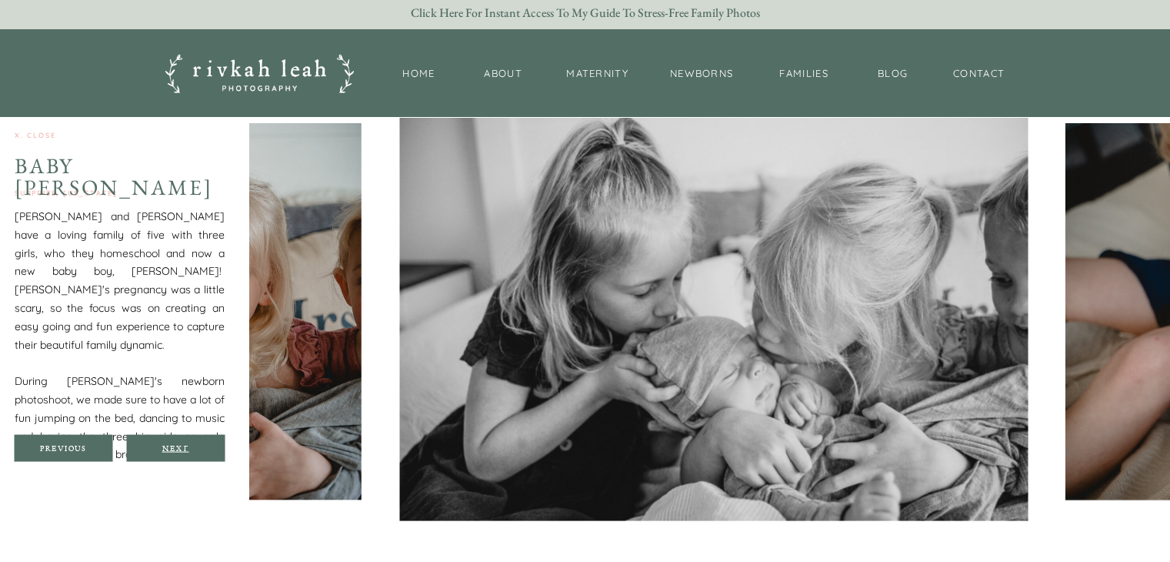
click at [174, 444] on div "Next" at bounding box center [175, 447] width 92 height 9
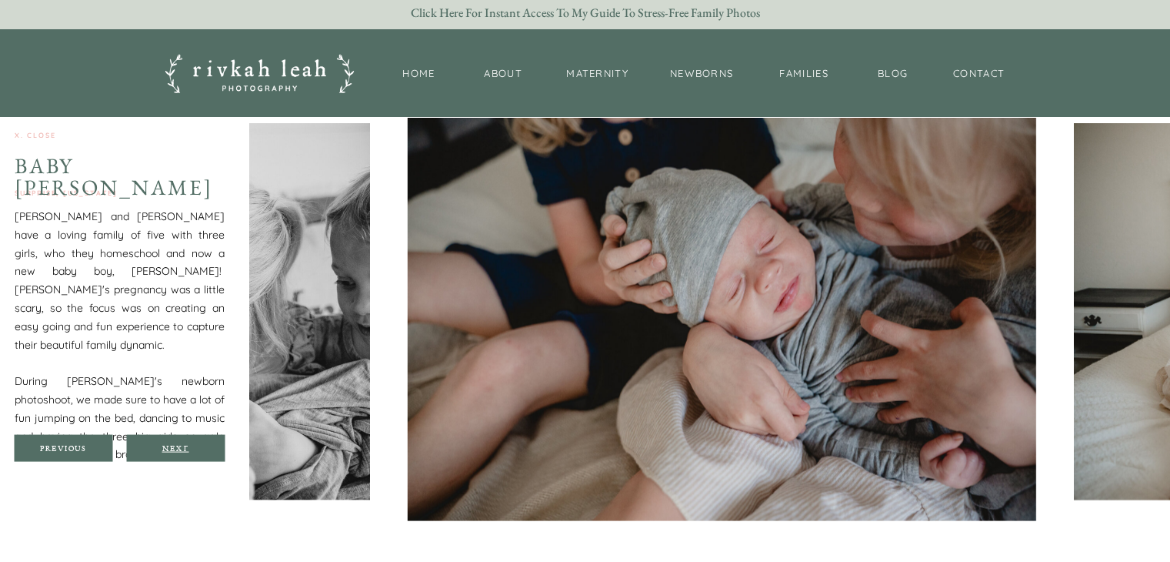
click at [174, 444] on div "Next" at bounding box center [175, 447] width 92 height 9
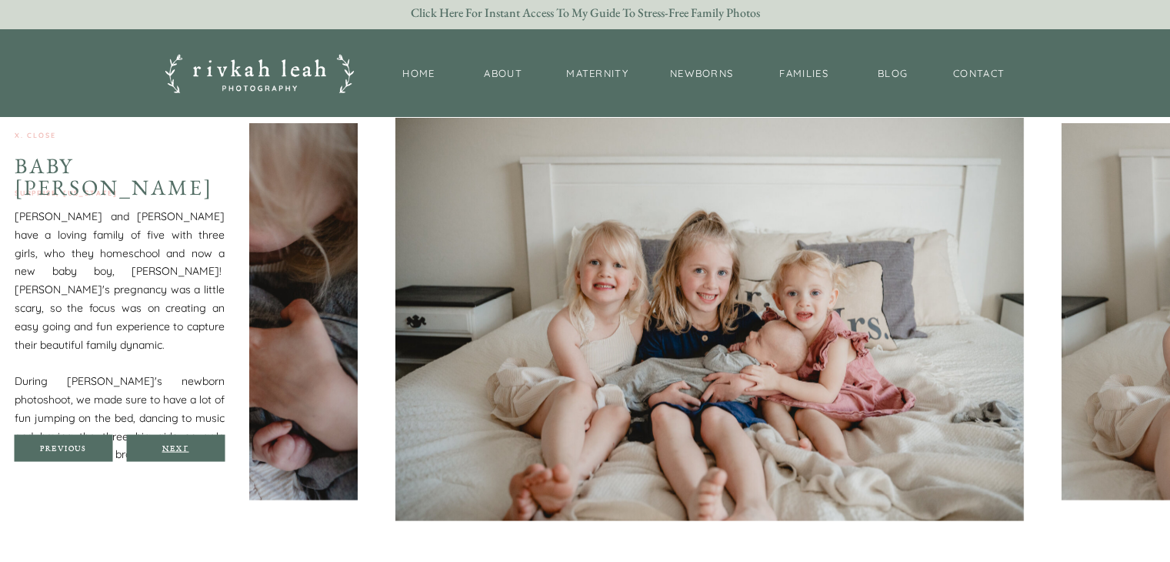
click at [174, 444] on div "Next" at bounding box center [175, 447] width 92 height 9
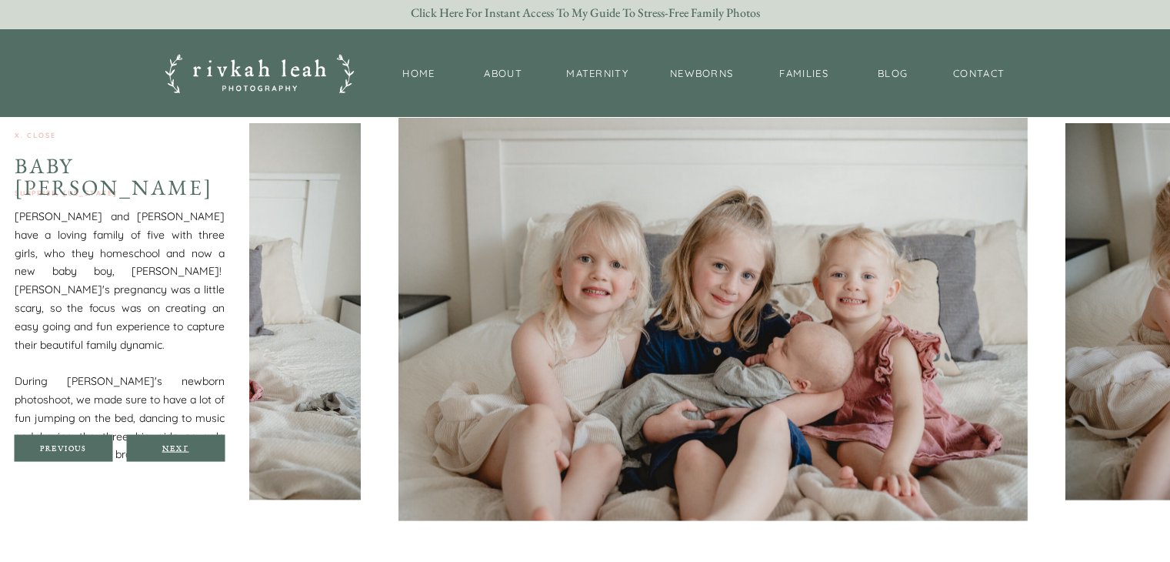
click at [174, 444] on div "Next" at bounding box center [175, 447] width 92 height 9
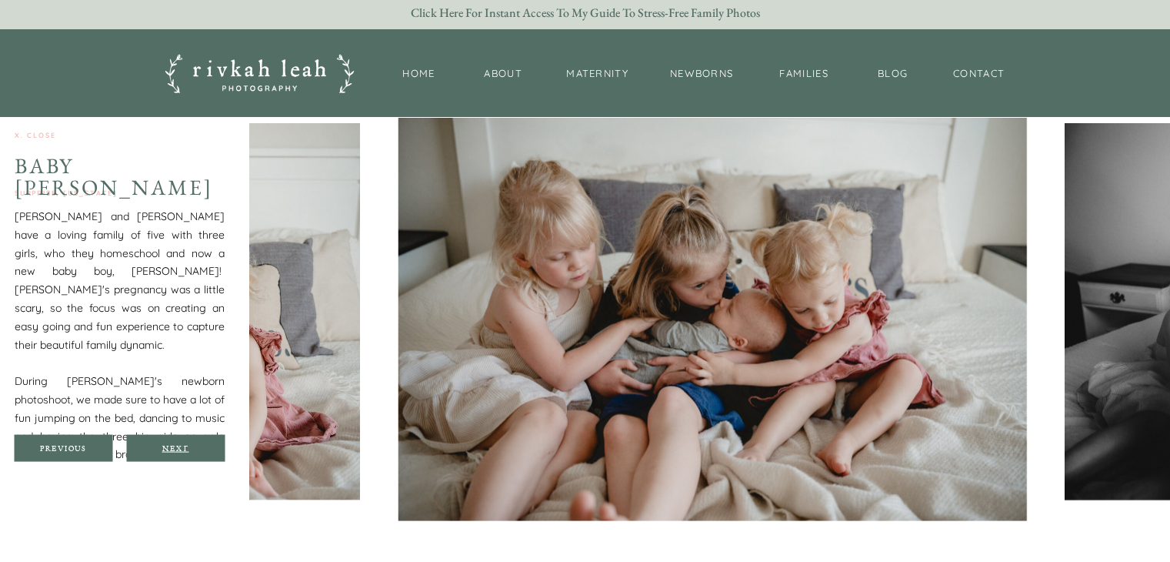
click at [174, 444] on div "Next" at bounding box center [175, 447] width 92 height 9
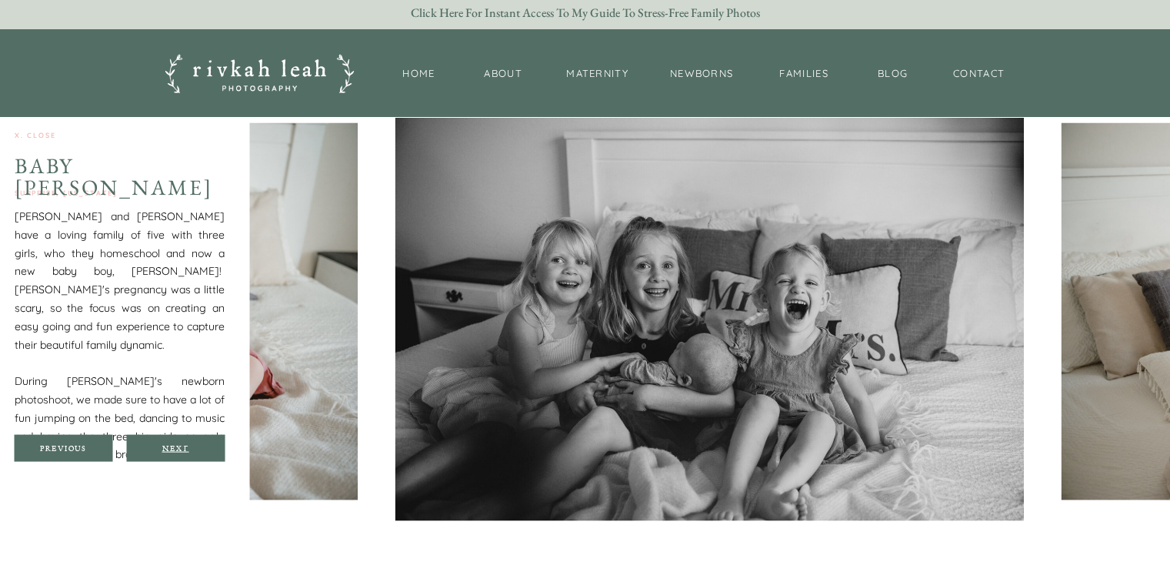
click at [174, 444] on div "Next" at bounding box center [175, 447] width 92 height 9
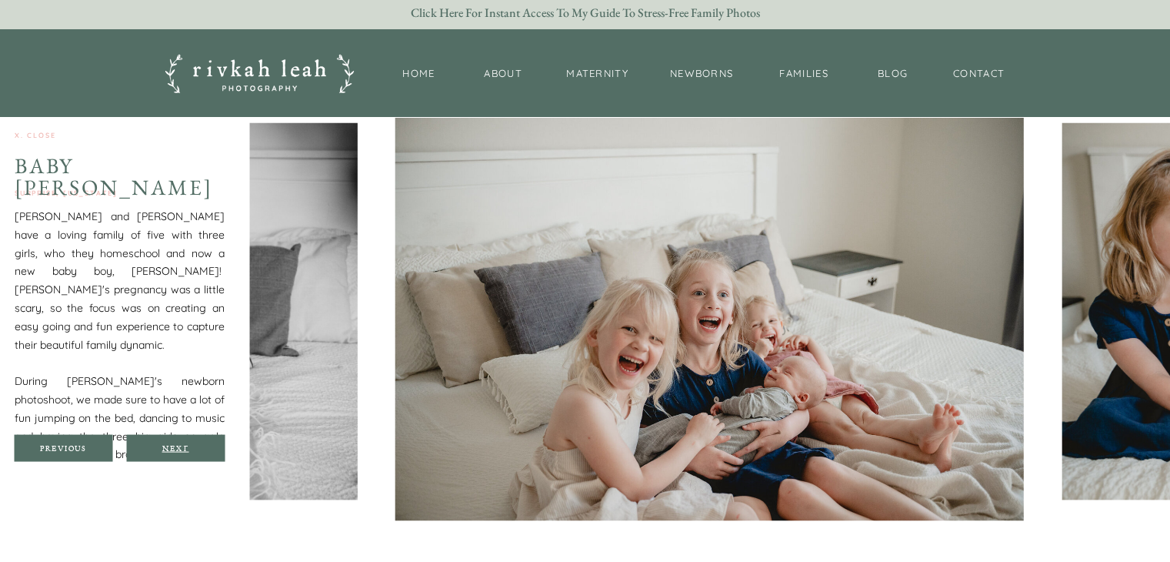
click at [174, 444] on div "Next" at bounding box center [175, 447] width 92 height 9
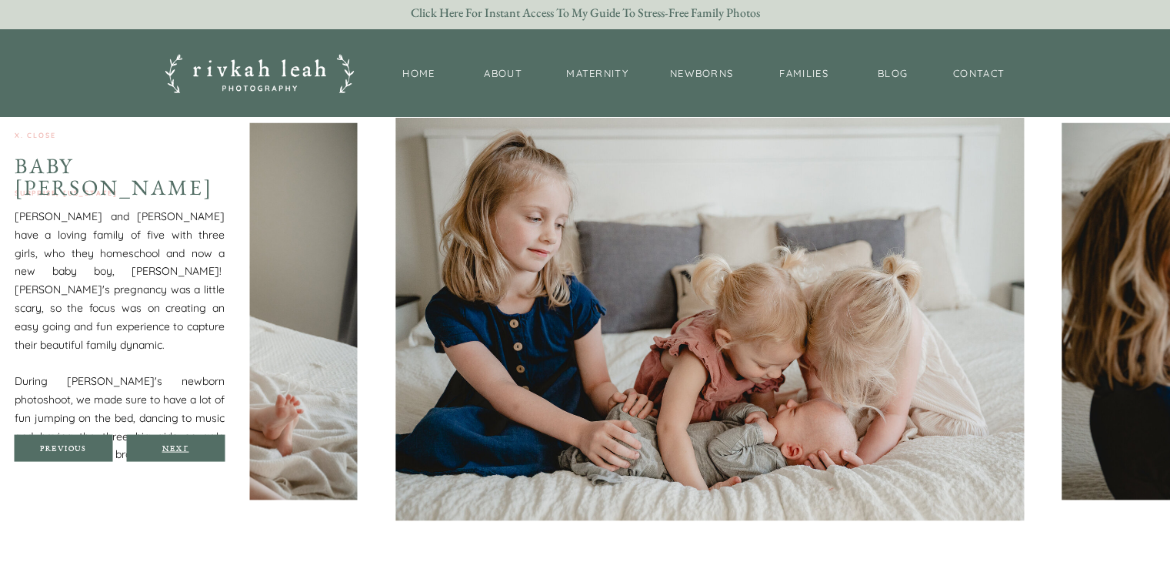
click at [174, 444] on div "Next" at bounding box center [175, 447] width 92 height 9
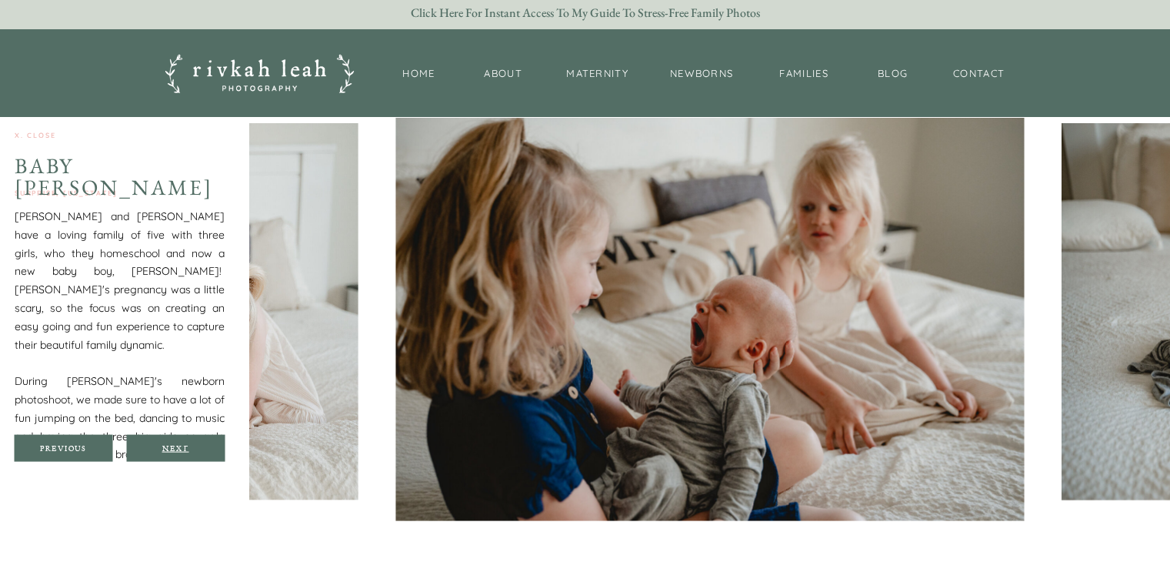
click at [174, 444] on div "Next" at bounding box center [175, 447] width 92 height 9
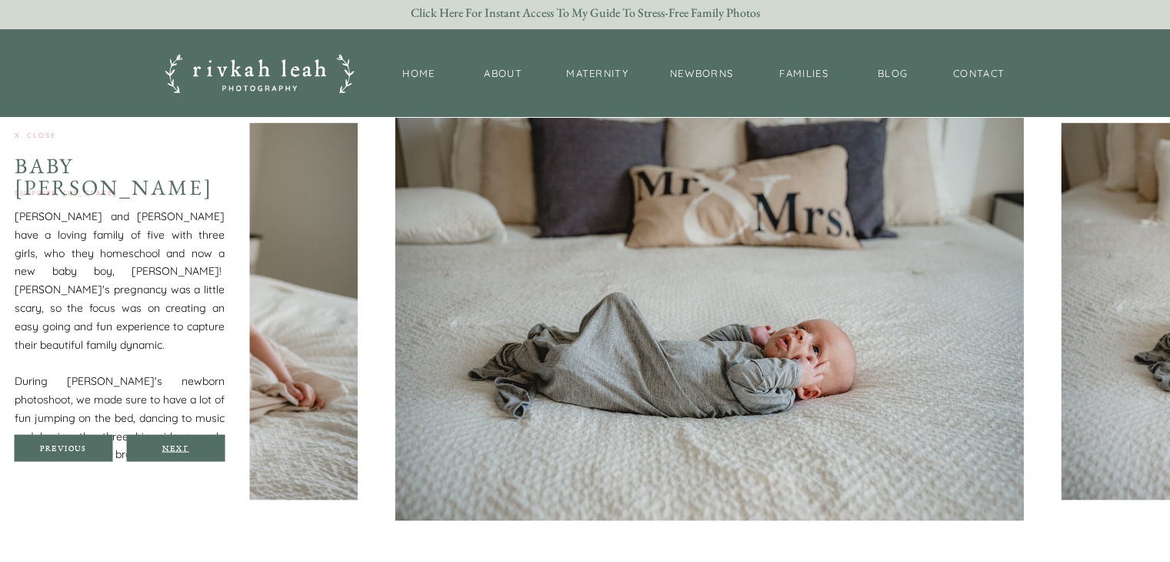
click at [174, 444] on div "Next" at bounding box center [175, 447] width 92 height 9
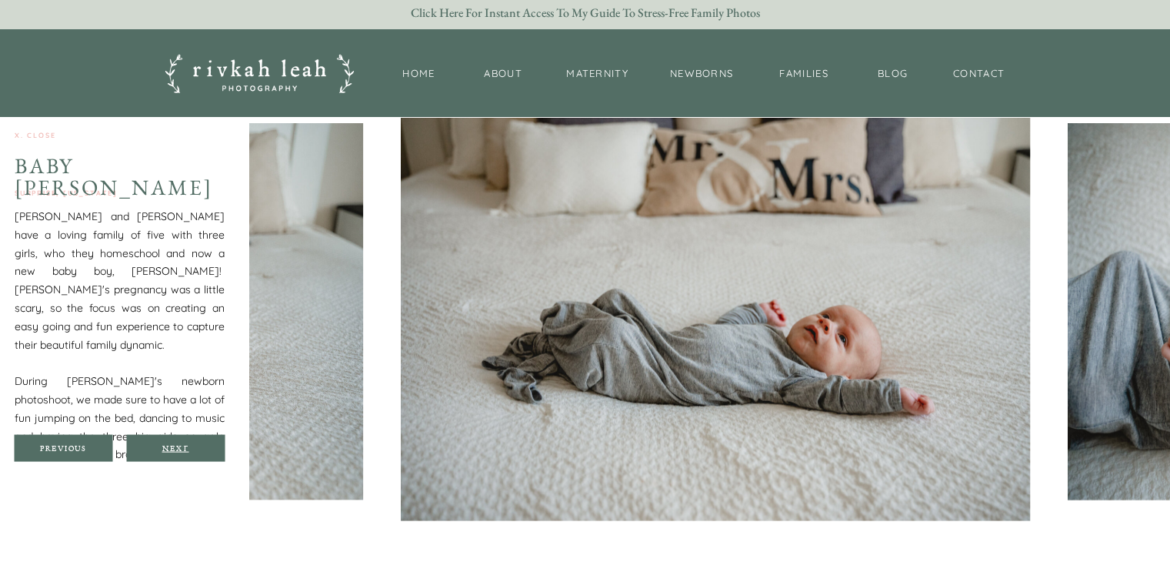
click at [174, 444] on div "Next" at bounding box center [175, 447] width 92 height 9
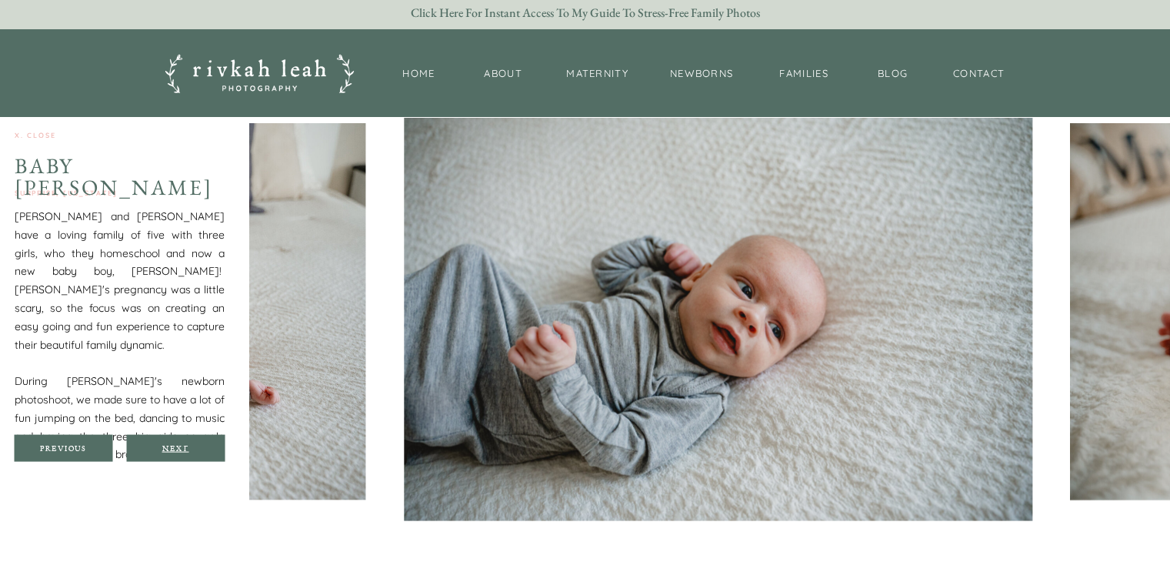
click at [174, 444] on div "Next" at bounding box center [175, 447] width 92 height 9
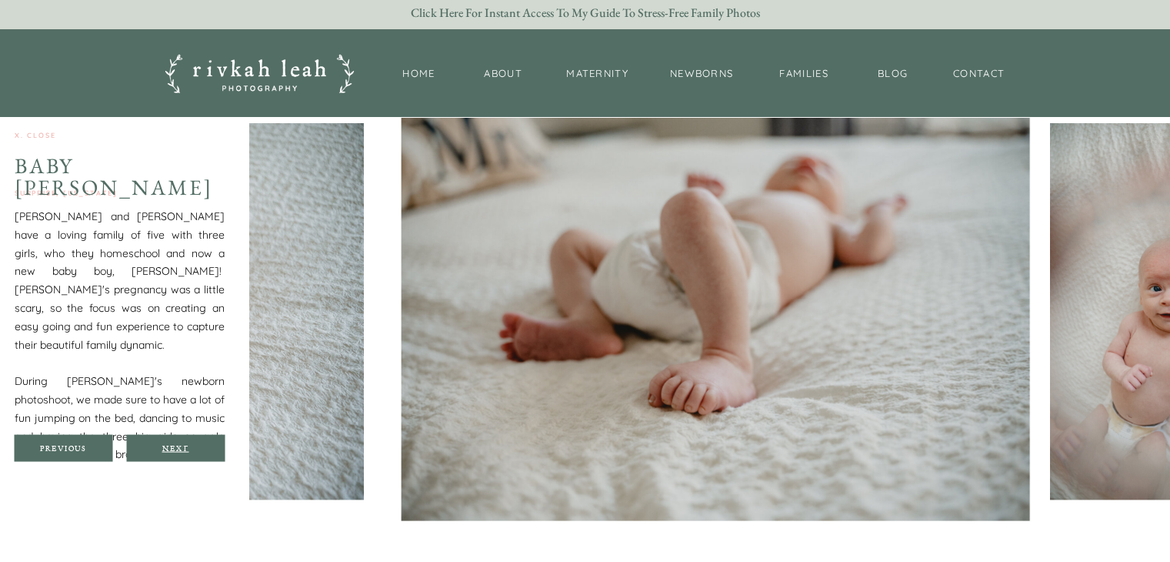
click at [174, 444] on div "Next" at bounding box center [175, 447] width 92 height 9
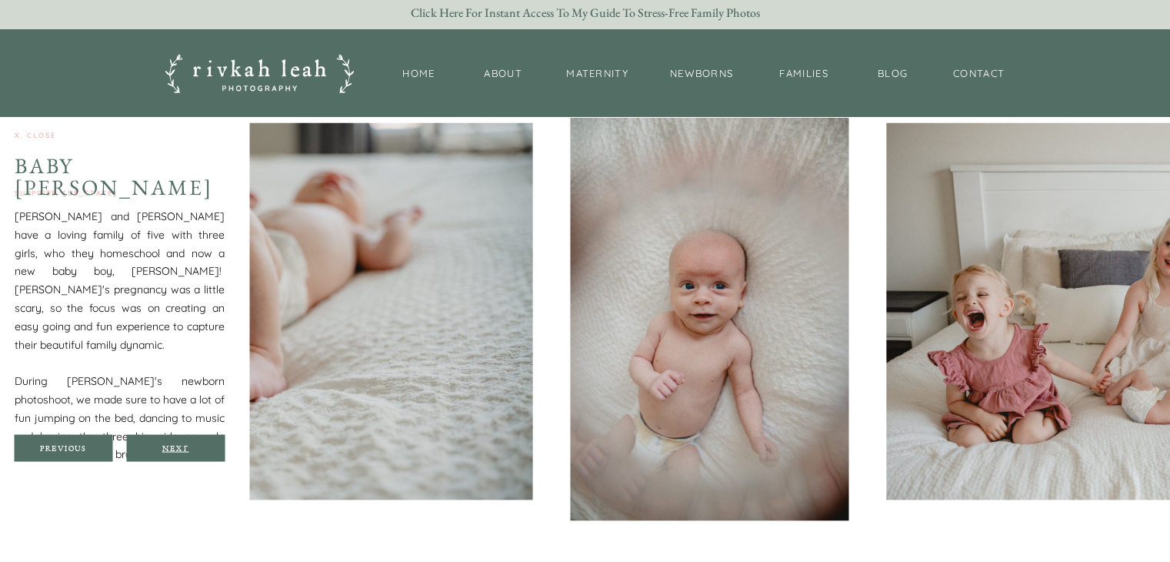
click at [174, 444] on div "Next" at bounding box center [175, 447] width 92 height 9
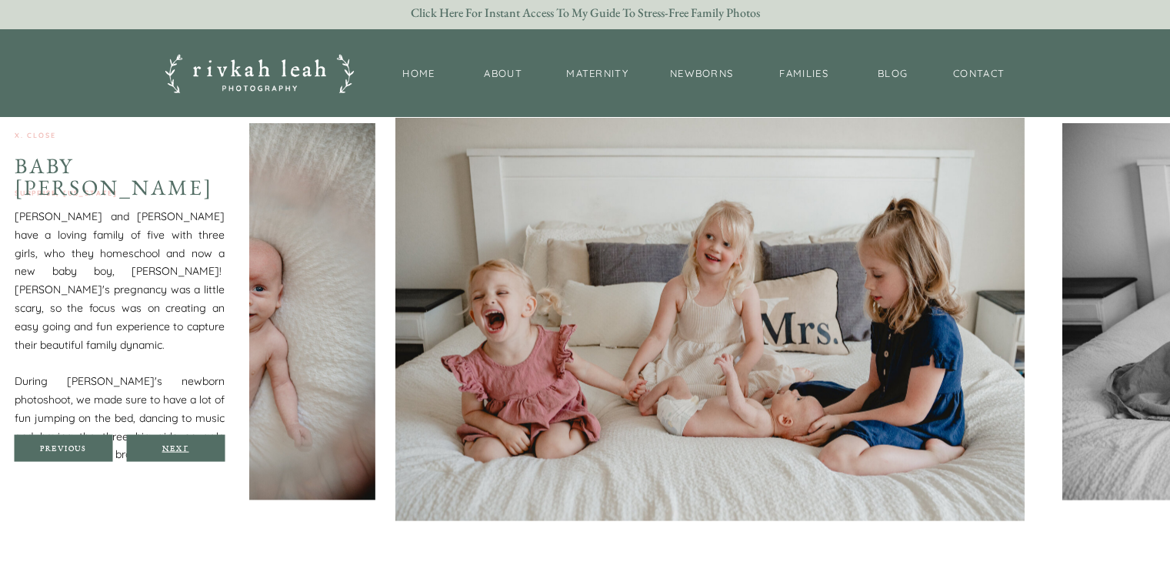
click at [174, 444] on div "Next" at bounding box center [175, 447] width 92 height 9
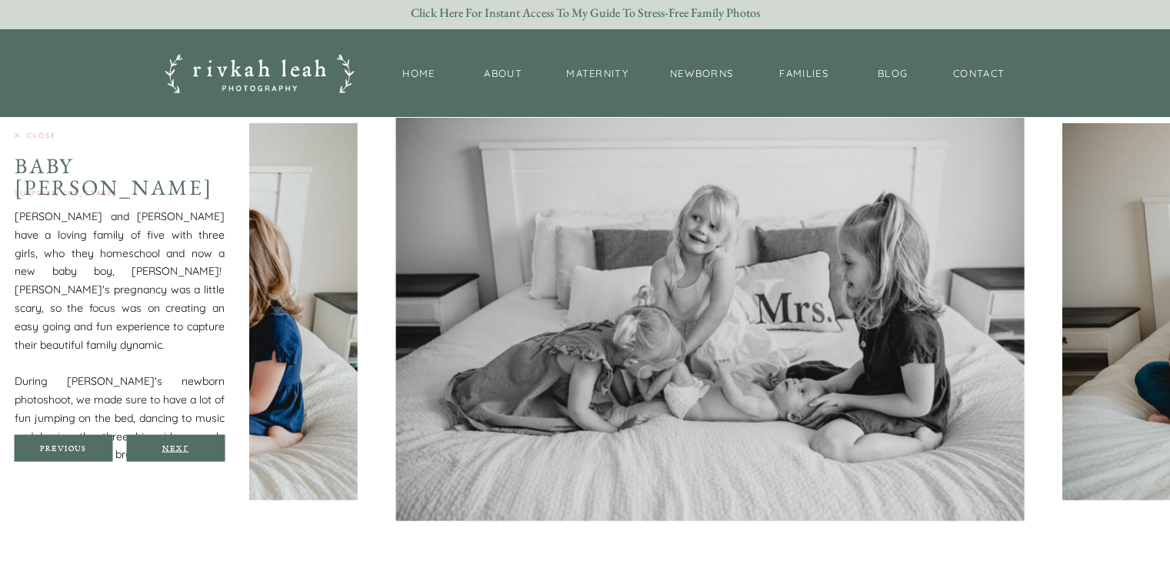
click at [174, 444] on div "Next" at bounding box center [175, 447] width 92 height 9
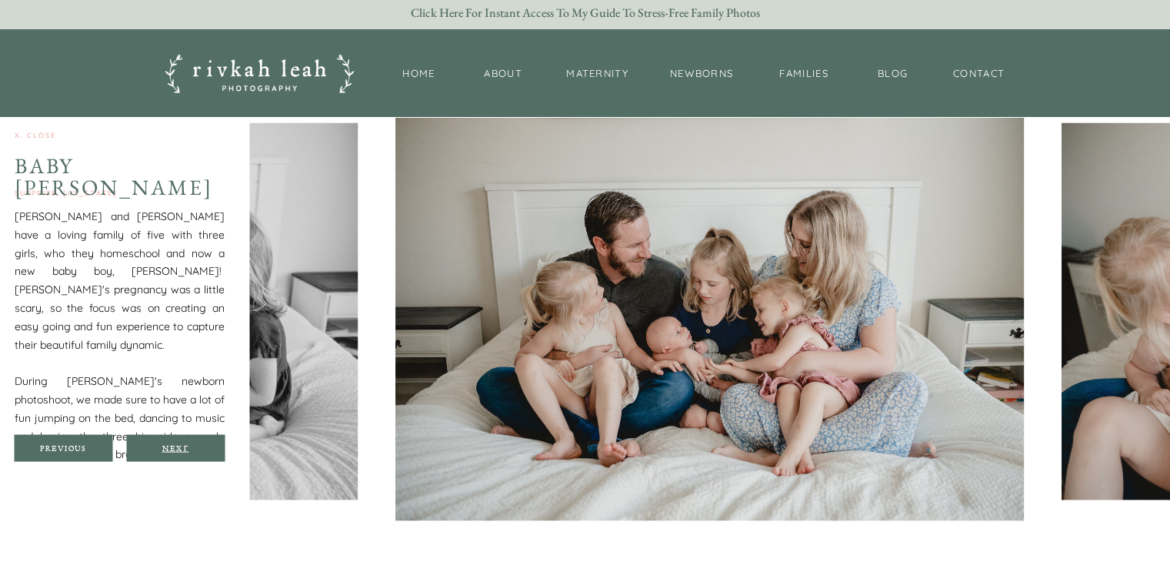
click at [174, 444] on div "Next" at bounding box center [175, 447] width 92 height 9
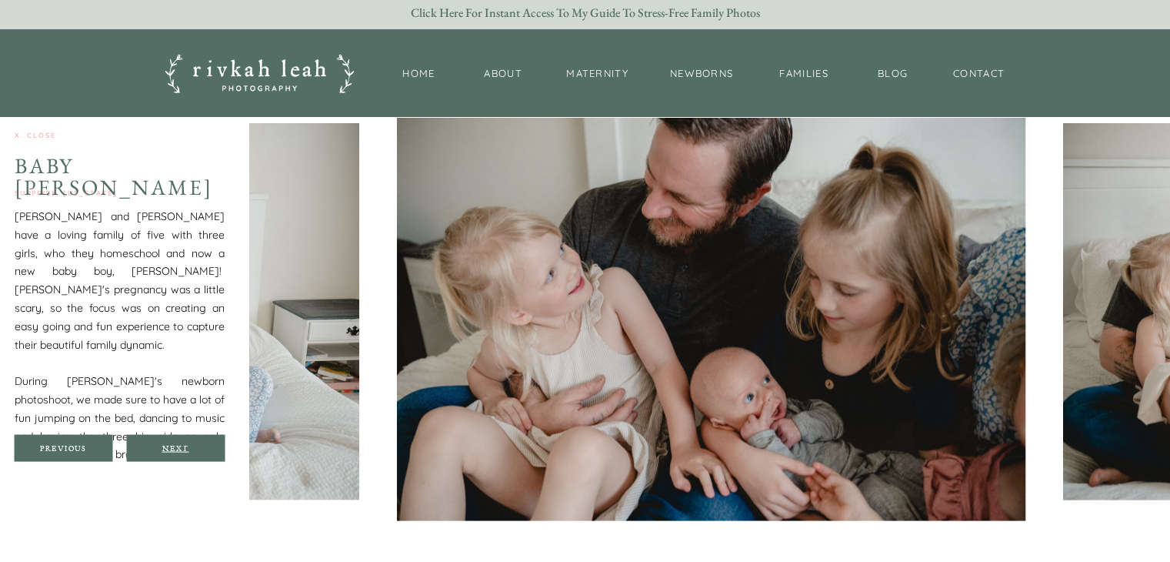
click at [174, 444] on div "Next" at bounding box center [175, 447] width 92 height 9
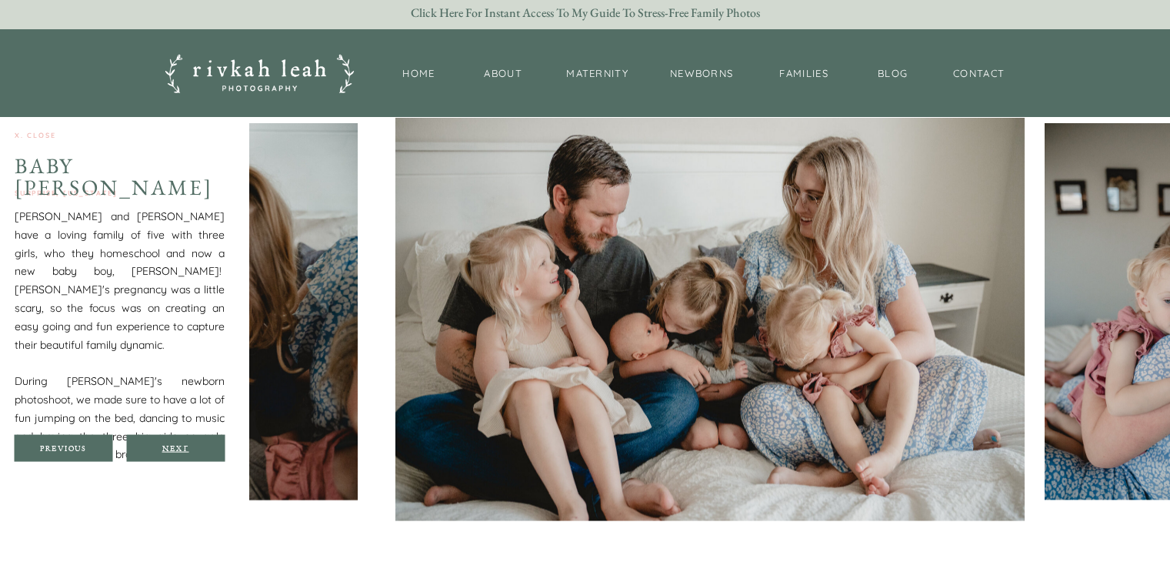
click at [174, 444] on div "Next" at bounding box center [175, 447] width 92 height 9
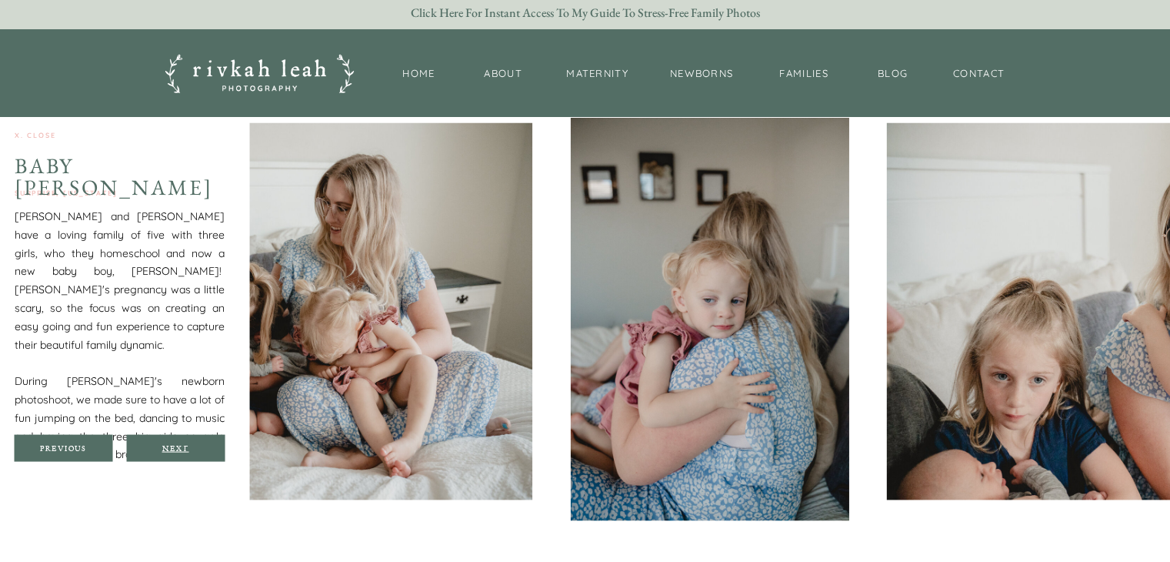
click at [174, 444] on div "Next" at bounding box center [175, 447] width 92 height 9
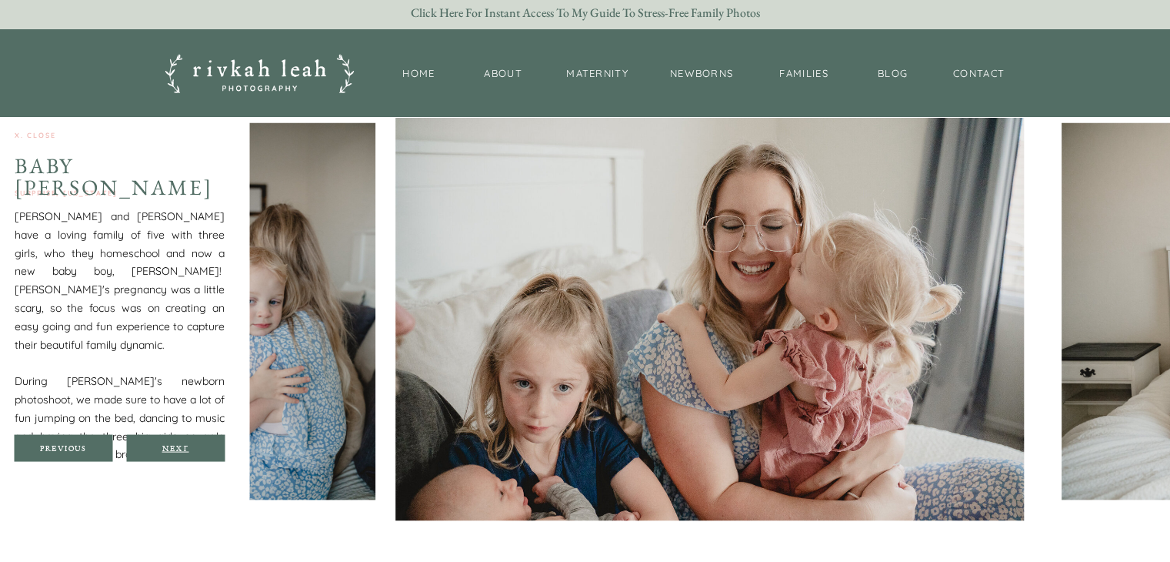
click at [174, 444] on div "Next" at bounding box center [175, 447] width 92 height 9
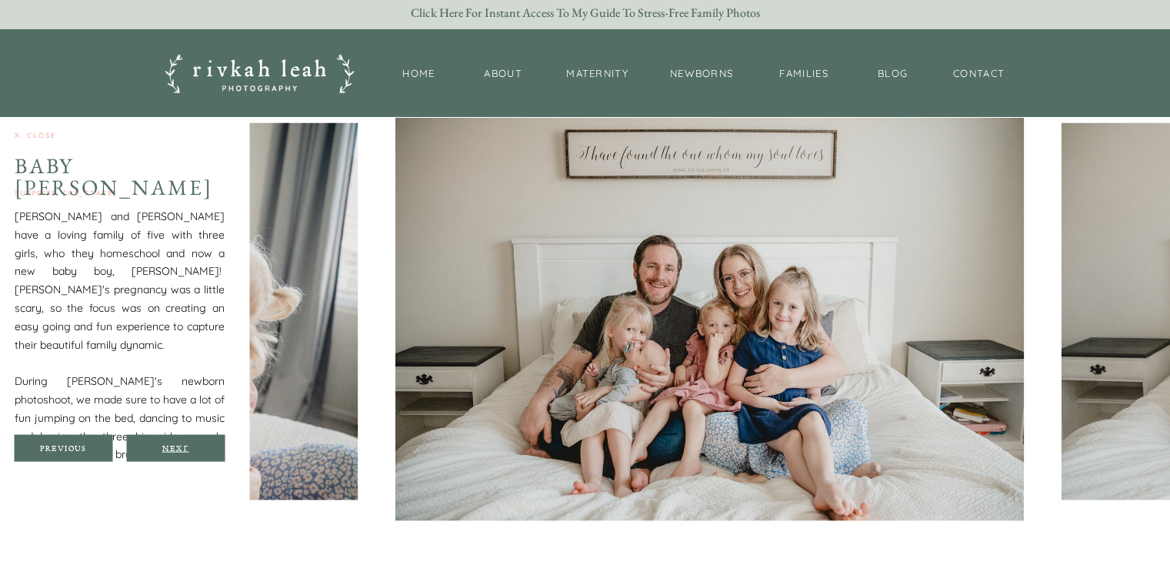
click at [174, 444] on div "Next" at bounding box center [175, 447] width 92 height 9
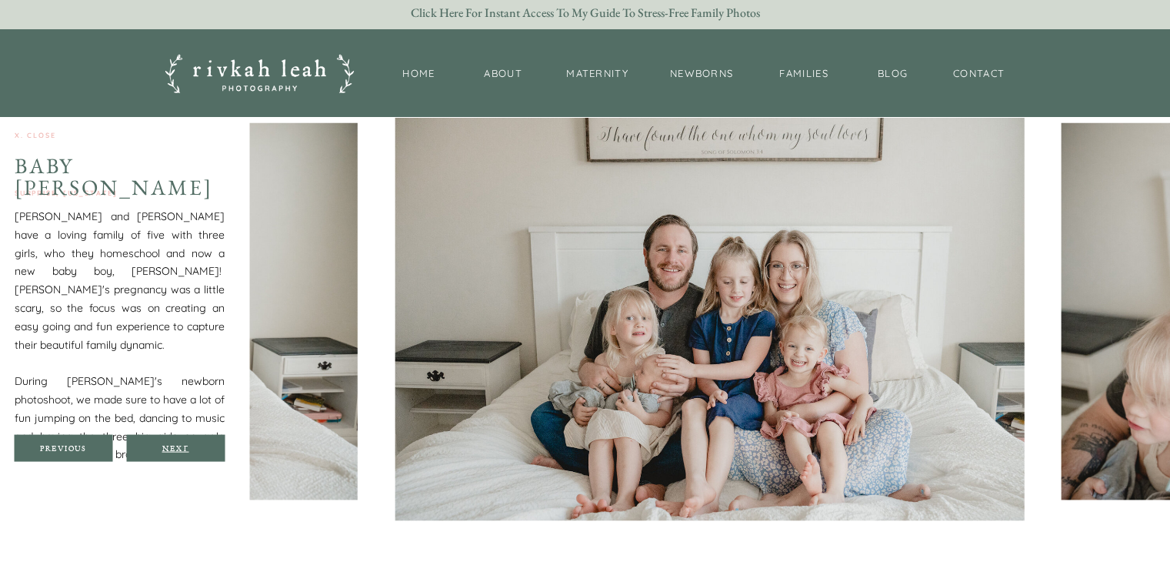
click at [174, 444] on div "Next" at bounding box center [175, 447] width 92 height 9
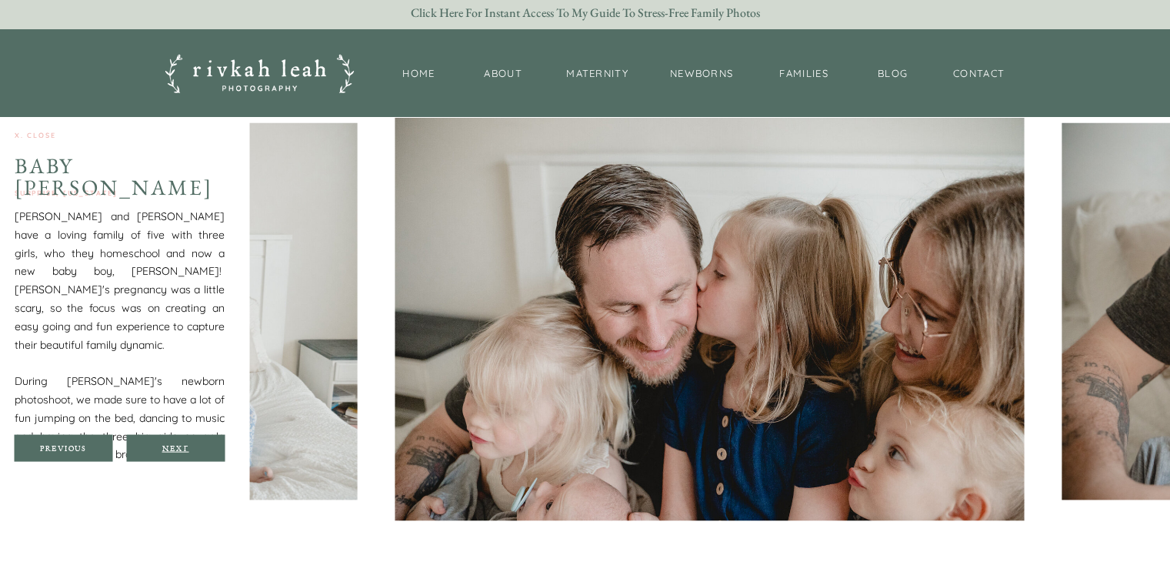
click at [174, 444] on div "Next" at bounding box center [175, 447] width 92 height 9
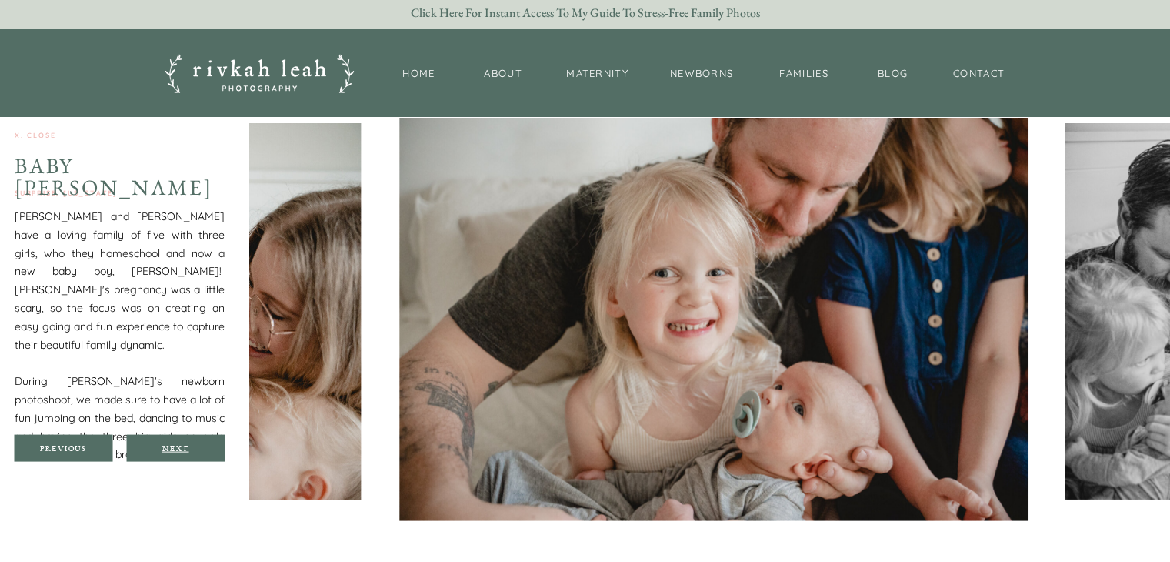
click at [174, 444] on div "Next" at bounding box center [175, 447] width 92 height 9
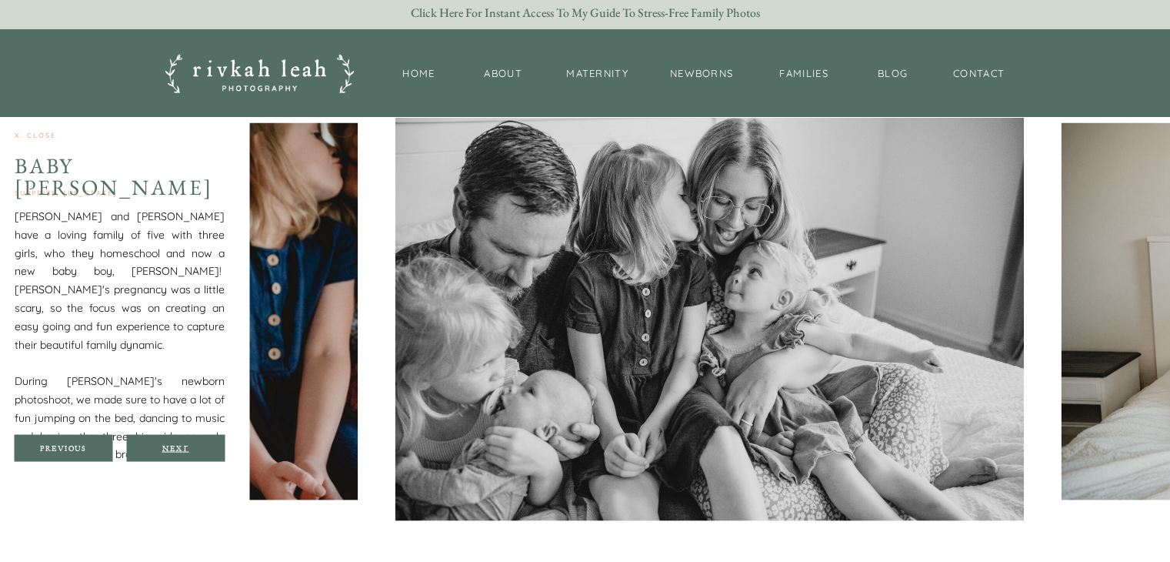
click at [174, 444] on div "Next" at bounding box center [175, 447] width 92 height 9
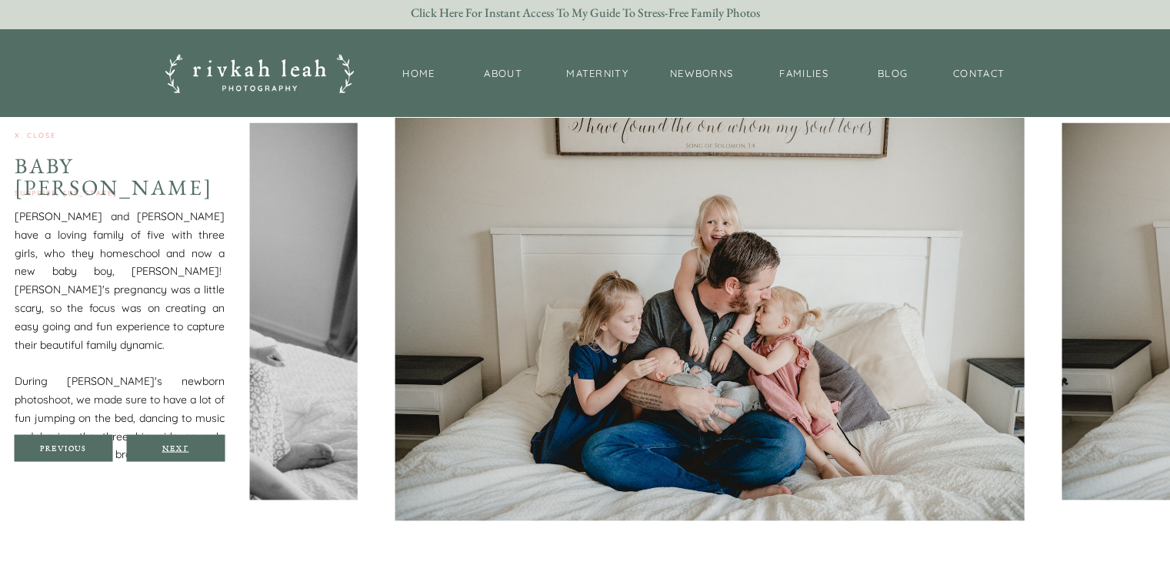
click at [174, 444] on div "Next" at bounding box center [175, 447] width 92 height 9
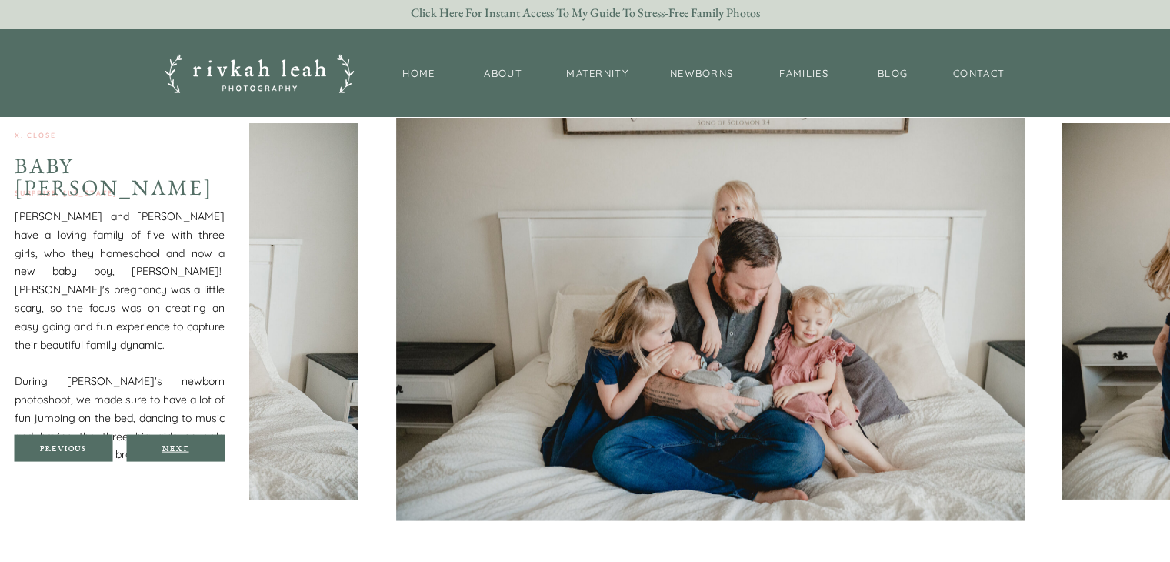
click at [174, 444] on div "Next" at bounding box center [175, 447] width 92 height 9
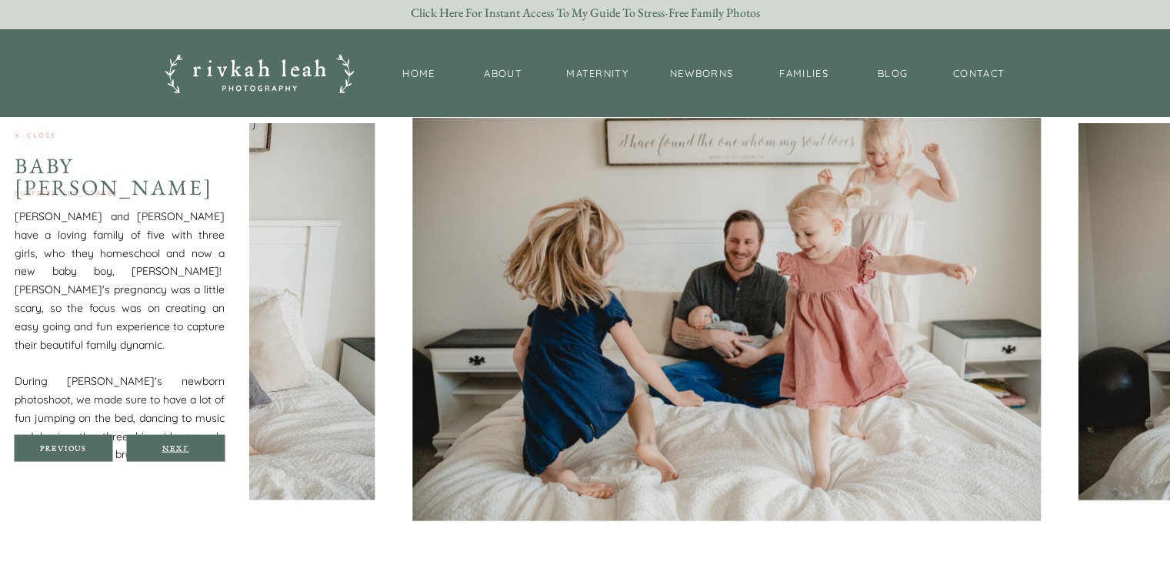
click at [174, 444] on div "Next" at bounding box center [175, 447] width 92 height 9
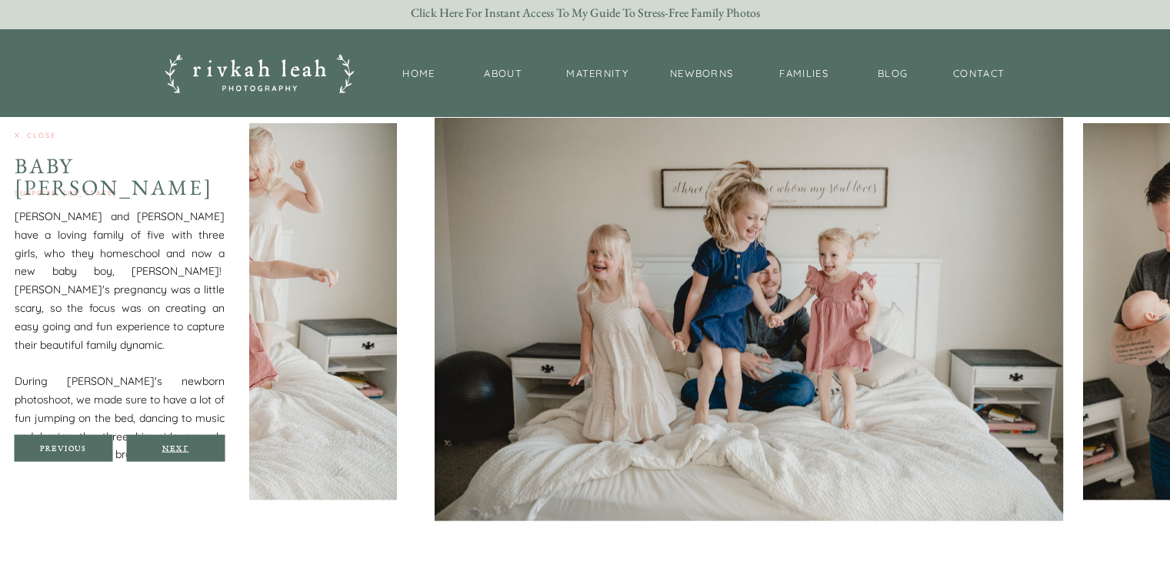
click at [174, 444] on div "Next" at bounding box center [175, 447] width 92 height 9
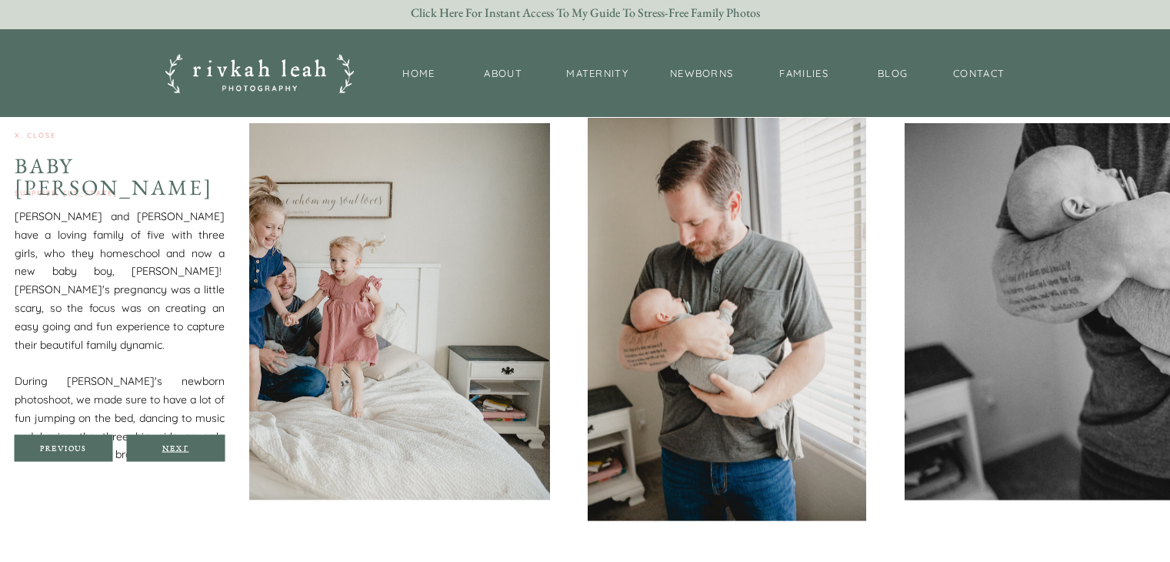
click at [174, 444] on div "Next" at bounding box center [175, 447] width 92 height 9
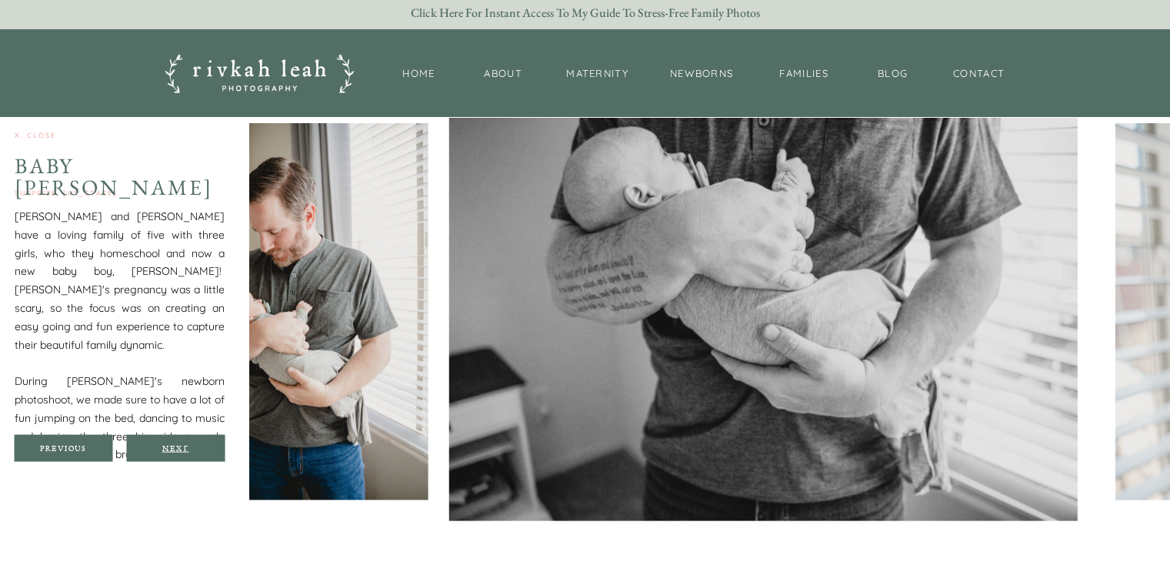
click at [174, 444] on div "Next" at bounding box center [175, 447] width 92 height 9
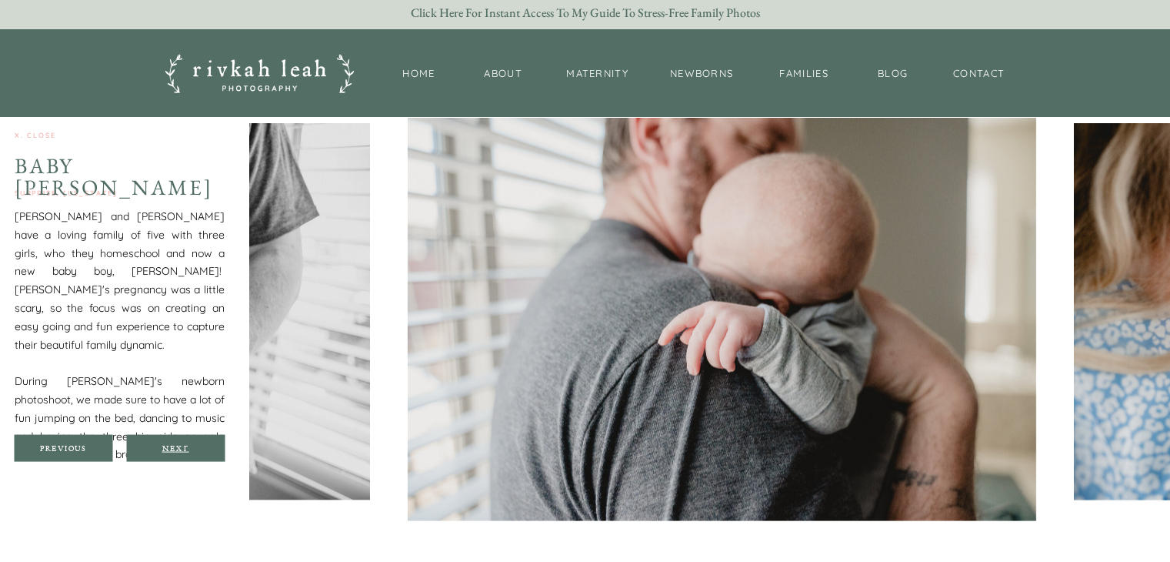
click at [174, 444] on div "Next" at bounding box center [175, 447] width 92 height 9
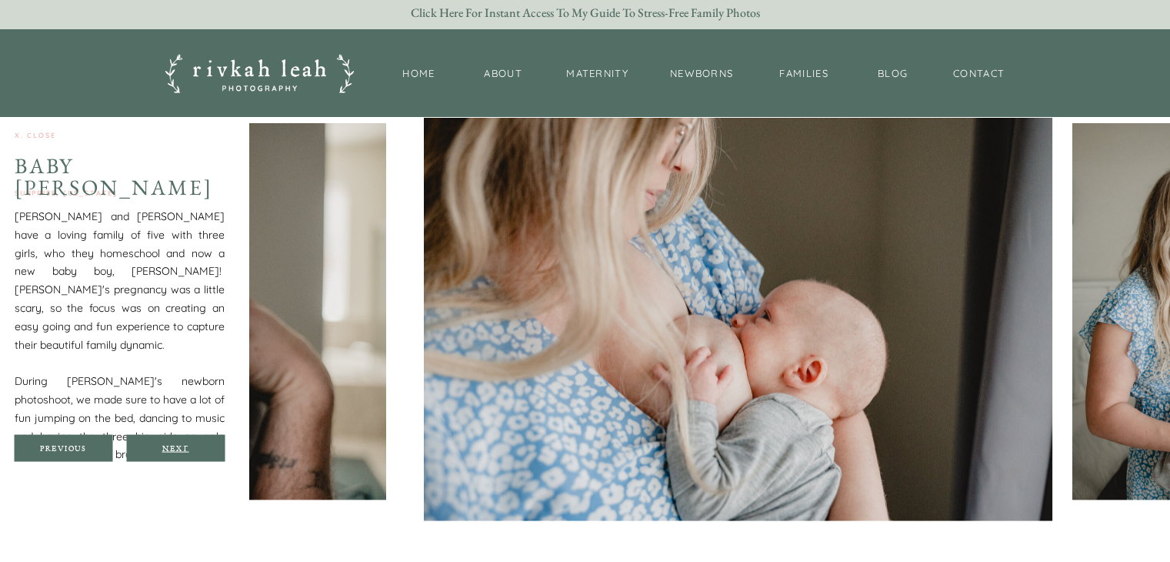
click at [174, 444] on div "Next" at bounding box center [175, 447] width 92 height 9
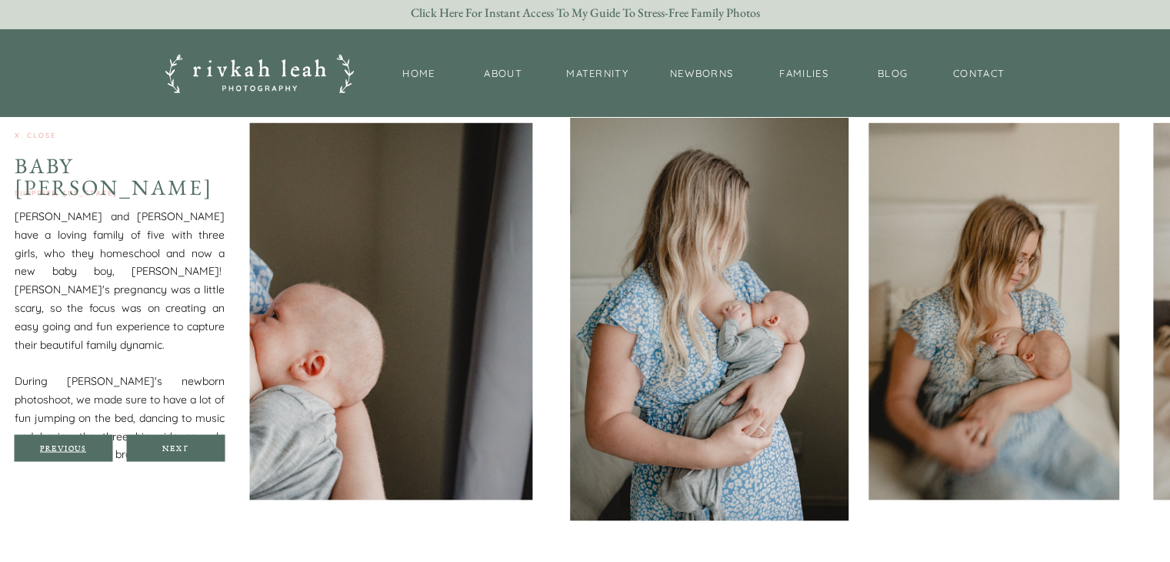
click at [73, 451] on div "Previous" at bounding box center [63, 447] width 92 height 9
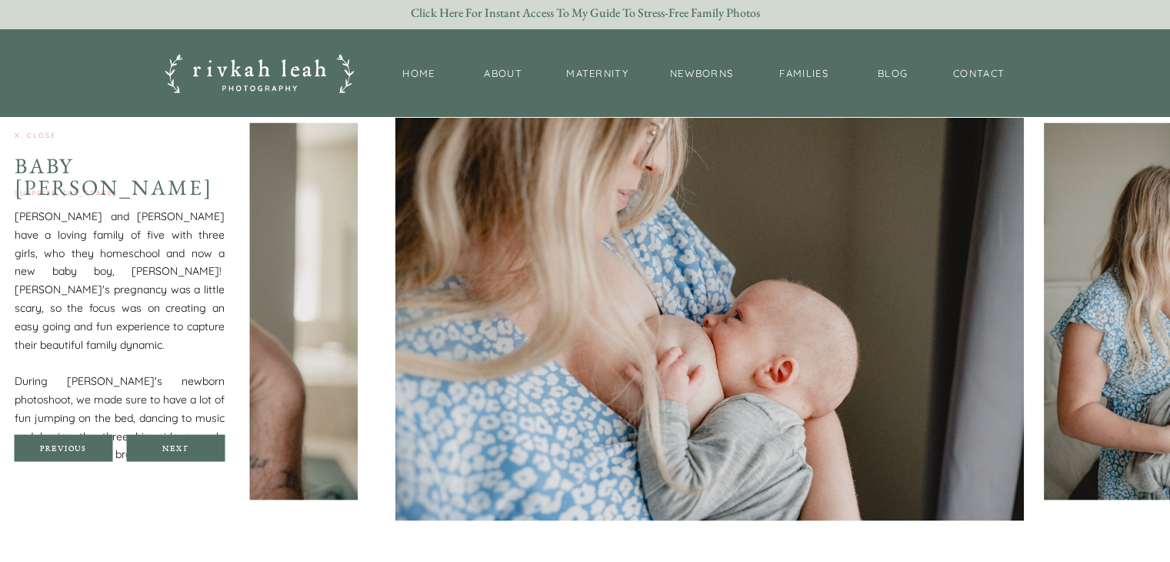
click at [182, 442] on div at bounding box center [175, 448] width 98 height 27
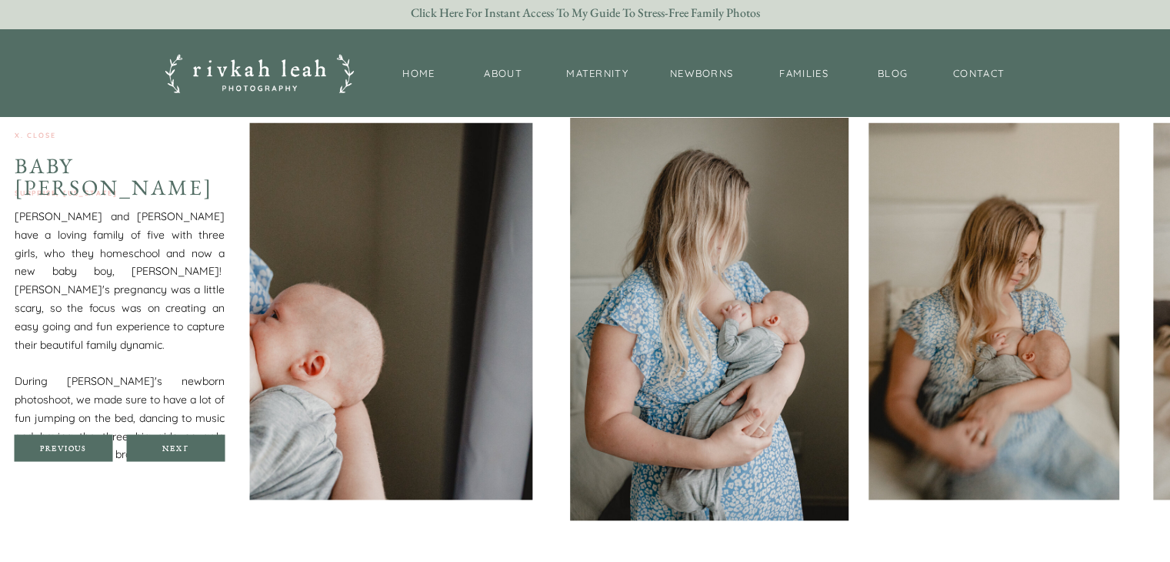
click at [182, 442] on div at bounding box center [175, 448] width 98 height 27
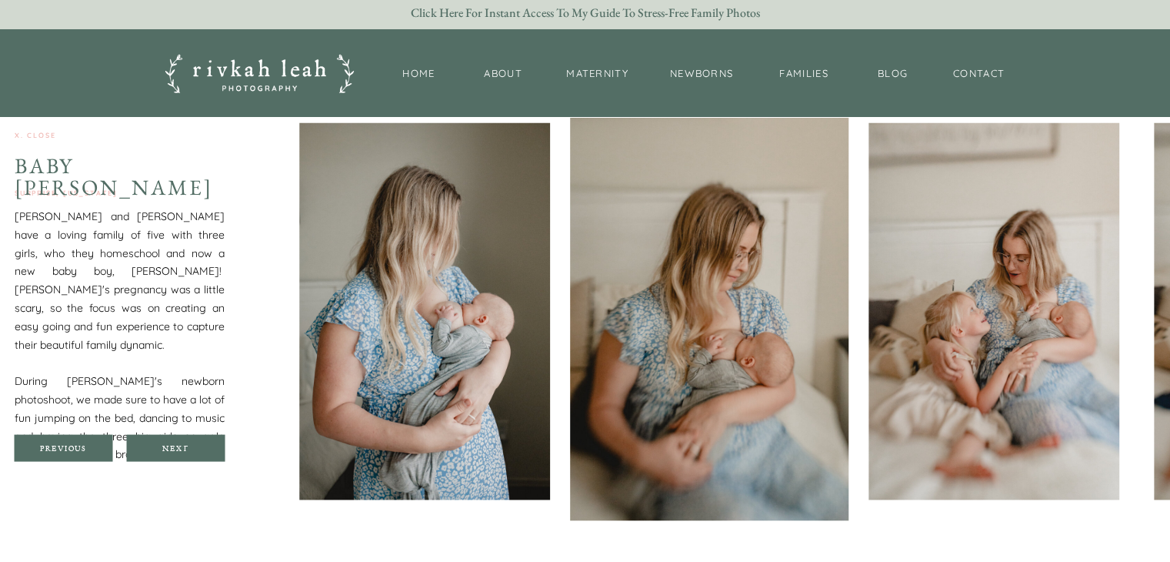
click at [182, 442] on div at bounding box center [175, 448] width 98 height 27
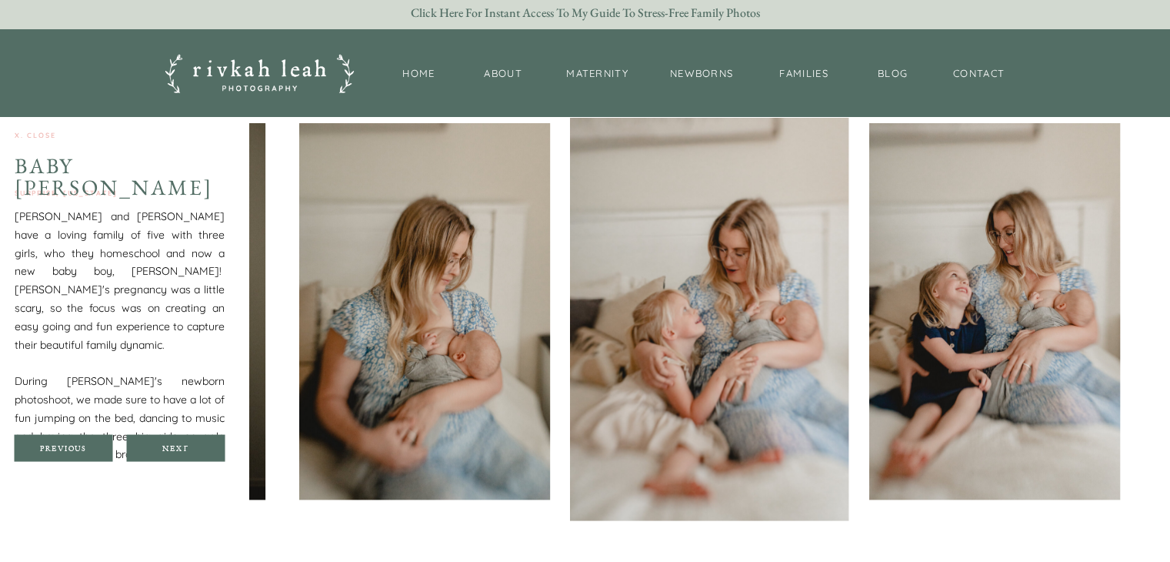
click at [182, 442] on div at bounding box center [175, 448] width 98 height 27
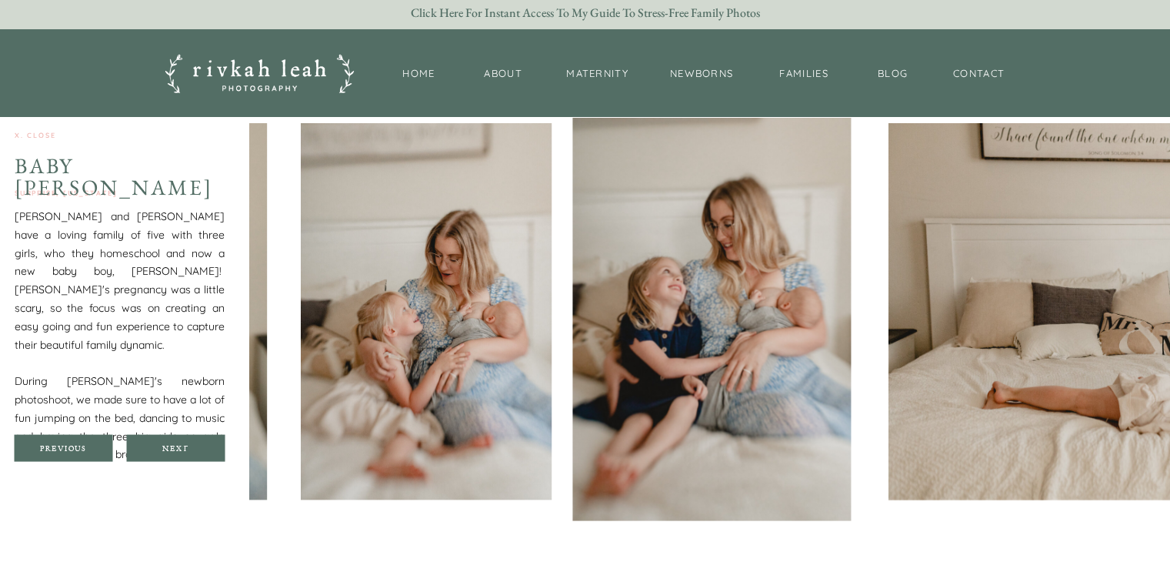
click at [182, 442] on div at bounding box center [175, 448] width 98 height 27
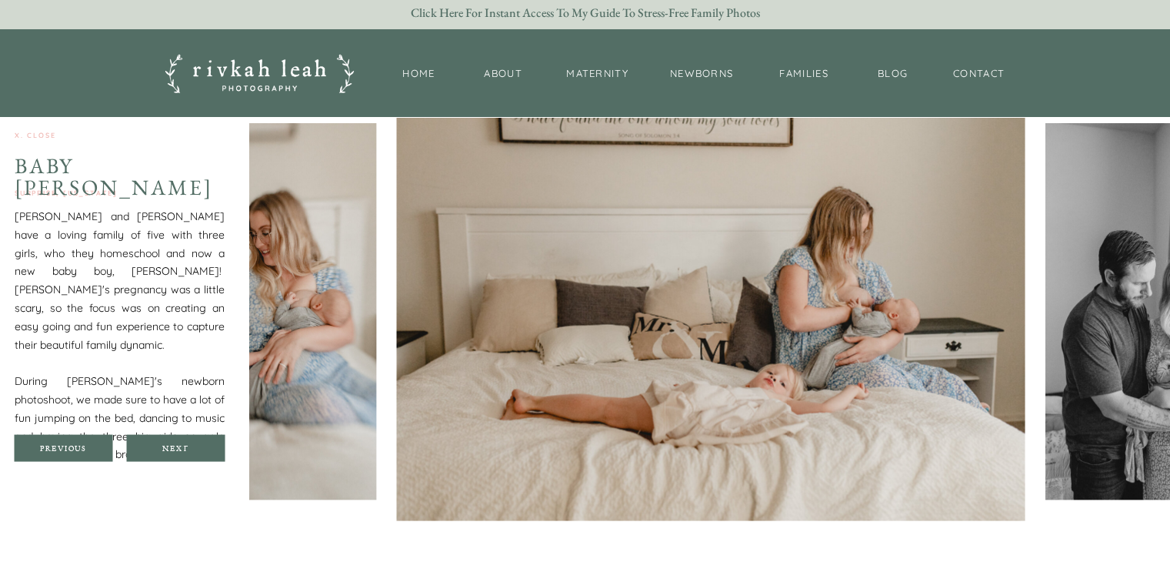
click at [182, 442] on div at bounding box center [175, 448] width 98 height 27
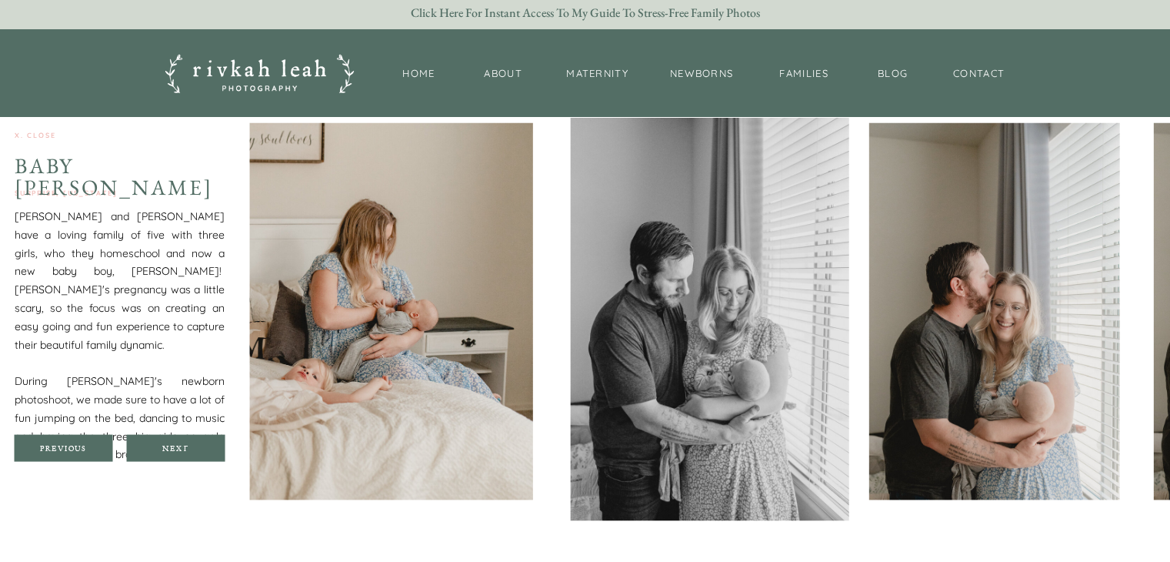
click at [182, 442] on div at bounding box center [175, 448] width 98 height 27
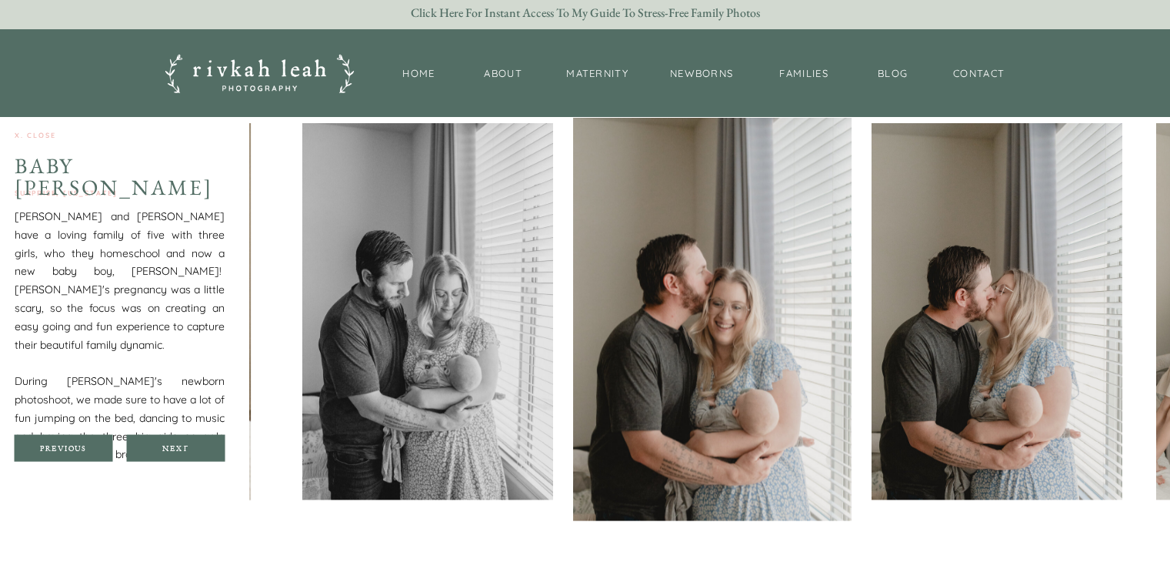
click at [182, 442] on div at bounding box center [175, 448] width 98 height 27
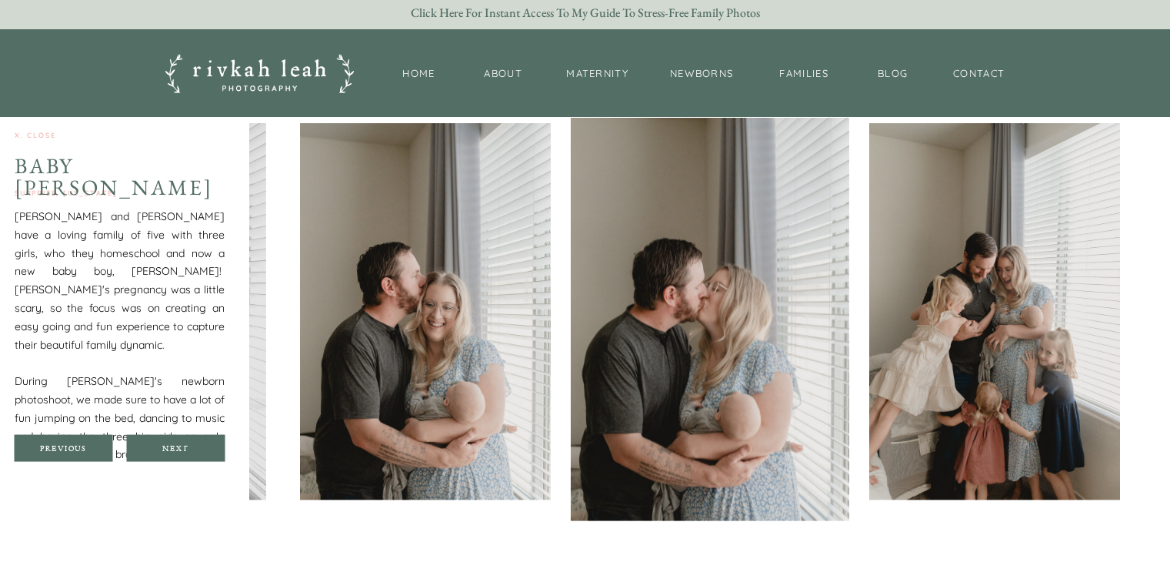
click at [182, 442] on div at bounding box center [175, 448] width 98 height 27
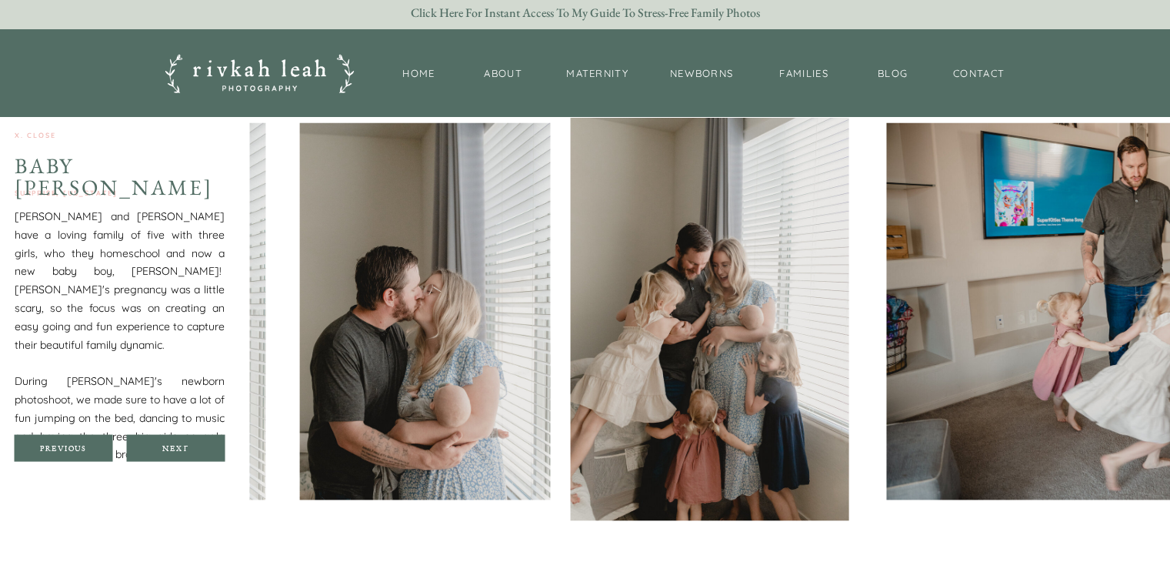
click at [182, 442] on div at bounding box center [175, 448] width 98 height 27
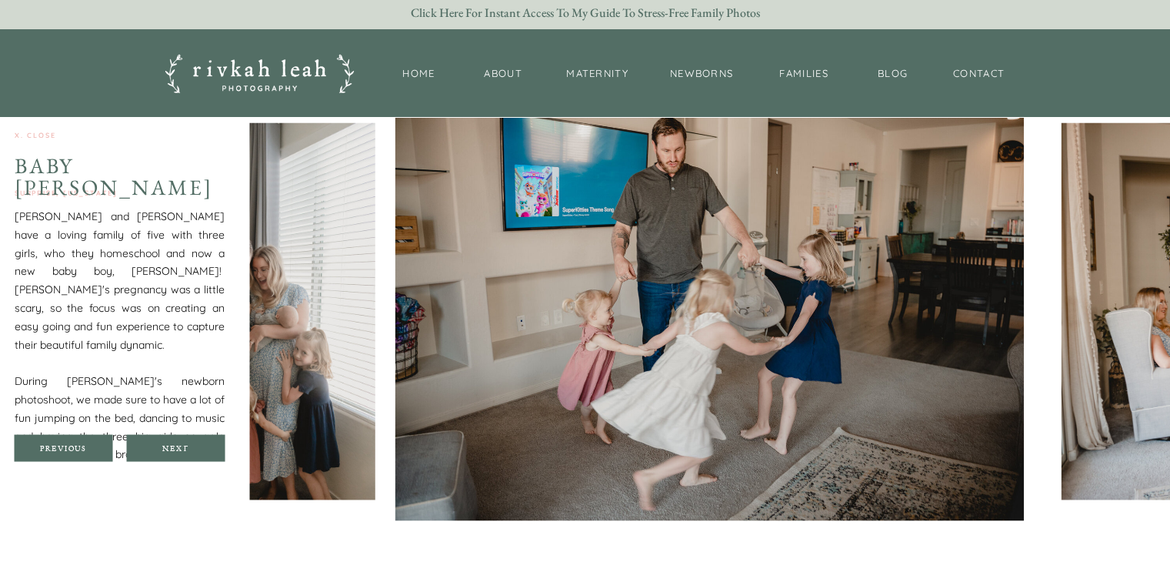
click at [182, 442] on div at bounding box center [175, 448] width 98 height 27
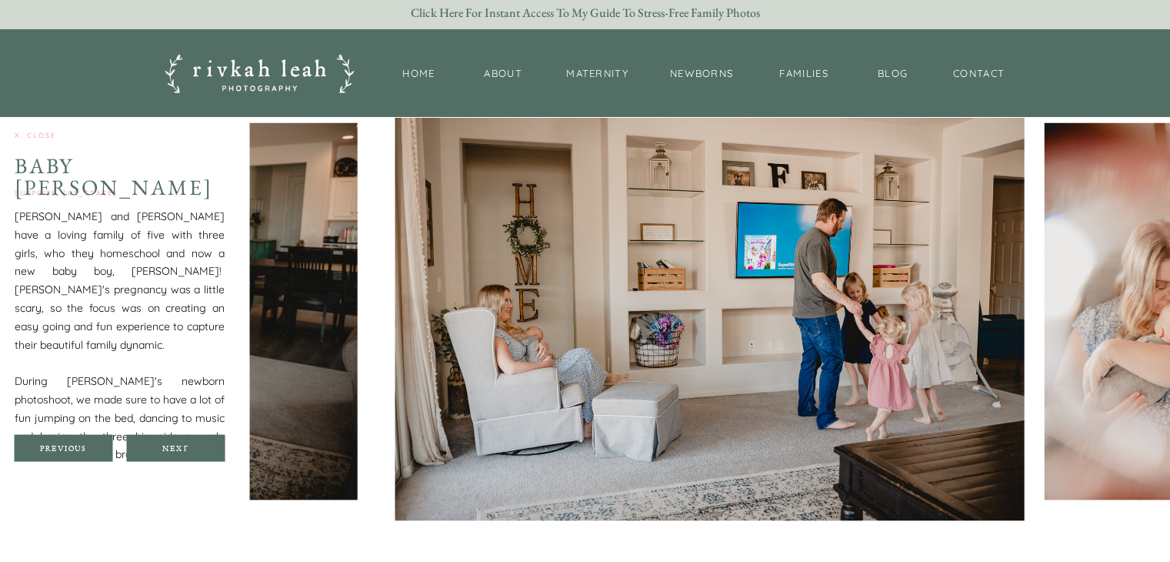
click at [182, 442] on div at bounding box center [175, 448] width 98 height 27
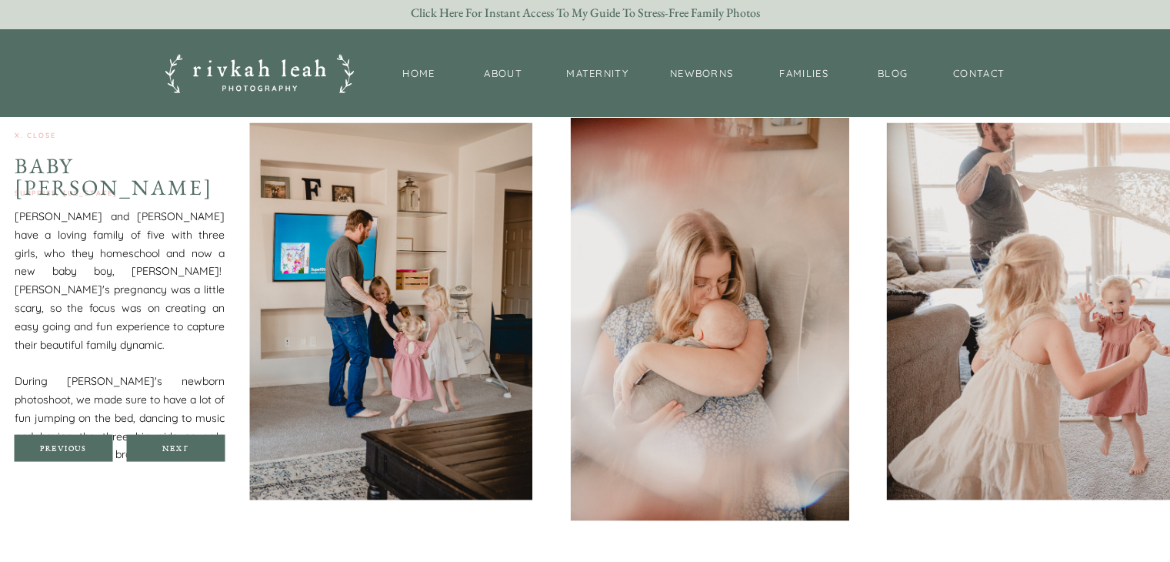
click at [182, 442] on div at bounding box center [175, 448] width 98 height 27
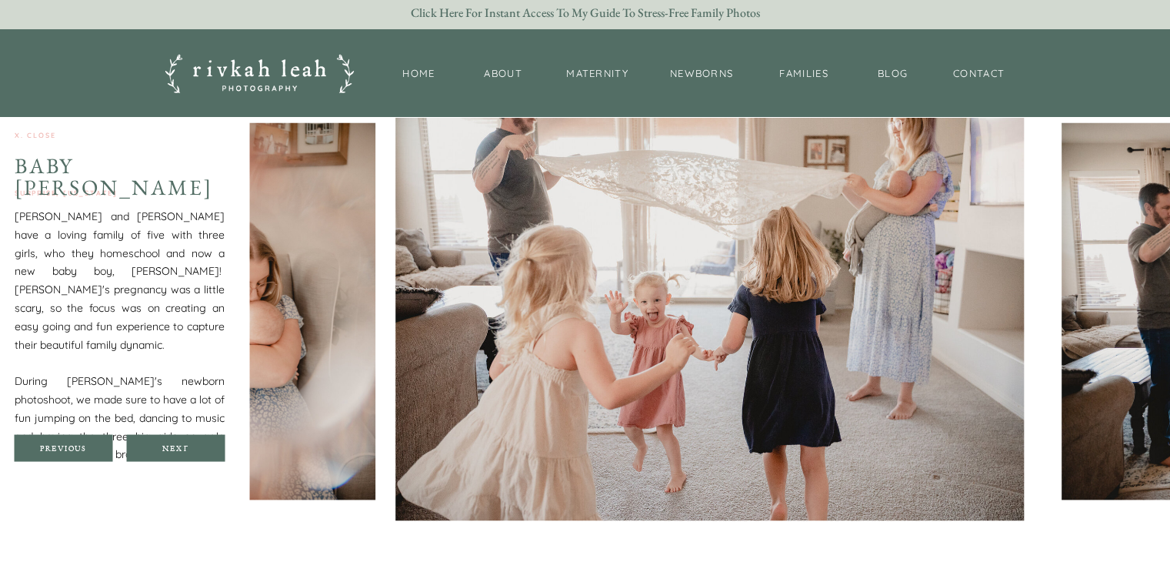
click at [182, 442] on div at bounding box center [175, 448] width 98 height 27
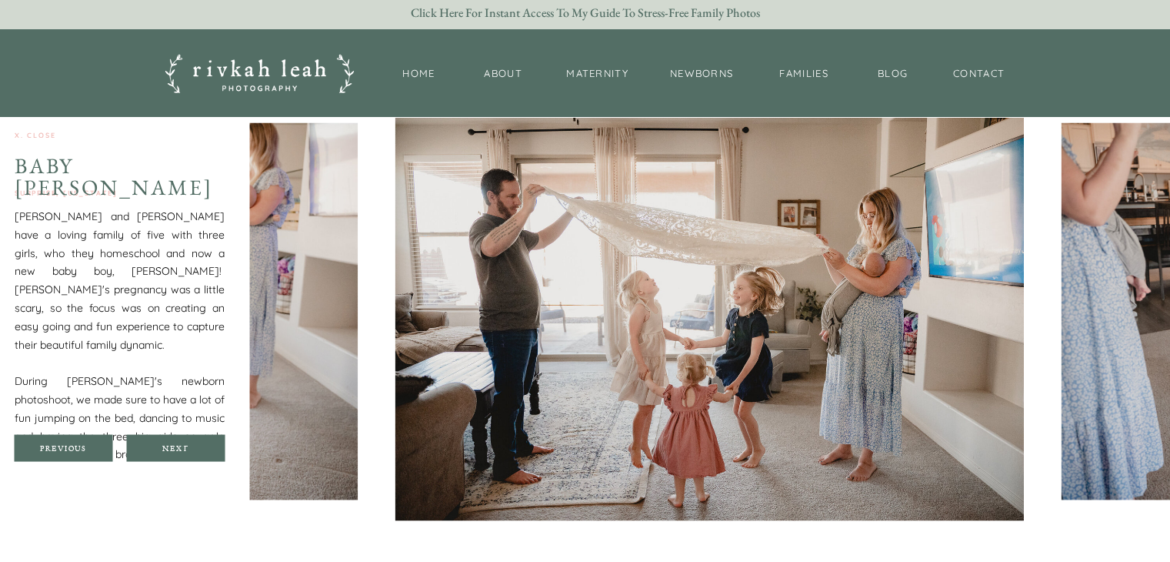
click at [182, 442] on div at bounding box center [175, 448] width 98 height 27
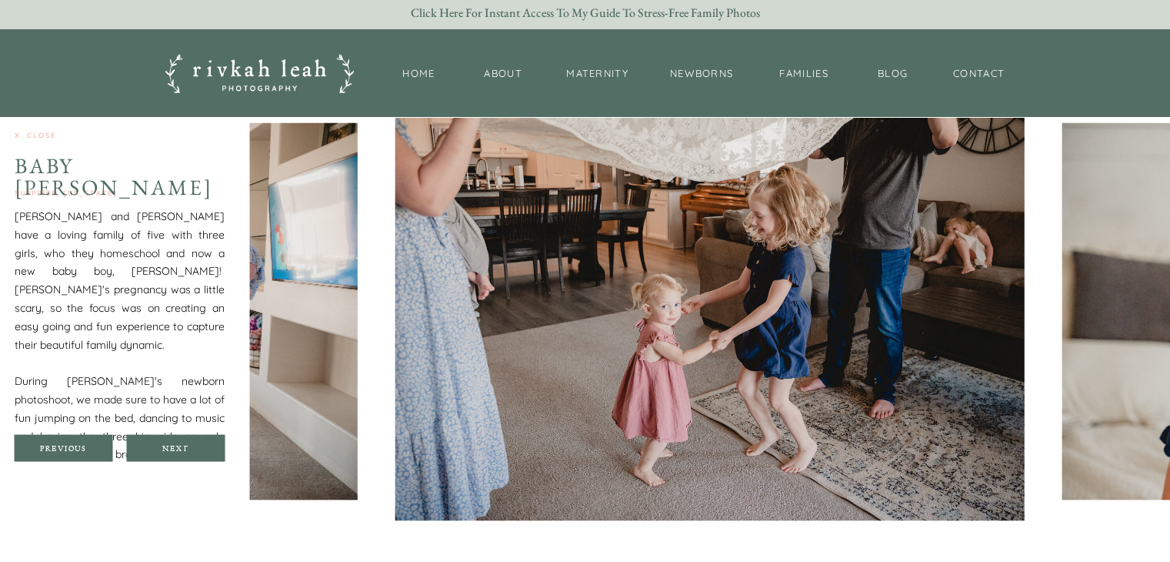
click at [182, 442] on div at bounding box center [175, 448] width 98 height 27
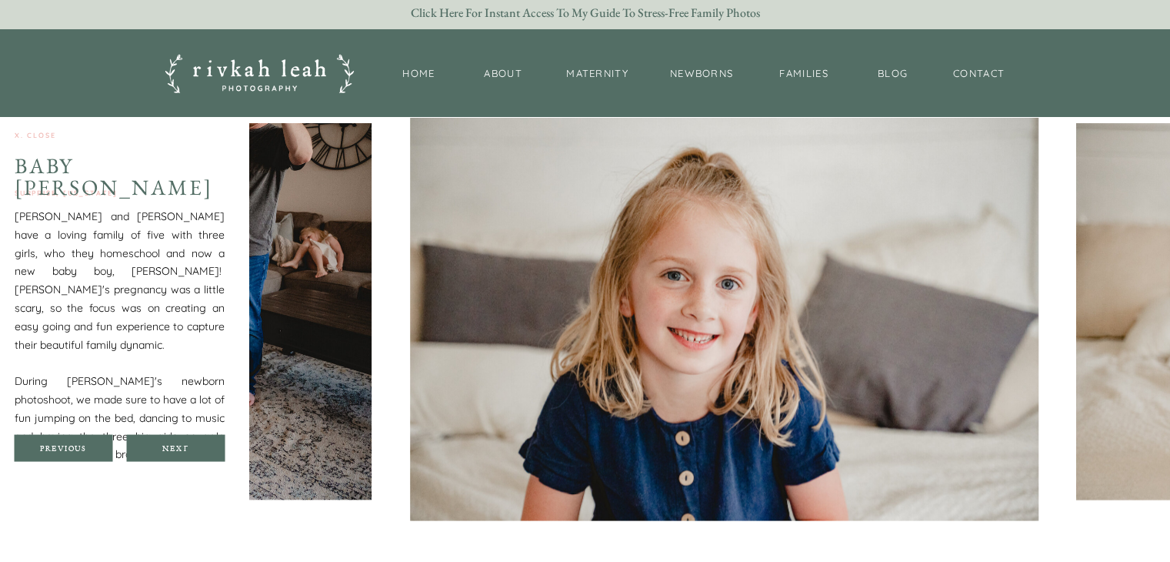
click at [182, 442] on div at bounding box center [175, 448] width 98 height 27
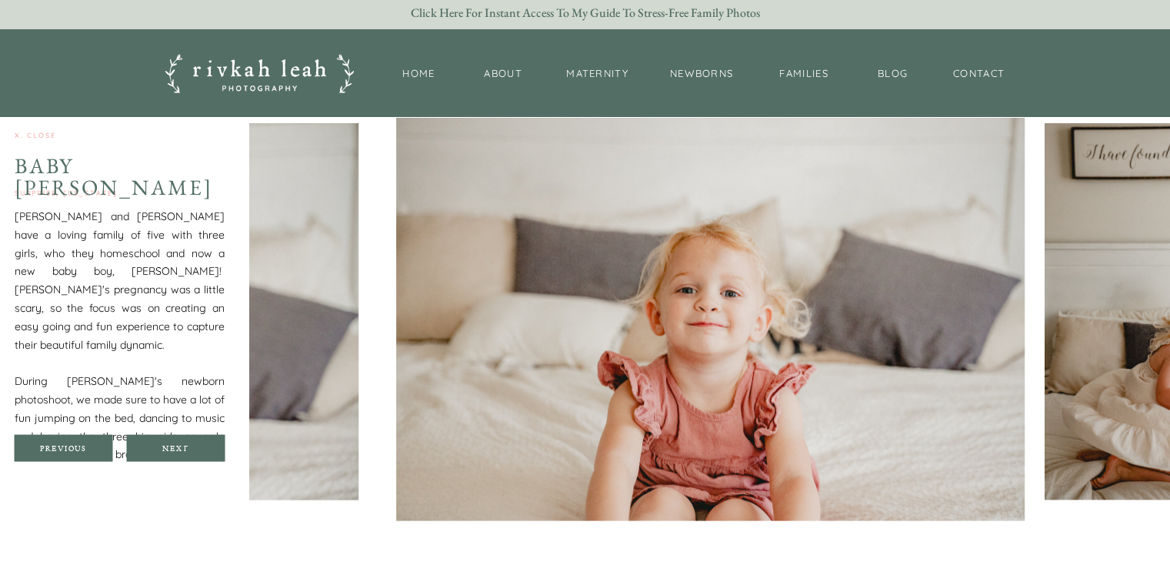
click at [182, 442] on div at bounding box center [175, 448] width 98 height 27
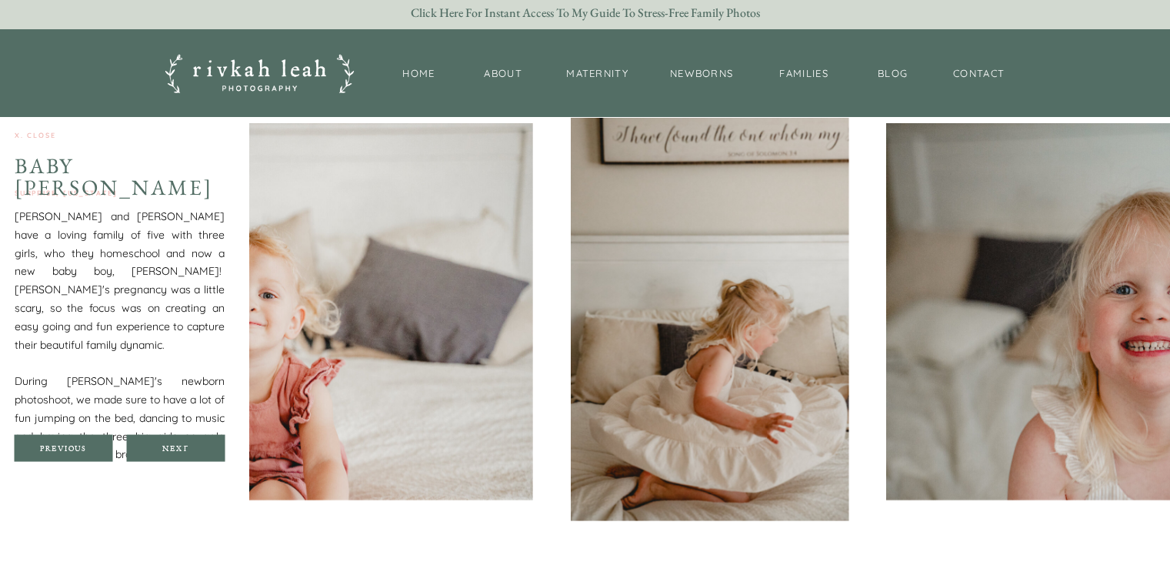
click at [182, 442] on div at bounding box center [175, 448] width 98 height 27
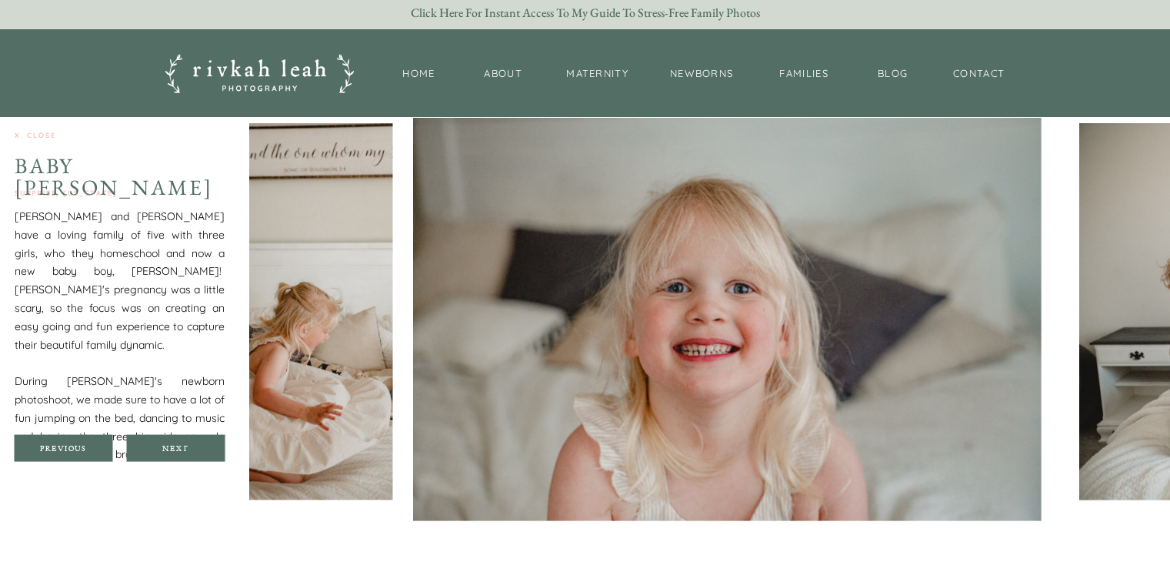
click at [182, 442] on div at bounding box center [175, 448] width 98 height 27
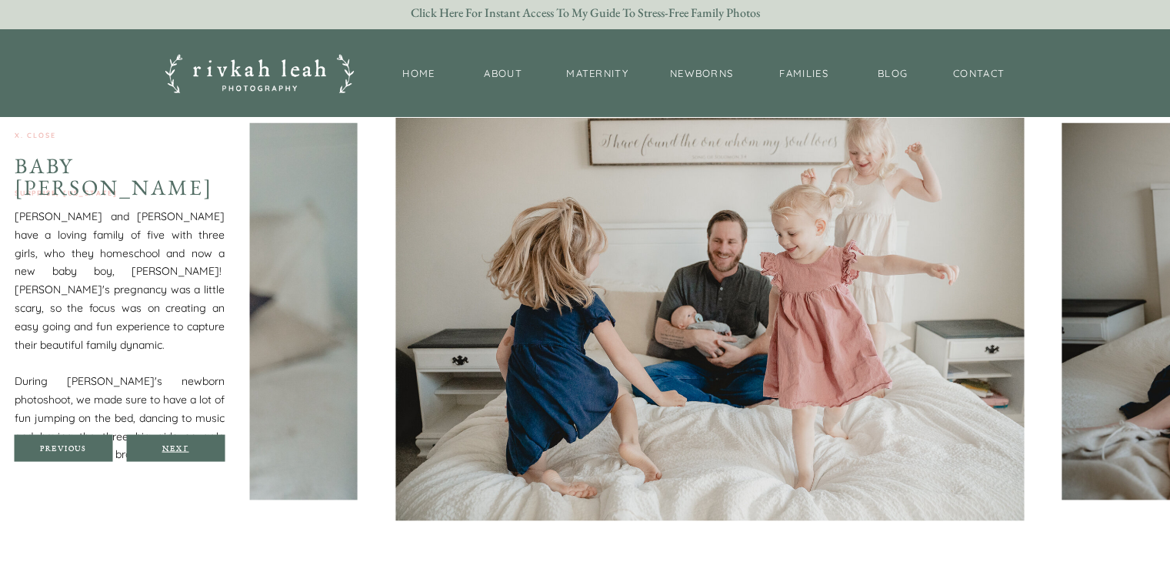
click at [182, 443] on div "Next" at bounding box center [175, 447] width 92 height 9
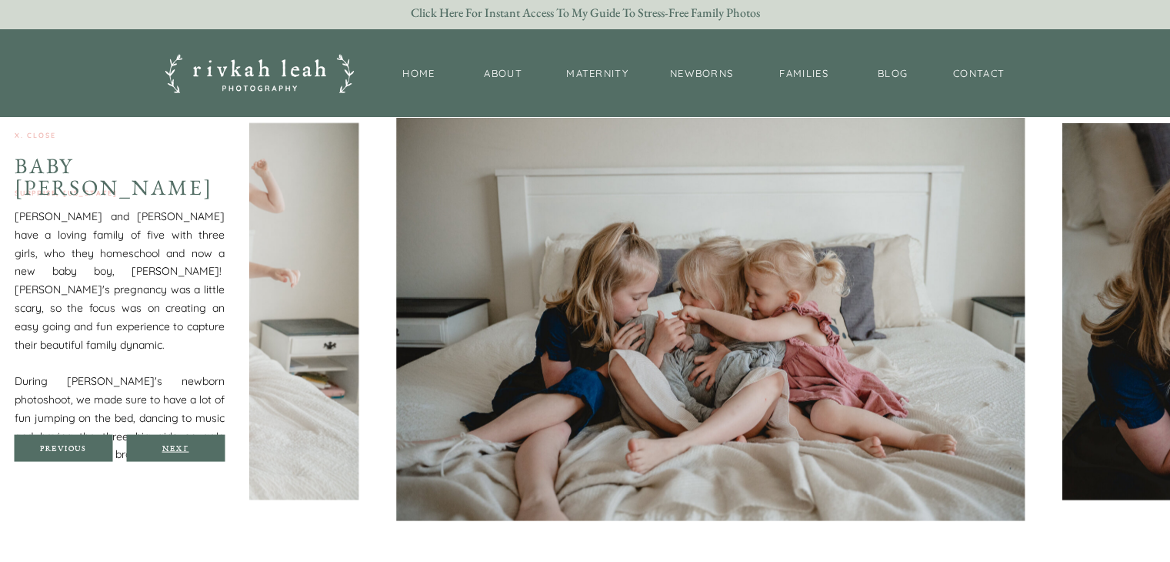
click at [182, 443] on div "Next" at bounding box center [175, 447] width 92 height 9
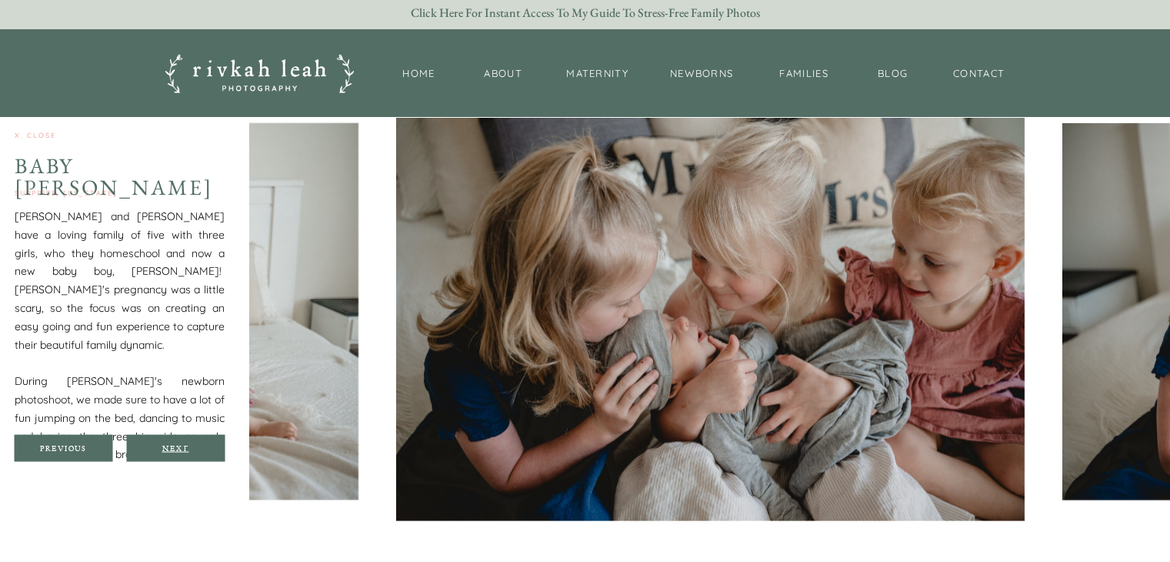
click at [182, 443] on div "Next" at bounding box center [175, 447] width 92 height 9
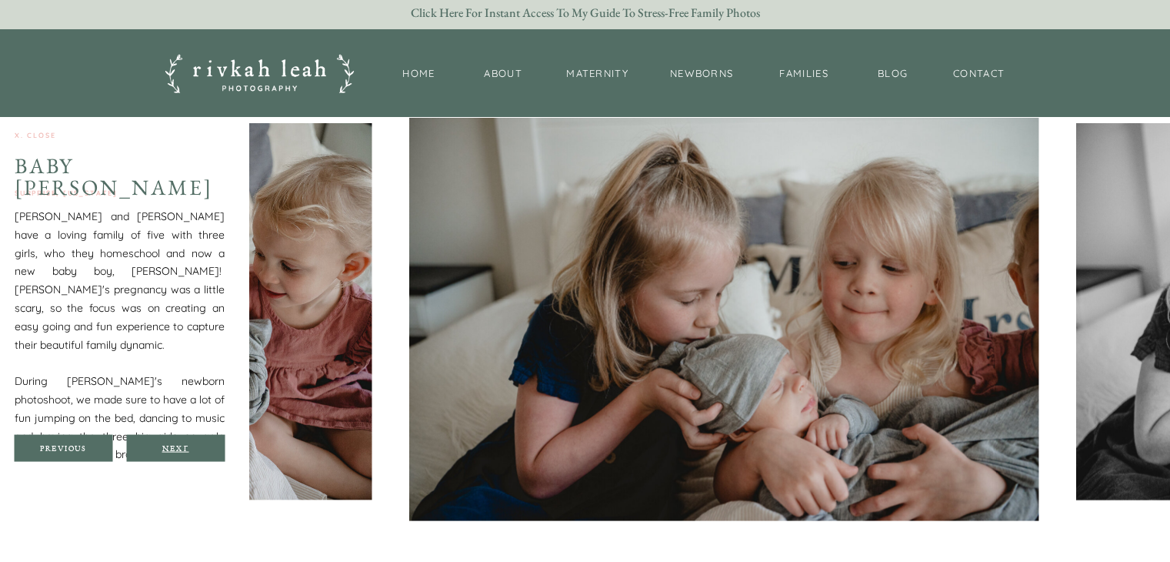
click at [182, 443] on div "Next" at bounding box center [175, 447] width 92 height 9
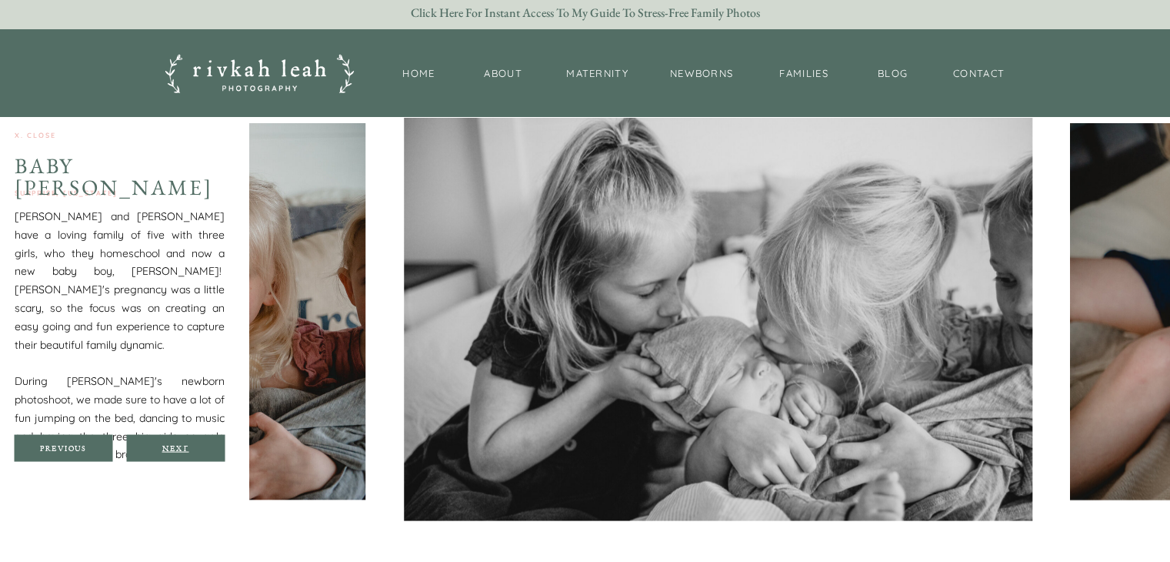
click at [182, 443] on div "Next" at bounding box center [175, 447] width 92 height 9
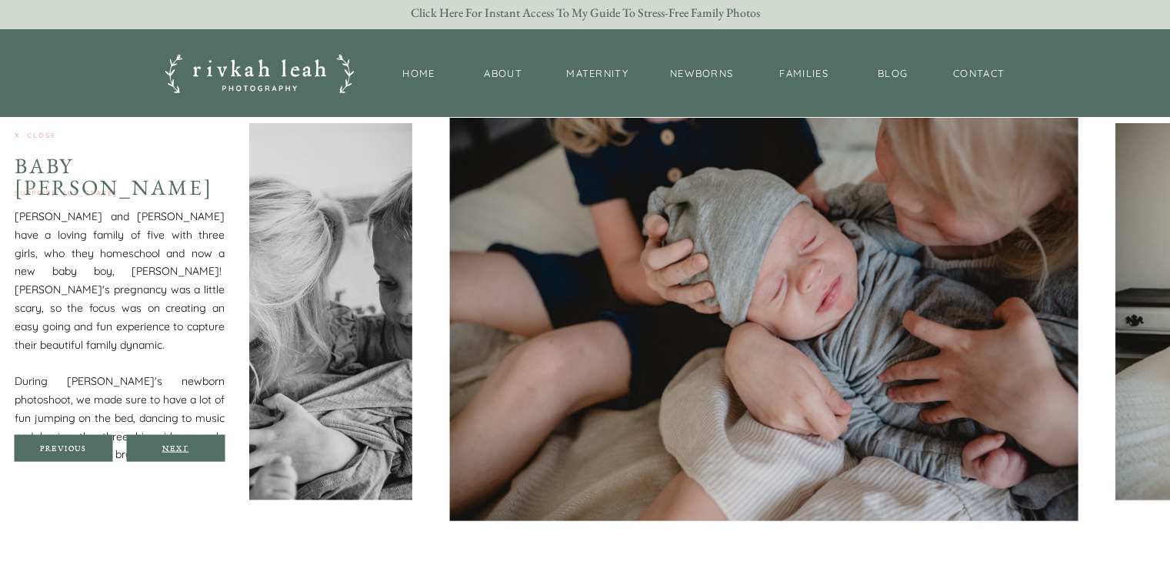
click at [182, 443] on div "Next" at bounding box center [175, 447] width 92 height 9
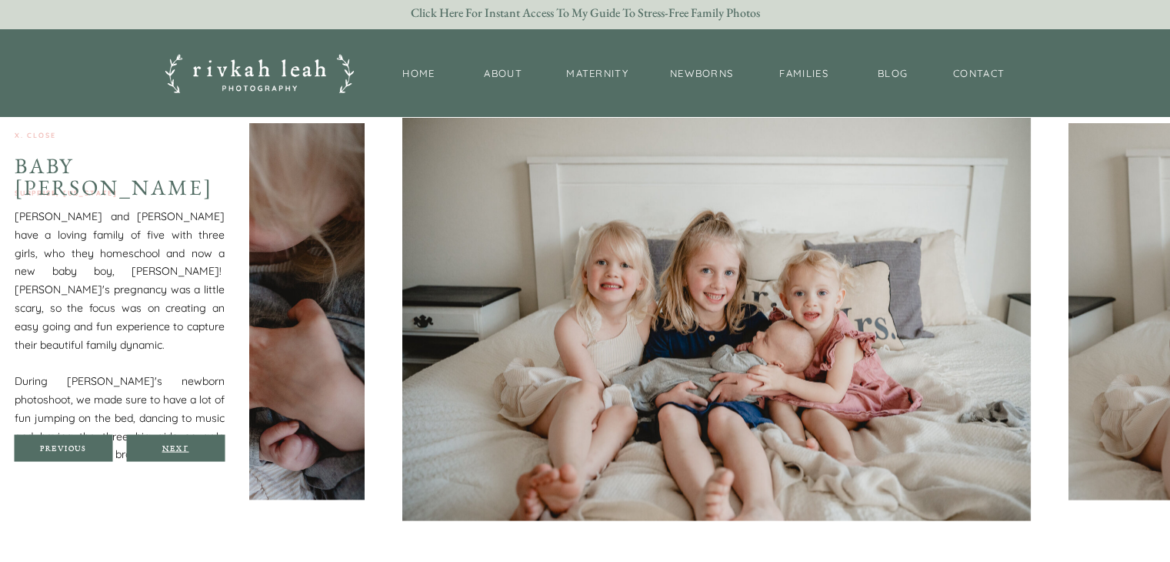
click at [182, 443] on div "Next" at bounding box center [175, 447] width 92 height 9
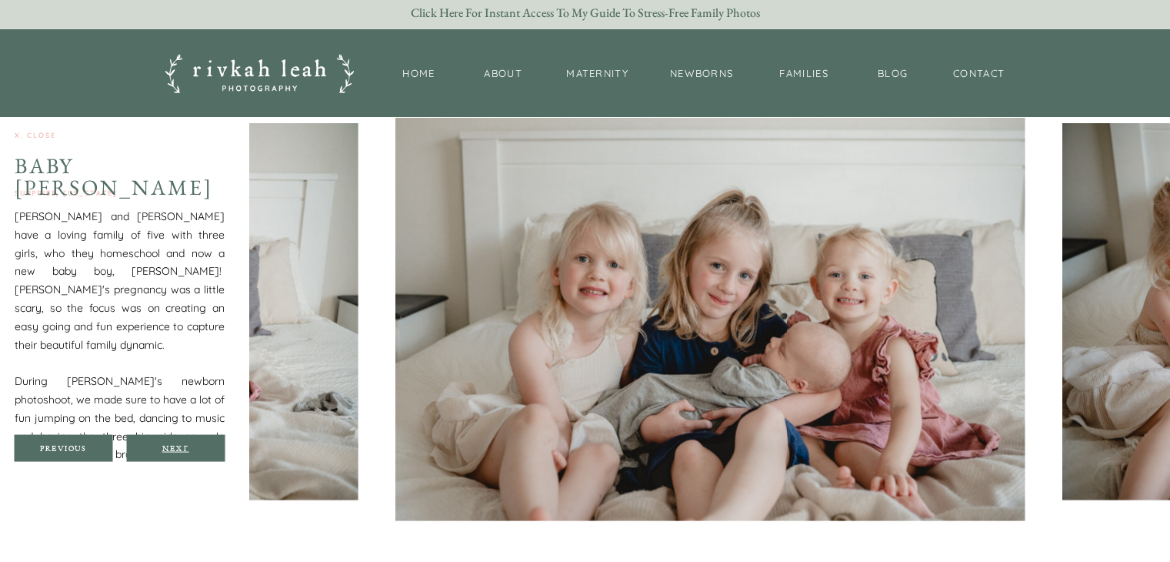
click at [182, 443] on div "Next" at bounding box center [175, 447] width 92 height 9
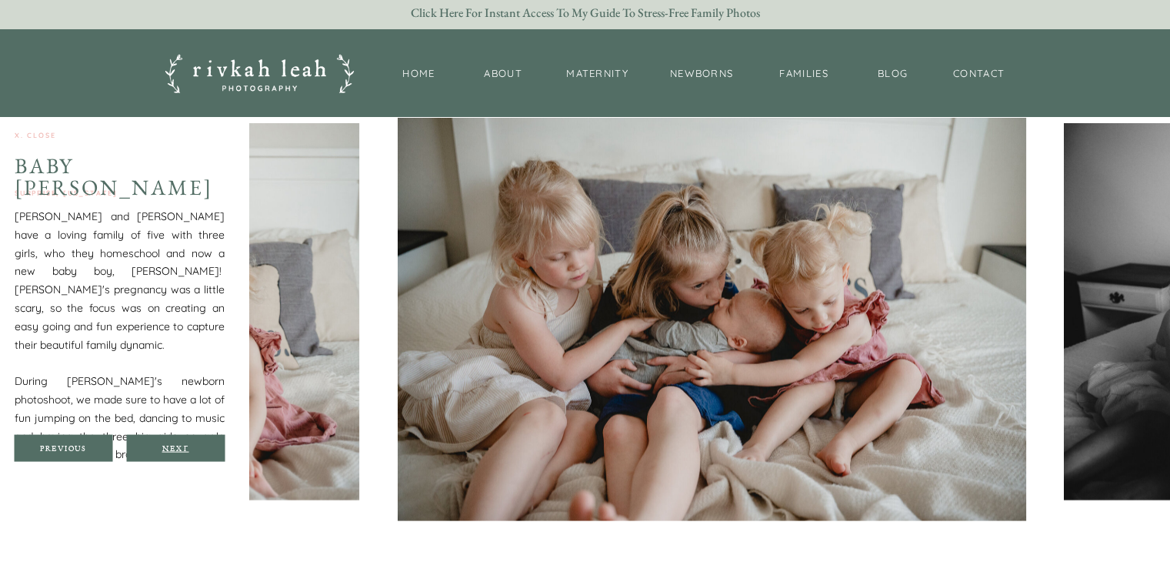
click at [182, 443] on div "Next" at bounding box center [175, 447] width 92 height 9
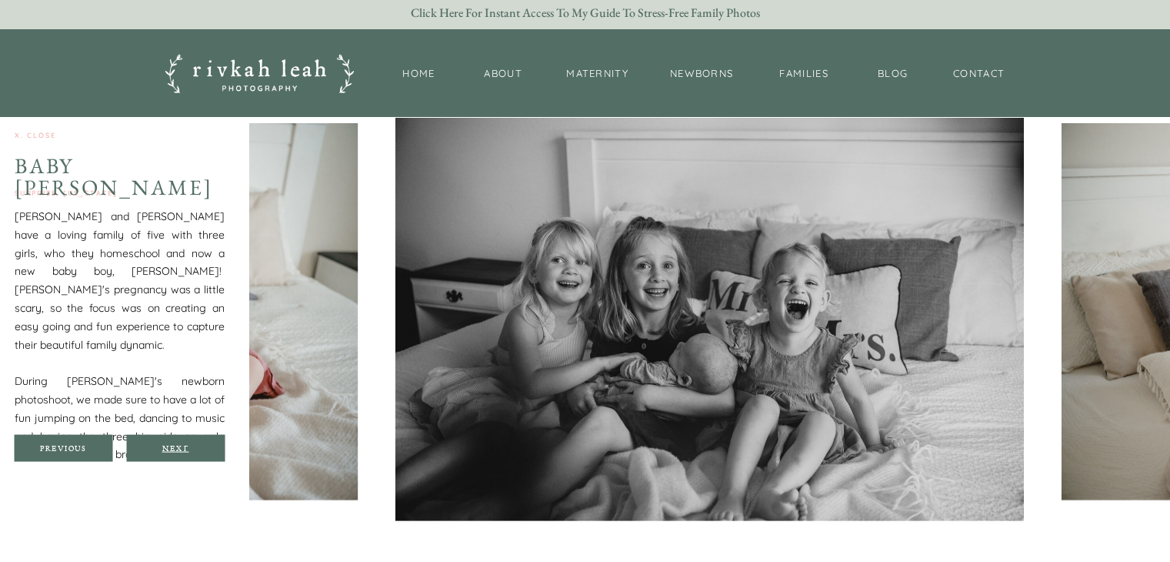
click at [182, 443] on div "Next" at bounding box center [175, 447] width 92 height 9
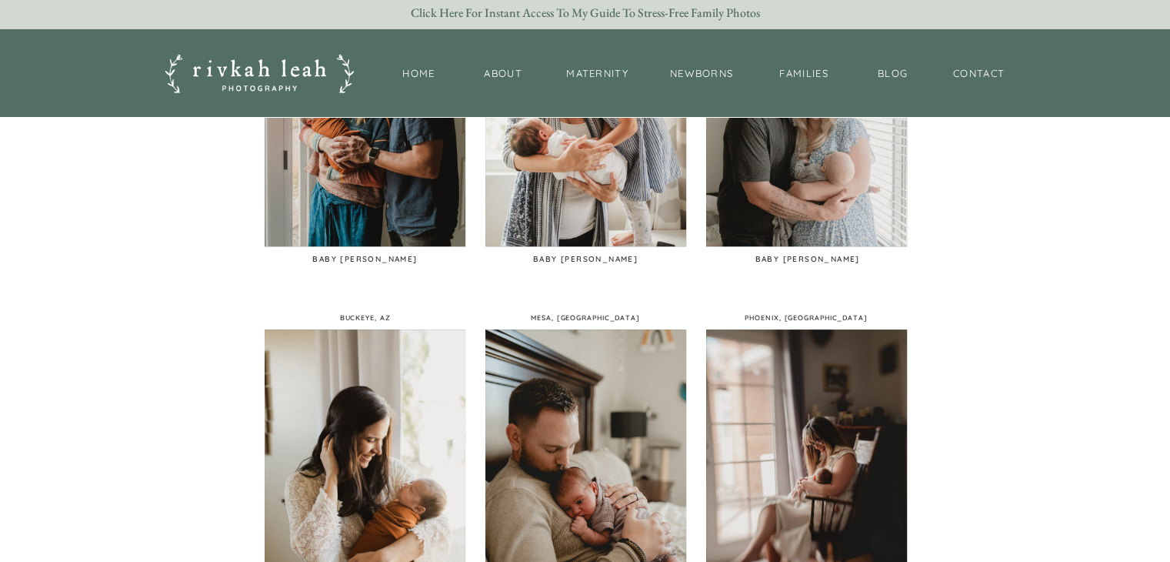
scroll to position [1209, 0]
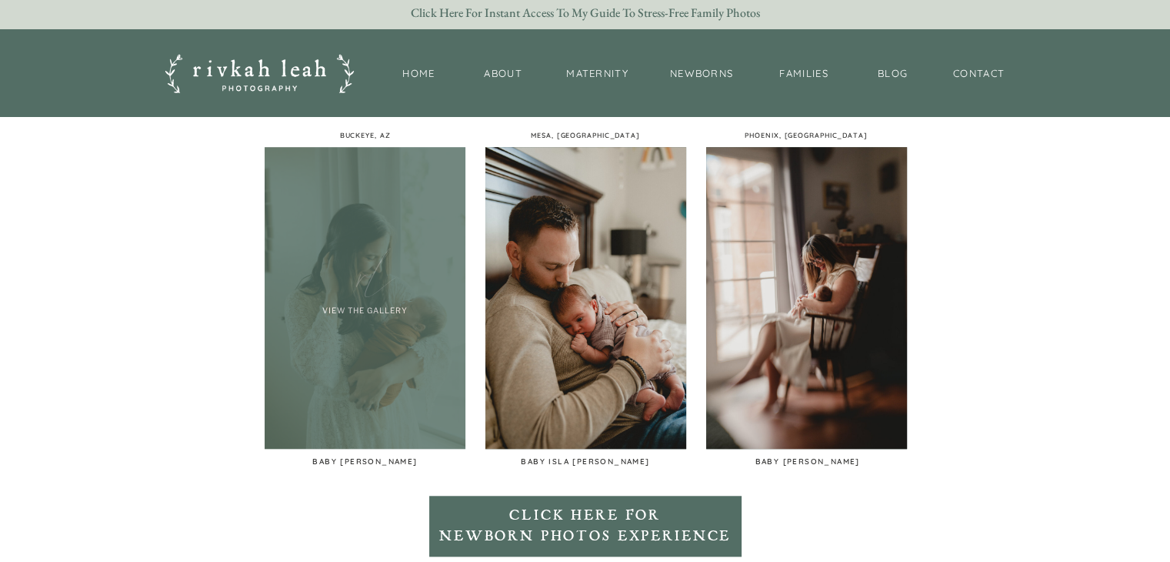
click at [323, 359] on div at bounding box center [365, 298] width 201 height 302
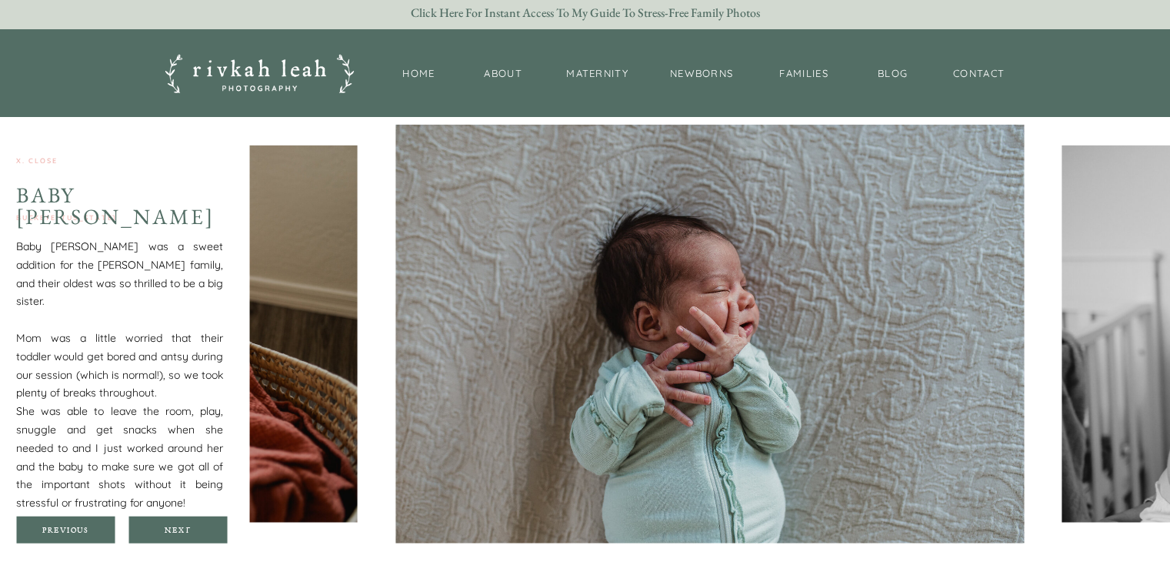
scroll to position [3641, 0]
click at [203, 530] on div "Next" at bounding box center [178, 529] width 92 height 9
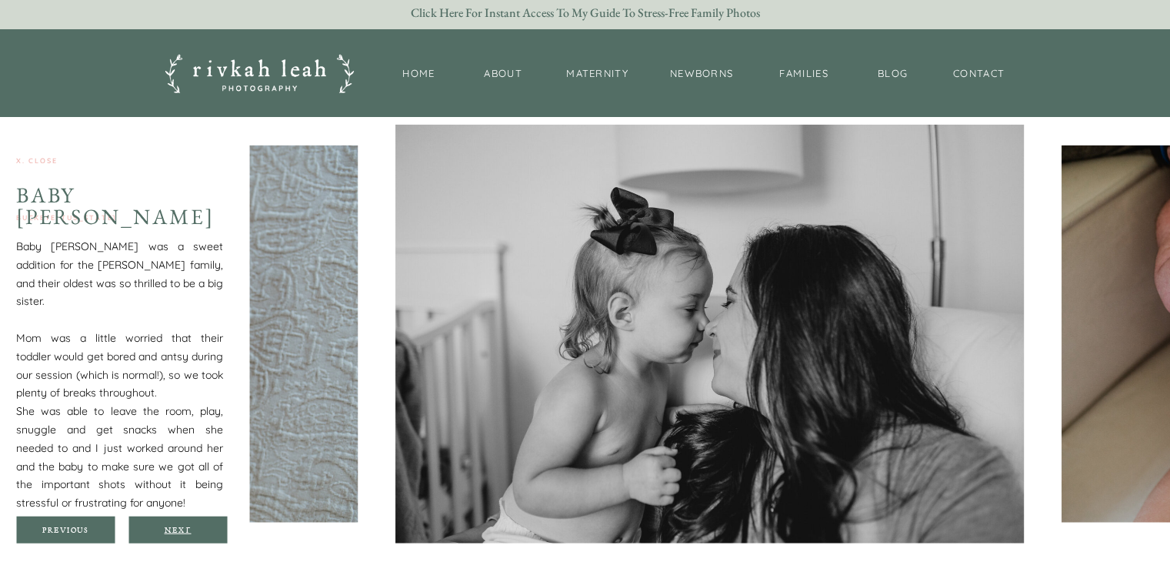
click at [203, 533] on div "Next" at bounding box center [178, 529] width 92 height 9
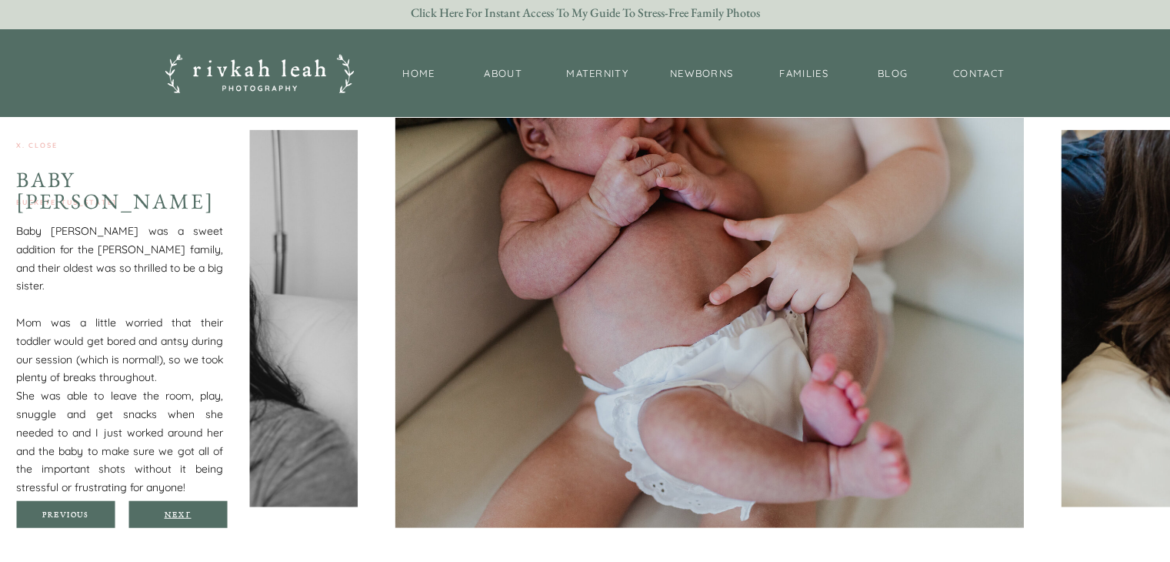
scroll to position [3658, 0]
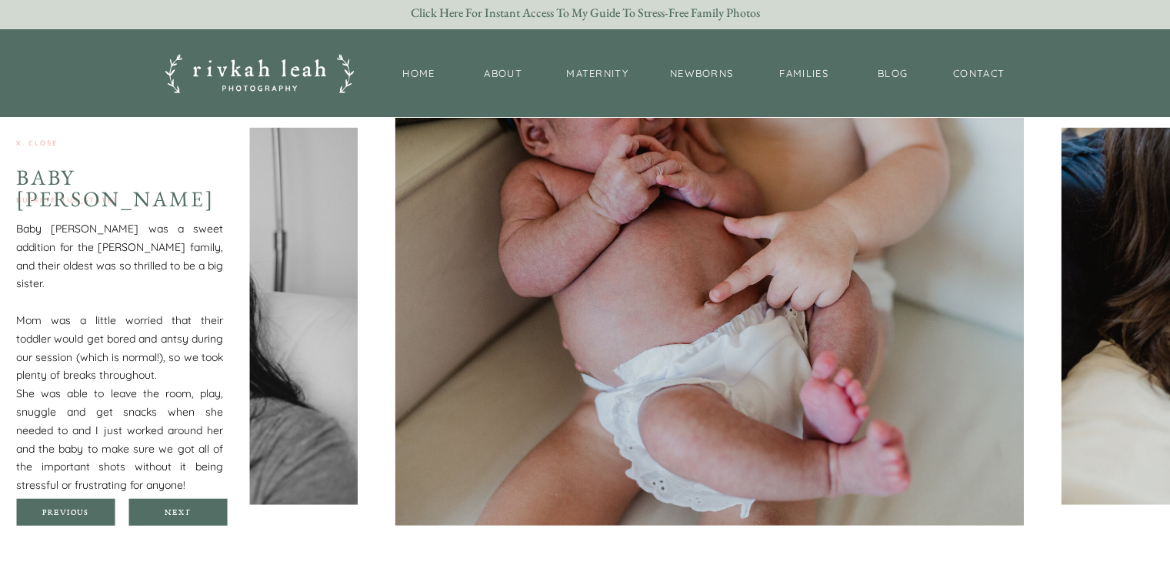
click at [185, 505] on div at bounding box center [177, 512] width 98 height 27
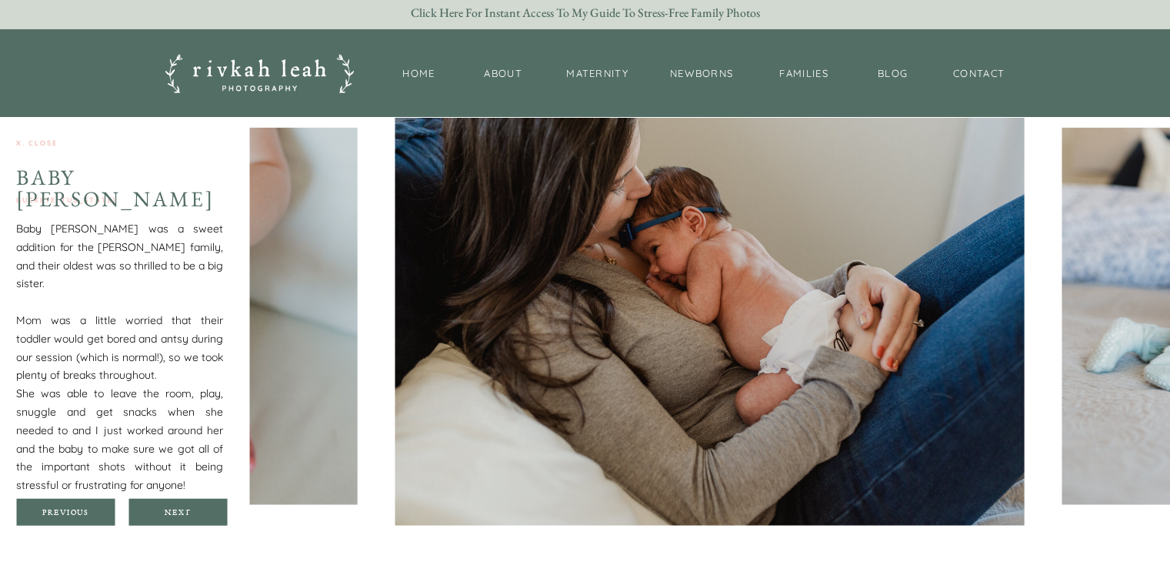
click at [185, 505] on div at bounding box center [177, 512] width 98 height 27
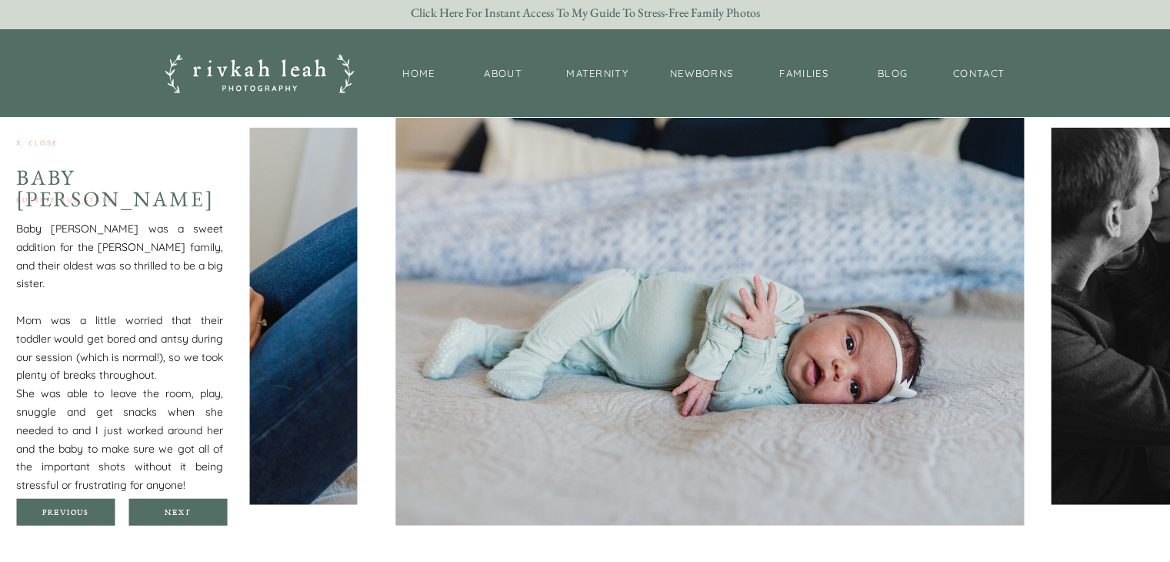
click at [185, 505] on div at bounding box center [177, 512] width 98 height 27
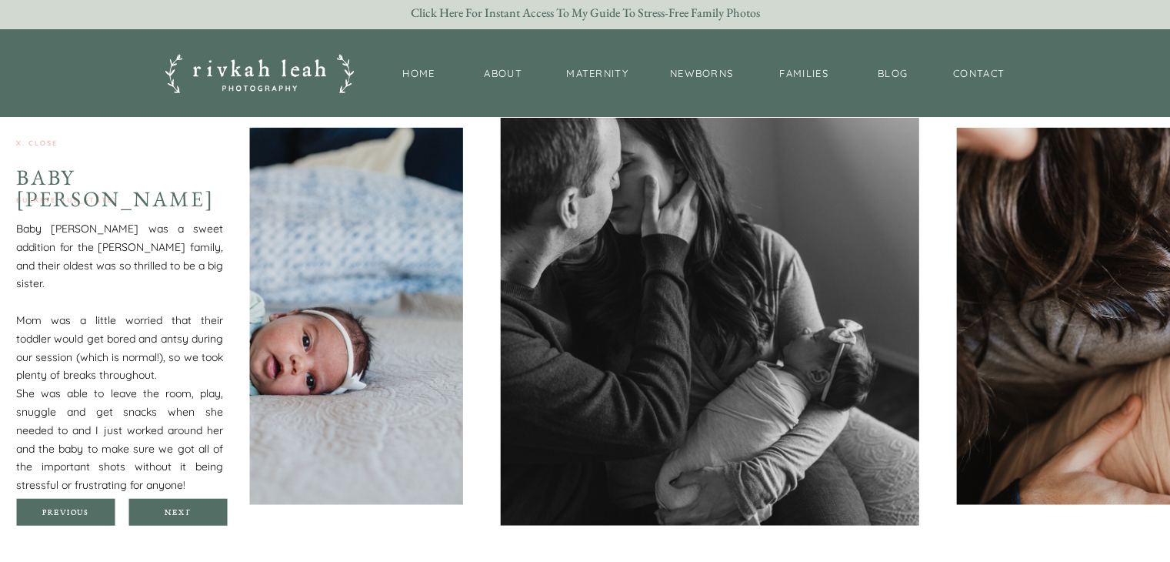
click at [185, 505] on div at bounding box center [177, 512] width 98 height 27
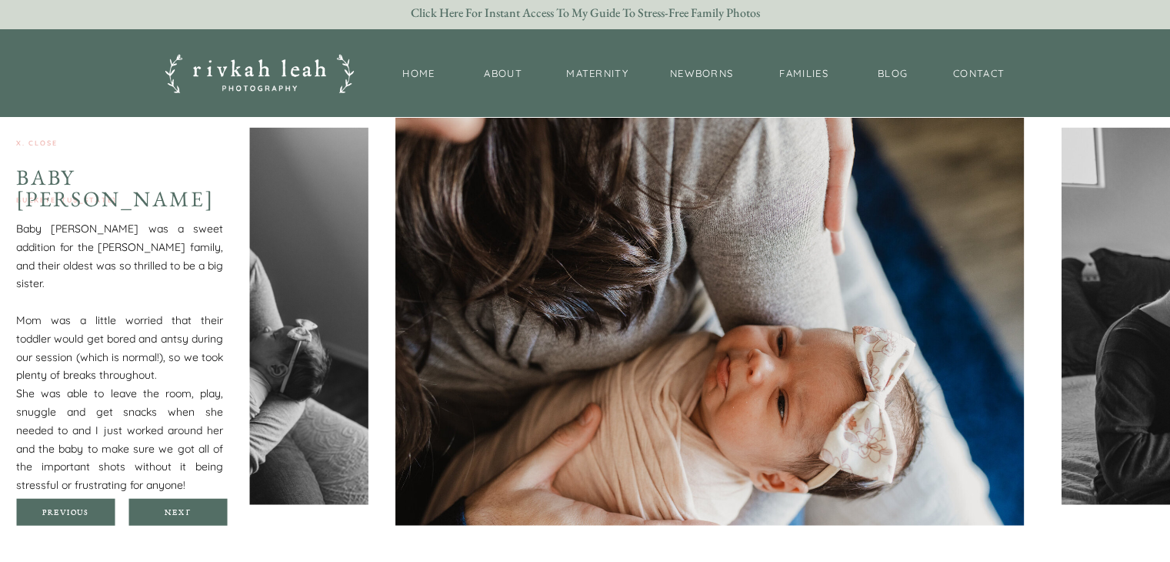
click at [185, 505] on div at bounding box center [177, 512] width 98 height 27
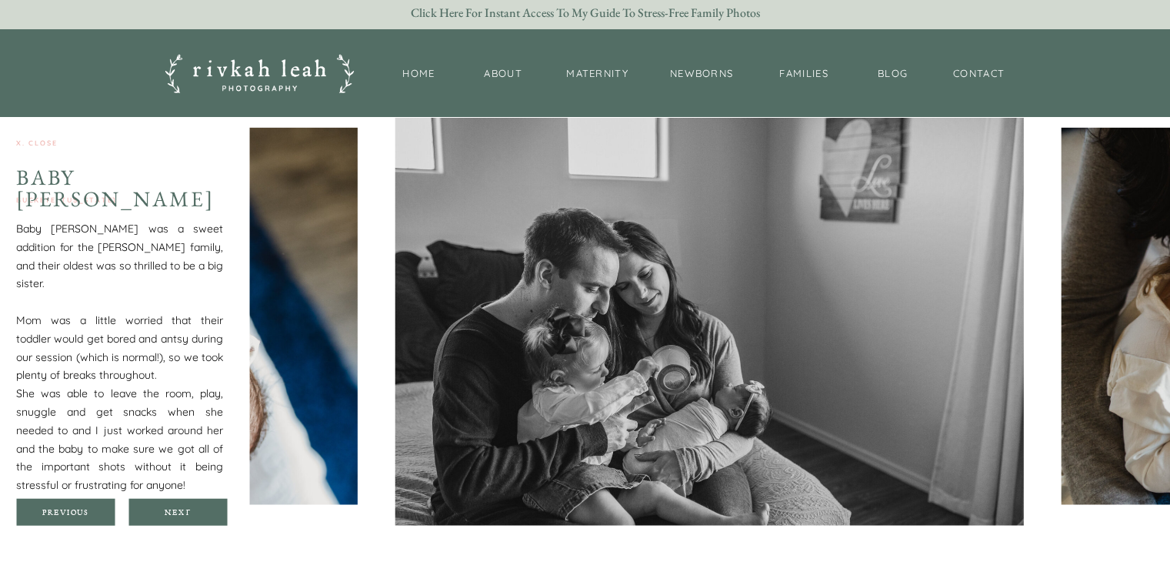
click at [185, 505] on div at bounding box center [177, 512] width 98 height 27
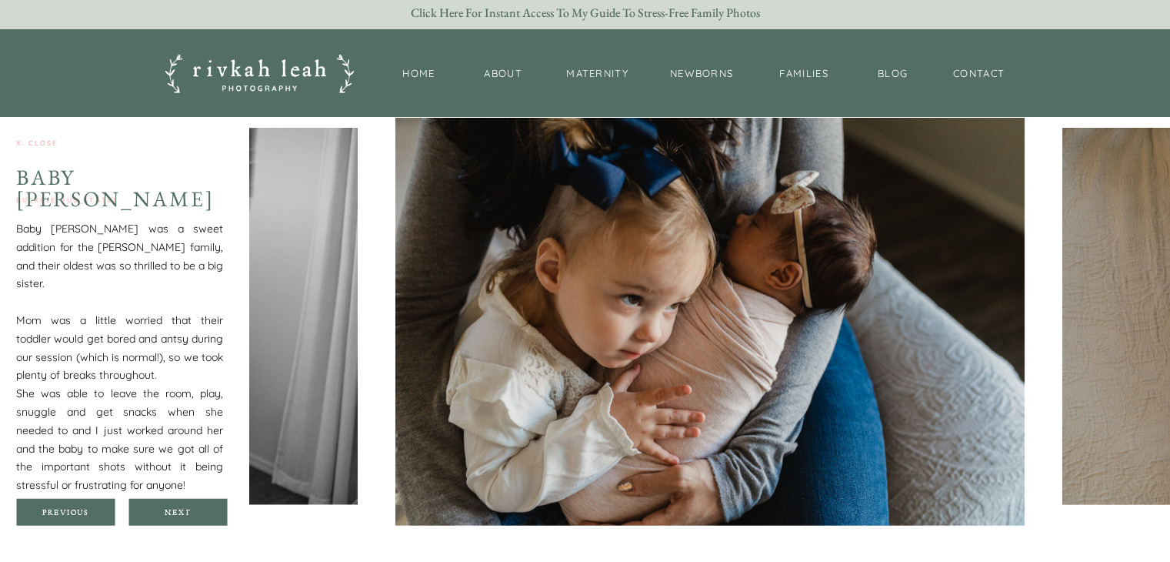
click at [185, 505] on div at bounding box center [177, 512] width 98 height 27
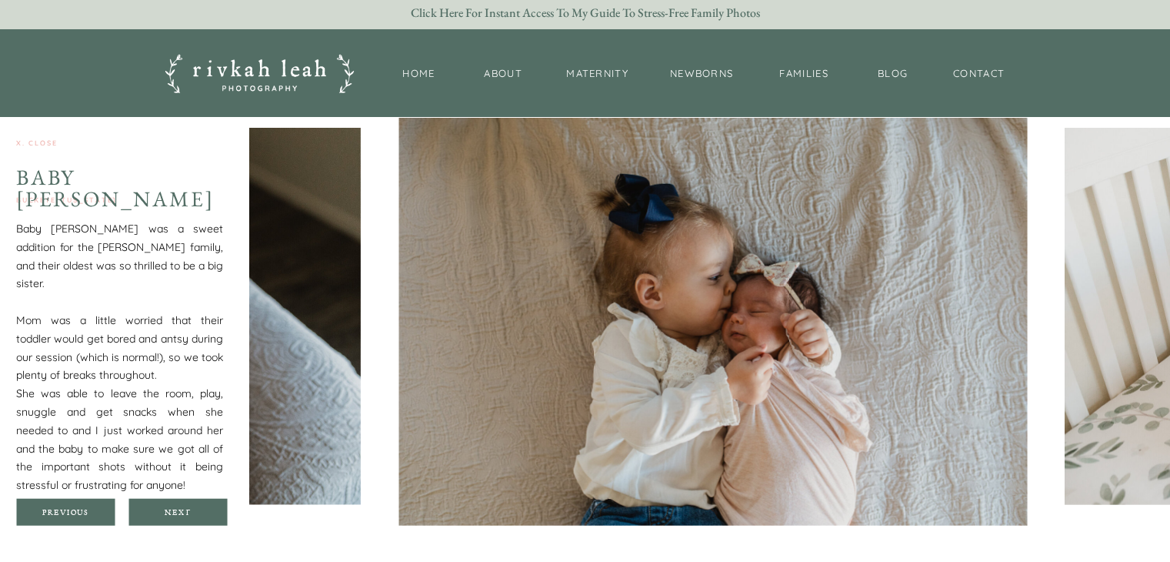
click at [181, 504] on div at bounding box center [177, 512] width 98 height 27
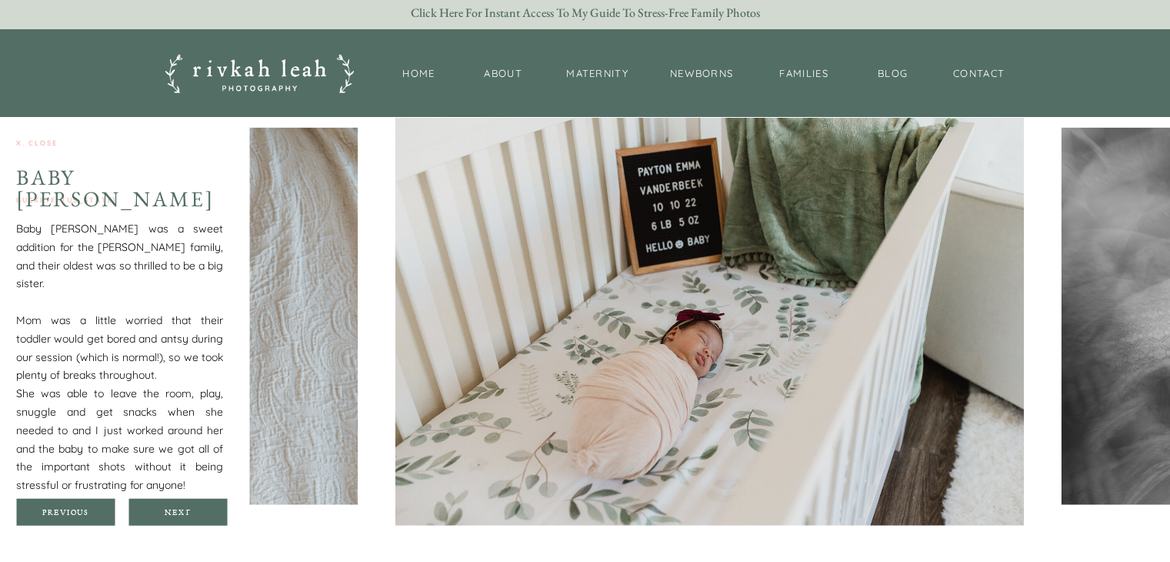
click at [182, 502] on div at bounding box center [177, 512] width 98 height 27
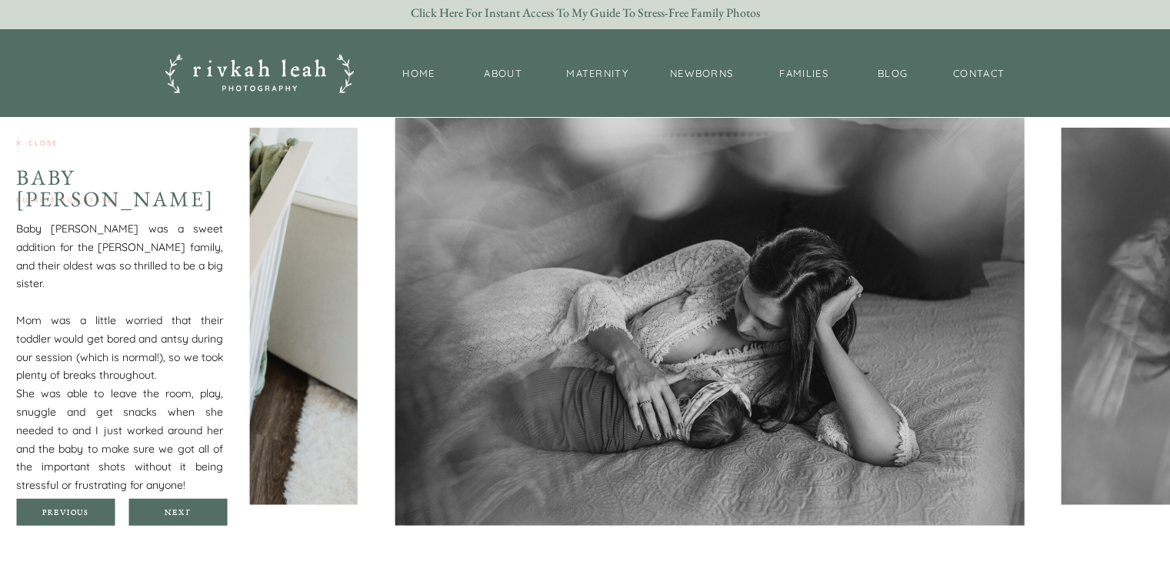
click at [182, 502] on div at bounding box center [177, 512] width 98 height 27
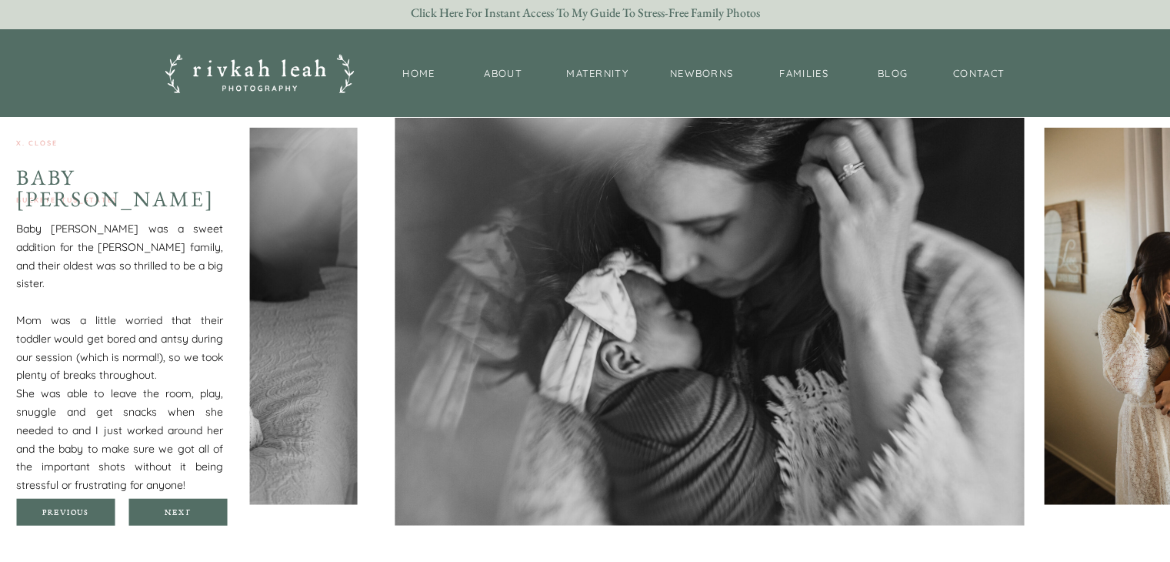
click at [55, 502] on div at bounding box center [65, 512] width 98 height 27
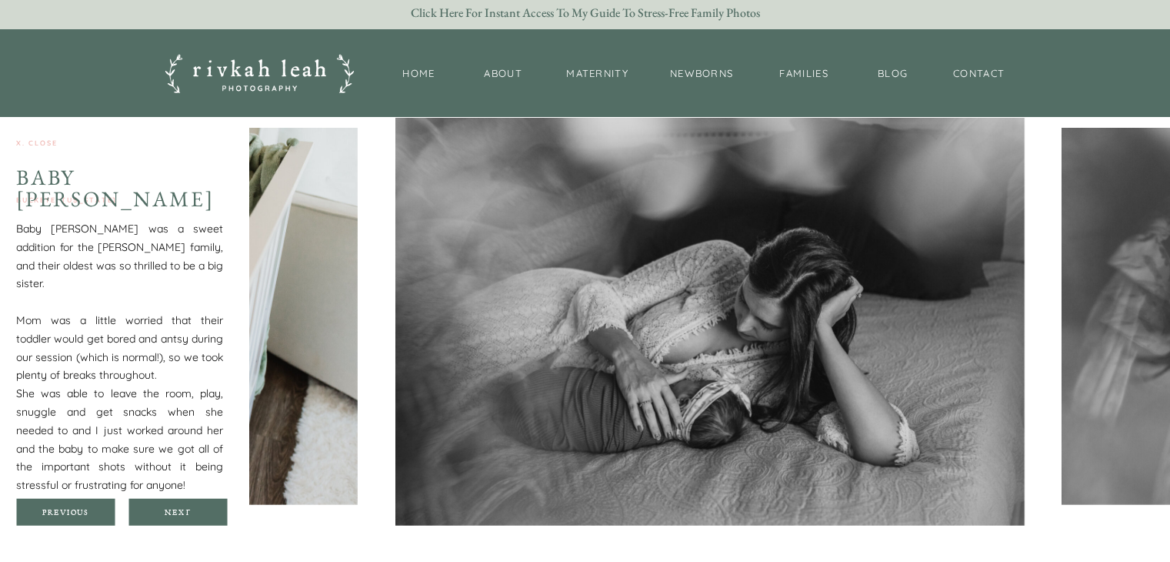
click at [135, 499] on div at bounding box center [177, 512] width 98 height 27
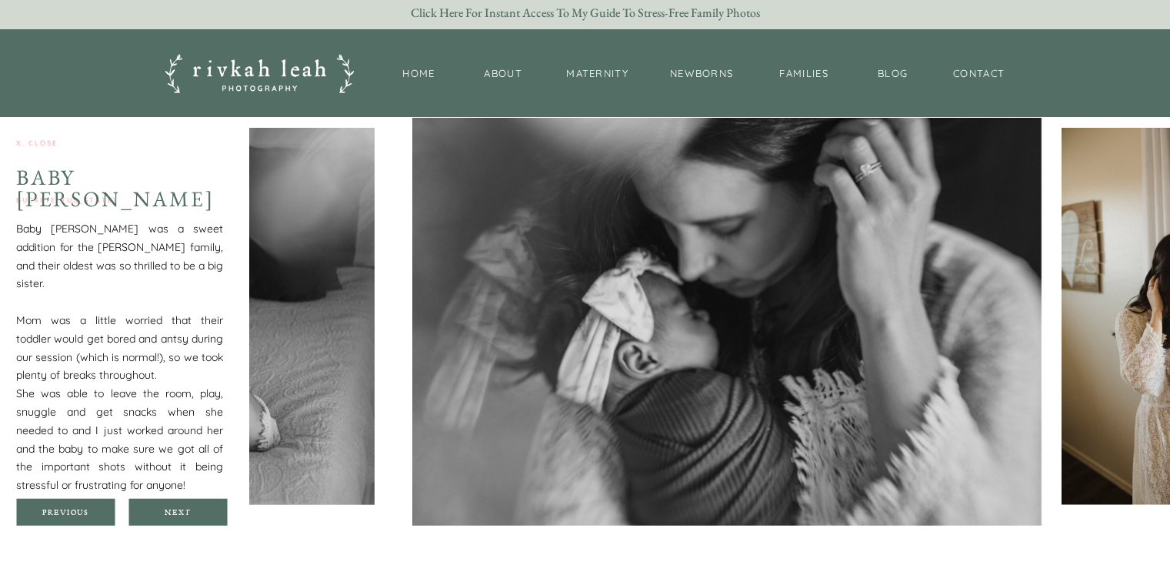
click at [135, 499] on div at bounding box center [177, 512] width 98 height 27
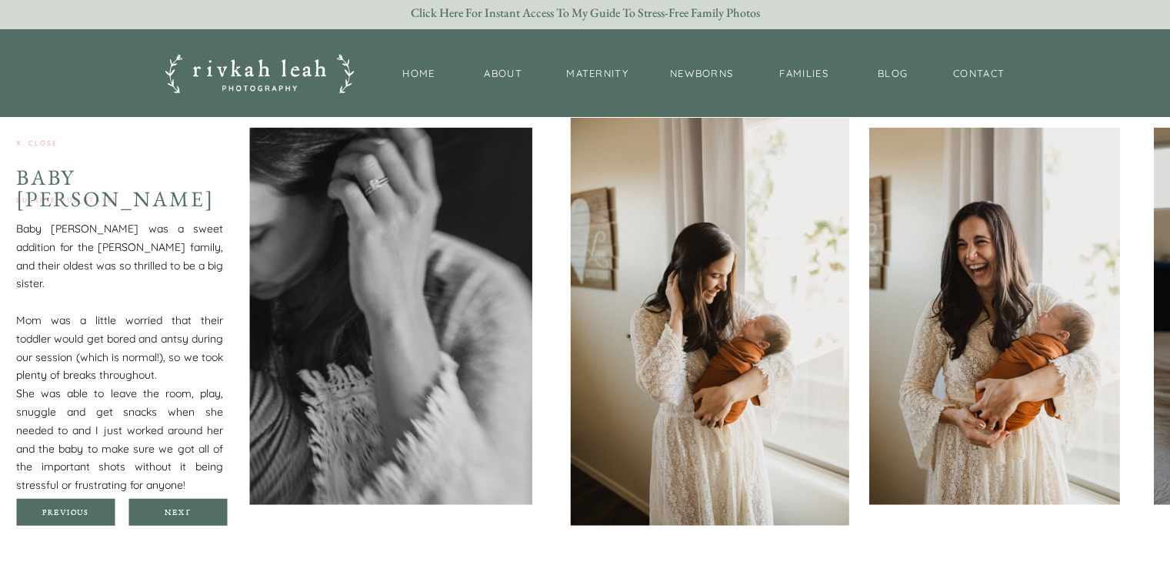
click at [140, 501] on div at bounding box center [177, 512] width 98 height 27
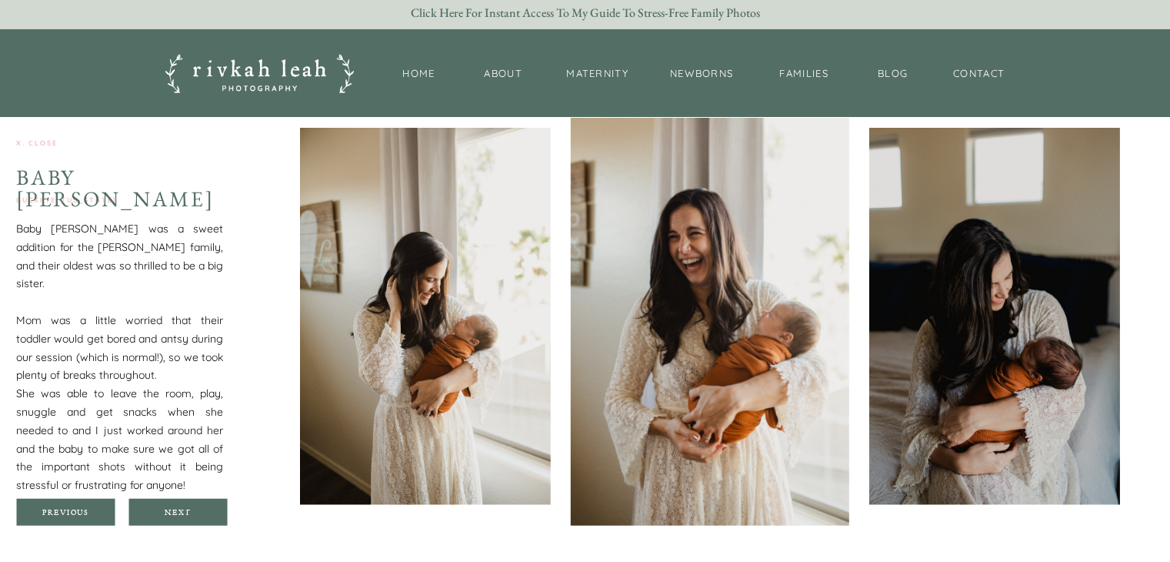
click at [140, 501] on div at bounding box center [177, 512] width 98 height 27
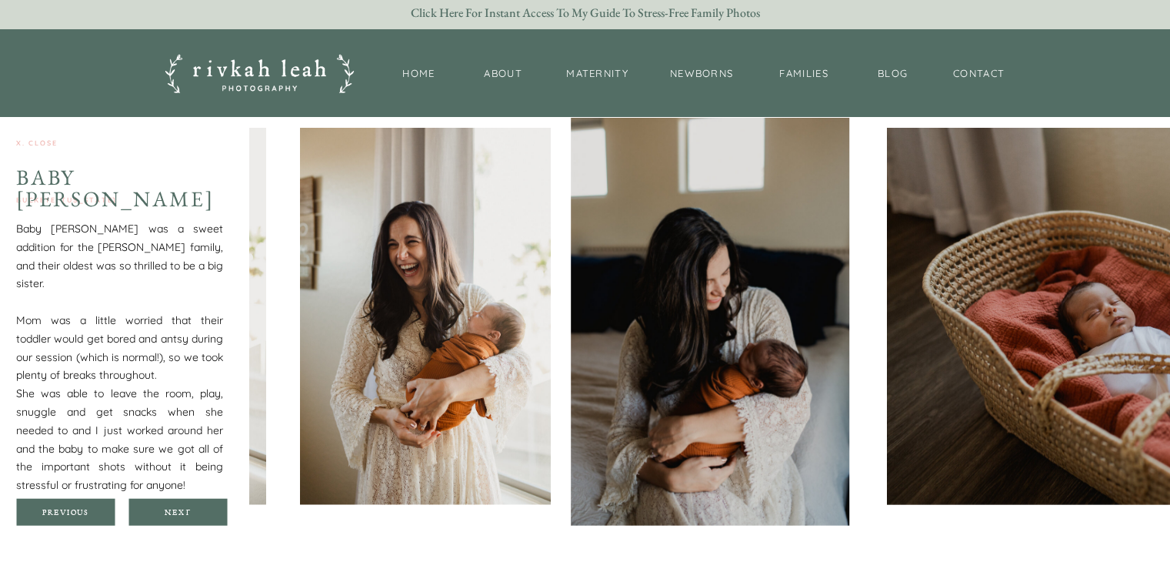
click at [140, 501] on div at bounding box center [177, 512] width 98 height 27
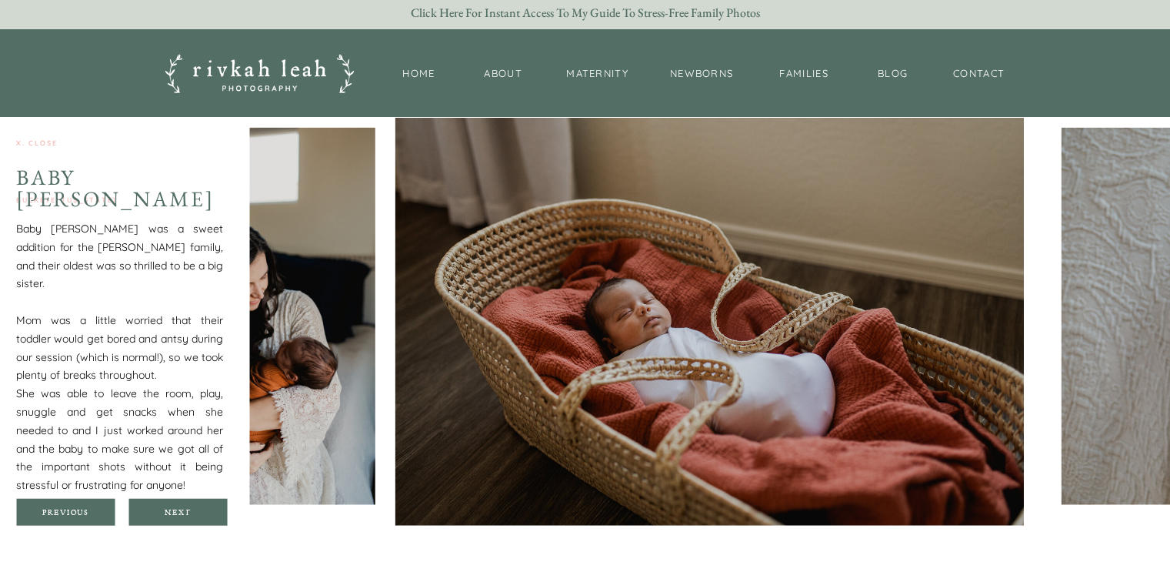
click at [140, 501] on div at bounding box center [177, 512] width 98 height 27
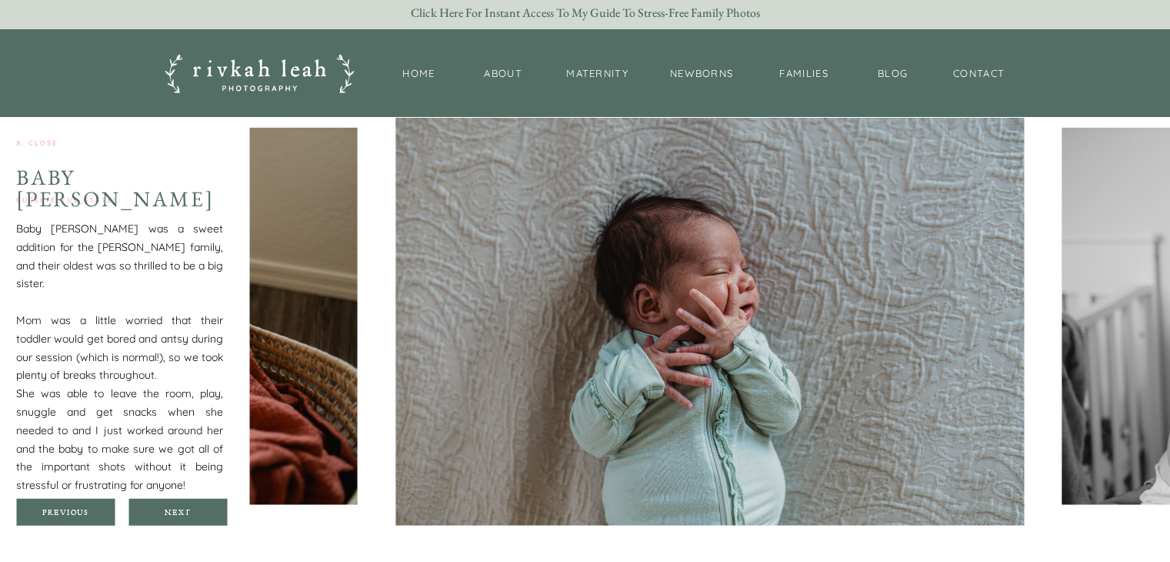
click at [140, 501] on div at bounding box center [177, 512] width 98 height 27
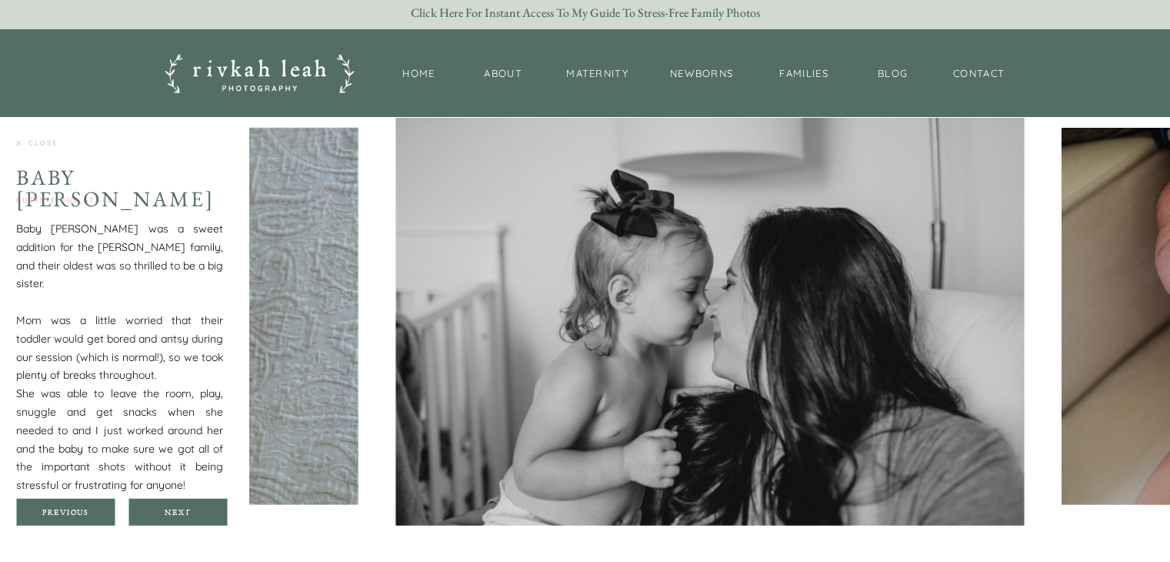
click at [140, 501] on div at bounding box center [177, 512] width 98 height 27
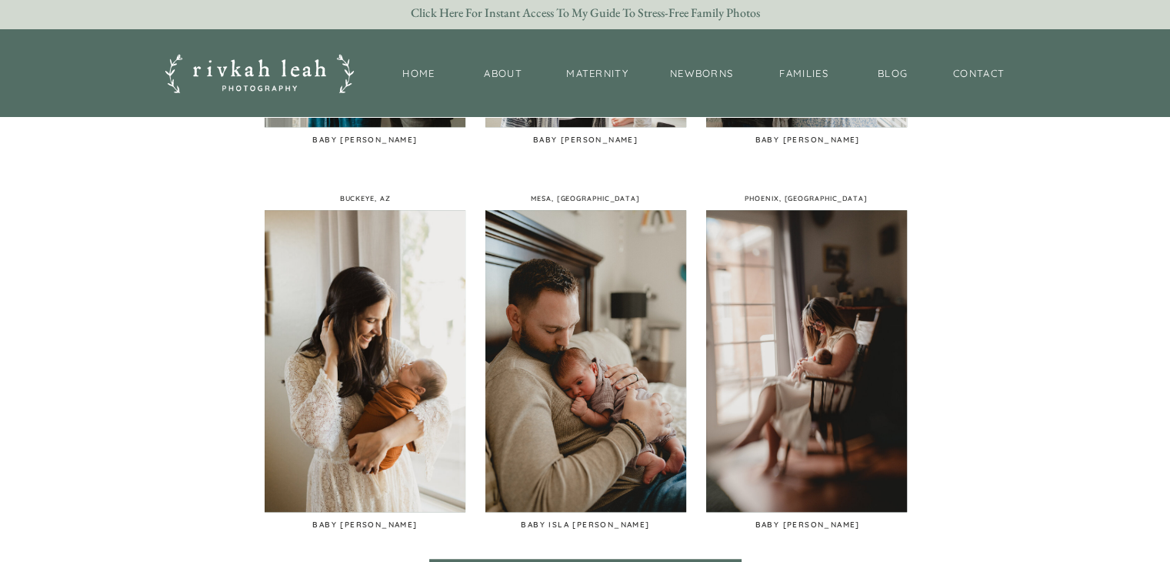
scroll to position [1147, 0]
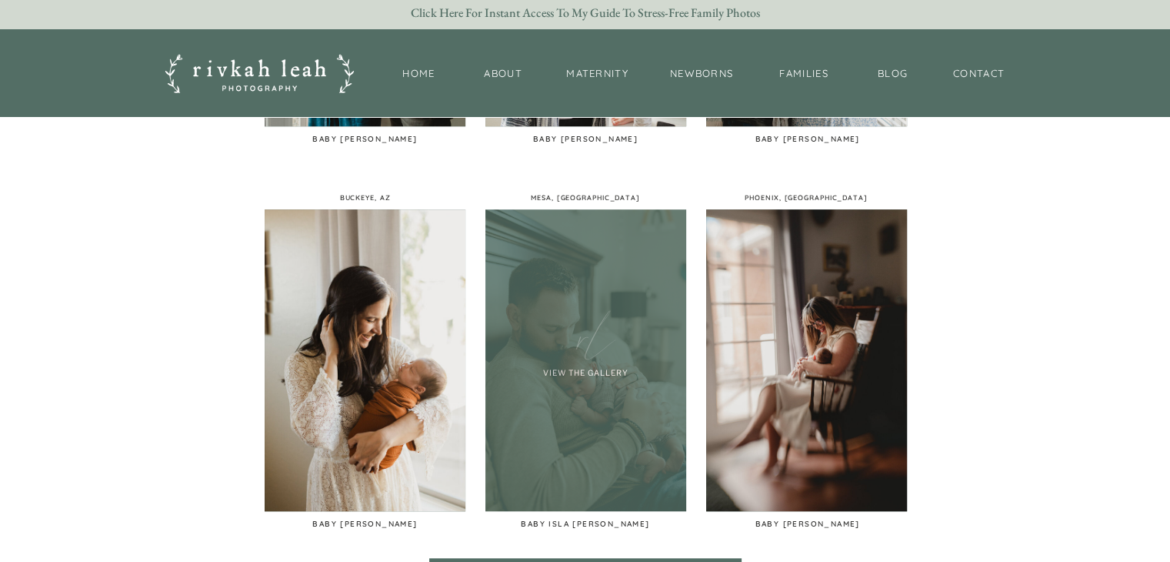
click at [606, 399] on div at bounding box center [585, 360] width 201 height 302
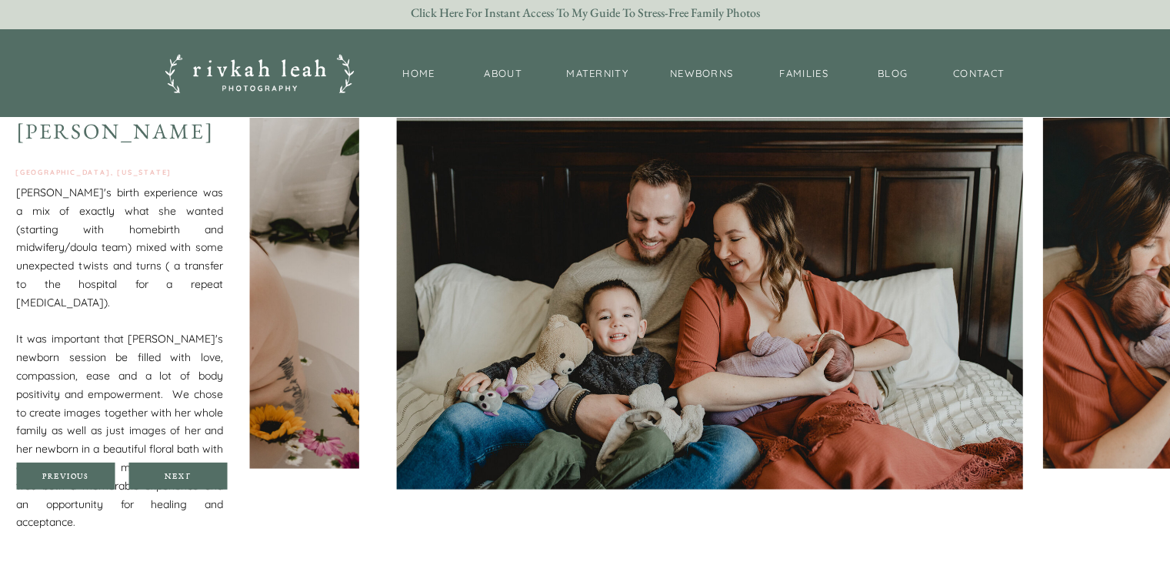
scroll to position [4318, 0]
click at [200, 472] on div "Next" at bounding box center [178, 475] width 92 height 9
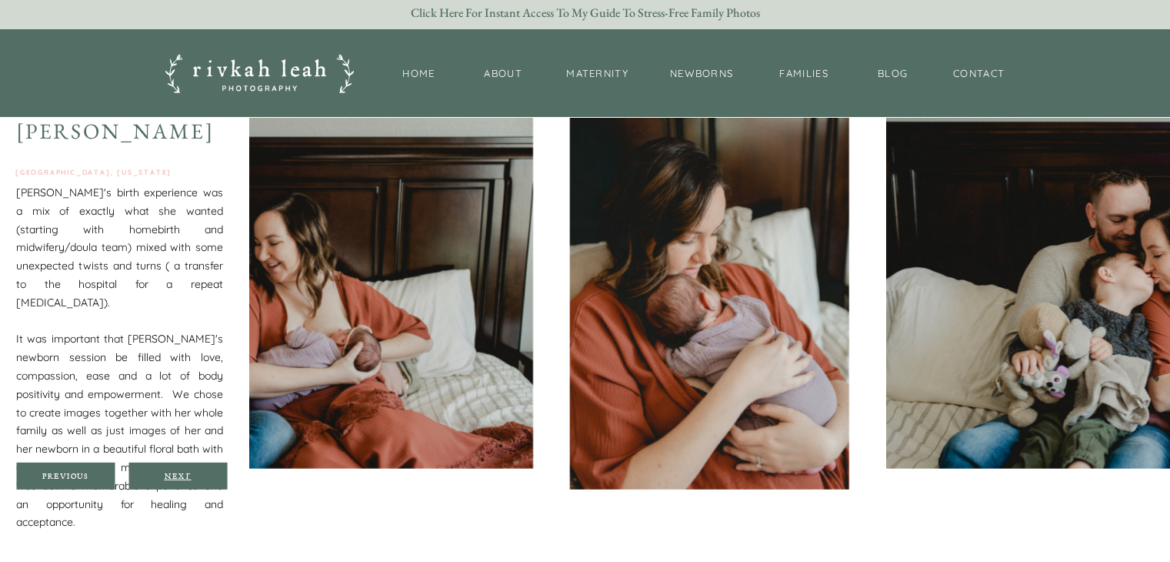
click at [200, 472] on div "Next" at bounding box center [178, 475] width 92 height 9
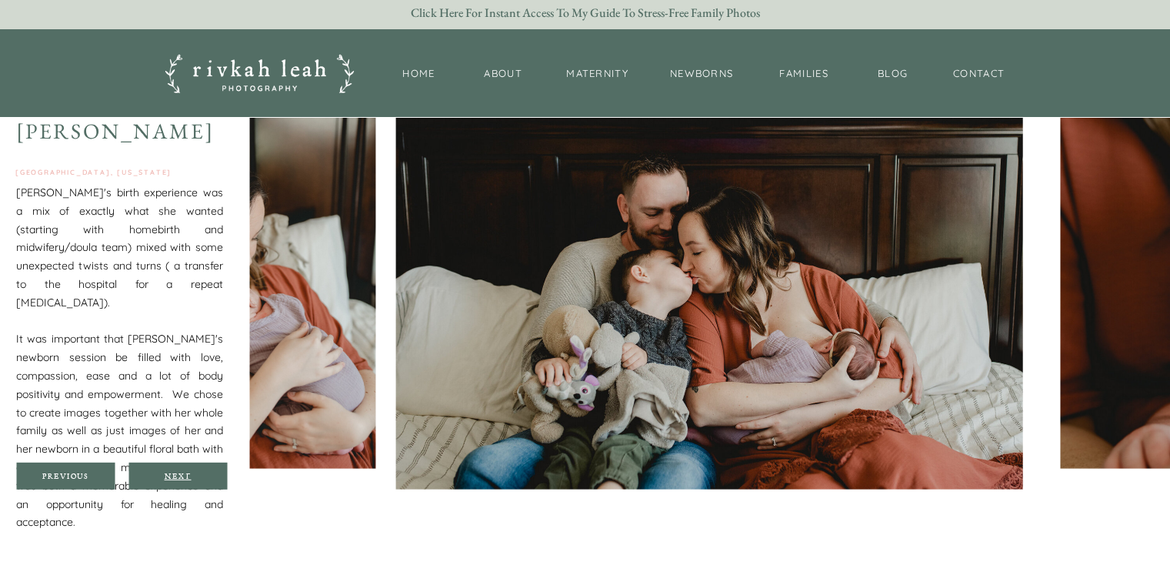
click at [200, 472] on div "Next" at bounding box center [178, 475] width 92 height 9
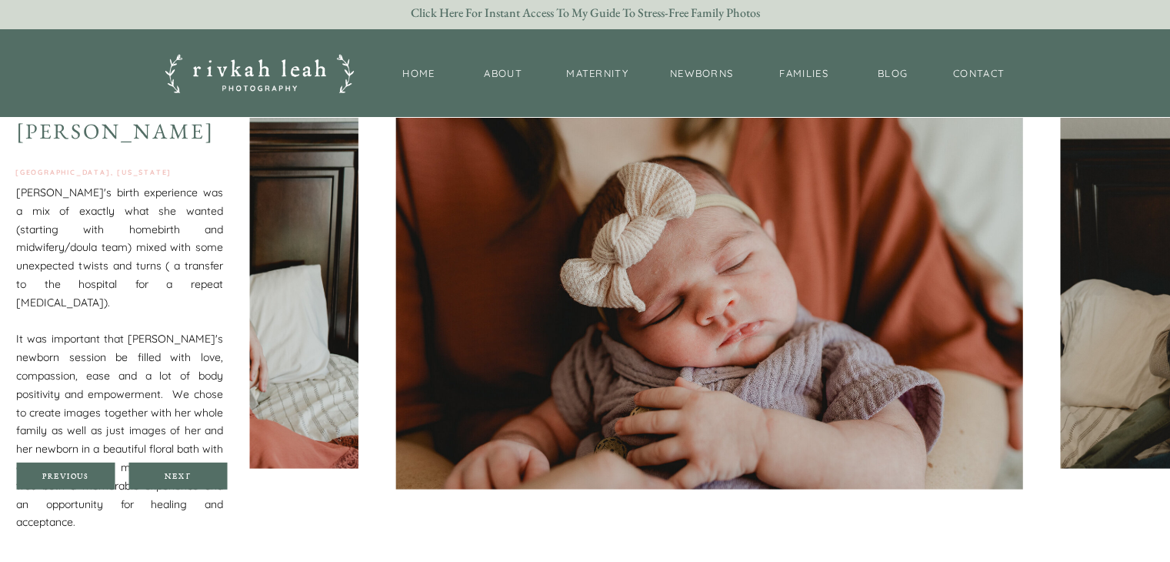
click at [75, 481] on div at bounding box center [65, 475] width 98 height 27
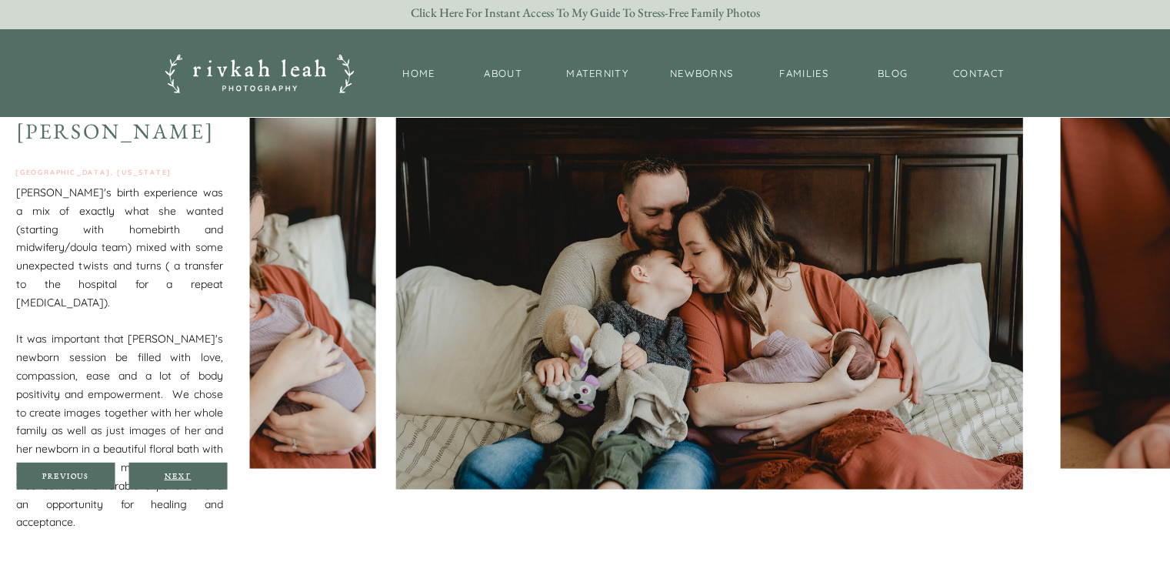
click at [169, 472] on div "Next" at bounding box center [178, 475] width 92 height 9
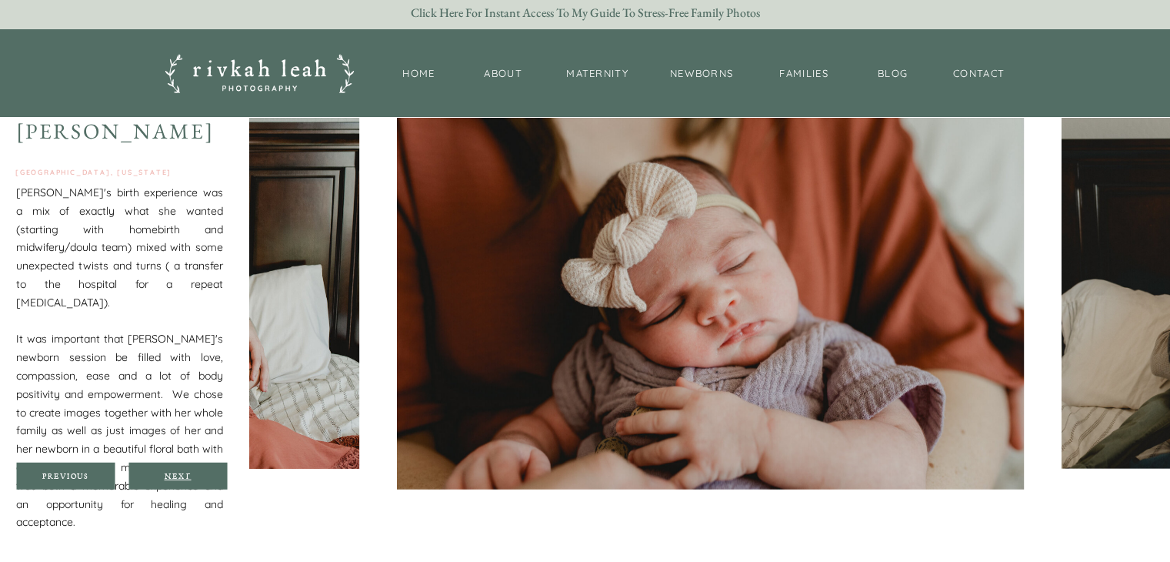
click at [169, 472] on div "Next" at bounding box center [178, 475] width 92 height 9
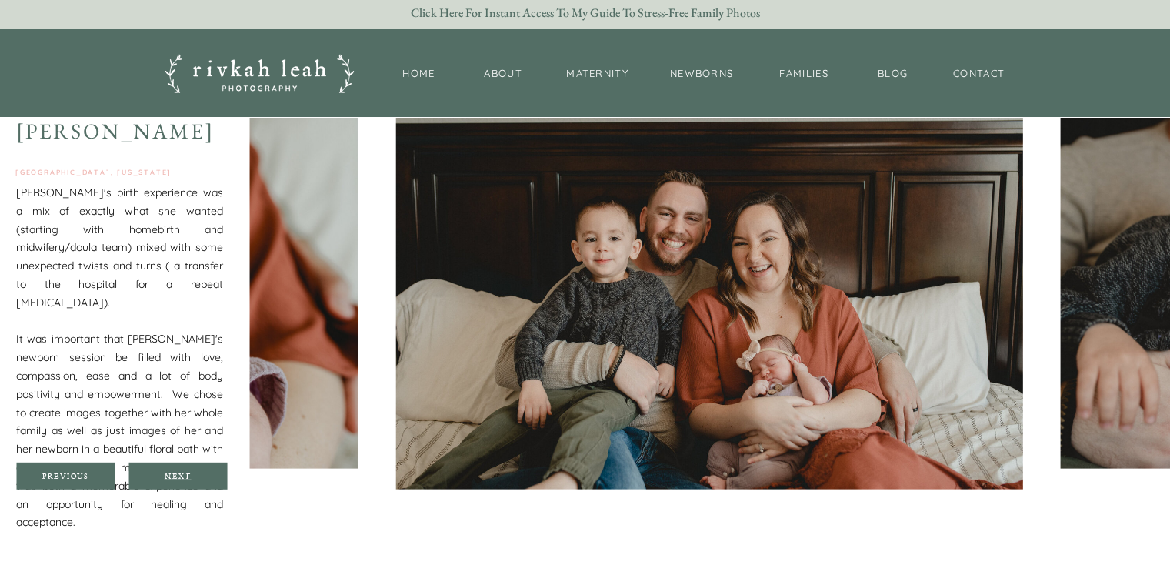
click at [169, 472] on div "Next" at bounding box center [178, 475] width 92 height 9
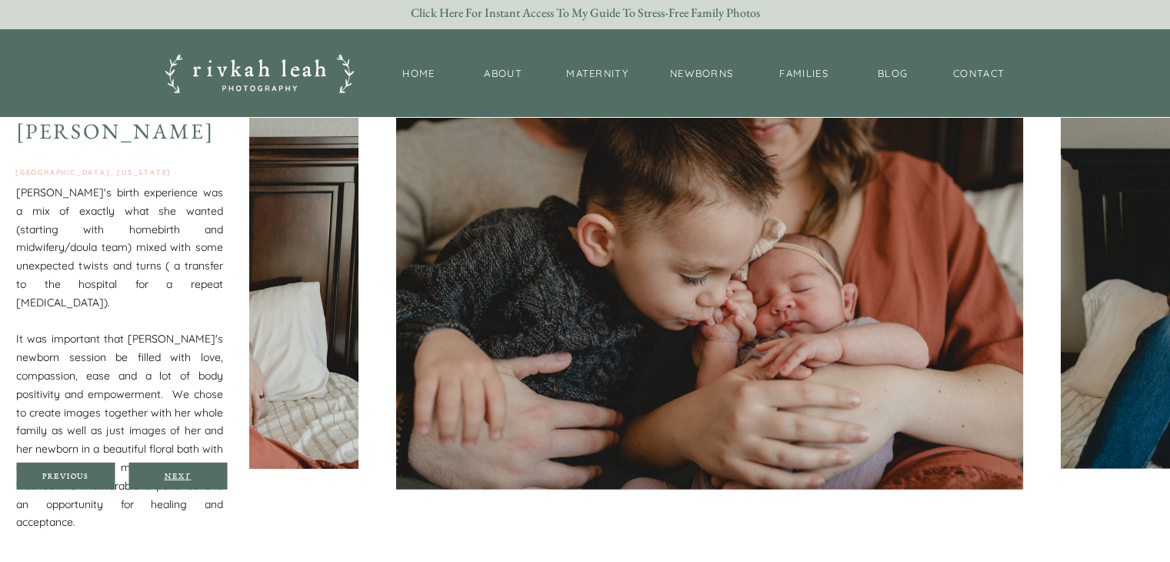
click at [169, 472] on div "Next" at bounding box center [178, 475] width 92 height 9
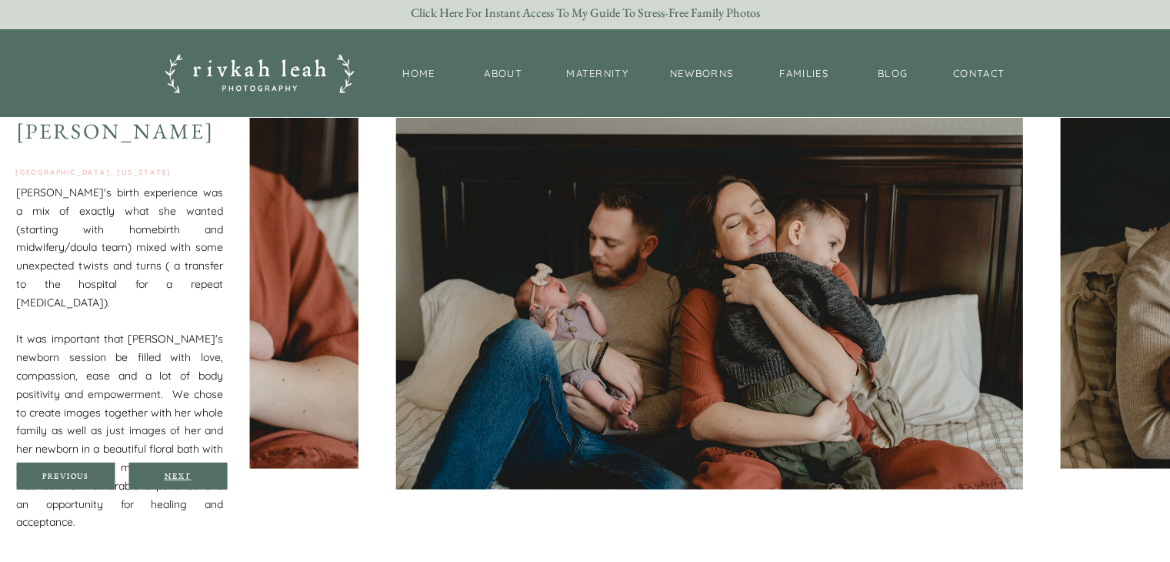
click at [169, 472] on div "Next" at bounding box center [178, 475] width 92 height 9
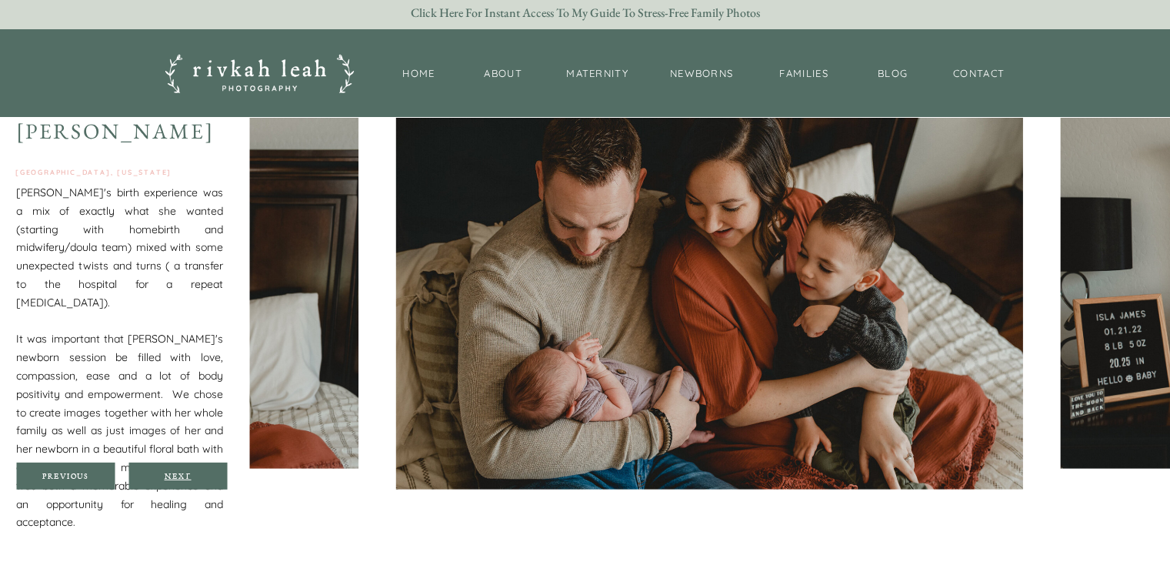
click at [169, 472] on div "Next" at bounding box center [178, 475] width 92 height 9
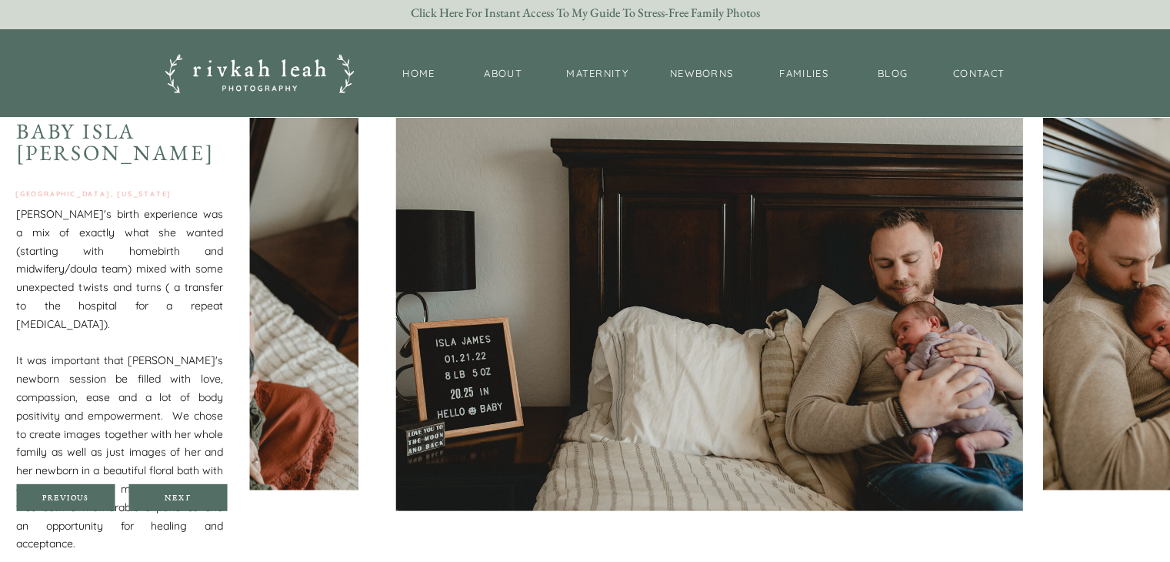
scroll to position [4298, 0]
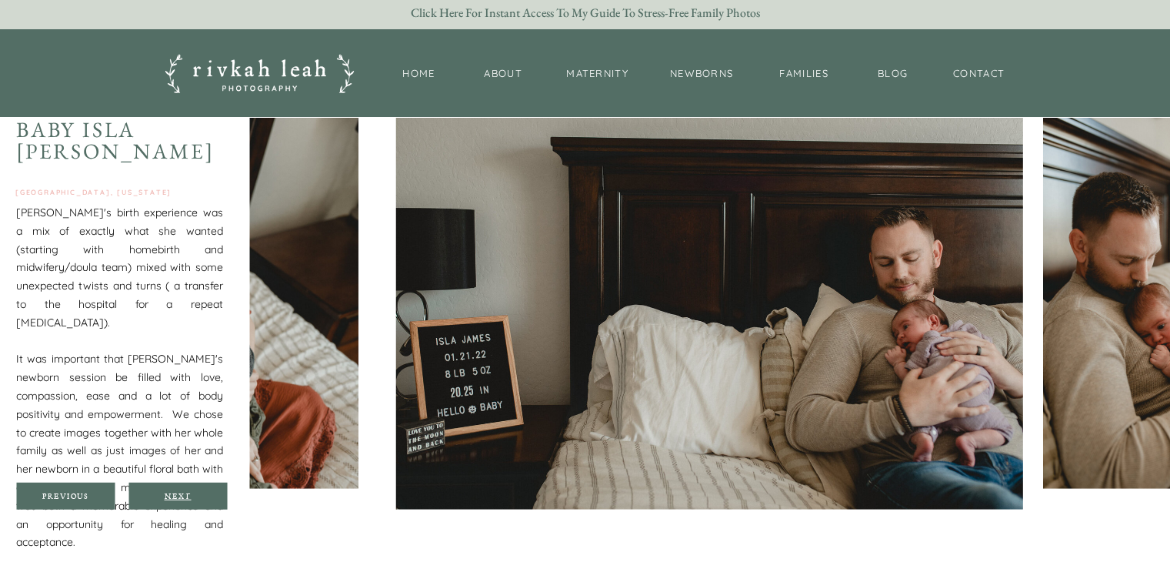
click at [188, 491] on div "Next" at bounding box center [178, 495] width 92 height 9
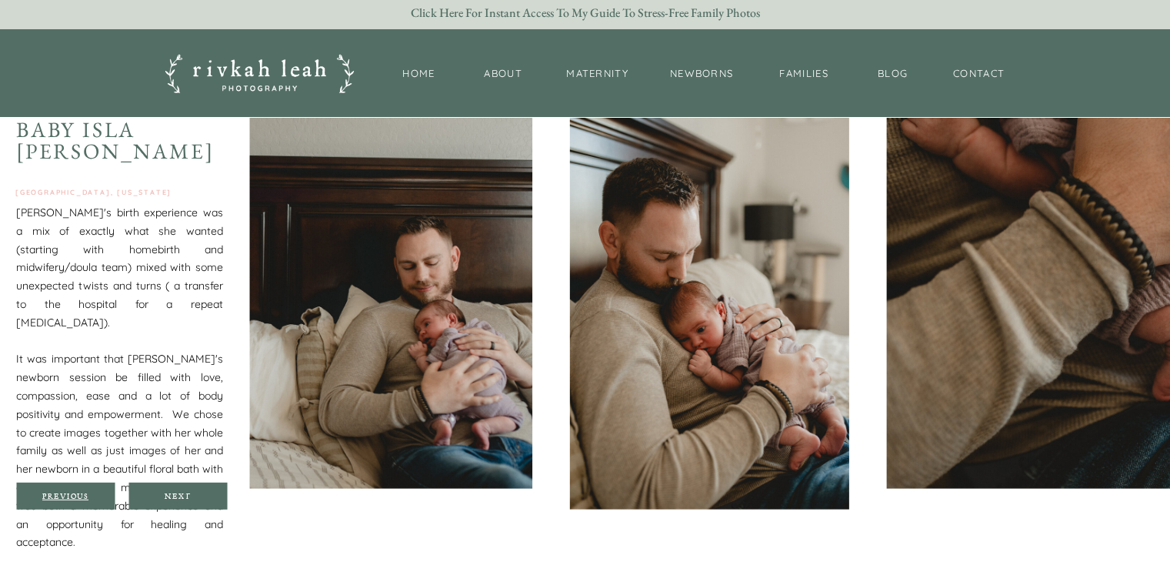
click at [55, 492] on div "Previous" at bounding box center [65, 495] width 92 height 9
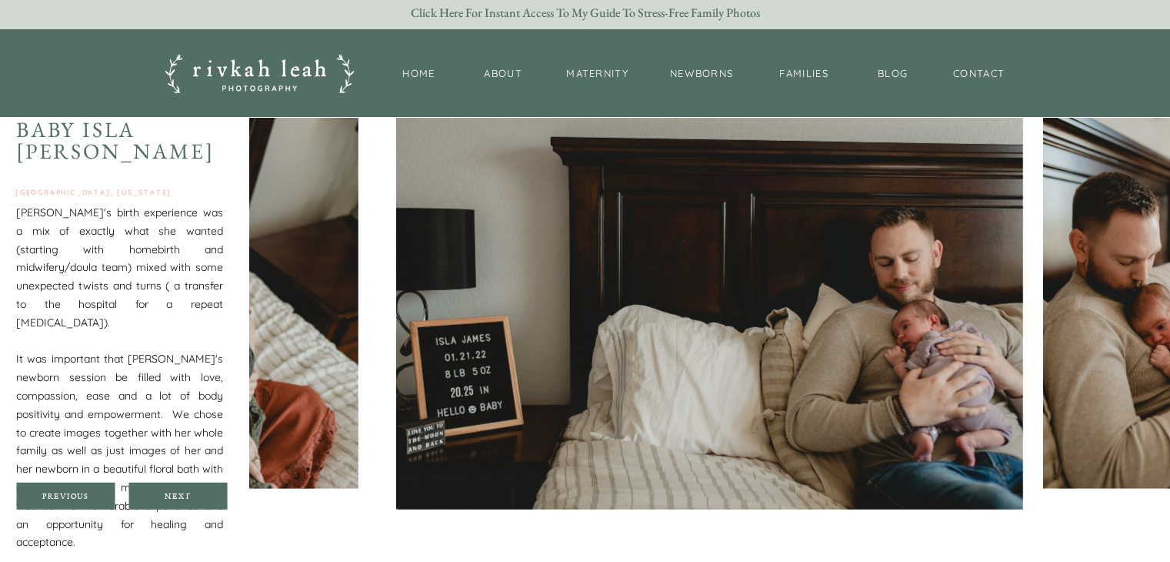
click at [178, 485] on div at bounding box center [177, 495] width 98 height 27
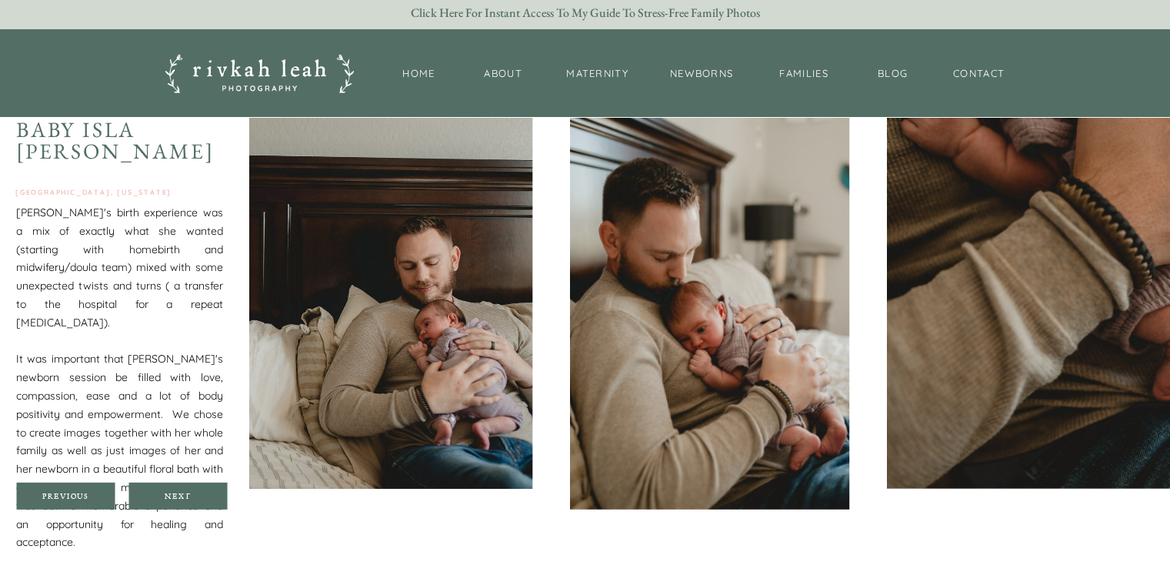
click at [180, 487] on div at bounding box center [177, 495] width 98 height 27
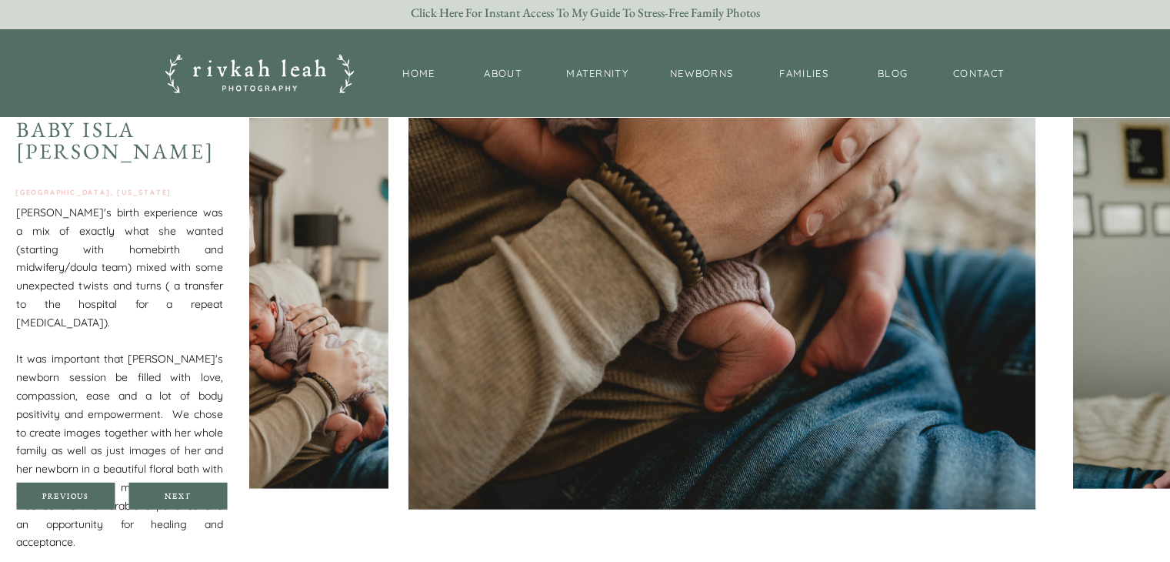
click at [180, 487] on div at bounding box center [177, 495] width 98 height 27
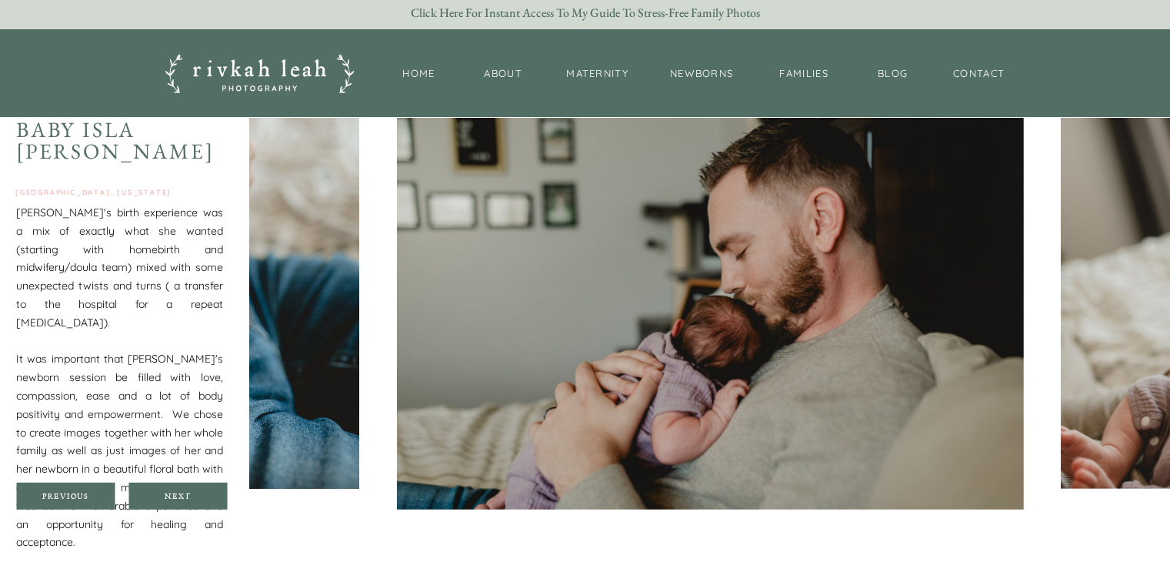
click at [180, 487] on div at bounding box center [177, 495] width 98 height 27
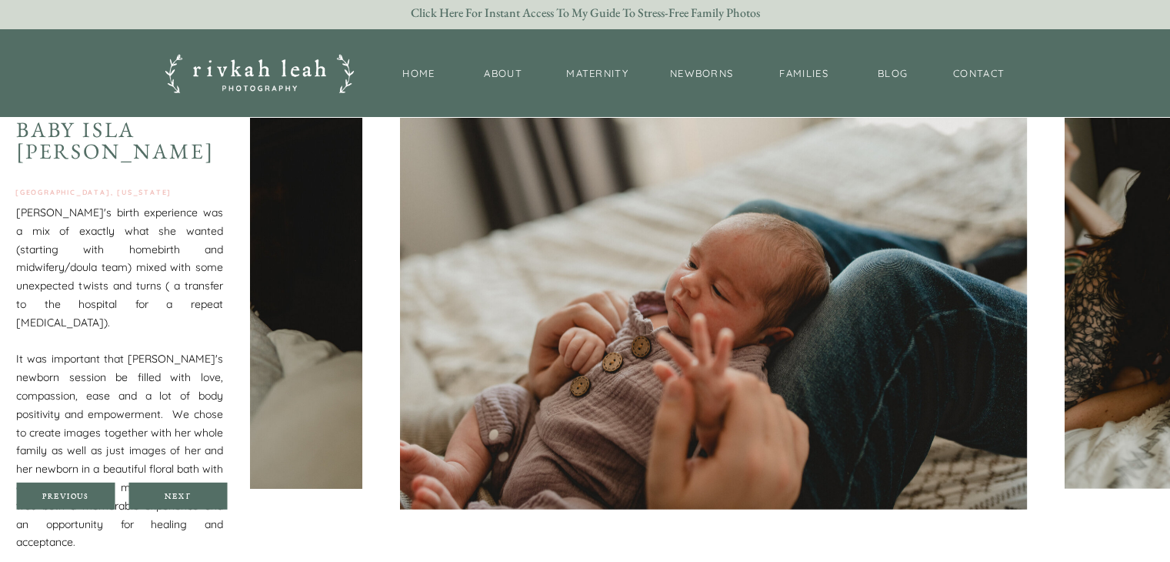
click at [180, 487] on div at bounding box center [177, 495] width 98 height 27
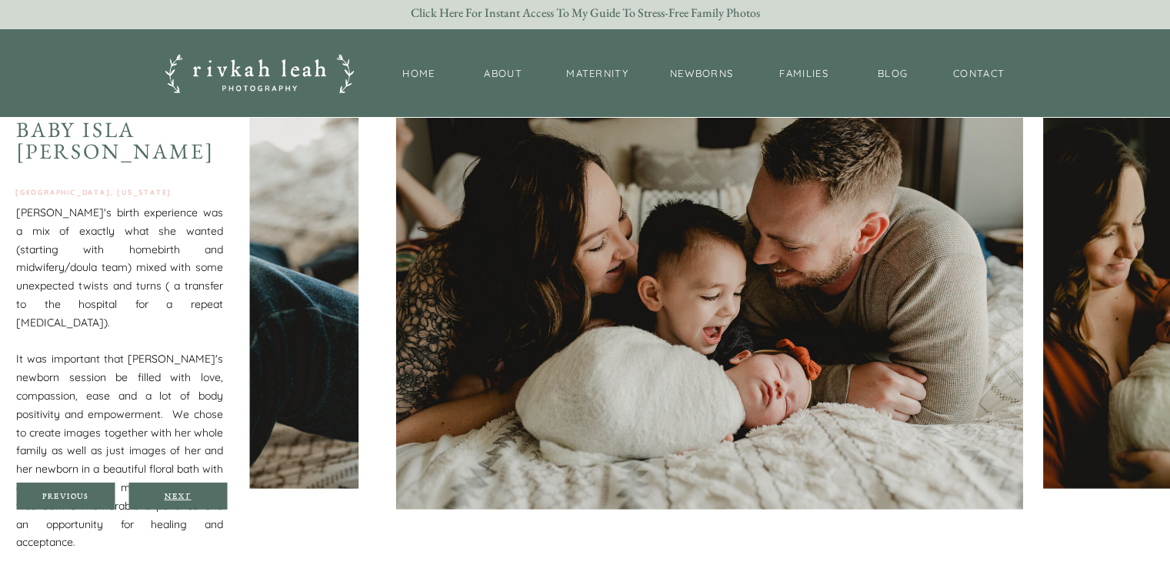
click at [184, 492] on div "Next" at bounding box center [178, 495] width 92 height 9
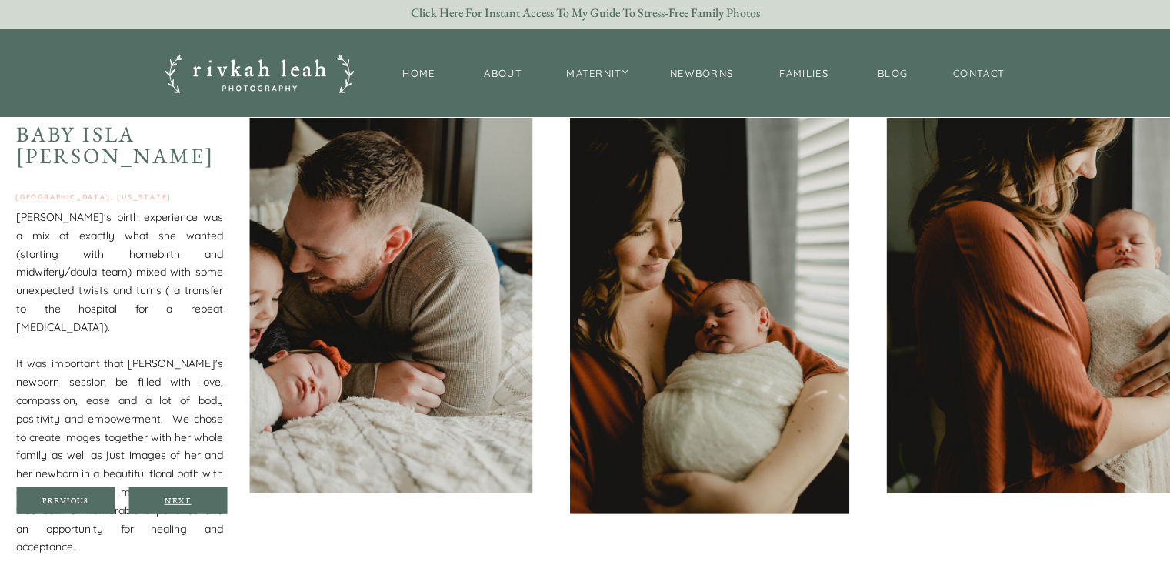
scroll to position [4292, 0]
click at [172, 493] on div at bounding box center [177, 501] width 98 height 27
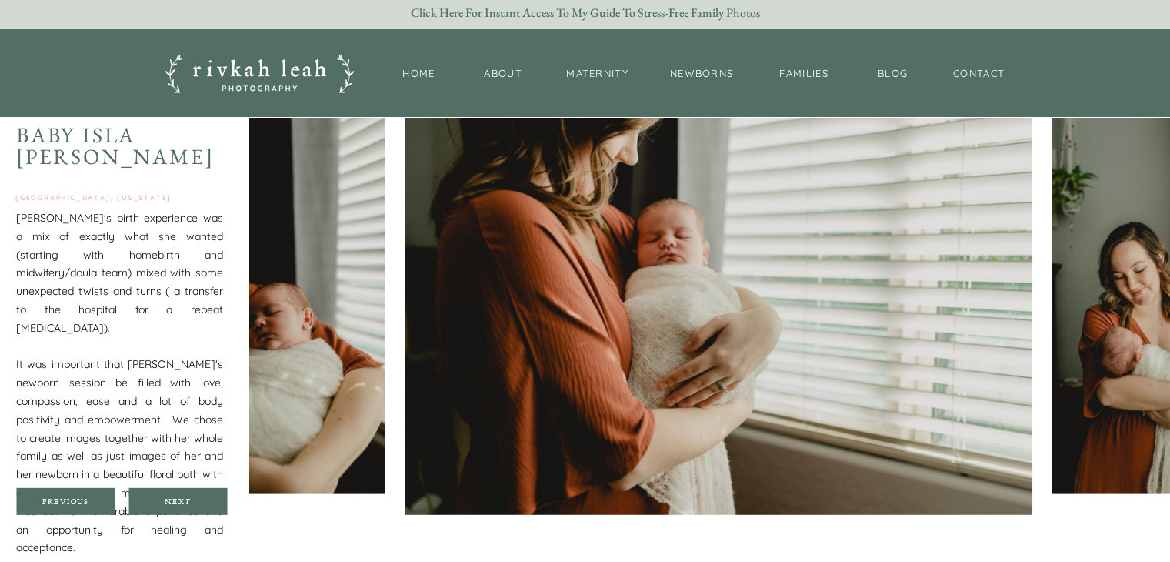
click at [172, 493] on div at bounding box center [177, 501] width 98 height 27
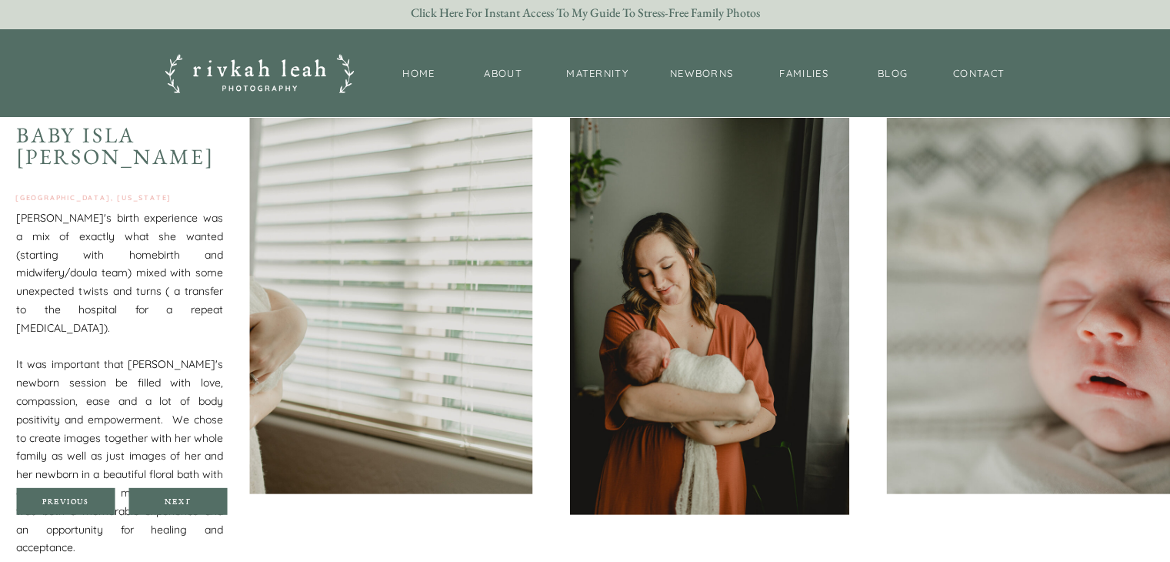
click at [172, 493] on div at bounding box center [177, 501] width 98 height 27
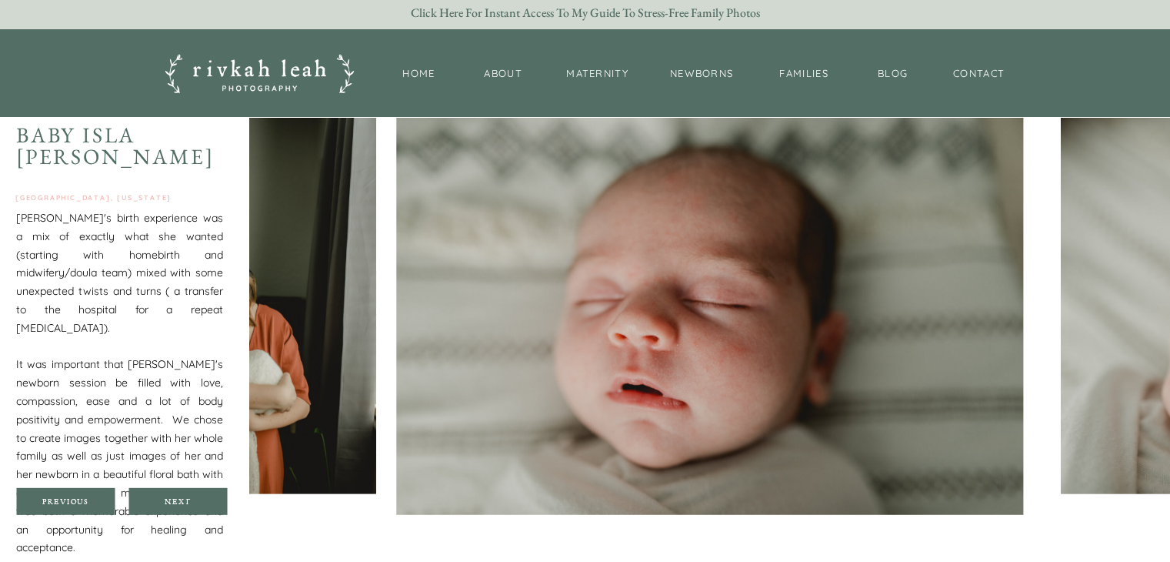
click at [172, 493] on div at bounding box center [177, 501] width 98 height 27
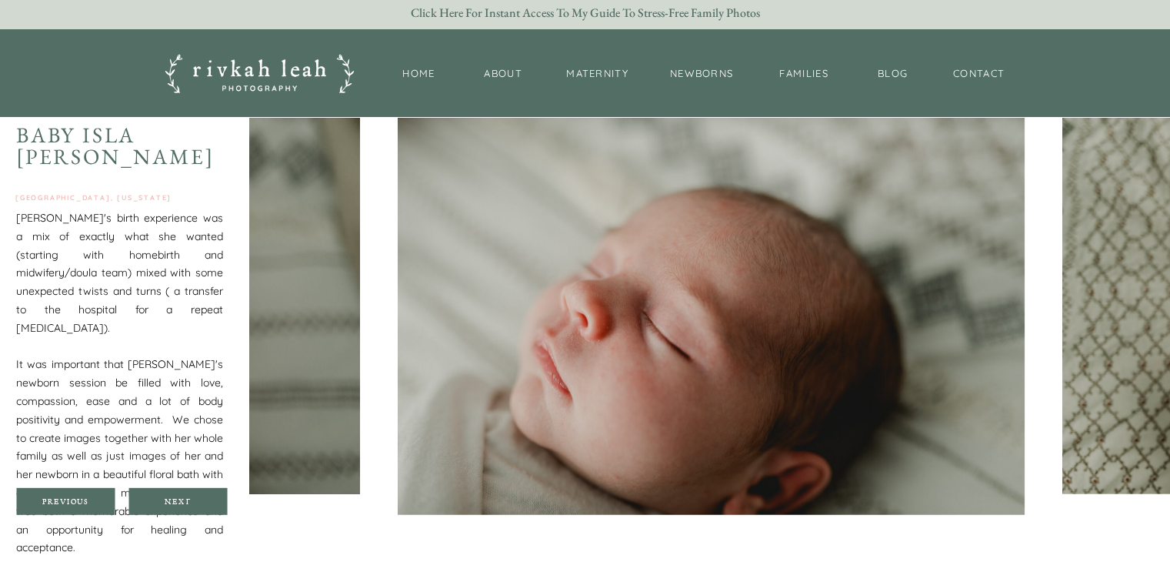
click at [172, 493] on div at bounding box center [177, 501] width 98 height 27
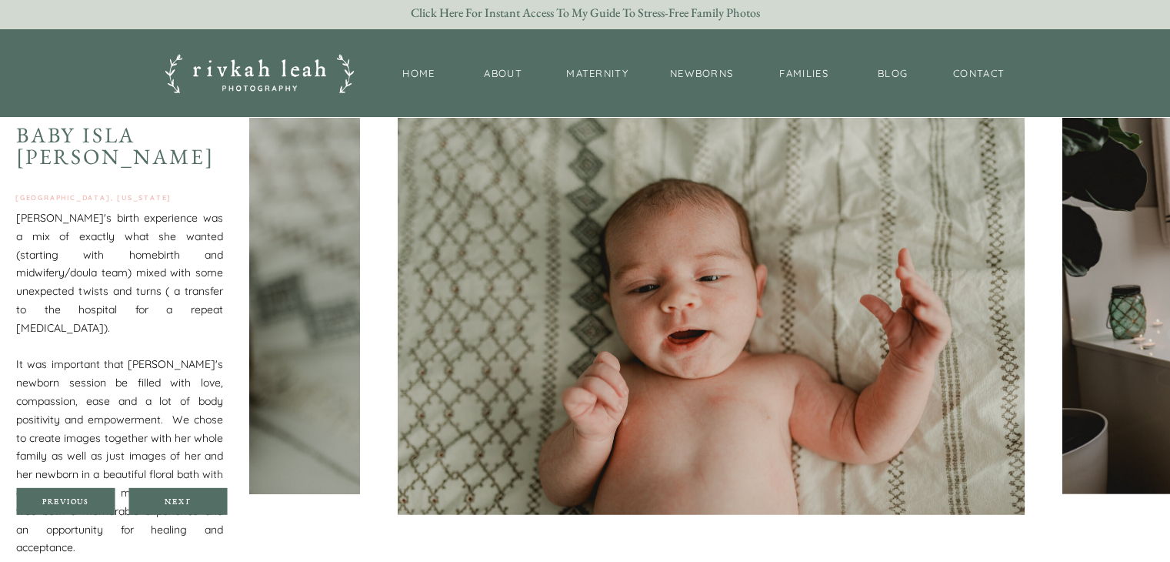
click at [172, 493] on div at bounding box center [177, 501] width 98 height 27
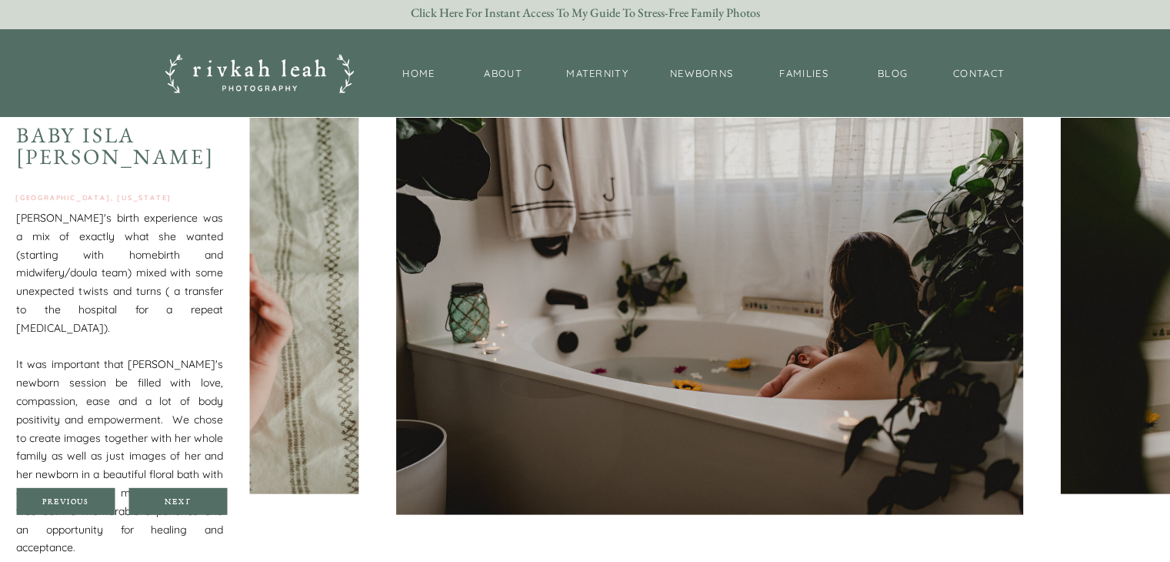
click at [172, 493] on div at bounding box center [177, 501] width 98 height 27
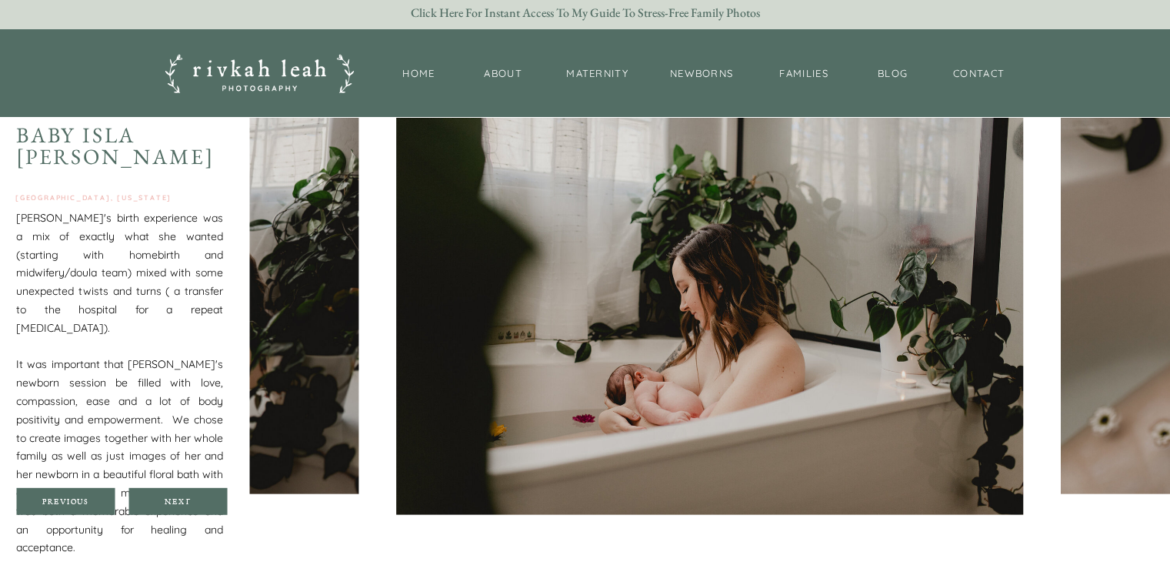
click at [173, 493] on div at bounding box center [177, 501] width 98 height 27
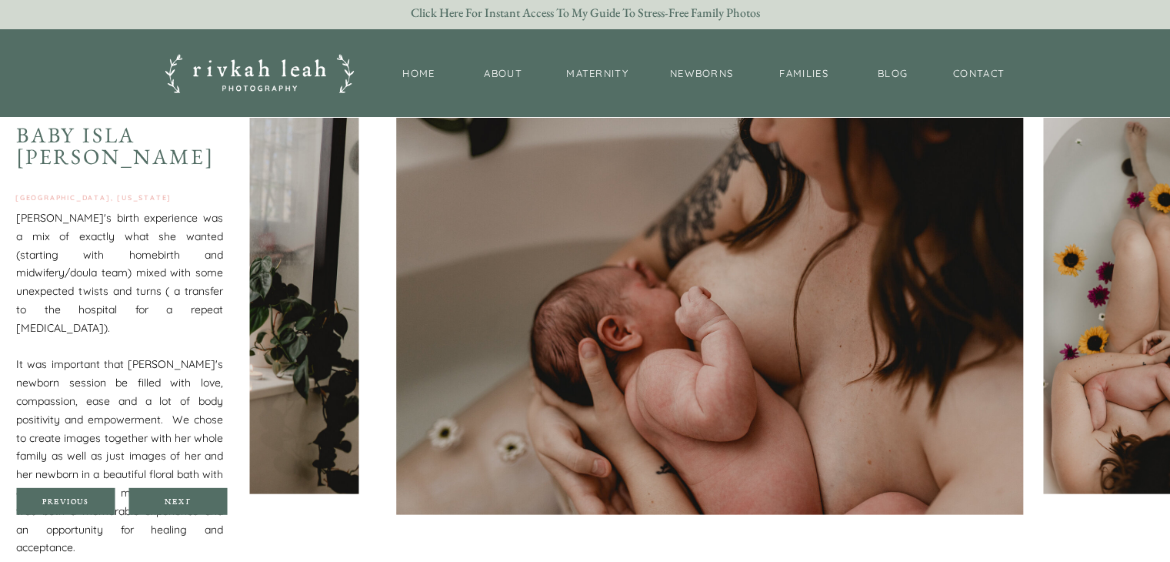
click at [173, 493] on div at bounding box center [177, 501] width 98 height 27
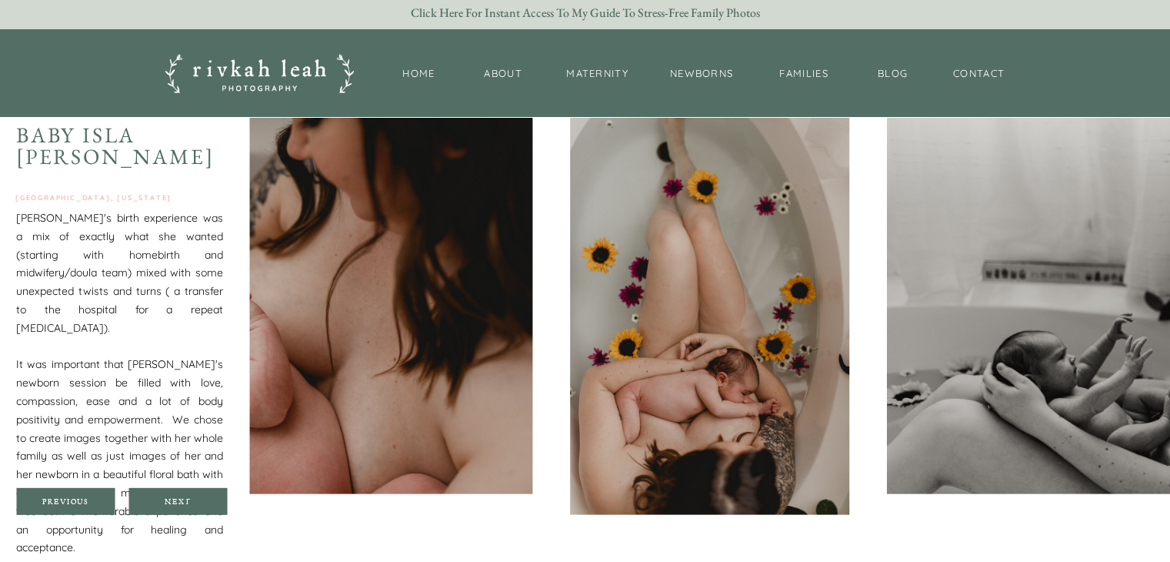
click at [173, 493] on div at bounding box center [177, 501] width 98 height 27
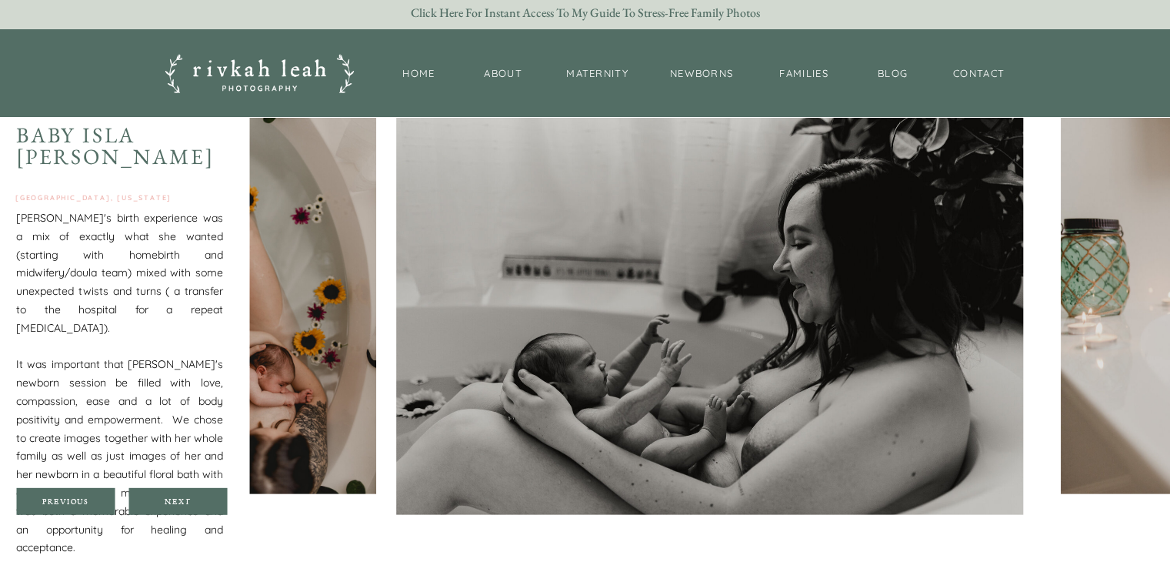
click at [173, 493] on div at bounding box center [177, 501] width 98 height 27
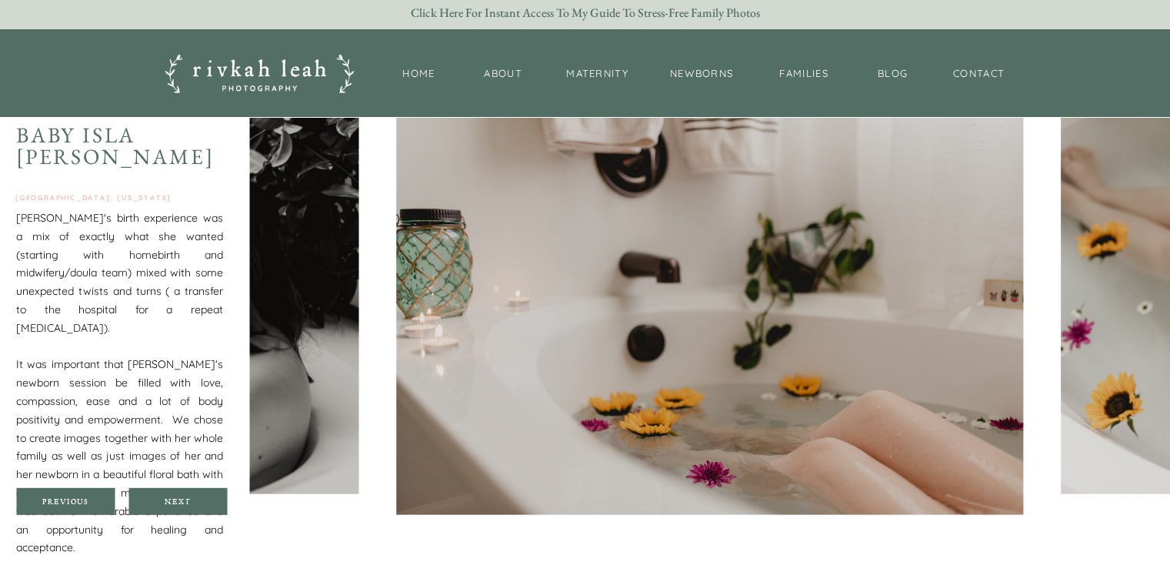
click at [173, 493] on div at bounding box center [177, 501] width 98 height 27
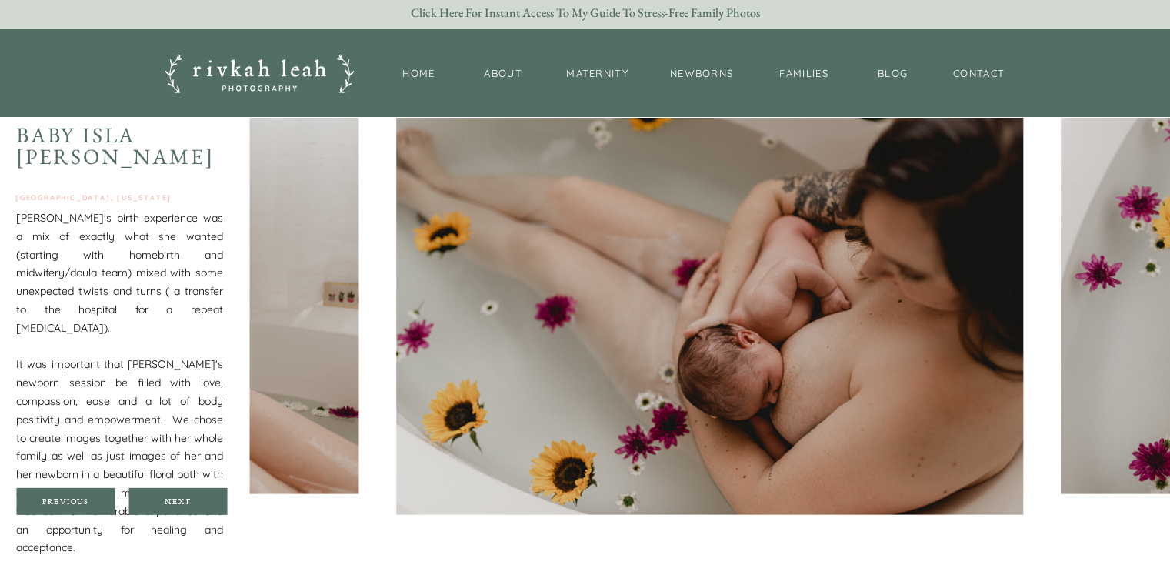
click at [173, 493] on div at bounding box center [177, 501] width 98 height 27
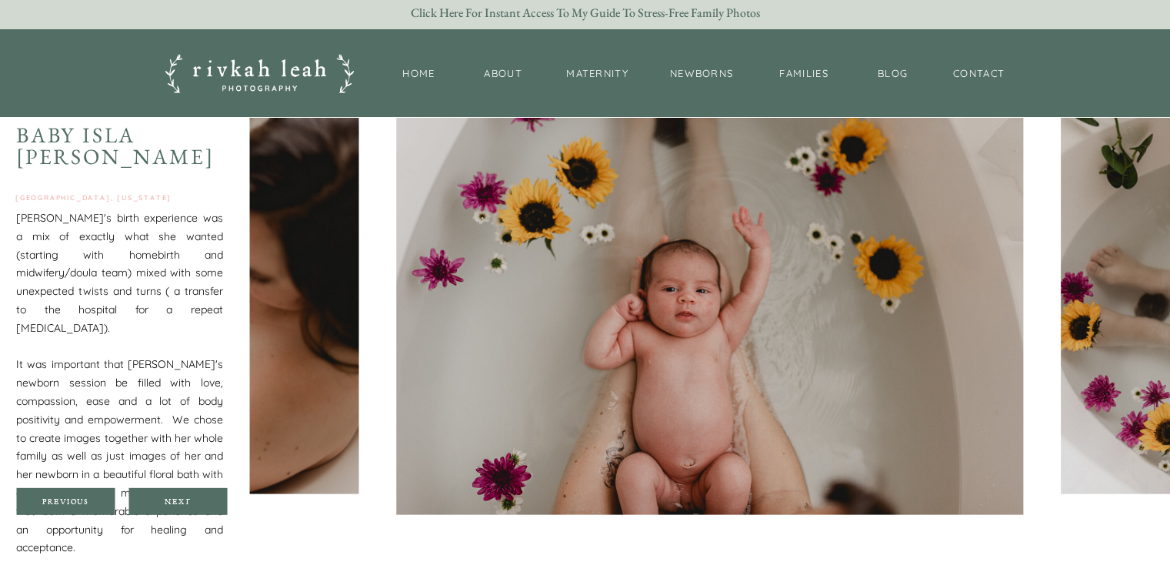
click at [173, 493] on div at bounding box center [177, 501] width 98 height 27
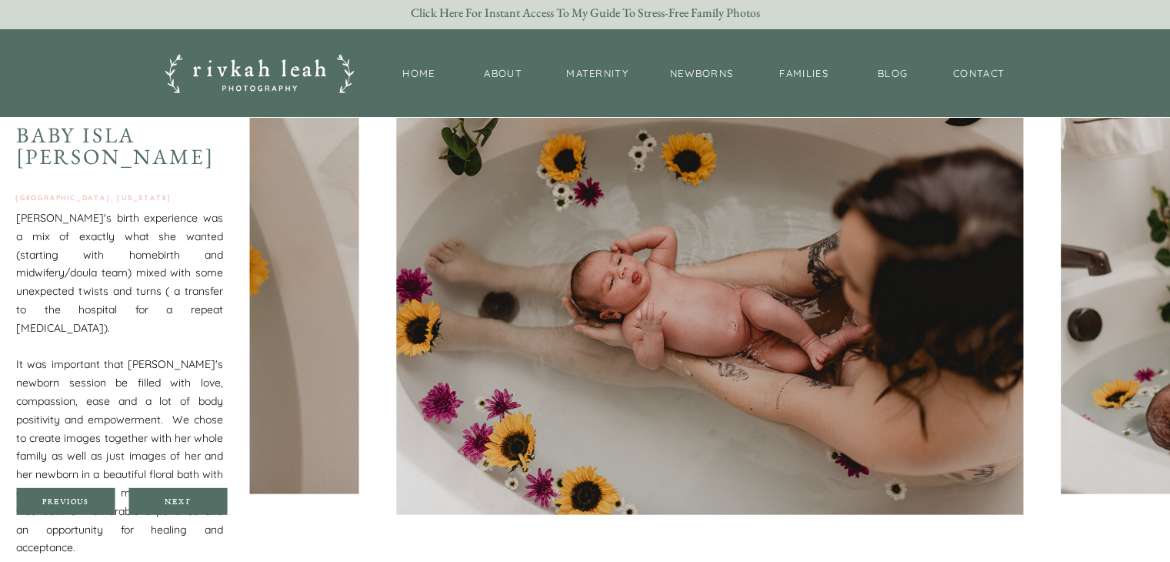
click at [173, 493] on div at bounding box center [177, 501] width 98 height 27
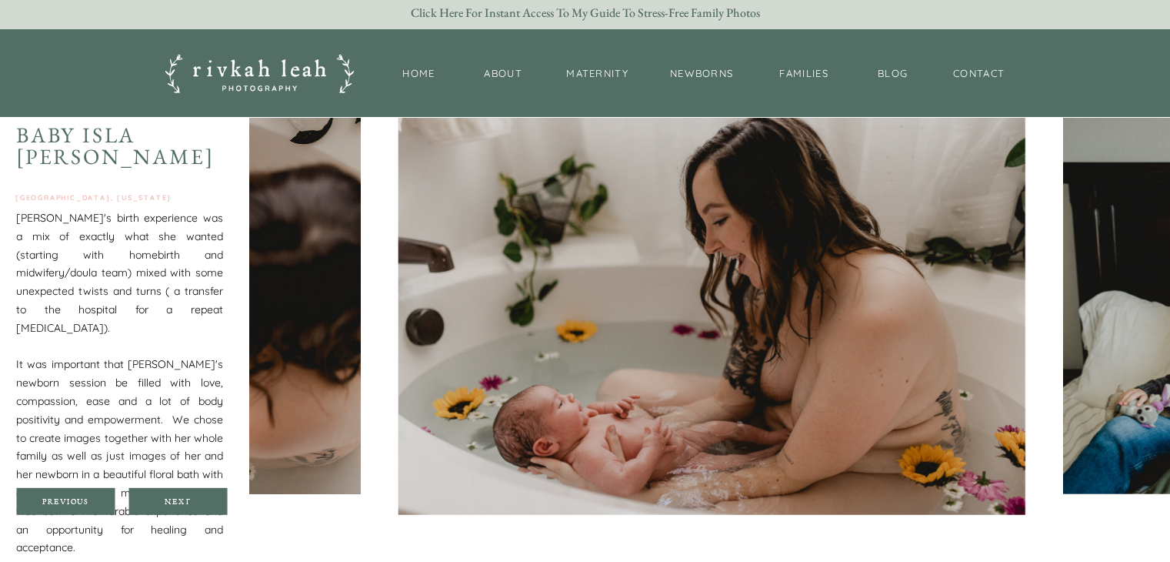
click at [173, 493] on div at bounding box center [177, 501] width 98 height 27
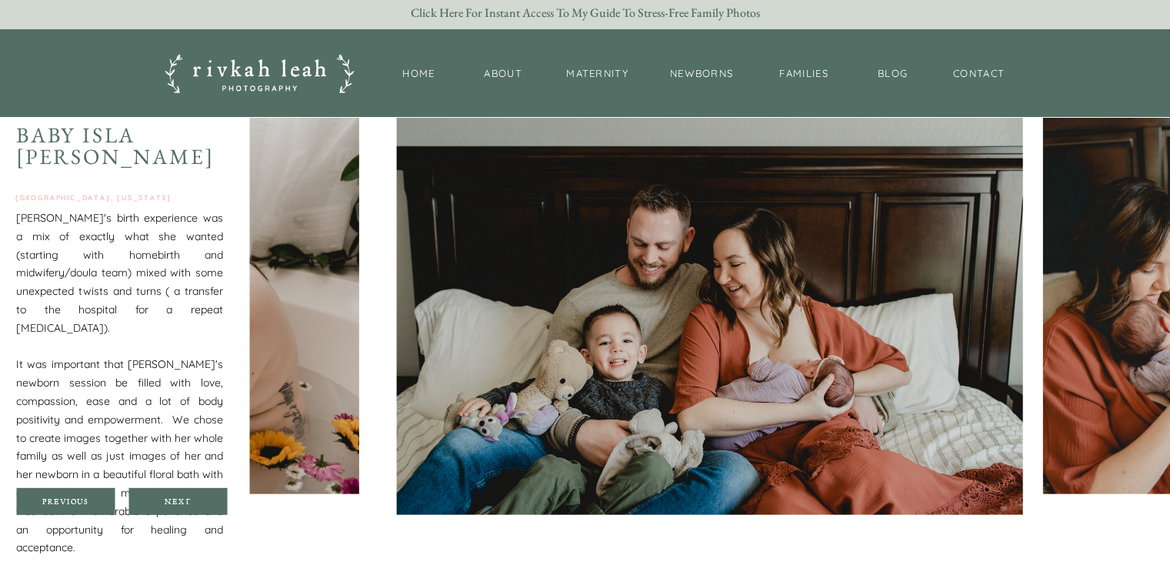
click at [173, 493] on div at bounding box center [177, 501] width 98 height 27
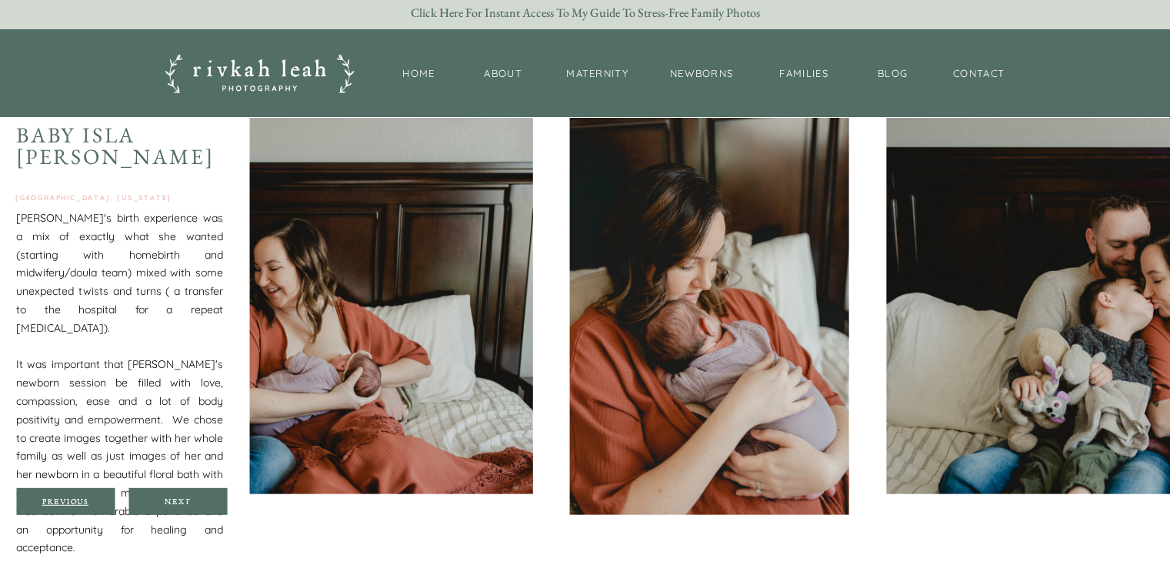
click at [55, 498] on div "Previous" at bounding box center [65, 500] width 92 height 9
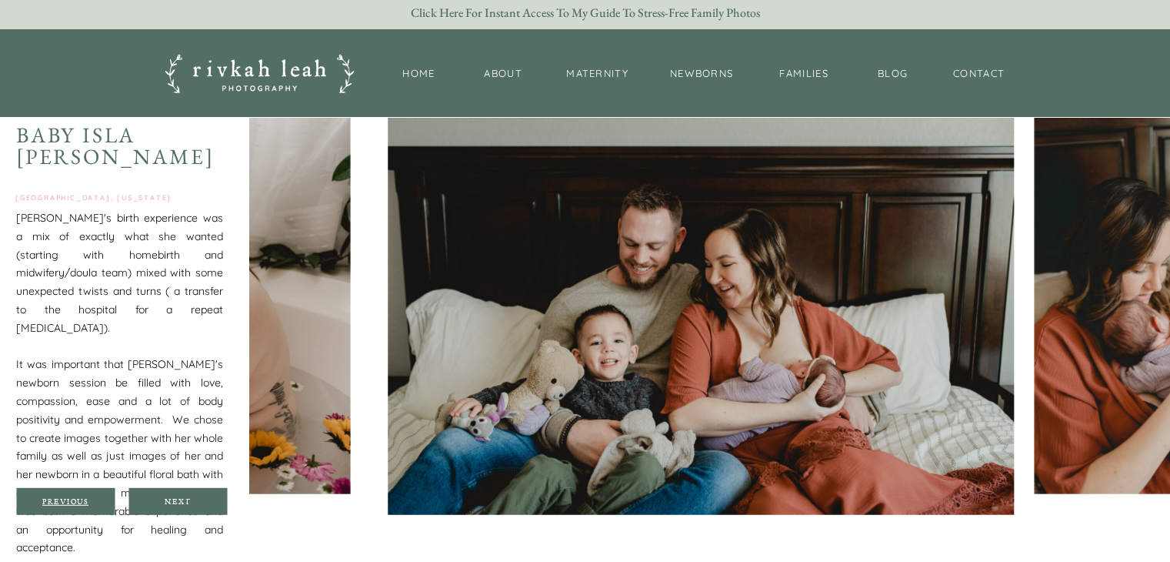
click at [55, 498] on div "Previous" at bounding box center [65, 500] width 92 height 9
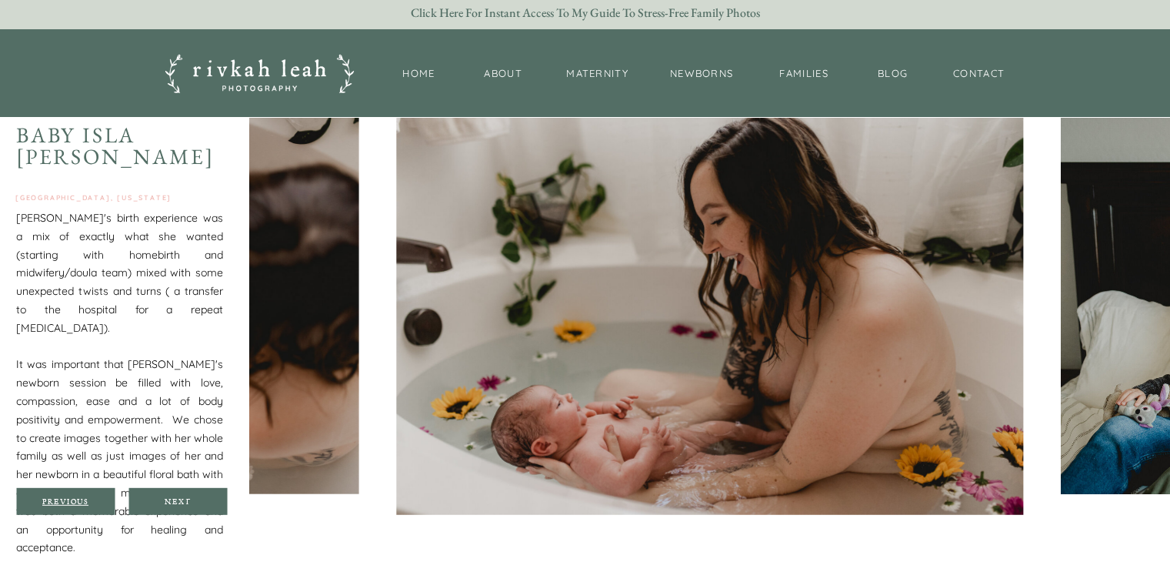
click at [55, 498] on div "Previous" at bounding box center [65, 500] width 92 height 9
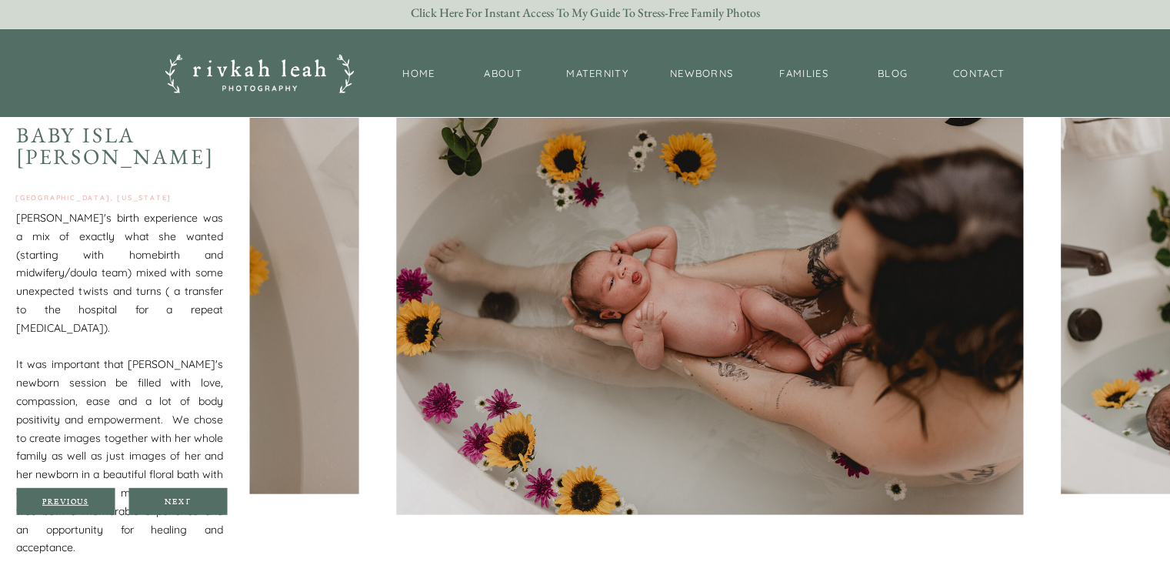
click at [55, 498] on div "Previous" at bounding box center [65, 500] width 92 height 9
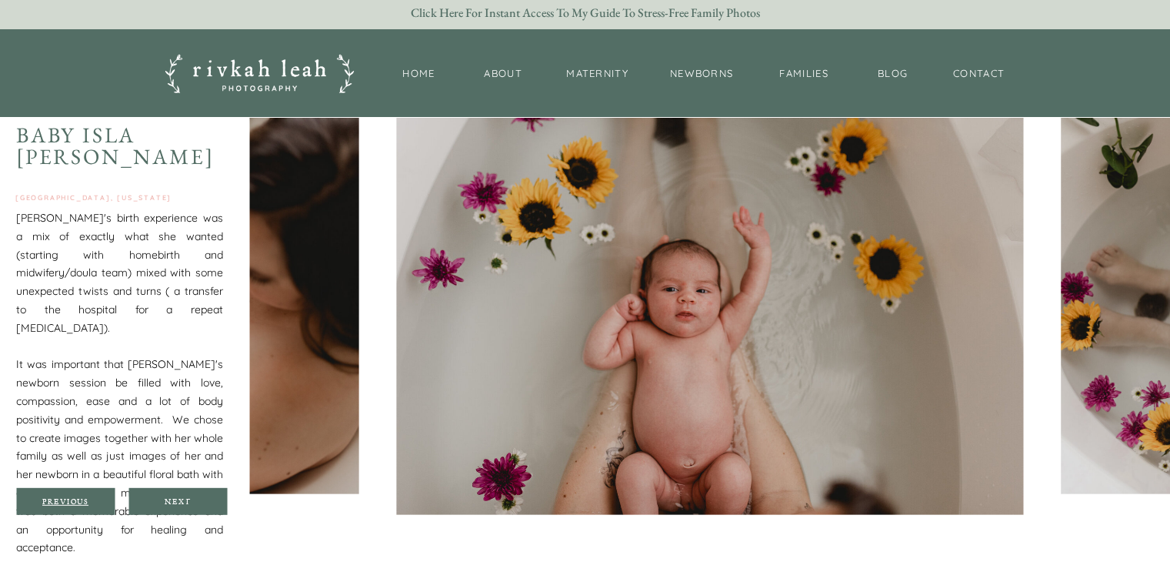
click at [55, 498] on div "Previous" at bounding box center [65, 500] width 92 height 9
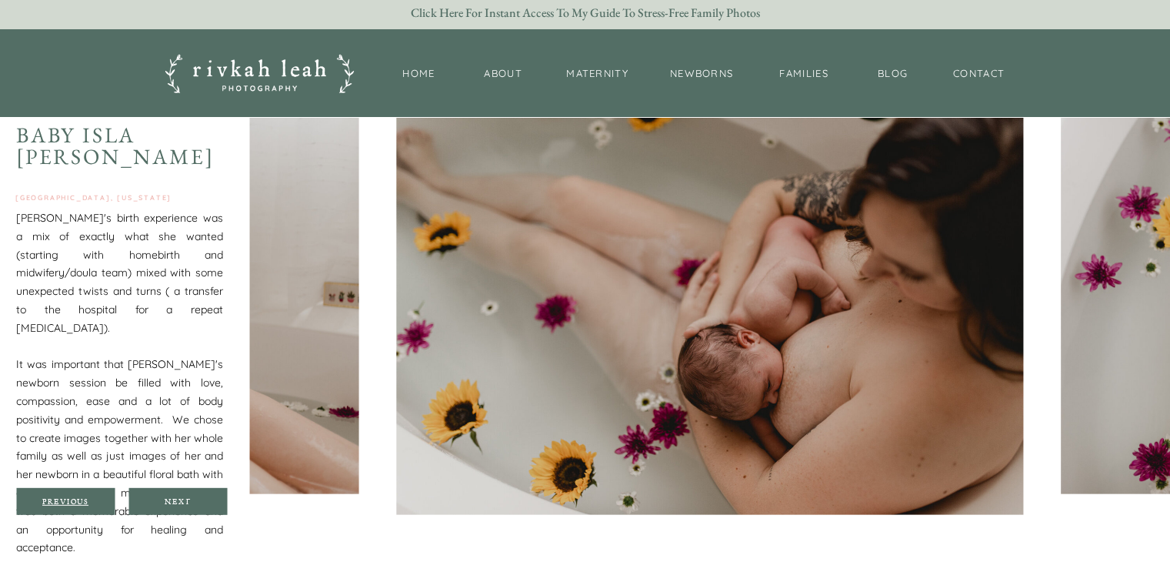
click at [55, 498] on div "Previous" at bounding box center [65, 500] width 92 height 9
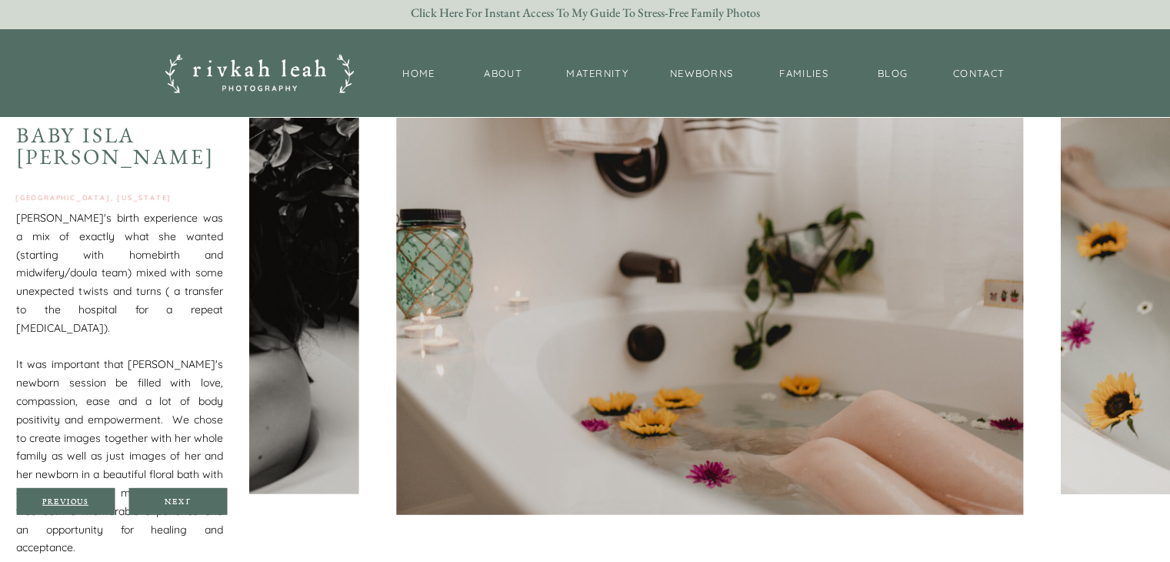
click at [55, 498] on div "Previous" at bounding box center [65, 500] width 92 height 9
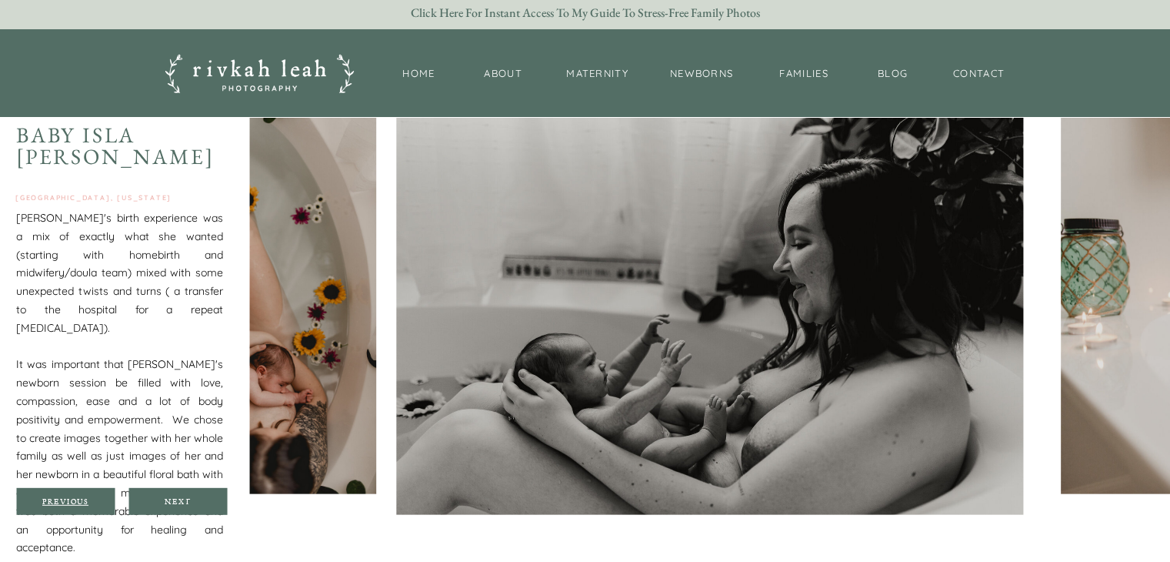
click at [55, 498] on div "Previous" at bounding box center [65, 500] width 92 height 9
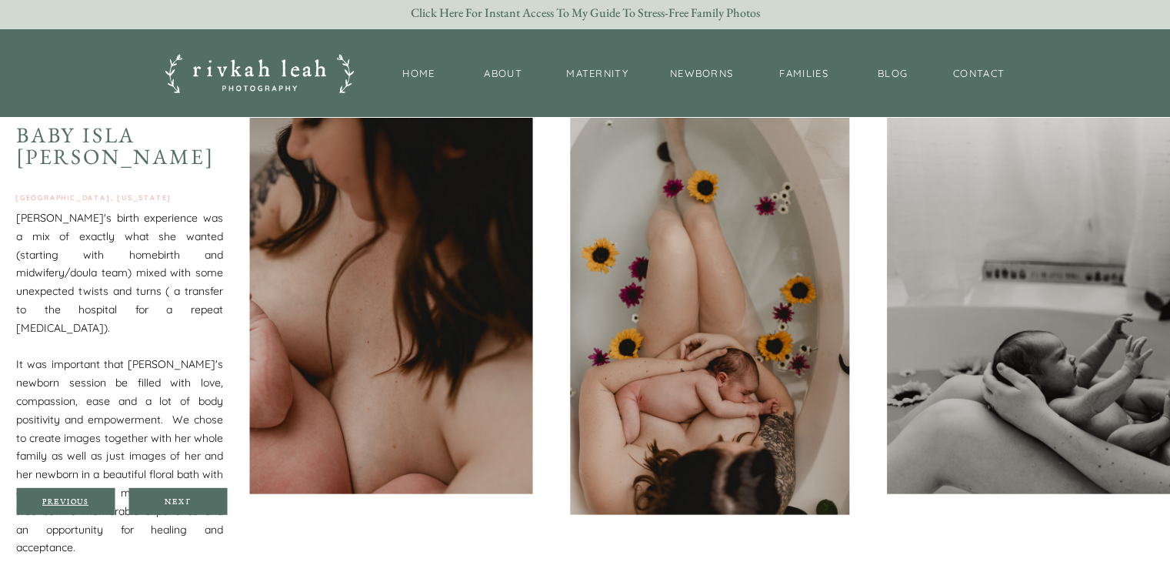
click at [55, 498] on div "Previous" at bounding box center [65, 500] width 92 height 9
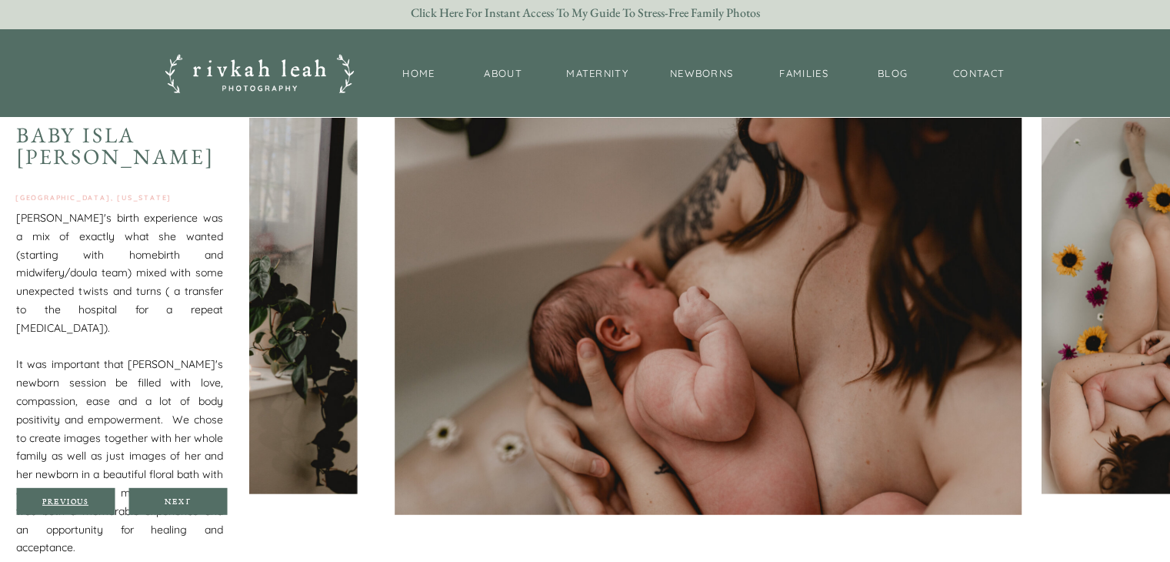
click at [55, 498] on div "Previous" at bounding box center [65, 500] width 92 height 9
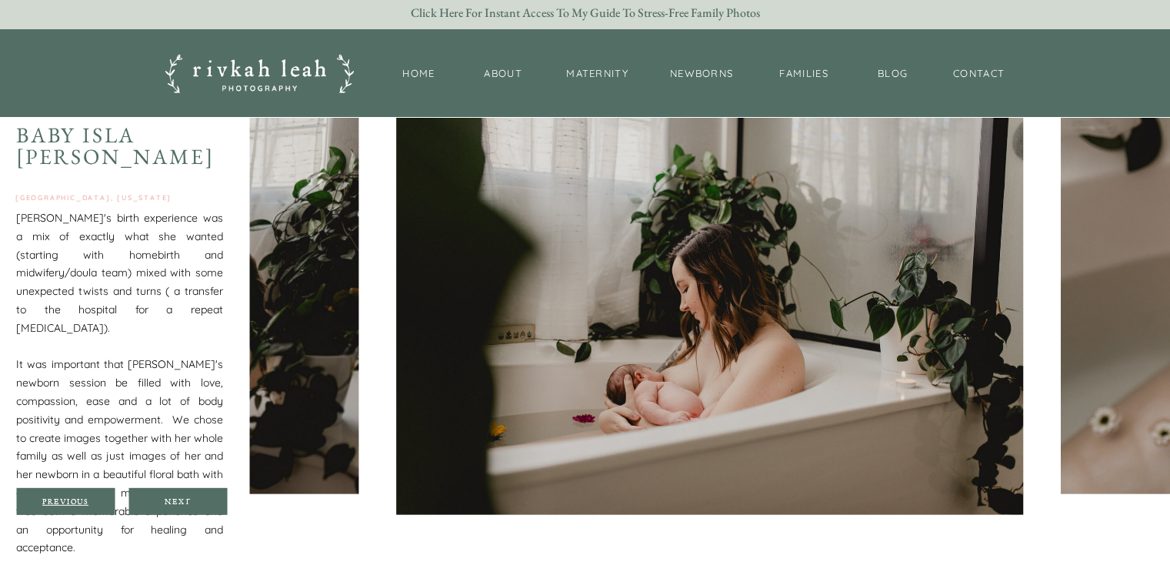
click at [55, 498] on div "Previous" at bounding box center [65, 500] width 92 height 9
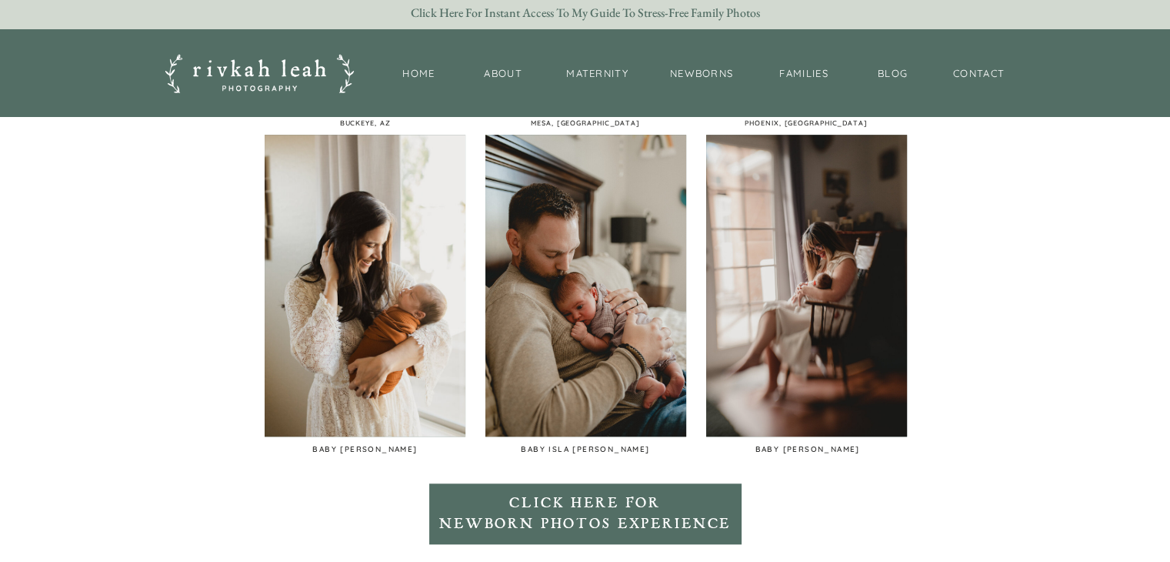
scroll to position [1223, 0]
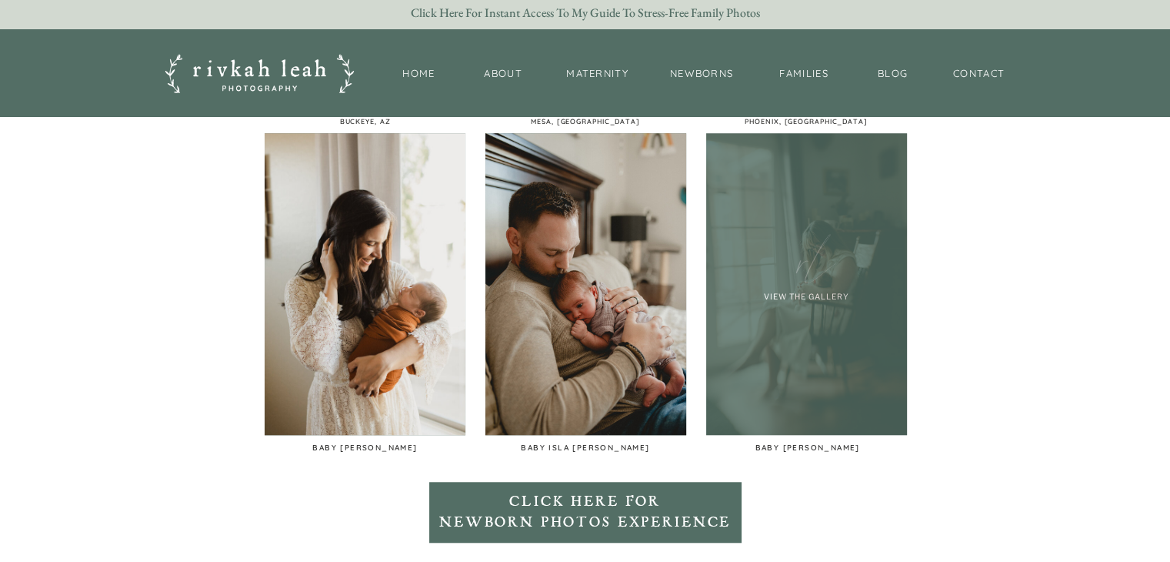
click at [795, 393] on div at bounding box center [806, 284] width 201 height 302
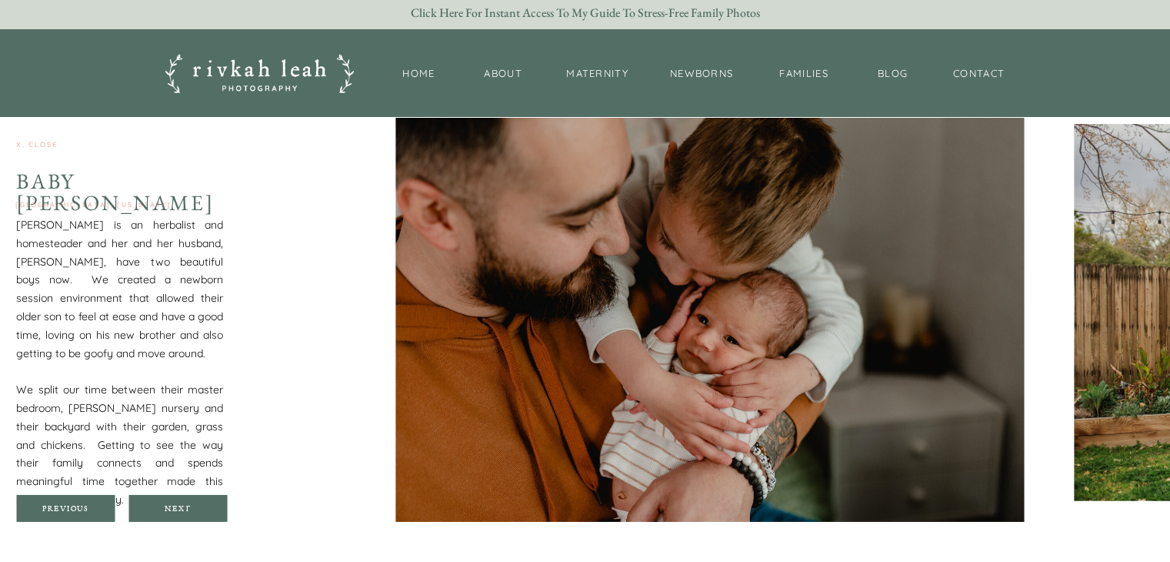
scroll to position [4905, 0]
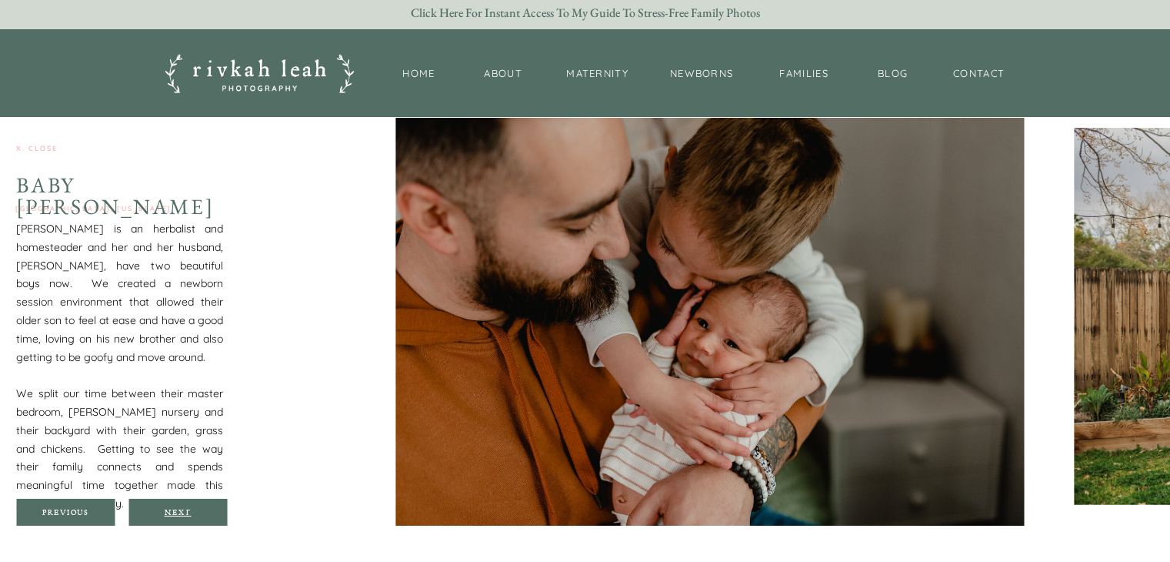
click at [191, 515] on div "Next" at bounding box center [178, 511] width 92 height 9
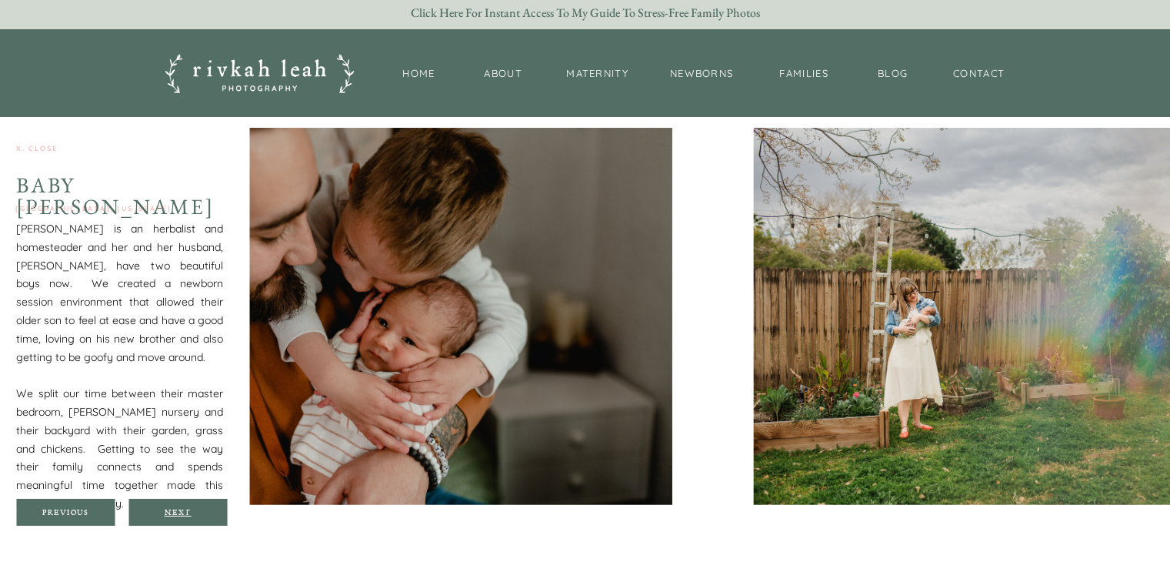
click at [191, 515] on div "Next" at bounding box center [178, 511] width 92 height 9
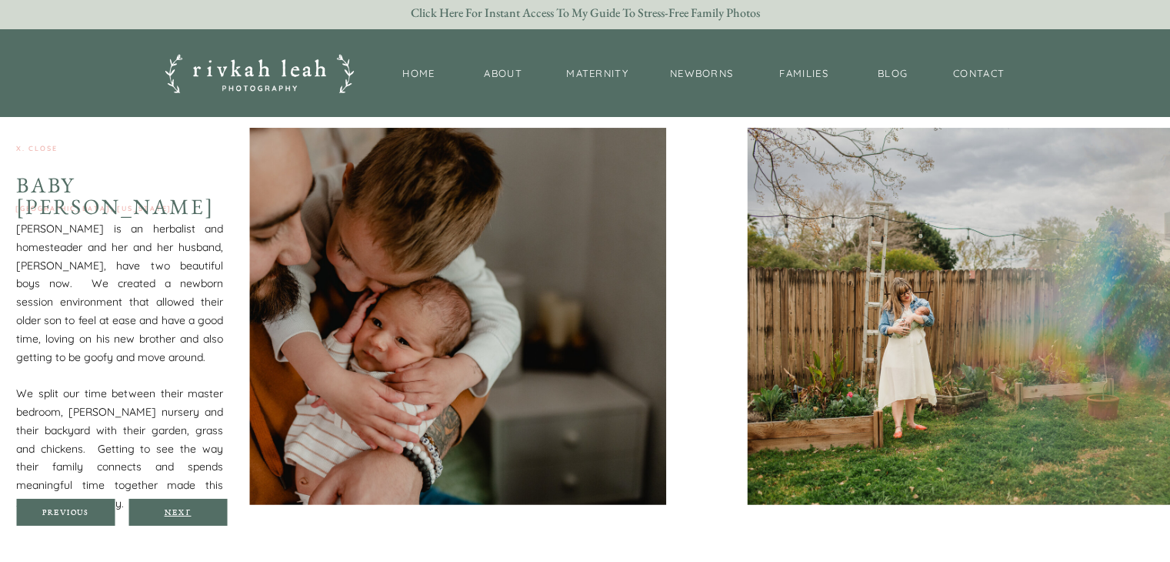
click at [185, 512] on div "Next" at bounding box center [178, 511] width 92 height 9
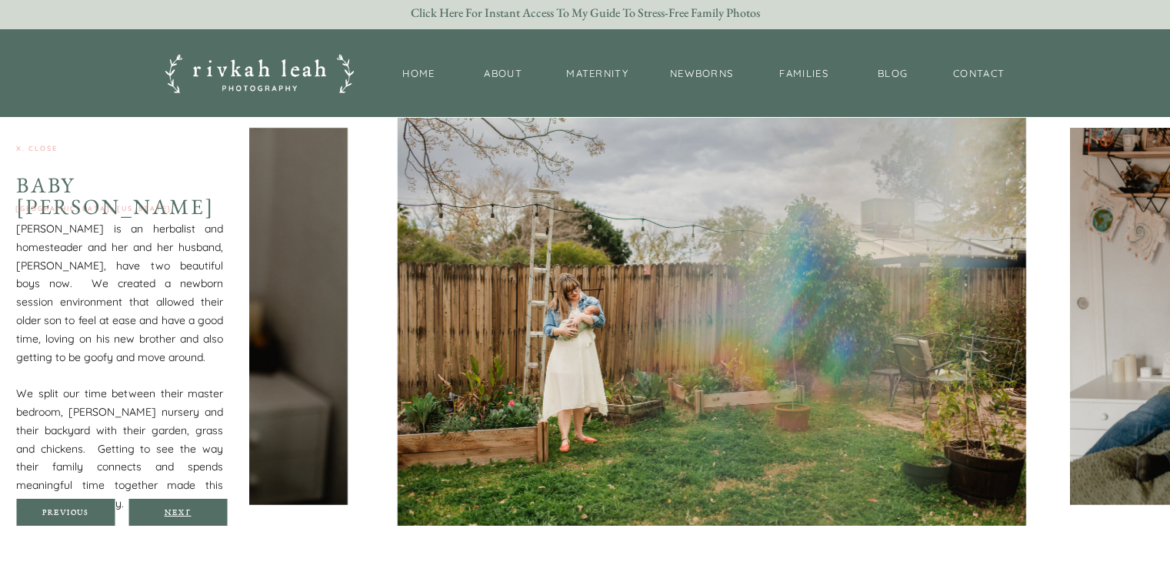
click at [185, 512] on div "Next" at bounding box center [178, 511] width 92 height 9
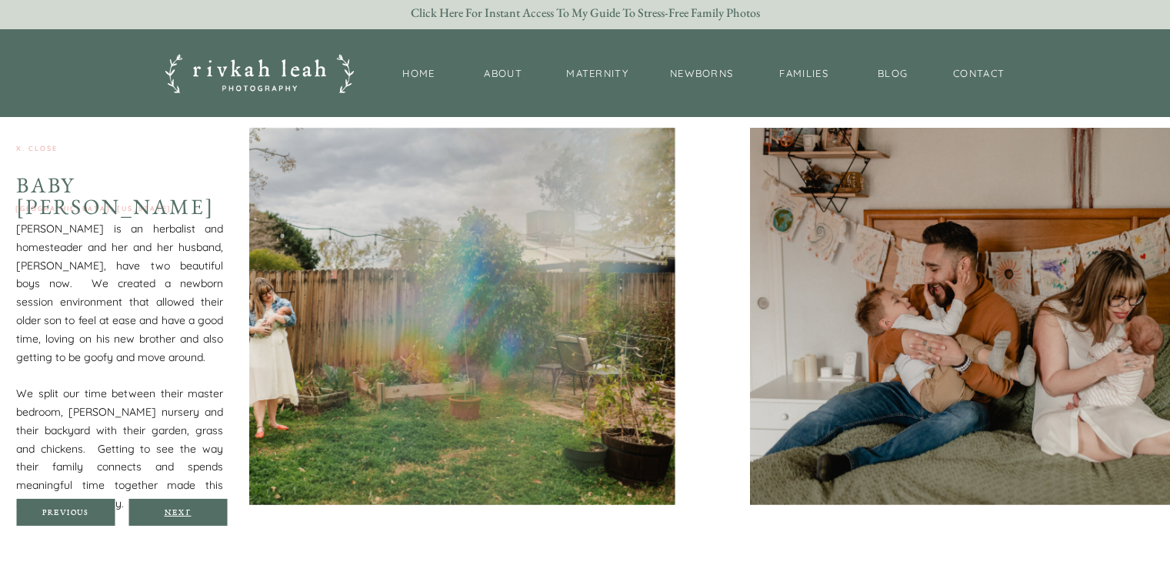
click at [185, 512] on div "Next" at bounding box center [178, 511] width 92 height 9
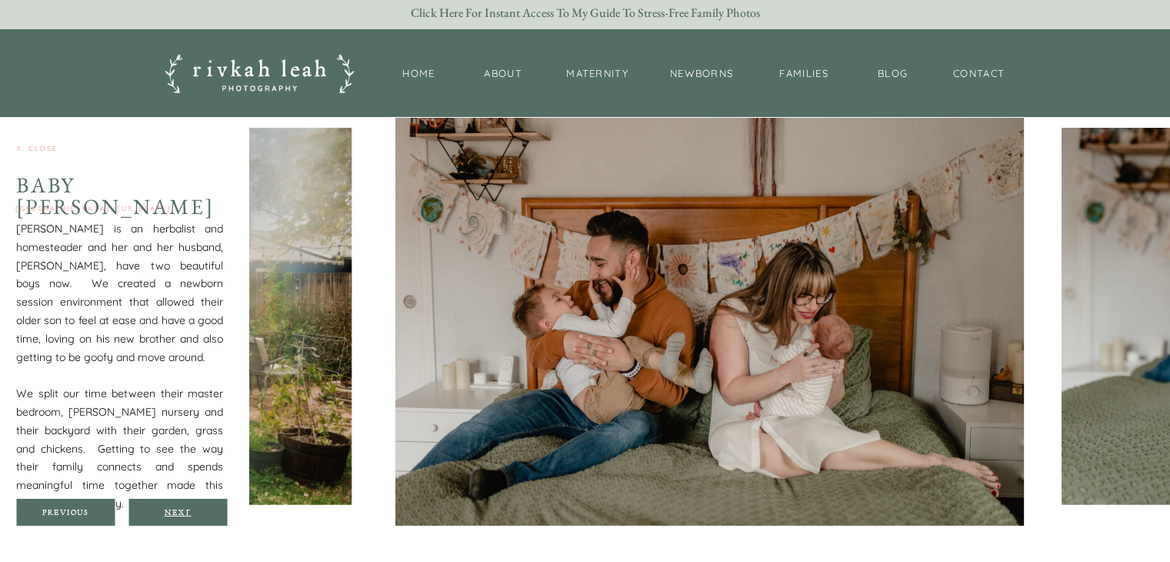
click at [185, 512] on div "Next" at bounding box center [178, 511] width 92 height 9
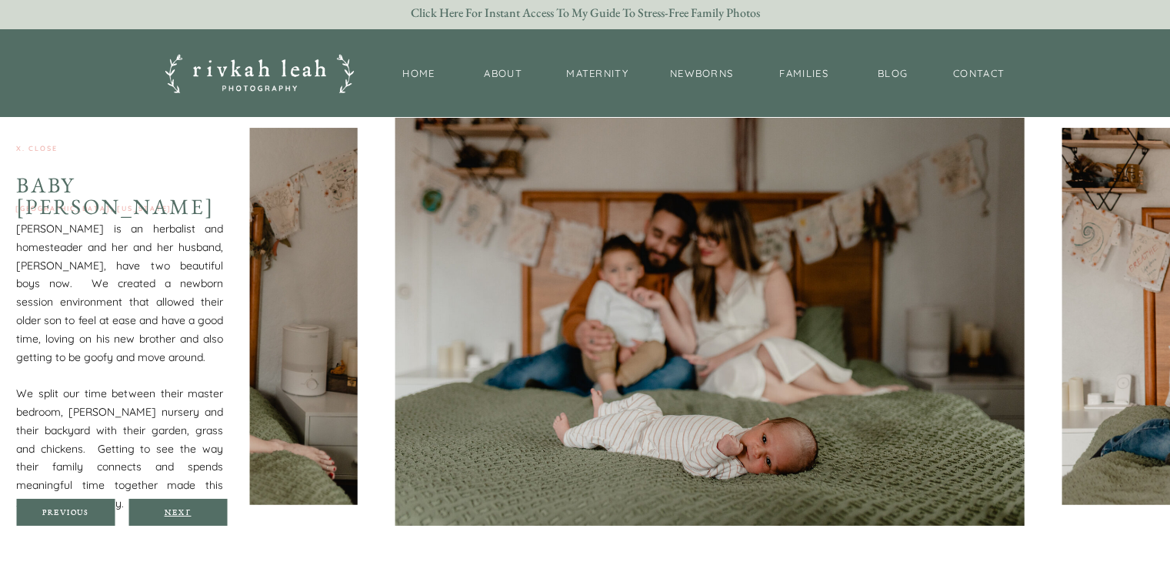
click at [185, 512] on div "Next" at bounding box center [178, 511] width 92 height 9
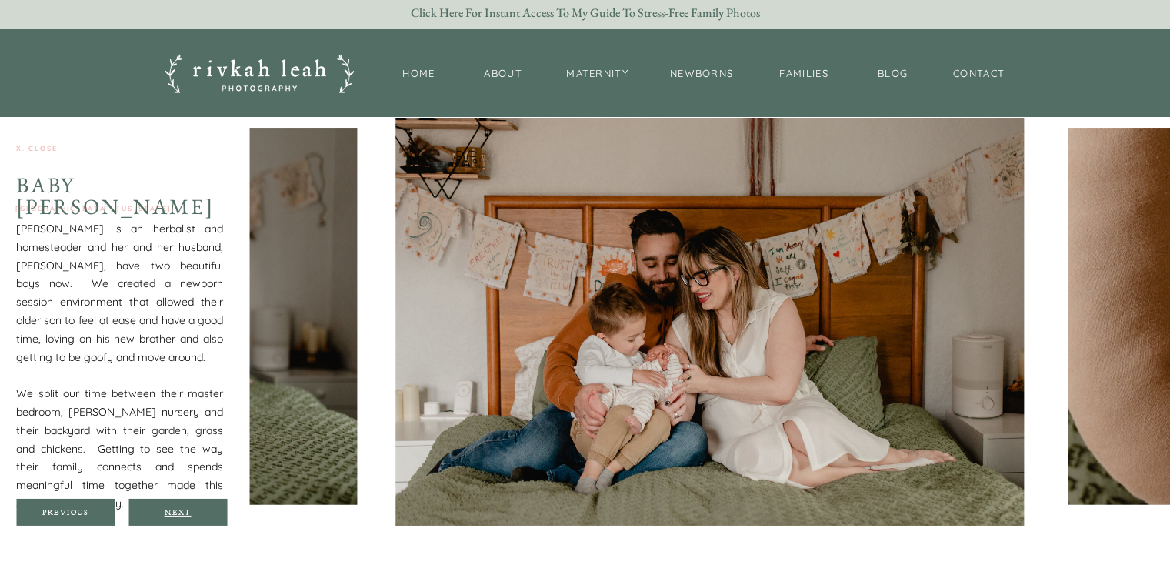
click at [185, 512] on div "Next" at bounding box center [178, 511] width 92 height 9
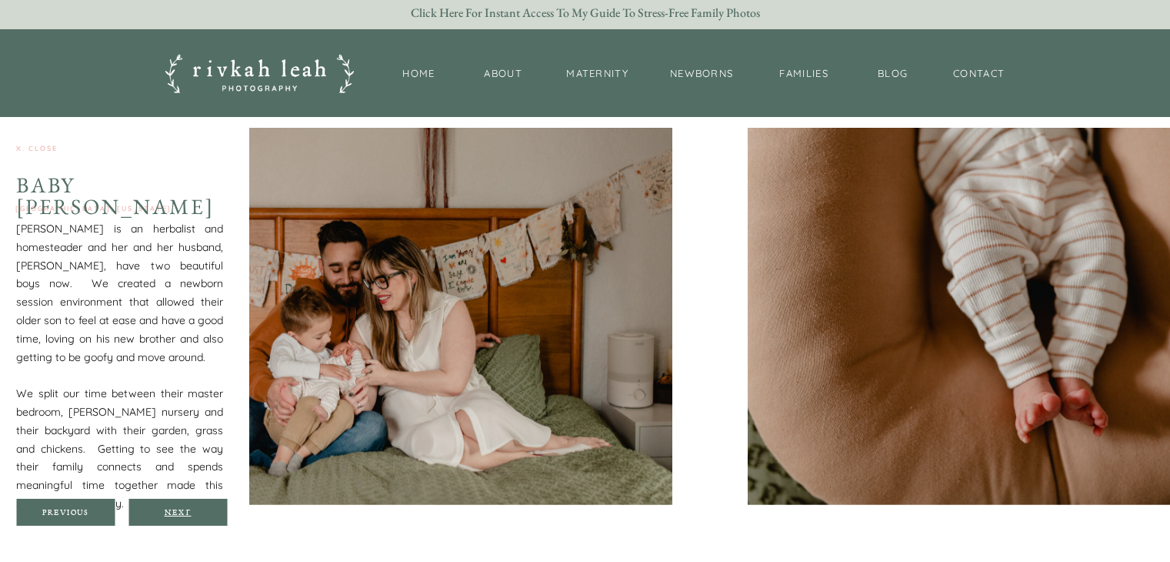
click at [185, 512] on div "Next" at bounding box center [178, 511] width 92 height 9
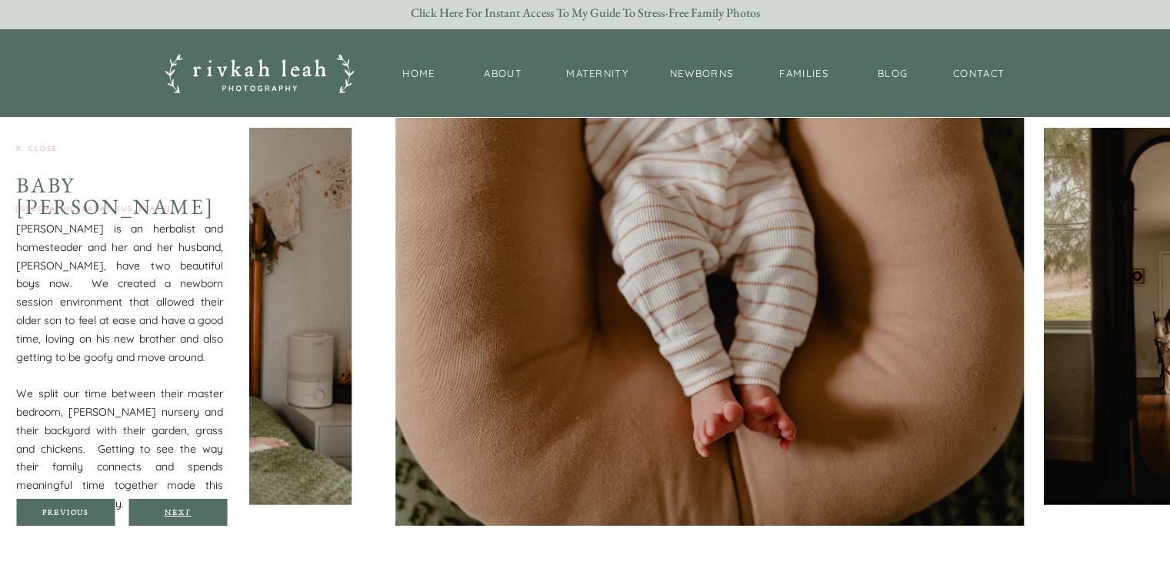
click at [185, 512] on div "Next" at bounding box center [178, 511] width 92 height 9
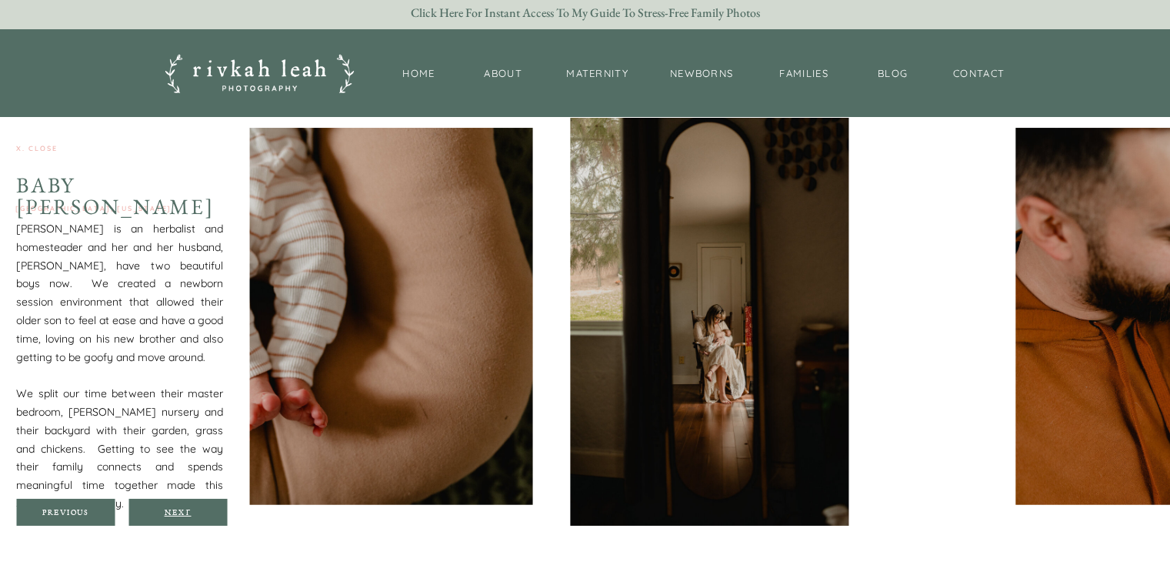
click at [185, 512] on div "Next" at bounding box center [178, 511] width 92 height 9
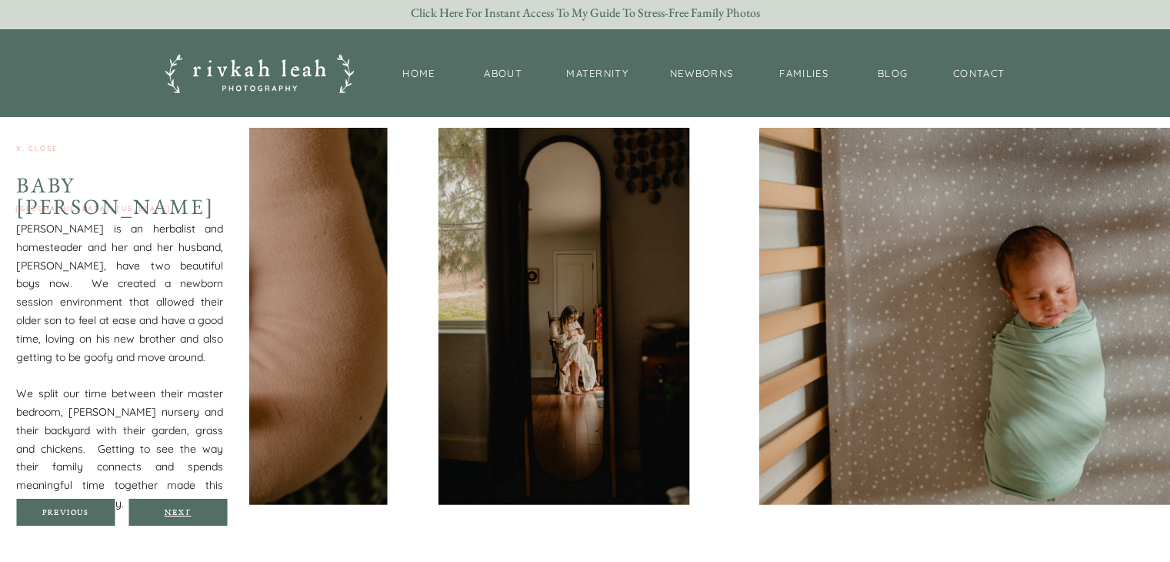
click at [185, 512] on div "Next" at bounding box center [178, 511] width 92 height 9
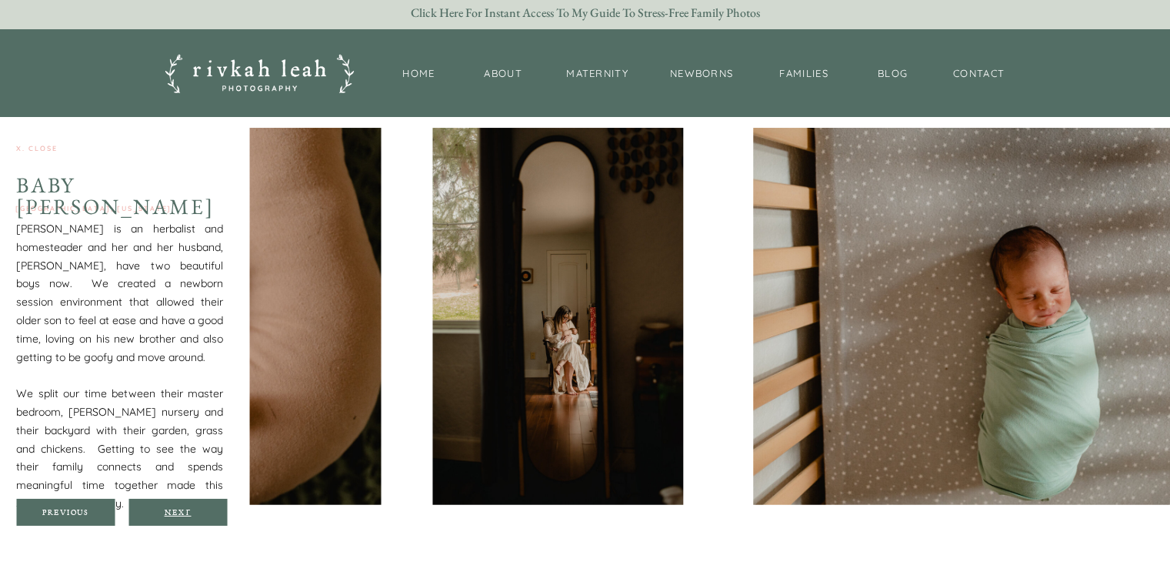
click at [185, 512] on div "Next" at bounding box center [178, 511] width 92 height 9
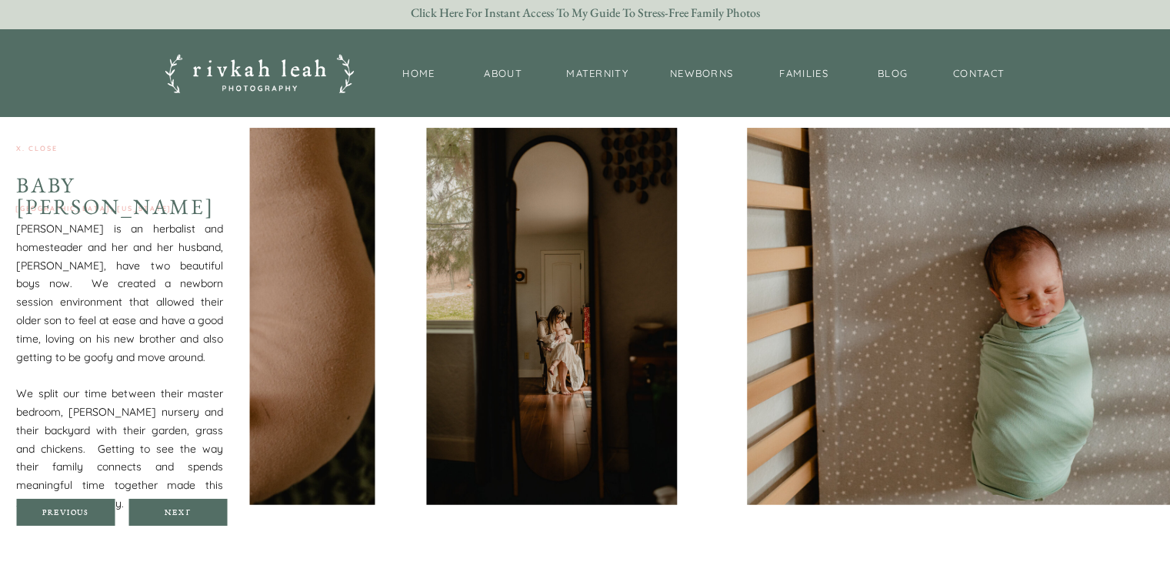
click at [180, 502] on div at bounding box center [177, 512] width 98 height 27
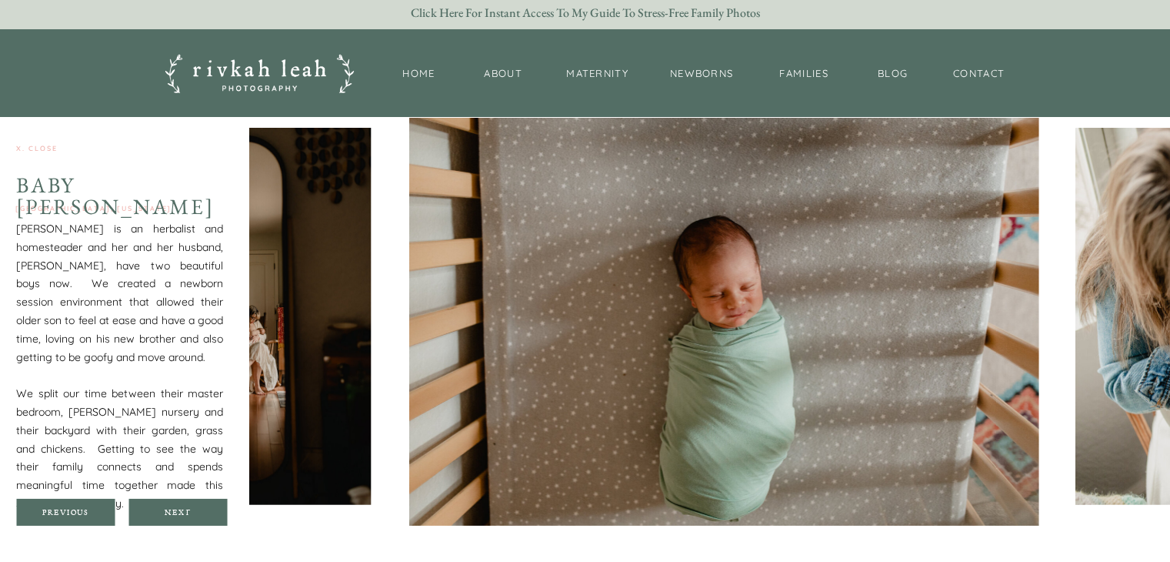
click at [180, 502] on div at bounding box center [177, 512] width 98 height 27
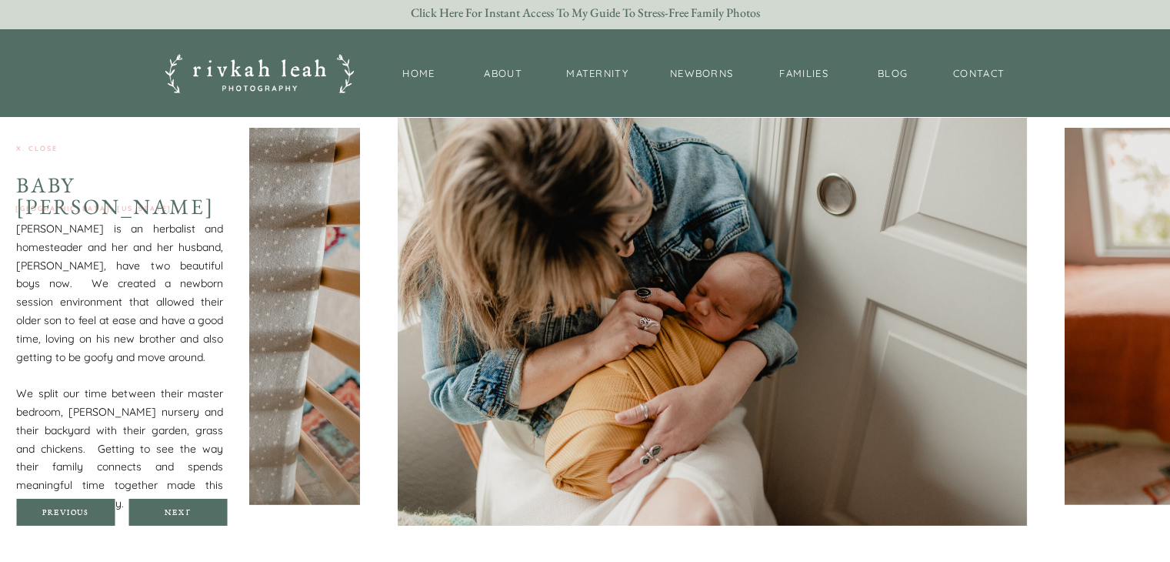
click at [180, 502] on div at bounding box center [177, 512] width 98 height 27
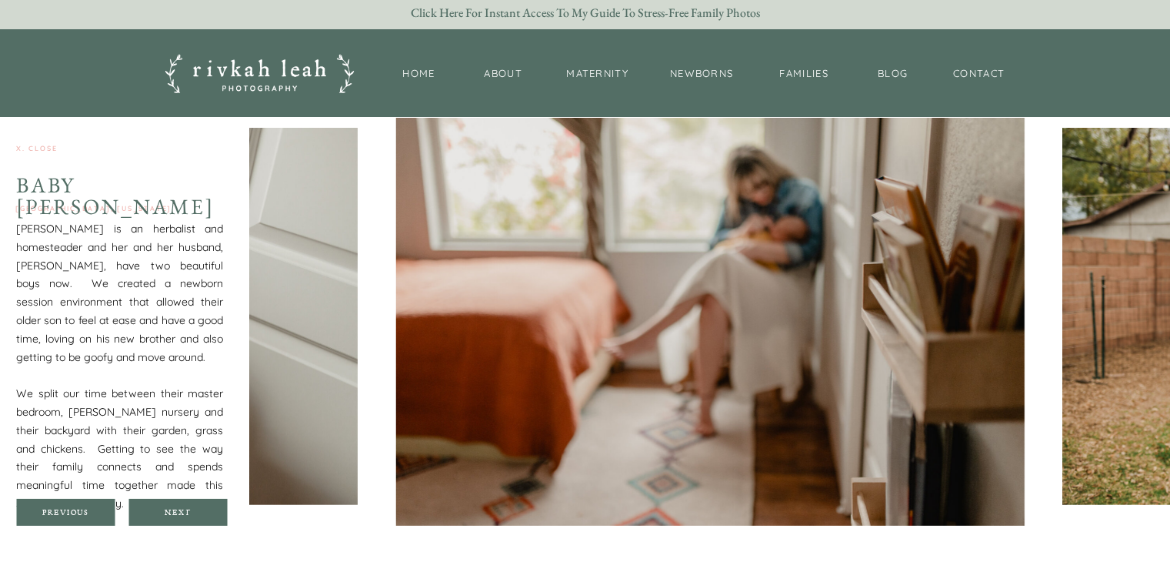
click at [180, 502] on div at bounding box center [177, 512] width 98 height 27
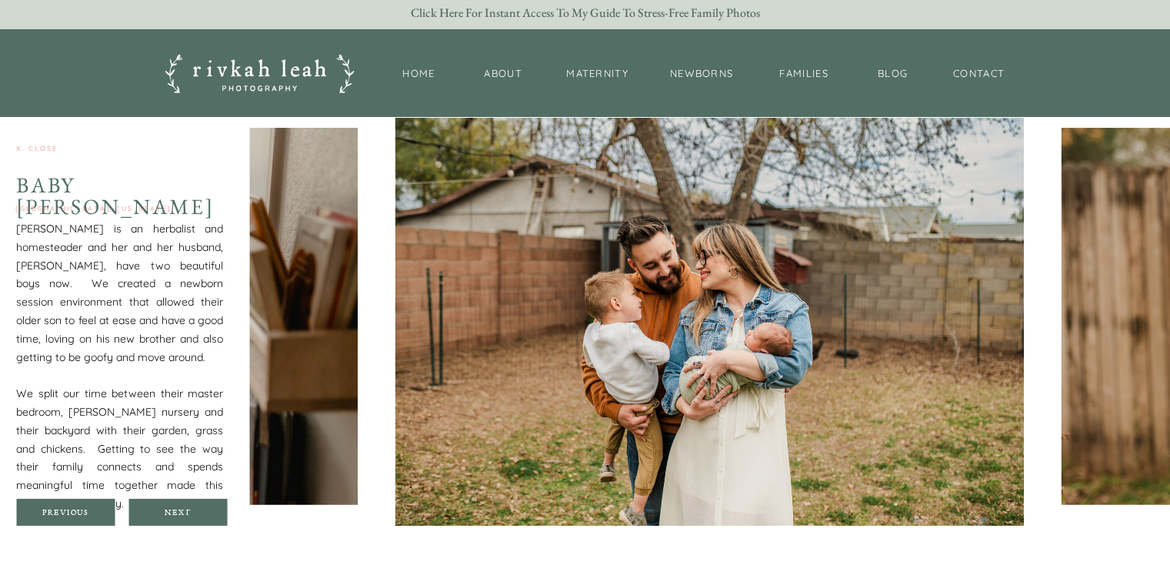
click at [180, 502] on div at bounding box center [177, 512] width 98 height 27
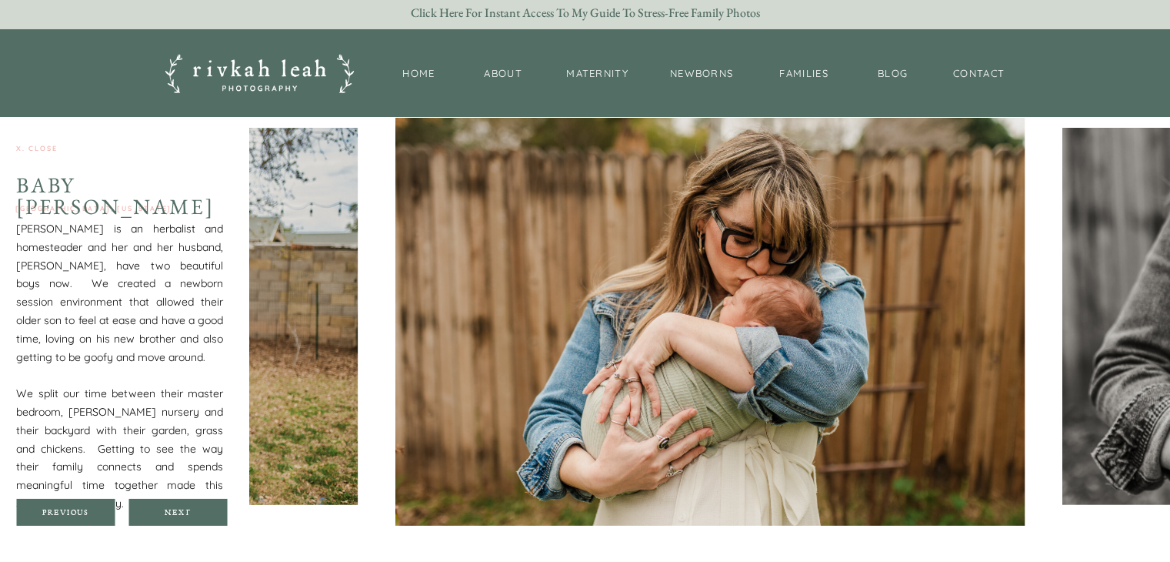
click at [180, 502] on div at bounding box center [177, 512] width 98 height 27
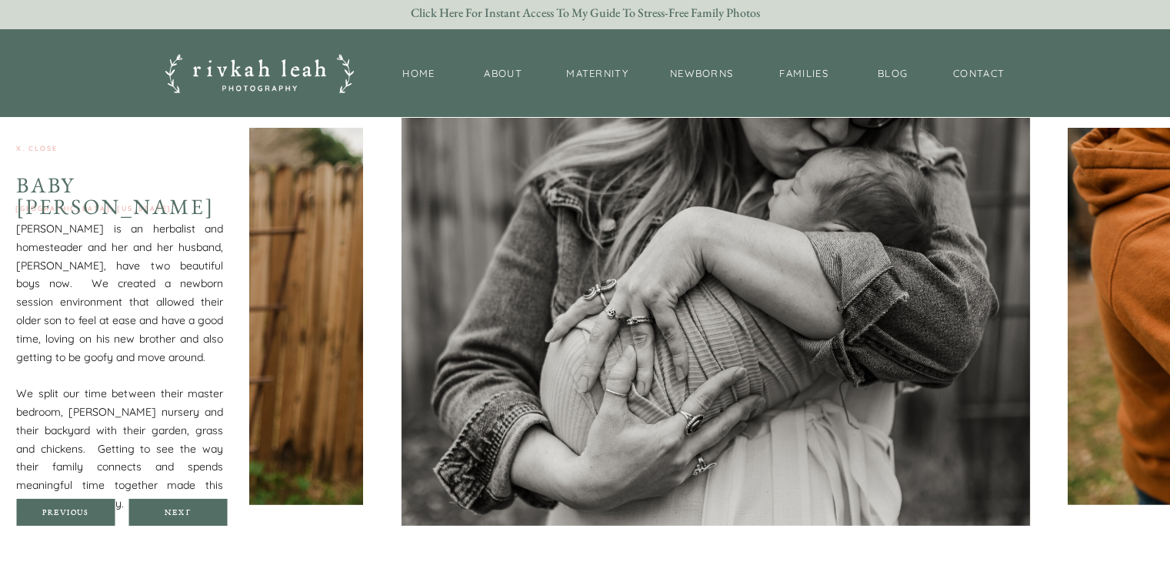
click at [180, 502] on div at bounding box center [177, 512] width 98 height 27
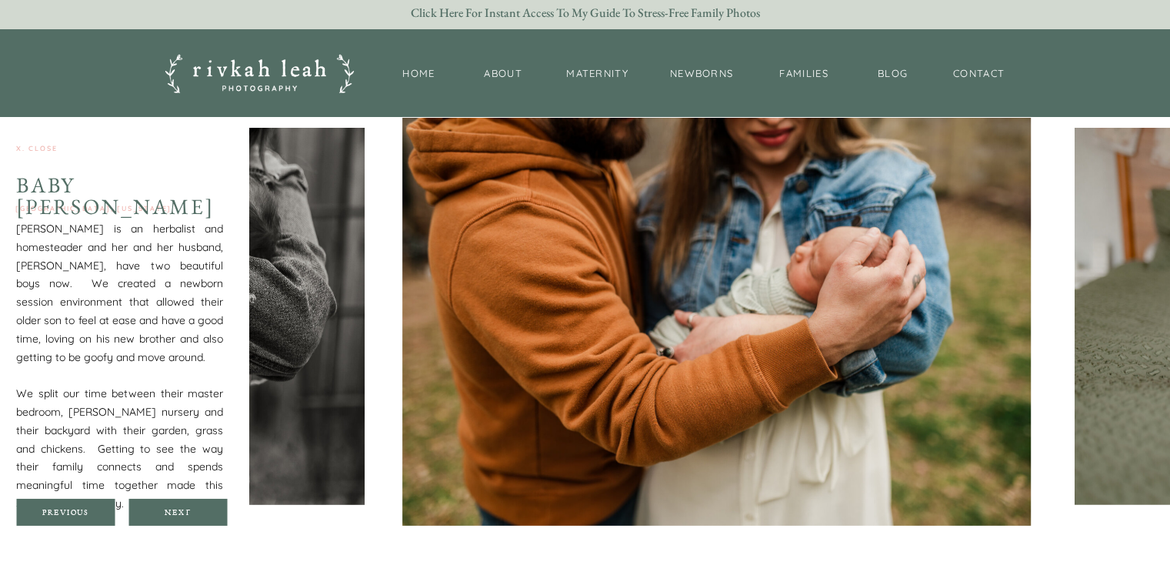
click at [180, 502] on div at bounding box center [177, 512] width 98 height 27
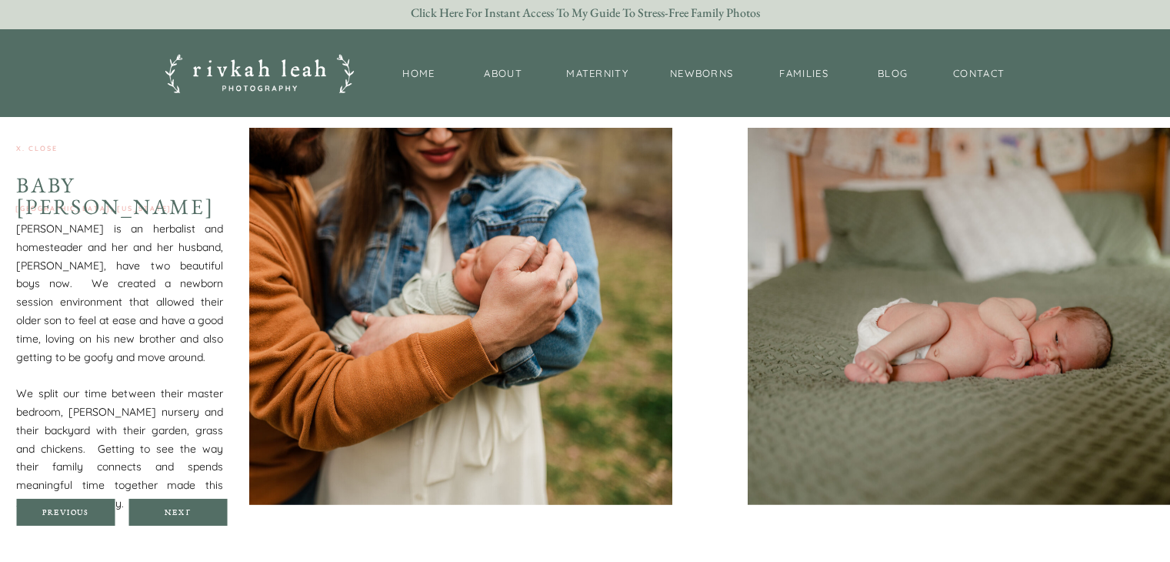
click at [180, 502] on div at bounding box center [177, 512] width 98 height 27
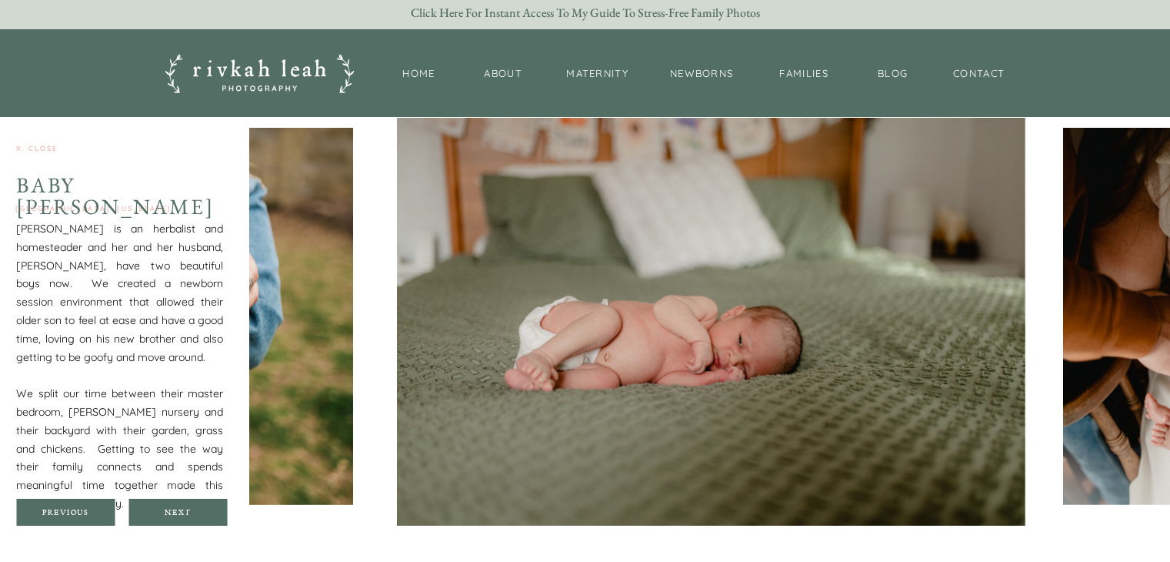
click at [180, 502] on div at bounding box center [177, 512] width 98 height 27
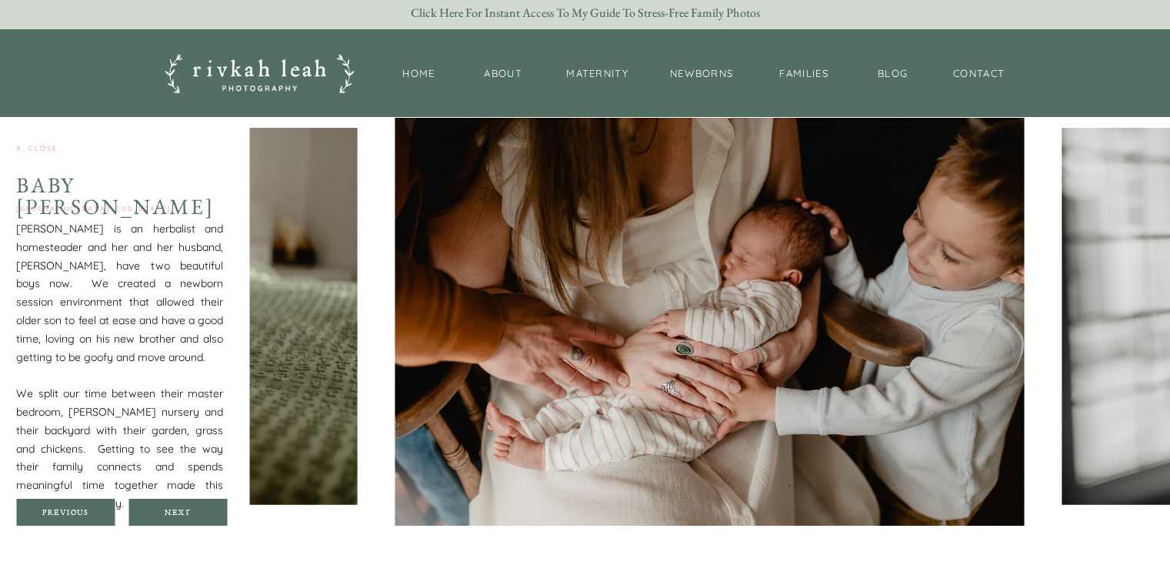
click at [180, 502] on div at bounding box center [177, 512] width 98 height 27
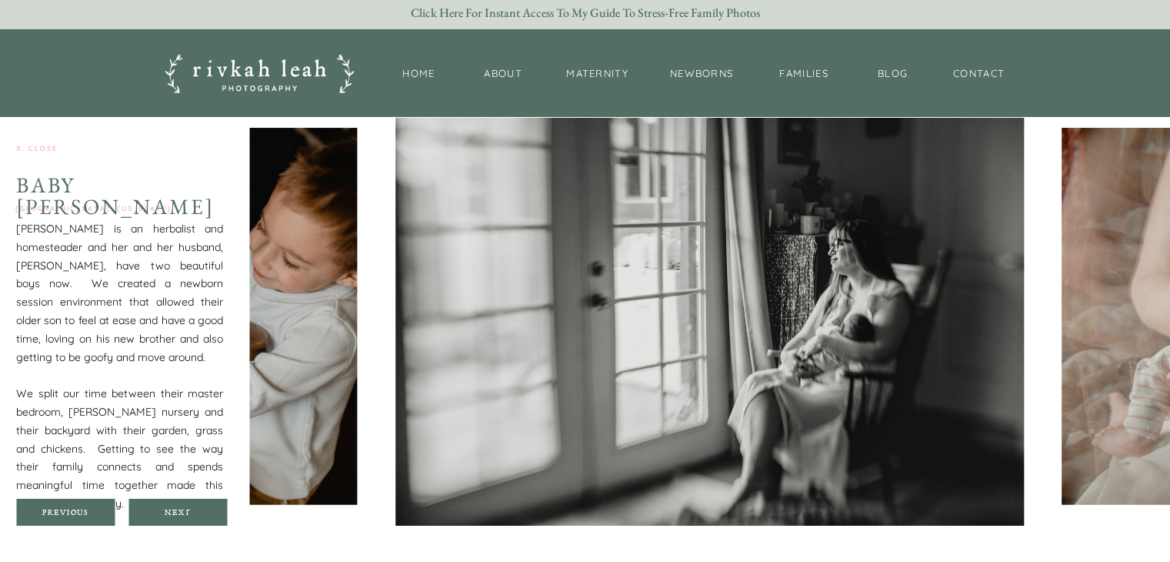
click at [180, 502] on div at bounding box center [177, 512] width 98 height 27
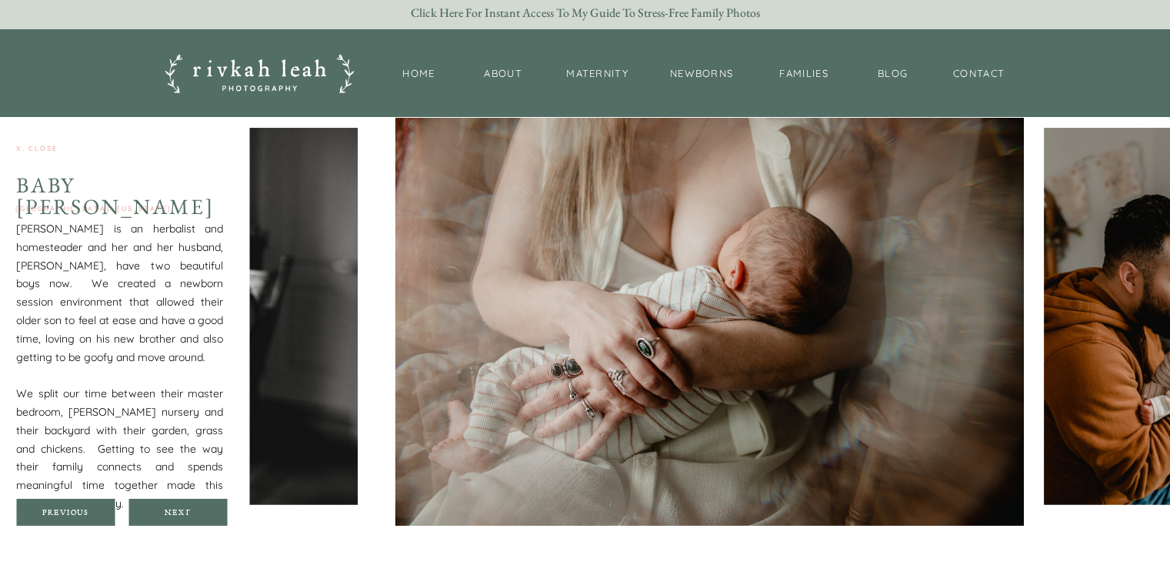
click at [180, 502] on div at bounding box center [177, 512] width 98 height 27
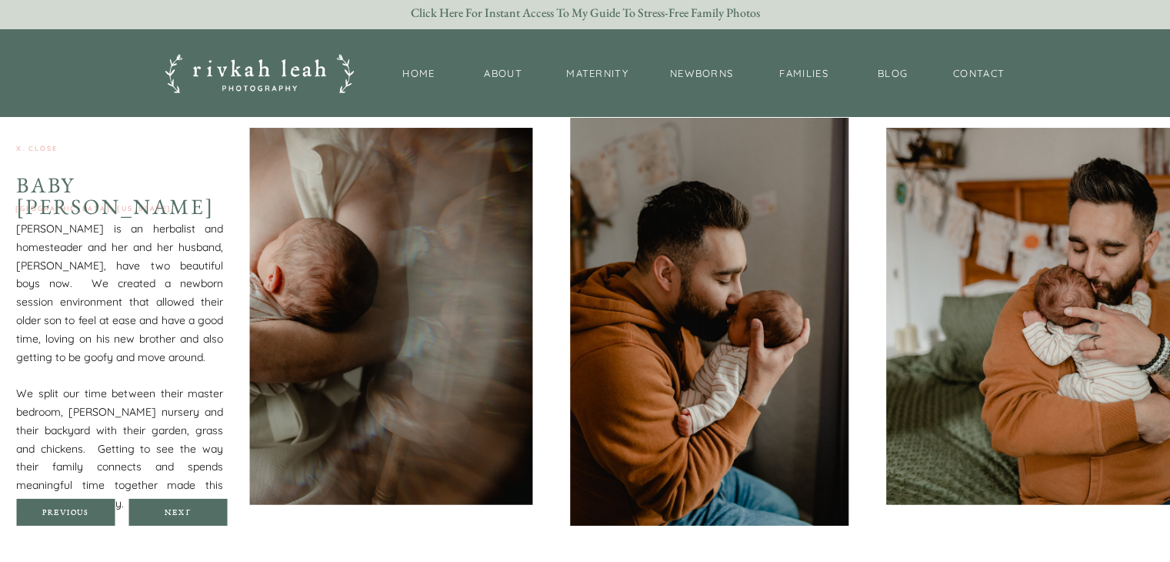
click at [74, 500] on div at bounding box center [65, 512] width 98 height 27
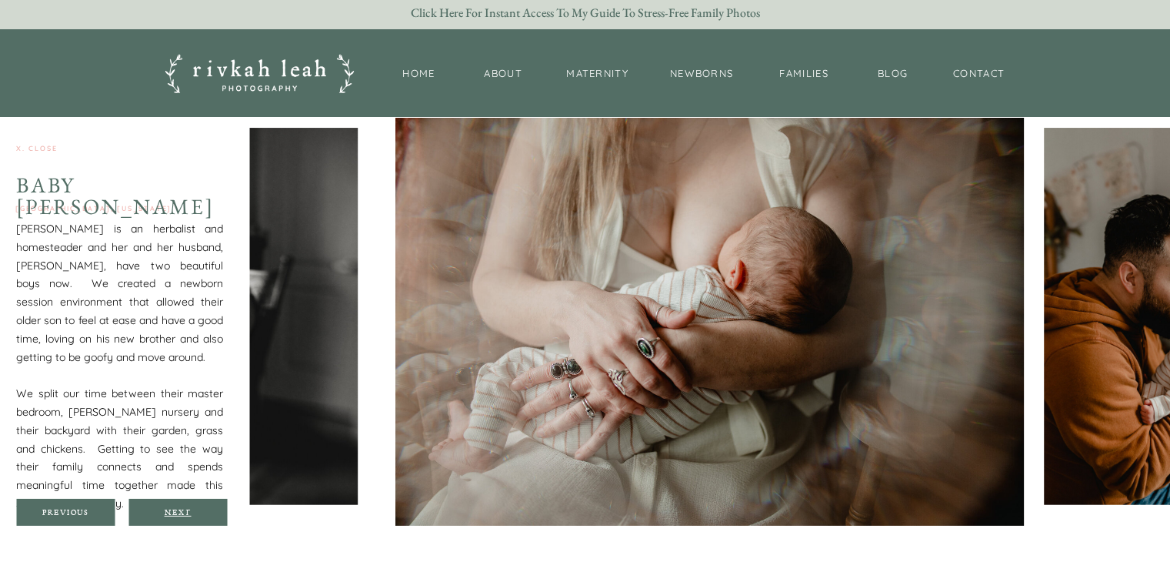
click at [197, 507] on div "Next" at bounding box center [178, 511] width 92 height 9
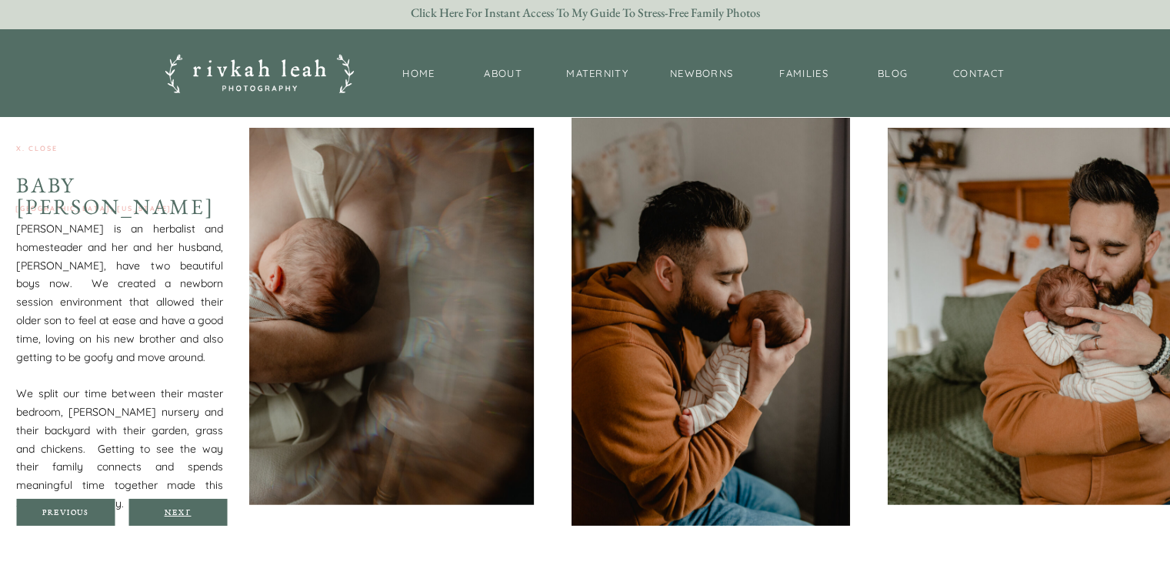
click at [197, 507] on div "Next" at bounding box center [178, 511] width 92 height 9
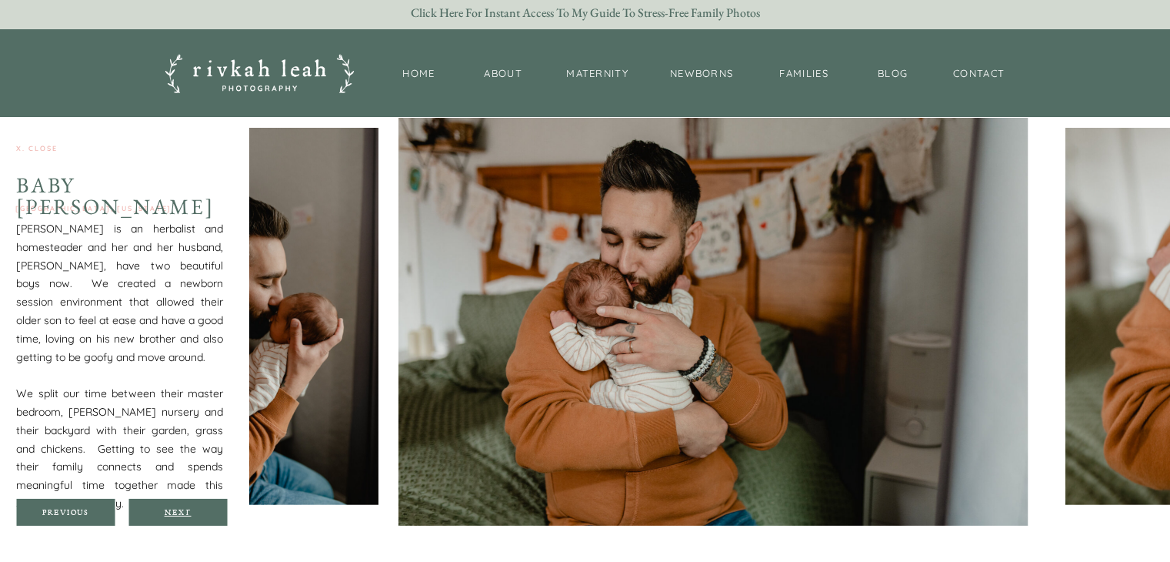
click at [197, 507] on div "Next" at bounding box center [178, 511] width 92 height 9
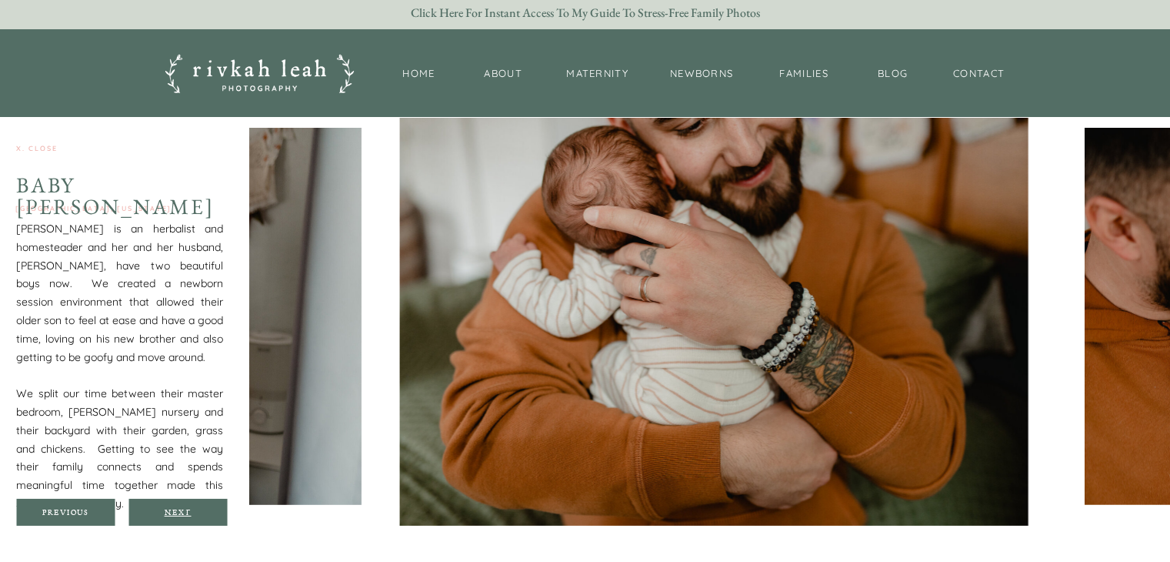
click at [197, 507] on div "Next" at bounding box center [178, 511] width 92 height 9
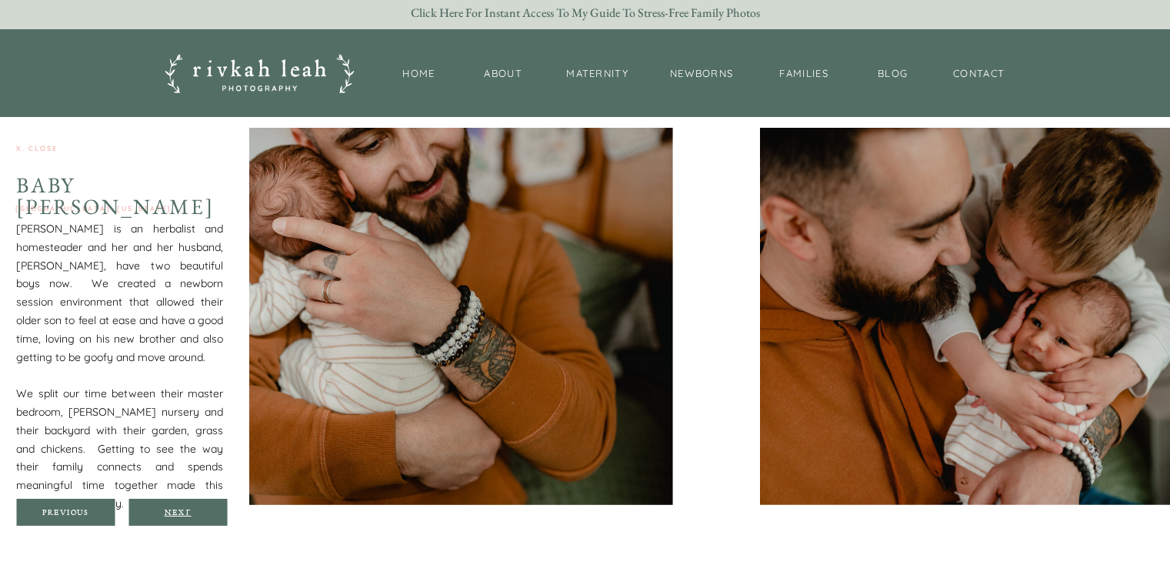
click at [197, 507] on div "Next" at bounding box center [178, 511] width 92 height 9
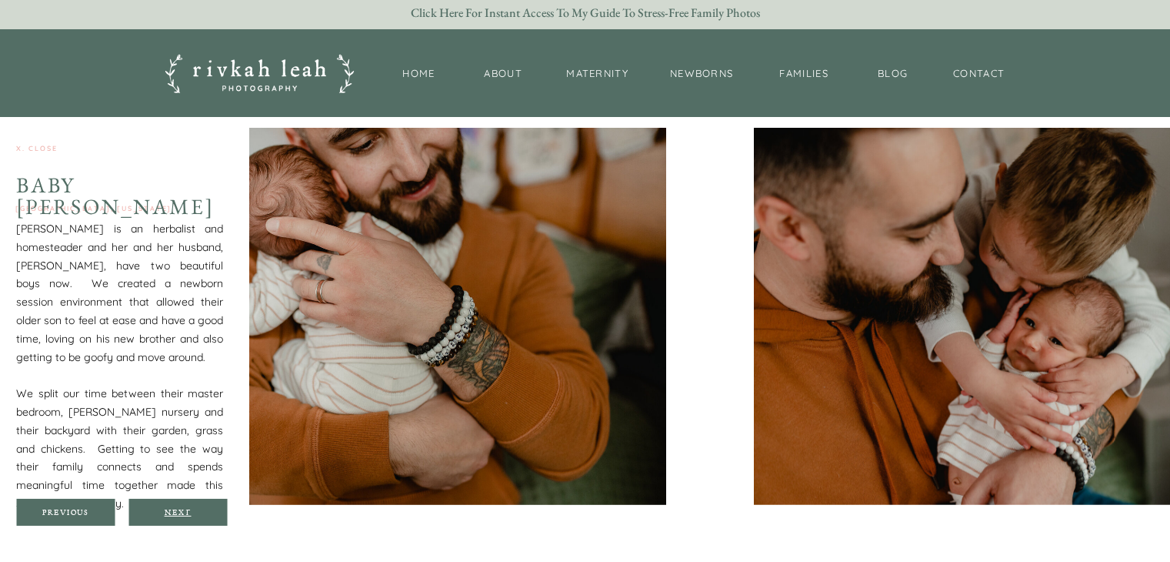
click at [197, 507] on div "Next" at bounding box center [178, 511] width 92 height 9
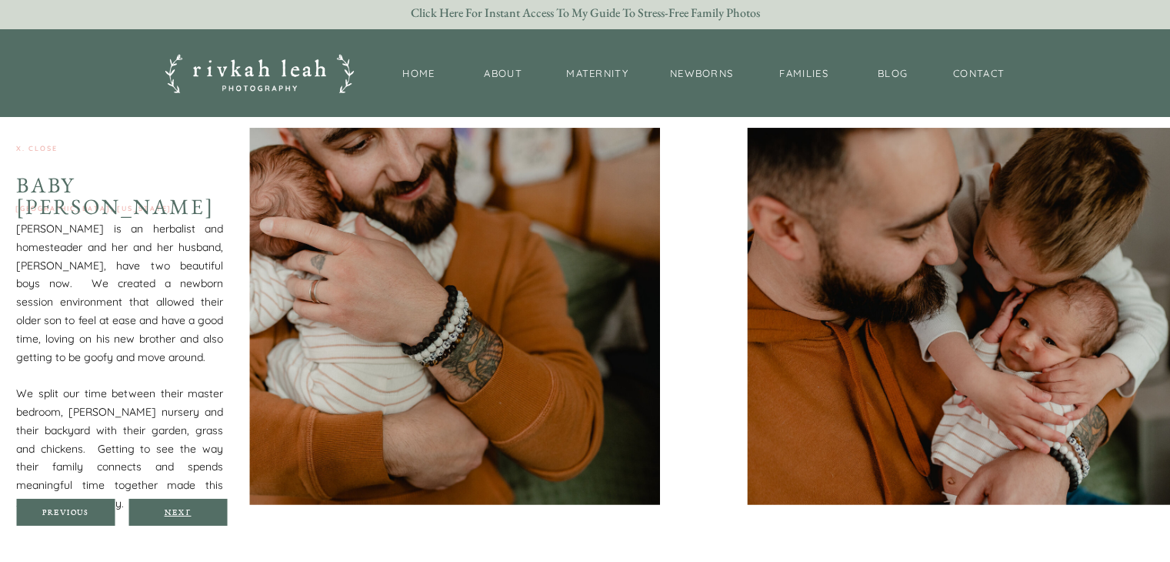
click at [178, 509] on div "Next" at bounding box center [178, 511] width 92 height 9
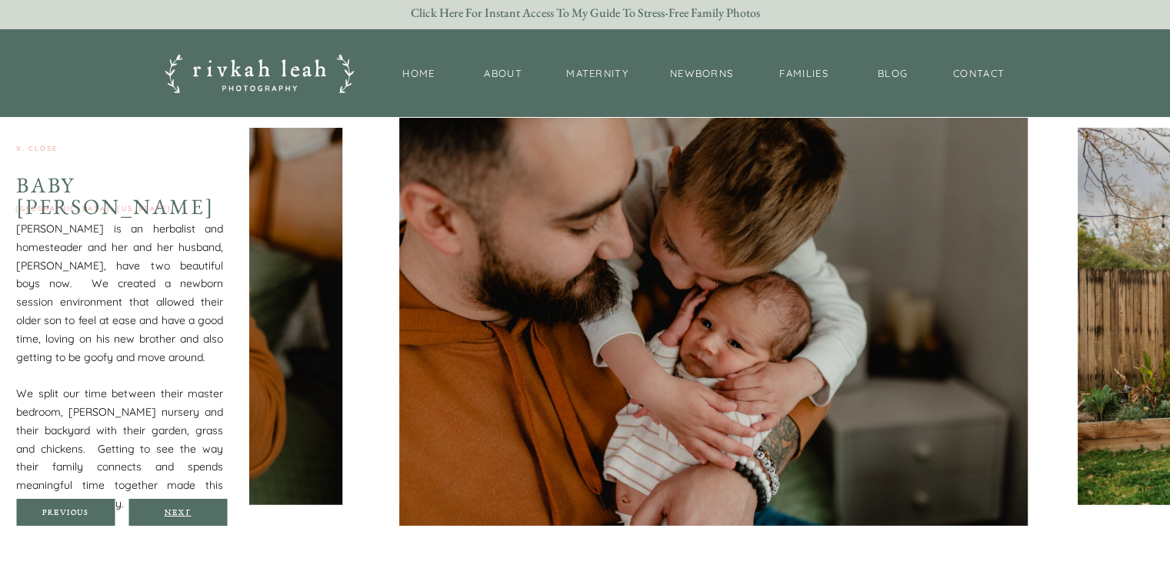
click at [178, 509] on div "Next" at bounding box center [178, 511] width 92 height 9
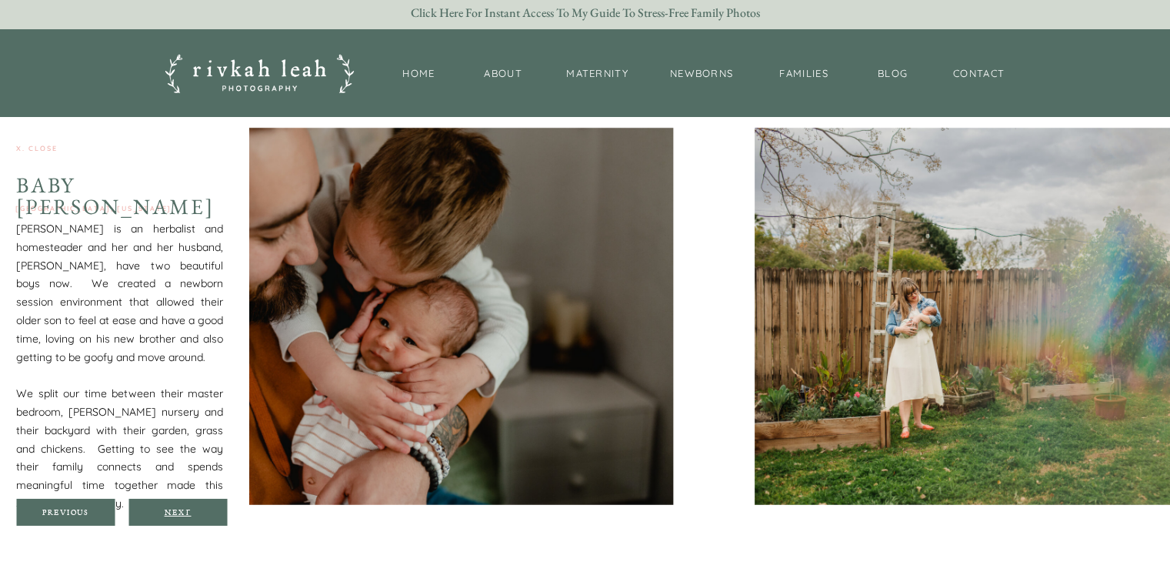
click at [178, 509] on div "Next" at bounding box center [178, 511] width 92 height 9
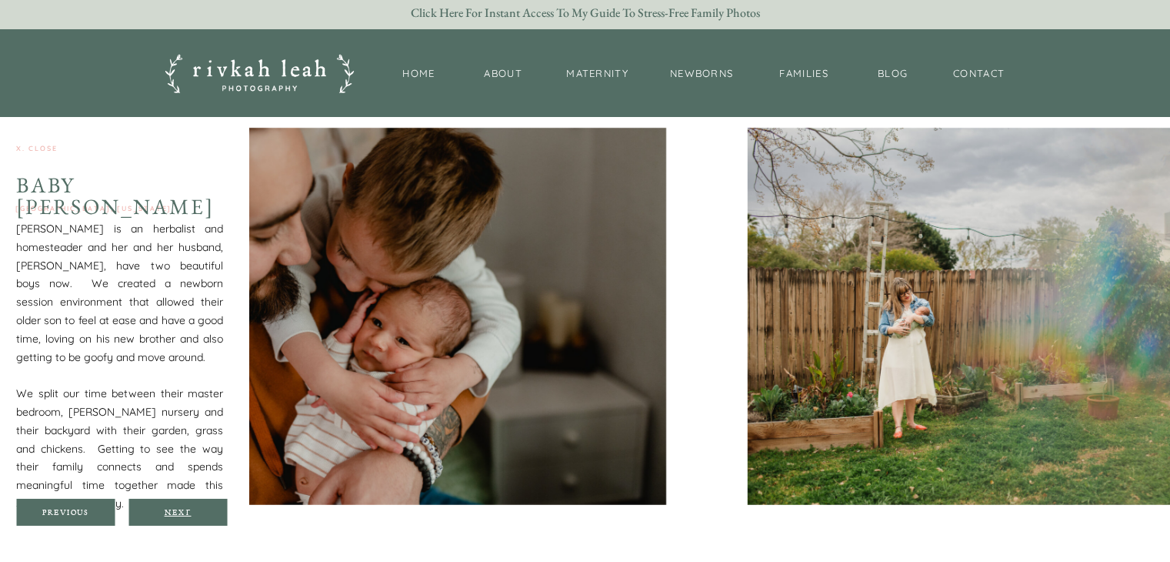
click at [178, 509] on div "Next" at bounding box center [178, 511] width 92 height 9
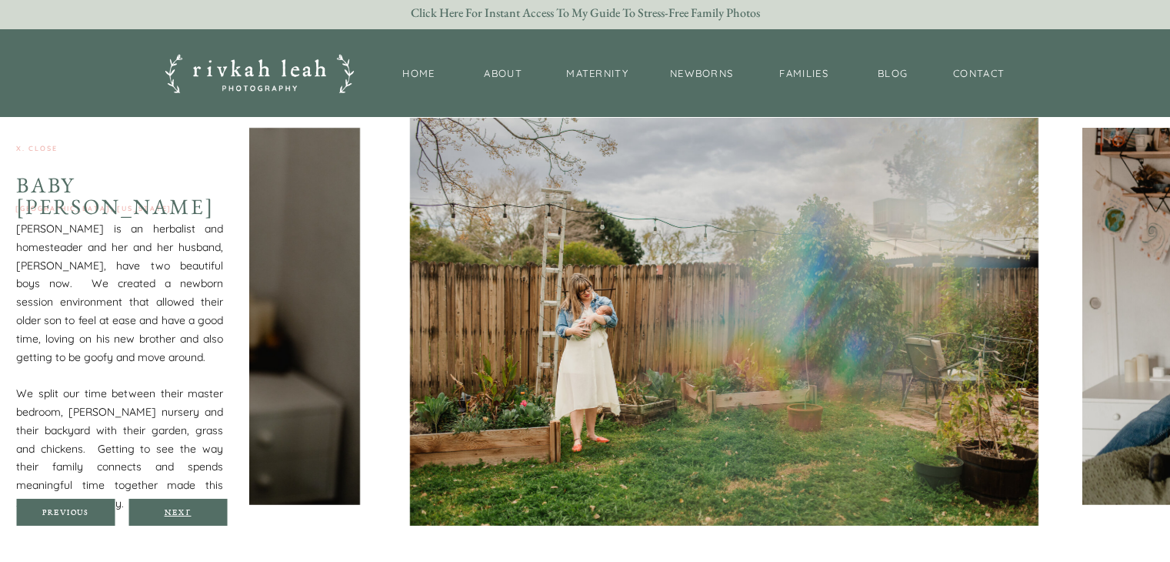
click at [178, 509] on div "Next" at bounding box center [178, 511] width 92 height 9
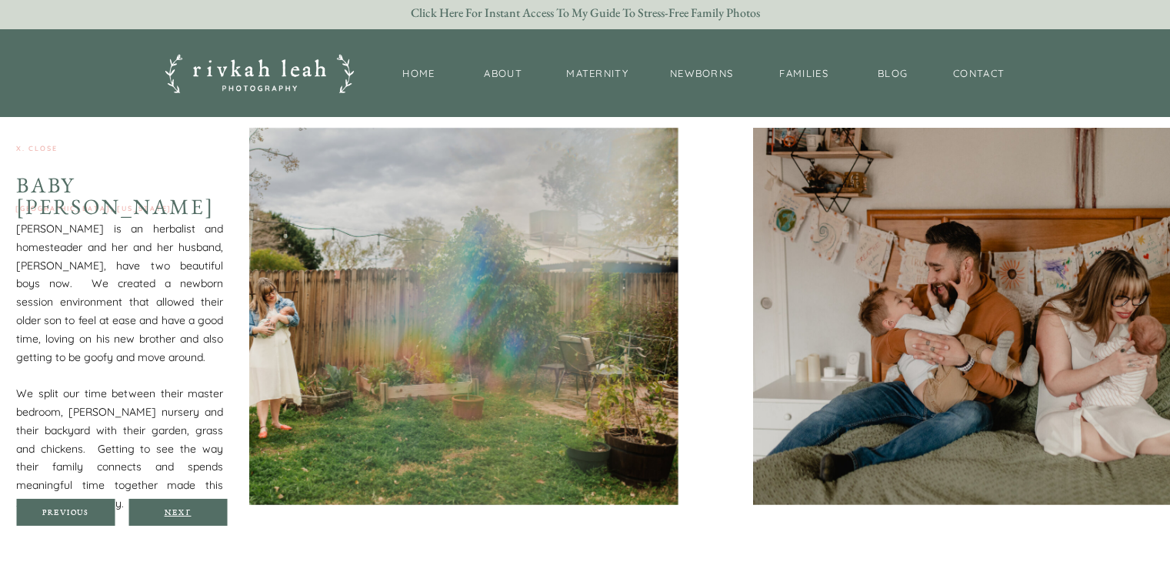
click at [178, 509] on div "Next" at bounding box center [178, 511] width 92 height 9
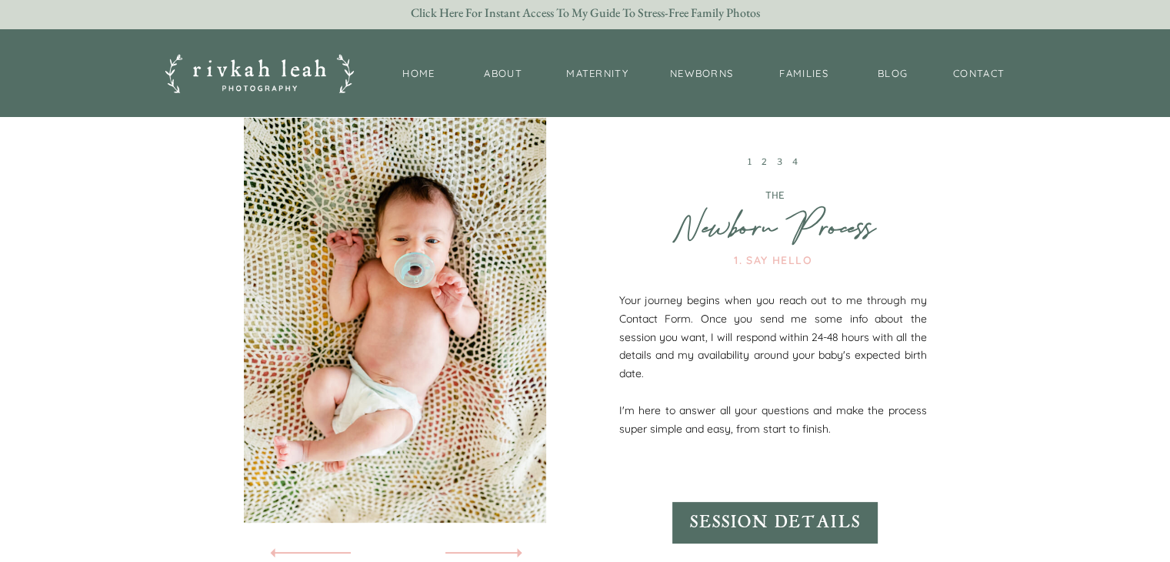
scroll to position [6245, 0]
click at [762, 158] on link "2" at bounding box center [767, 160] width 10 height 11
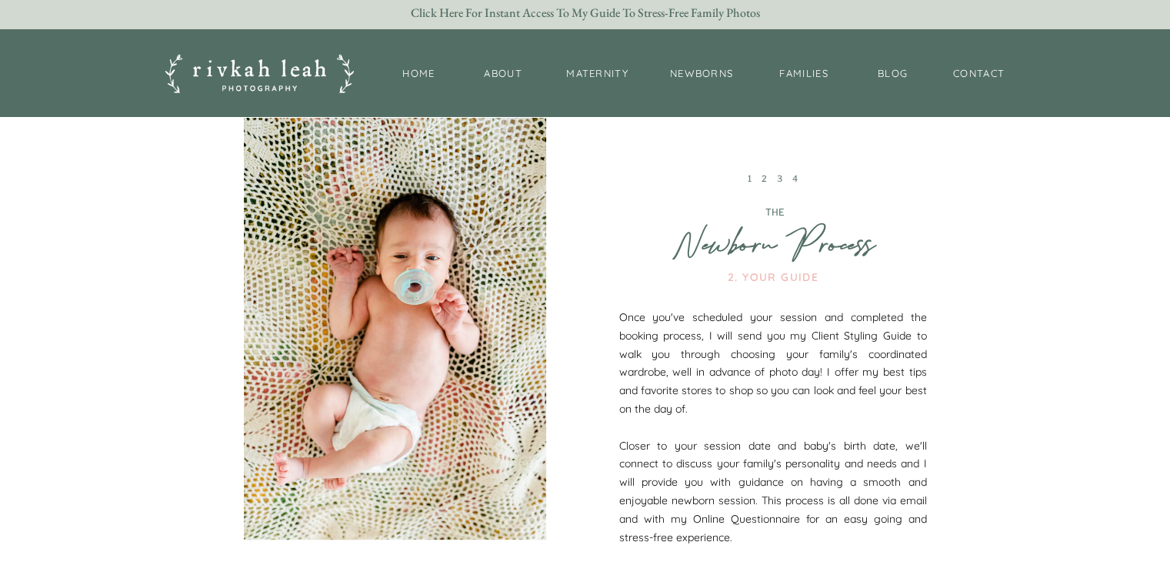
scroll to position [6228, 0]
click at [779, 177] on link "3" at bounding box center [782, 177] width 10 height 11
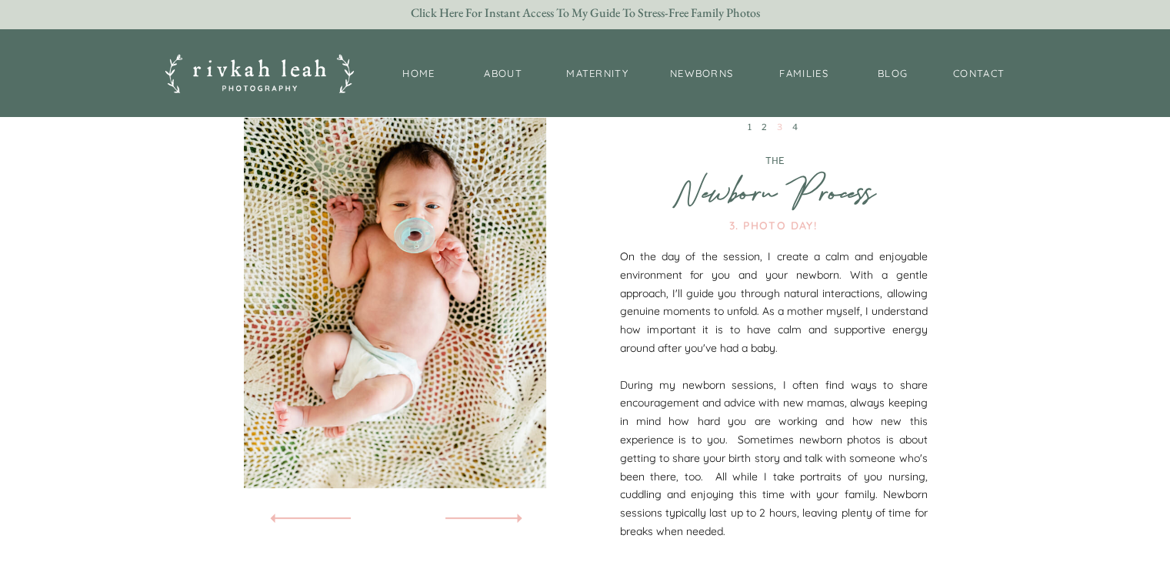
scroll to position [6280, 0]
click at [797, 123] on link "4" at bounding box center [797, 126] width 10 height 11
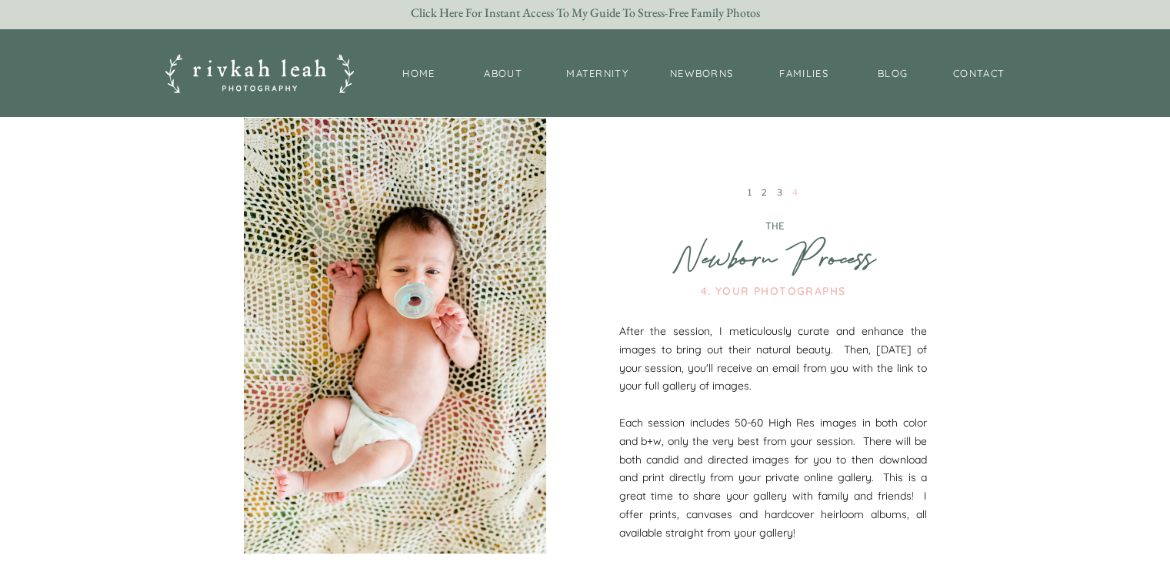
scroll to position [6213, 0]
click at [796, 77] on nav "families" at bounding box center [804, 73] width 67 height 15
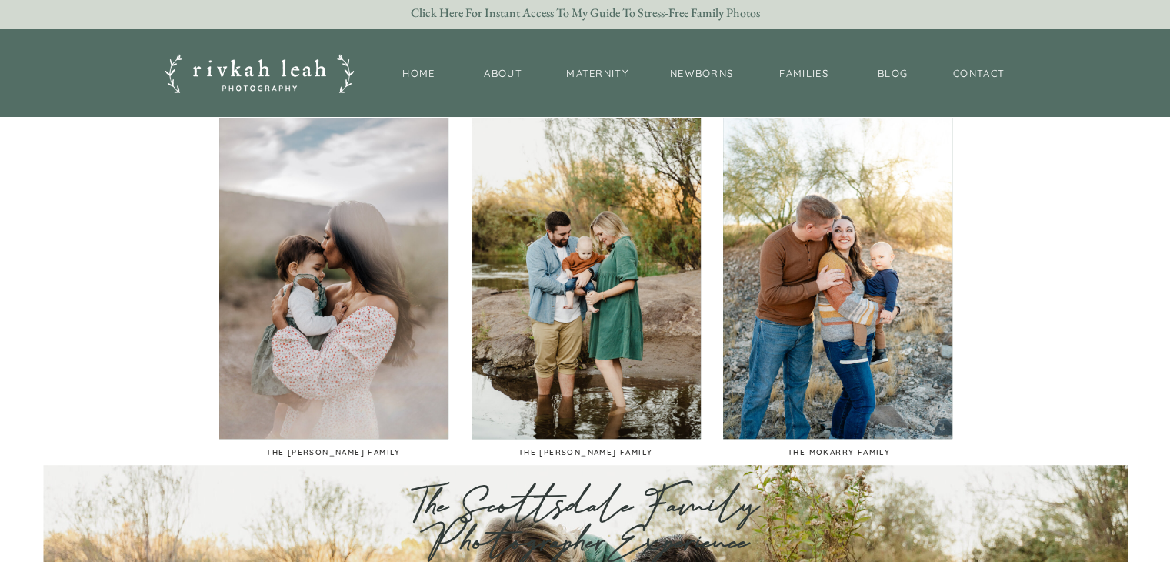
scroll to position [873, 0]
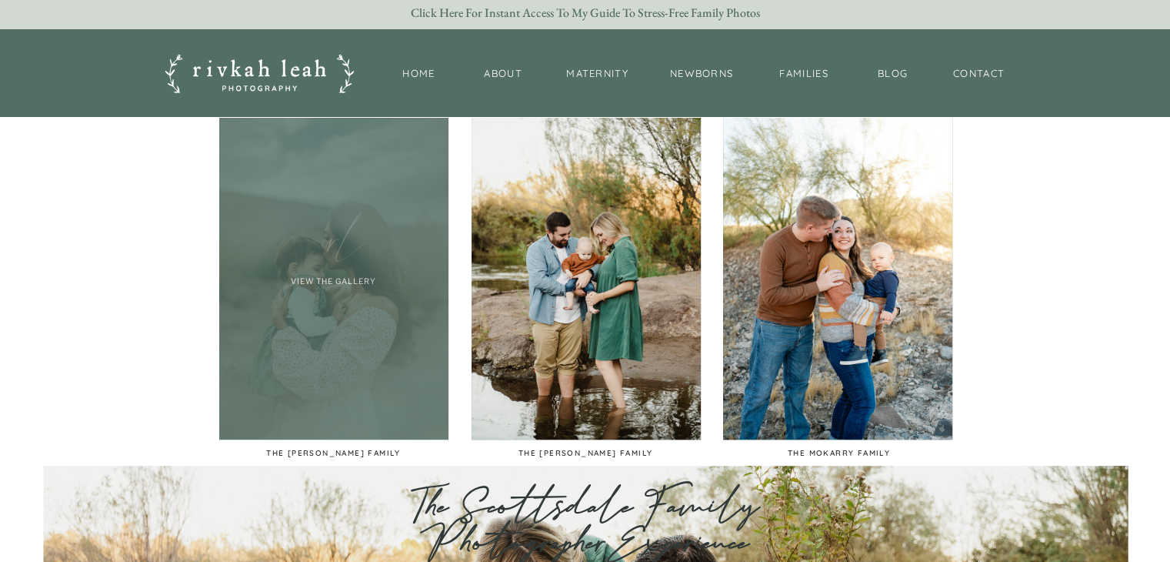
click at [368, 392] on div at bounding box center [333, 268] width 229 height 342
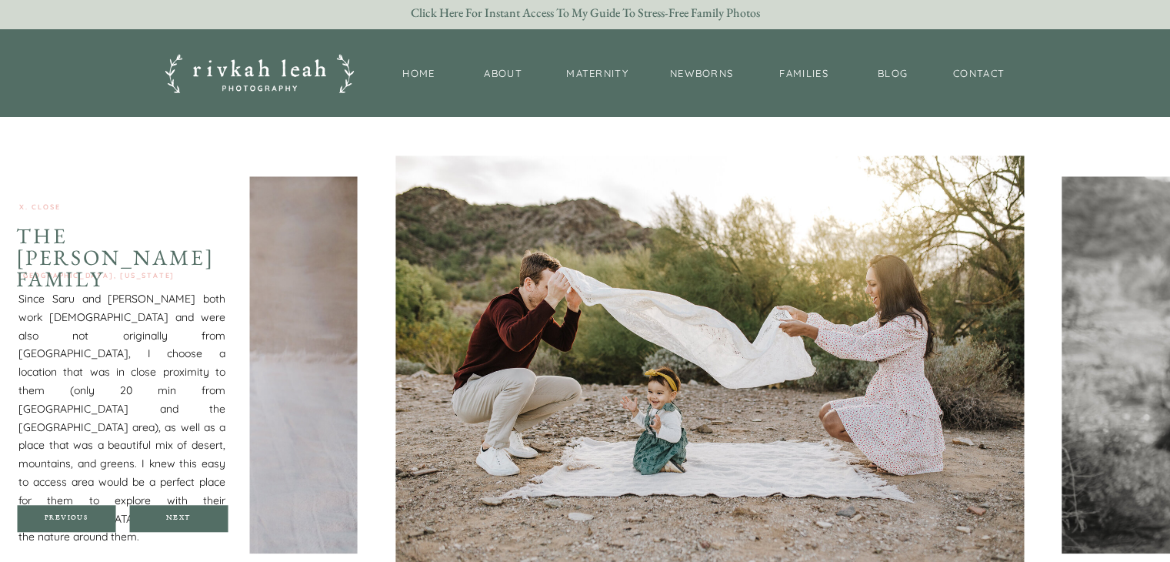
scroll to position [1303, 0]
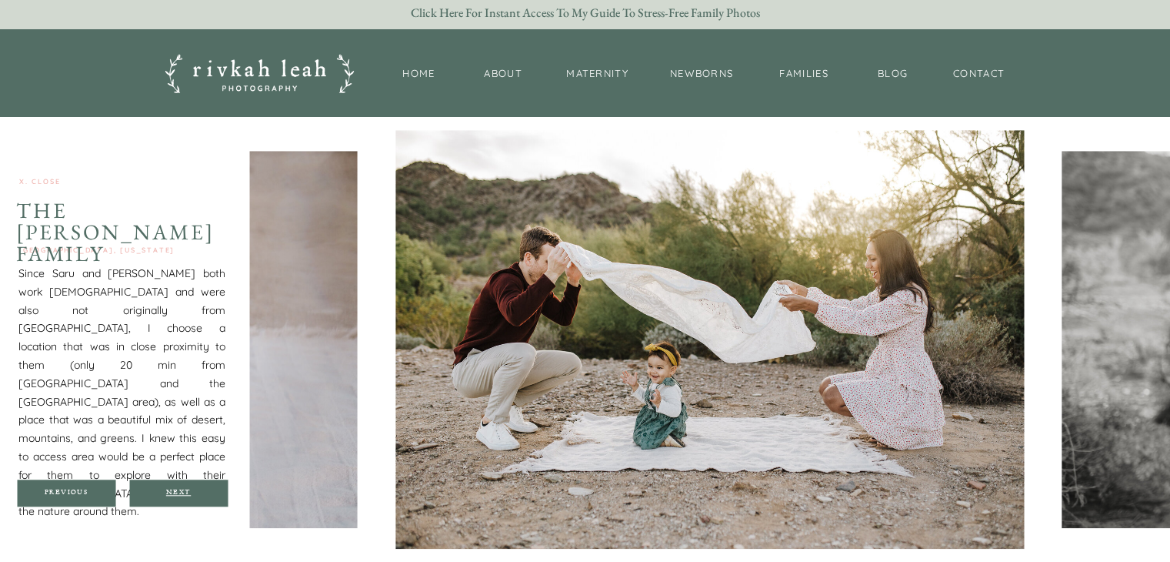
click at [182, 490] on div "Next" at bounding box center [178, 492] width 92 height 9
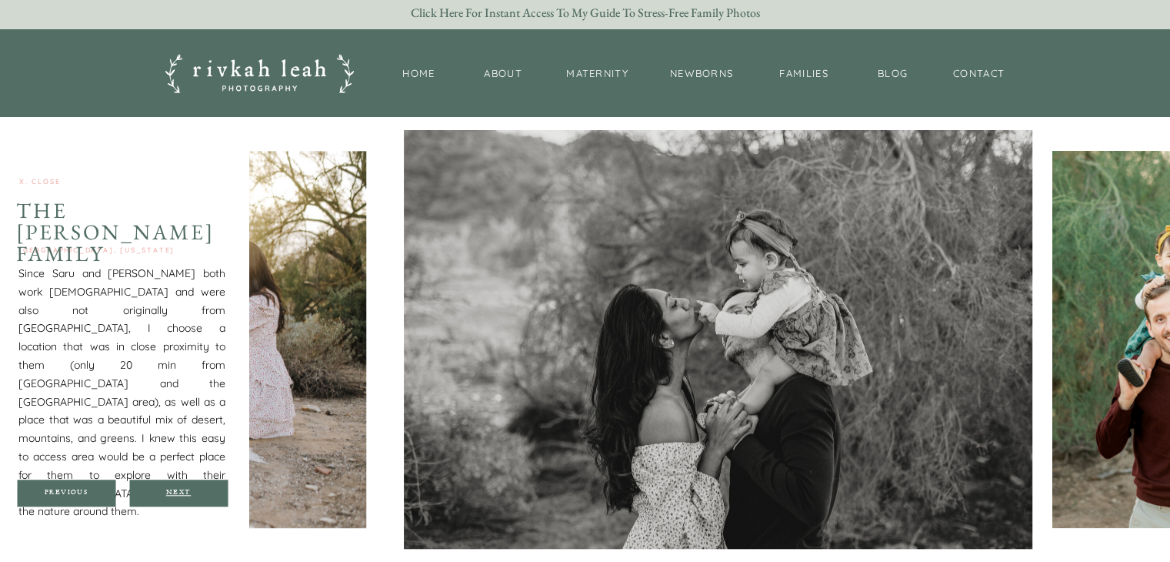
click at [182, 490] on div "Next" at bounding box center [178, 492] width 92 height 9
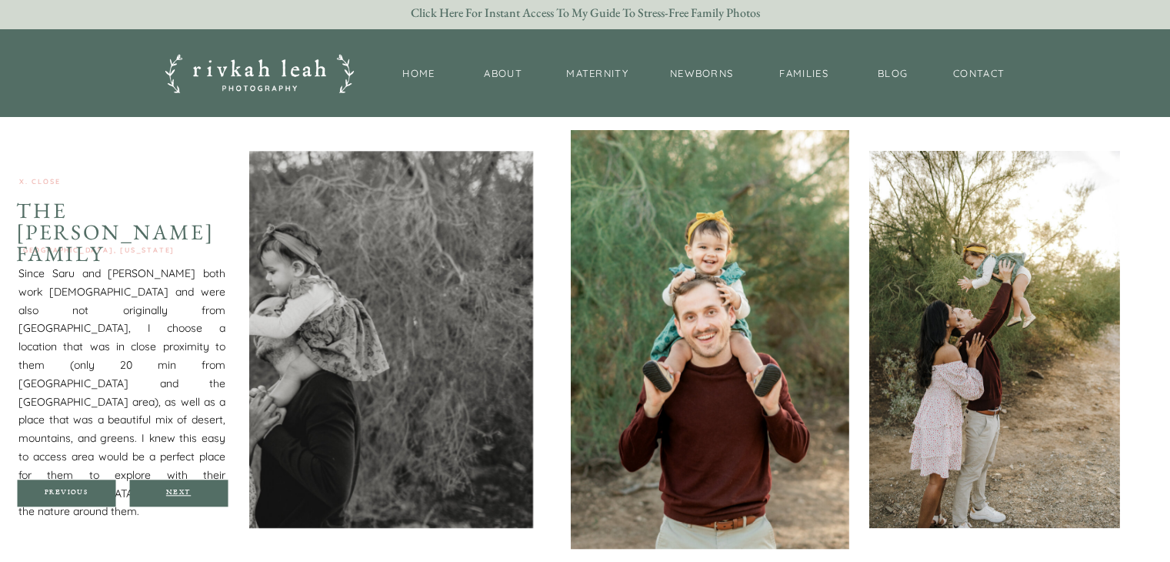
click at [182, 490] on div "Next" at bounding box center [178, 492] width 92 height 9
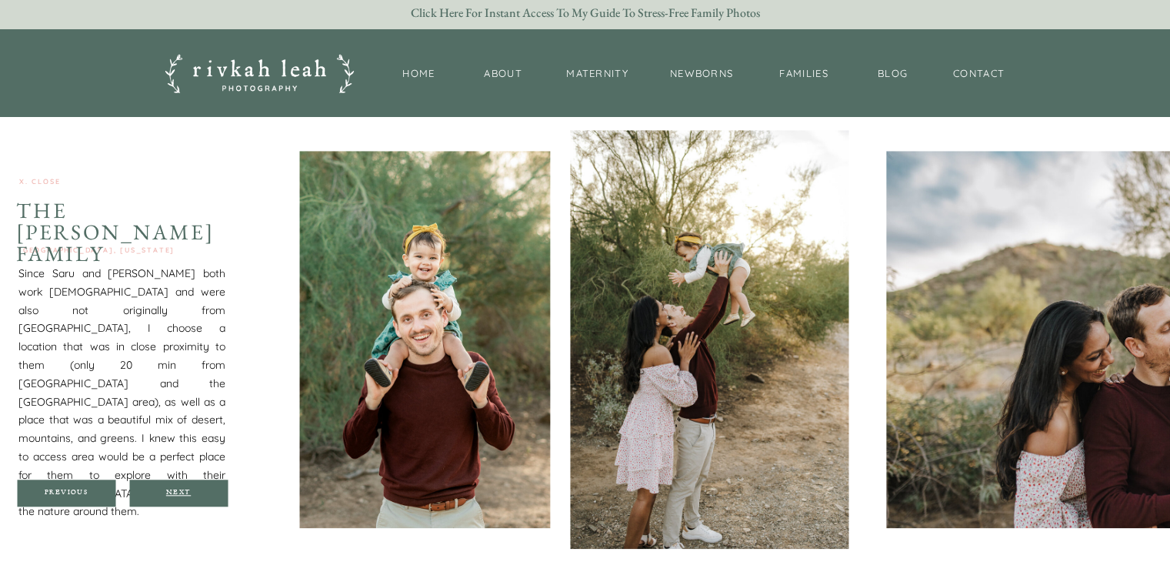
click at [182, 490] on div "Next" at bounding box center [178, 492] width 92 height 9
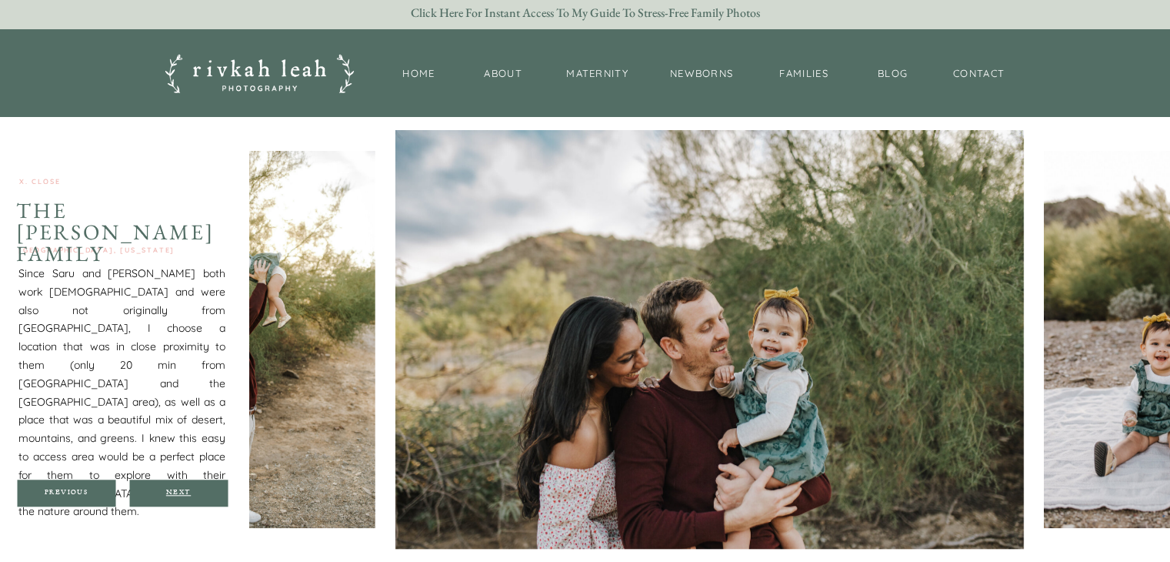
click at [182, 490] on div "Next" at bounding box center [178, 492] width 92 height 9
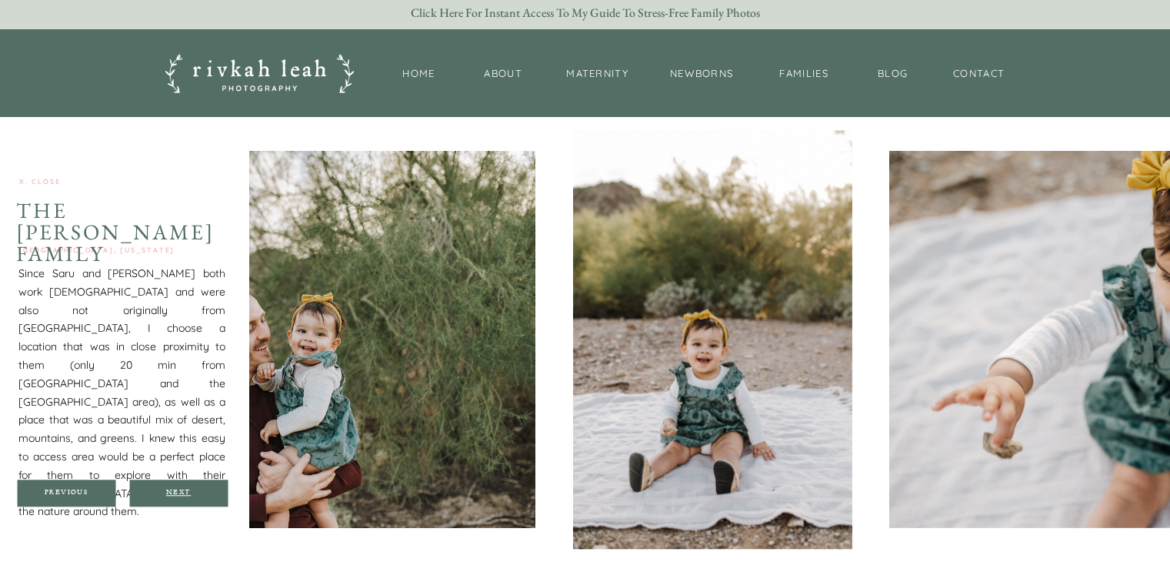
click at [182, 490] on div "Next" at bounding box center [178, 492] width 92 height 9
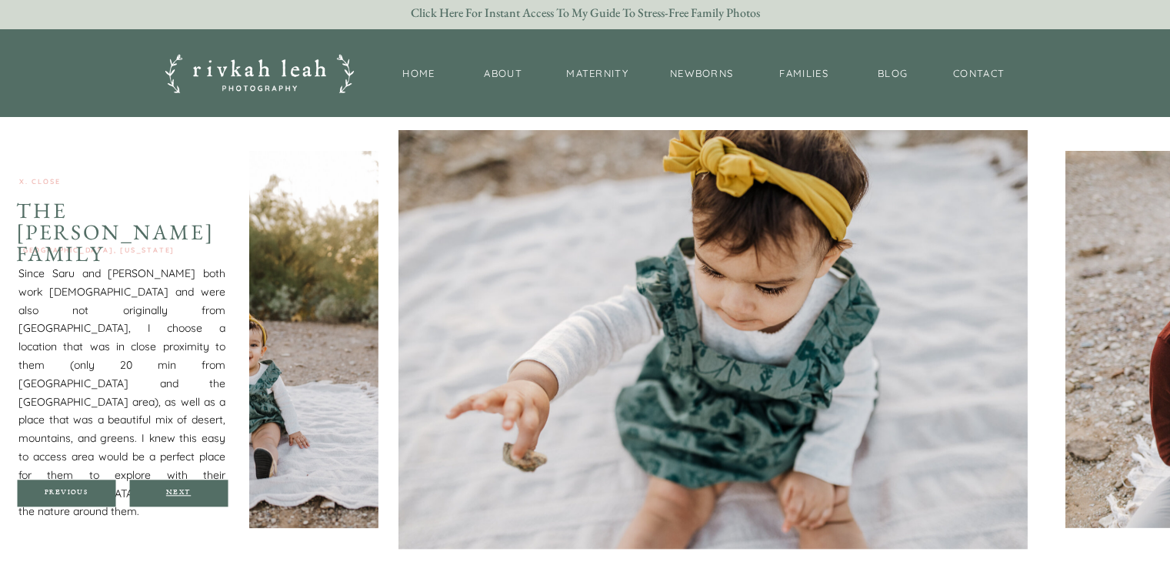
click at [182, 490] on div "Next" at bounding box center [178, 492] width 92 height 9
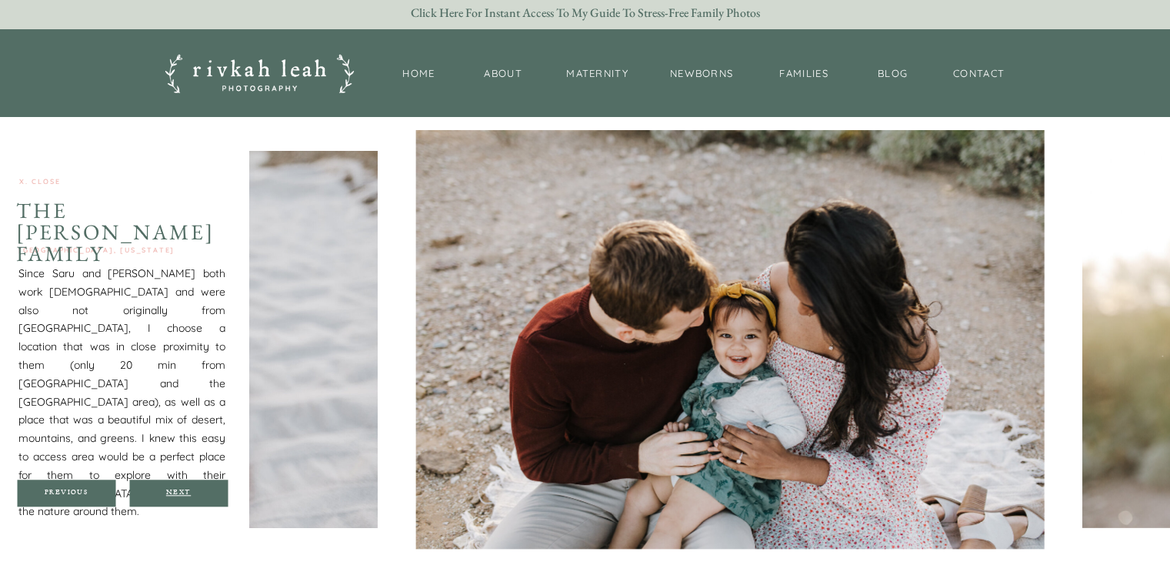
click at [182, 490] on div "Next" at bounding box center [178, 492] width 92 height 9
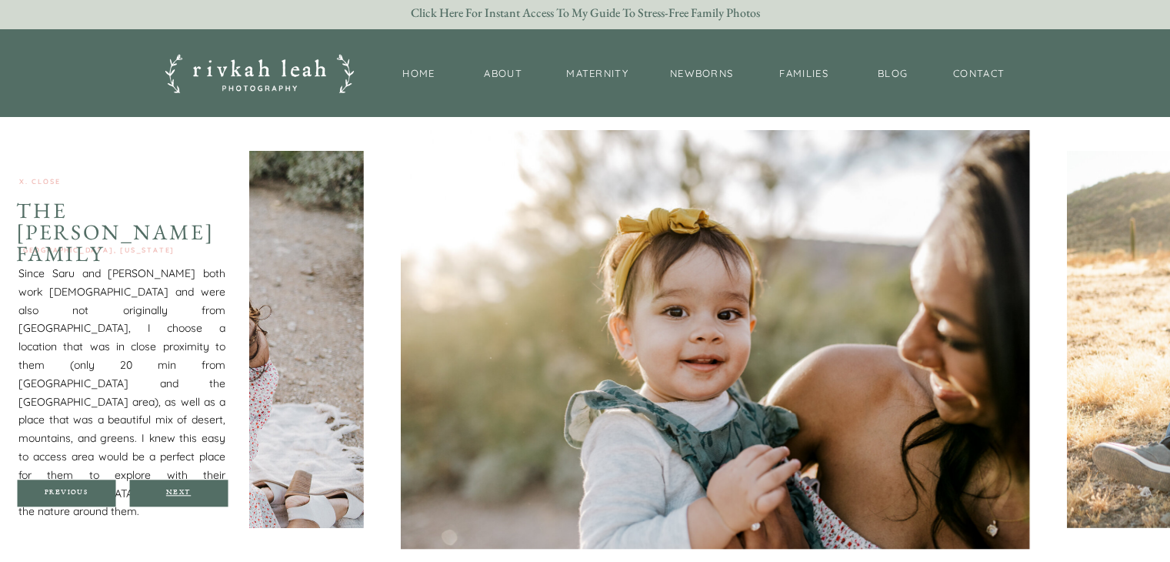
click at [182, 490] on div "Next" at bounding box center [178, 492] width 92 height 9
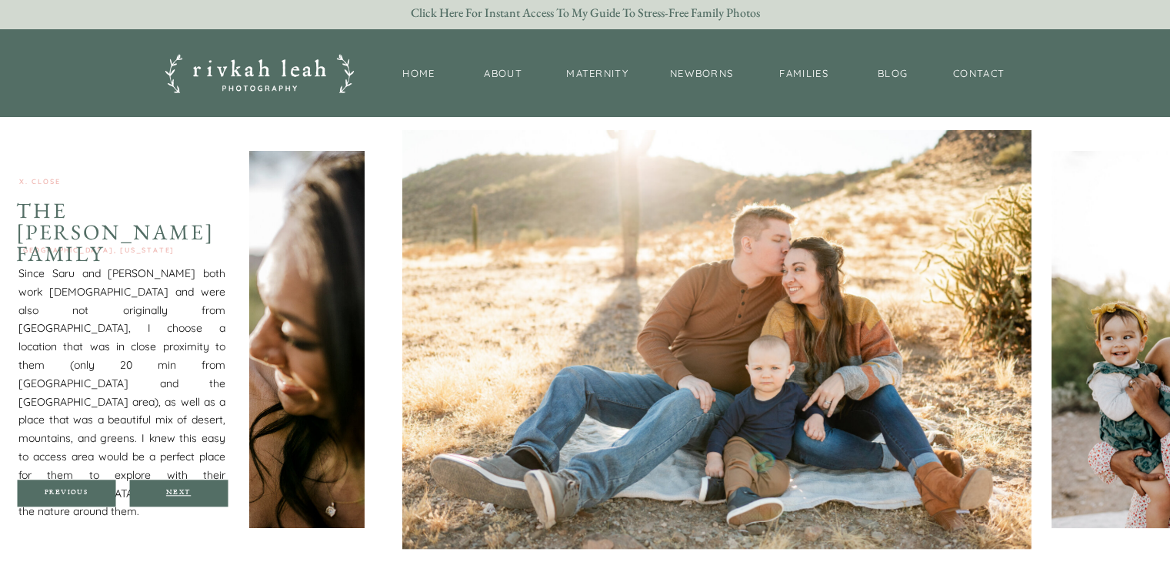
click at [182, 490] on div "Next" at bounding box center [178, 492] width 92 height 9
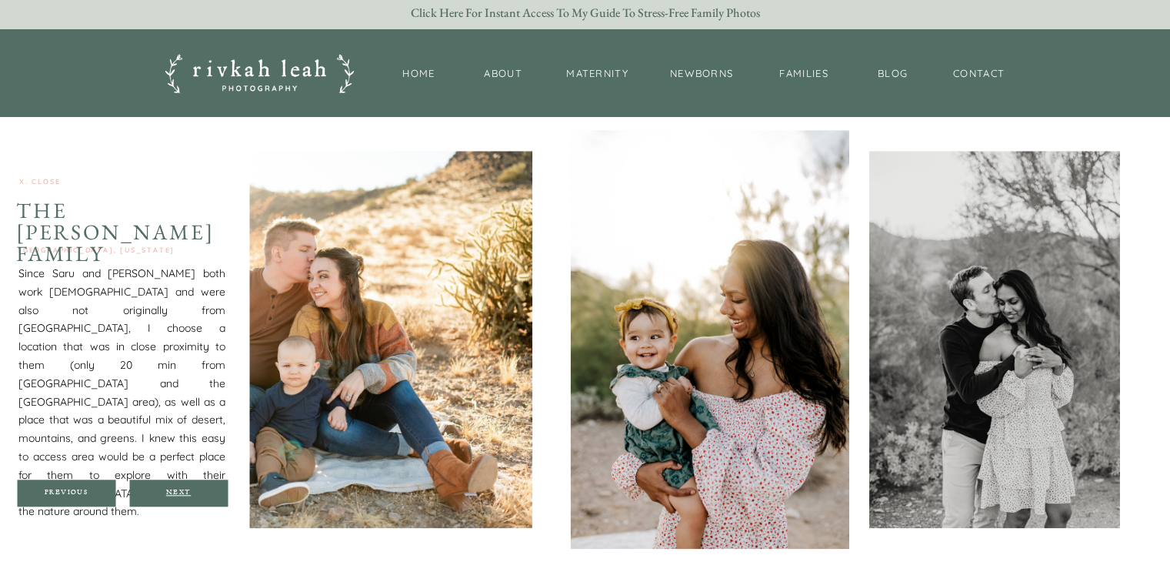
click at [182, 490] on div "Next" at bounding box center [178, 492] width 92 height 9
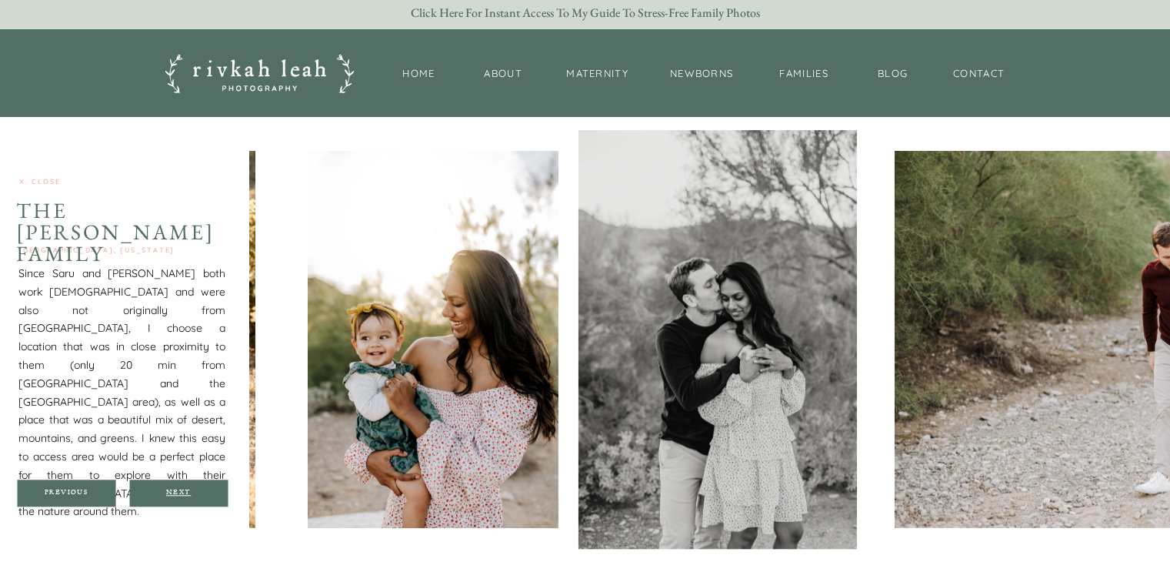
click at [182, 490] on div "Next" at bounding box center [178, 492] width 92 height 9
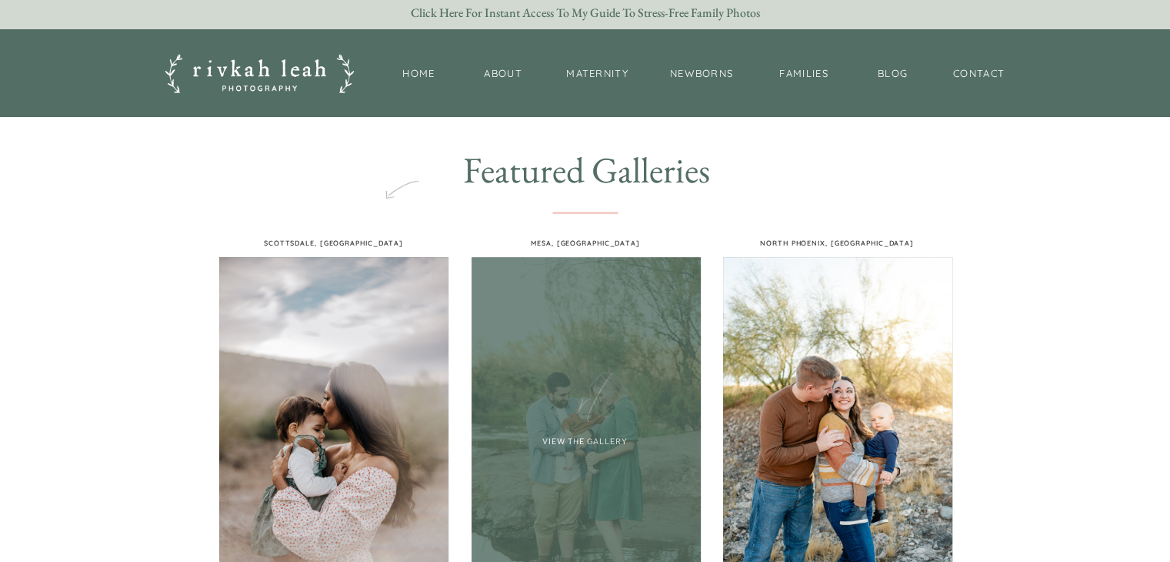
scroll to position [817, 0]
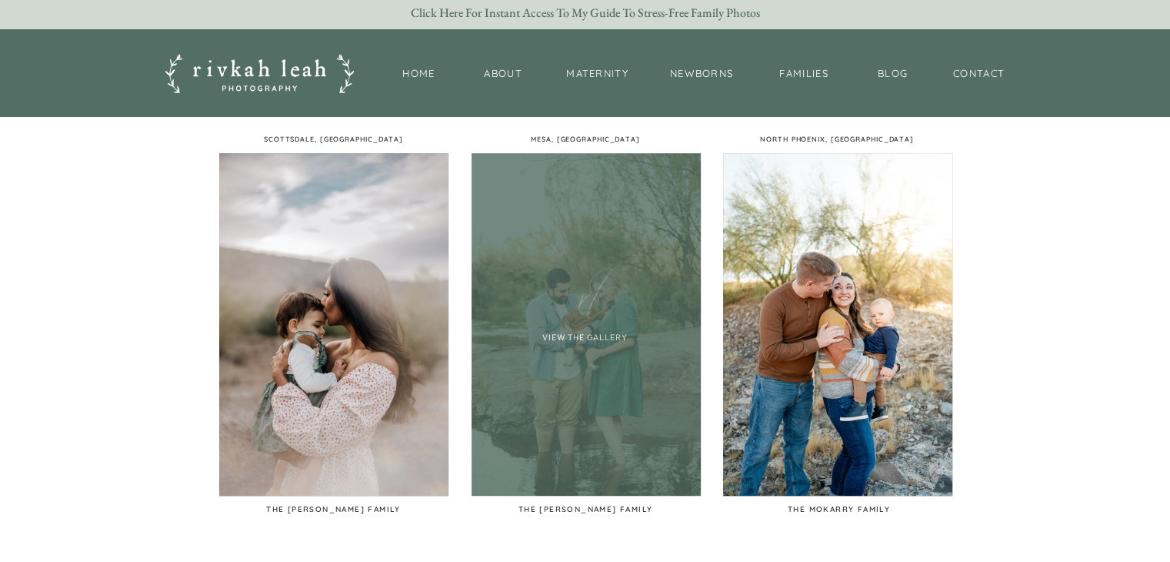
click at [594, 405] on div at bounding box center [586, 324] width 229 height 342
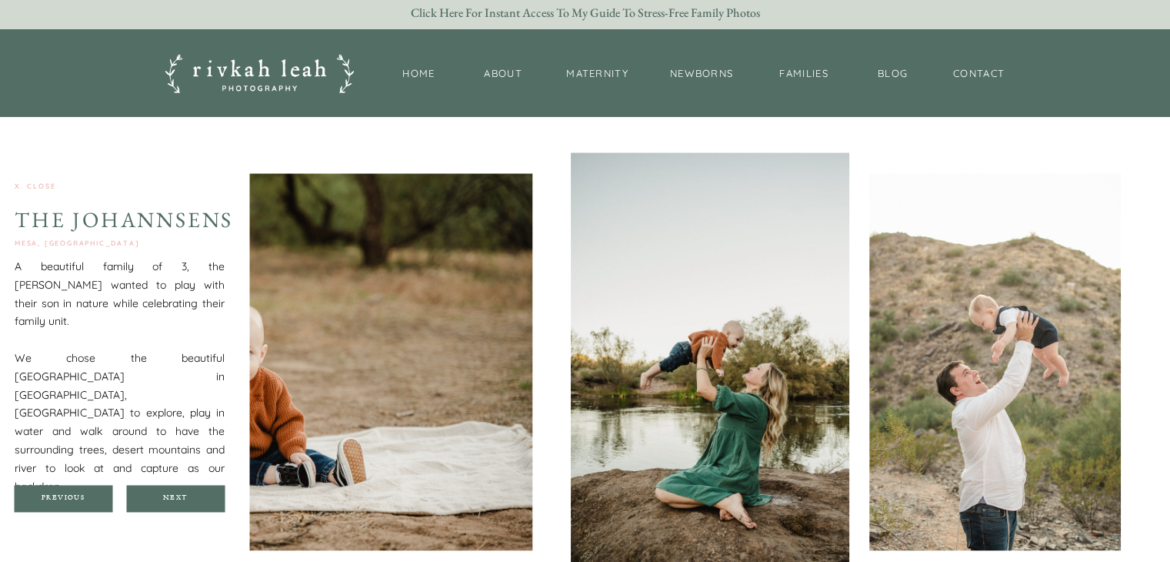
scroll to position [1905, 0]
click at [195, 492] on div "Next" at bounding box center [175, 496] width 92 height 9
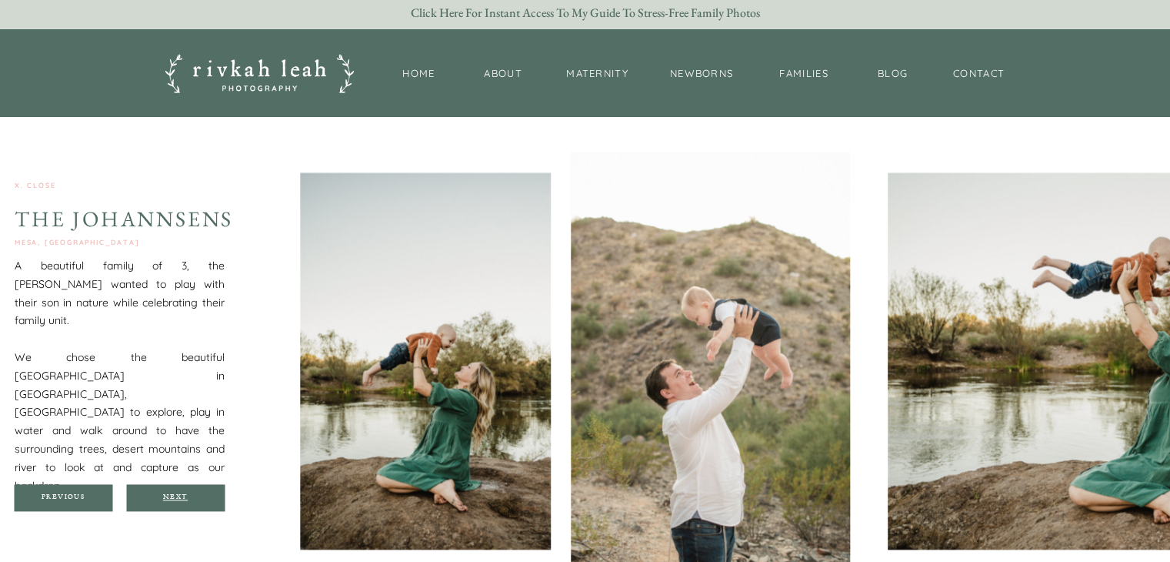
click at [195, 492] on div "Next" at bounding box center [175, 496] width 92 height 9
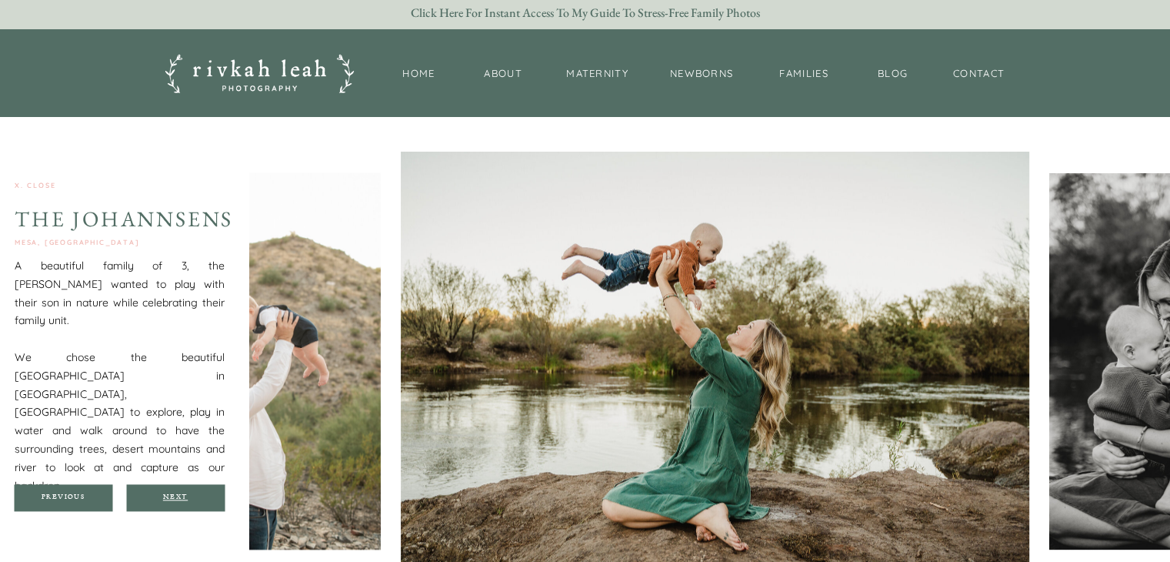
click at [195, 492] on div "Next" at bounding box center [175, 496] width 92 height 9
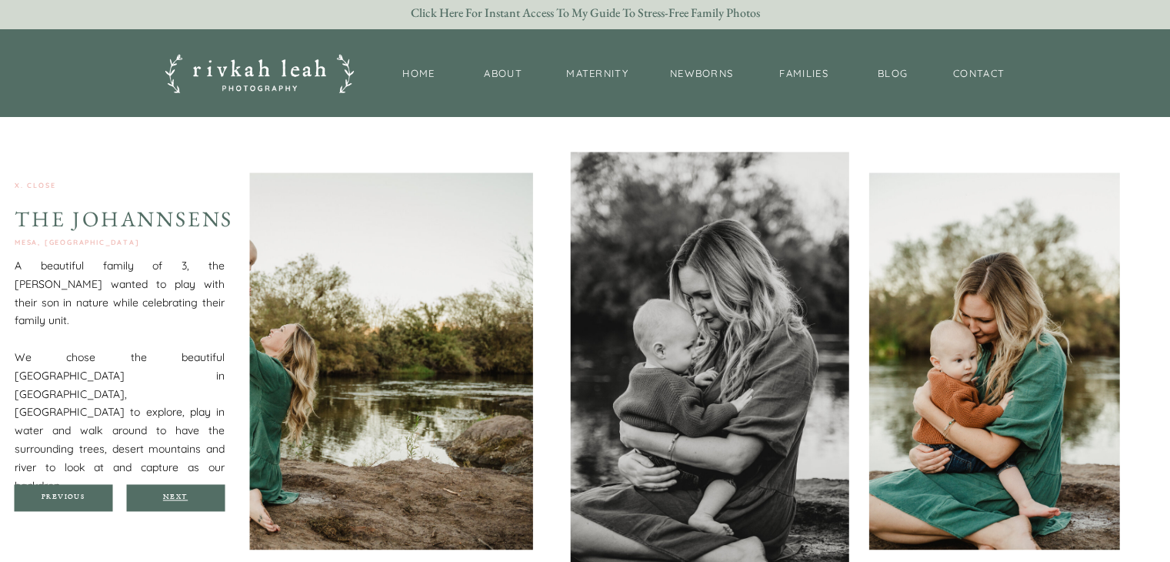
click at [195, 492] on div "Next" at bounding box center [175, 496] width 92 height 9
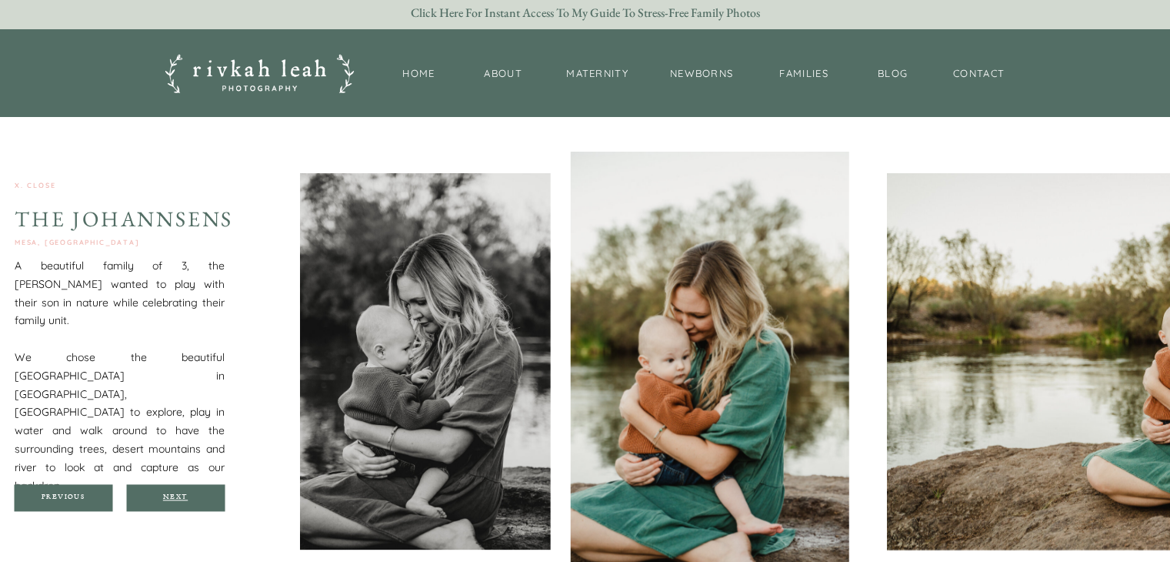
click at [195, 492] on div "Next" at bounding box center [175, 496] width 92 height 9
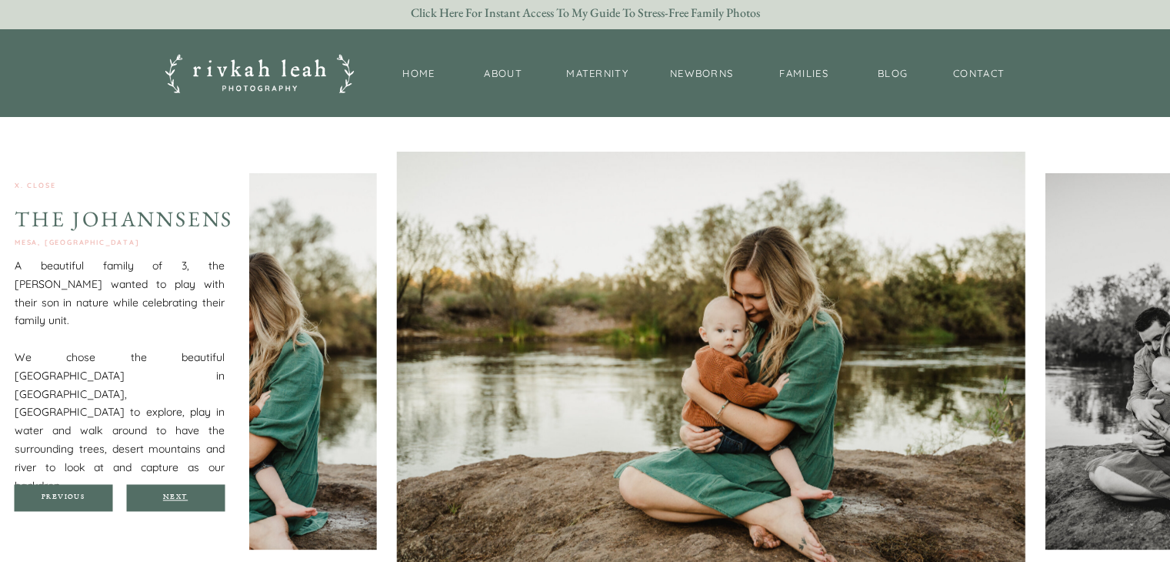
click at [195, 492] on div "Next" at bounding box center [175, 496] width 92 height 9
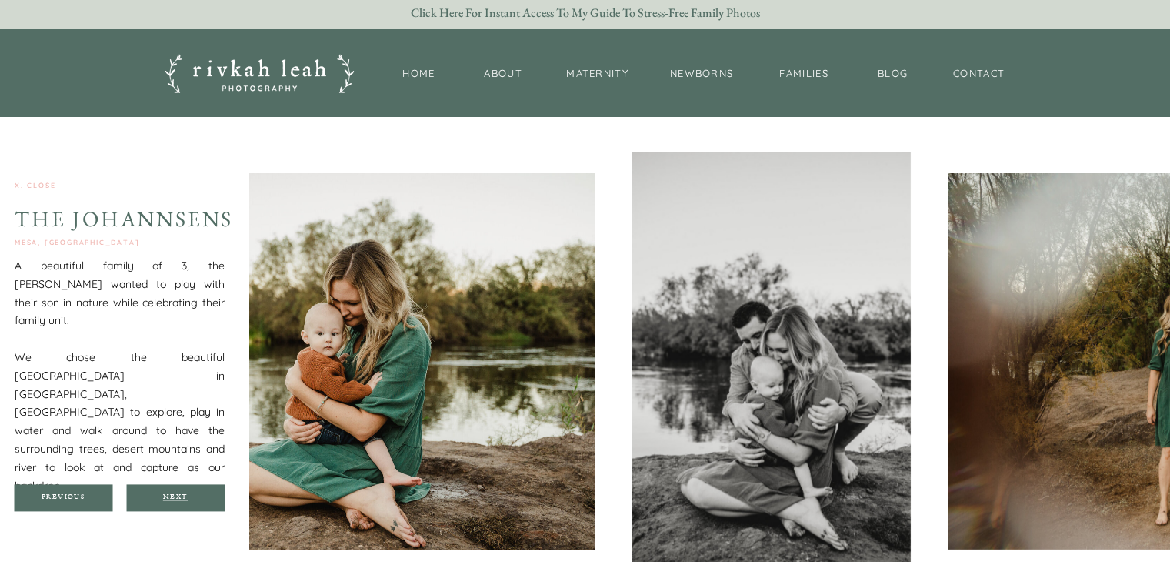
click at [195, 492] on div "Next" at bounding box center [175, 496] width 92 height 9
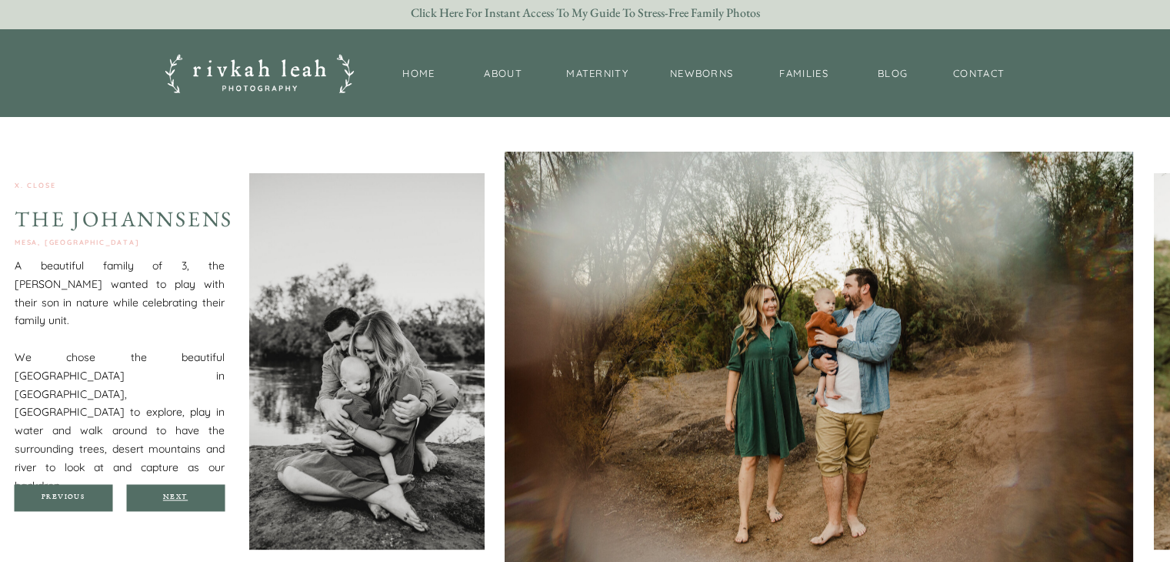
click at [195, 492] on div "Next" at bounding box center [175, 496] width 92 height 9
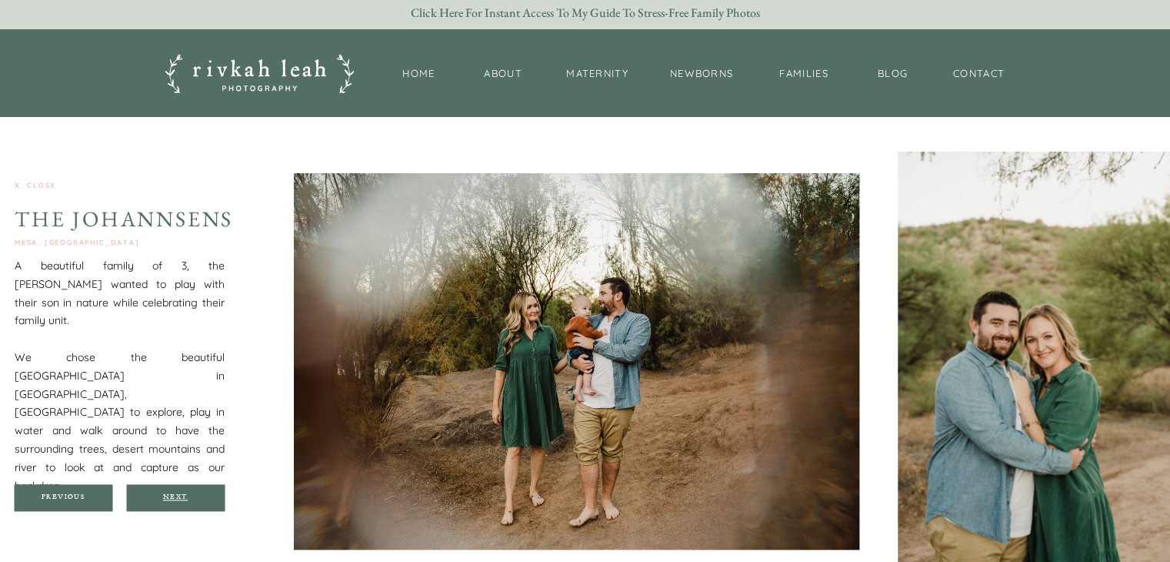
click at [195, 492] on div "Next" at bounding box center [175, 496] width 92 height 9
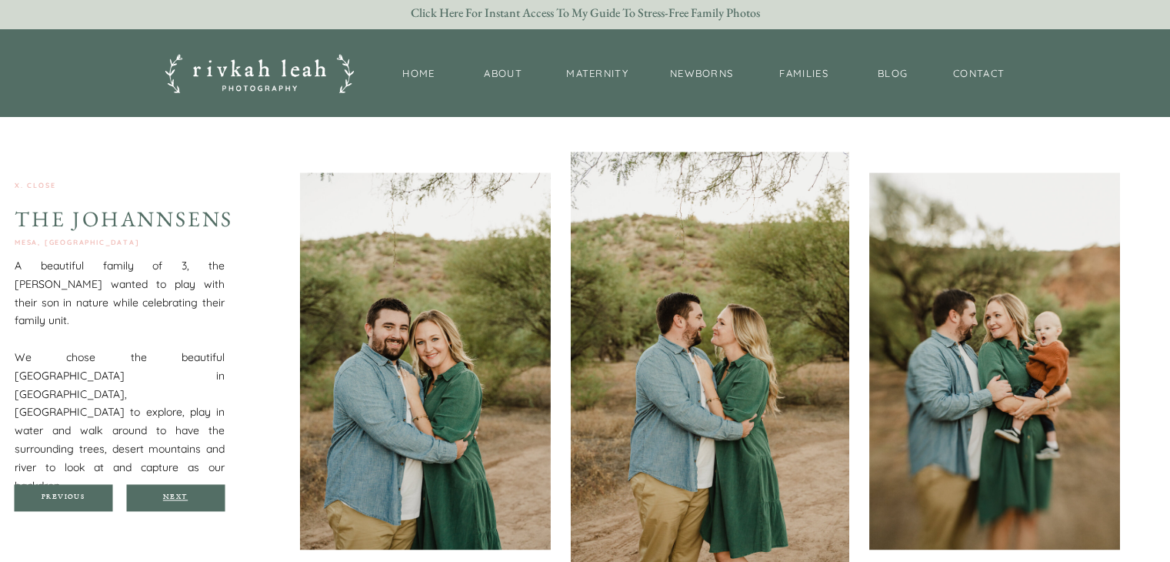
click at [195, 492] on div "Next" at bounding box center [175, 496] width 92 height 9
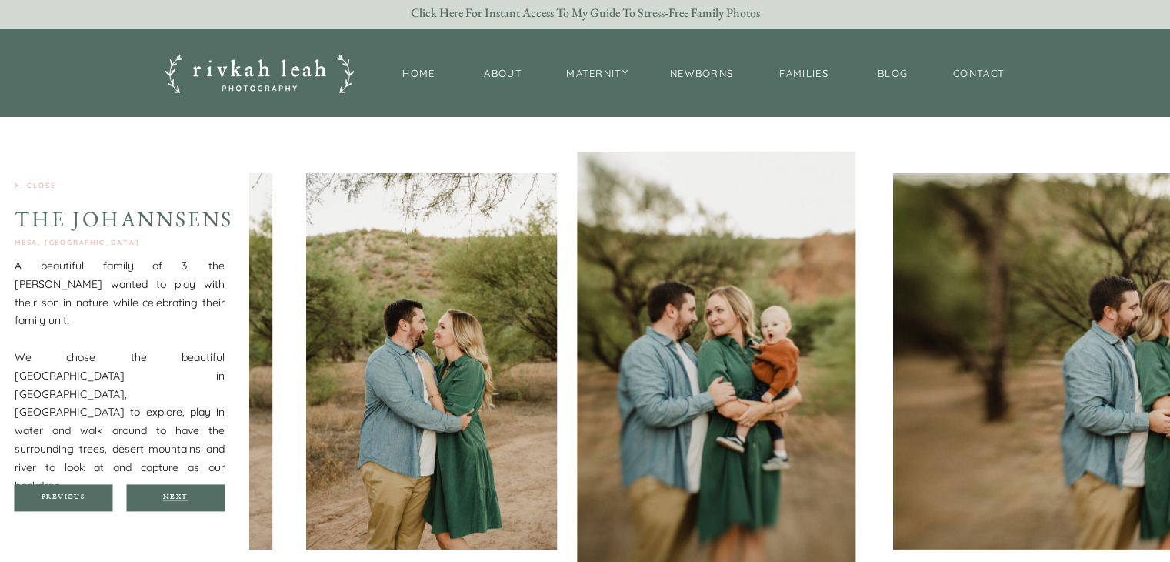
click at [195, 492] on div "Next" at bounding box center [175, 496] width 92 height 9
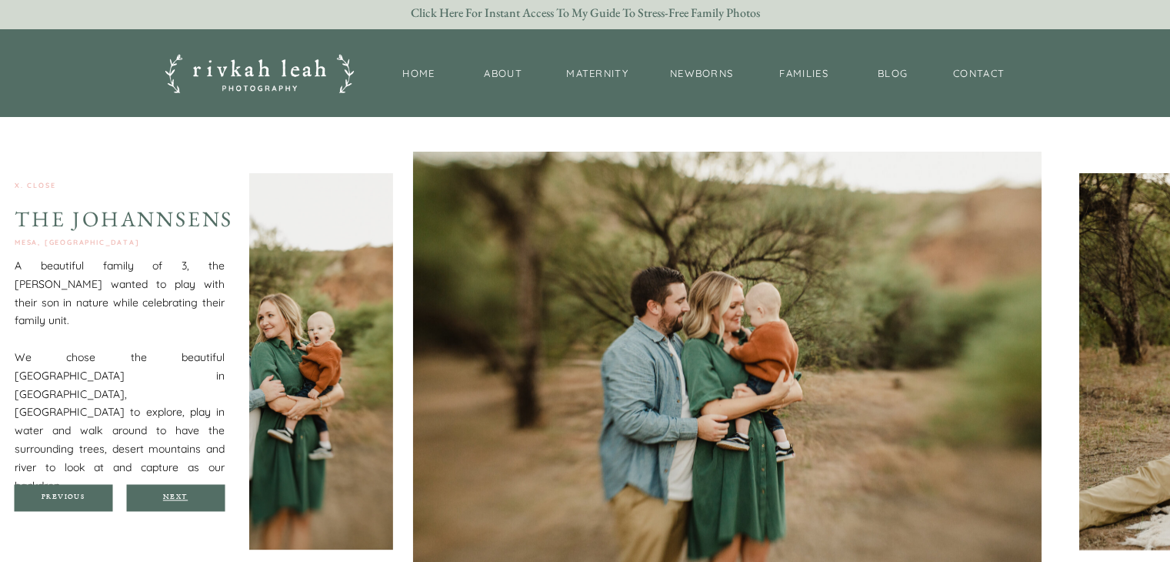
click at [195, 492] on div "Next" at bounding box center [175, 496] width 92 height 9
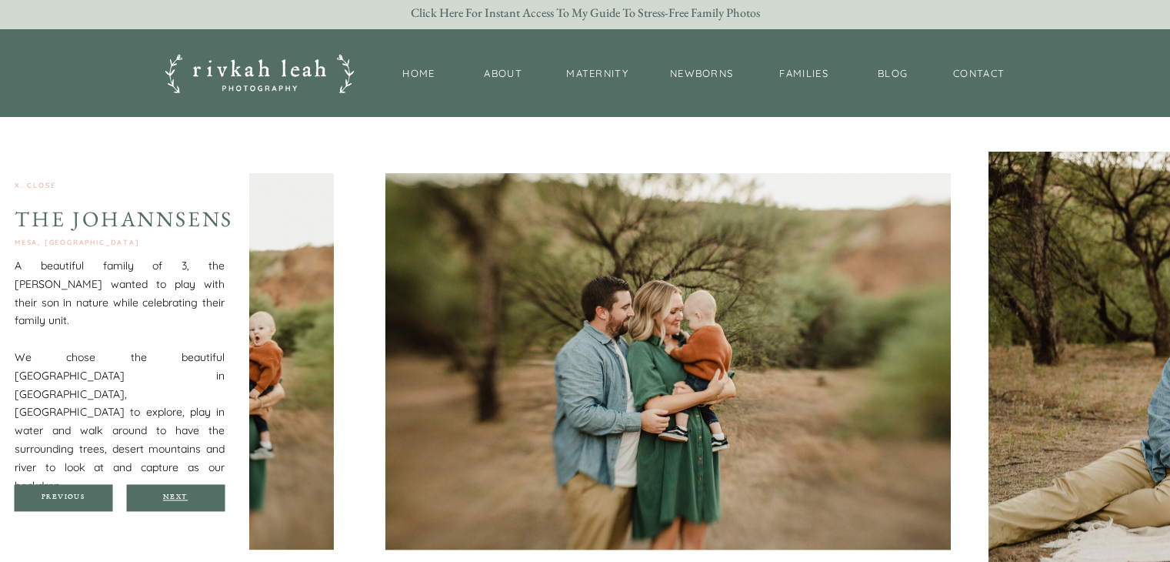
click at [195, 492] on div "Next" at bounding box center [175, 496] width 92 height 9
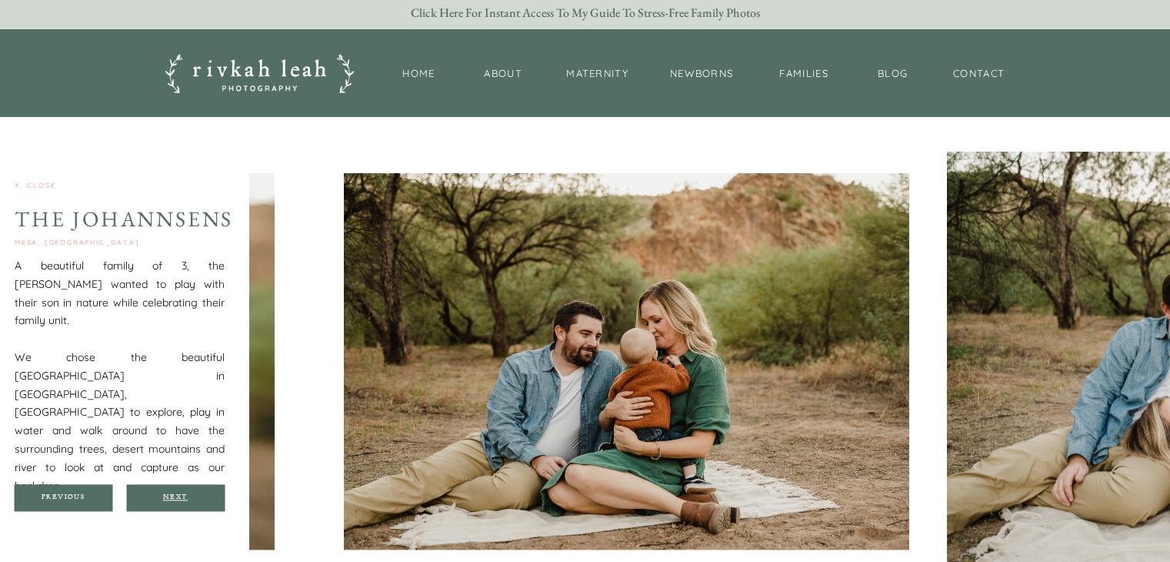
click at [195, 492] on div "Next" at bounding box center [175, 496] width 92 height 9
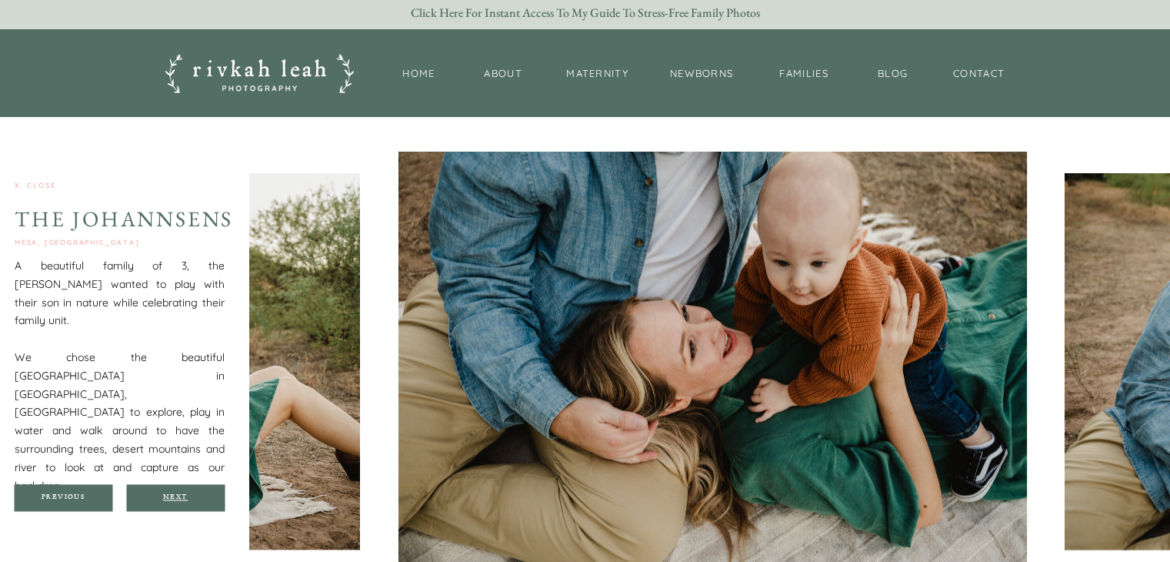
click at [195, 492] on div "Next" at bounding box center [175, 496] width 92 height 9
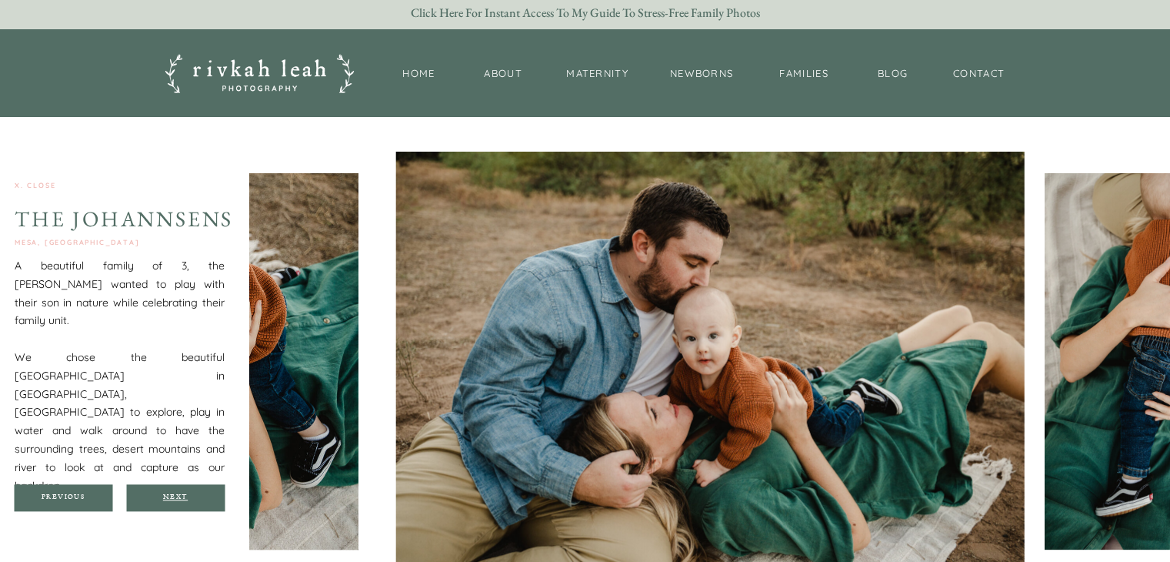
click at [195, 492] on div "Next" at bounding box center [175, 496] width 92 height 9
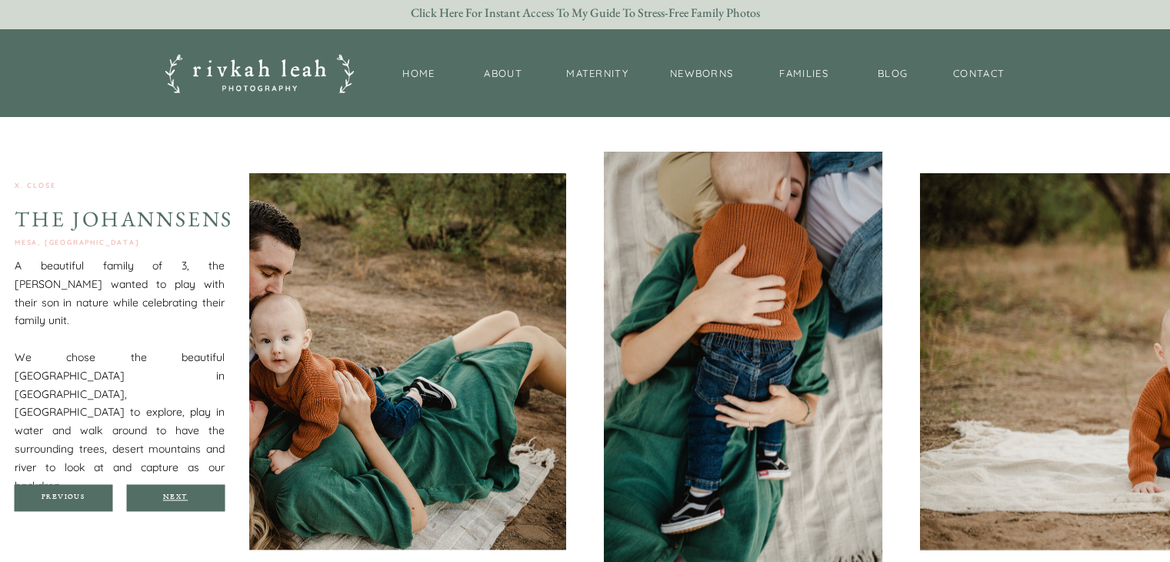
click at [195, 492] on div "Next" at bounding box center [175, 496] width 92 height 9
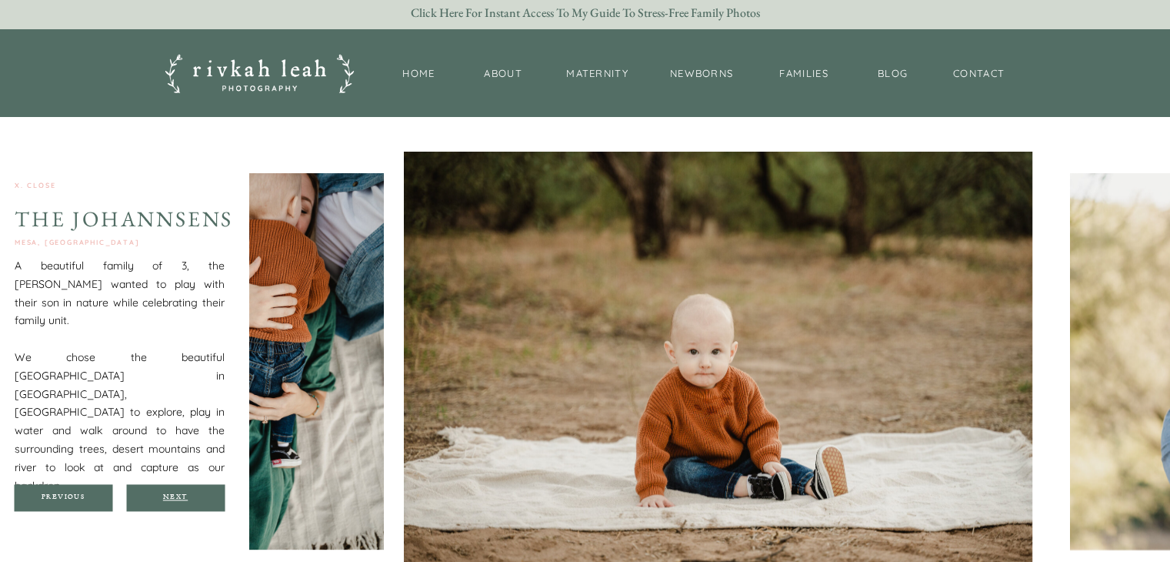
click at [195, 492] on div "Next" at bounding box center [175, 496] width 92 height 9
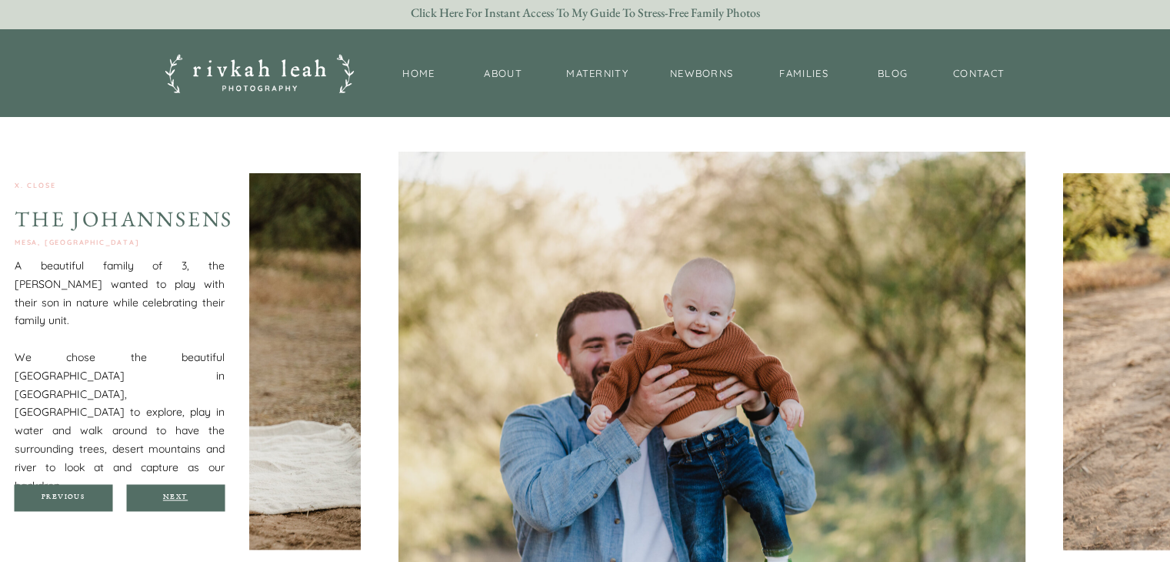
click at [195, 492] on div "Next" at bounding box center [175, 496] width 92 height 9
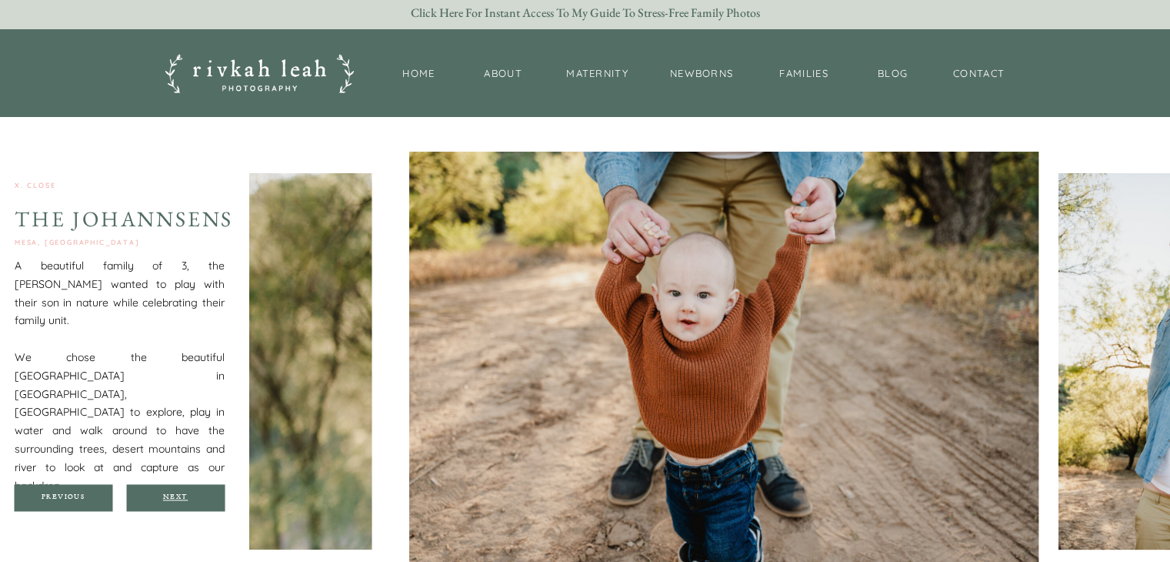
click at [195, 492] on div "Next" at bounding box center [175, 496] width 92 height 9
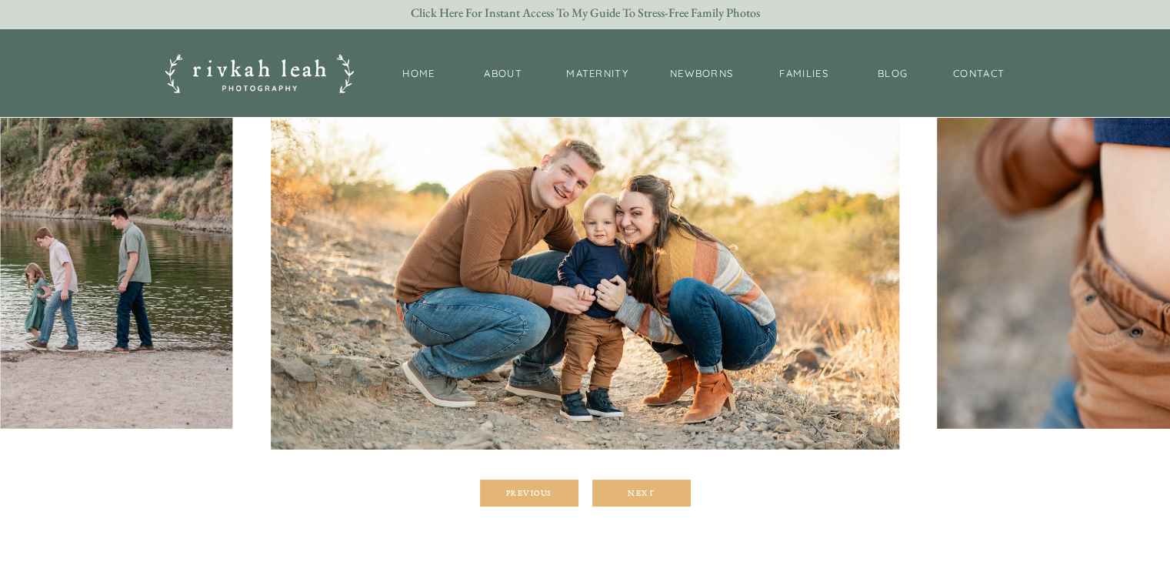
scroll to position [262, 0]
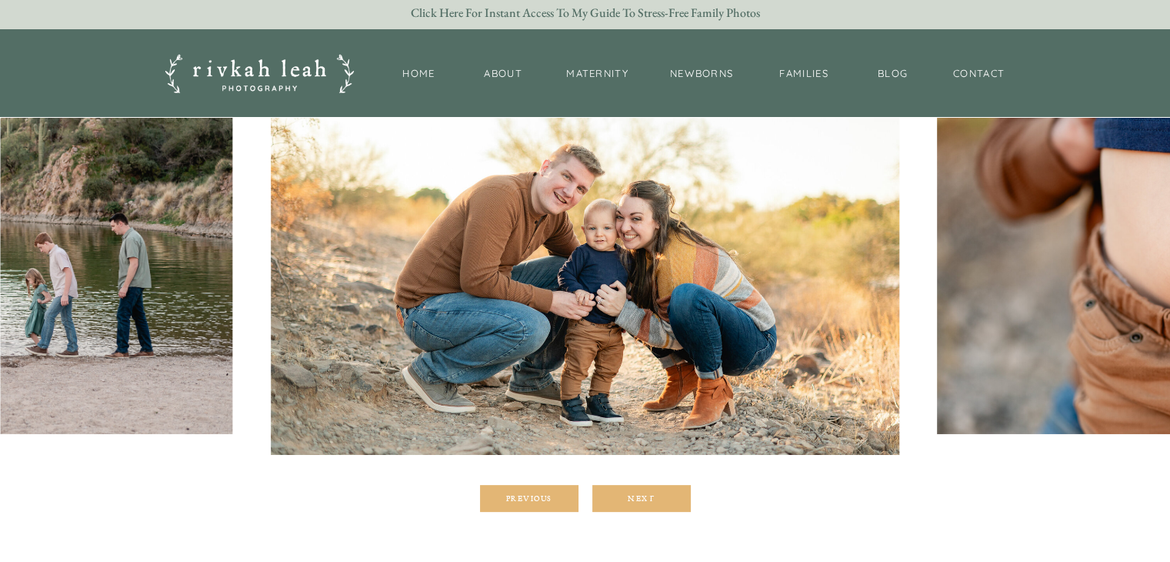
click at [662, 490] on div at bounding box center [641, 498] width 98 height 27
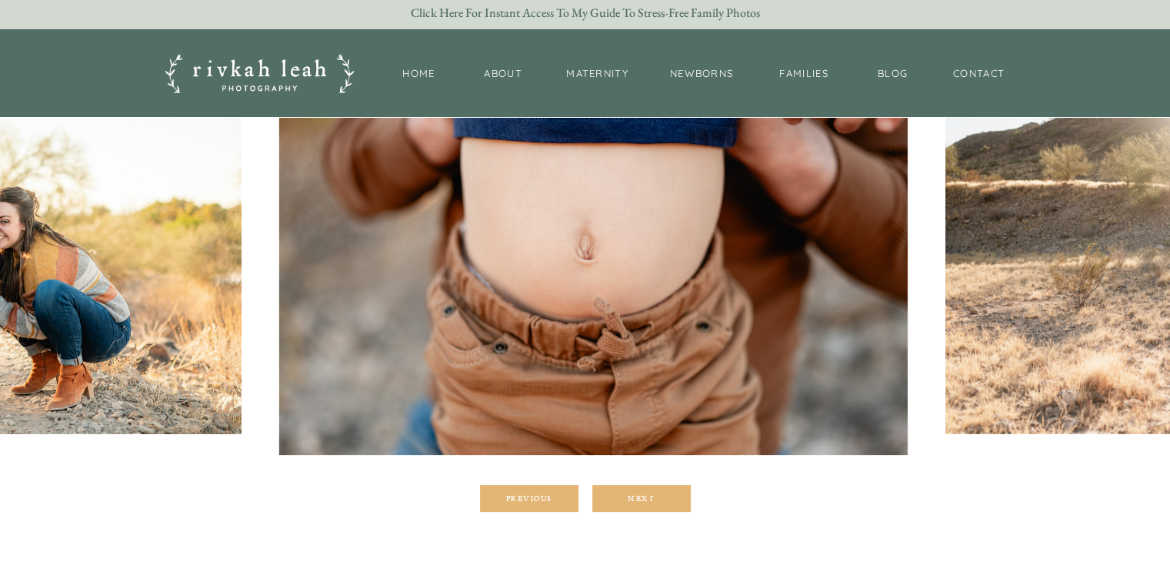
click at [662, 490] on div at bounding box center [641, 498] width 98 height 27
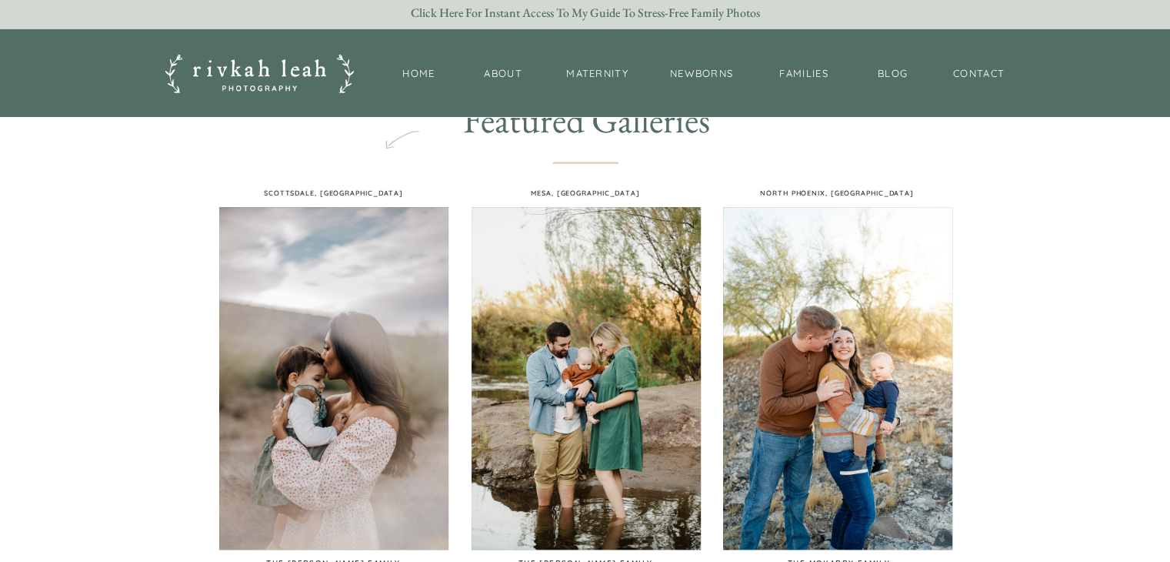
scroll to position [769, 0]
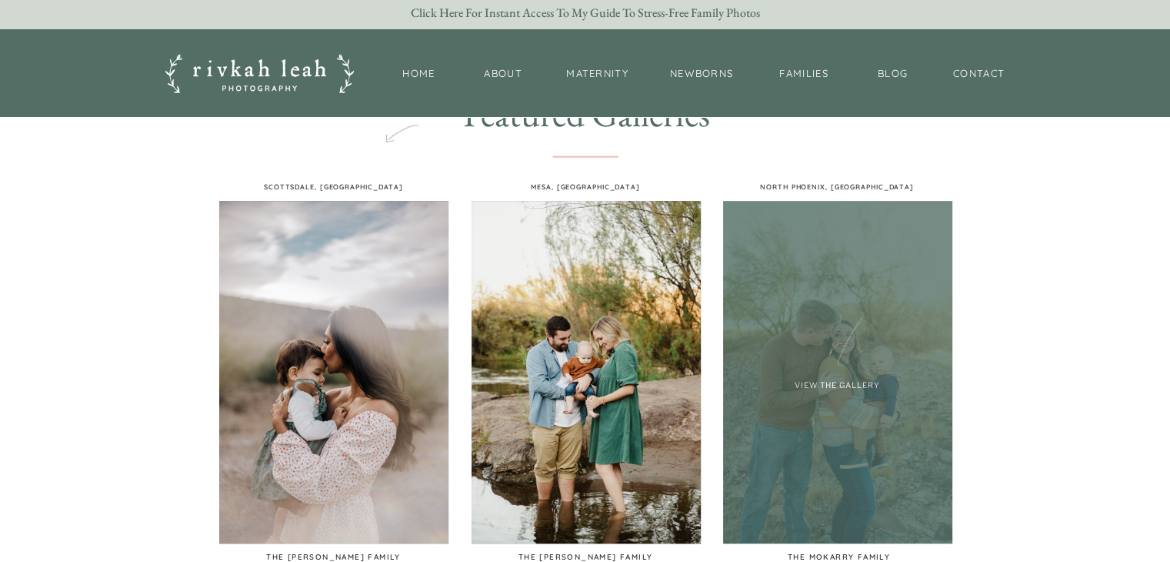
click at [792, 419] on div at bounding box center [837, 372] width 229 height 342
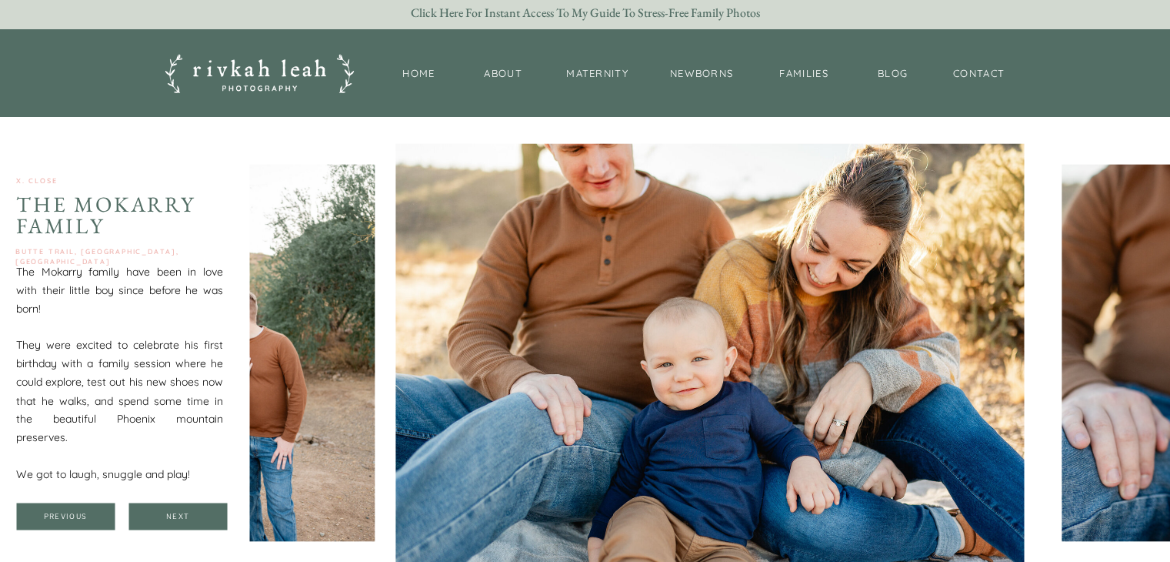
scroll to position [2536, 0]
click at [195, 506] on div at bounding box center [177, 516] width 98 height 27
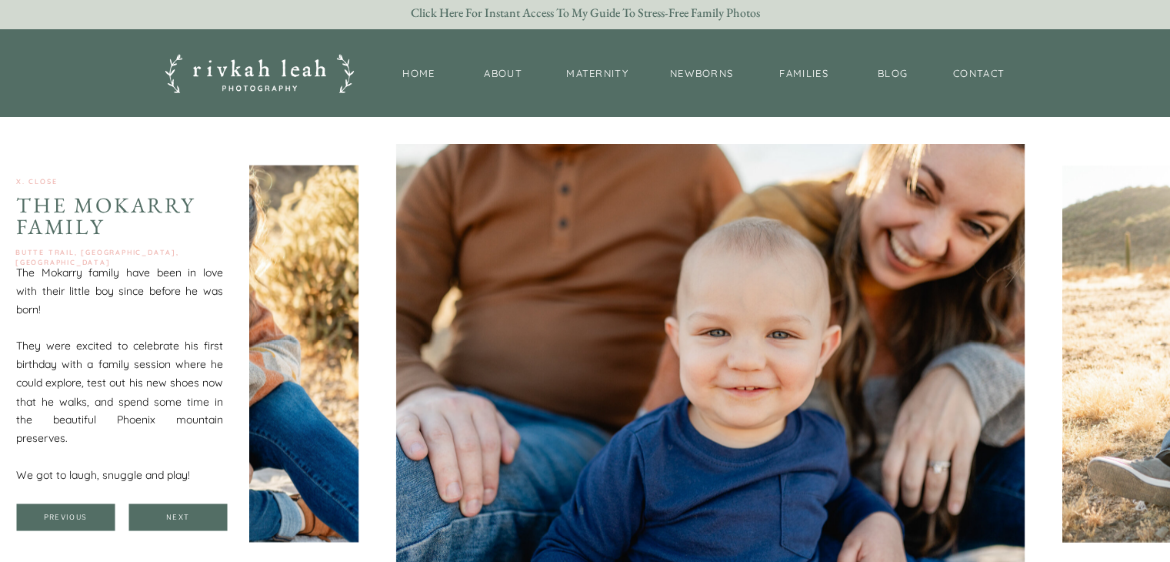
click at [195, 506] on div at bounding box center [177, 516] width 98 height 27
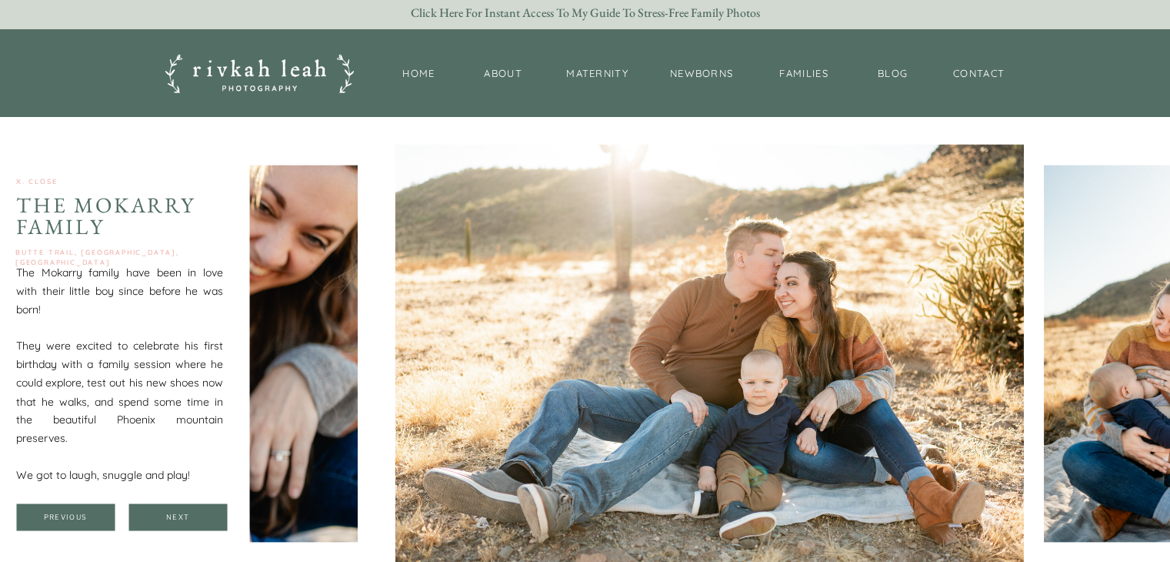
click at [195, 506] on div at bounding box center [177, 516] width 98 height 27
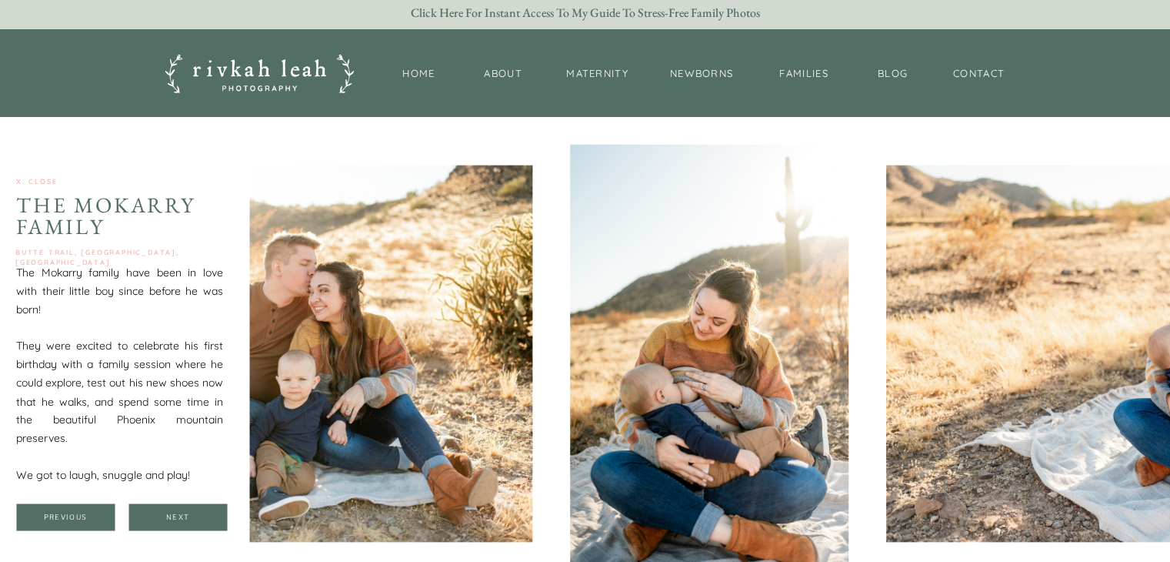
click at [195, 506] on div at bounding box center [177, 516] width 98 height 27
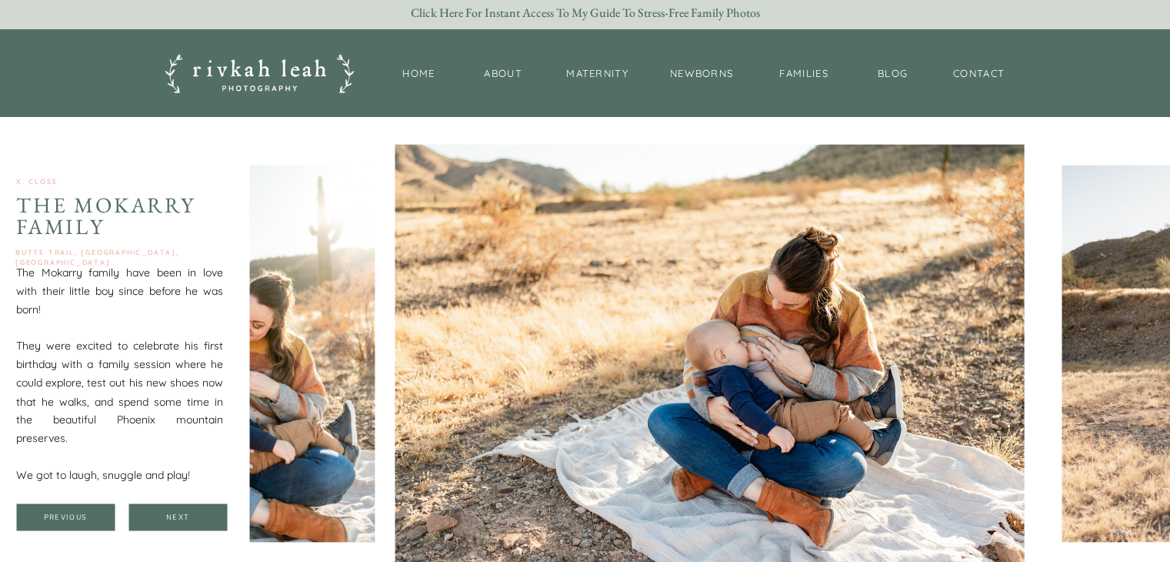
click at [194, 506] on div at bounding box center [177, 516] width 98 height 27
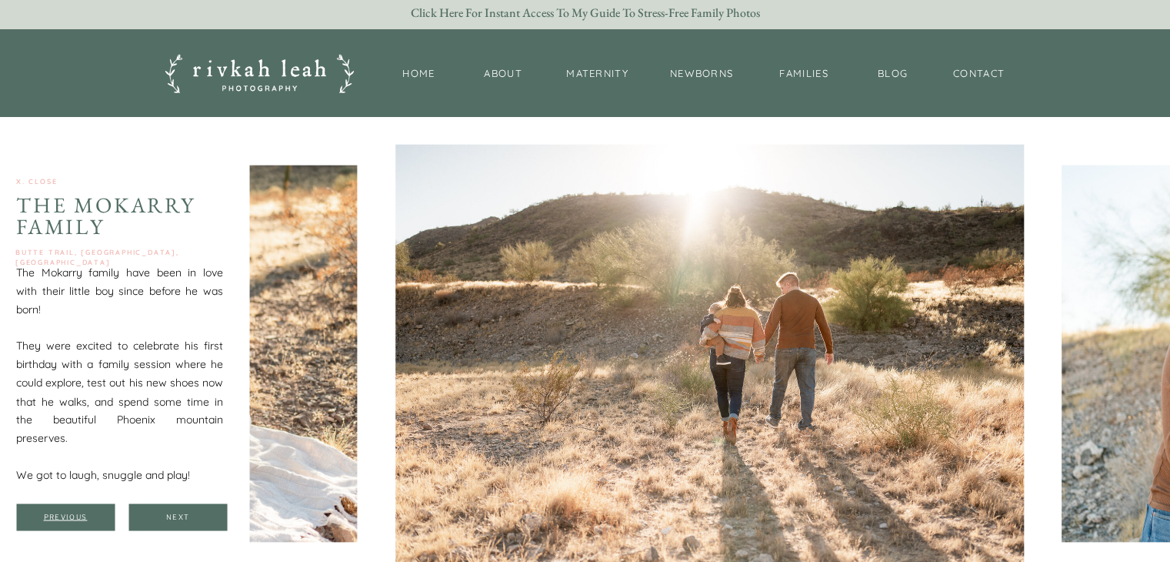
click at [62, 514] on div "Previous" at bounding box center [65, 516] width 92 height 9
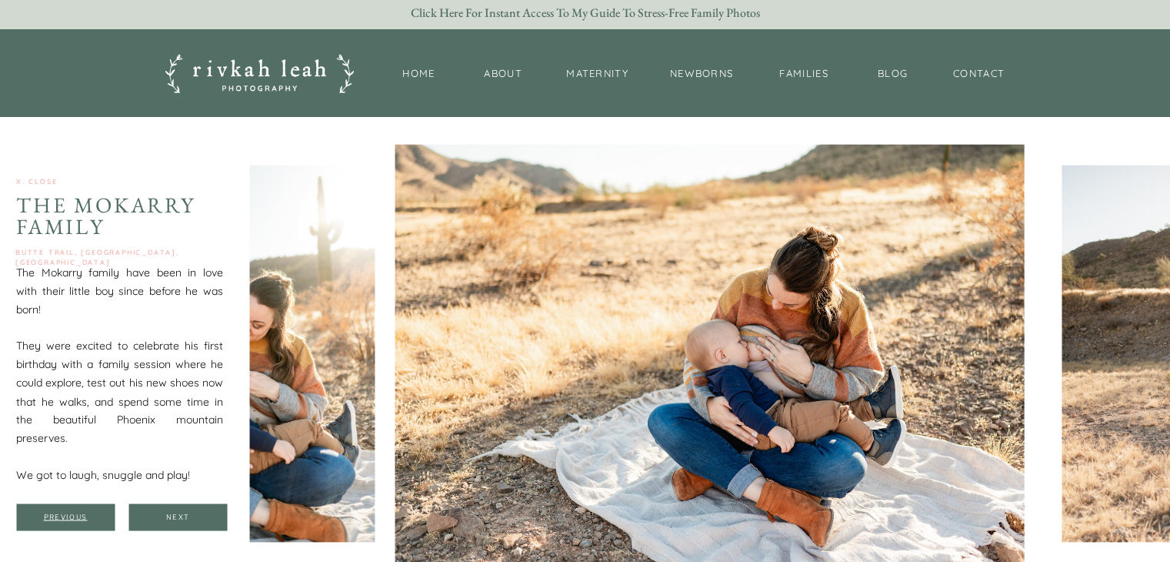
click at [62, 514] on div "Previous" at bounding box center [65, 516] width 92 height 9
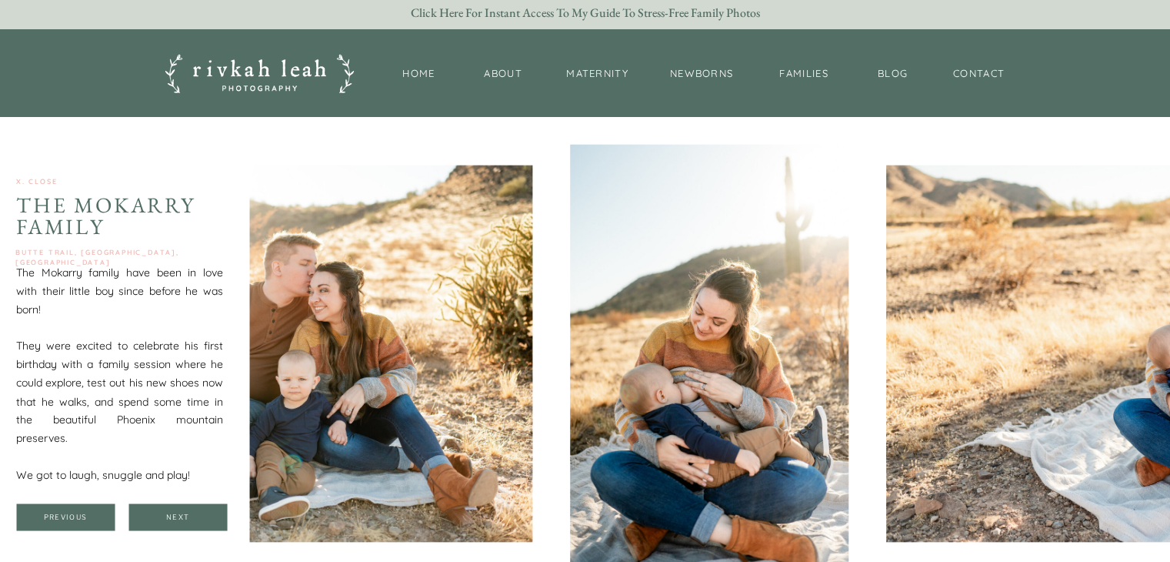
click at [160, 510] on div at bounding box center [177, 516] width 98 height 27
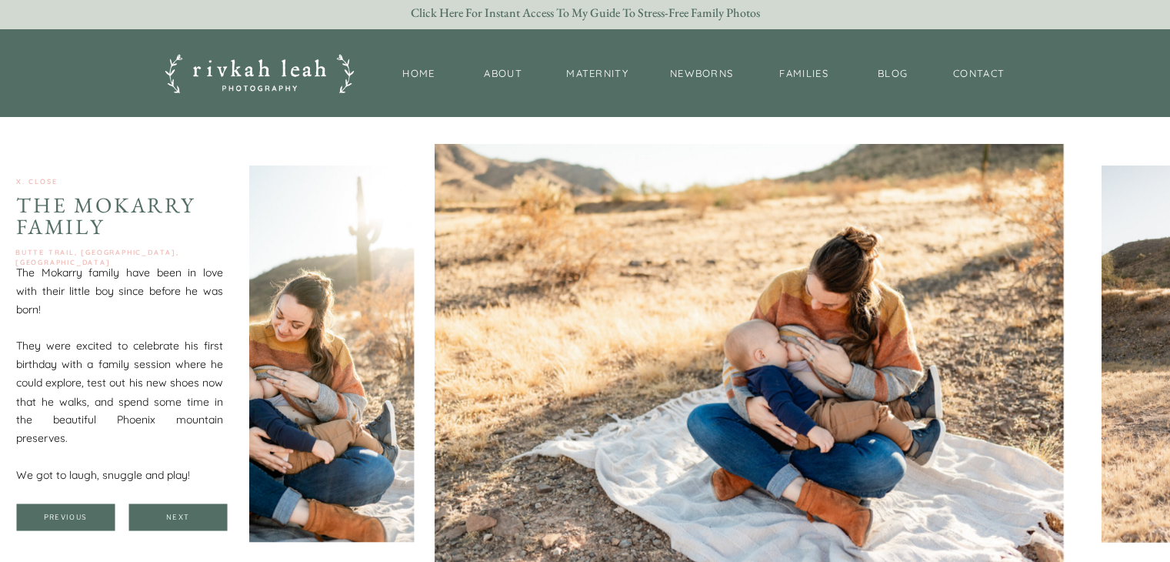
click at [160, 510] on div at bounding box center [177, 516] width 98 height 27
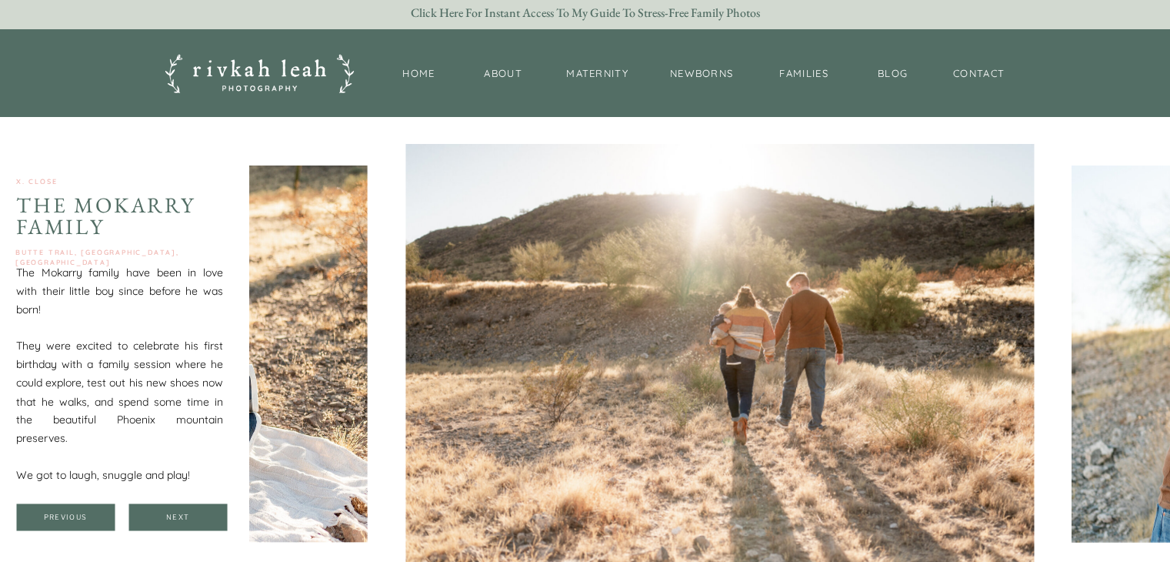
click at [160, 510] on div at bounding box center [177, 516] width 98 height 27
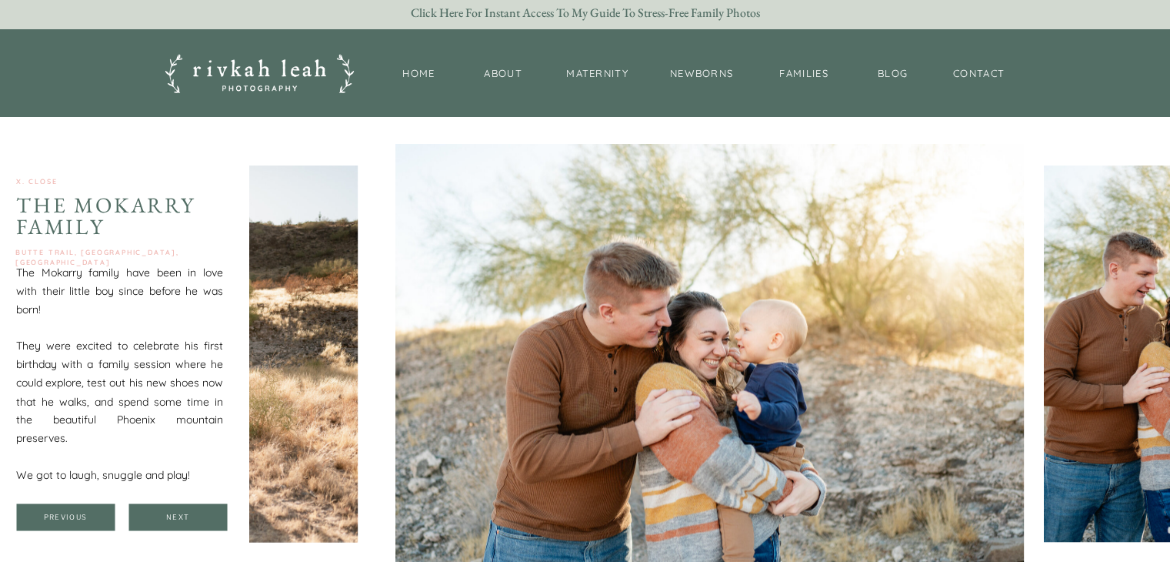
click at [160, 510] on div at bounding box center [177, 516] width 98 height 27
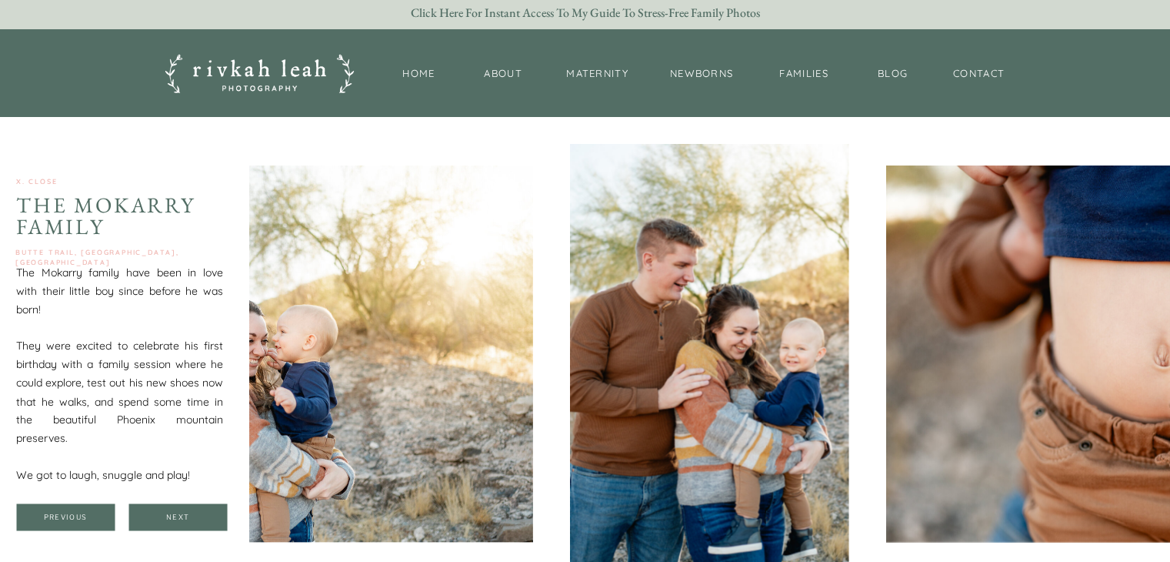
click at [160, 510] on div at bounding box center [177, 516] width 98 height 27
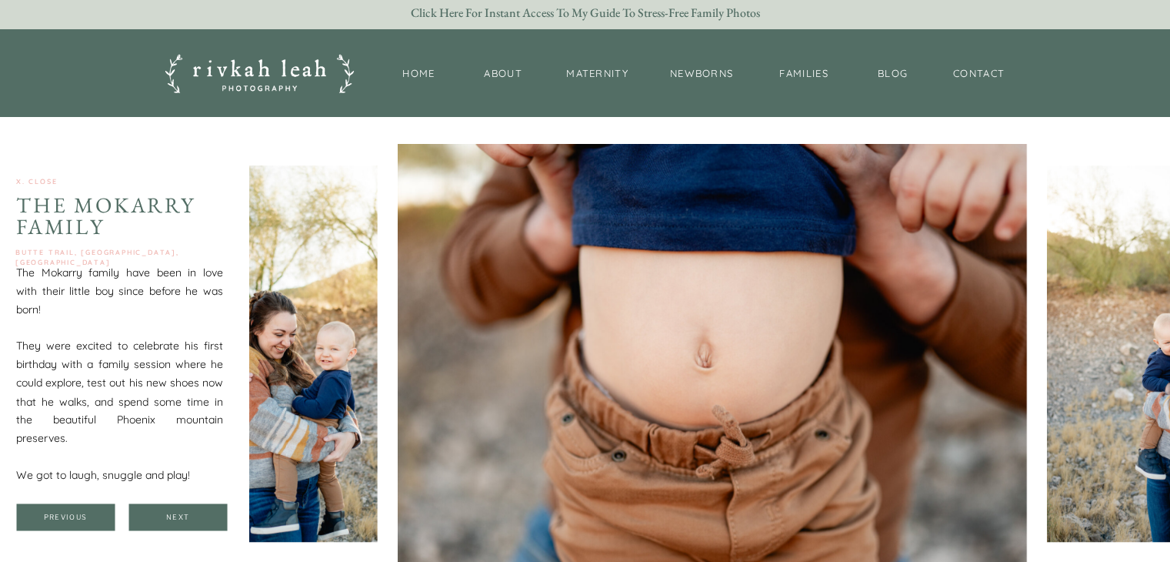
click at [160, 510] on div at bounding box center [177, 516] width 98 height 27
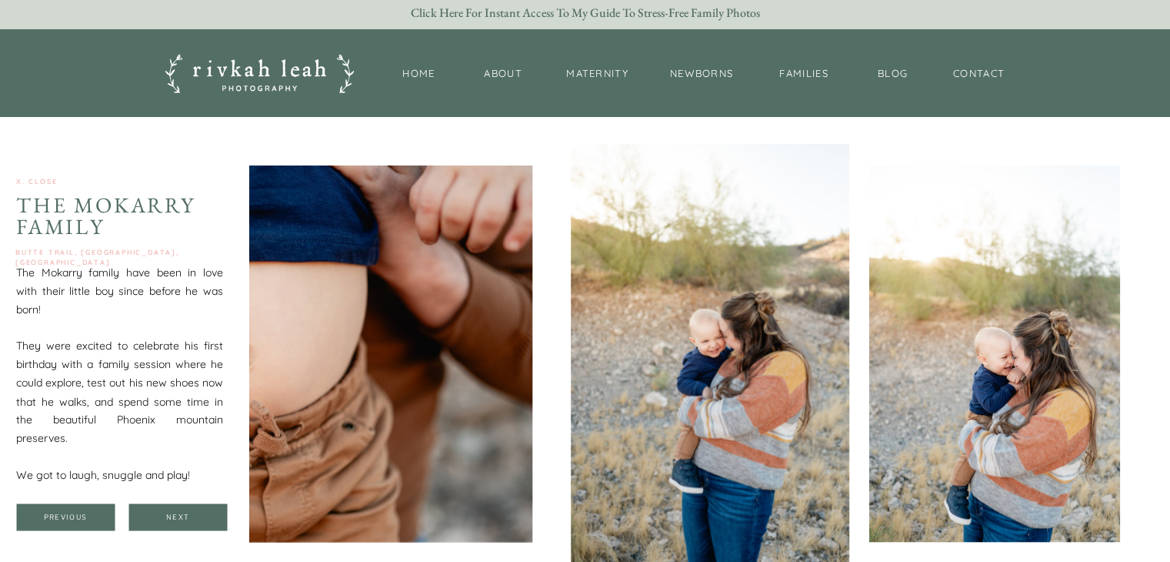
click at [160, 510] on div at bounding box center [177, 516] width 98 height 27
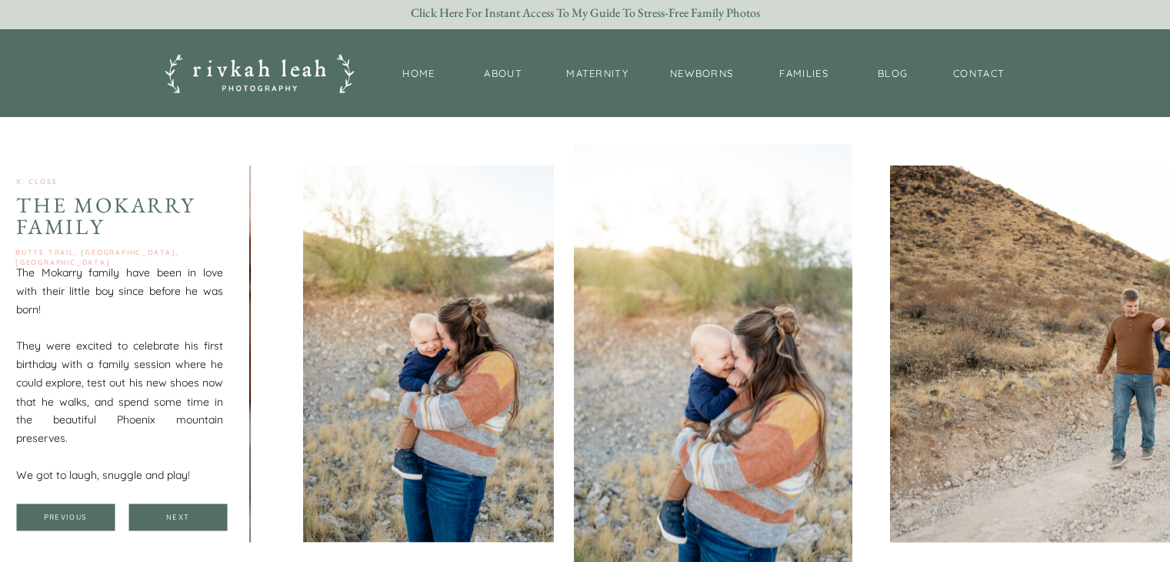
click at [160, 510] on div at bounding box center [177, 516] width 98 height 27
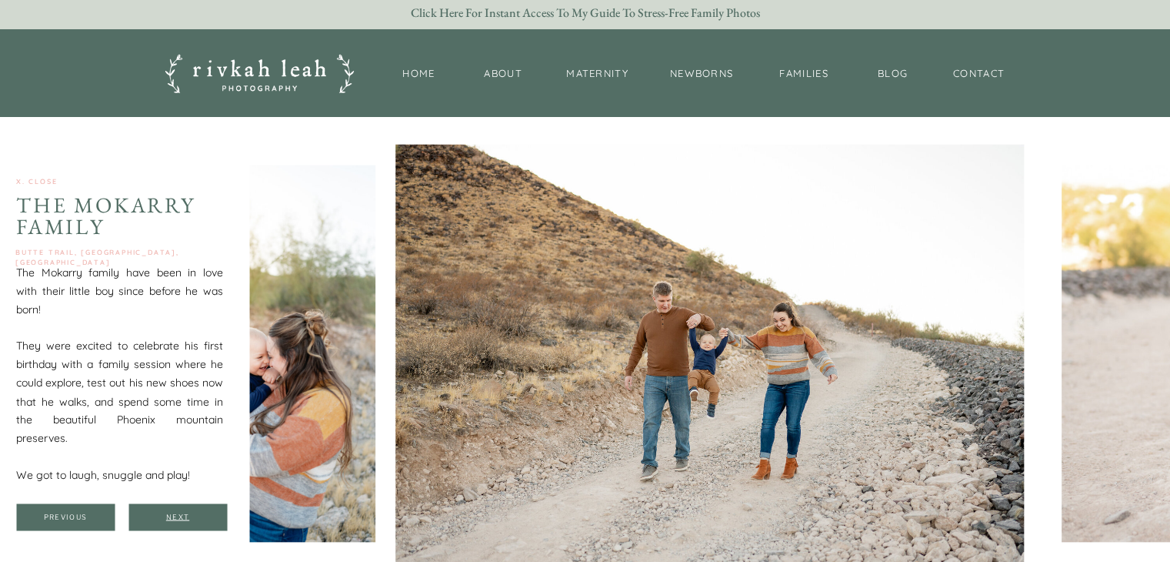
click at [158, 512] on div "Next" at bounding box center [178, 516] width 92 height 9
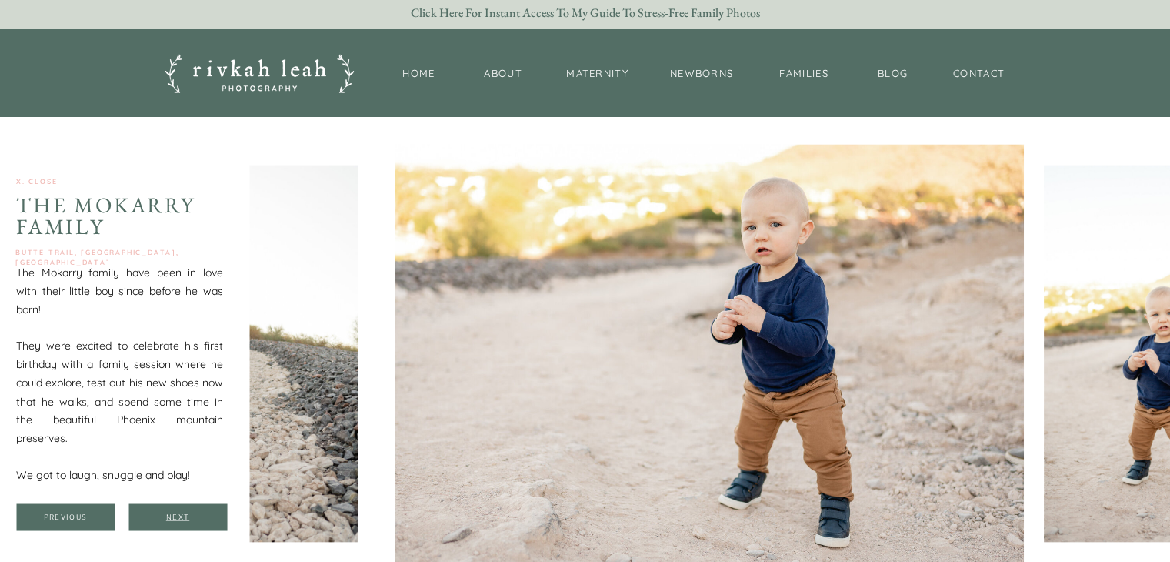
click at [158, 512] on div "Next" at bounding box center [178, 516] width 92 height 9
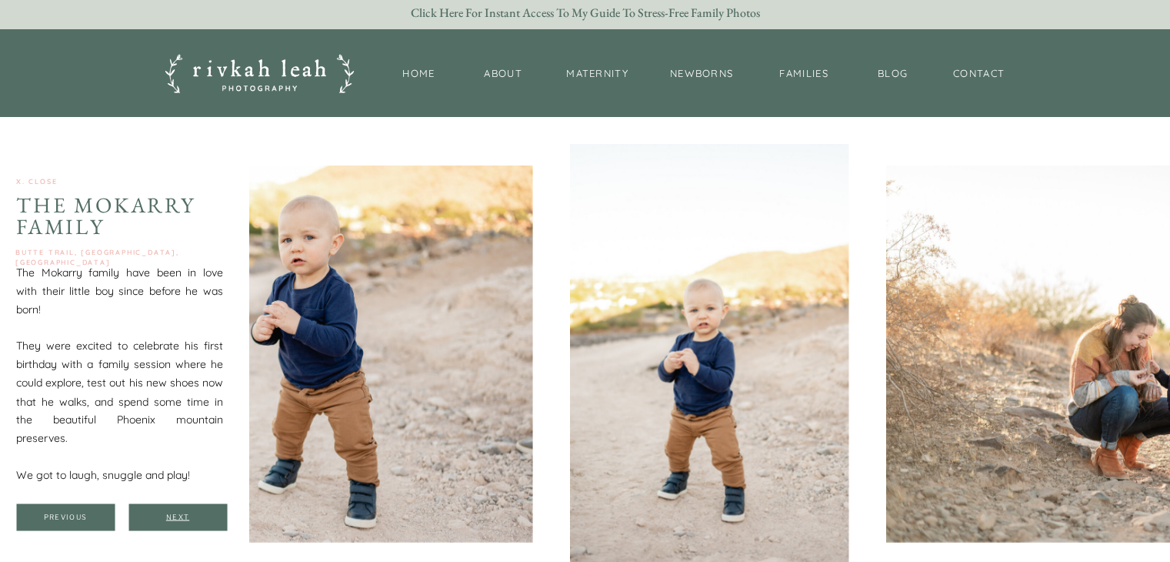
click at [158, 512] on div "Next" at bounding box center [178, 516] width 92 height 9
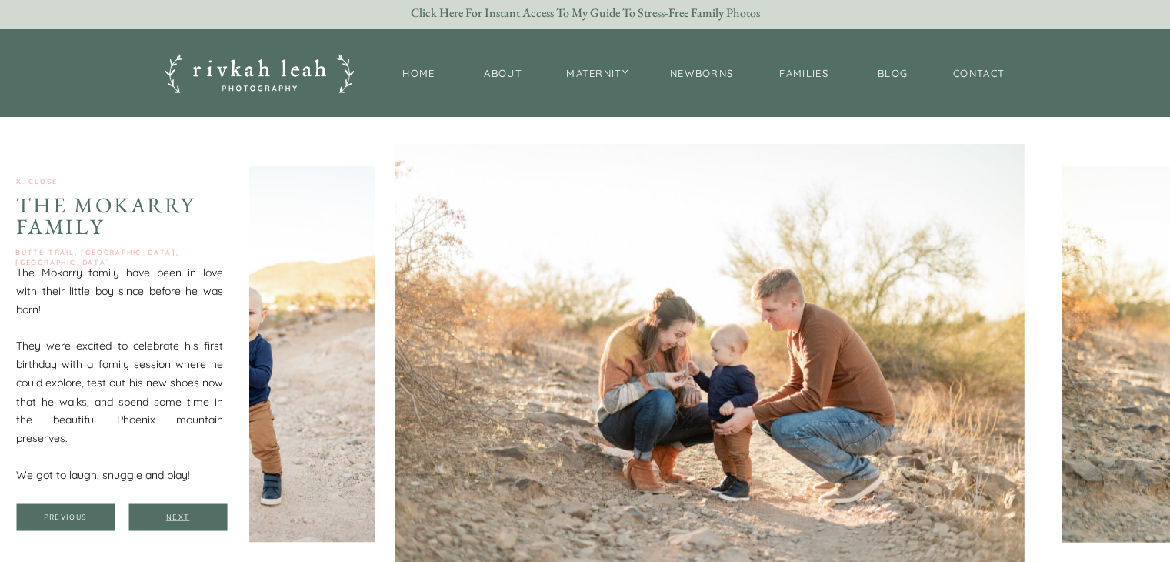
click at [158, 512] on div "Next" at bounding box center [178, 516] width 92 height 9
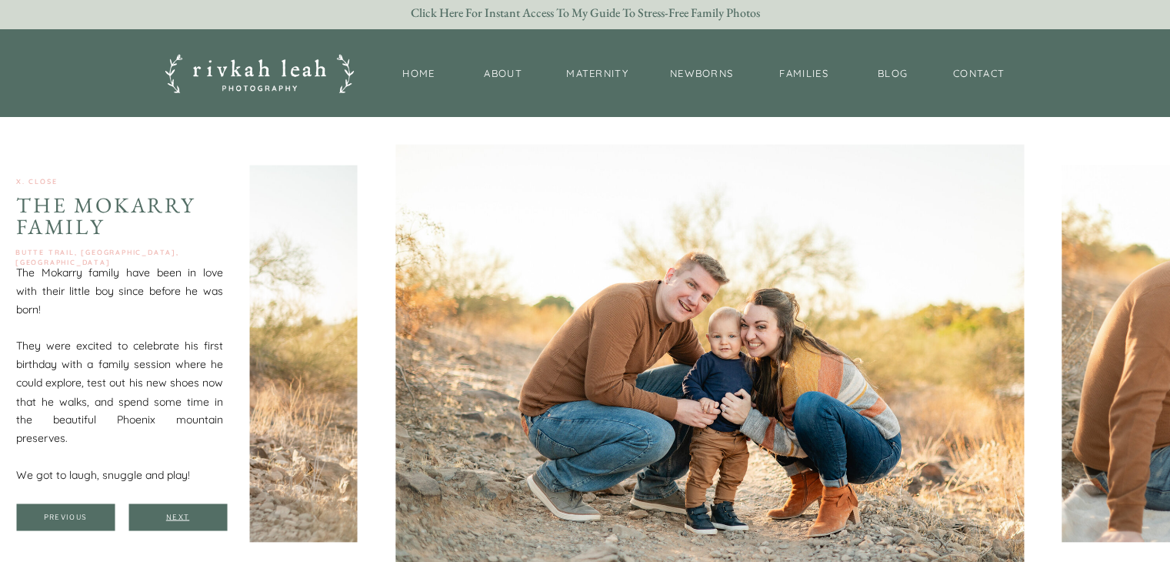
click at [158, 512] on div "Next" at bounding box center [178, 516] width 92 height 9
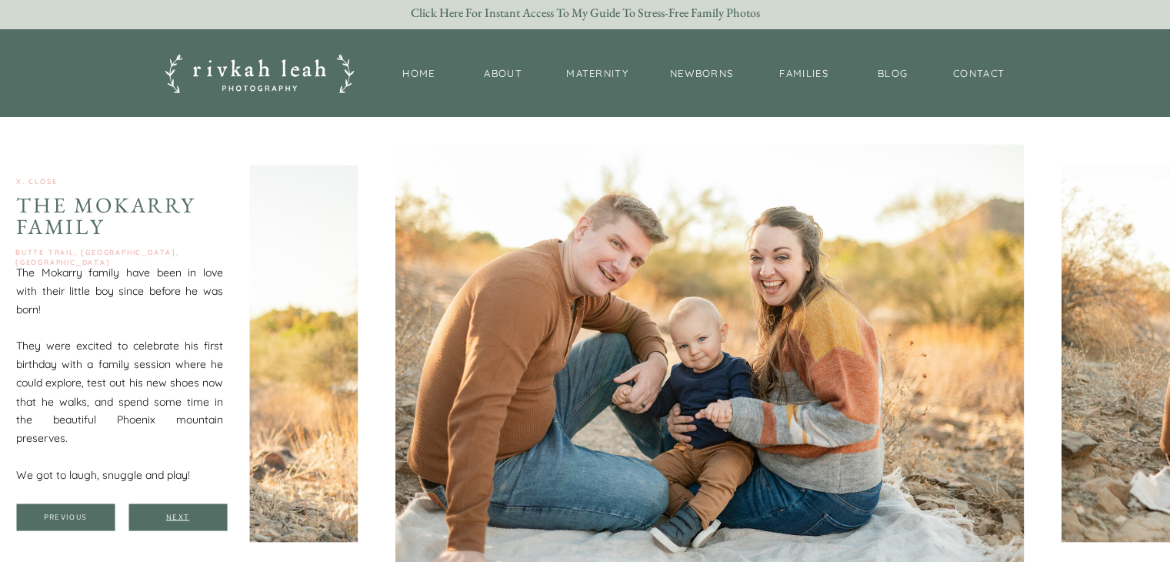
click at [162, 512] on div "Next" at bounding box center [178, 516] width 92 height 9
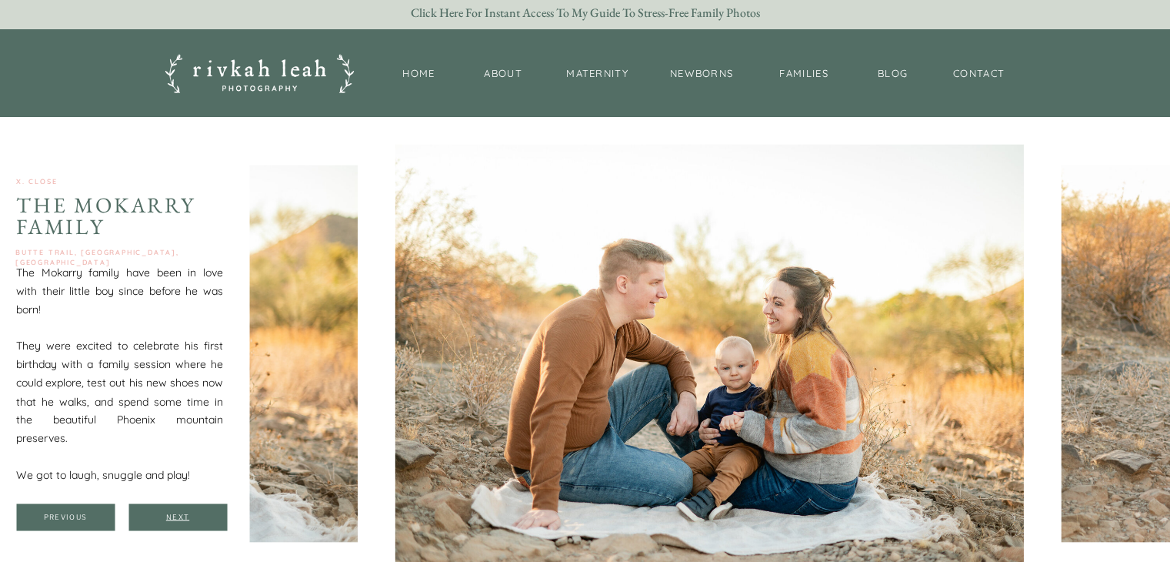
click at [168, 518] on div "Next" at bounding box center [178, 516] width 92 height 9
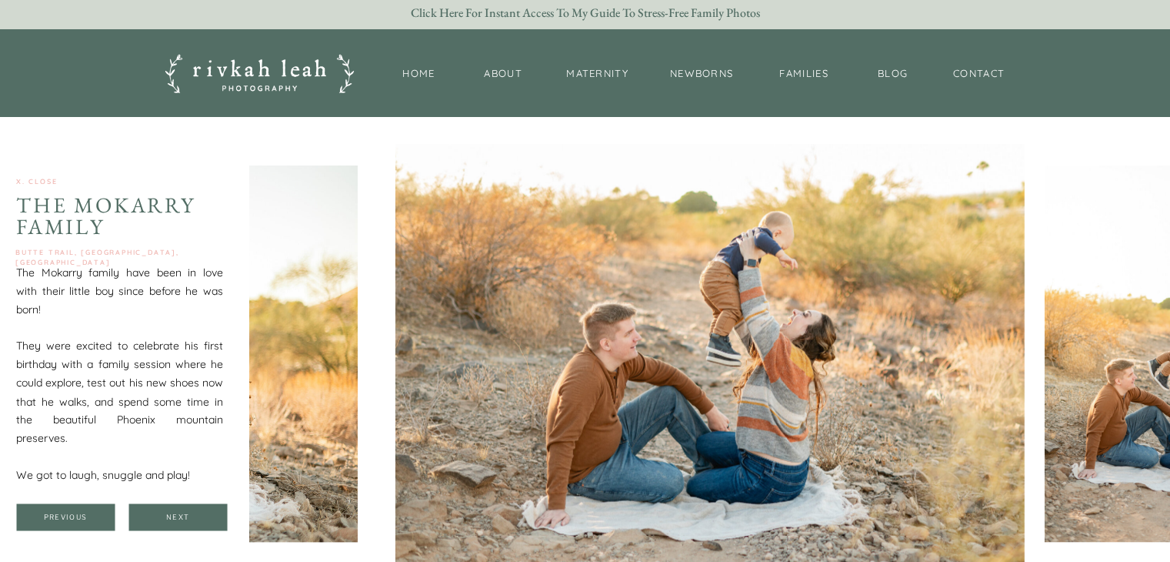
click at [169, 521] on div at bounding box center [177, 516] width 98 height 27
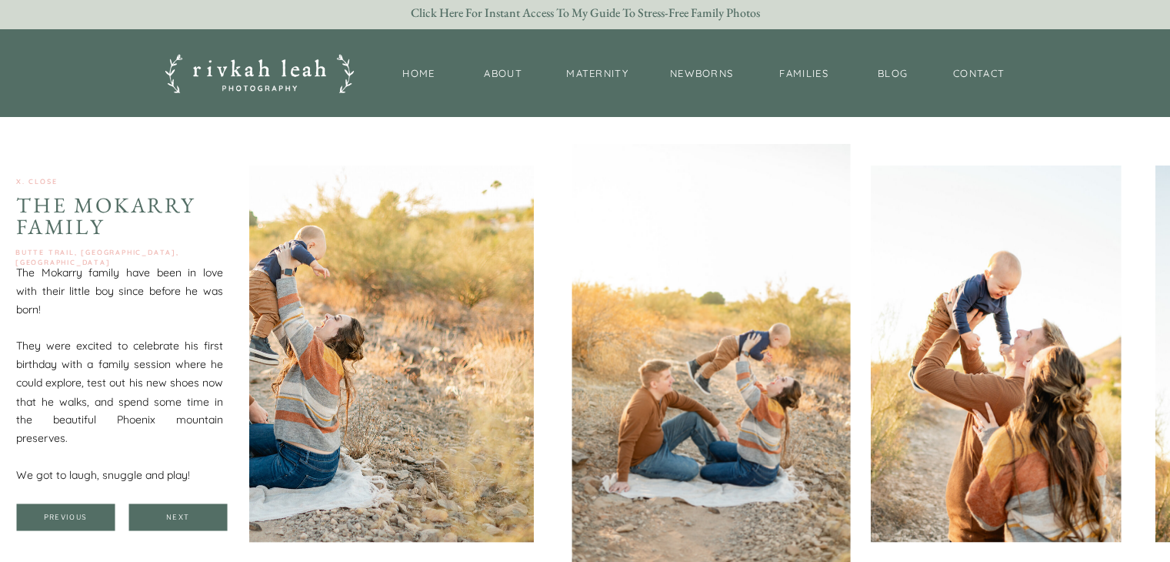
click at [169, 525] on div at bounding box center [177, 516] width 98 height 27
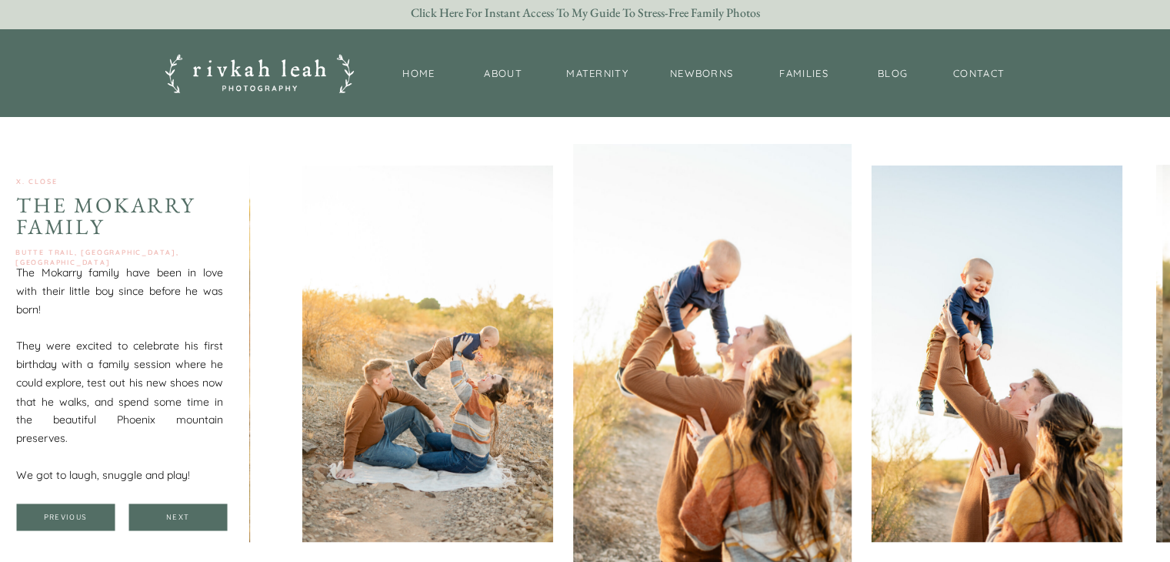
click at [169, 525] on div at bounding box center [177, 516] width 98 height 27
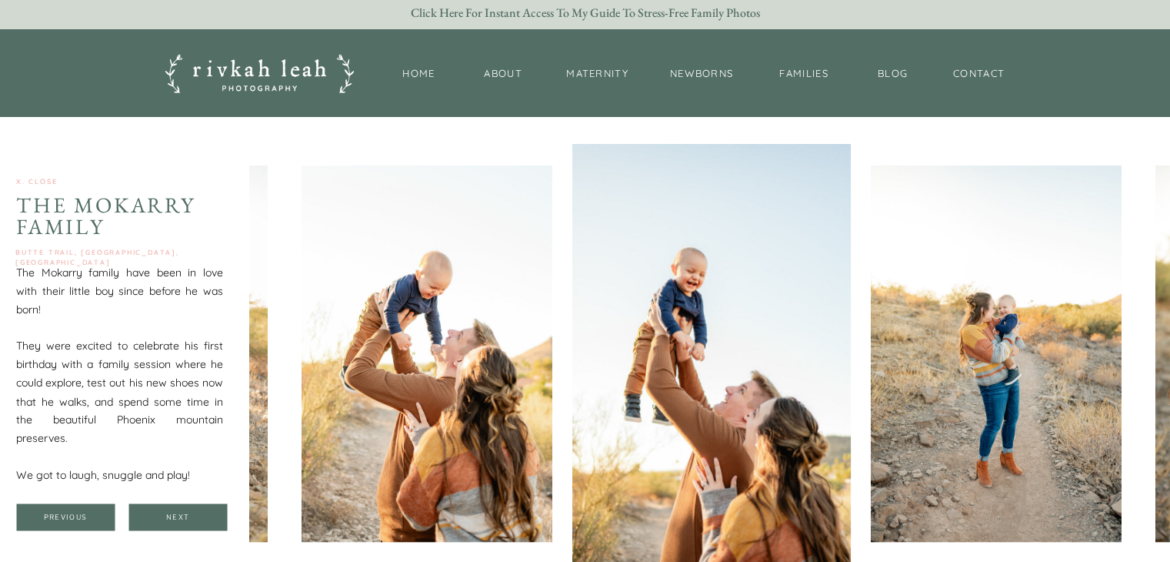
click at [169, 525] on div at bounding box center [177, 516] width 98 height 27
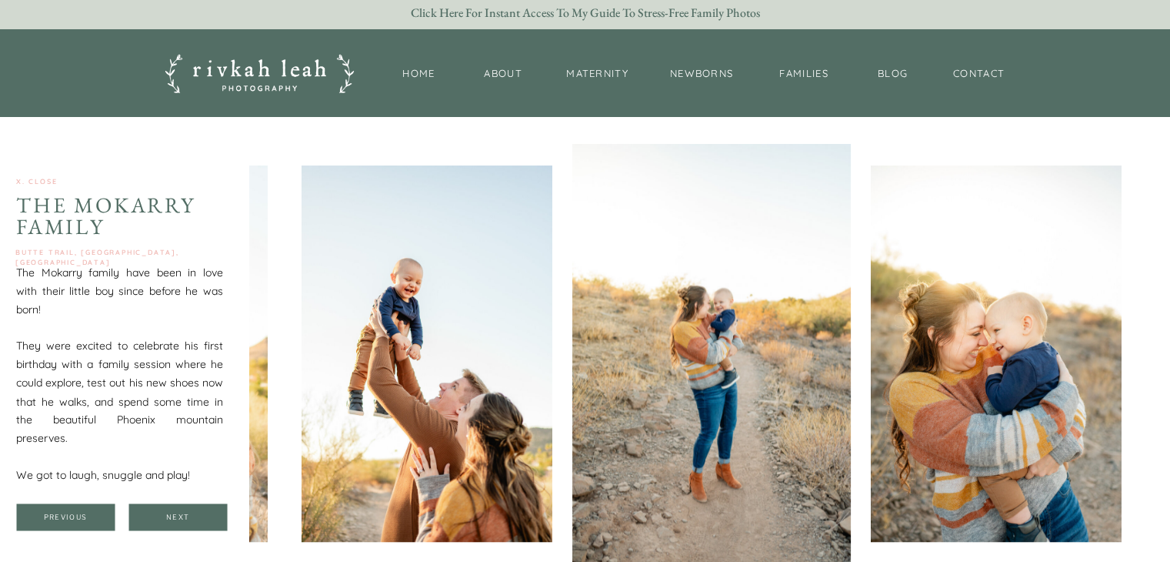
drag, startPoint x: 169, startPoint y: 525, endPoint x: 160, endPoint y: 510, distance: 17.9
click at [160, 510] on div at bounding box center [177, 516] width 98 height 27
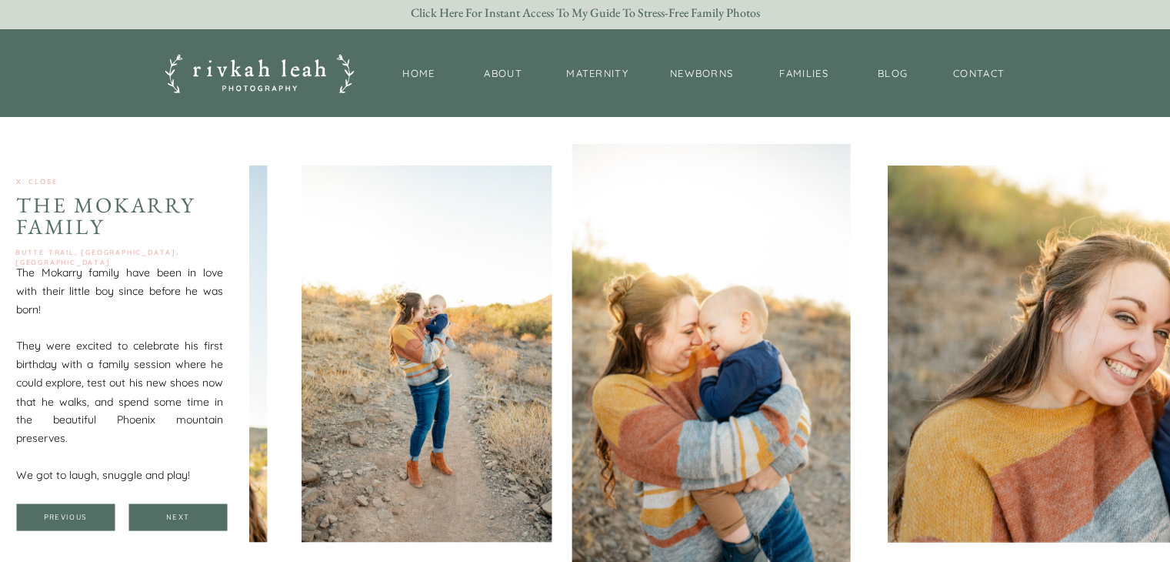
click at [160, 510] on div at bounding box center [177, 516] width 98 height 27
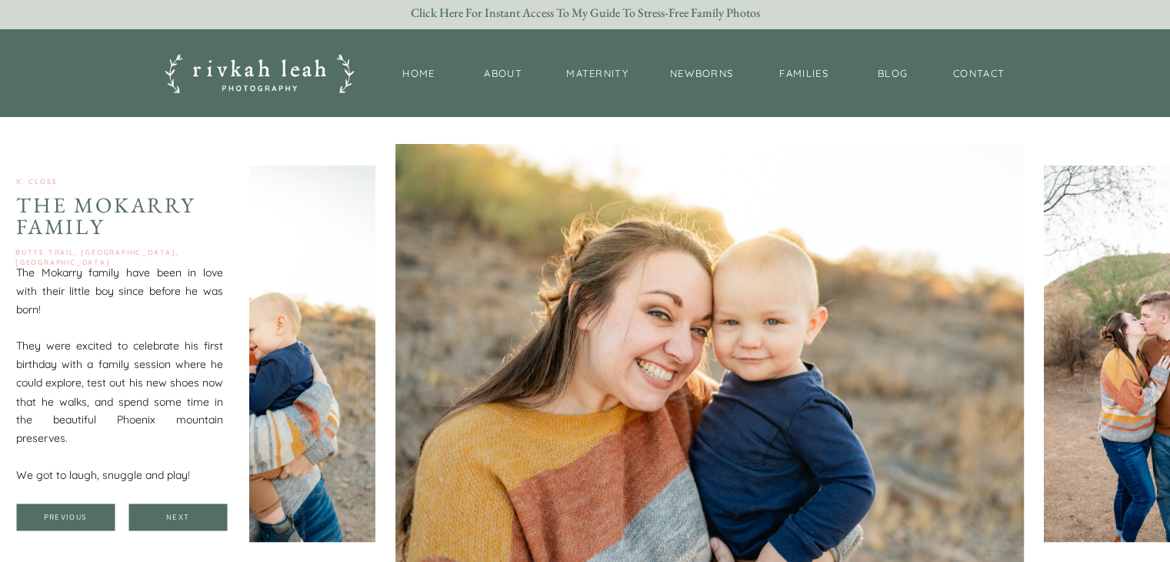
click at [160, 510] on div at bounding box center [177, 516] width 98 height 27
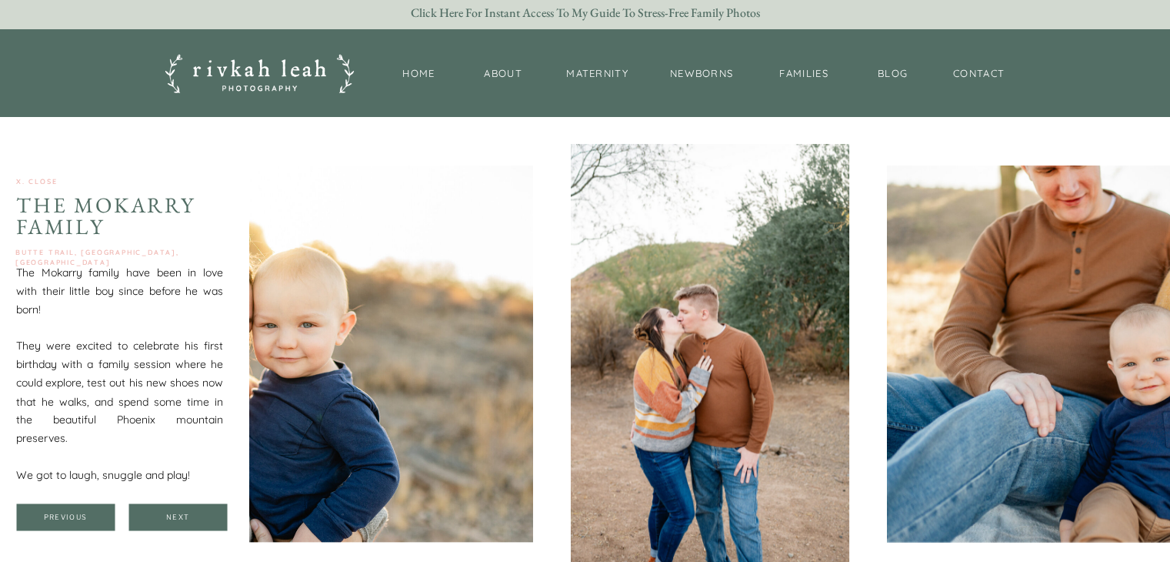
click at [160, 510] on div at bounding box center [177, 516] width 98 height 27
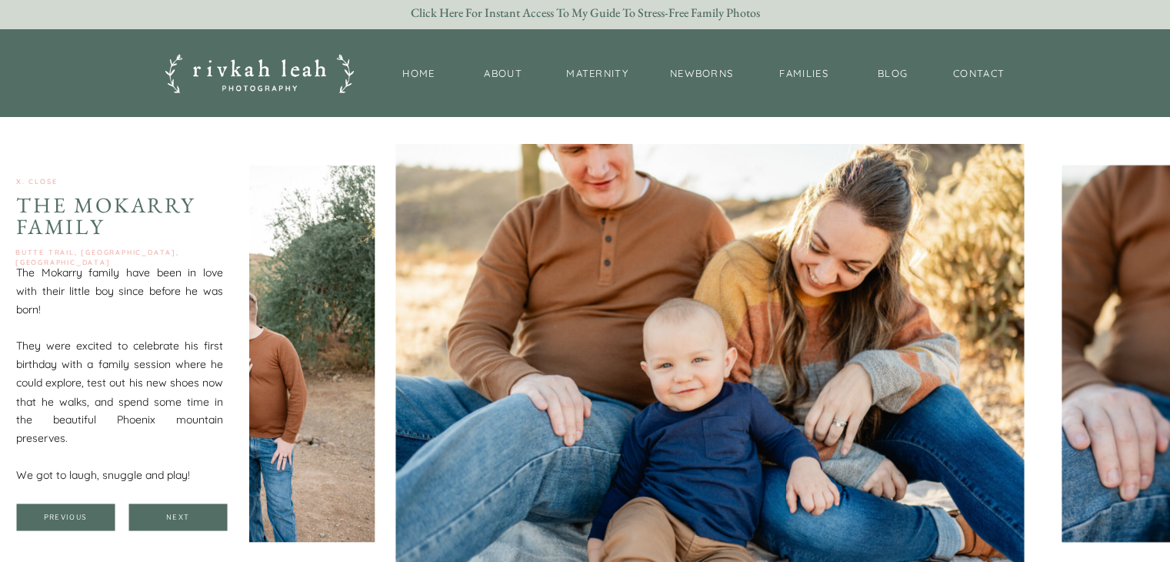
click at [160, 510] on div at bounding box center [177, 516] width 98 height 27
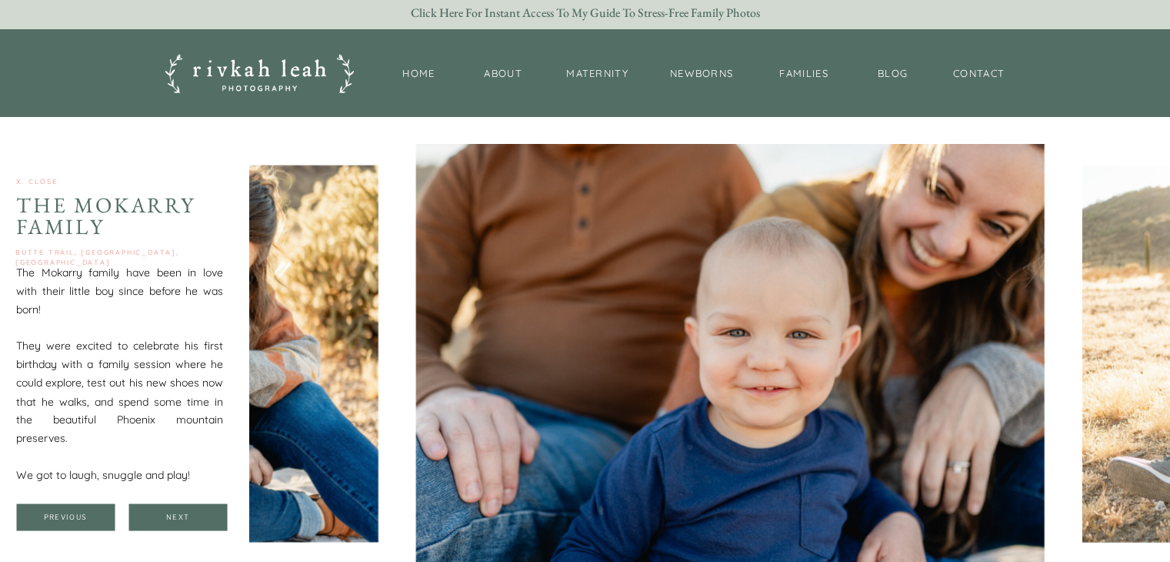
click at [160, 510] on div at bounding box center [177, 516] width 98 height 27
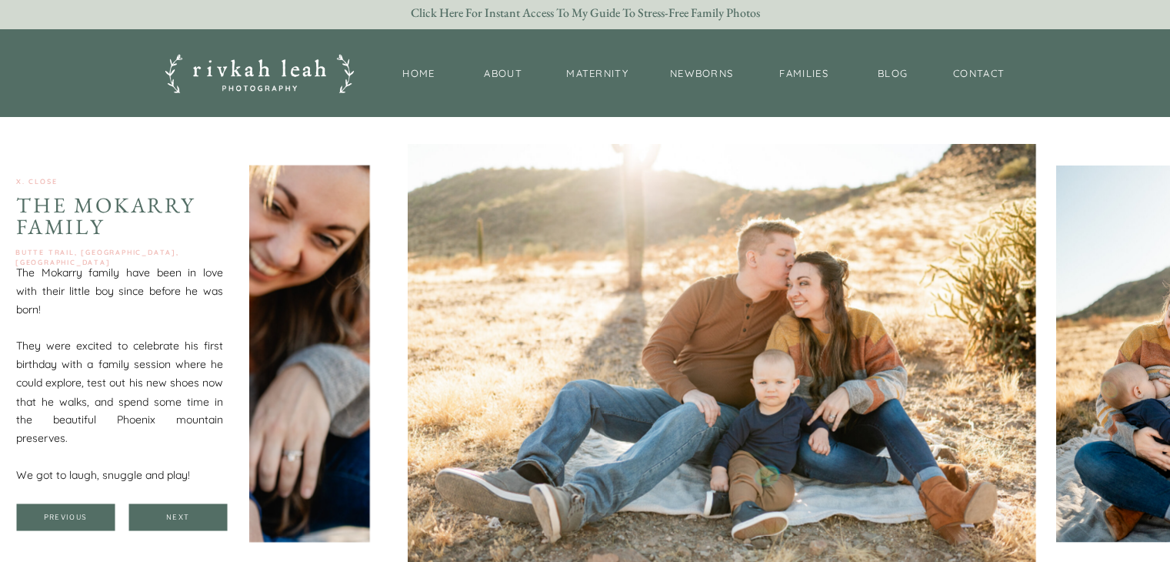
click at [160, 510] on div at bounding box center [177, 516] width 98 height 27
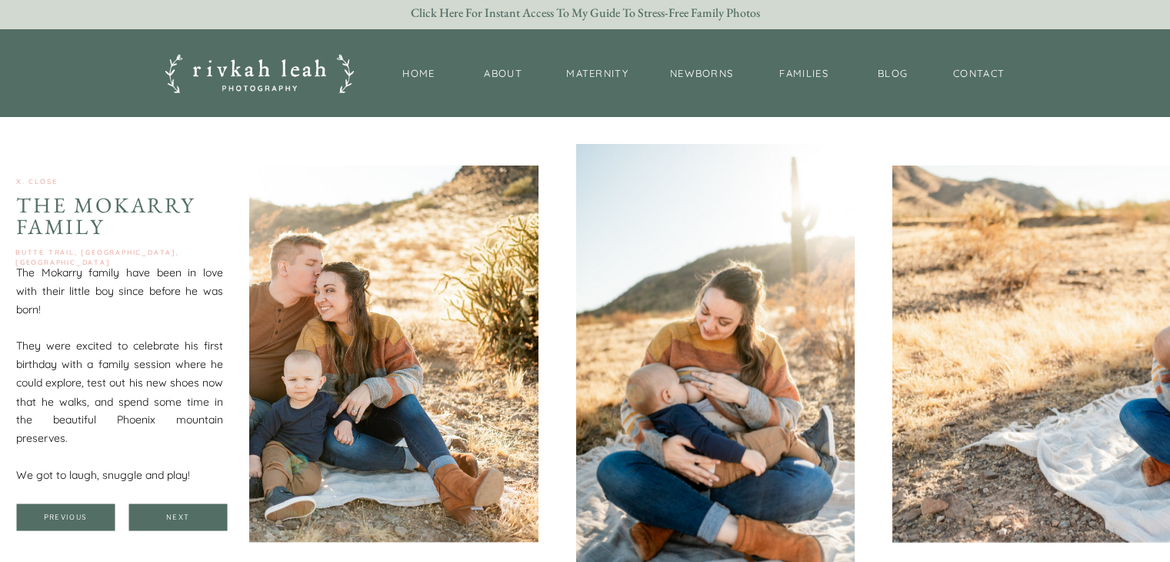
click at [161, 510] on div at bounding box center [177, 516] width 98 height 27
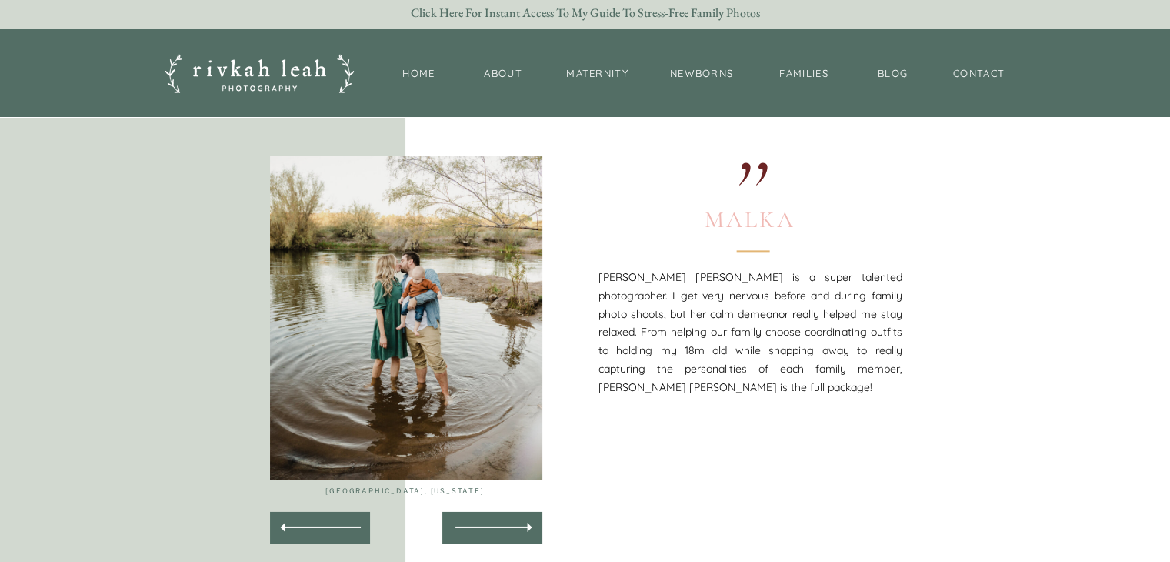
scroll to position [4724, 0]
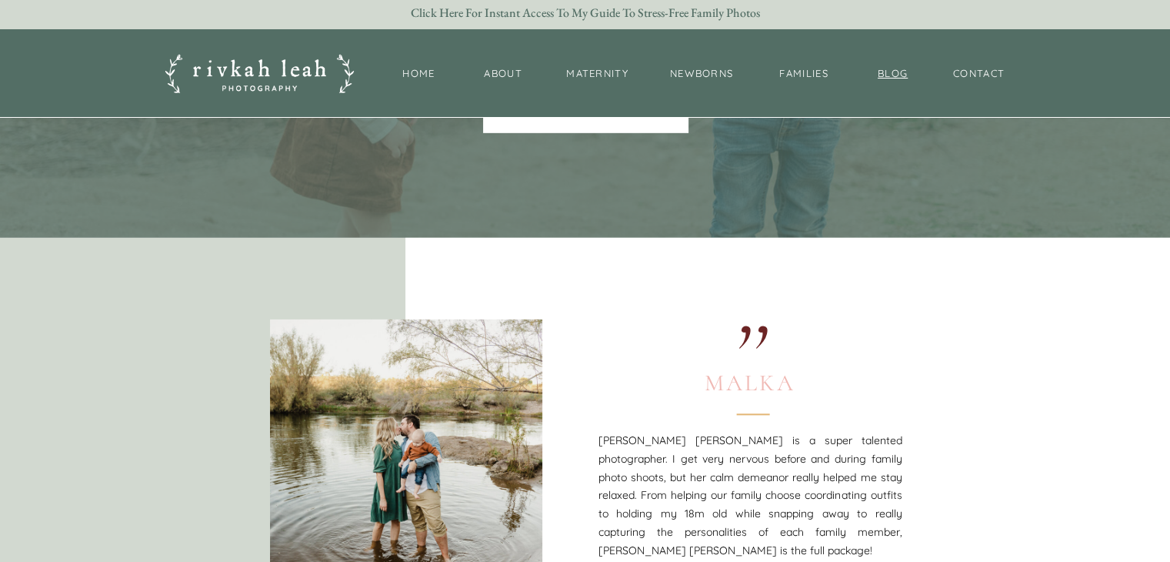
click at [903, 78] on nav "BLOG" at bounding box center [893, 74] width 38 height 16
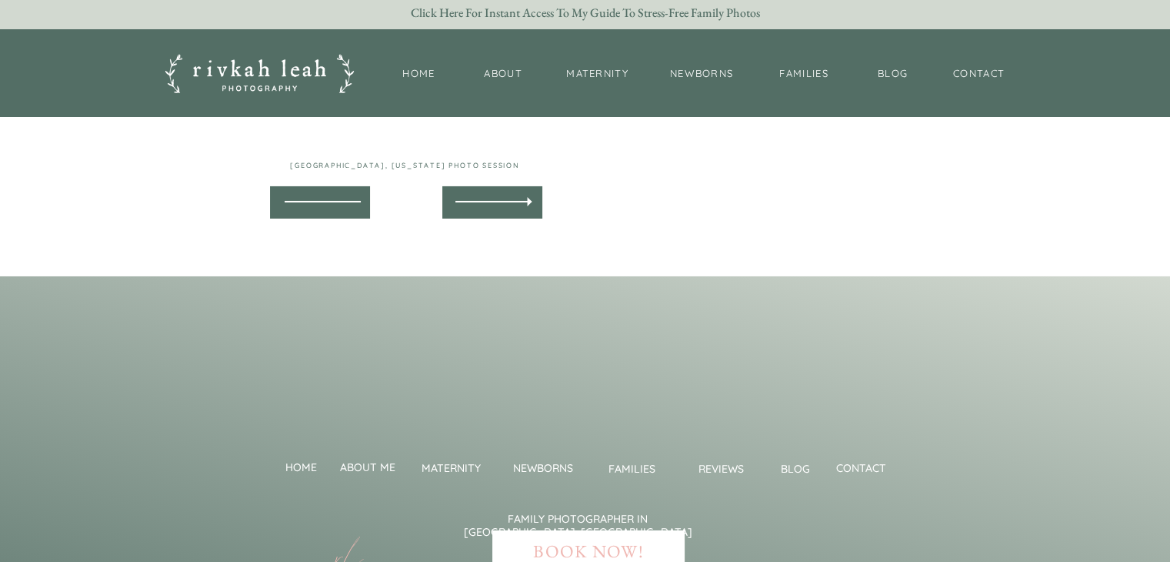
scroll to position [5469, 0]
